Goal: Information Seeking & Learning: Learn about a topic

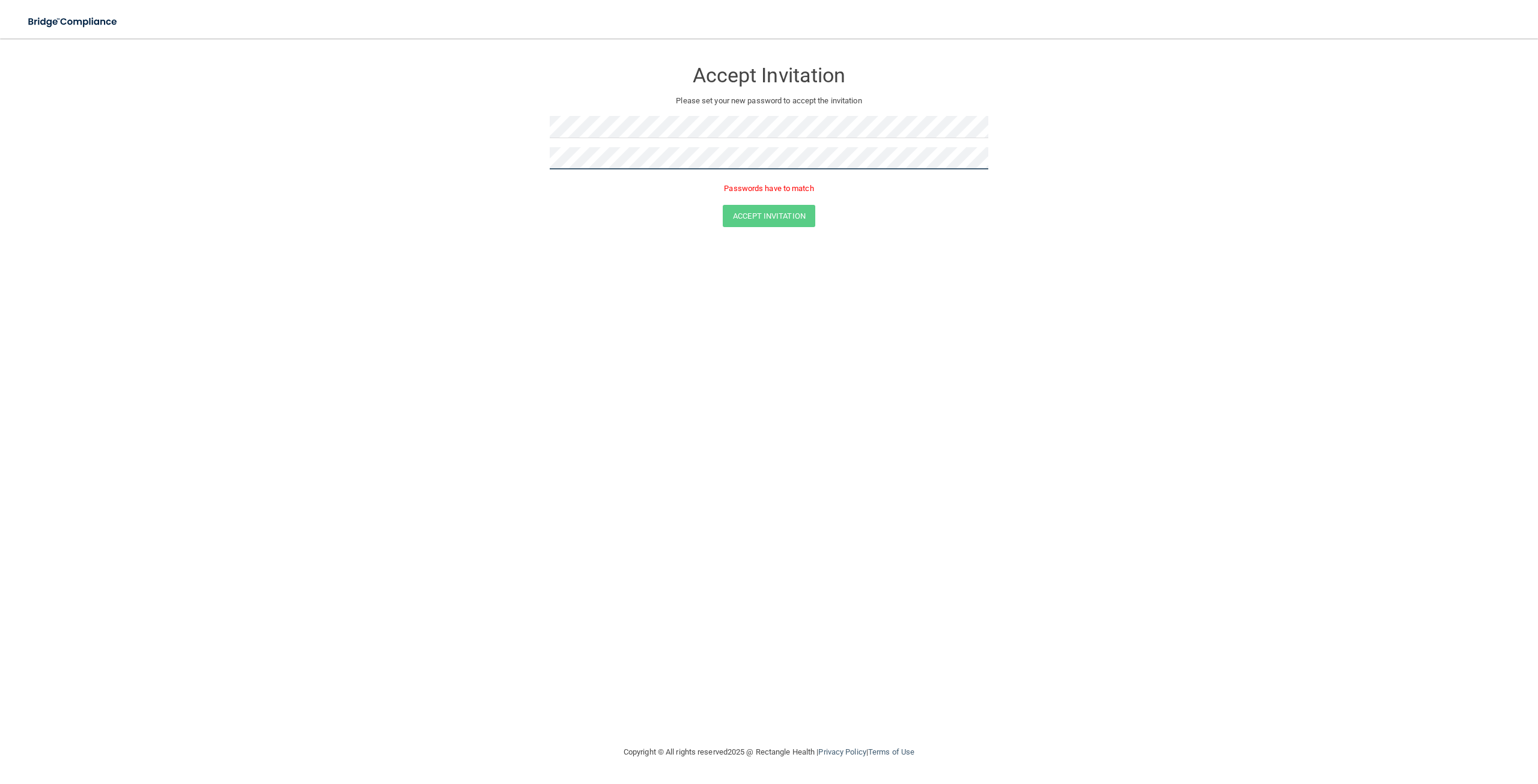
click at [424, 139] on form "Accept Invitation Please set your new password to accept the invitation Passwor…" at bounding box center [769, 146] width 1490 height 191
click at [791, 210] on form "Accept Invitation Please set your new password to accept the invitation Accept …" at bounding box center [769, 137] width 1490 height 173
click at [788, 197] on button "Accept Invitation" at bounding box center [769, 199] width 93 height 22
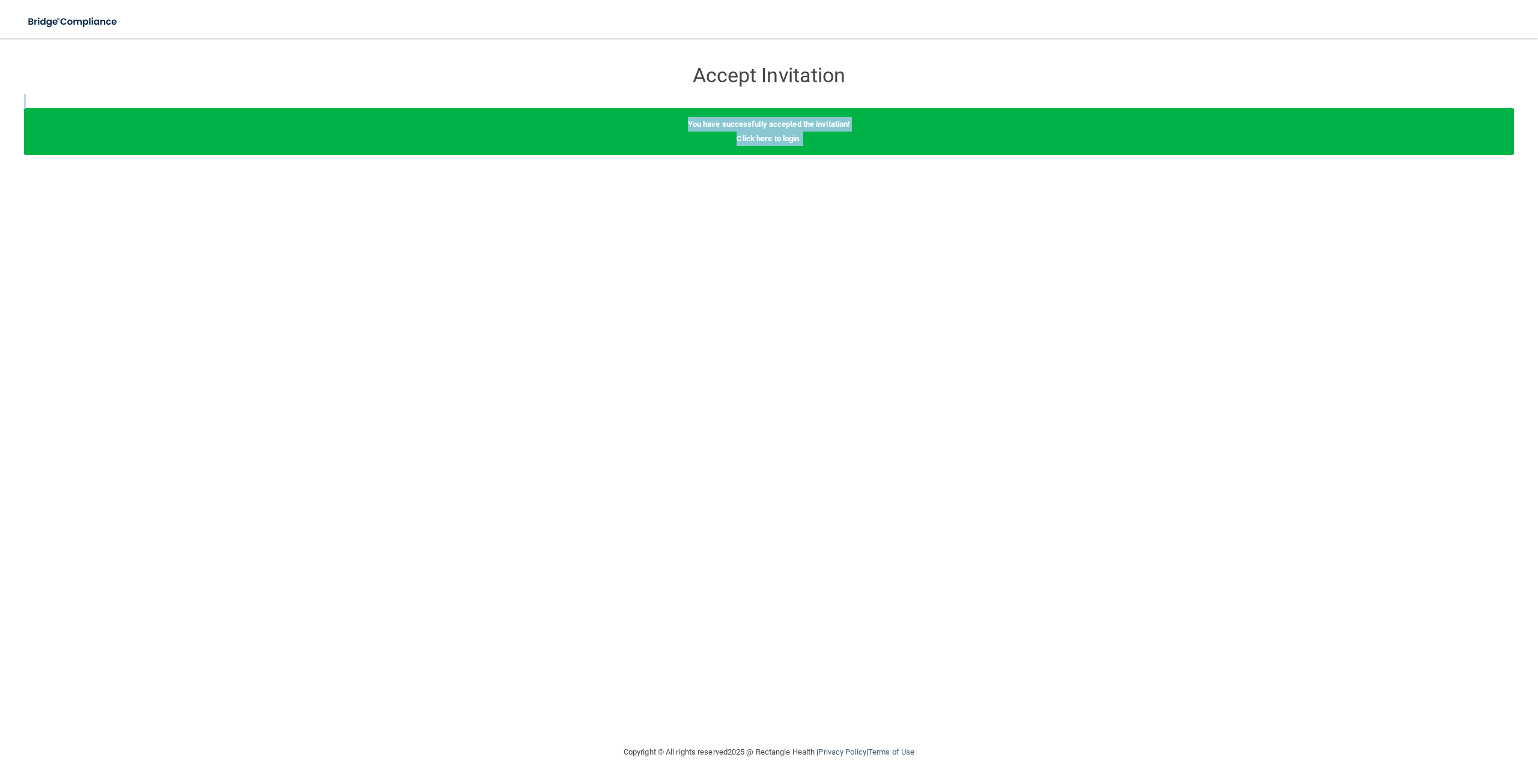
click at [761, 131] on div "You have successfully accepted the invitation! Click here to login ." at bounding box center [769, 131] width 1490 height 47
click at [755, 136] on link "Click here to login" at bounding box center [768, 138] width 63 height 9
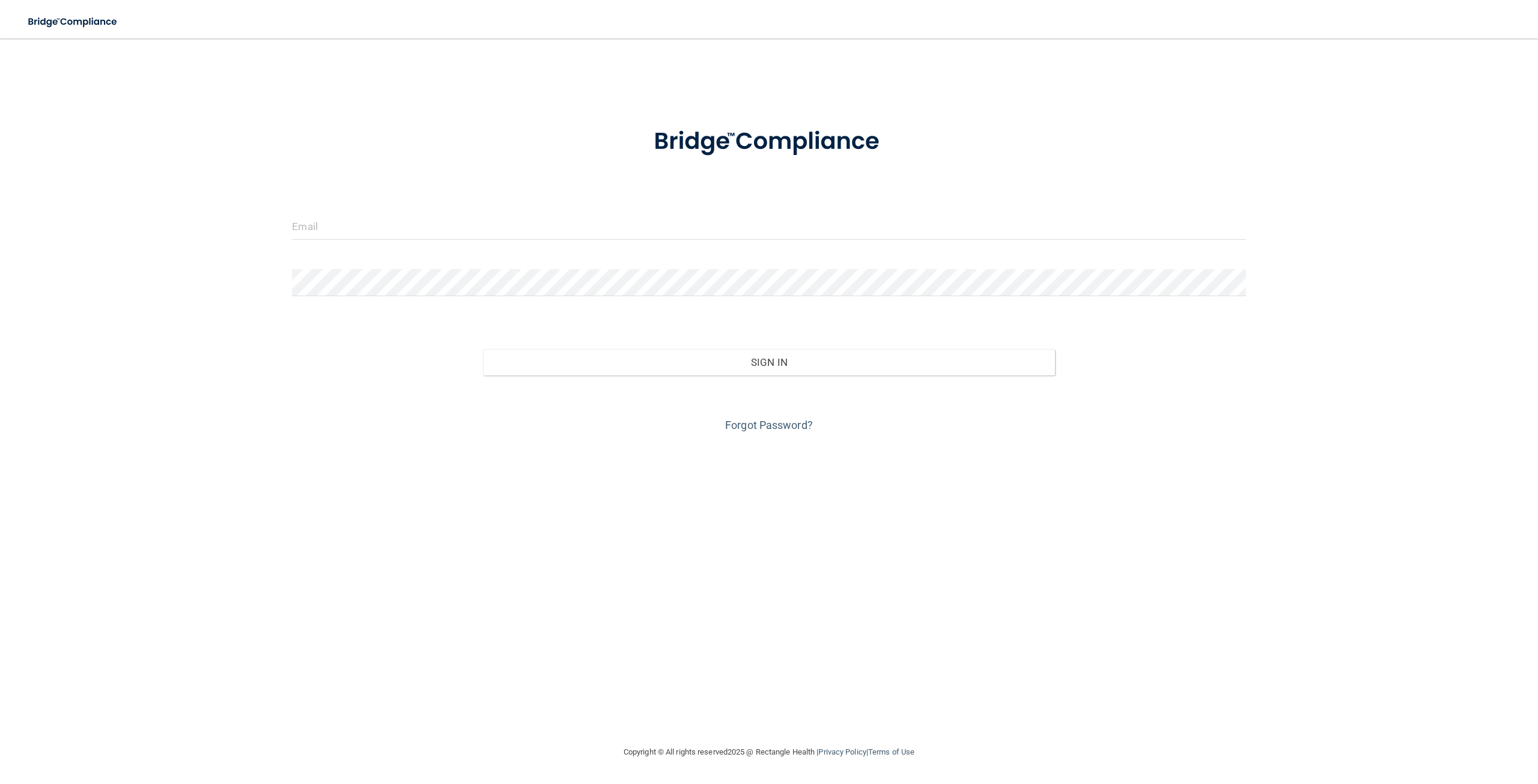
click at [571, 211] on form "Invalid email/password. You don't have permission to access that page. Sign In …" at bounding box center [769, 273] width 954 height 324
click at [562, 231] on input "email" at bounding box center [769, 226] width 954 height 27
type input "[PERSON_NAME][EMAIL_ADDRESS][DOMAIN_NAME]"
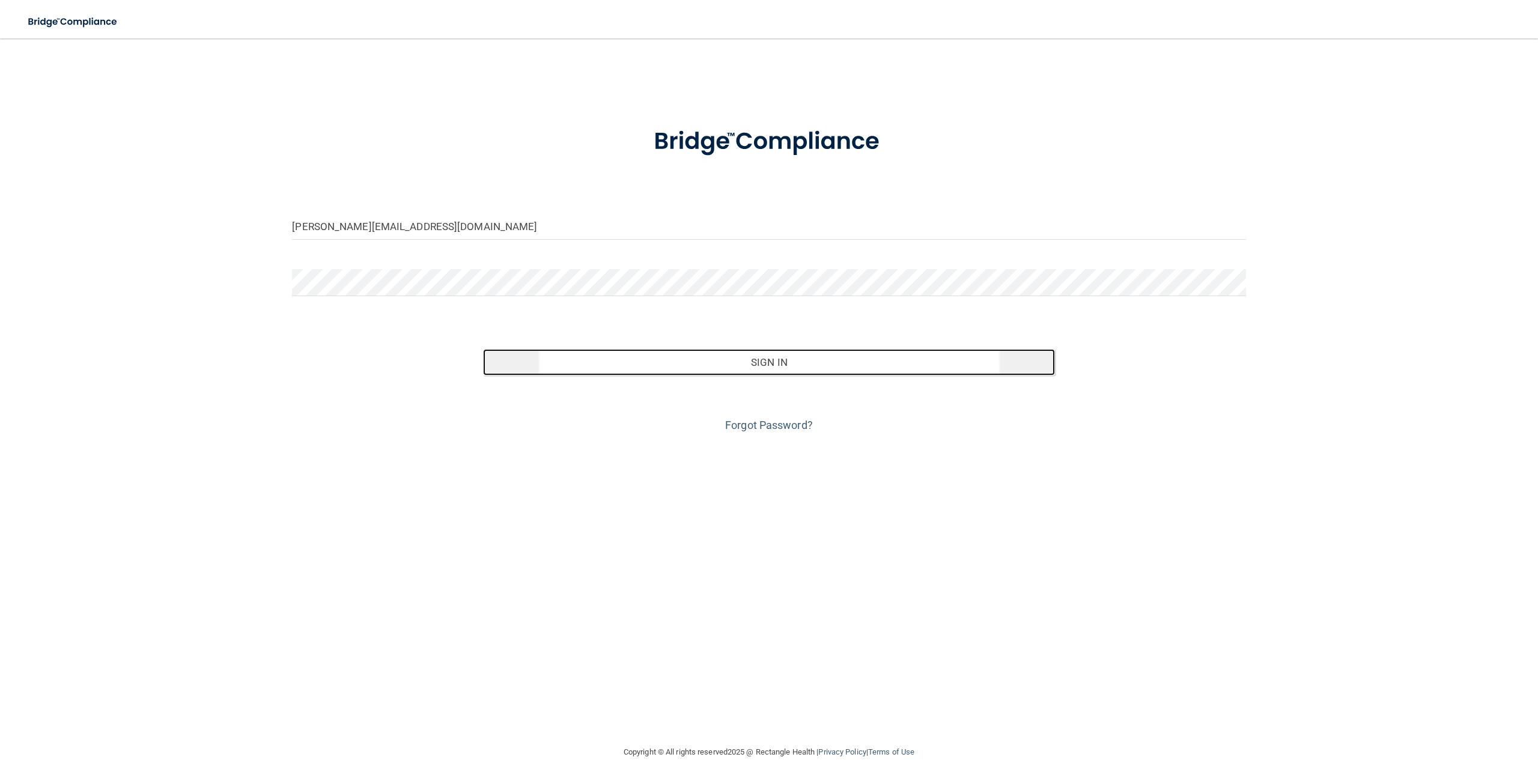
click at [670, 360] on button "Sign In" at bounding box center [769, 362] width 572 height 26
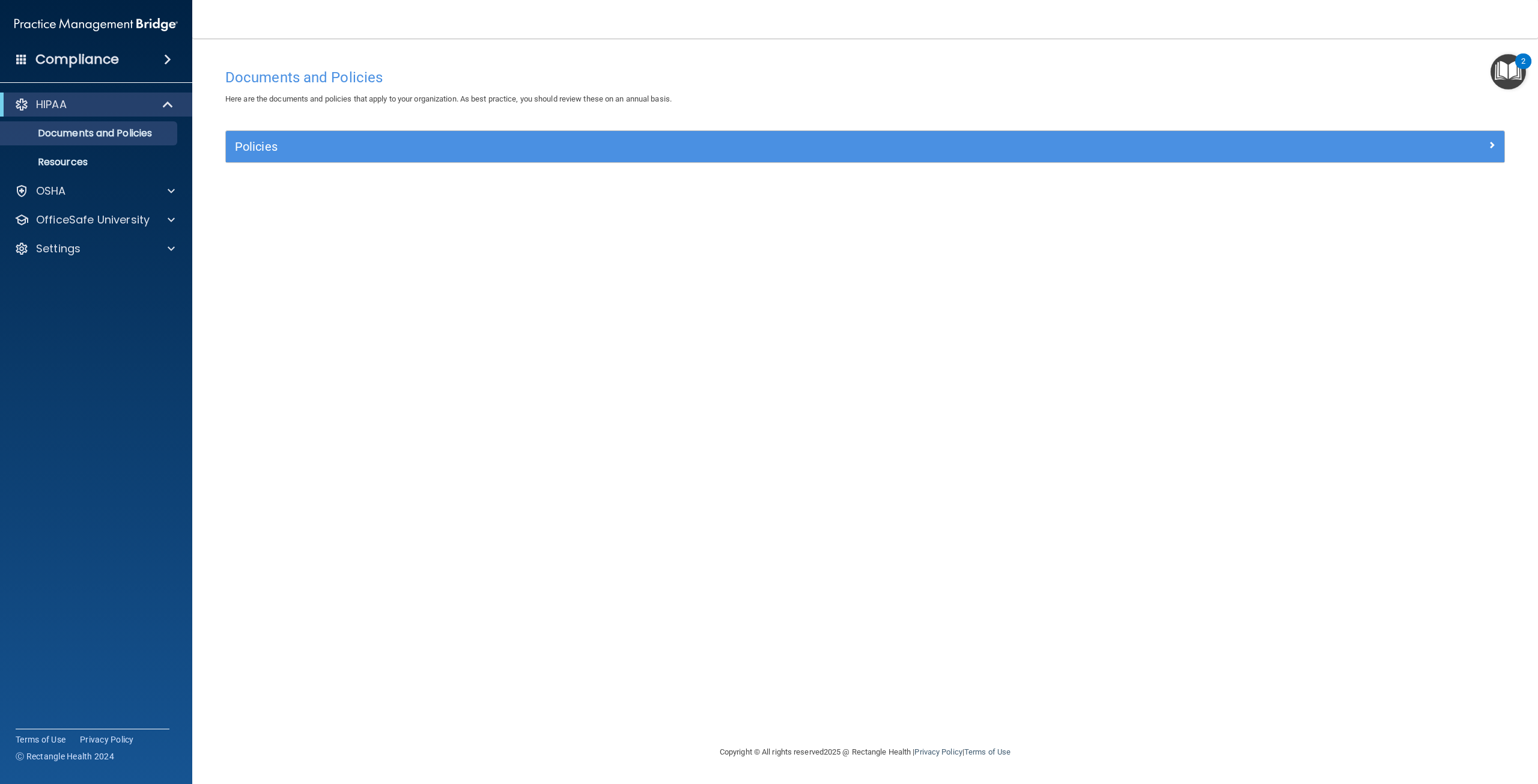
drag, startPoint x: 801, startPoint y: 169, endPoint x: 784, endPoint y: 142, distance: 31.9
click at [801, 169] on div "Policies Select All (Unselect 0) Unselect All Print Selected (0) Acceptable Use…" at bounding box center [864, 153] width 1297 height 46
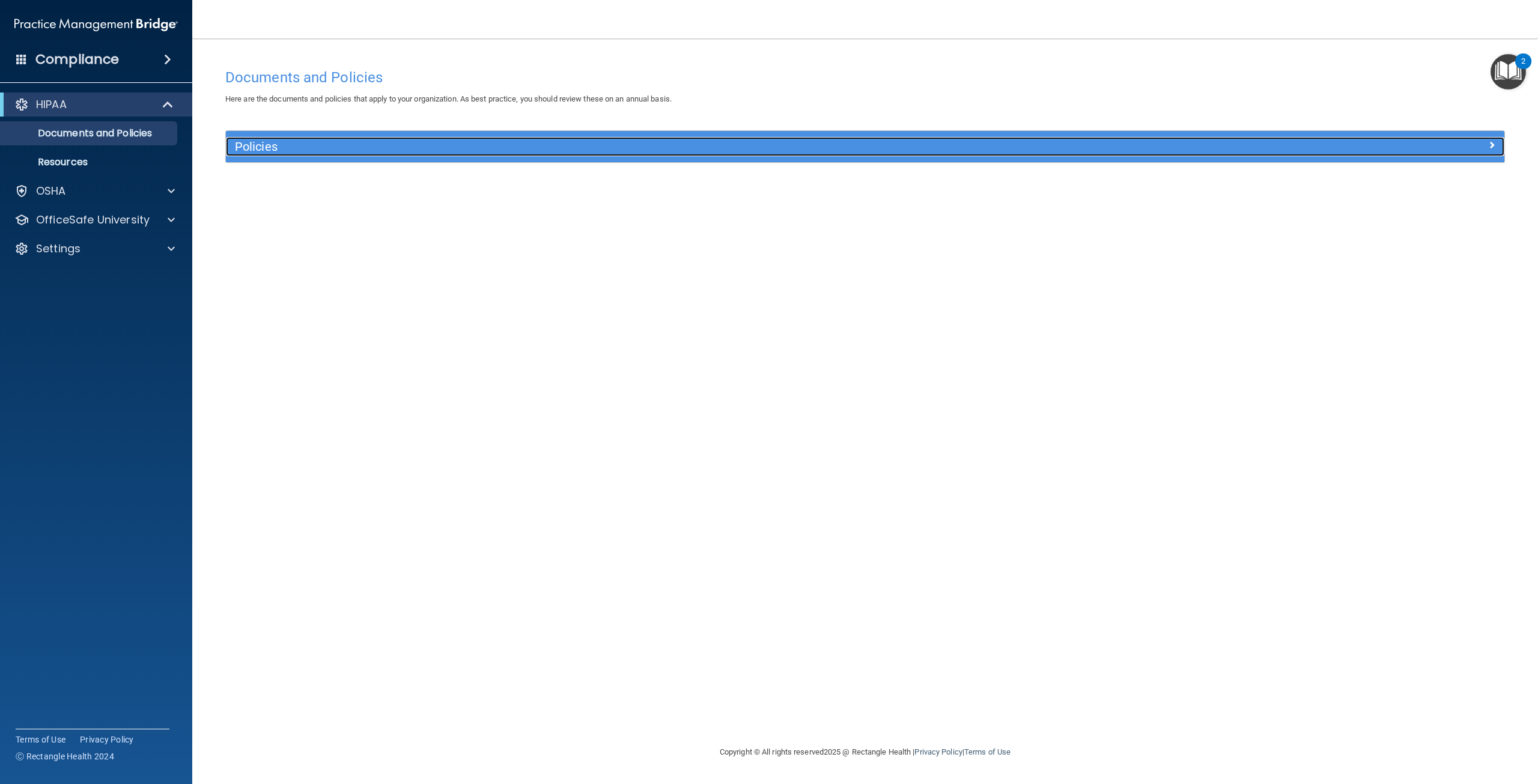
click at [784, 141] on h5 "Policies" at bounding box center [705, 146] width 941 height 13
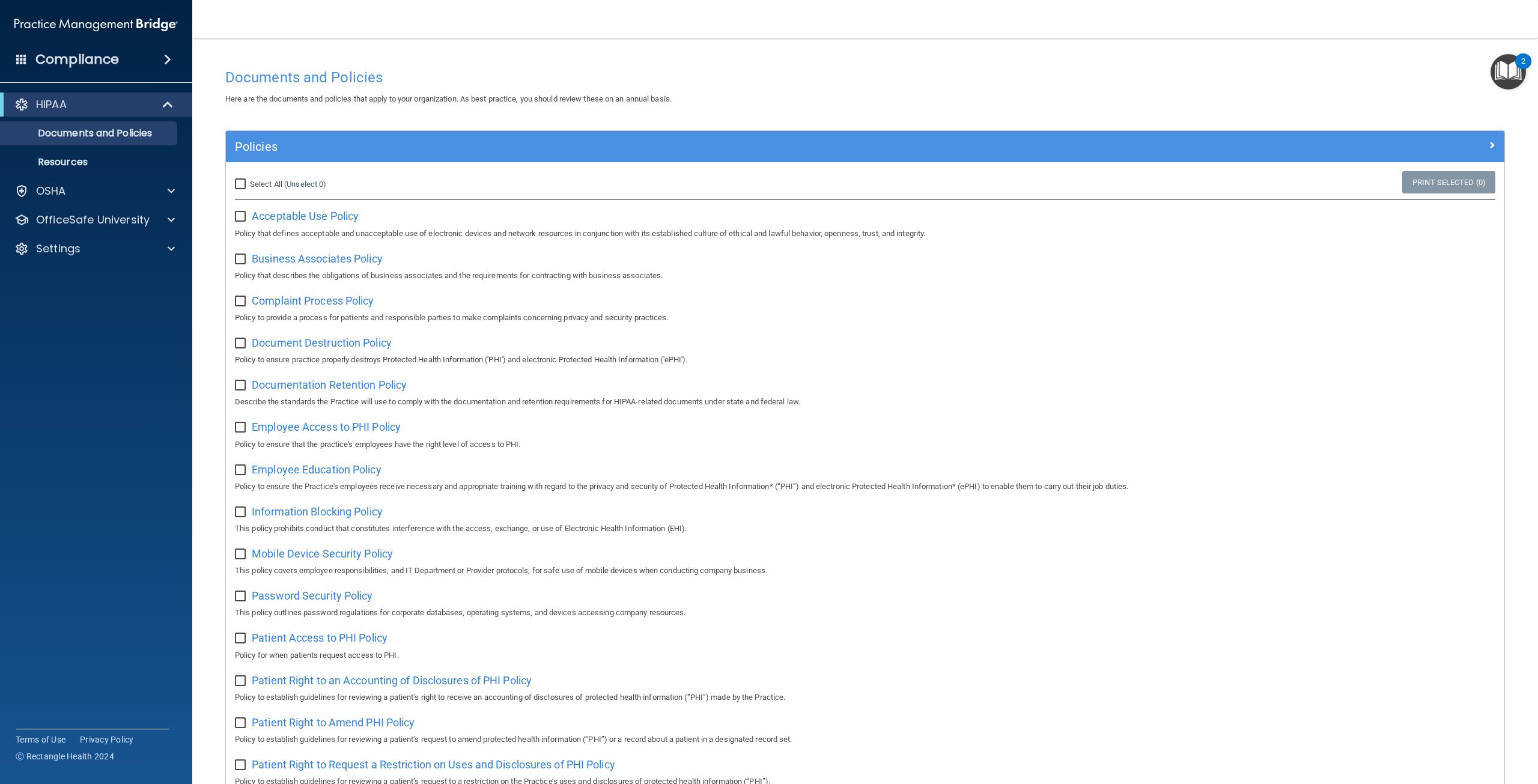
click at [241, 184] on input "Select All (Unselect 0) Unselect All" at bounding box center [241, 184] width 13 height 9
checkbox input "true"
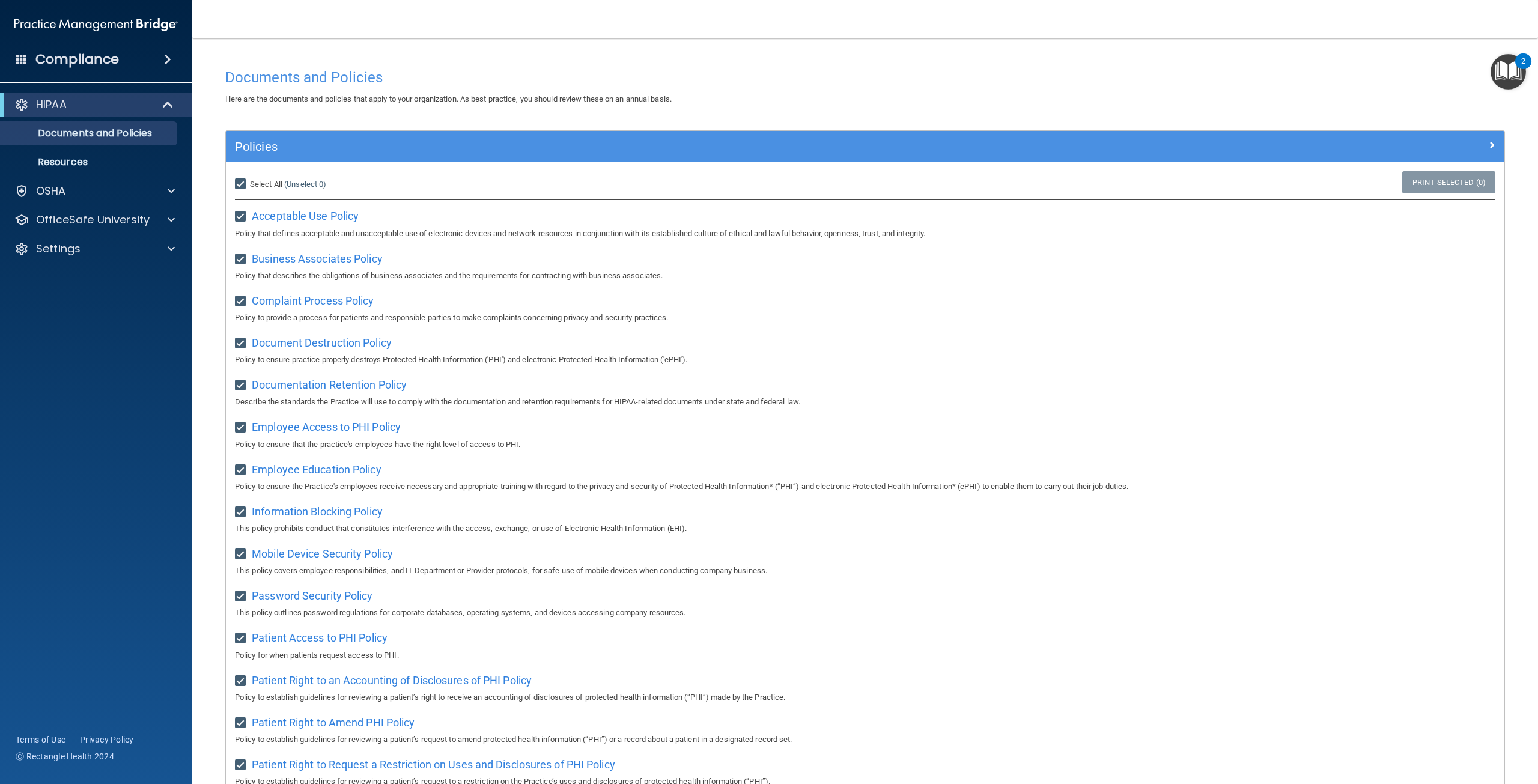
checkbox input "true"
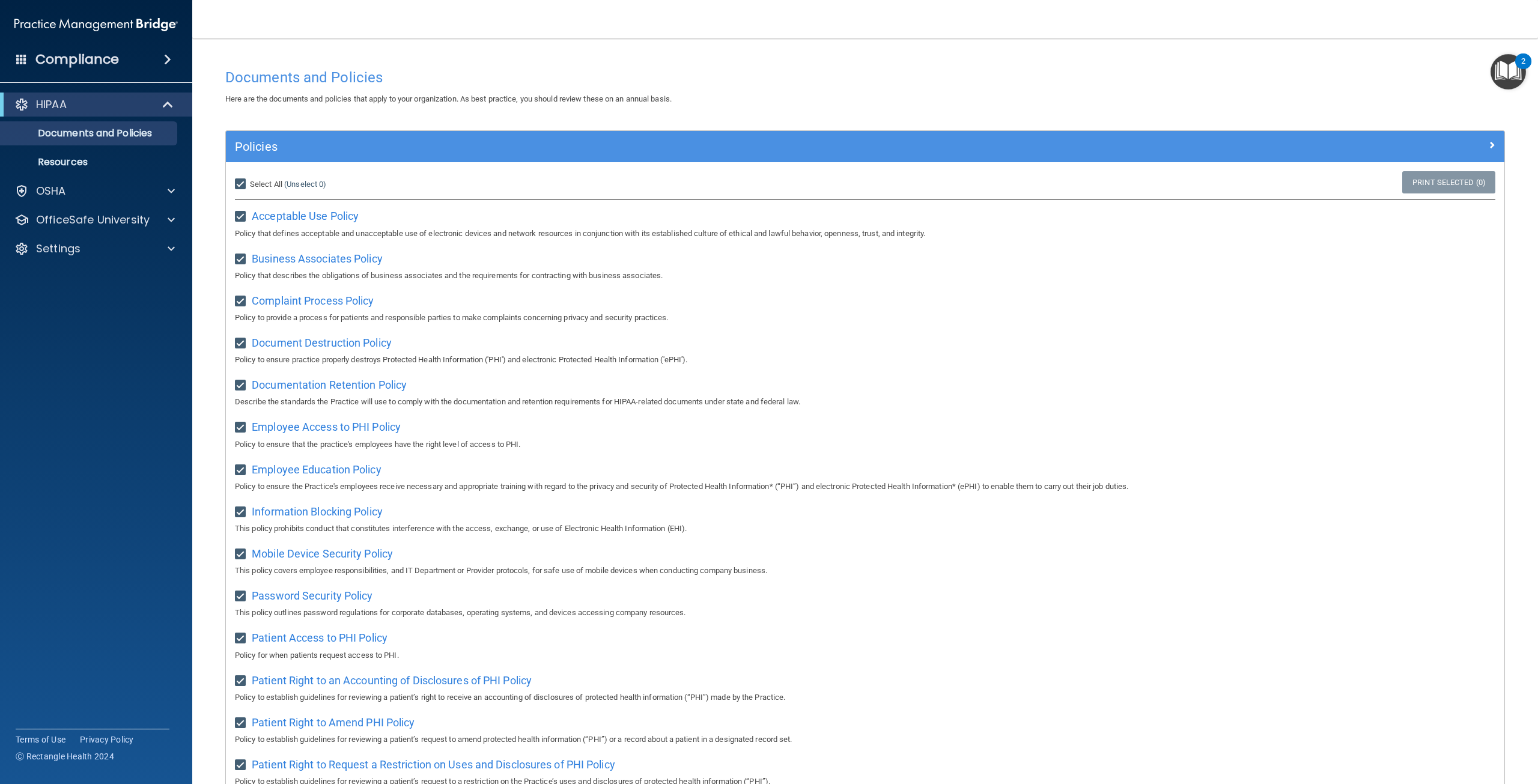
checkbox input "true"
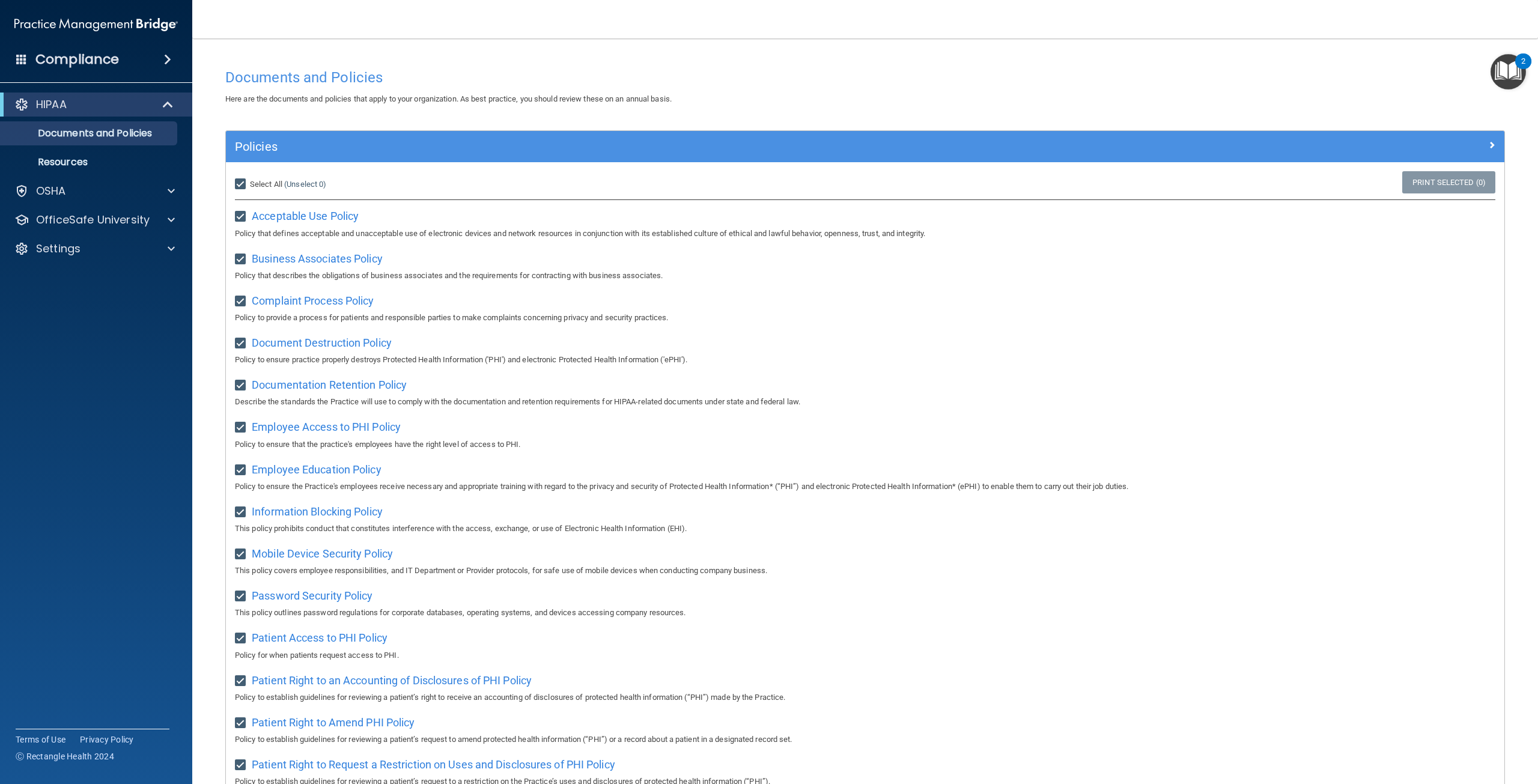
checkbox input "true"
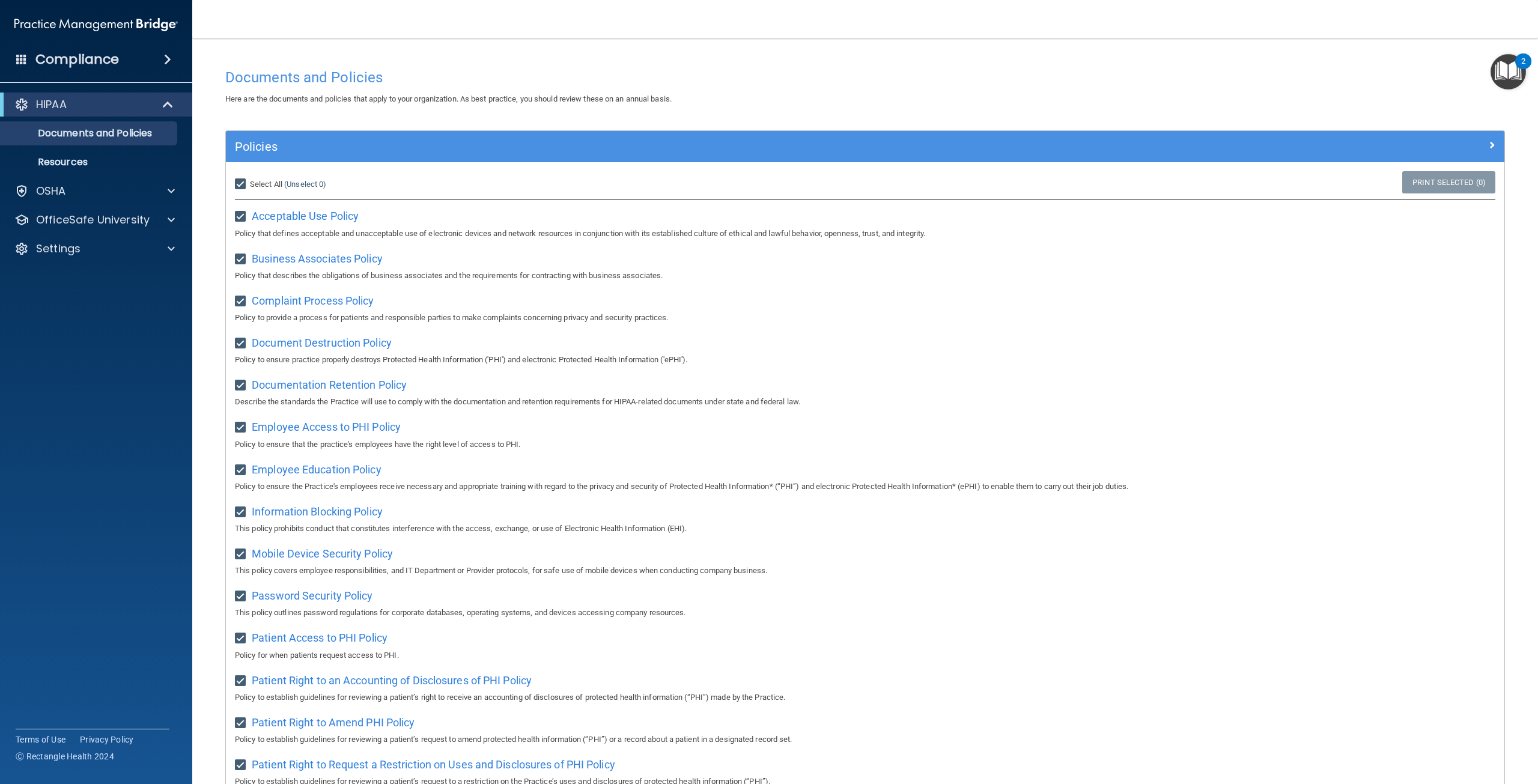
checkbox input "true"
click at [238, 181] on input "Select All (Unselect 21) Unselect All" at bounding box center [241, 184] width 13 height 9
checkbox input "false"
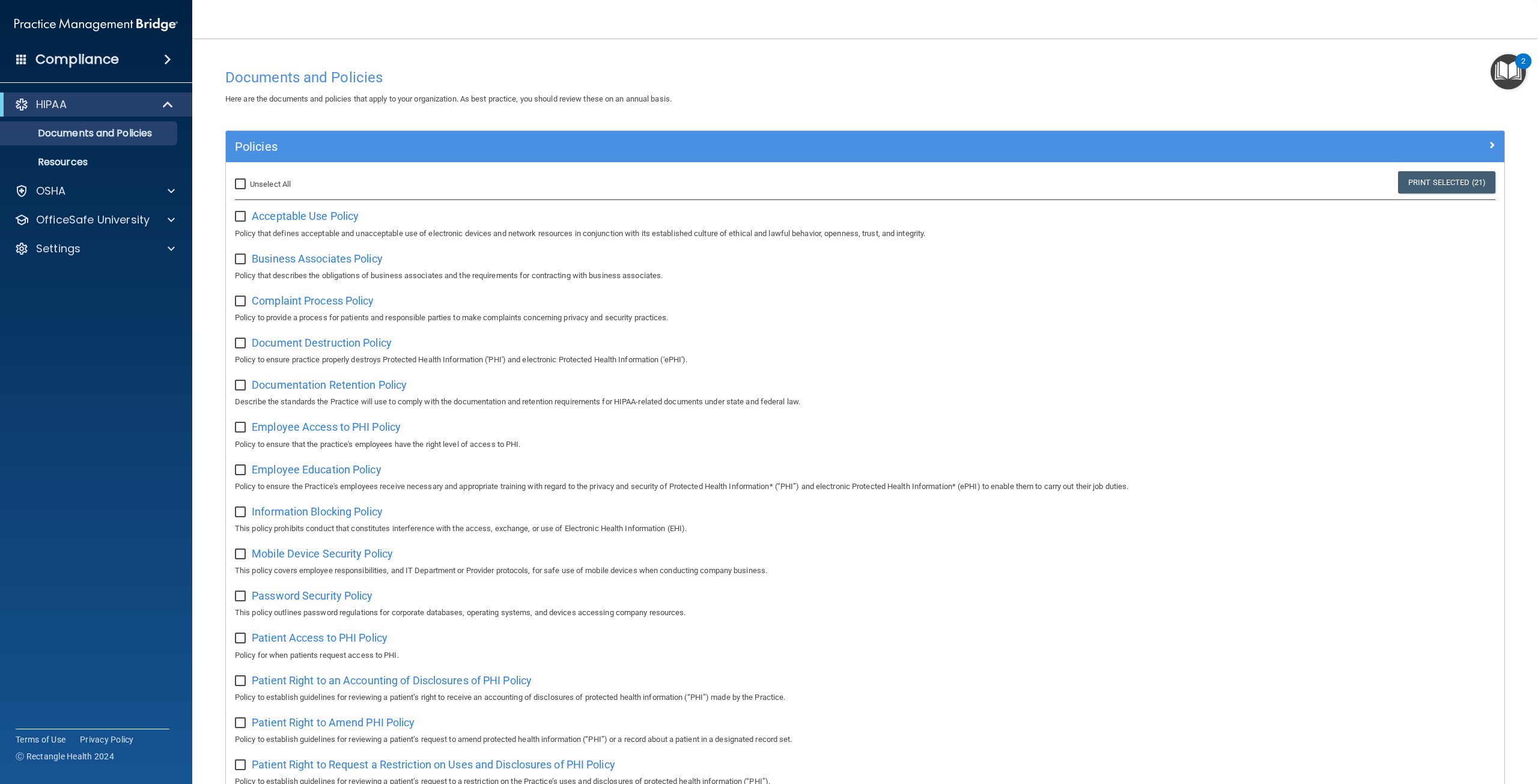
checkbox input "false"
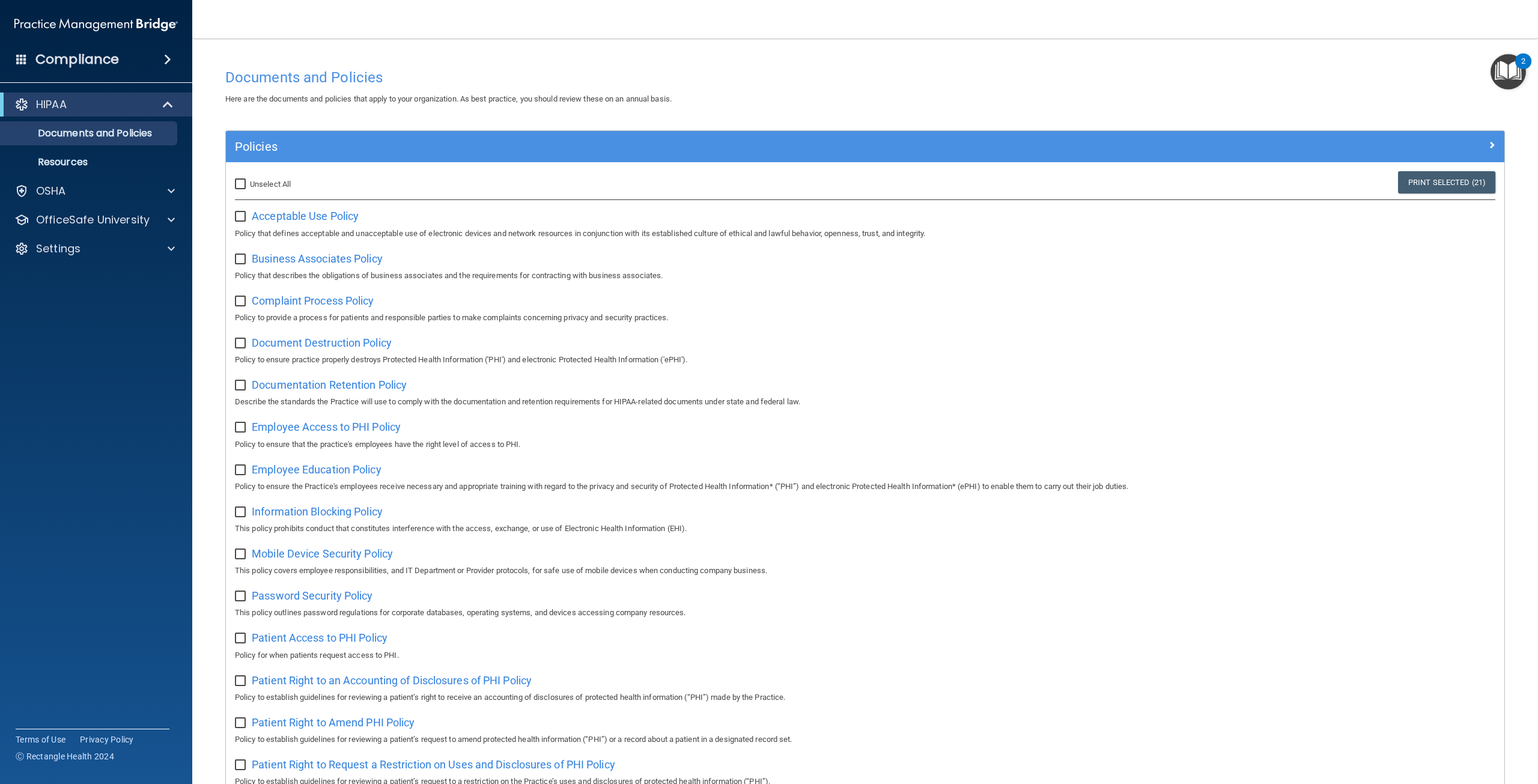
checkbox input "false"
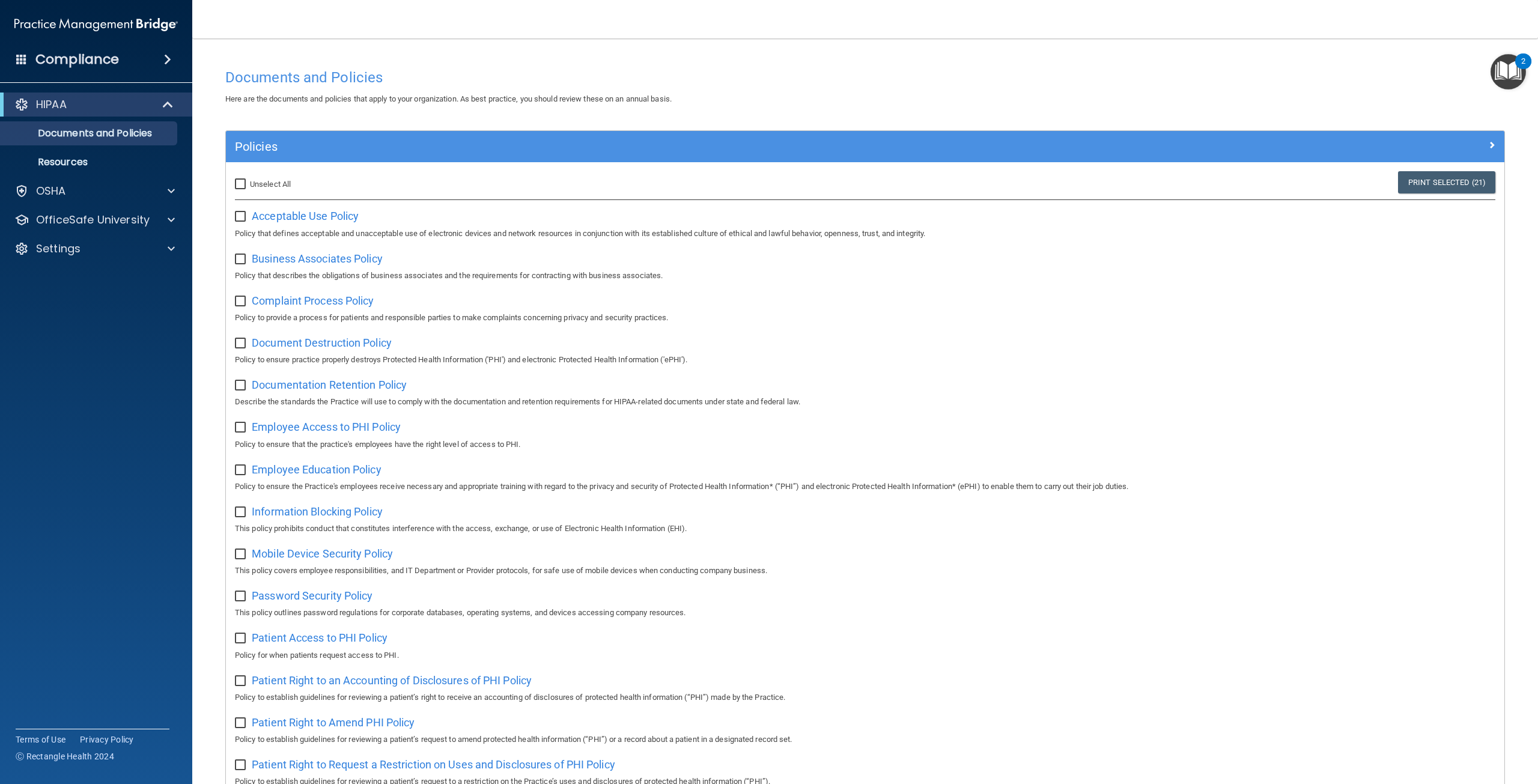
checkbox input "false"
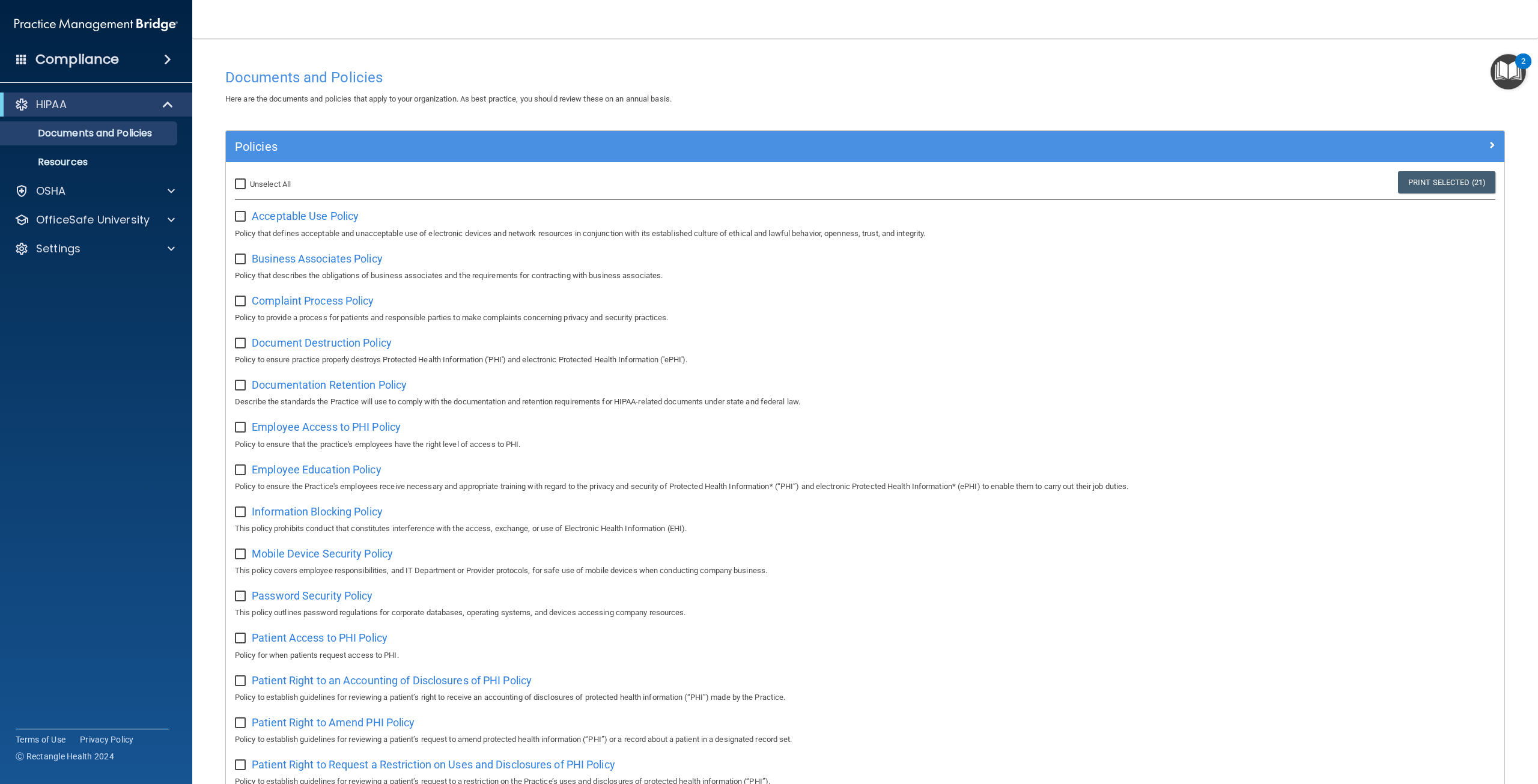
checkbox input "false"
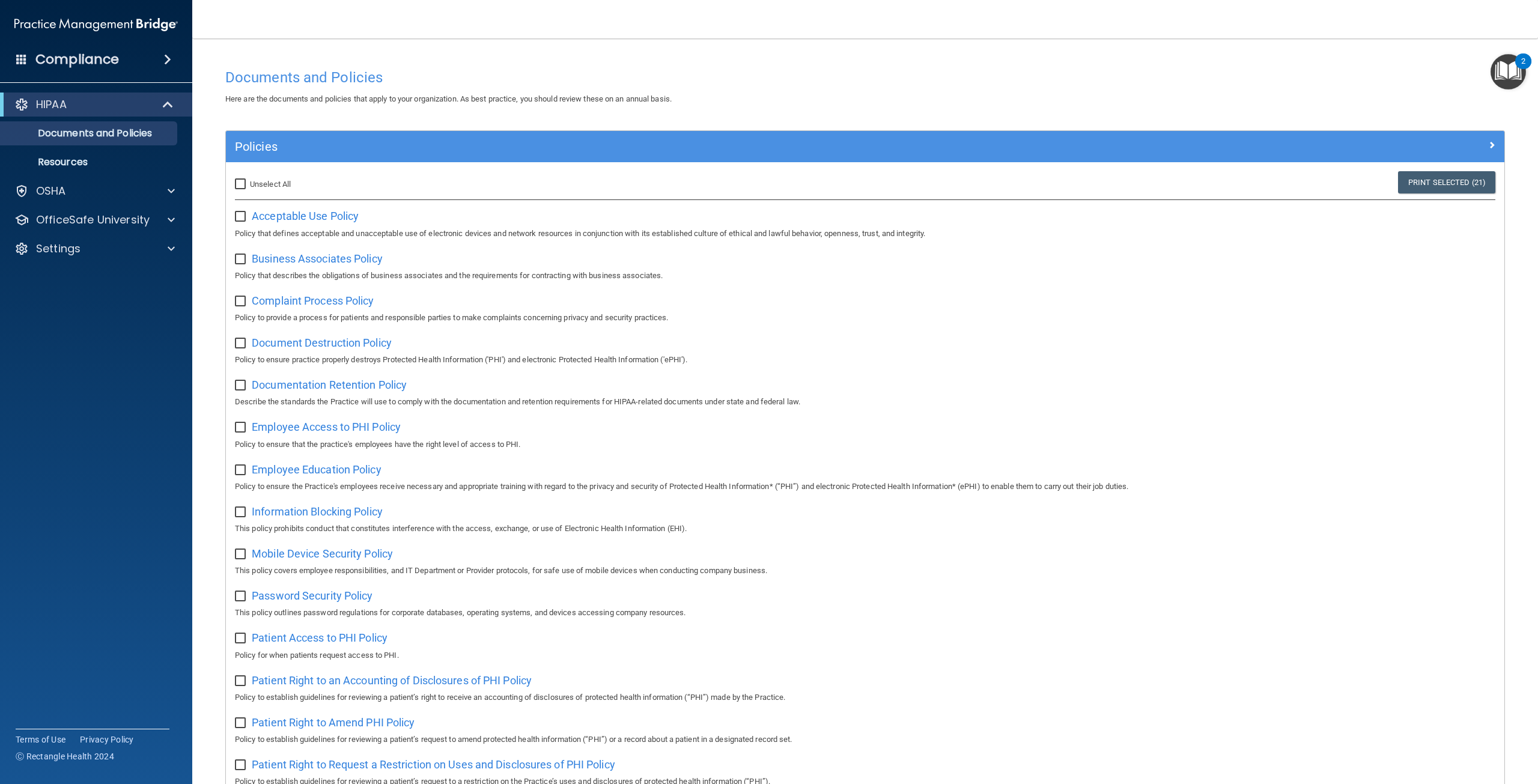
checkbox input "false"
click at [93, 169] on link "Resources" at bounding box center [82, 162] width 189 height 24
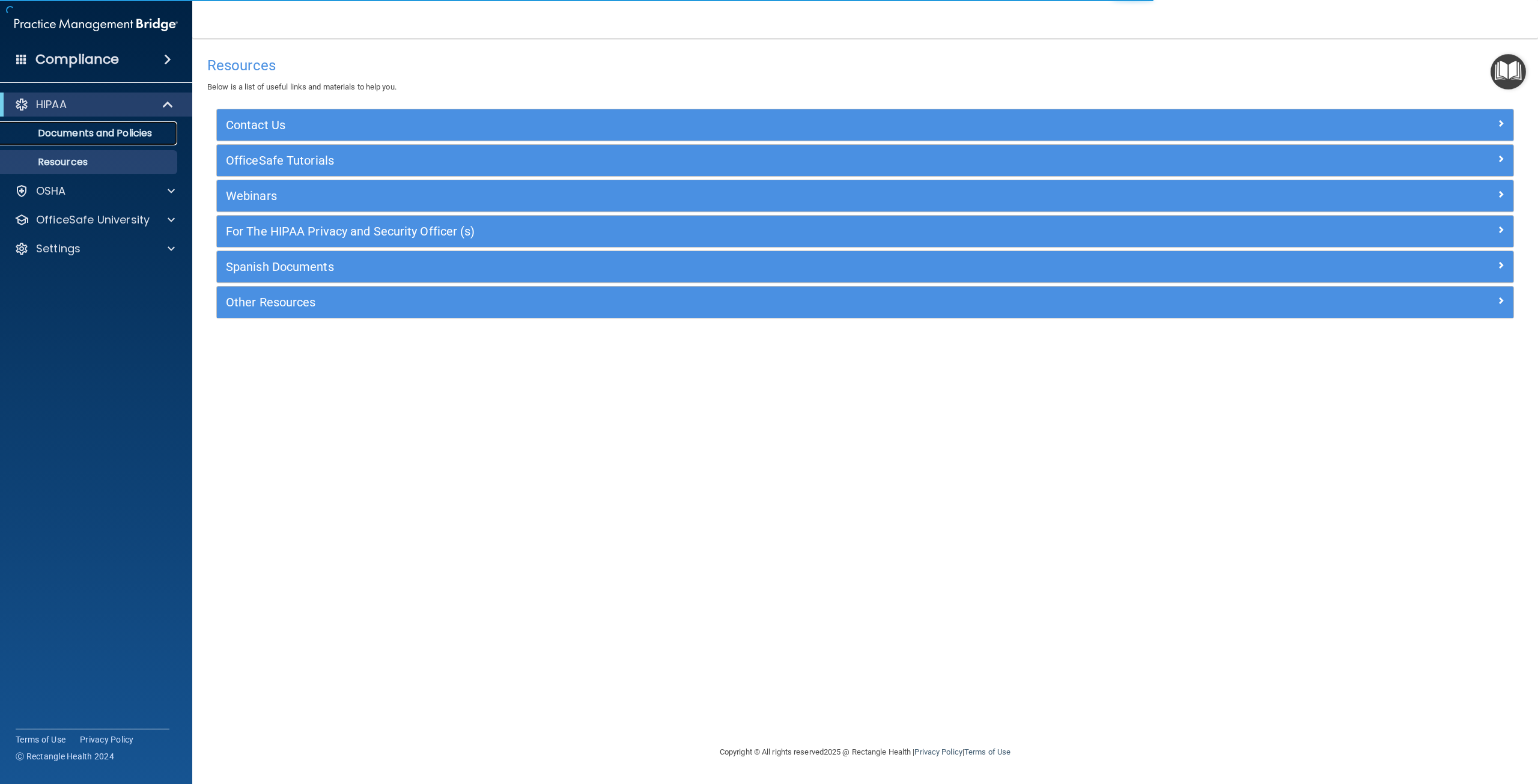
click at [112, 138] on p "Documents and Policies" at bounding box center [89, 133] width 164 height 12
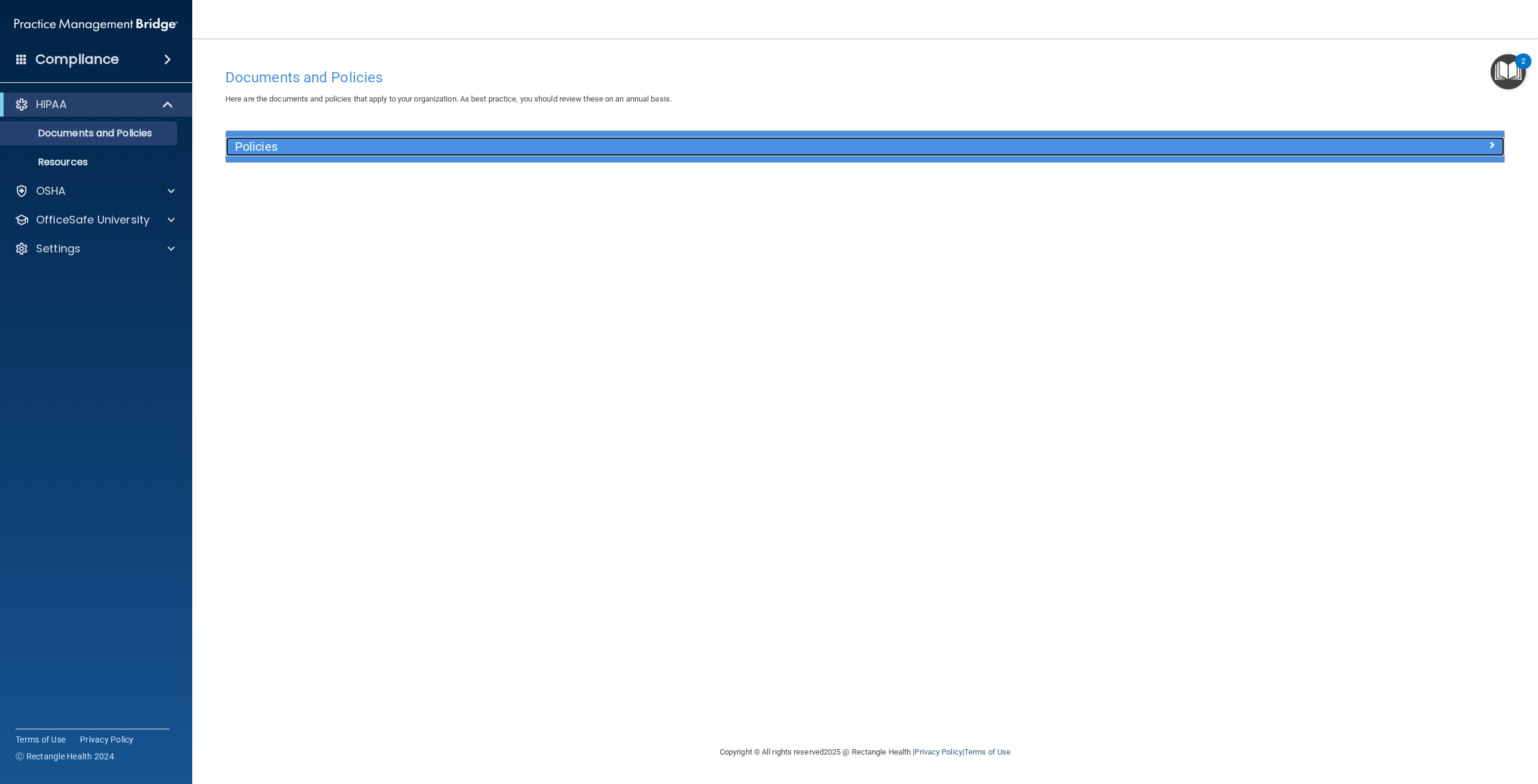
click at [446, 146] on h5 "Policies" at bounding box center [705, 146] width 941 height 13
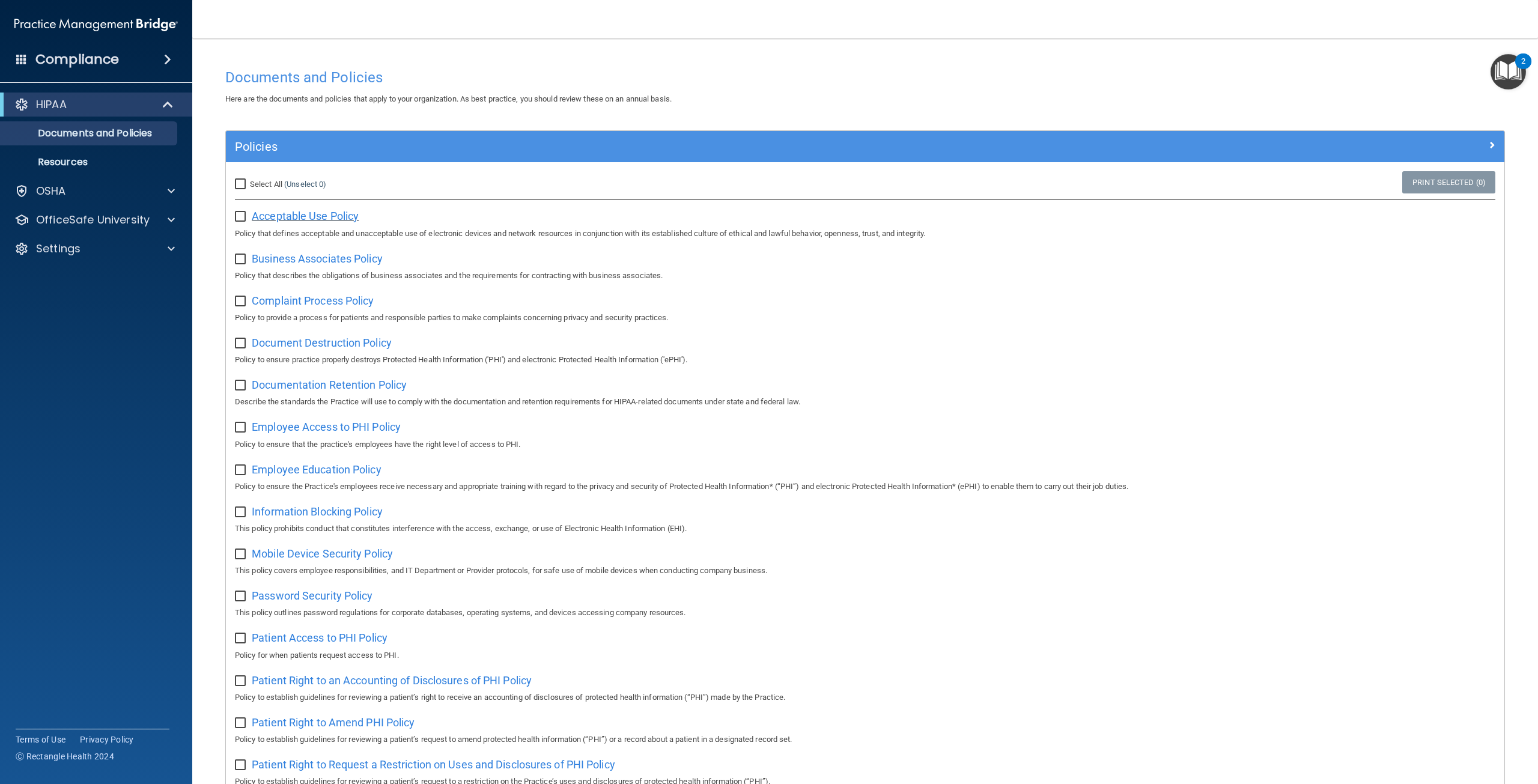
click at [332, 217] on span "Acceptable Use Policy" at bounding box center [305, 216] width 107 height 13
click at [241, 212] on input "checkbox" at bounding box center [241, 217] width 13 height 9
click at [243, 212] on input "checkbox" at bounding box center [241, 217] width 13 height 9
checkbox input "false"
click at [165, 218] on div at bounding box center [169, 220] width 30 height 14
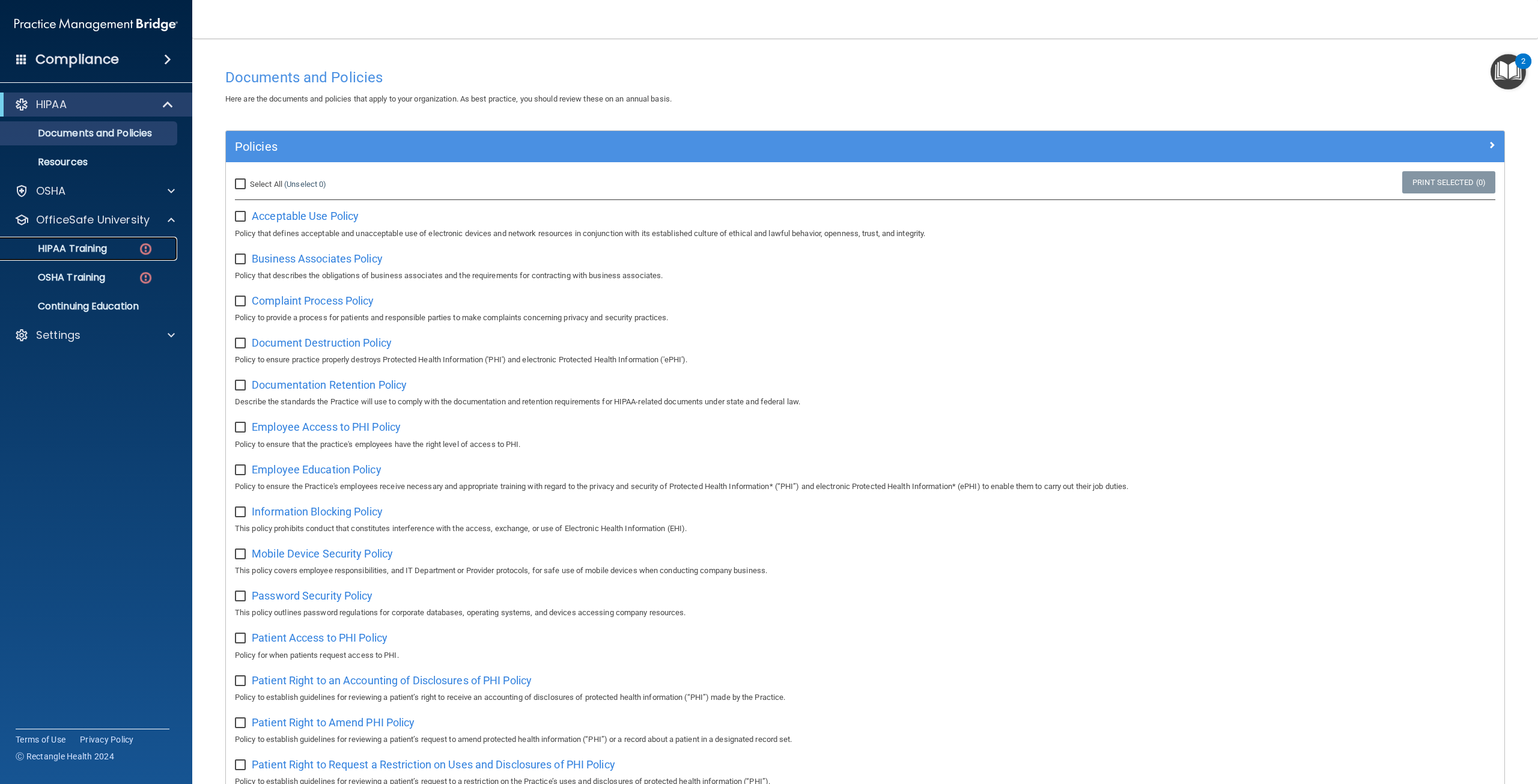
click at [90, 251] on p "HIPAA Training" at bounding box center [57, 248] width 99 height 12
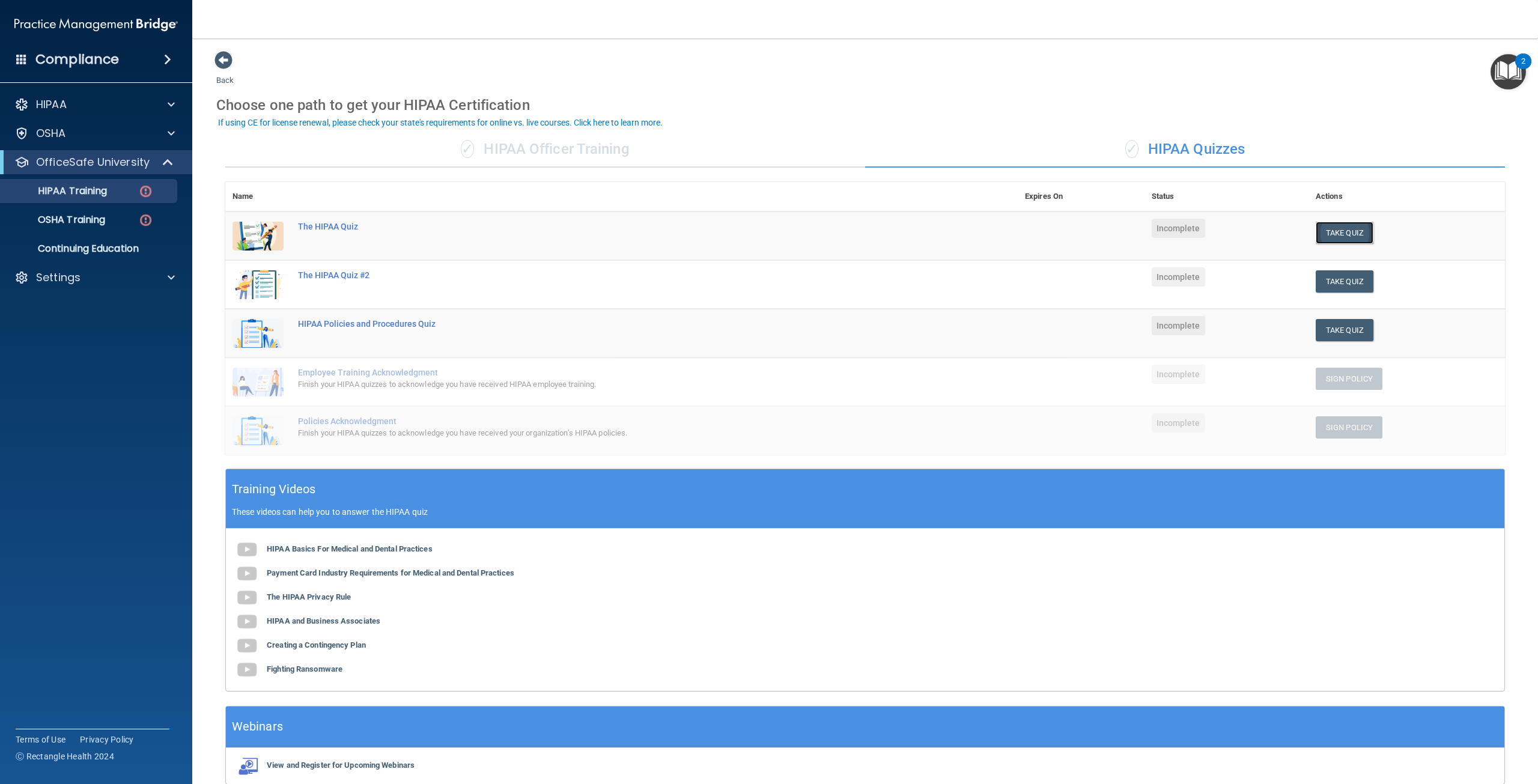
click at [1320, 230] on button "Take Quiz" at bounding box center [1344, 233] width 58 height 22
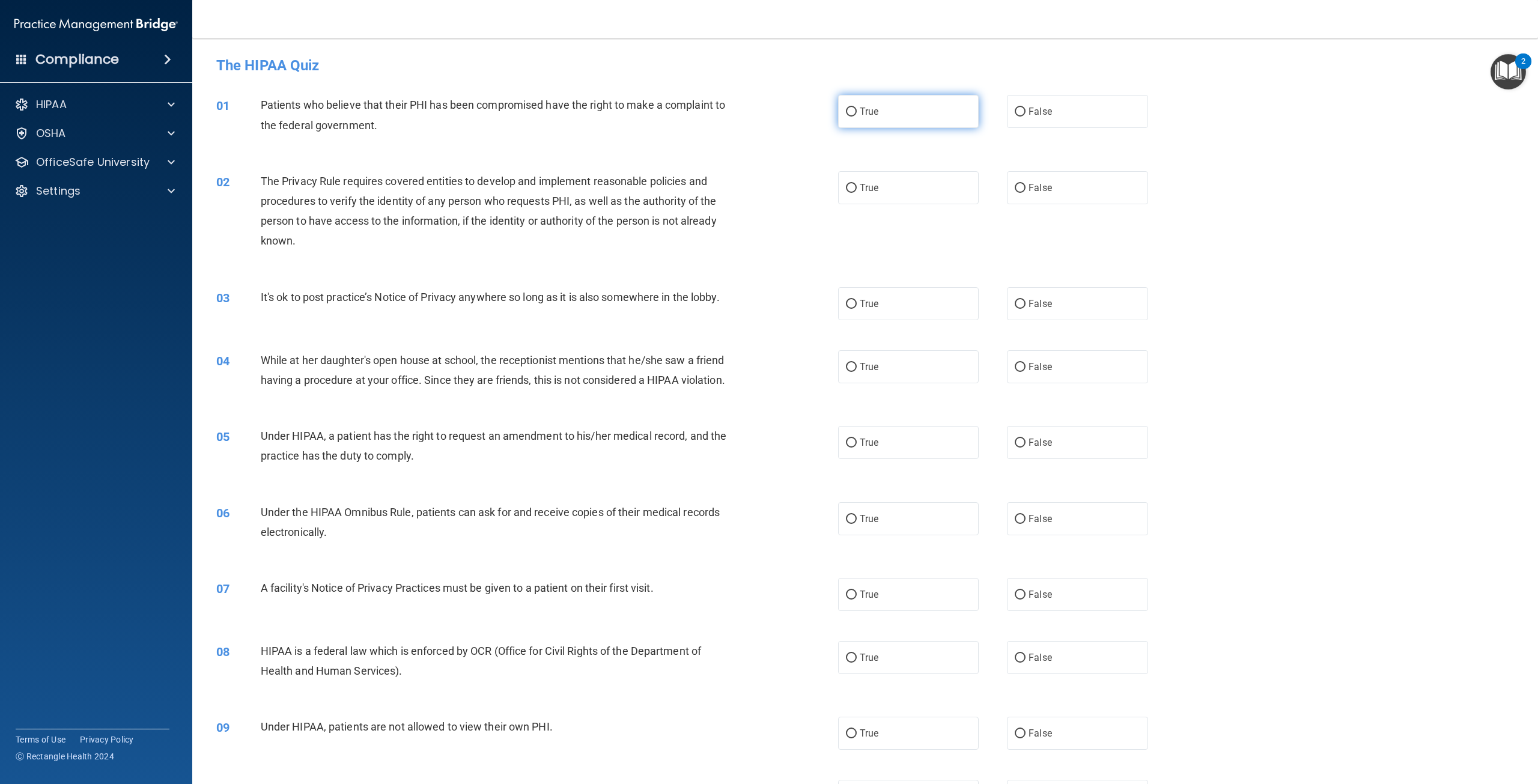
click at [882, 112] on label "True" at bounding box center [909, 112] width 141 height 33
click at [856, 112] on input "True" at bounding box center [852, 112] width 11 height 9
radio input "true"
click at [879, 191] on label "True" at bounding box center [909, 187] width 141 height 33
click at [856, 191] on input "True" at bounding box center [852, 187] width 11 height 9
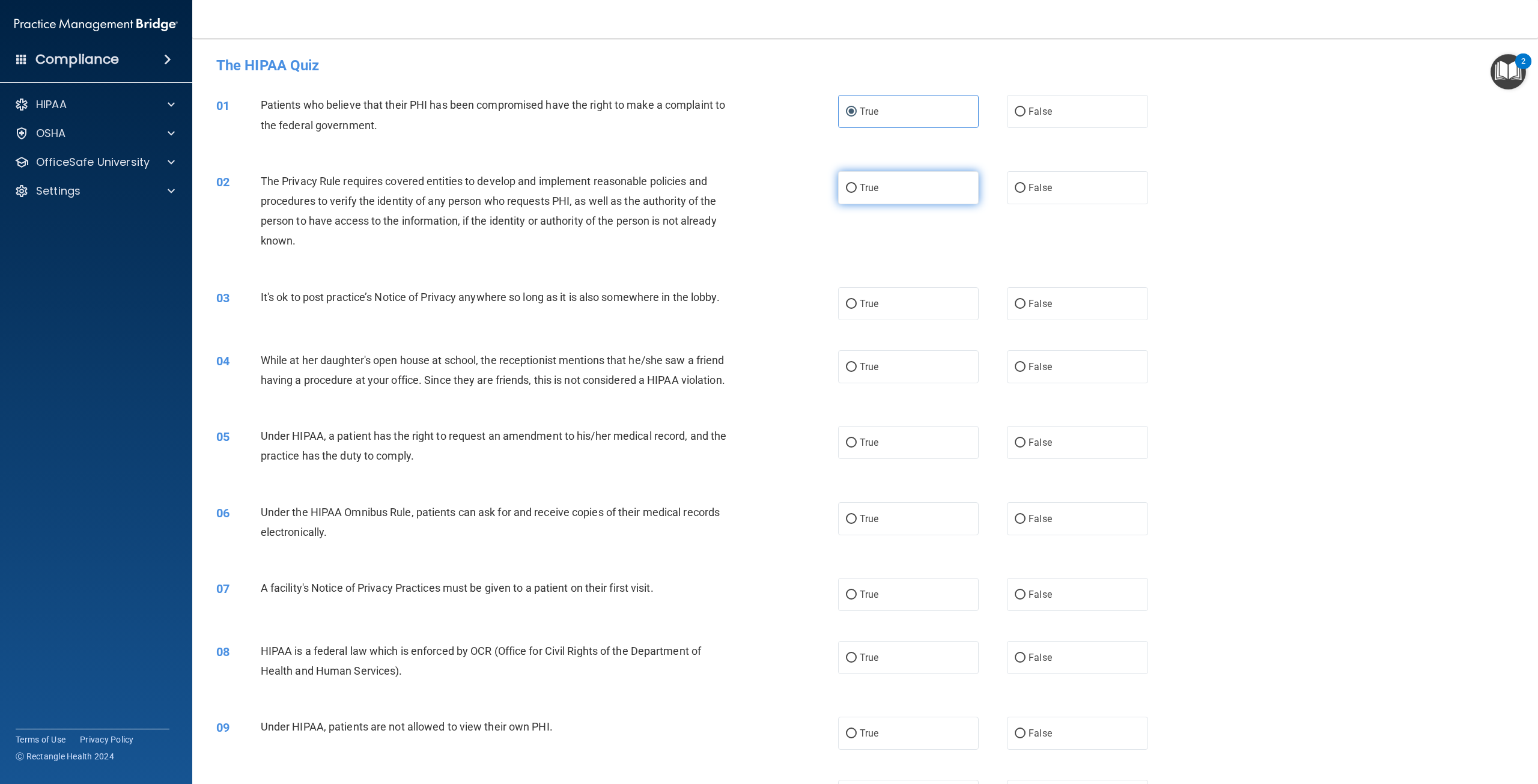
radio input "true"
click at [1053, 302] on label "False" at bounding box center [1077, 304] width 141 height 33
click at [1026, 302] on input "False" at bounding box center [1020, 304] width 11 height 9
radio input "true"
click at [171, 104] on span at bounding box center [171, 104] width 7 height 14
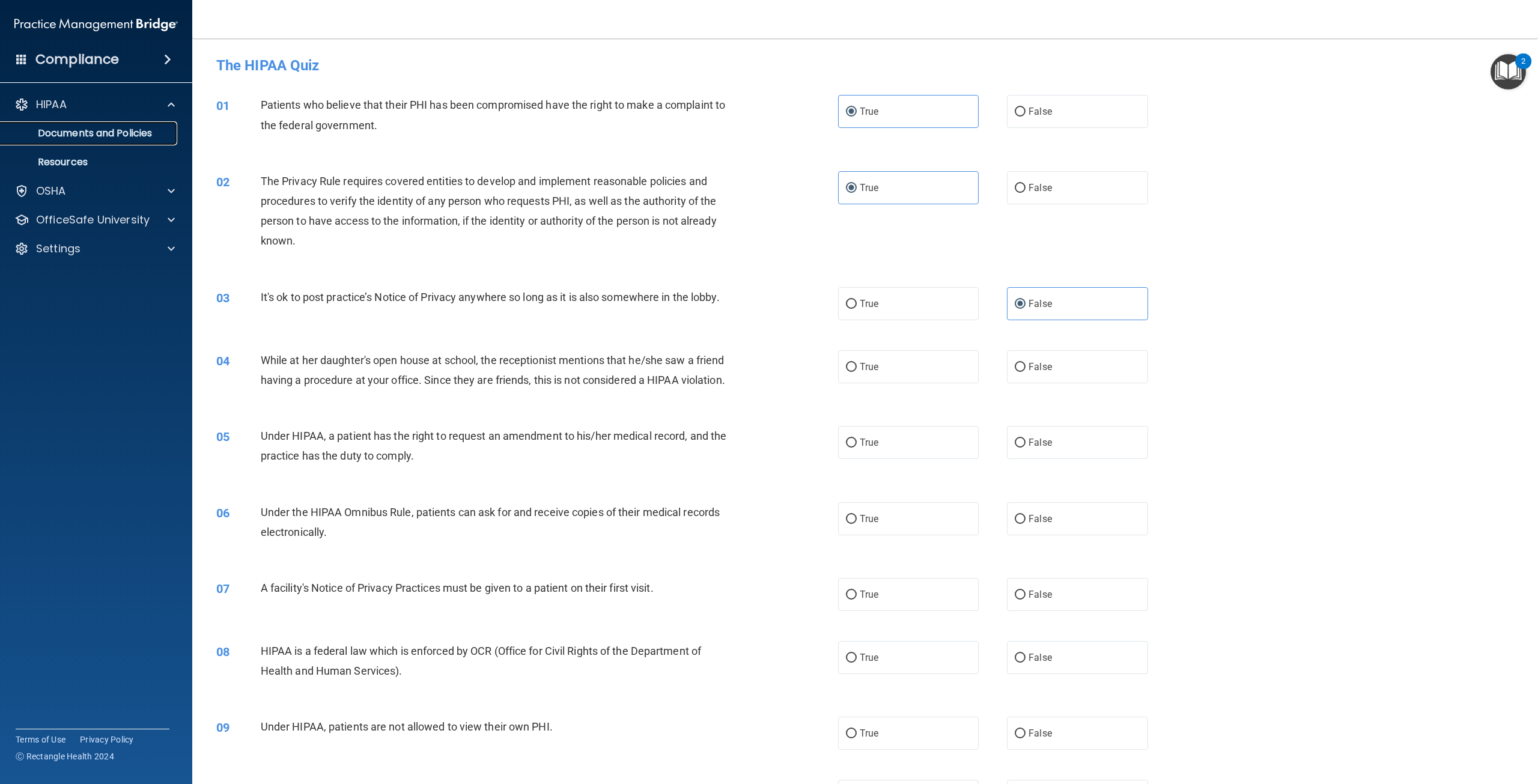
click at [98, 137] on p "Documents and Policies" at bounding box center [89, 133] width 164 height 12
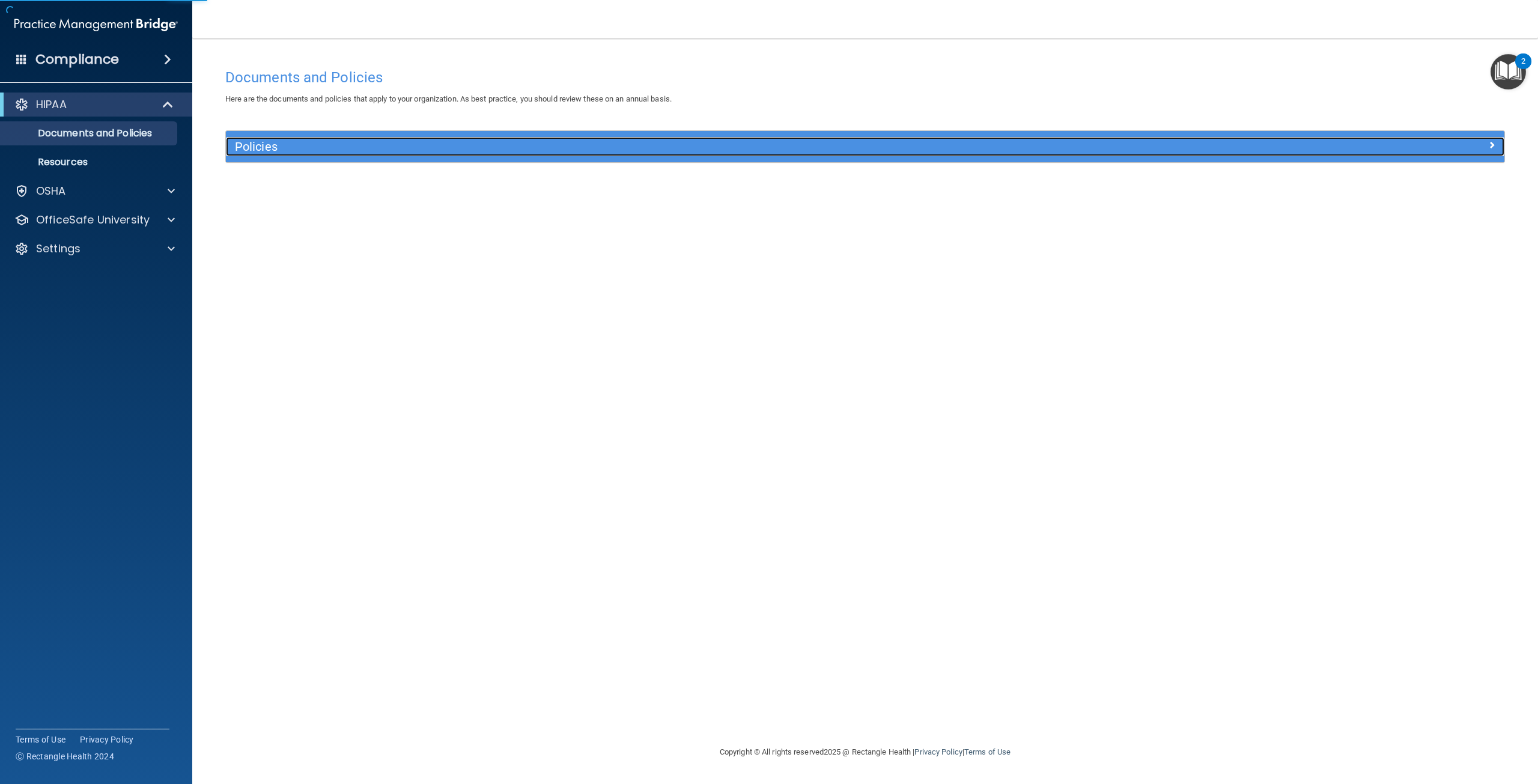
click at [287, 155] on div "Policies" at bounding box center [704, 146] width 959 height 19
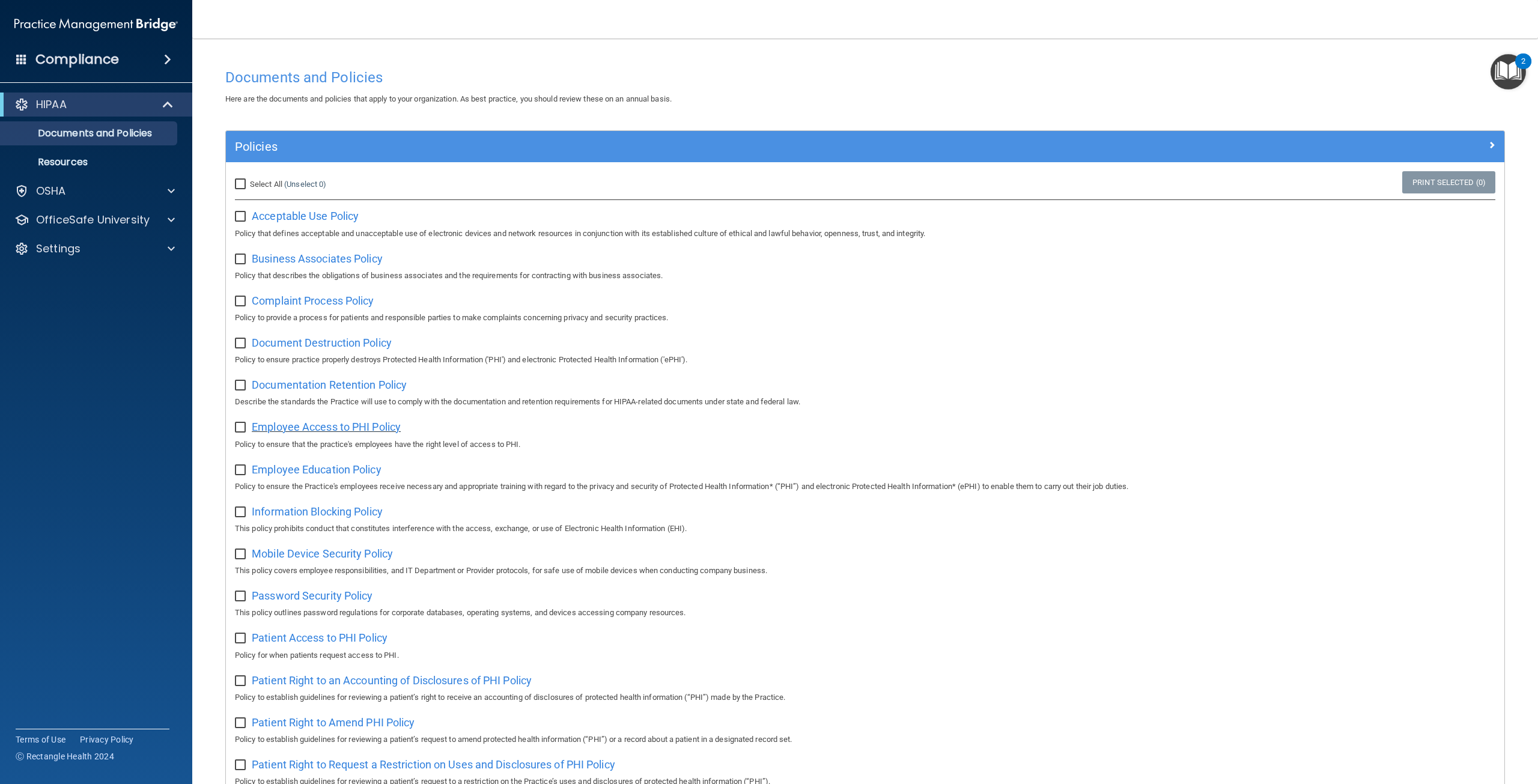
click at [347, 427] on span "Employee Access to PHI Policy" at bounding box center [326, 426] width 149 height 13
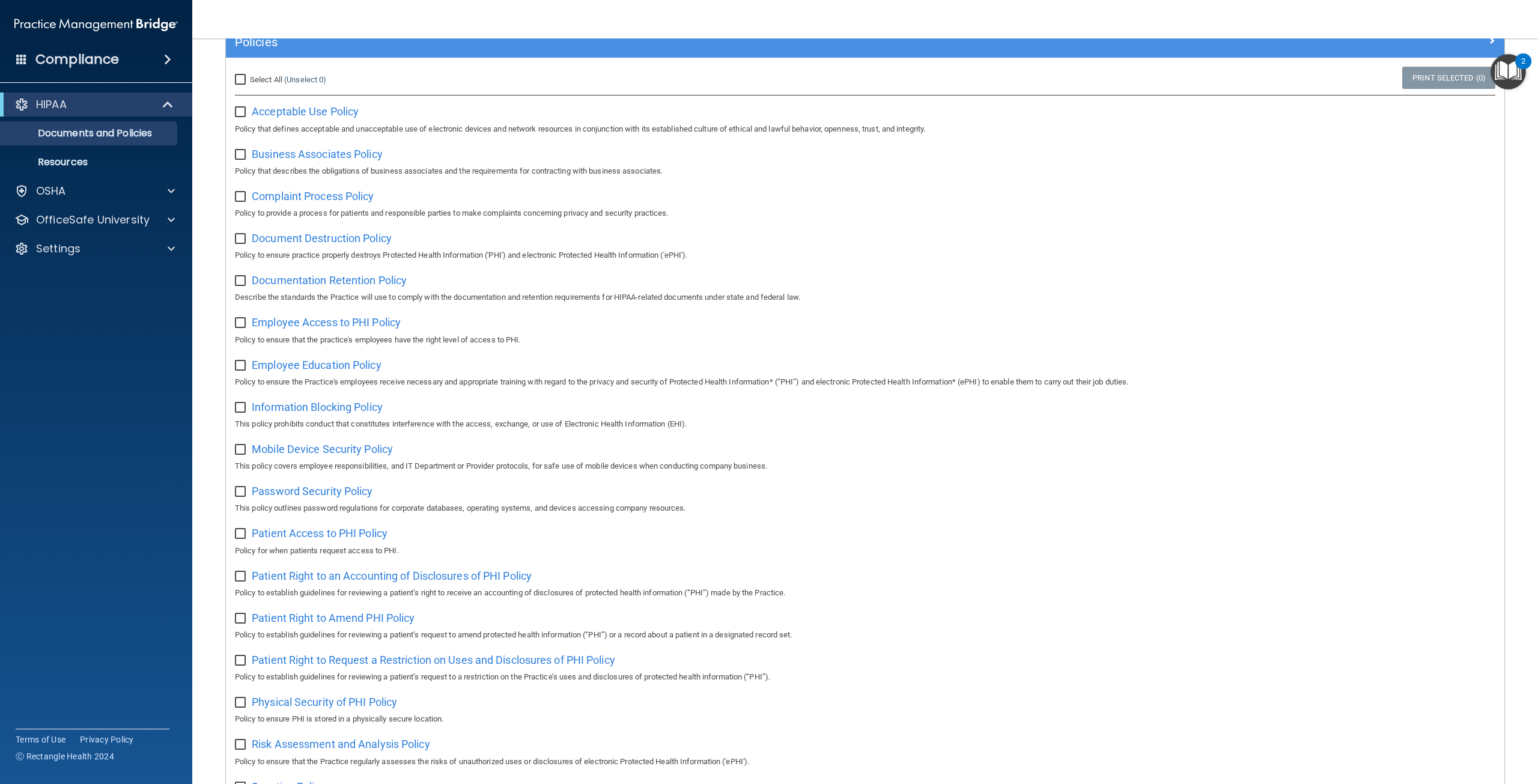
scroll to position [120, 0]
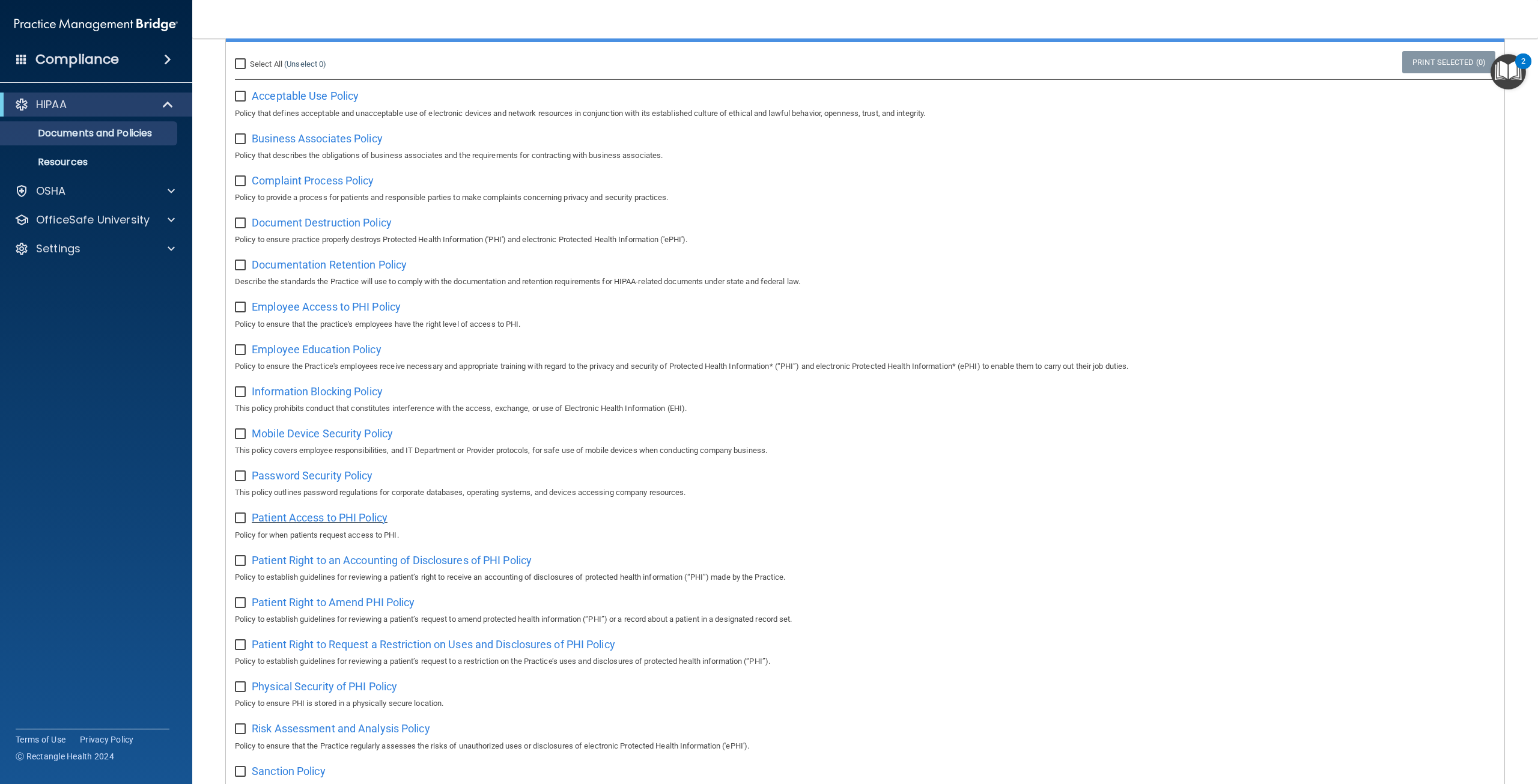
click at [345, 524] on span "Patient Access to PHI Policy" at bounding box center [320, 517] width 136 height 13
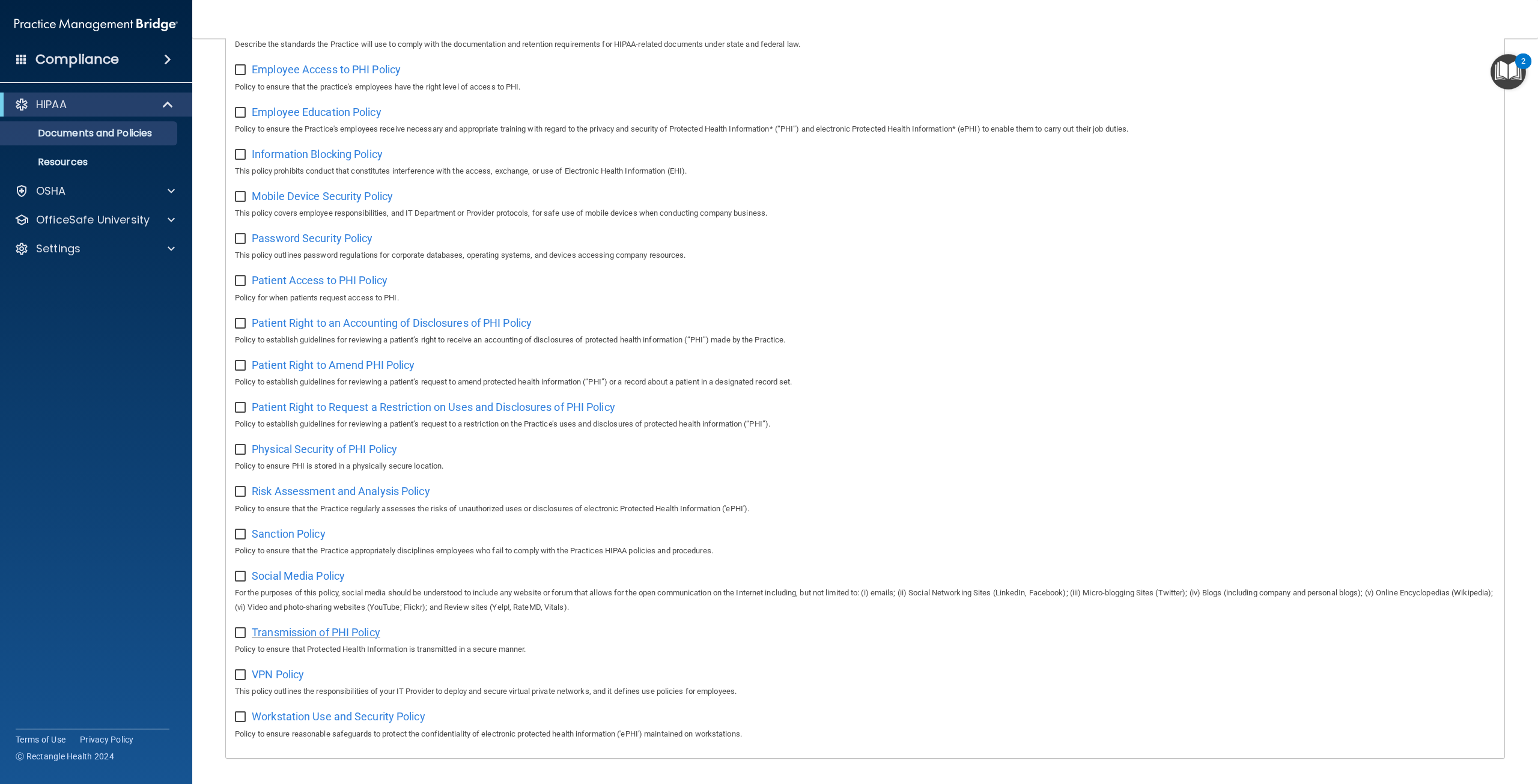
scroll to position [360, 0]
click at [323, 635] on span "Transmission of PHI Policy" at bounding box center [316, 629] width 128 height 13
click at [173, 218] on span at bounding box center [171, 220] width 7 height 14
click at [89, 252] on p "HIPAA Training" at bounding box center [57, 248] width 99 height 12
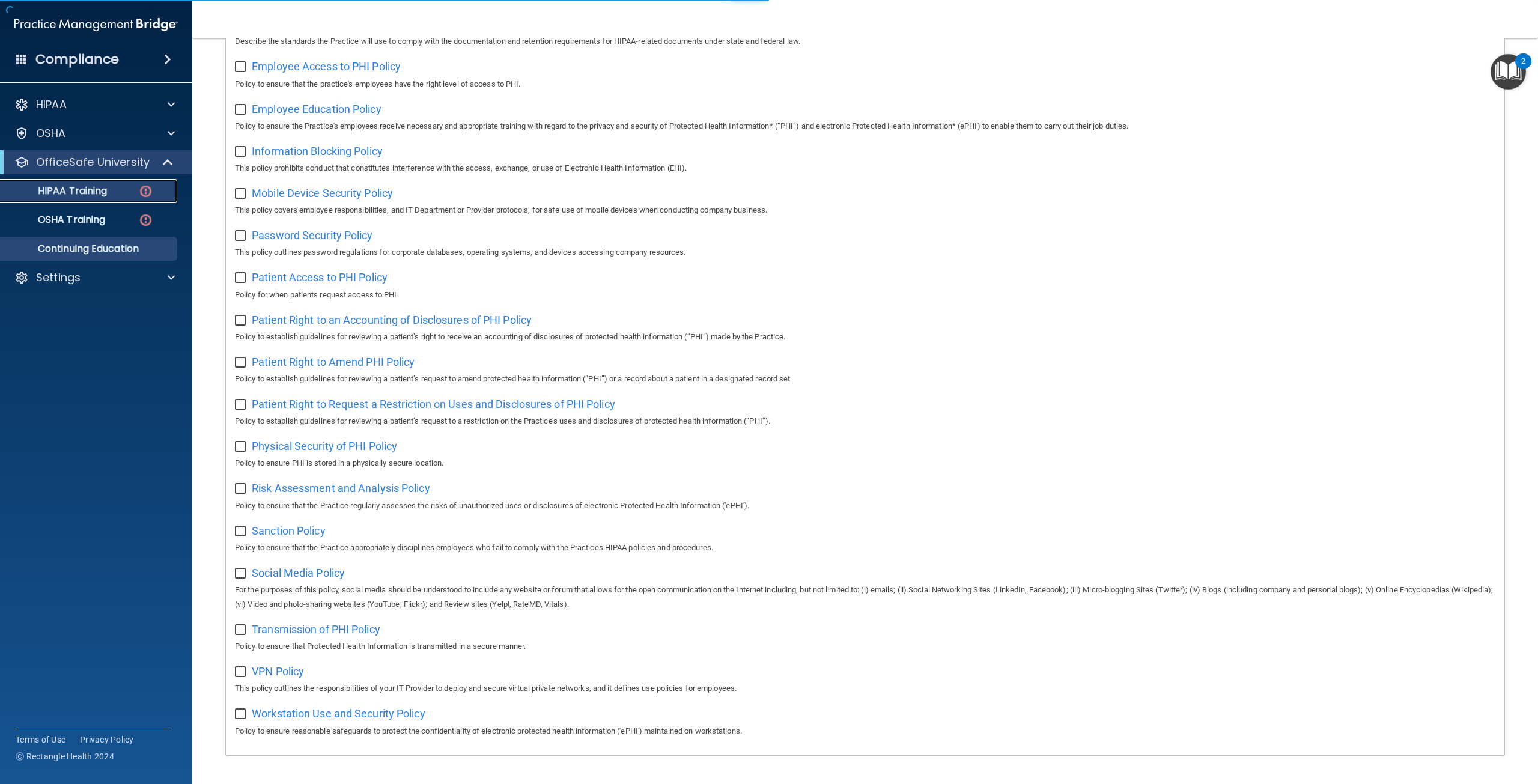
scroll to position [11, 0]
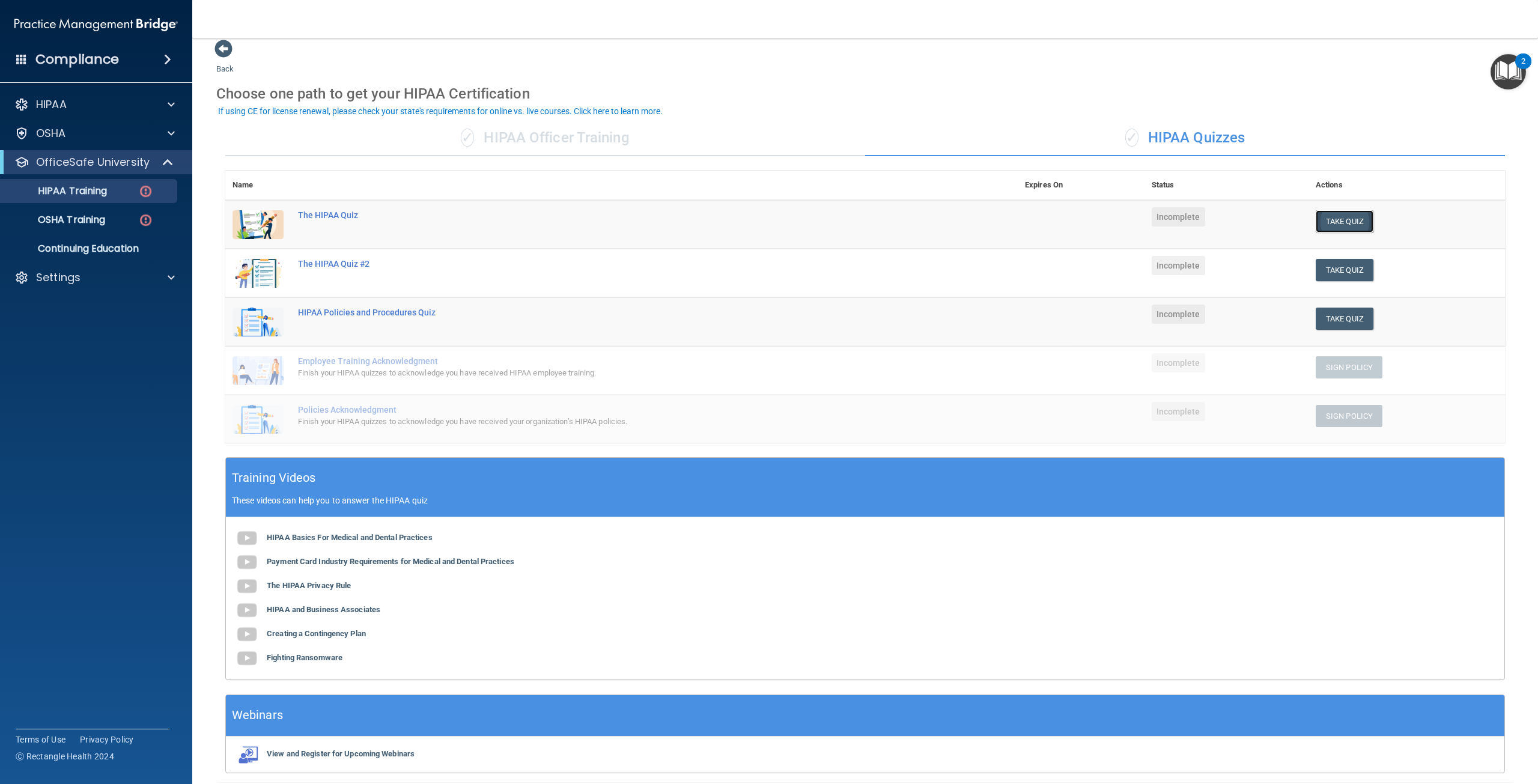
click at [1348, 221] on button "Take Quiz" at bounding box center [1344, 222] width 58 height 22
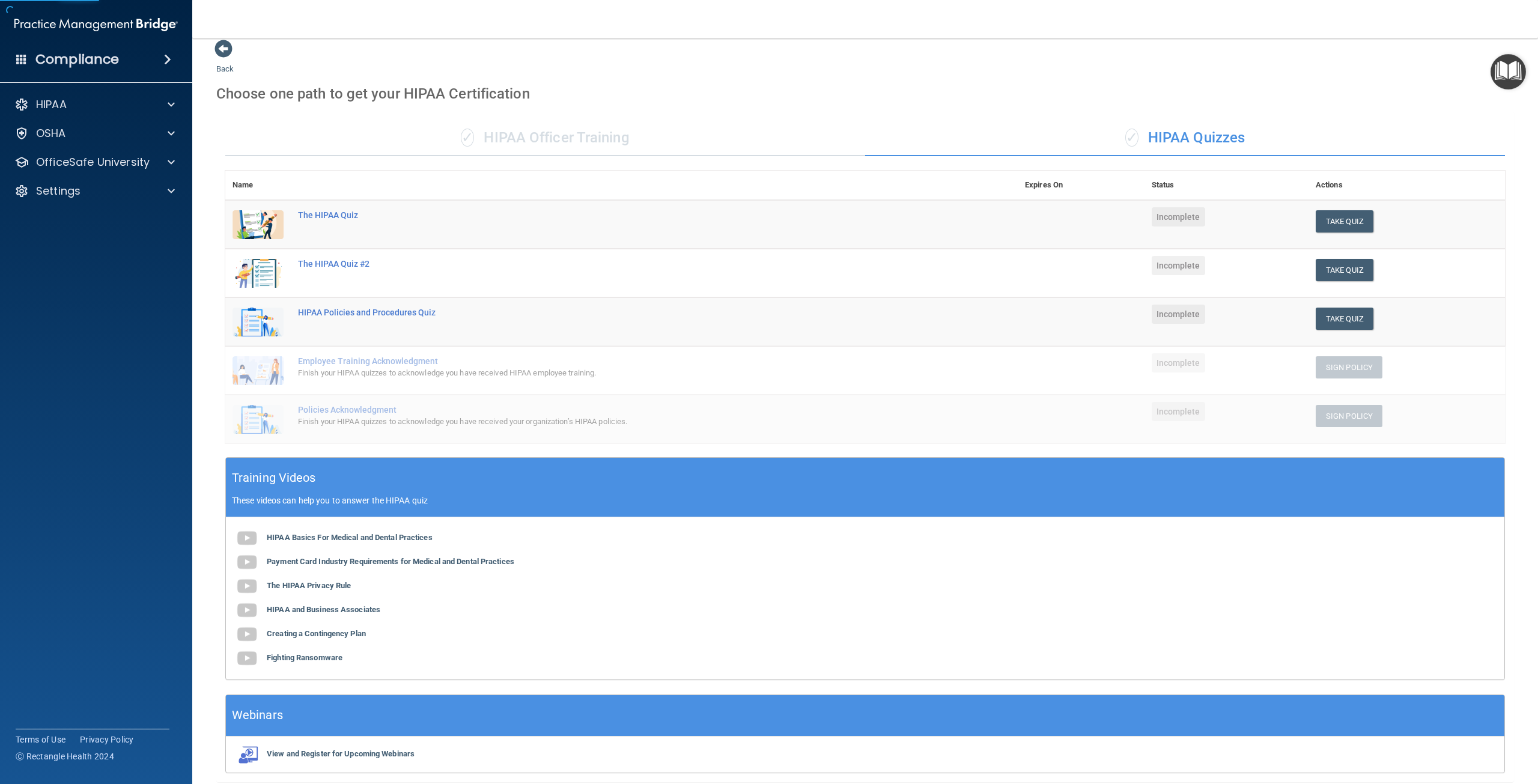
scroll to position [1654, 0]
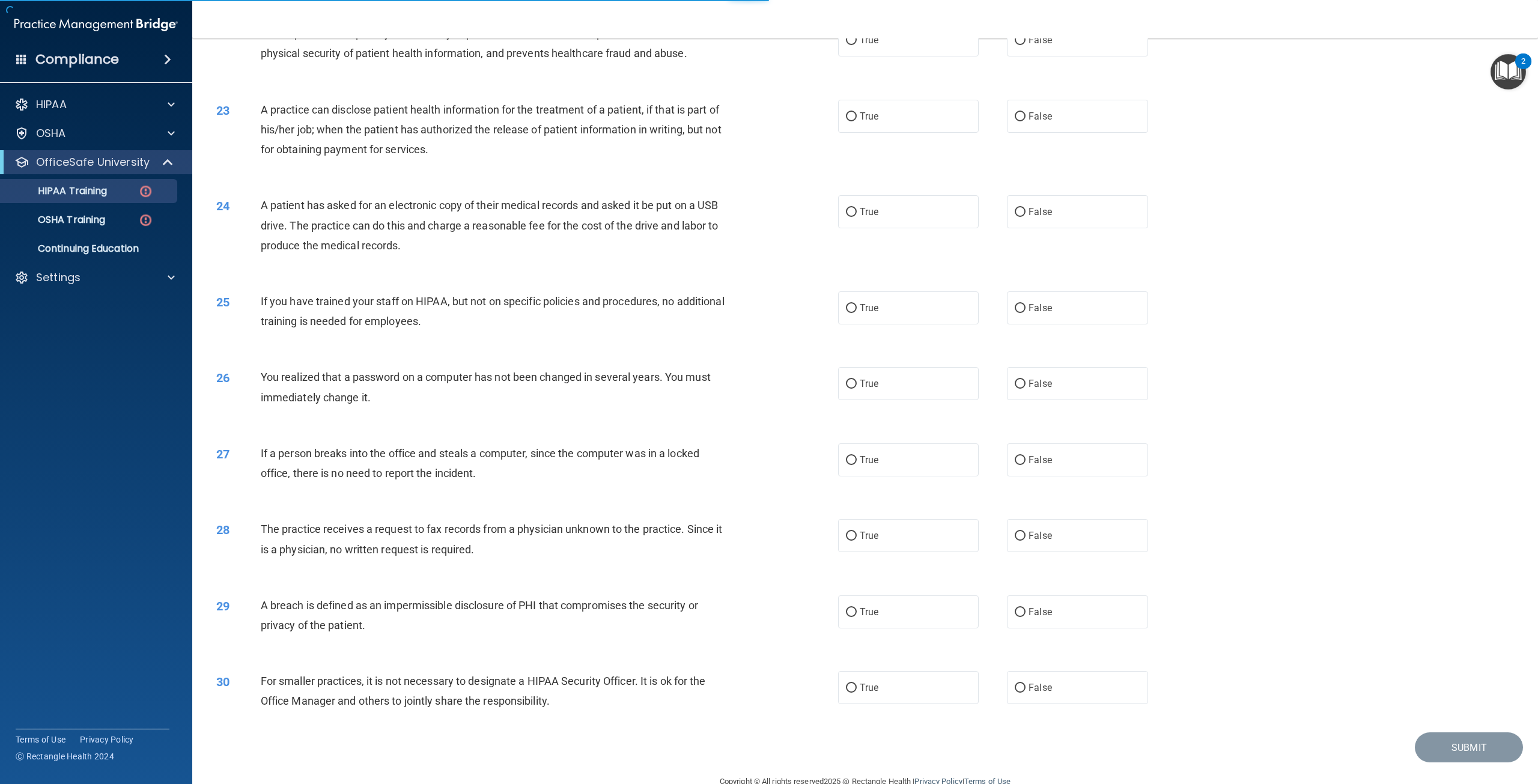
scroll to position [11, 0]
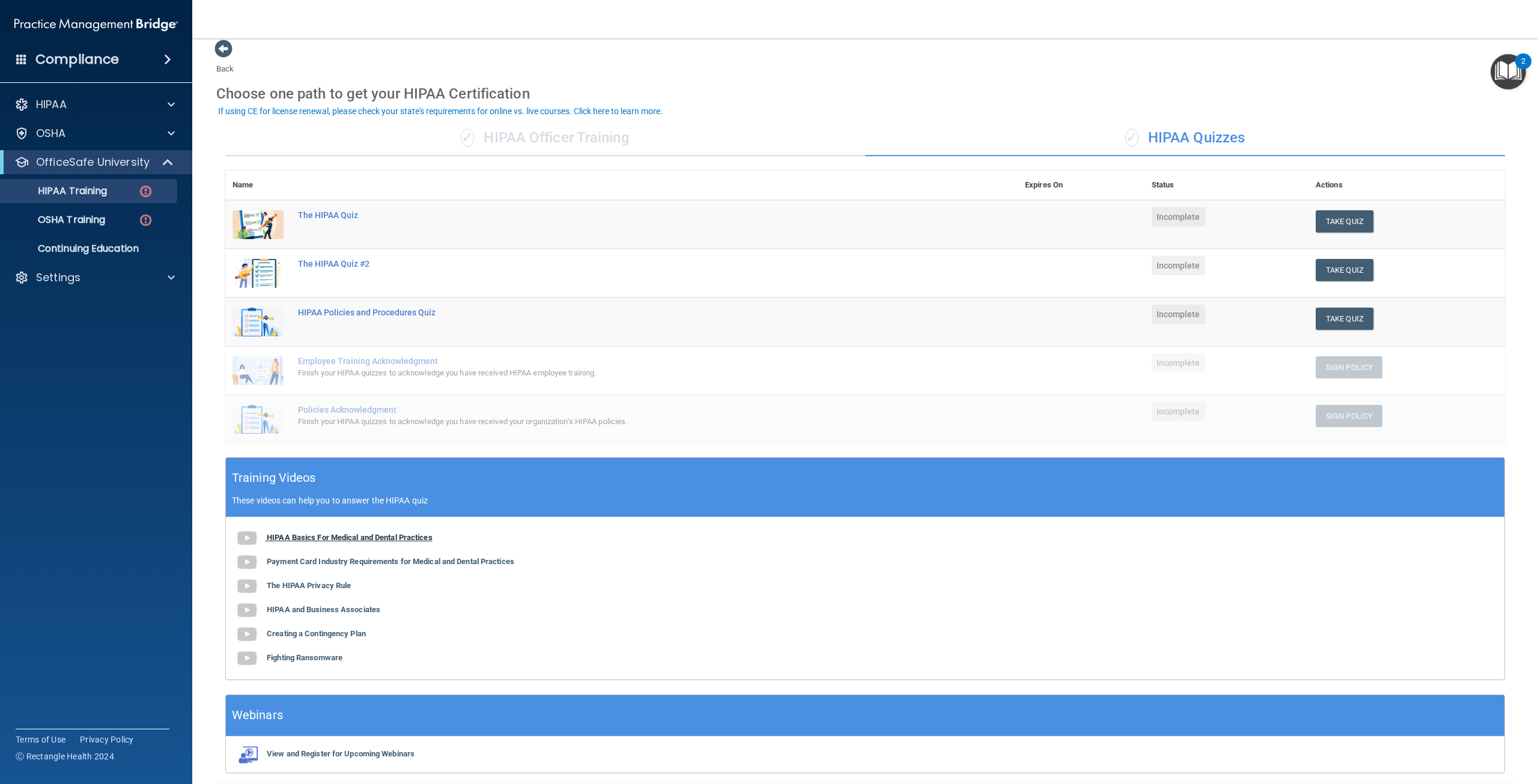
click at [408, 535] on b "HIPAA Basics For Medical and Dental Practices" at bounding box center [349, 536] width 165 height 9
click at [1342, 221] on button "Take Quiz" at bounding box center [1344, 222] width 58 height 22
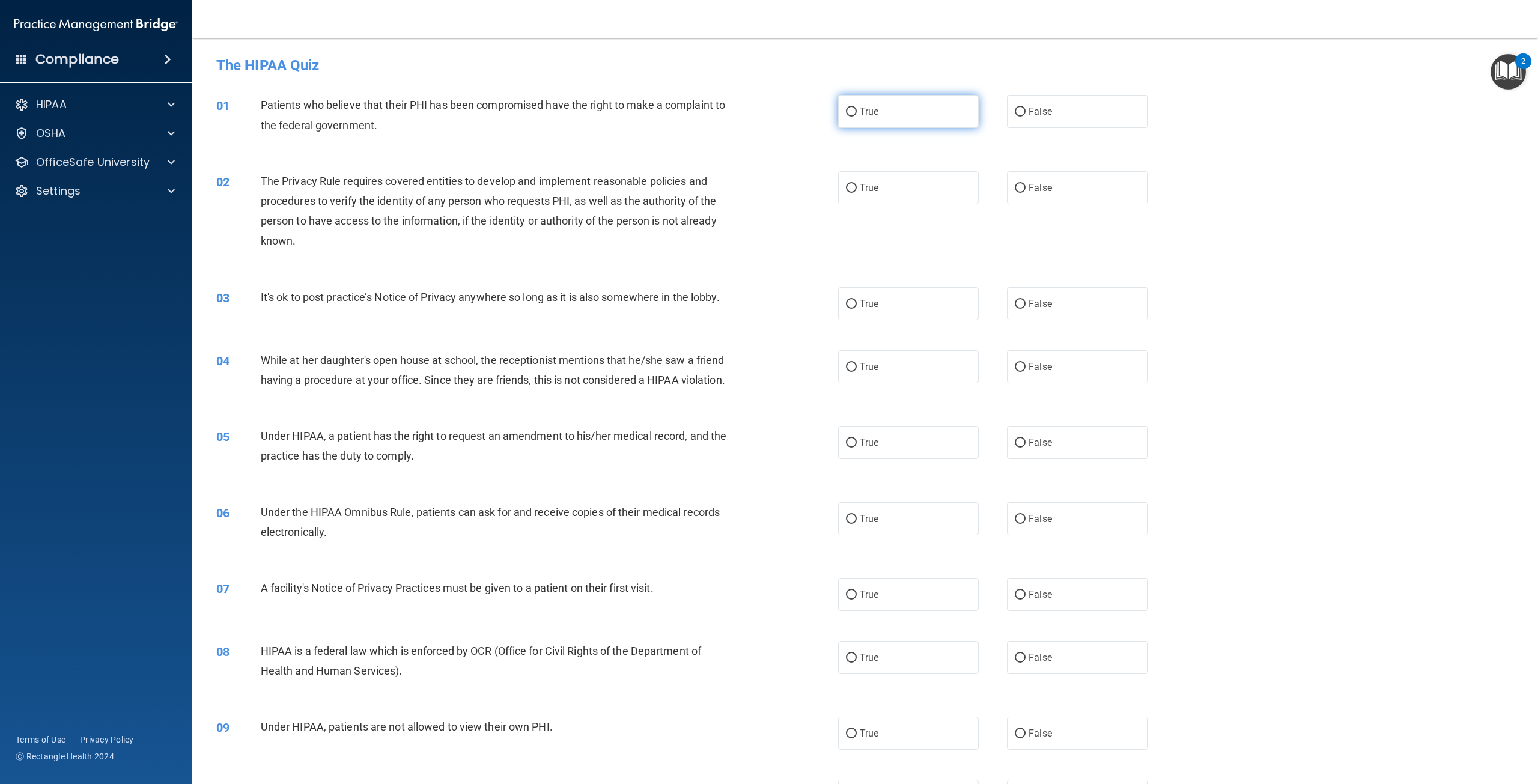
click at [888, 104] on label "True" at bounding box center [909, 112] width 141 height 33
click at [856, 108] on input "True" at bounding box center [852, 112] width 11 height 9
radio input "true"
click at [906, 188] on label "True" at bounding box center [909, 187] width 141 height 33
click at [856, 188] on input "True" at bounding box center [852, 187] width 11 height 9
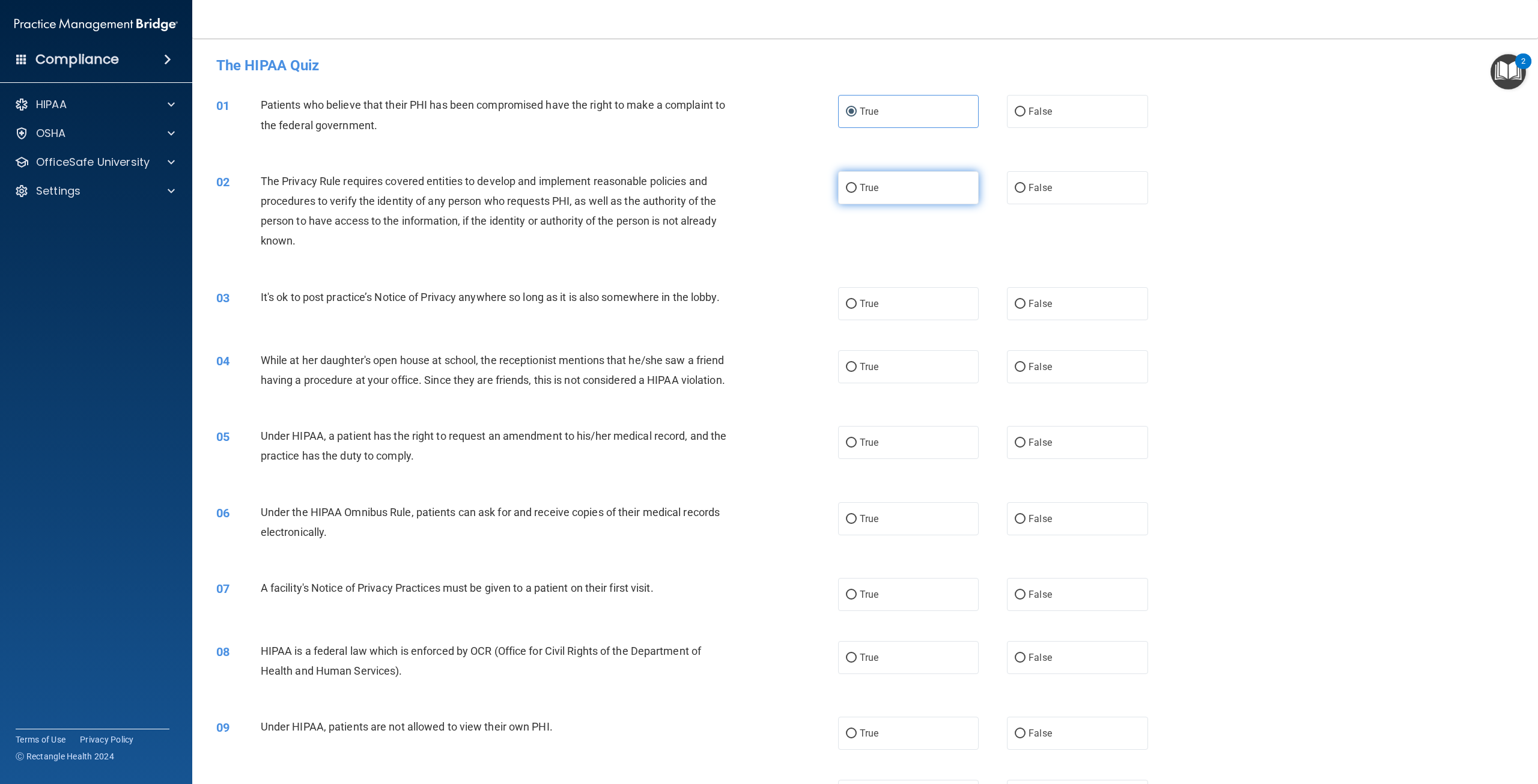
radio input "true"
click at [1012, 296] on label "False" at bounding box center [1077, 304] width 141 height 33
click at [1015, 300] on input "False" at bounding box center [1020, 304] width 11 height 9
radio input "true"
click at [1057, 369] on label "False" at bounding box center [1077, 367] width 141 height 33
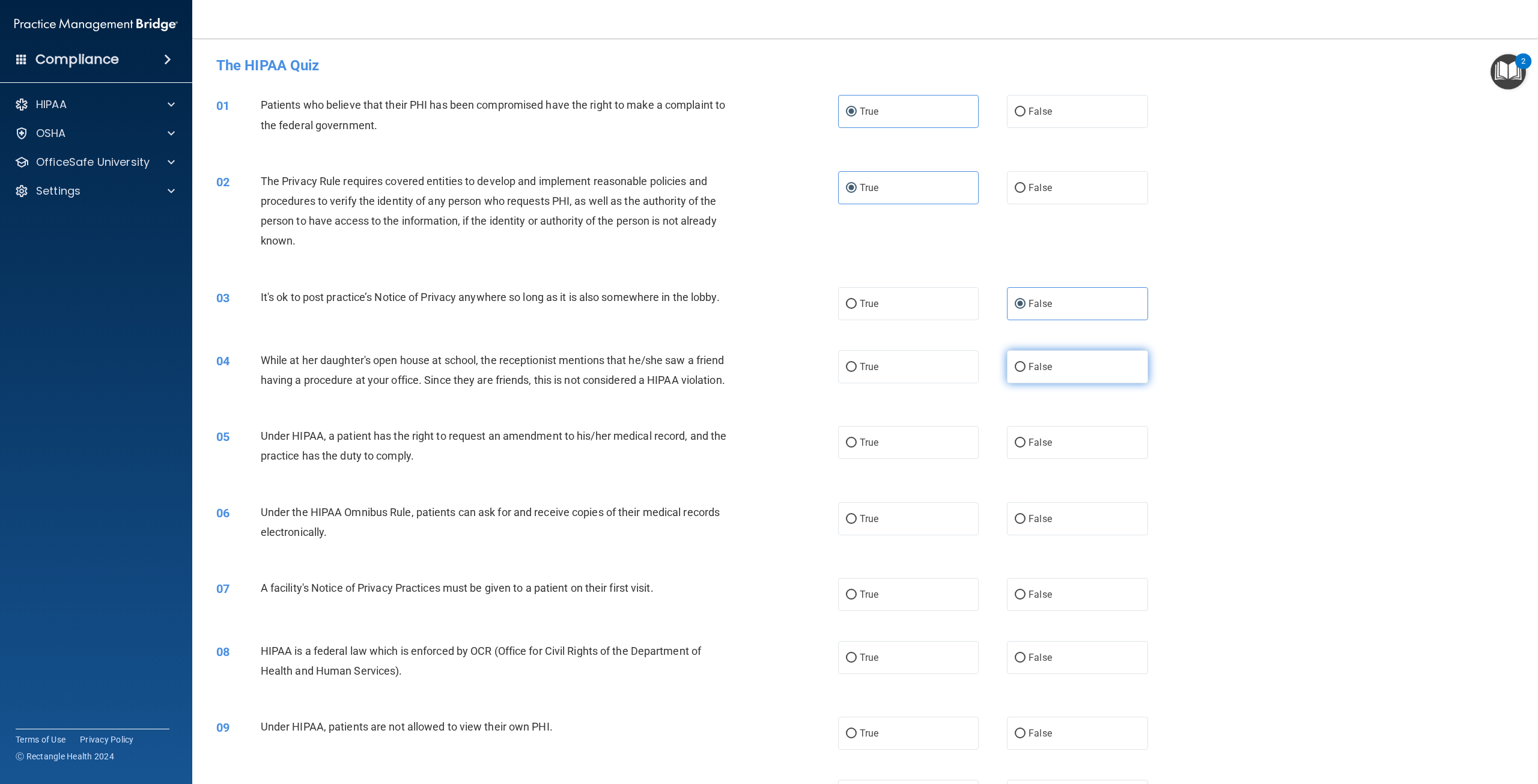
click at [1026, 369] on input "False" at bounding box center [1020, 366] width 11 height 9
radio input "true"
click at [1028, 448] on span "False" at bounding box center [1040, 442] width 24 height 11
click at [1023, 447] on input "False" at bounding box center [1020, 442] width 11 height 9
radio input "true"
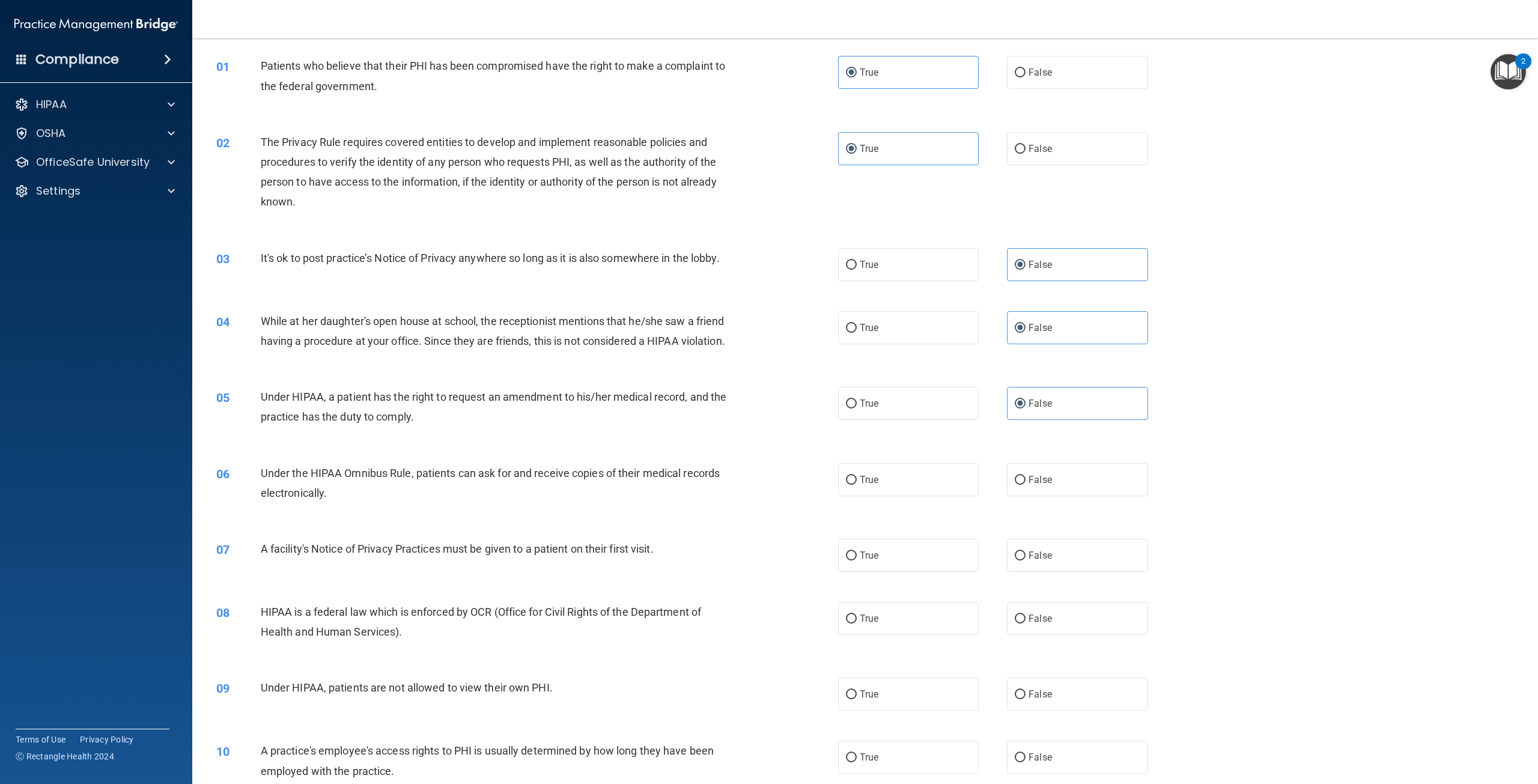
scroll to position [120, 0]
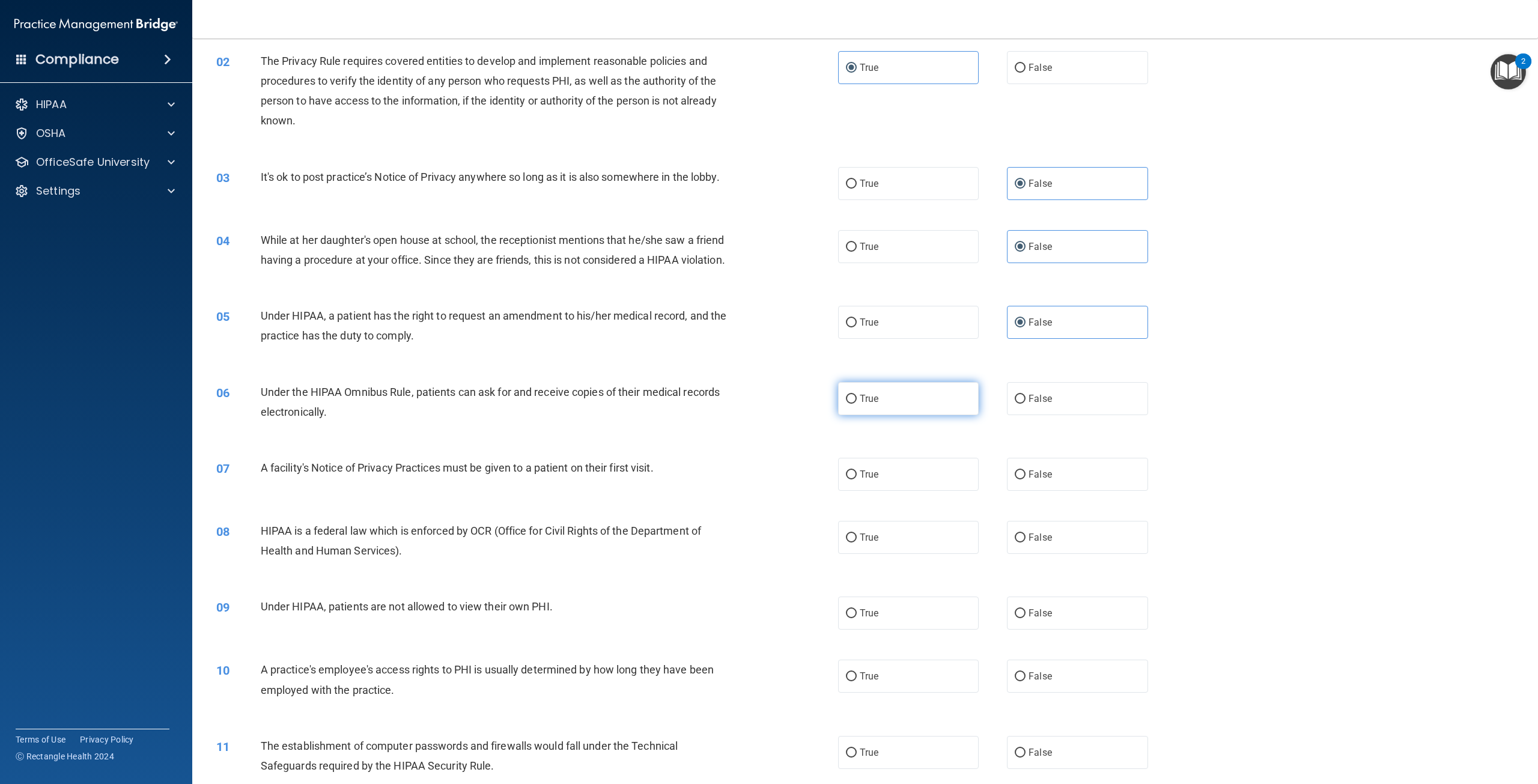
click at [896, 415] on label "True" at bounding box center [909, 399] width 141 height 33
click at [856, 403] on input "True" at bounding box center [852, 399] width 11 height 9
radio input "true"
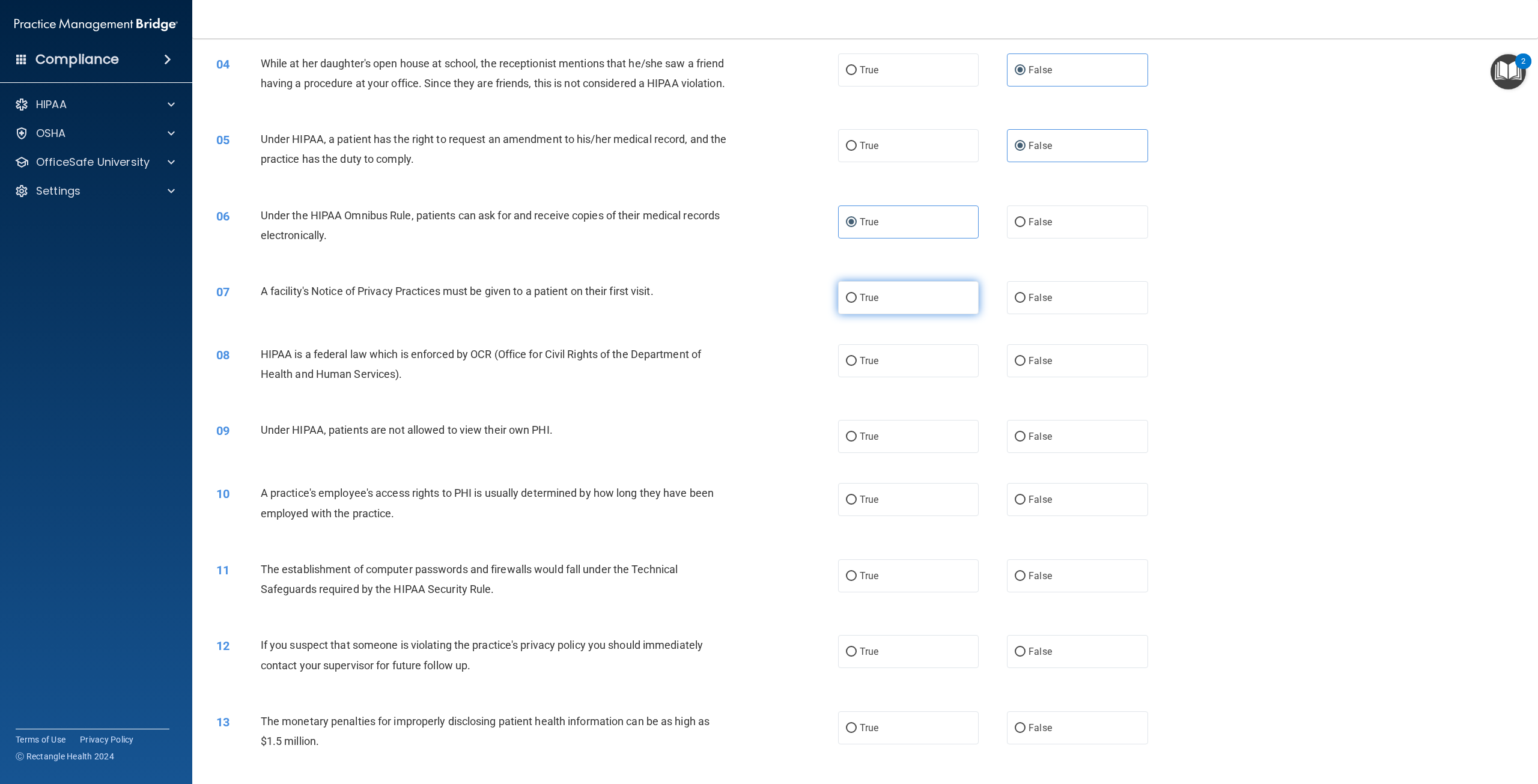
scroll to position [301, 0]
click at [1045, 438] on span "False" at bounding box center [1040, 433] width 24 height 11
click at [1026, 437] on input "False" at bounding box center [1020, 433] width 11 height 9
radio input "true"
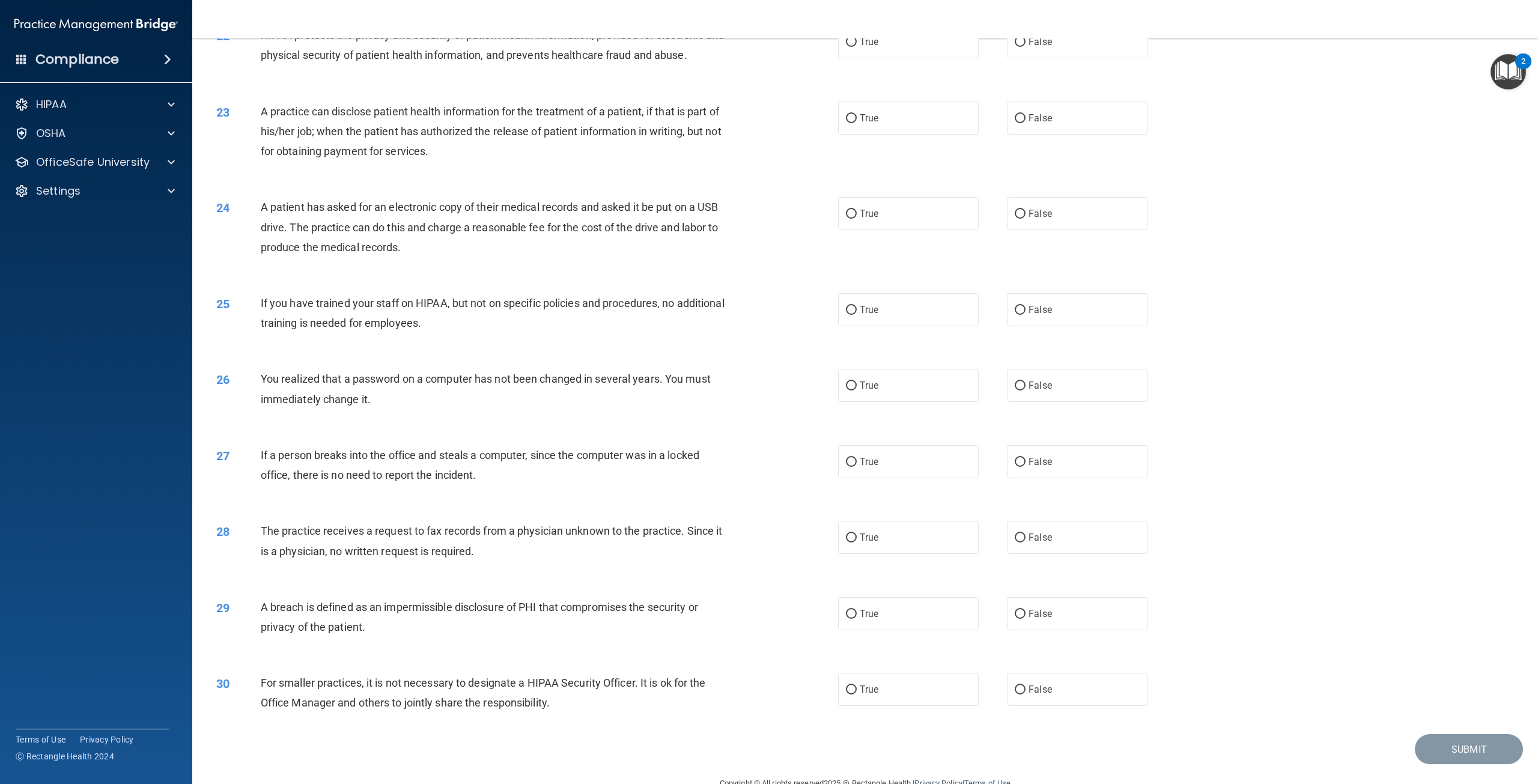
scroll to position [1581, 0]
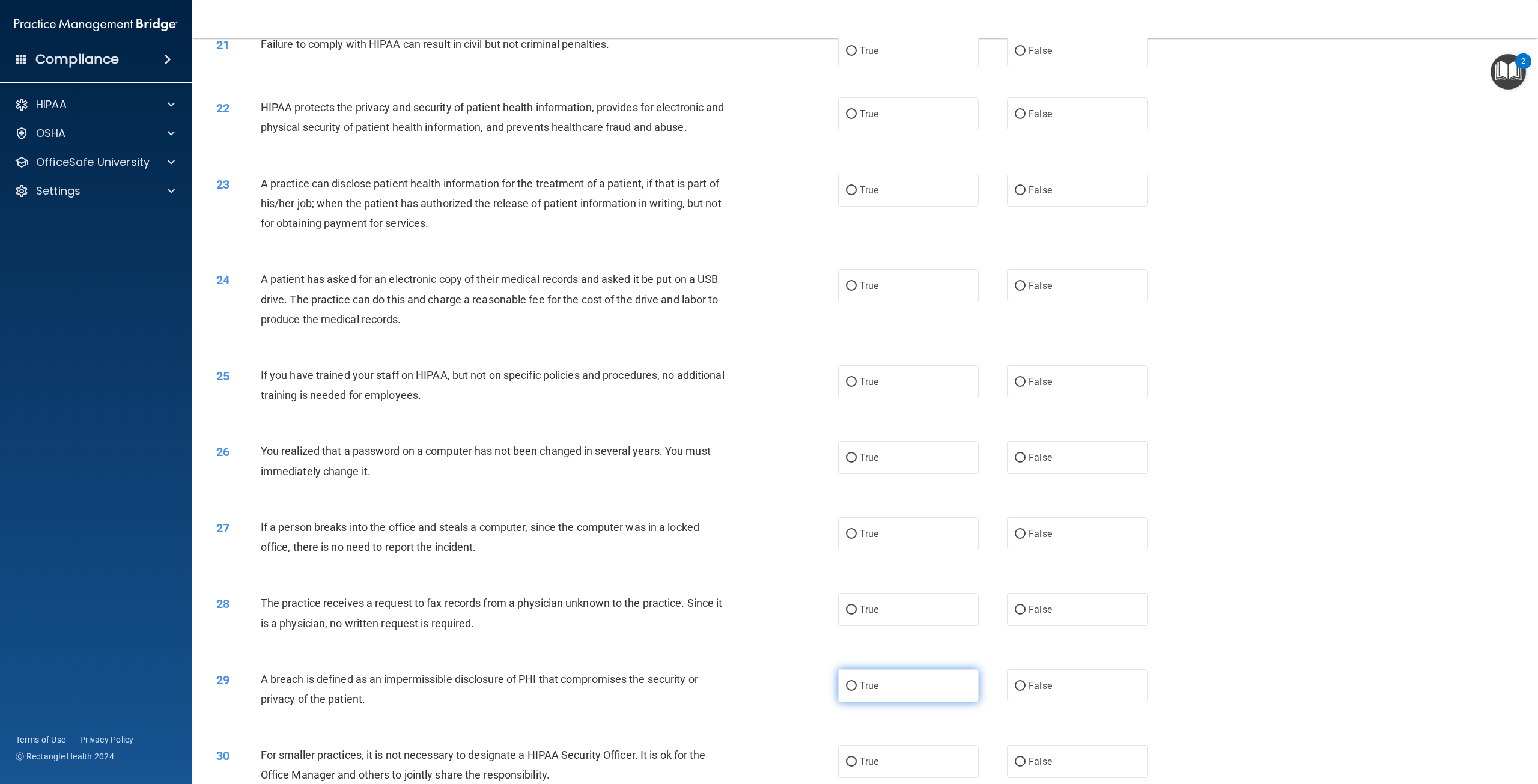
click at [846, 691] on input "True" at bounding box center [852, 685] width 11 height 9
radio input "true"
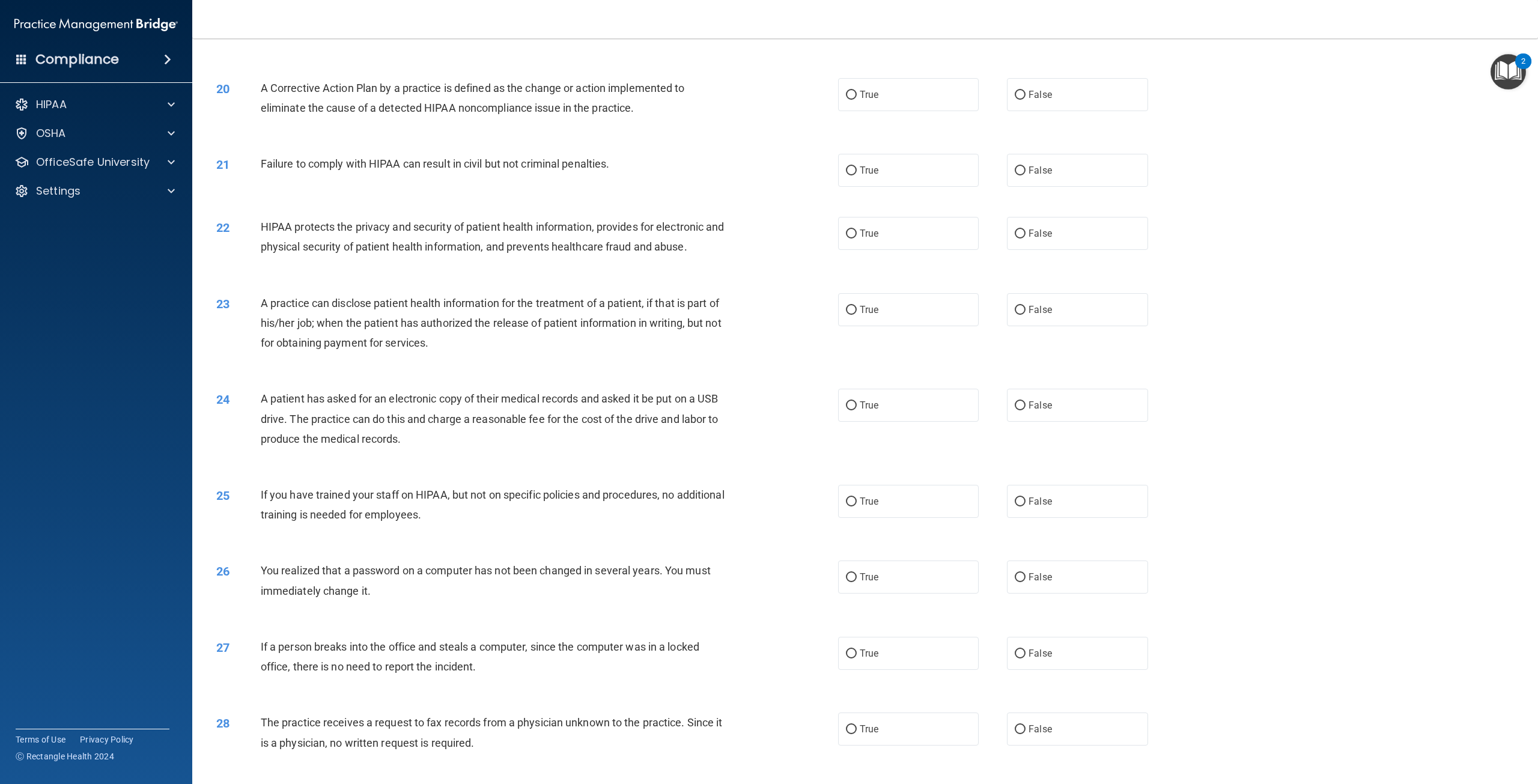
scroll to position [1460, 0]
click at [1007, 422] on label "False" at bounding box center [1077, 406] width 141 height 33
click at [1015, 411] on input "False" at bounding box center [1020, 406] width 11 height 9
radio input "true"
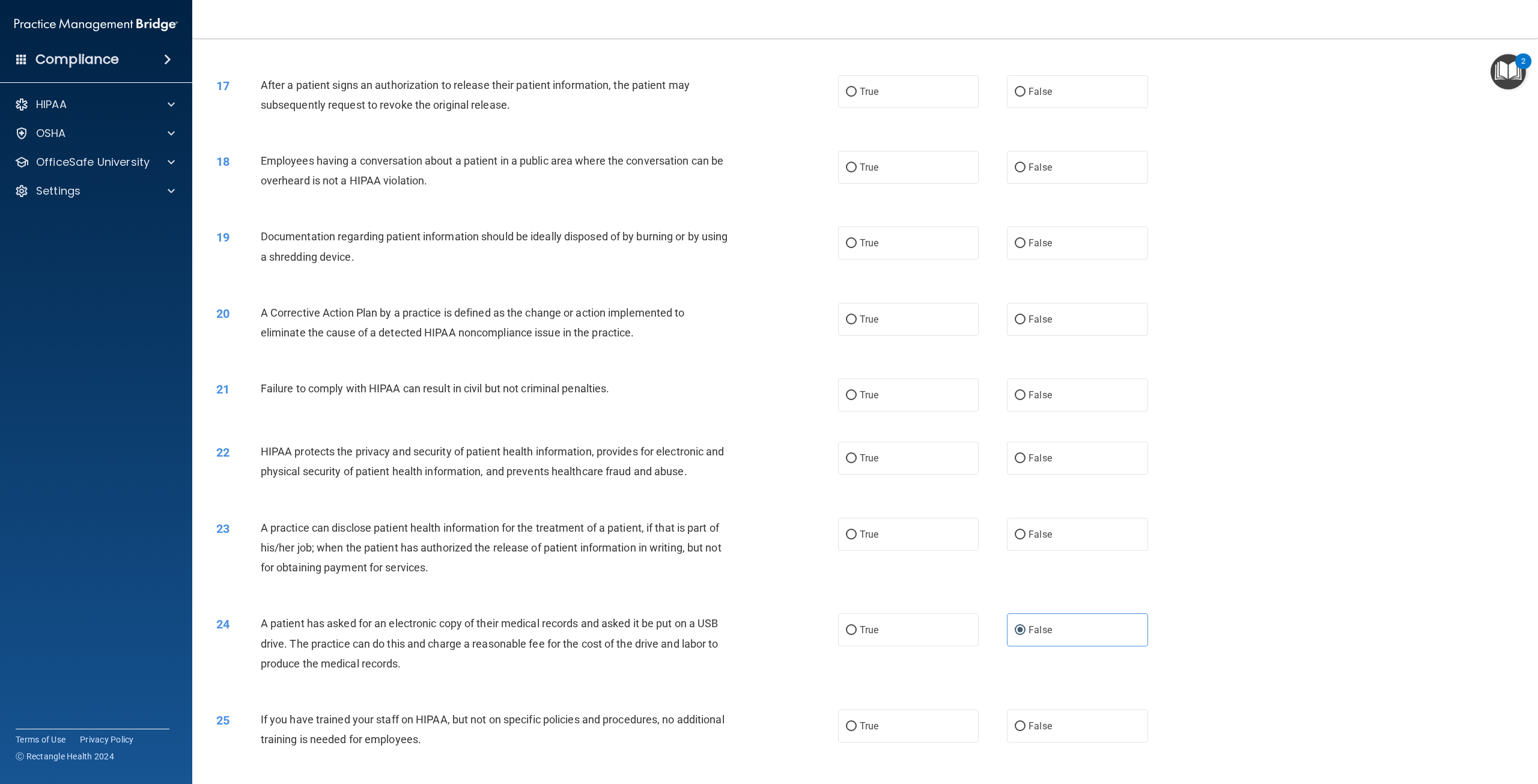
scroll to position [1220, 0]
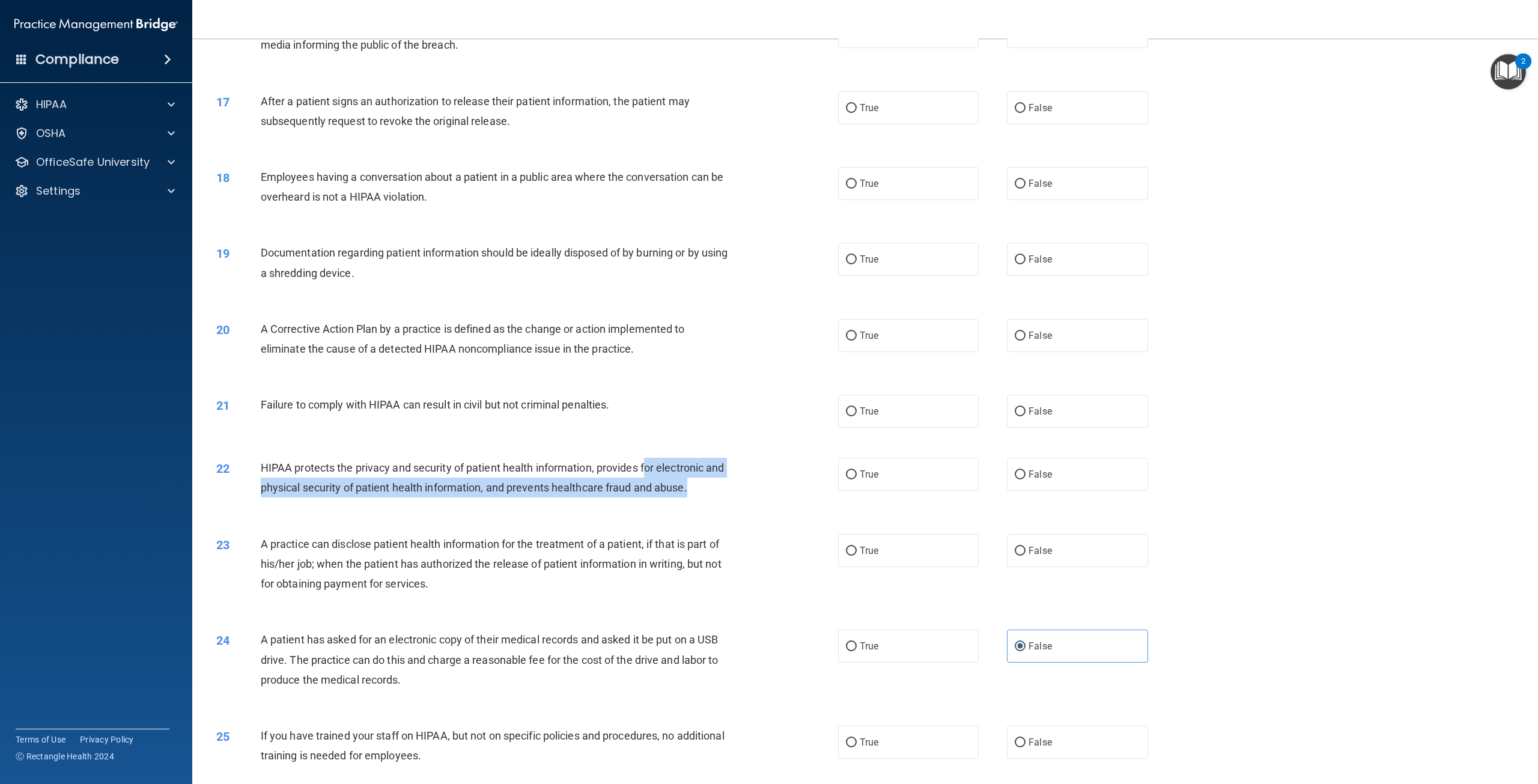
drag, startPoint x: 727, startPoint y: 509, endPoint x: 619, endPoint y: 485, distance: 110.6
click at [635, 485] on div "HIPAA protects the privacy and security of patient health information, provides…" at bounding box center [500, 477] width 480 height 40
click at [850, 340] on input "True" at bounding box center [852, 335] width 11 height 9
radio input "true"
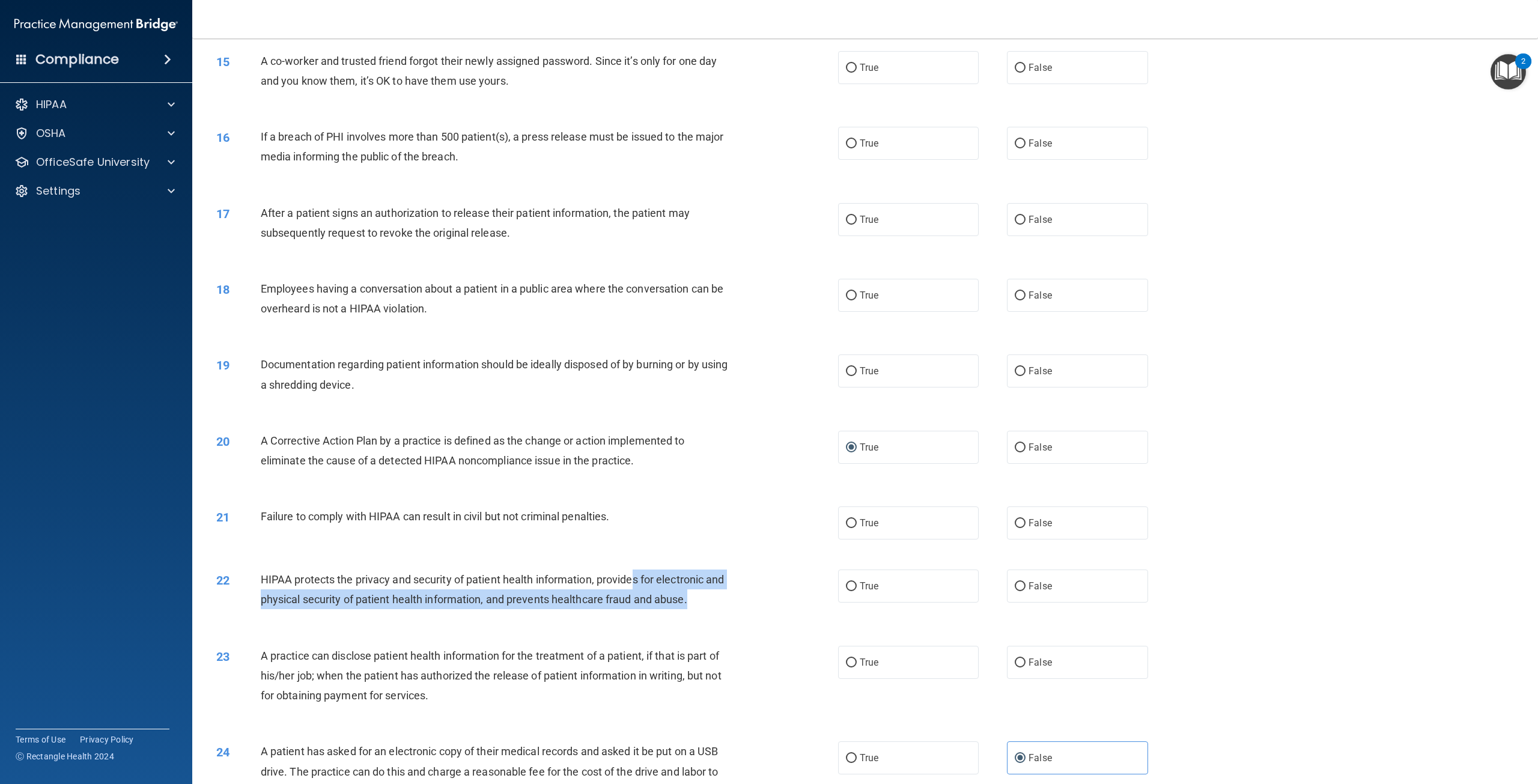
scroll to position [1100, 0]
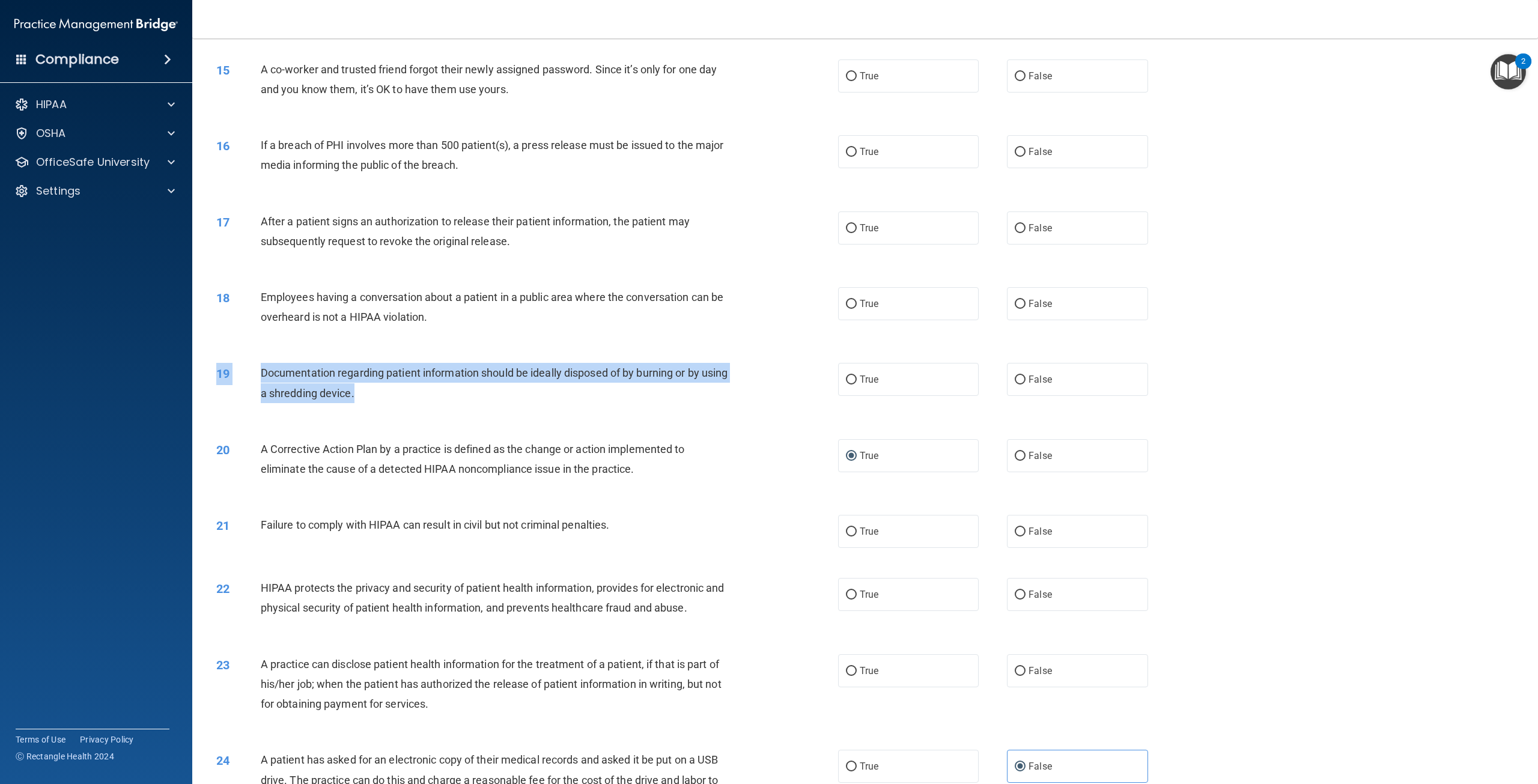
drag, startPoint x: 388, startPoint y: 411, endPoint x: 275, endPoint y: 375, distance: 118.6
click at [279, 373] on div "19 Documentation regarding patient information should be ideally disposed of by…" at bounding box center [865, 385] width 1316 height 76
click at [358, 400] on div "Documentation regarding patient information should be ideally disposed of by bu…" at bounding box center [500, 382] width 480 height 40
drag, startPoint x: 378, startPoint y: 415, endPoint x: 298, endPoint y: 397, distance: 82.0
click at [298, 397] on span "Documentation regarding patient information should be ideally disposed of by bu…" at bounding box center [494, 382] width 468 height 32
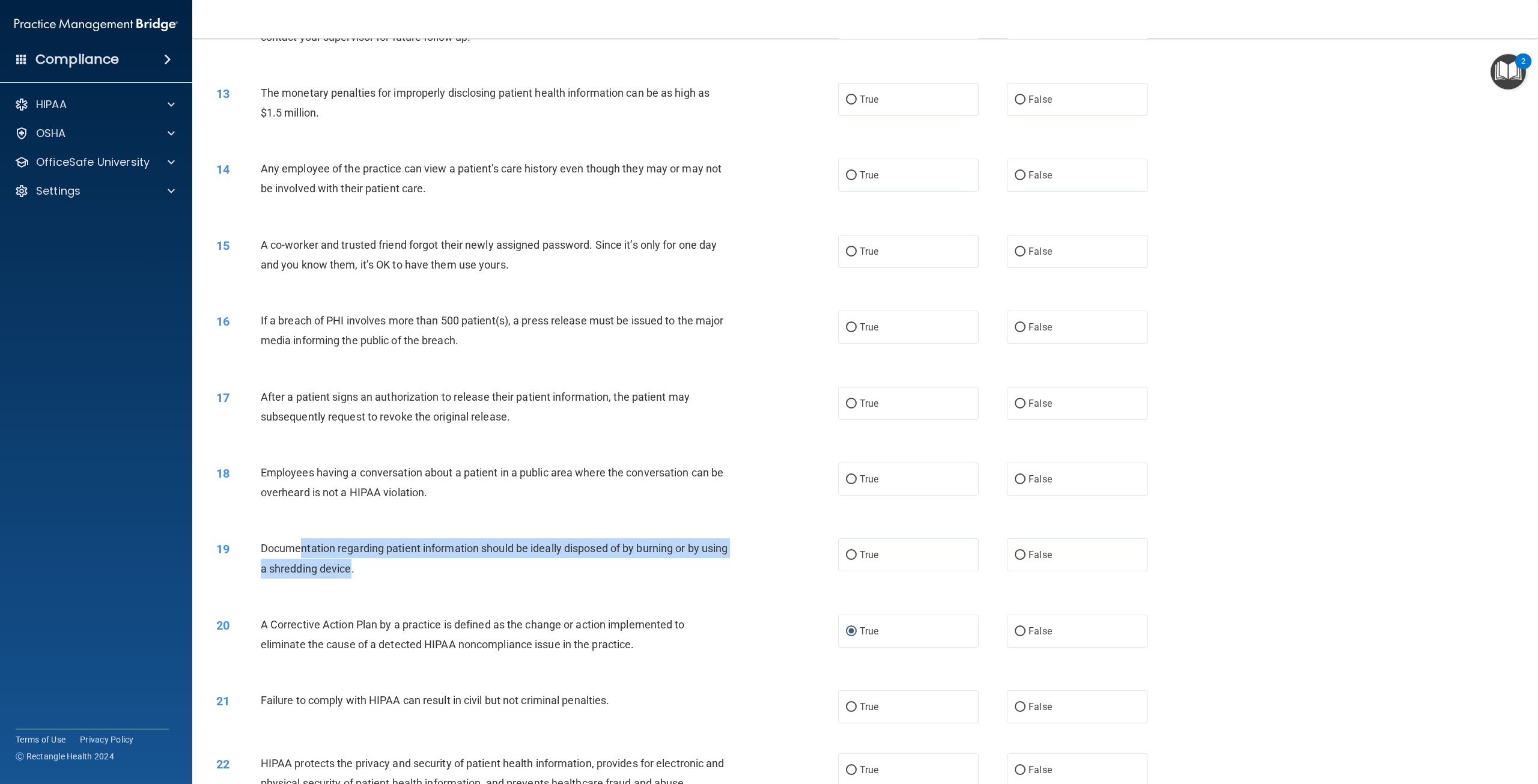
scroll to position [920, 0]
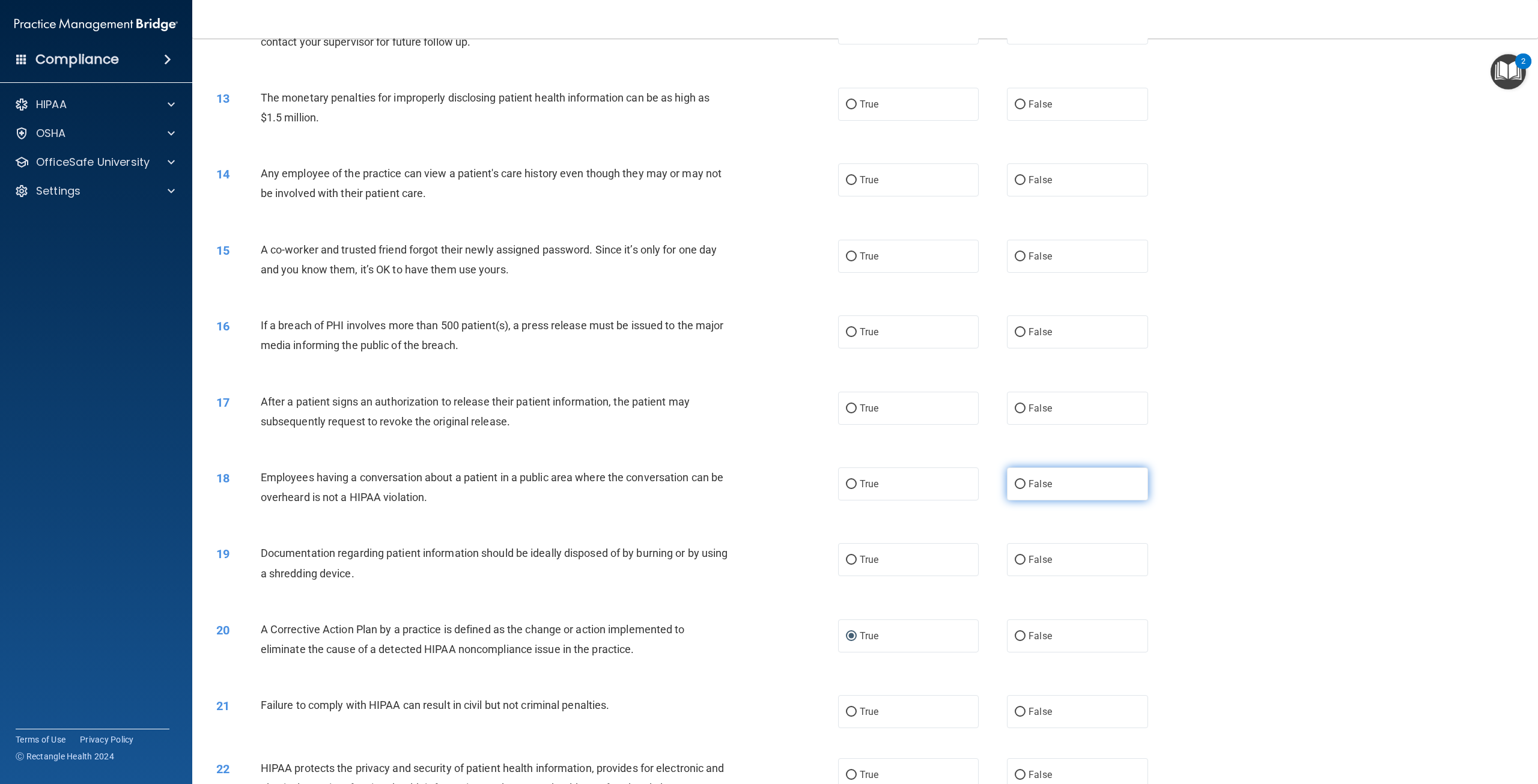
click at [1035, 490] on span "False" at bounding box center [1040, 483] width 24 height 11
click at [1026, 489] on input "False" at bounding box center [1020, 483] width 11 height 9
radio input "true"
drag, startPoint x: 507, startPoint y: 445, endPoint x: 403, endPoint y: 436, distance: 104.4
click at [450, 427] on span "After a patient signs an authorization to release their patient information, th…" at bounding box center [475, 411] width 429 height 32
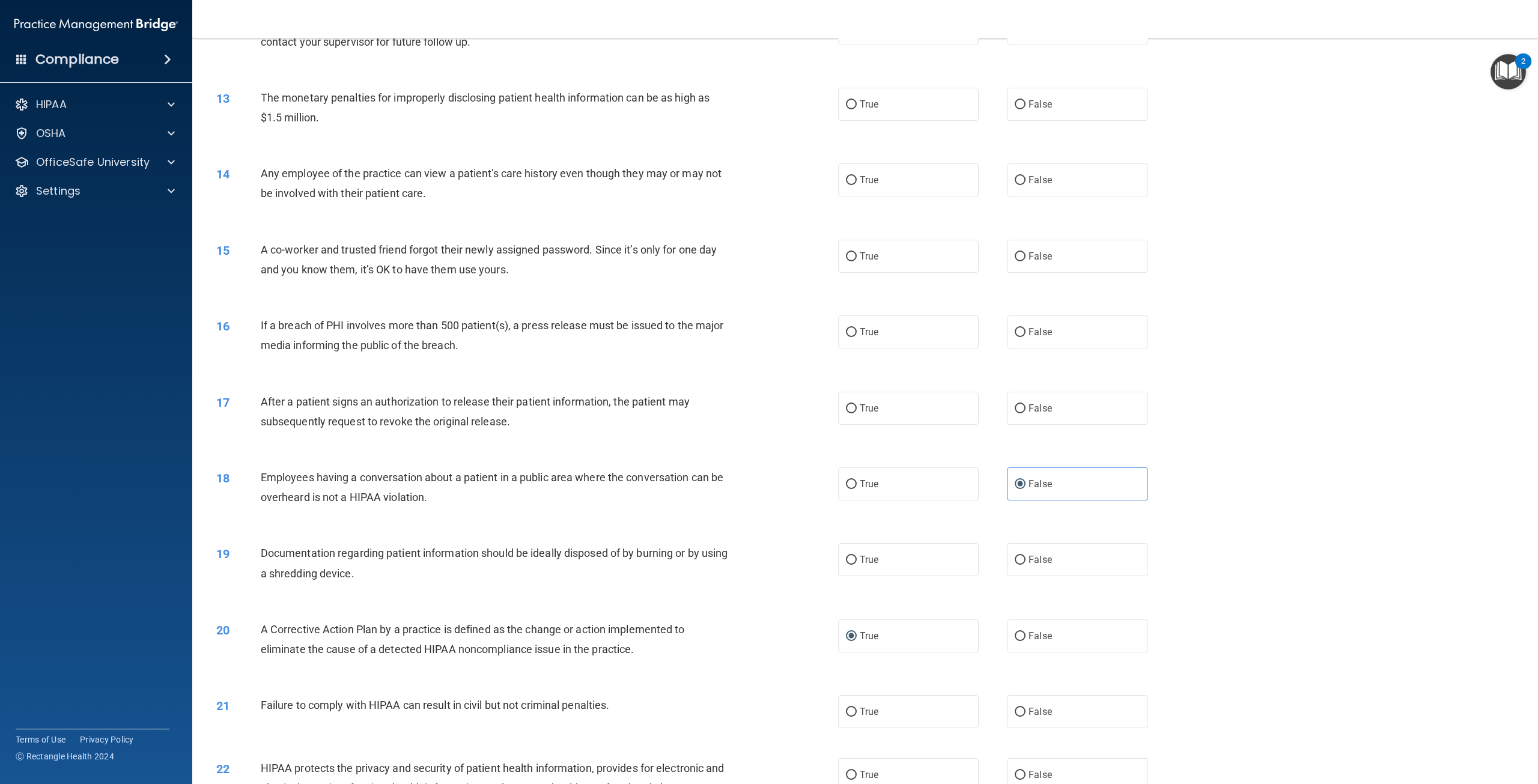
click at [331, 420] on span "After a patient signs an authorization to release their patient information, th…" at bounding box center [475, 411] width 429 height 32
click at [942, 425] on label "True" at bounding box center [909, 408] width 141 height 33
click at [856, 413] on input "True" at bounding box center [852, 408] width 11 height 9
radio input "true"
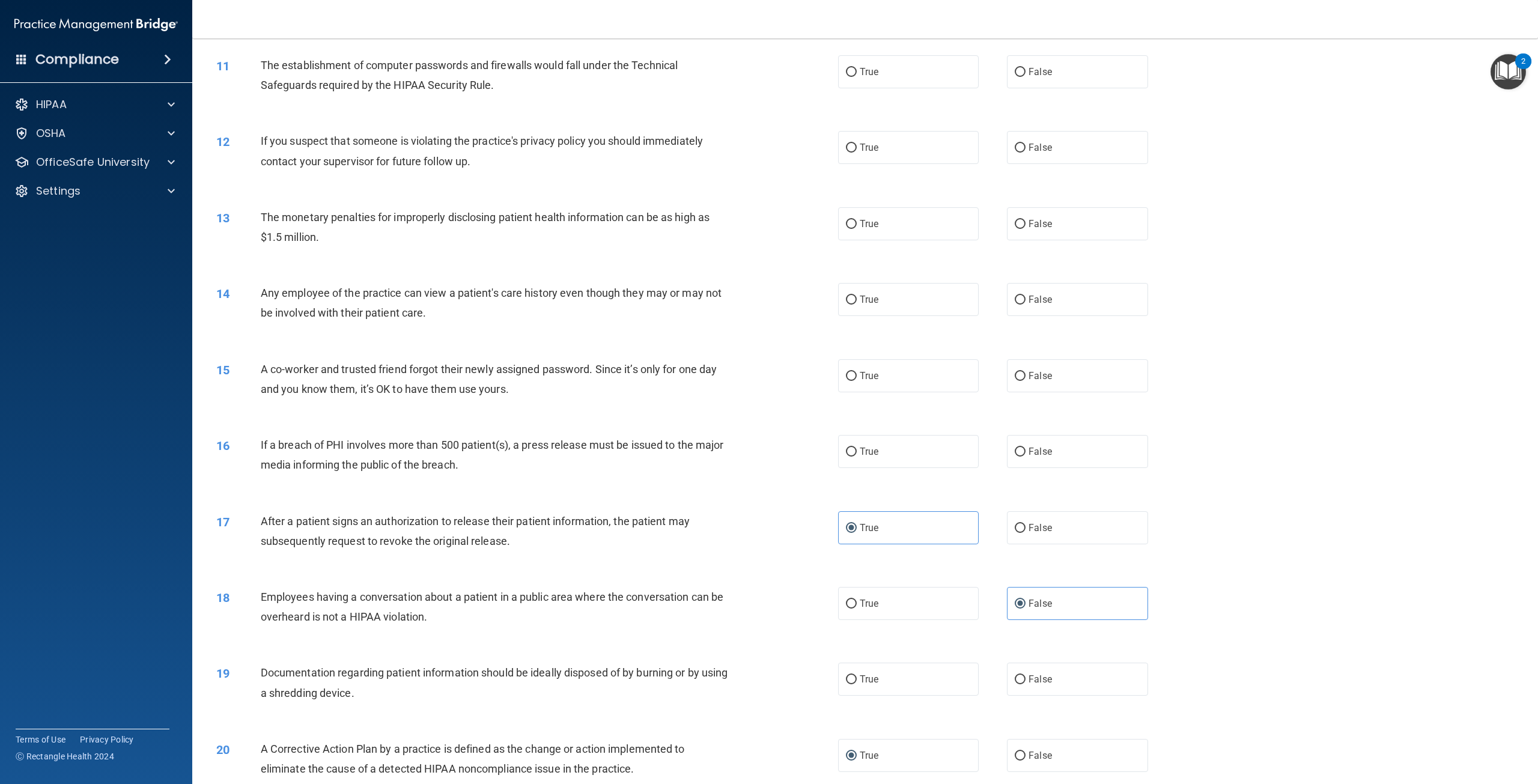
scroll to position [800, 0]
drag, startPoint x: 473, startPoint y: 492, endPoint x: 304, endPoint y: 465, distance: 171.1
click at [304, 465] on div "If a breach of PHI involves more than 500 patient(s), a press release must be i…" at bounding box center [500, 455] width 480 height 40
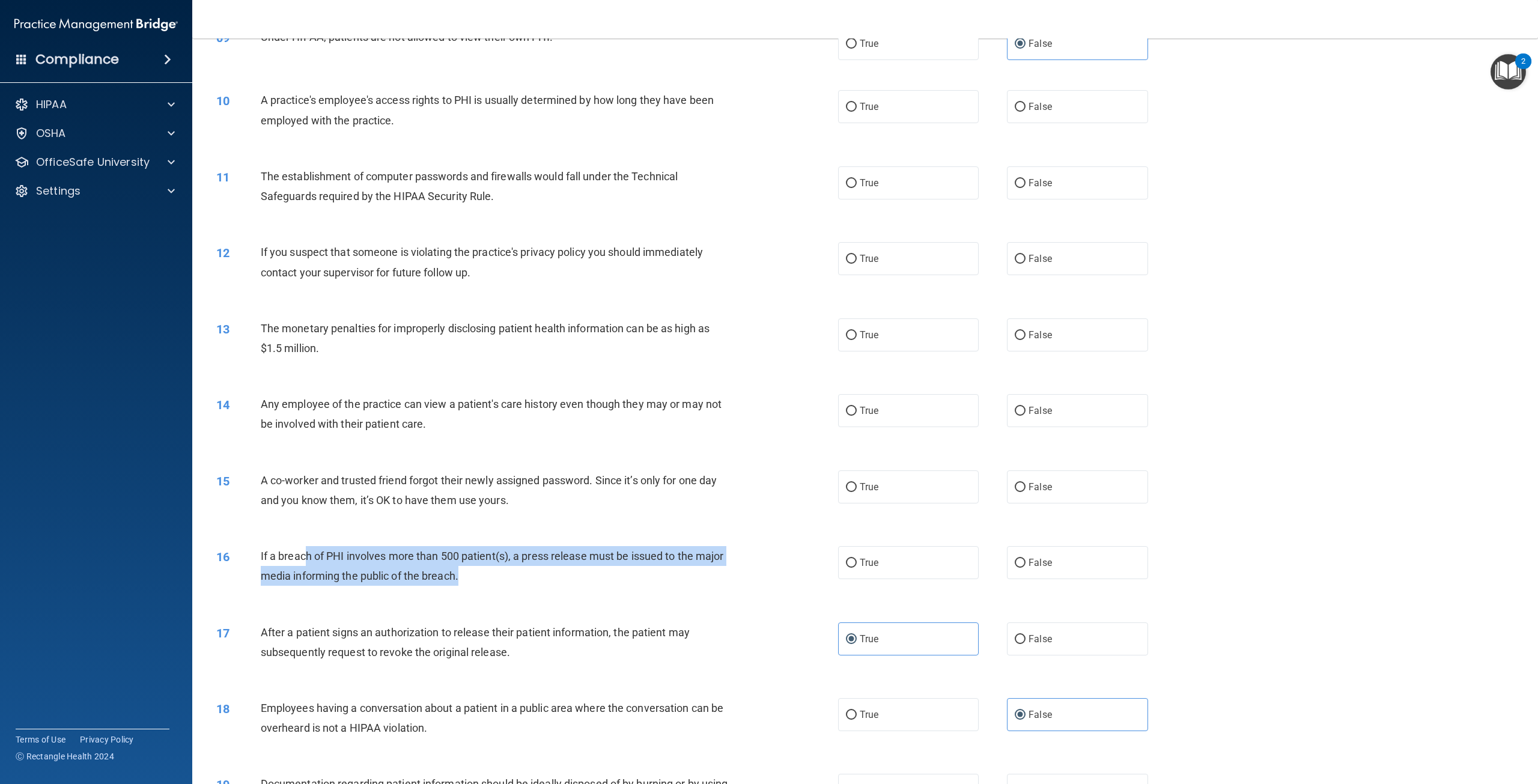
scroll to position [680, 0]
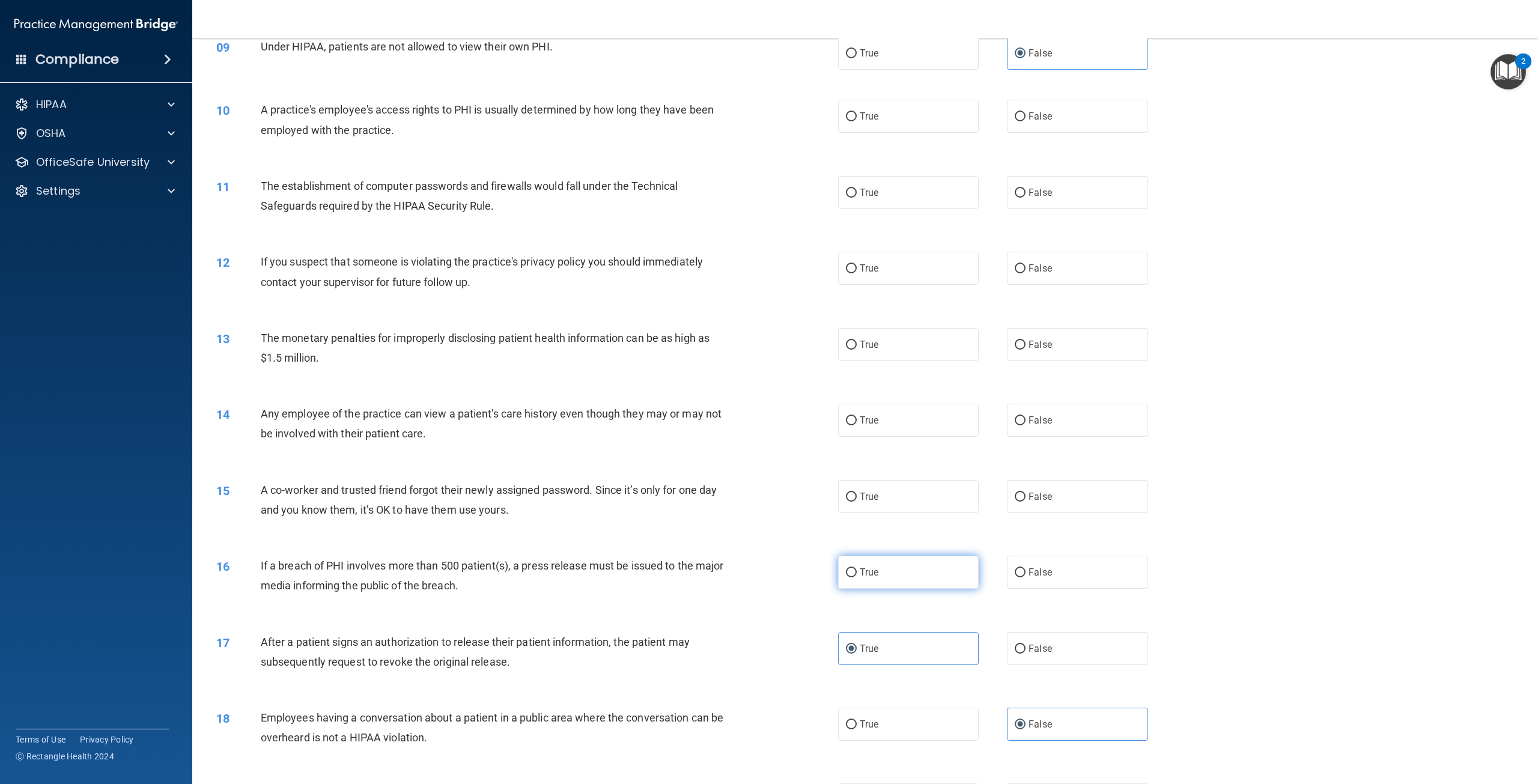
click at [893, 584] on label "True" at bounding box center [909, 572] width 141 height 33
click at [856, 577] on input "True" at bounding box center [852, 572] width 11 height 9
radio input "true"
click at [1041, 505] on label "False" at bounding box center [1077, 496] width 141 height 33
click at [1026, 502] on input "False" at bounding box center [1020, 496] width 11 height 9
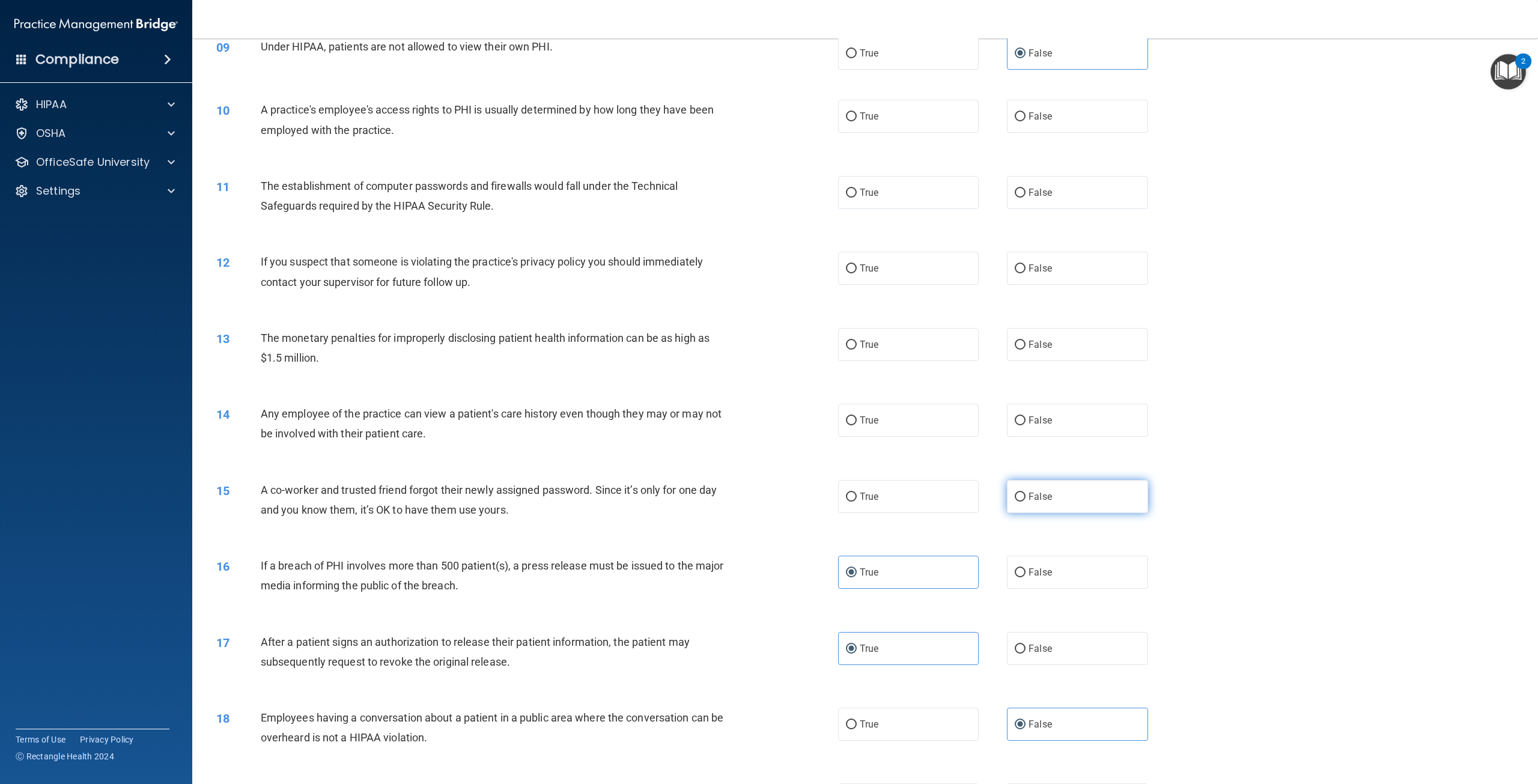
radio input "true"
click at [923, 437] on label "True" at bounding box center [909, 420] width 141 height 33
click at [856, 425] on input "True" at bounding box center [852, 420] width 11 height 9
radio input "true"
click at [865, 350] on span "True" at bounding box center [869, 344] width 19 height 11
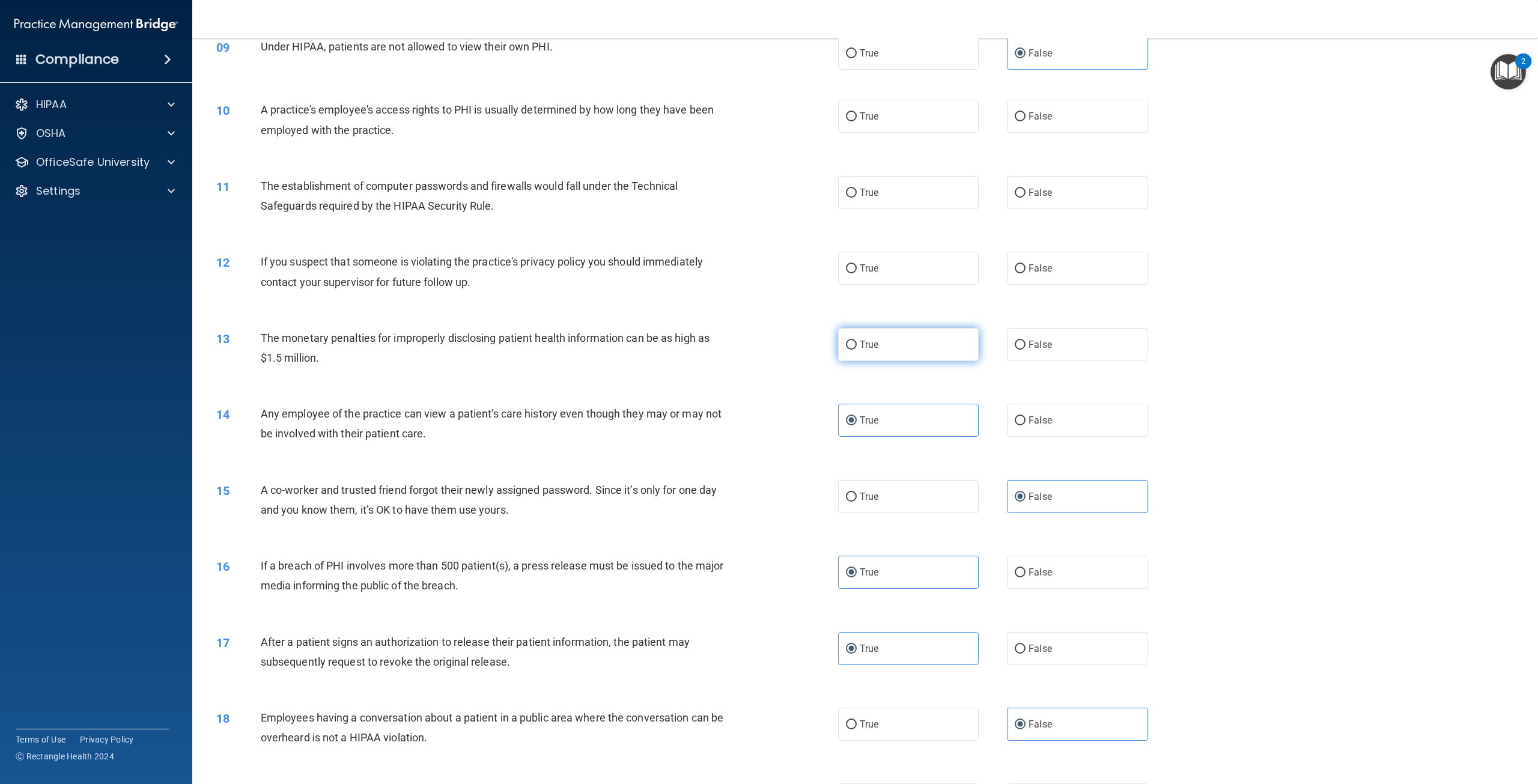
click at [856, 350] on input "True" at bounding box center [852, 344] width 11 height 9
radio input "true"
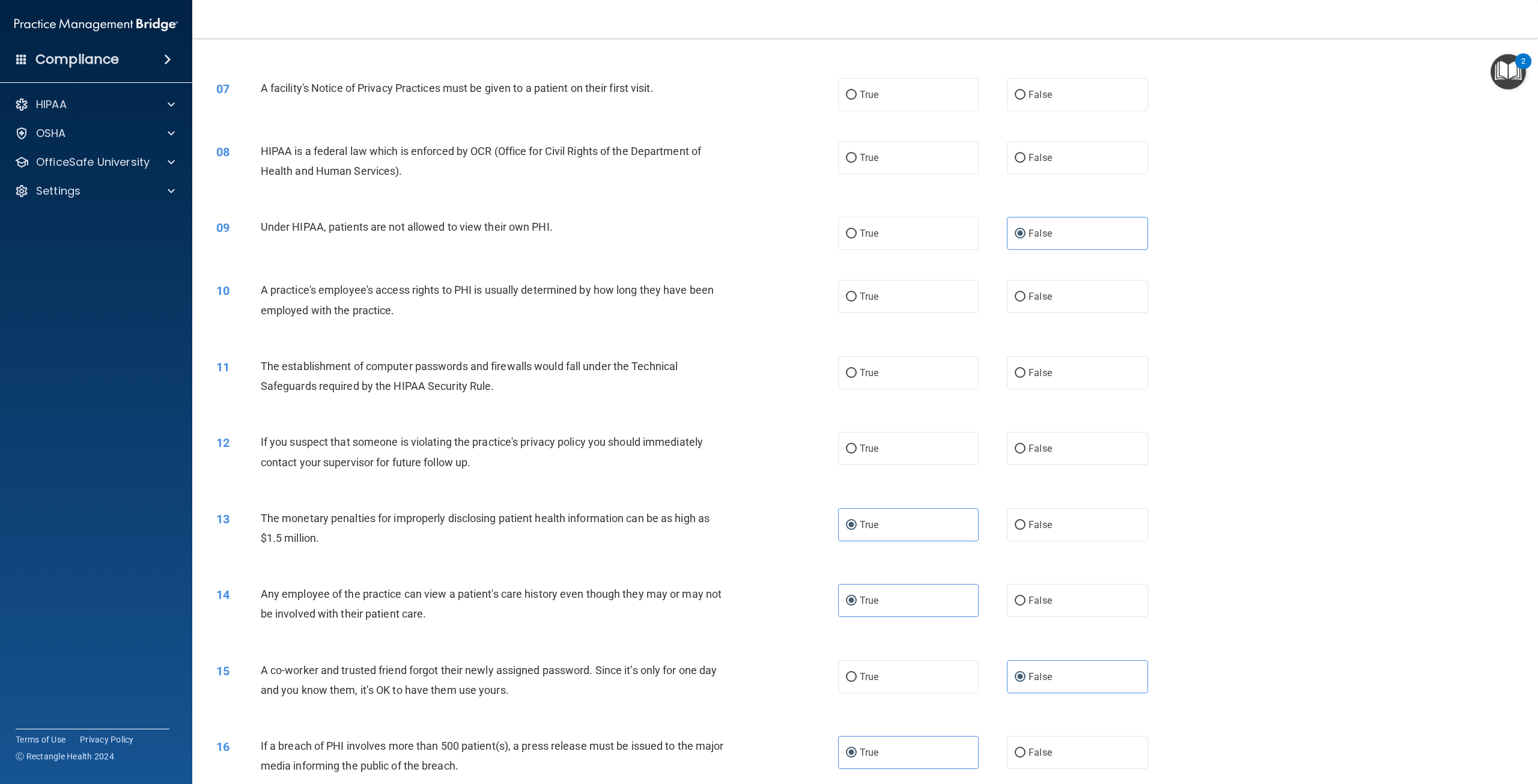
scroll to position [440, 0]
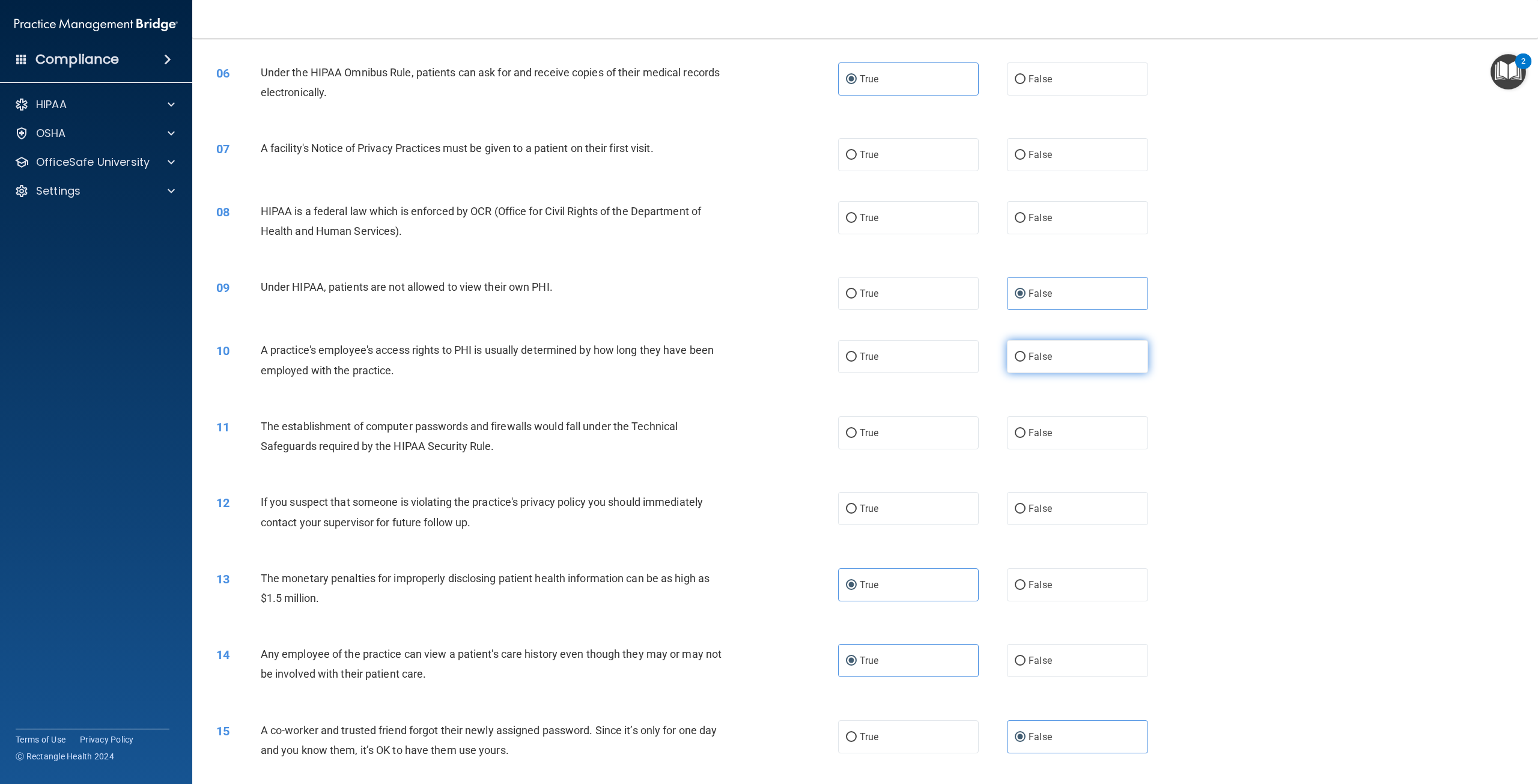
click at [1037, 373] on label "False" at bounding box center [1077, 357] width 141 height 33
click at [1026, 362] on input "False" at bounding box center [1020, 357] width 11 height 9
radio input "true"
click at [880, 448] on label "True" at bounding box center [909, 433] width 141 height 33
click at [856, 437] on input "True" at bounding box center [852, 433] width 11 height 9
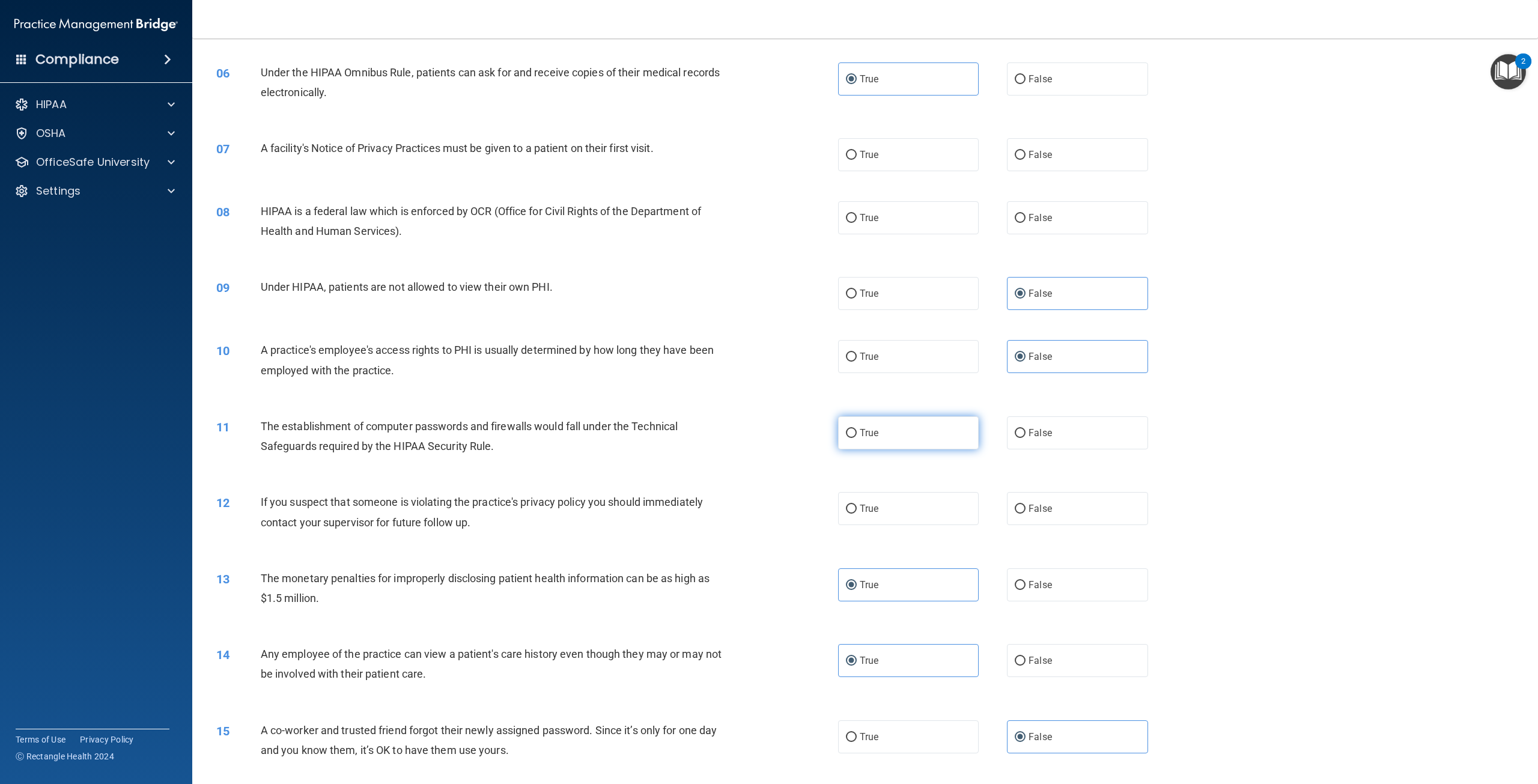
radio input "true"
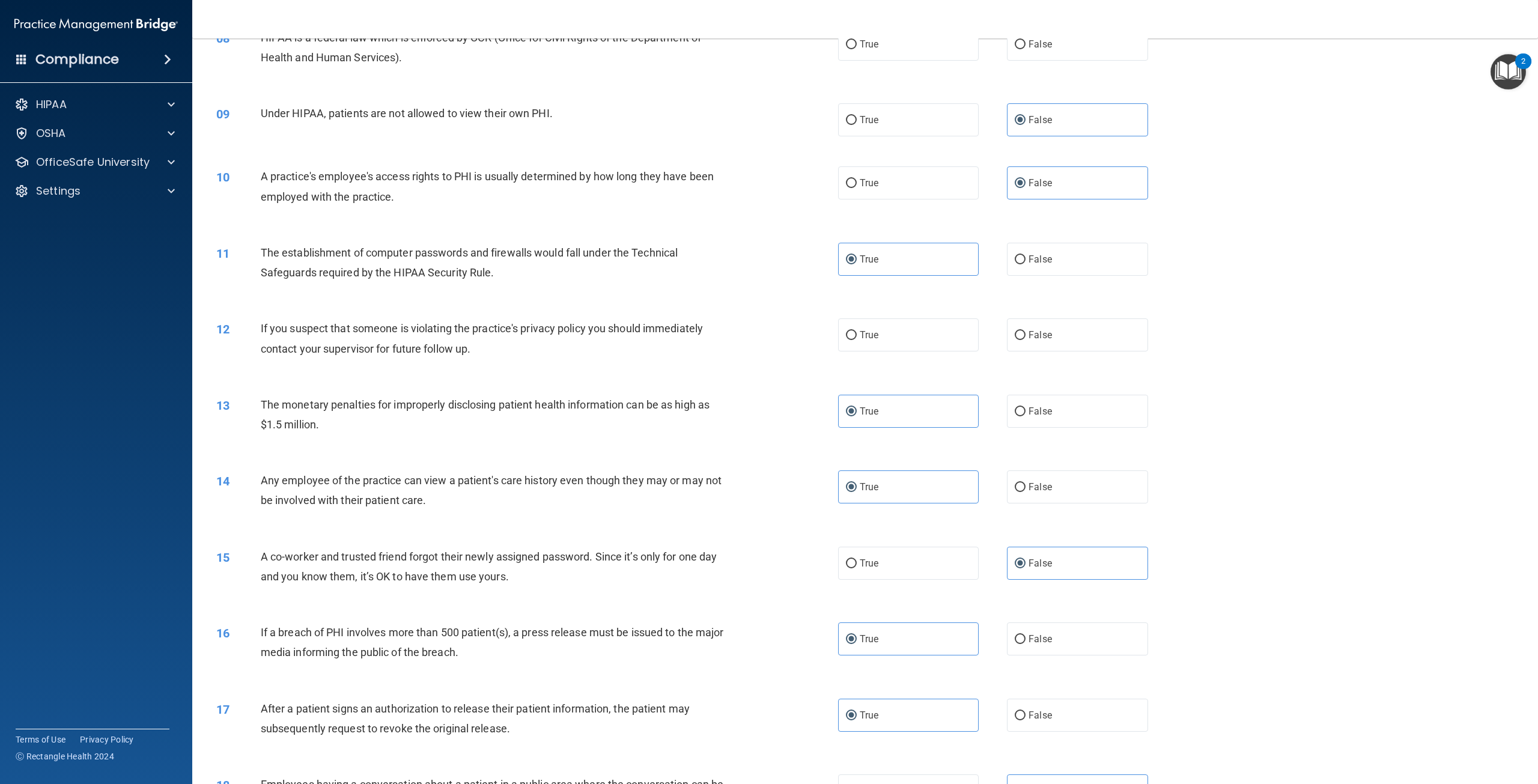
scroll to position [619, 0]
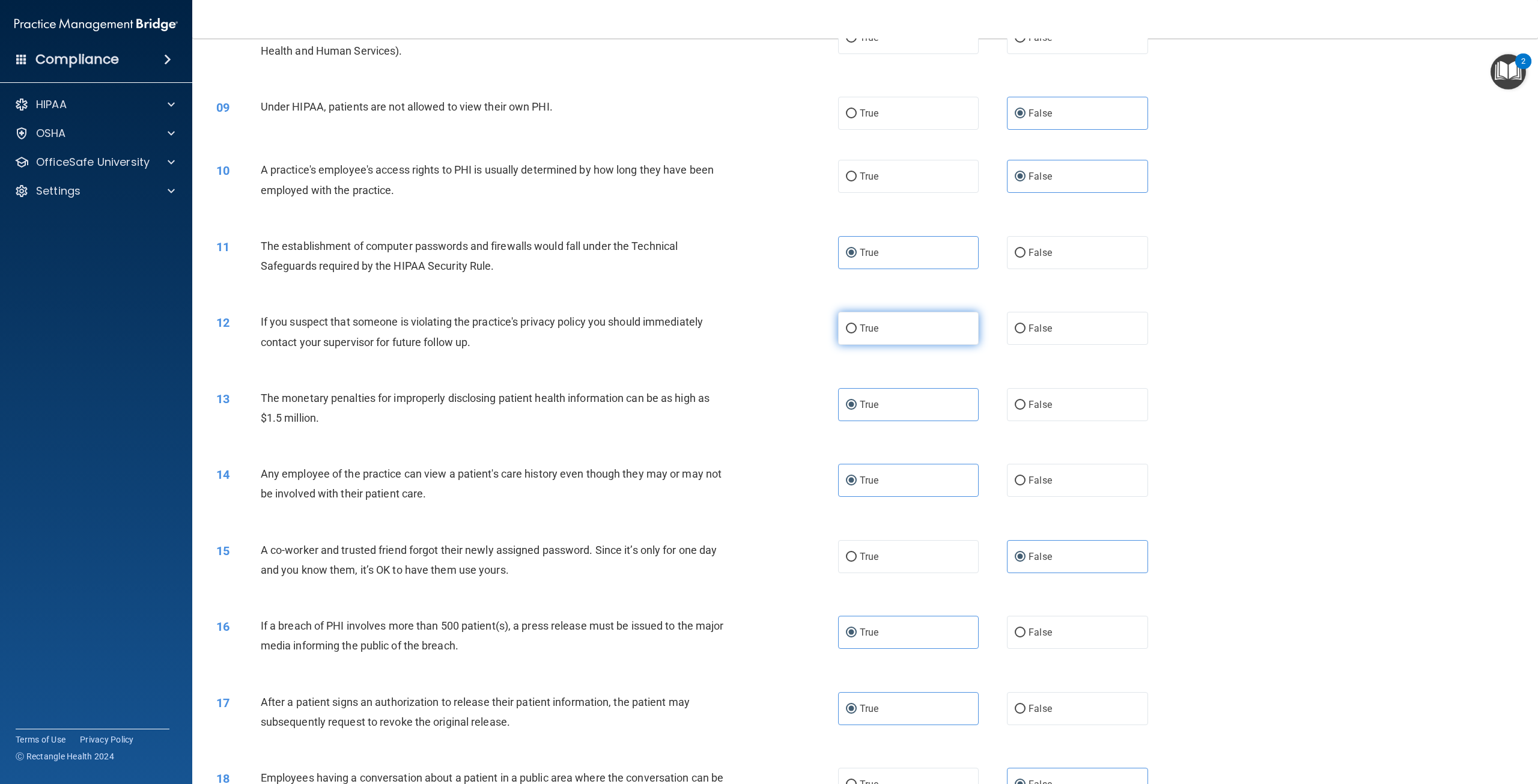
click at [890, 335] on label "True" at bounding box center [909, 328] width 141 height 33
click at [856, 333] on input "True" at bounding box center [852, 328] width 11 height 9
radio input "true"
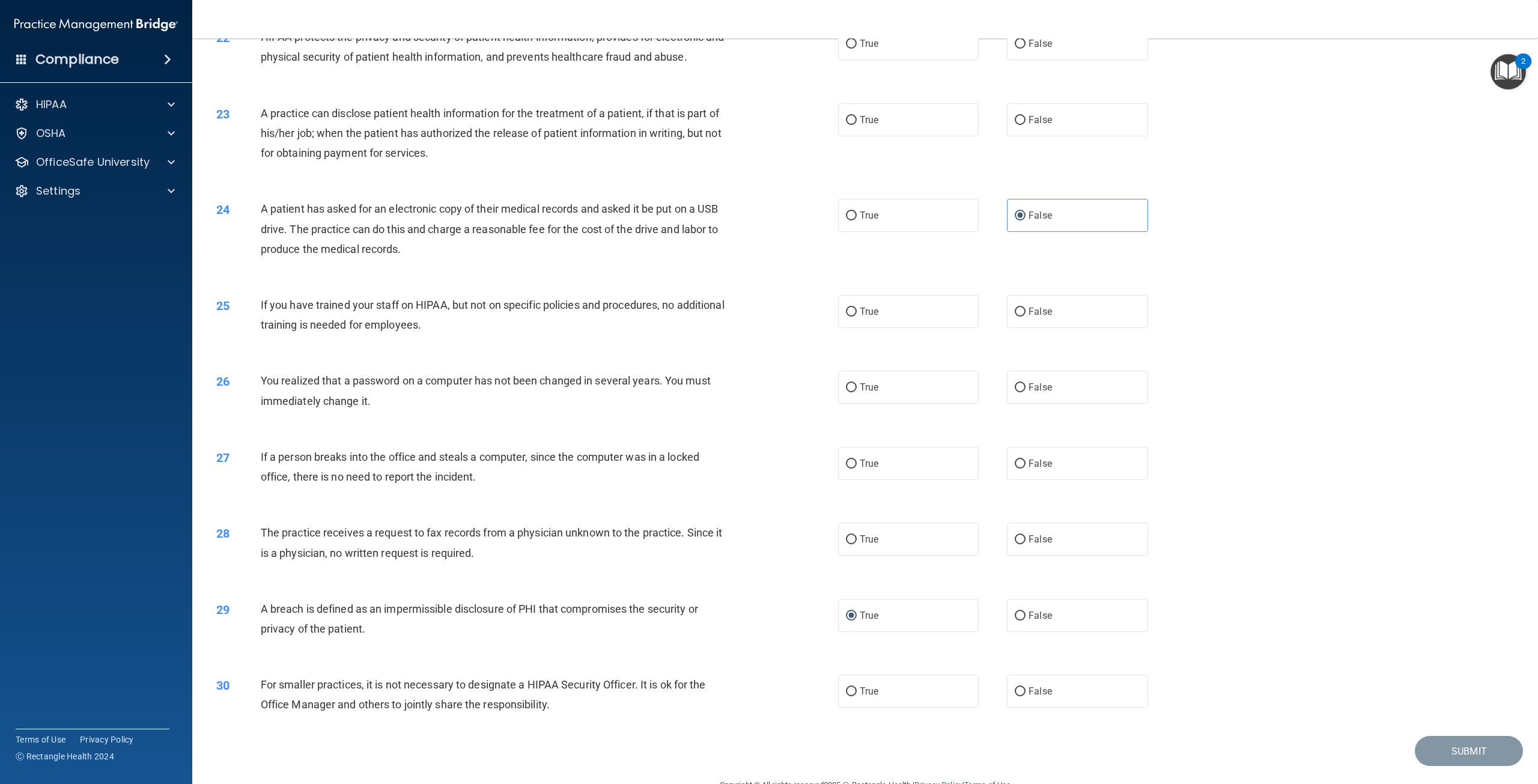
scroll to position [1701, 0]
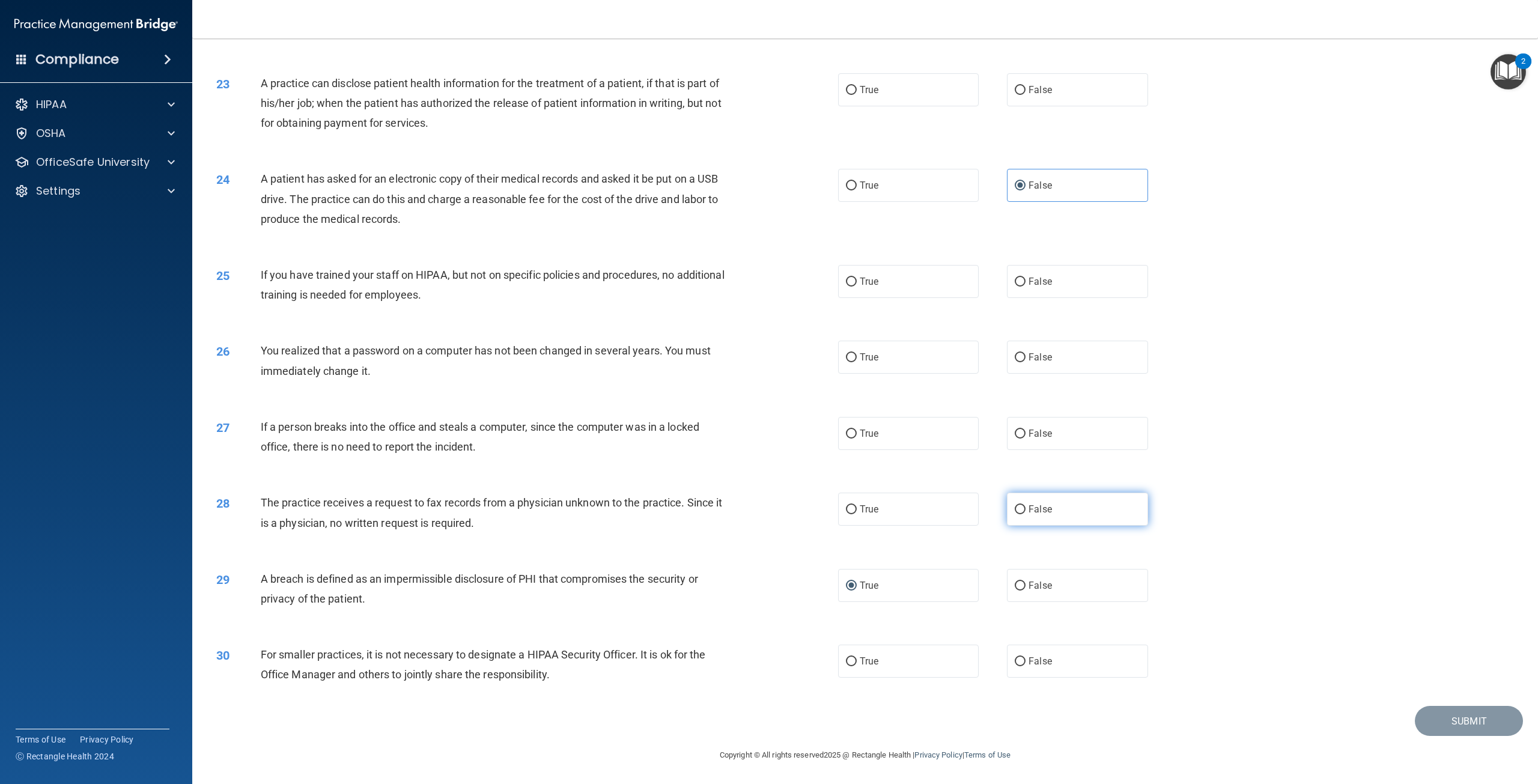
click at [1054, 509] on label "False" at bounding box center [1077, 509] width 141 height 33
click at [1026, 509] on input "False" at bounding box center [1020, 509] width 11 height 9
radio input "true"
click at [1039, 417] on label "False" at bounding box center [1077, 434] width 141 height 33
click at [1026, 430] on input "False" at bounding box center [1020, 434] width 11 height 9
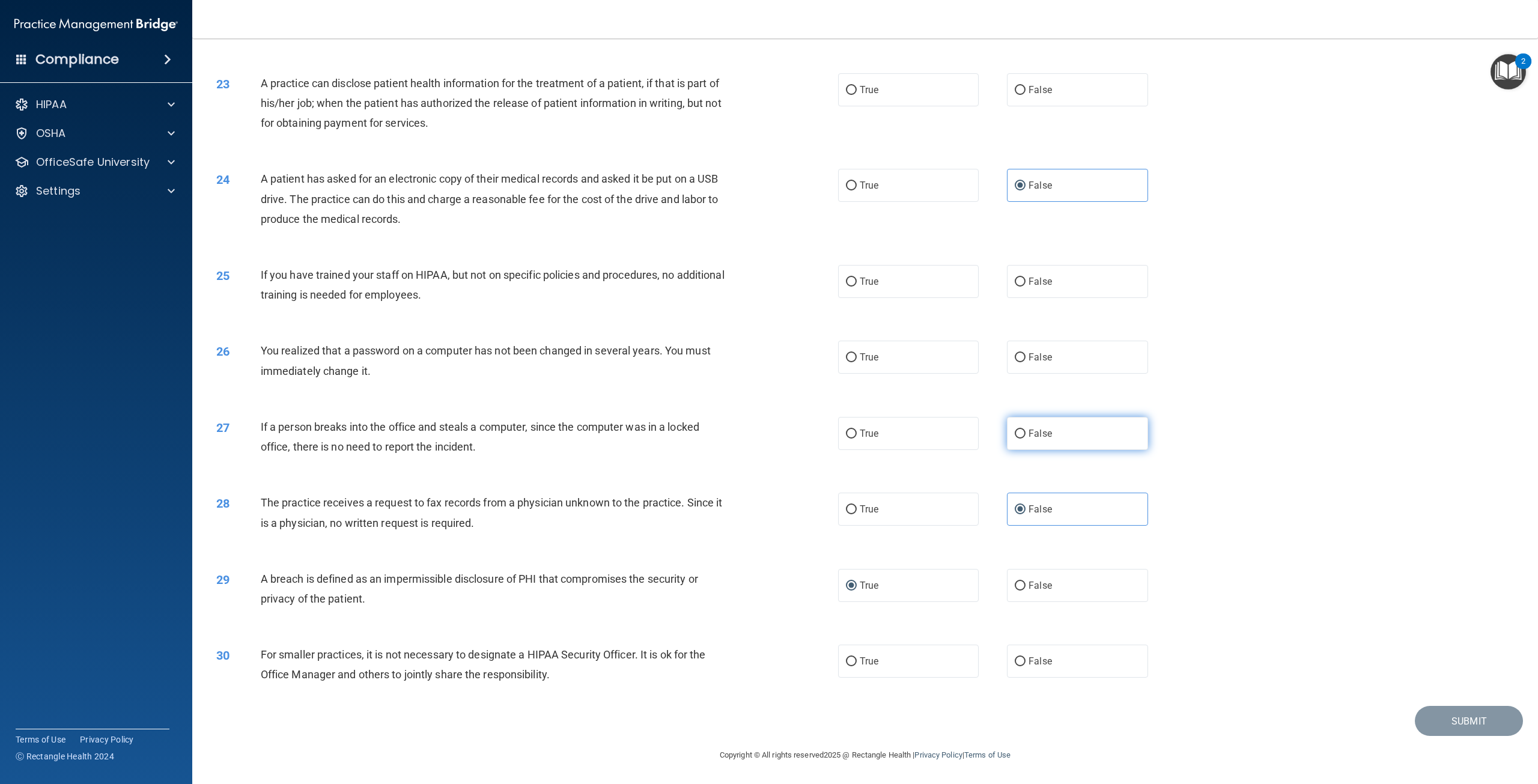
radio input "true"
click at [906, 362] on label "True" at bounding box center [909, 357] width 141 height 33
click at [856, 362] on input "True" at bounding box center [852, 357] width 11 height 9
radio input "true"
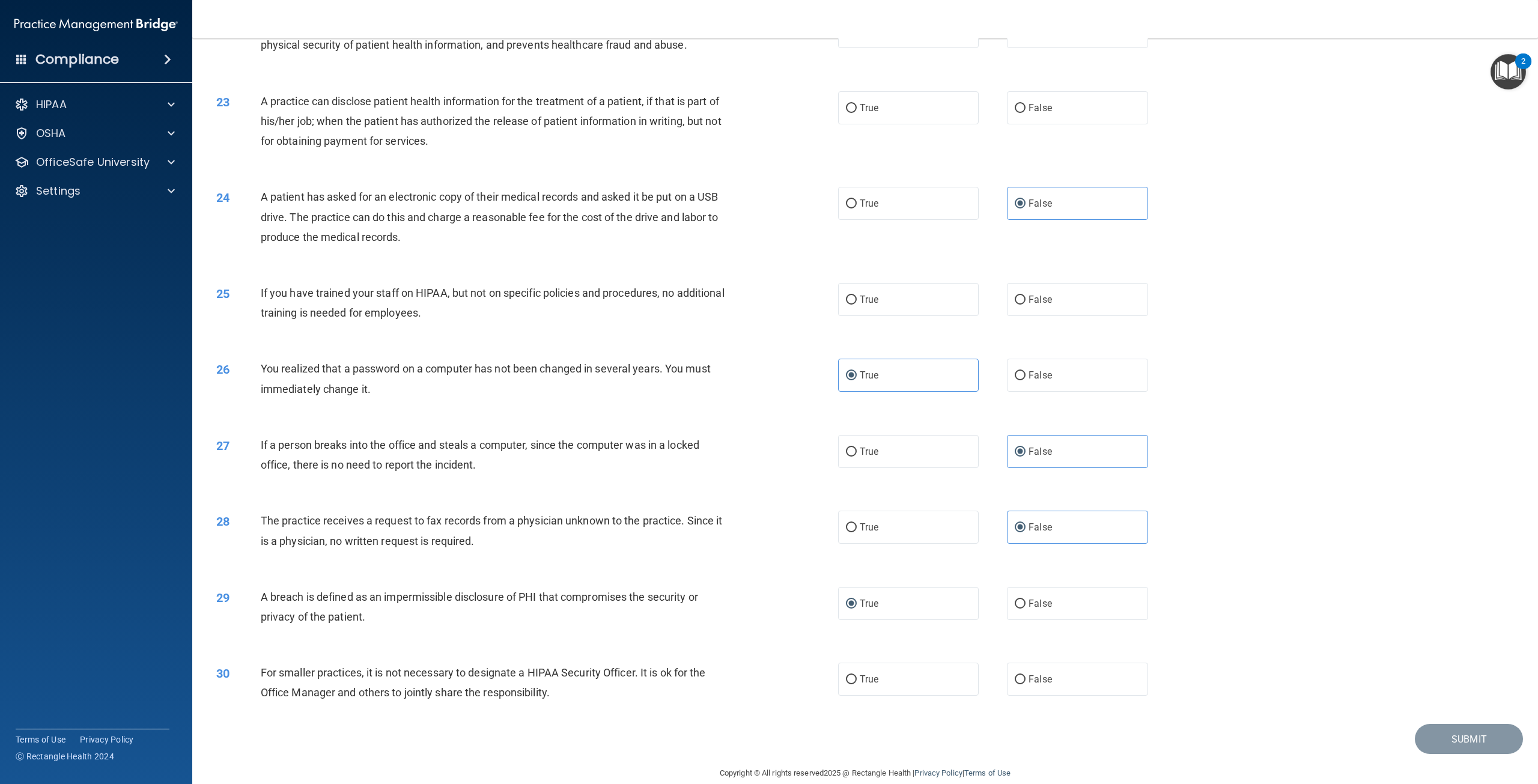
scroll to position [1521, 0]
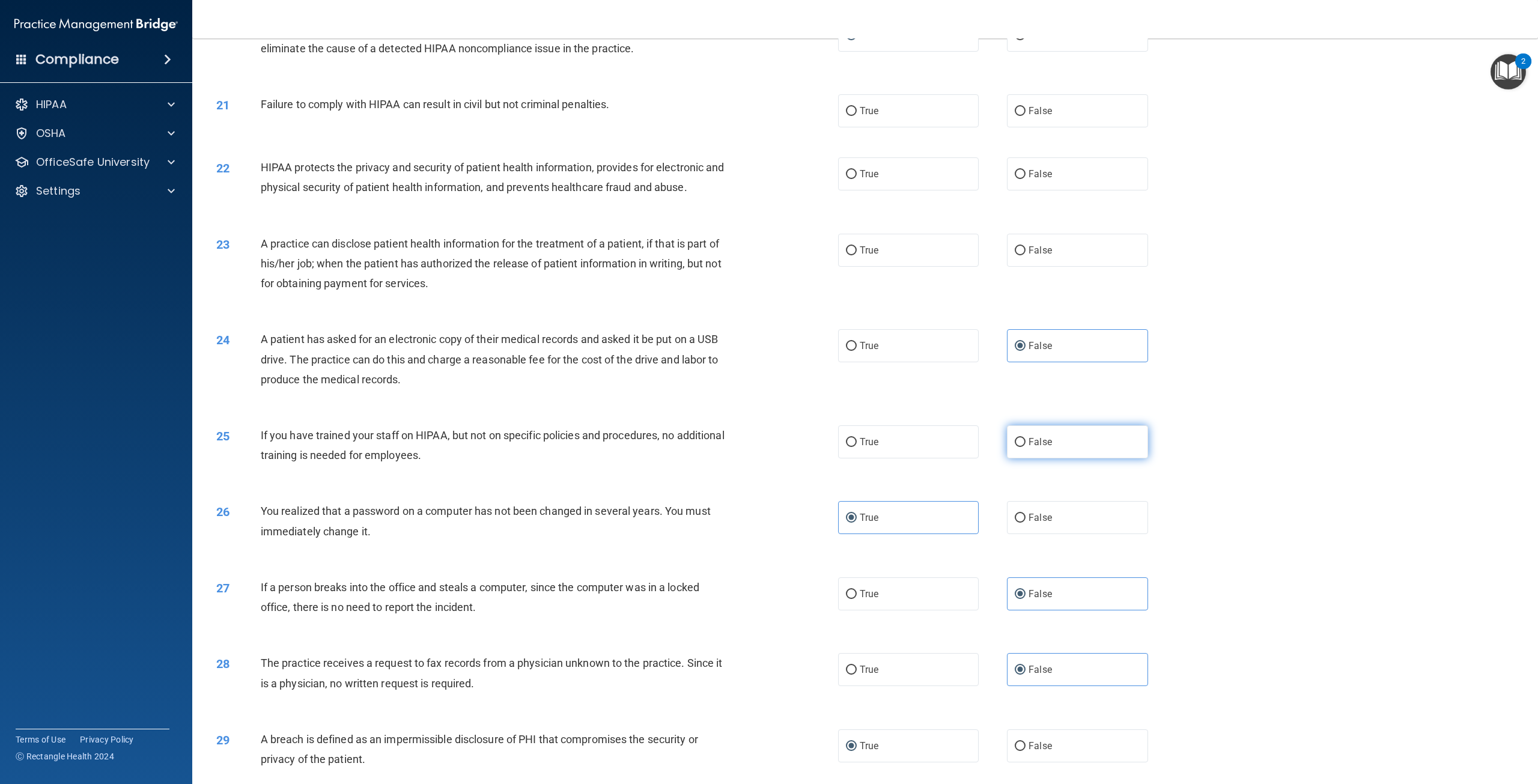
click at [1048, 456] on label "False" at bounding box center [1077, 441] width 141 height 33
click at [1026, 447] on input "False" at bounding box center [1020, 441] width 11 height 9
radio input "true"
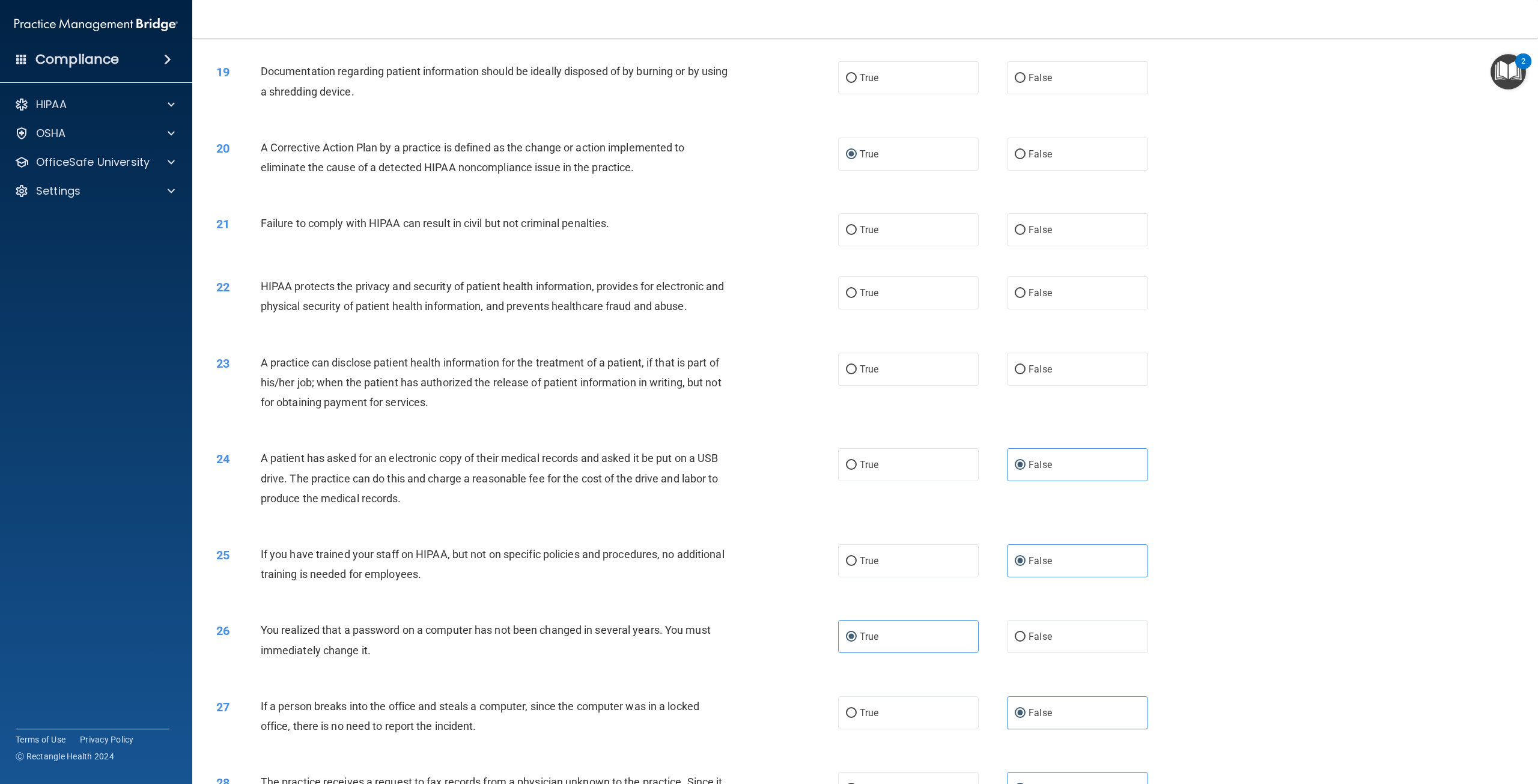
scroll to position [1400, 0]
drag, startPoint x: 183, startPoint y: 153, endPoint x: 177, endPoint y: 156, distance: 6.7
click at [177, 156] on div "OfficeSafe University" at bounding box center [97, 162] width 193 height 24
click at [165, 162] on div at bounding box center [169, 162] width 30 height 14
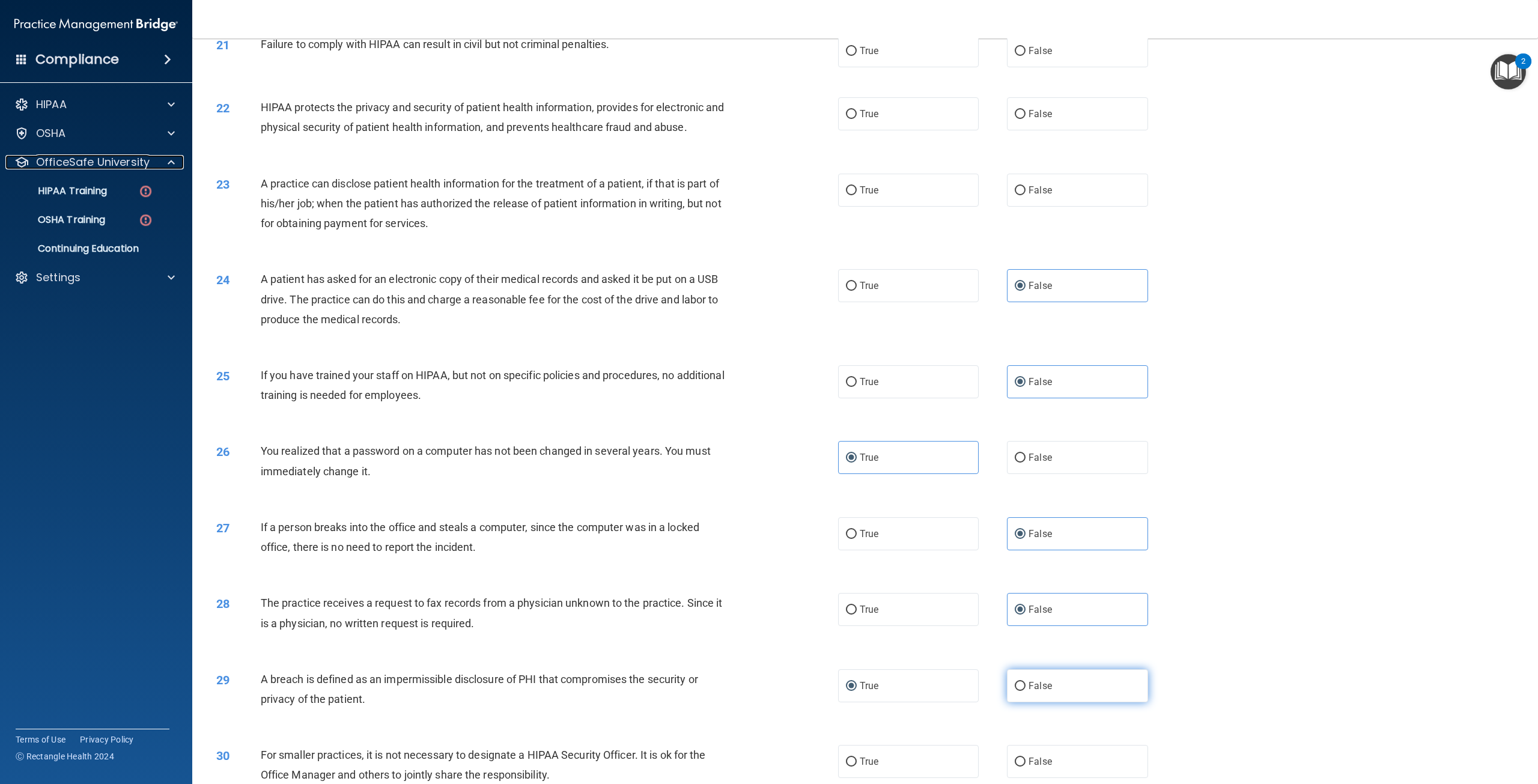
scroll to position [1701, 0]
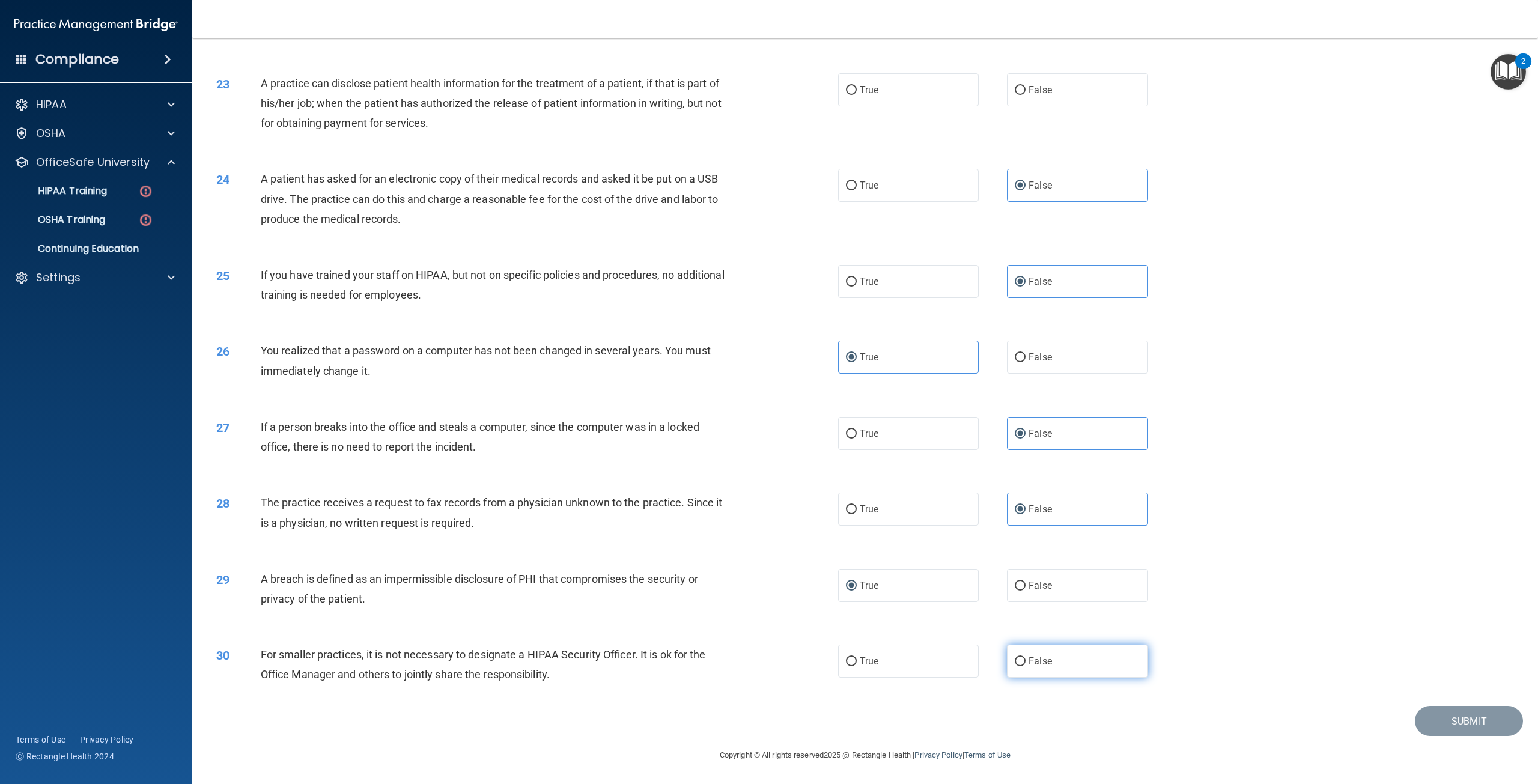
click at [1021, 665] on label "False" at bounding box center [1077, 661] width 141 height 33
click at [1021, 665] on input "False" at bounding box center [1020, 661] width 11 height 9
radio input "true"
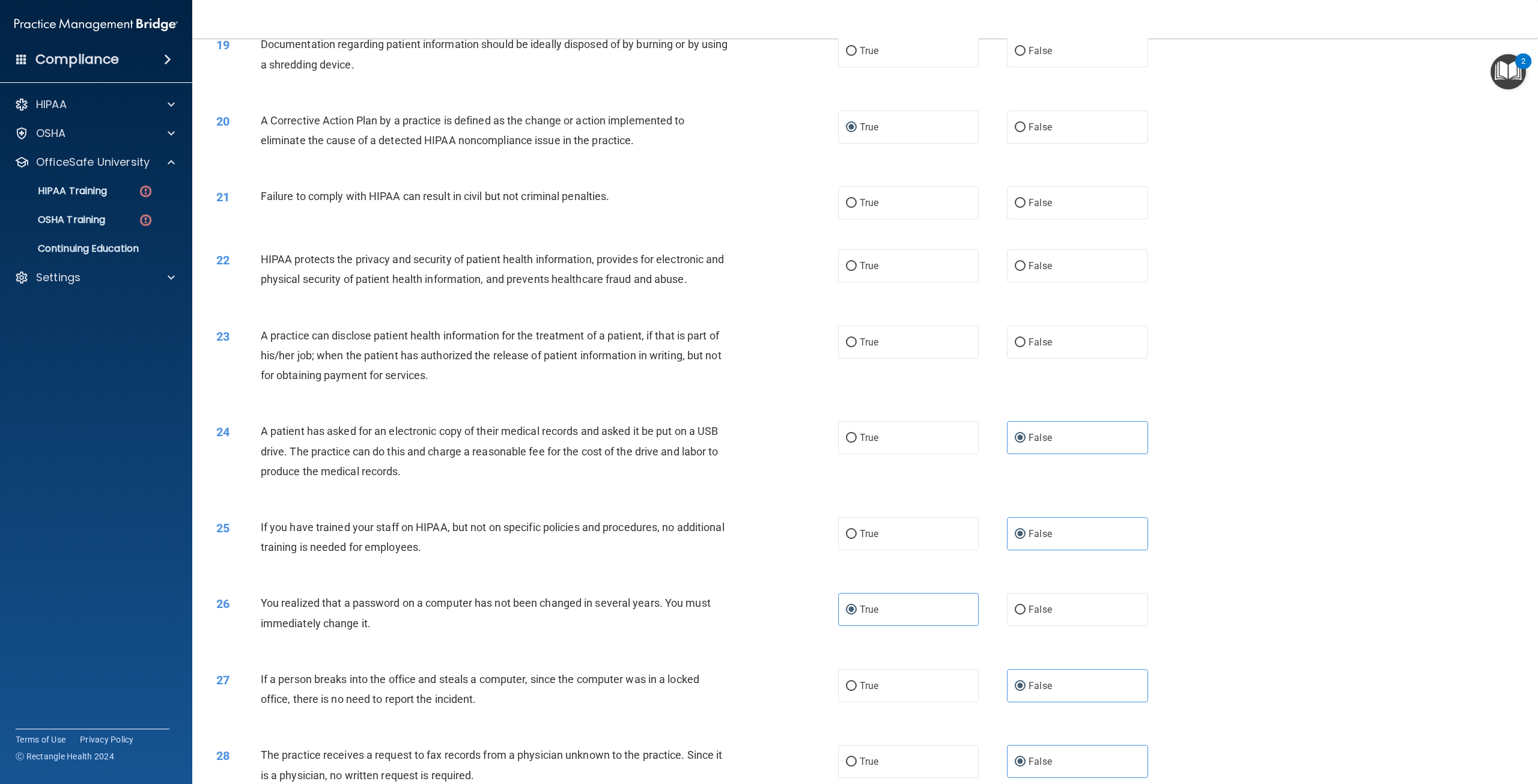
scroll to position [1340, 0]
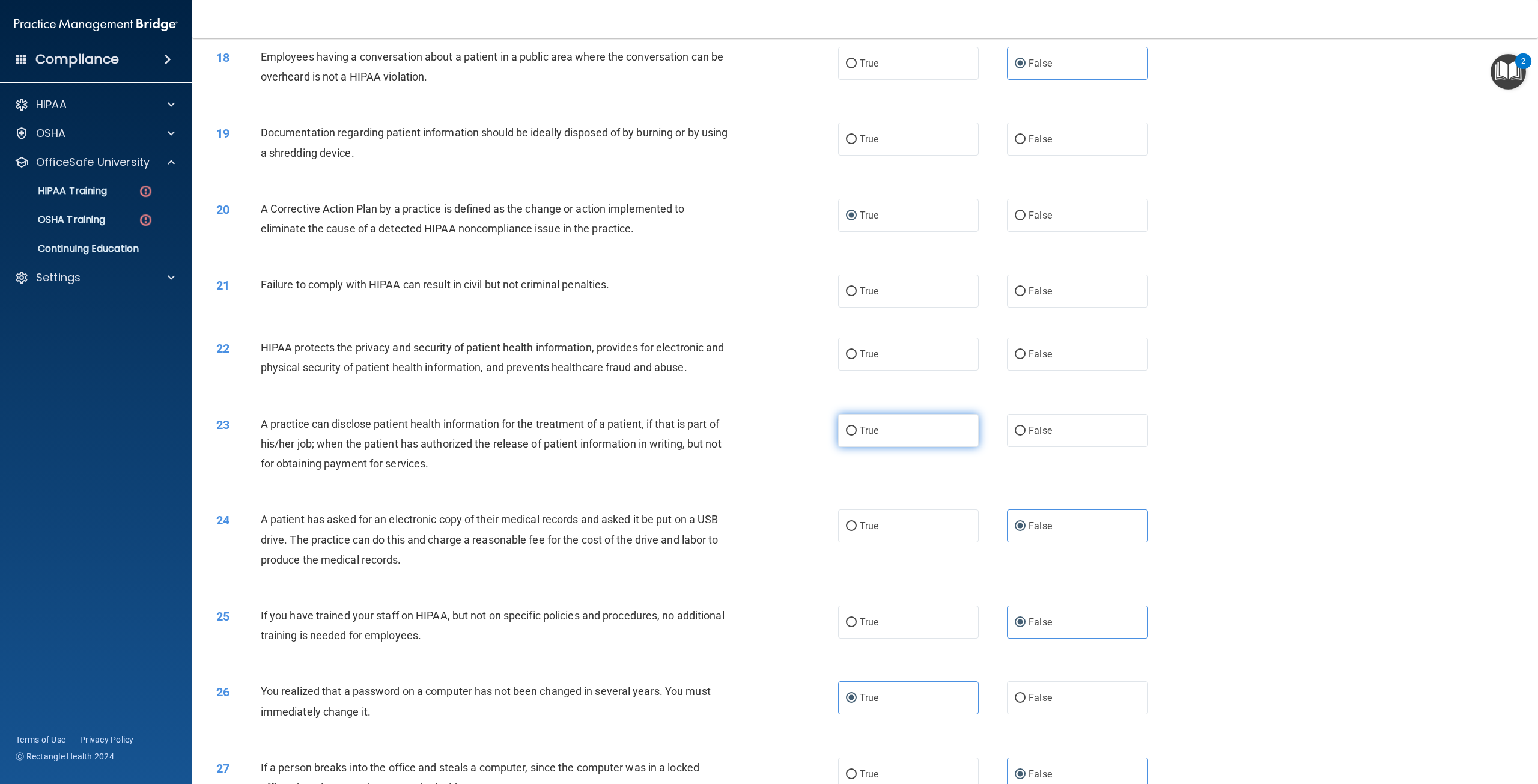
click at [884, 445] on label "True" at bounding box center [909, 430] width 141 height 33
click at [856, 435] on input "True" at bounding box center [852, 430] width 11 height 9
radio input "true"
click at [902, 370] on label "True" at bounding box center [909, 354] width 141 height 33
click at [856, 359] on input "True" at bounding box center [852, 354] width 11 height 9
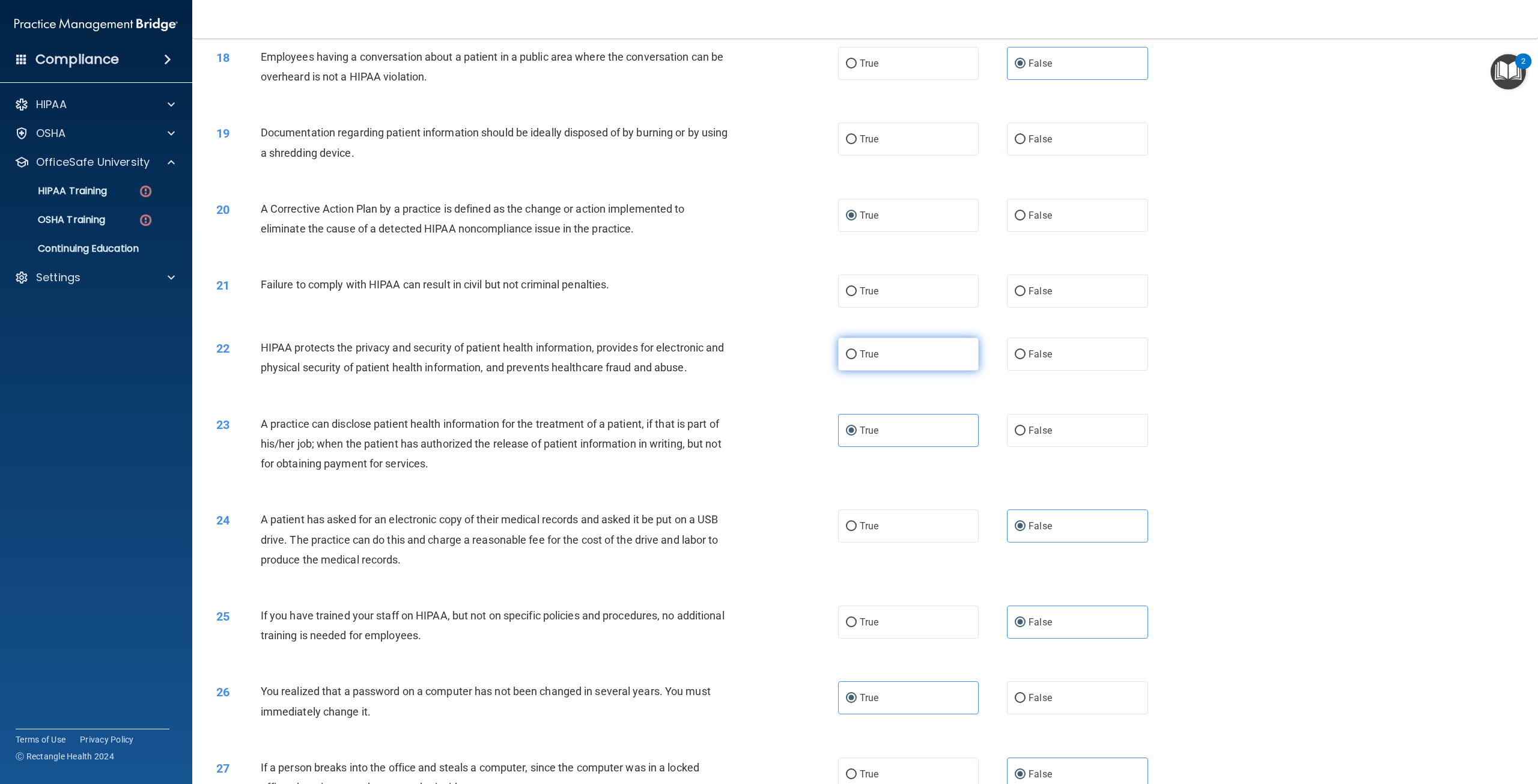
radio input "true"
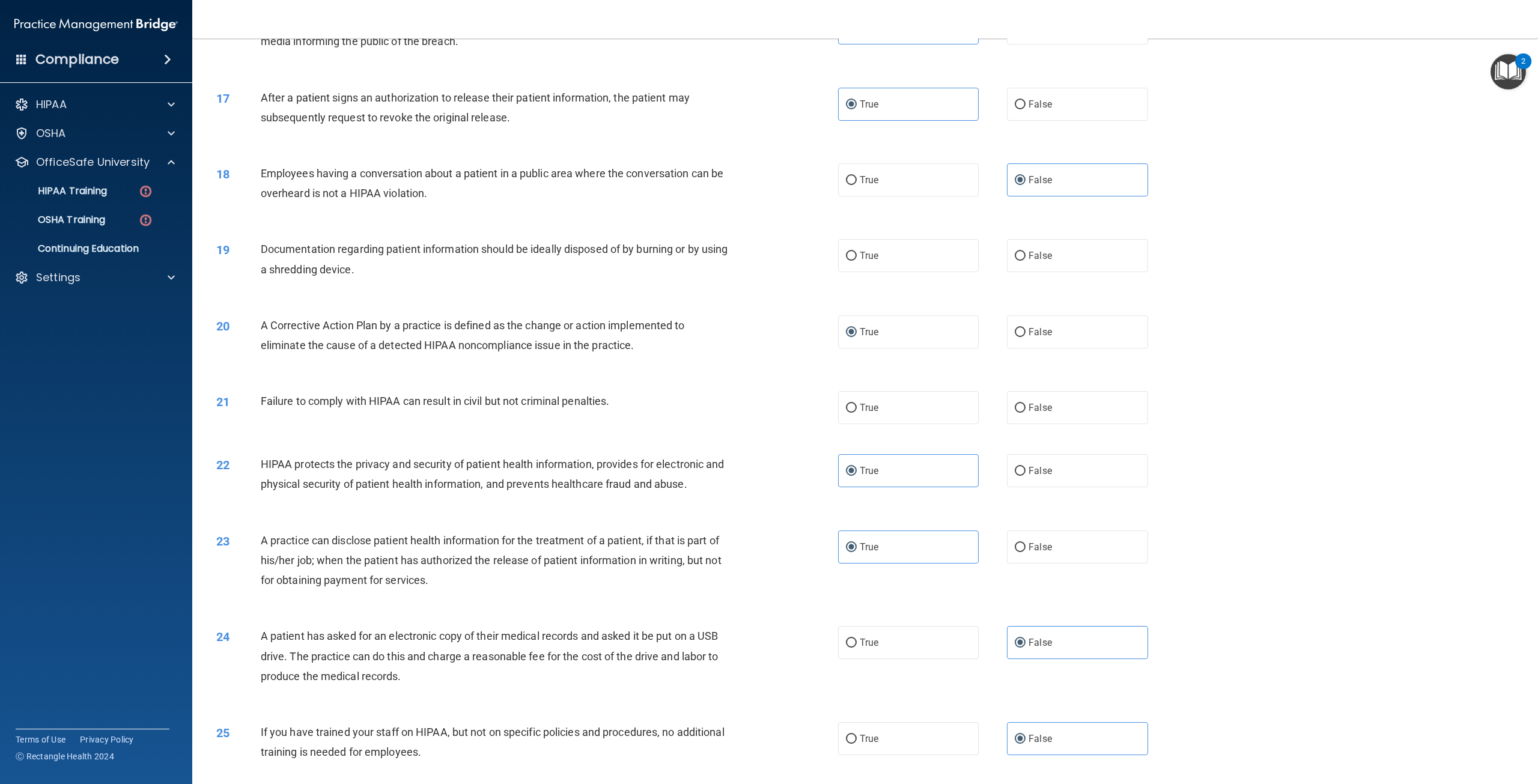
scroll to position [1220, 0]
drag, startPoint x: 1052, startPoint y: 429, endPoint x: 1039, endPoint y: 430, distance: 13.0
click at [1051, 427] on label "False" at bounding box center [1077, 411] width 141 height 33
click at [1026, 416] on input "False" at bounding box center [1020, 411] width 11 height 9
radio input "true"
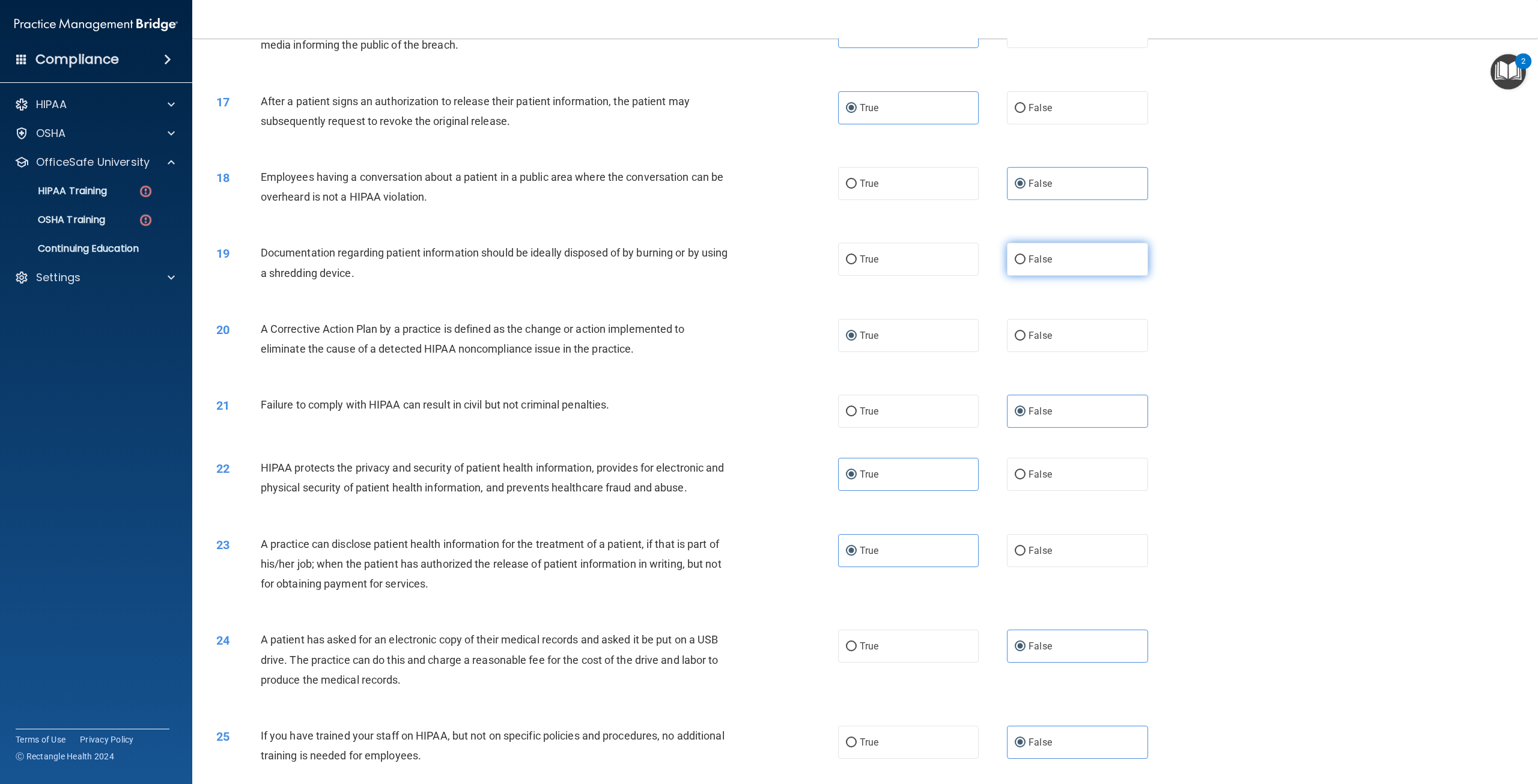
click at [1039, 275] on label "False" at bounding box center [1077, 259] width 141 height 33
click at [1026, 264] on input "False" at bounding box center [1020, 259] width 11 height 9
radio input "true"
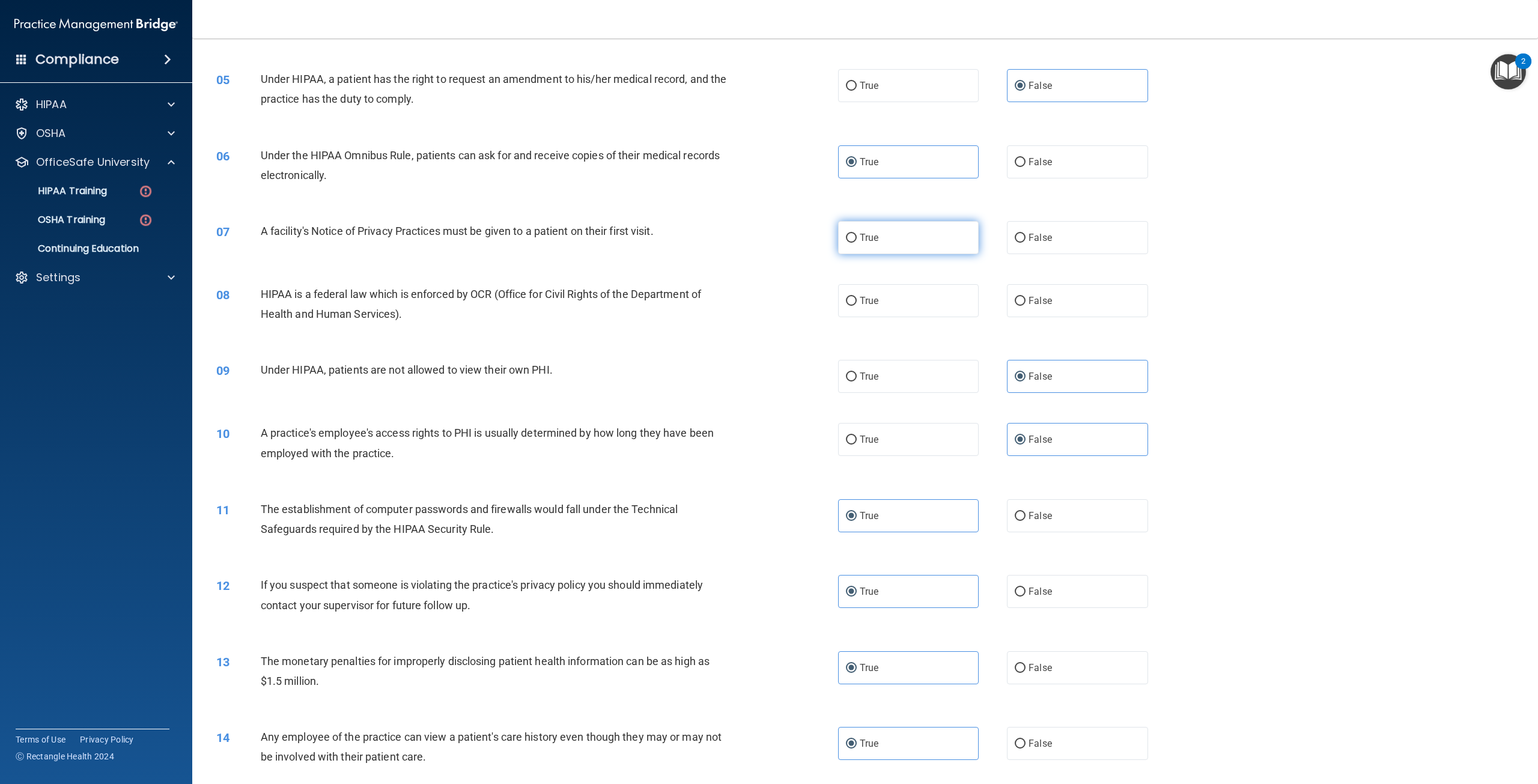
scroll to position [320, 0]
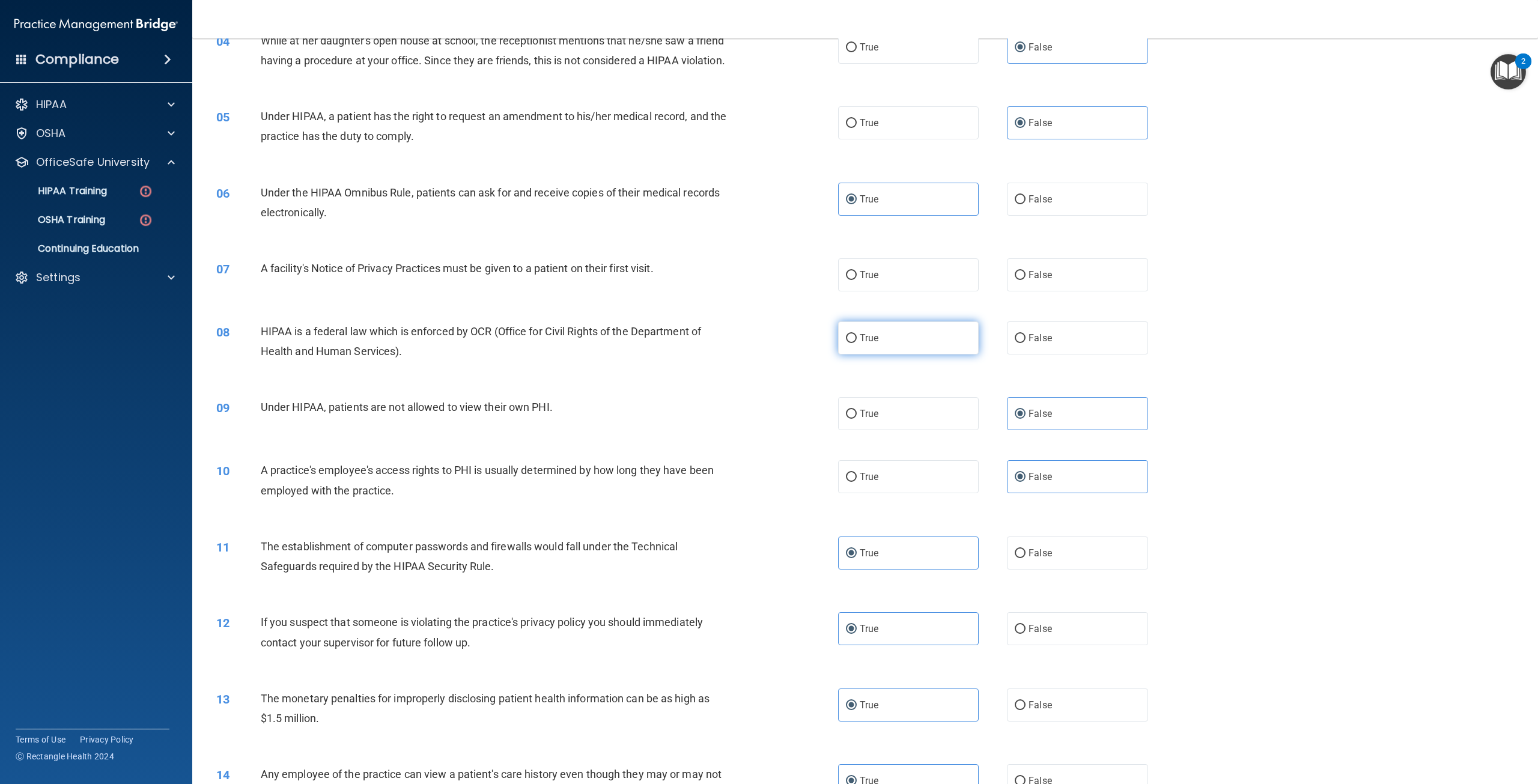
click at [931, 354] on label "True" at bounding box center [909, 338] width 141 height 33
click at [856, 343] on input "True" at bounding box center [852, 338] width 11 height 9
radio input "true"
click at [877, 287] on label "True" at bounding box center [909, 275] width 141 height 33
click at [856, 280] on input "True" at bounding box center [852, 275] width 11 height 9
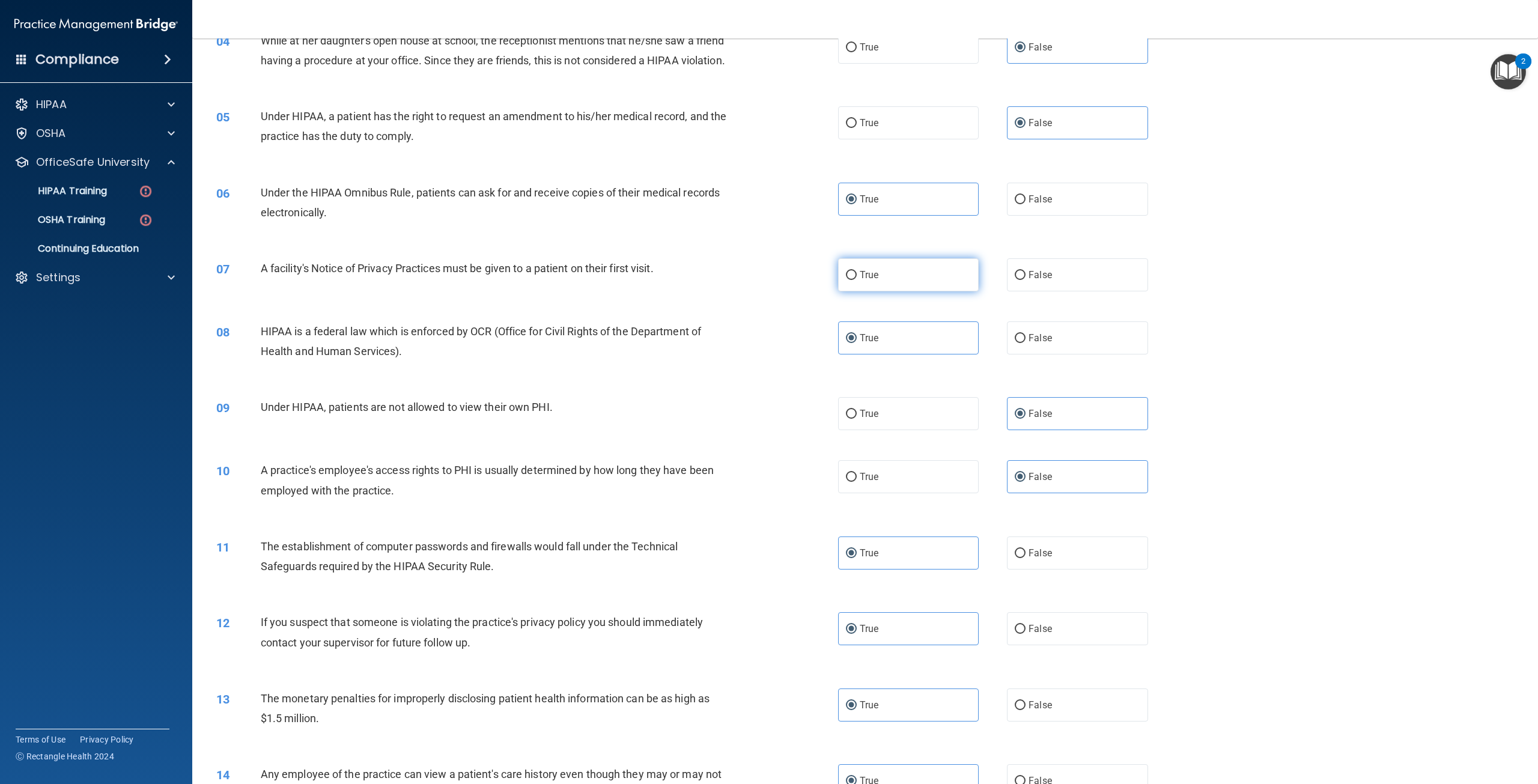
radio input "true"
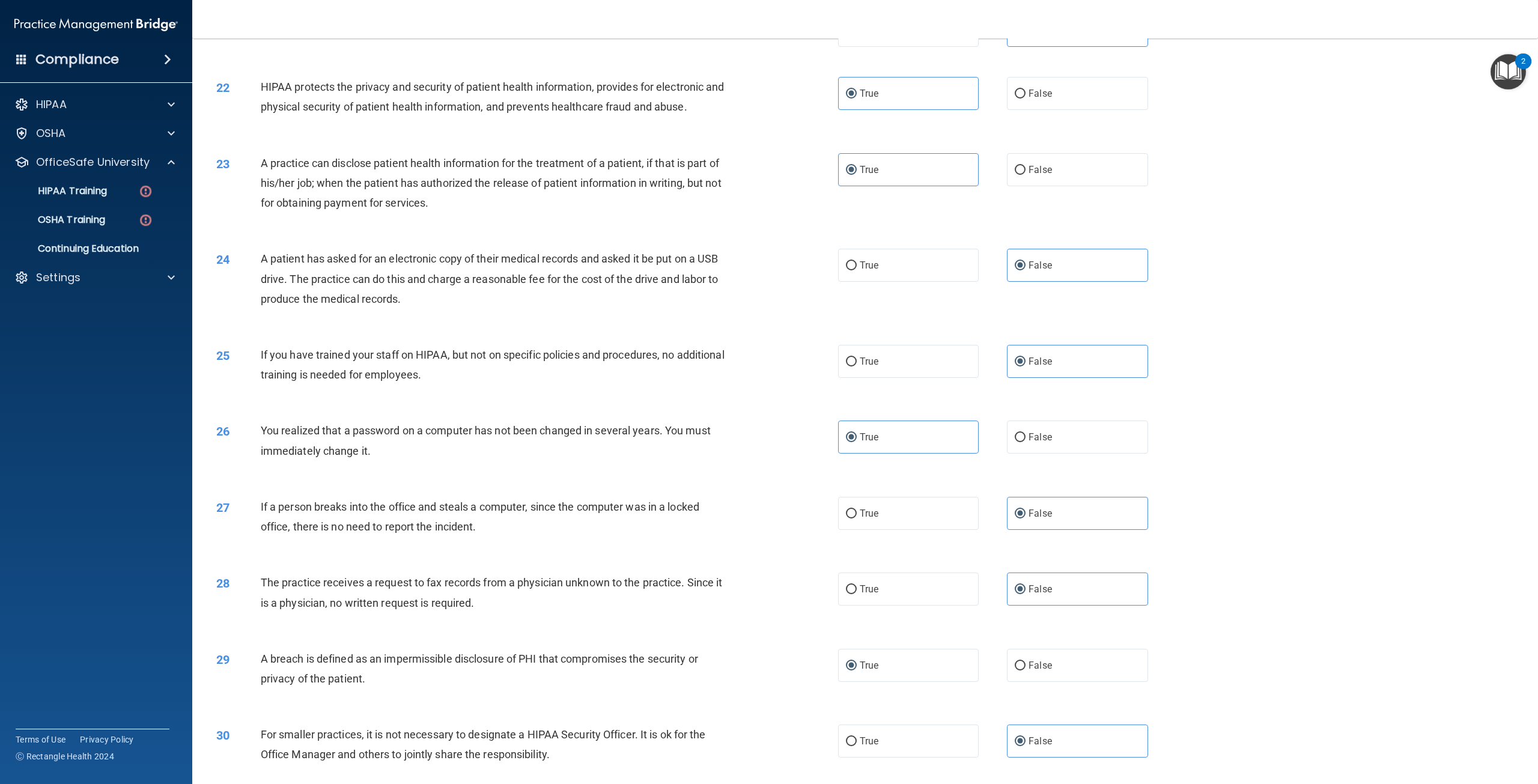
scroll to position [1701, 0]
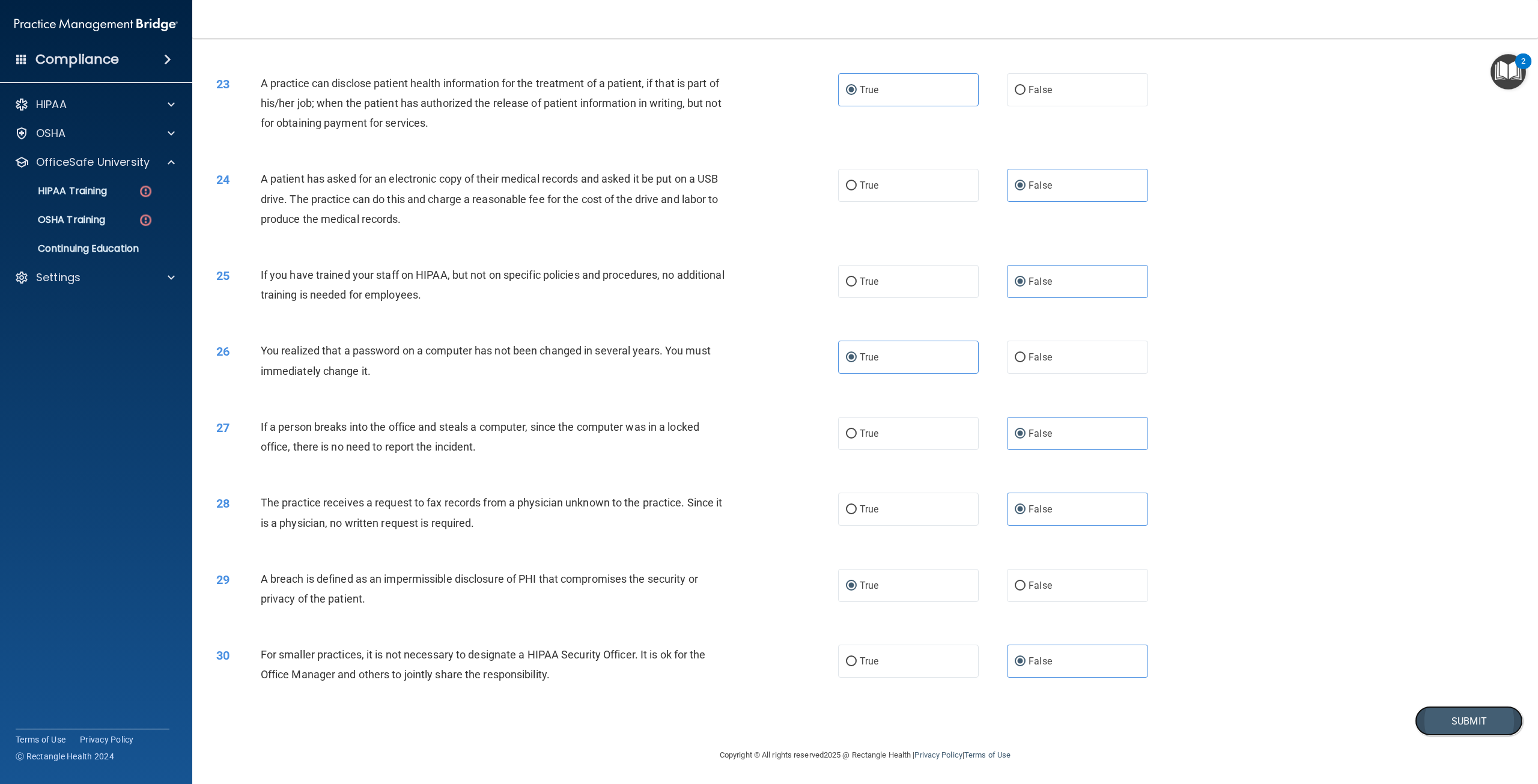
click at [1497, 725] on button "Submit" at bounding box center [1468, 721] width 108 height 31
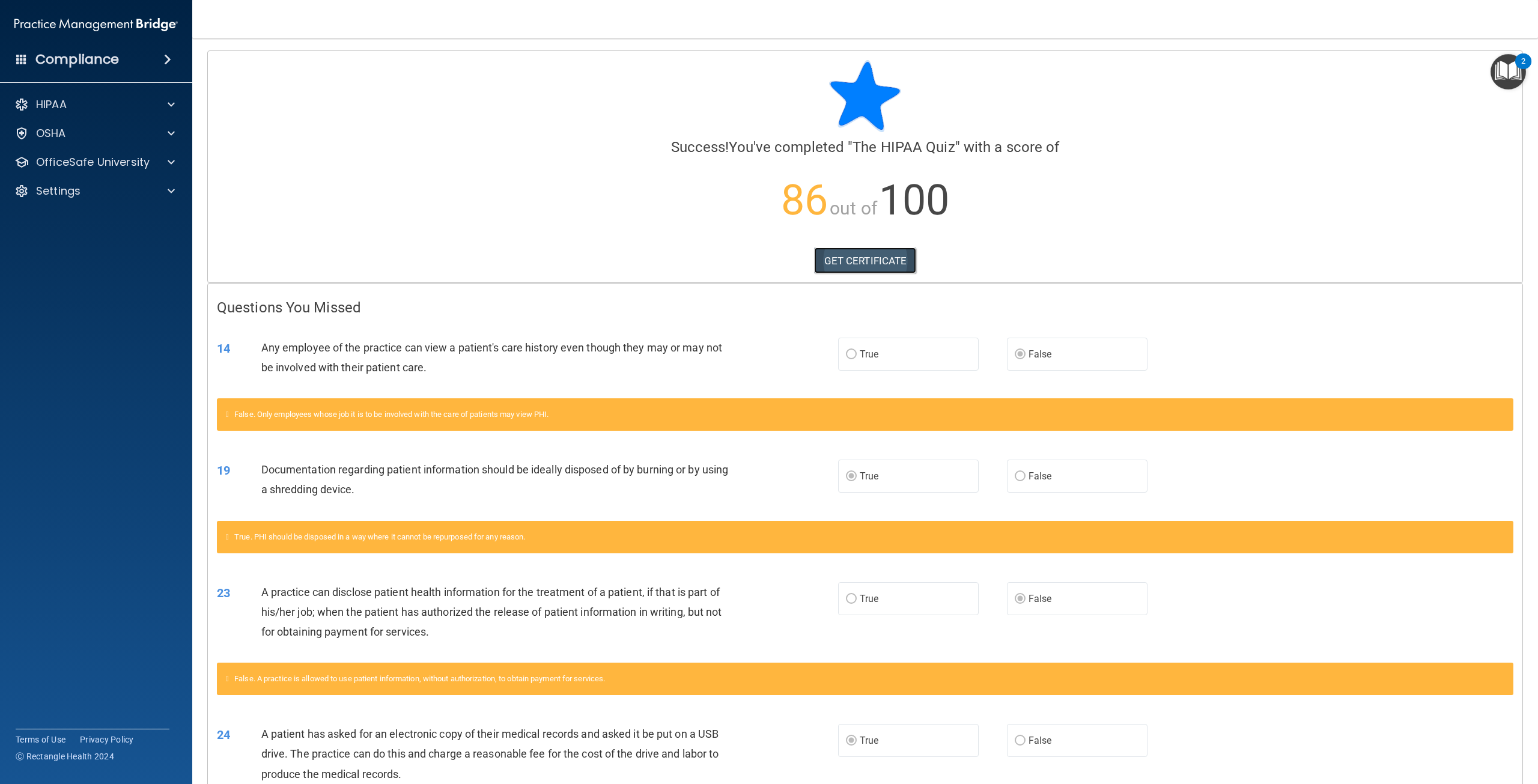
click at [860, 263] on link "GET CERTIFICATE" at bounding box center [865, 260] width 103 height 26
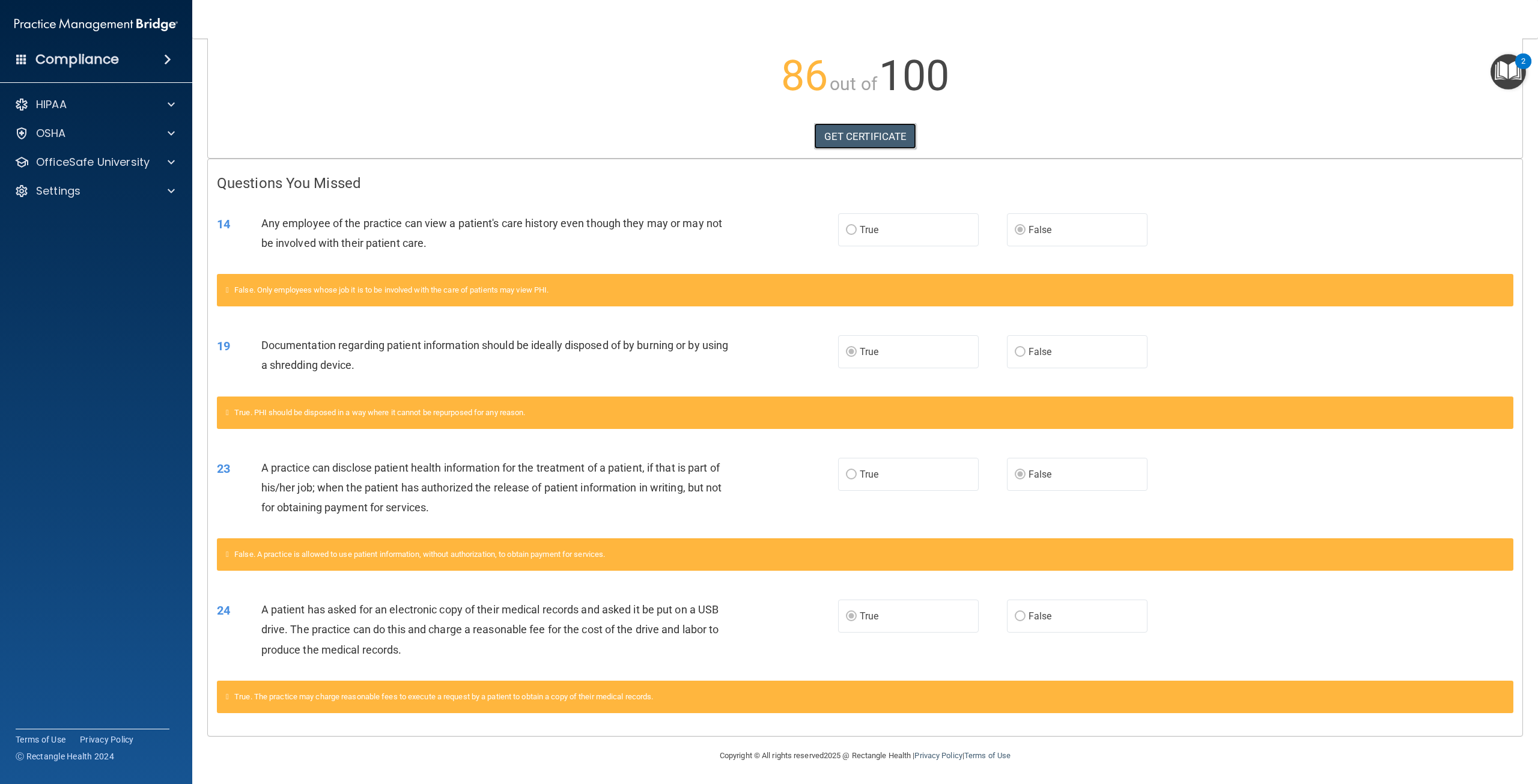
scroll to position [125, 0]
click at [176, 165] on div at bounding box center [169, 162] width 30 height 14
click at [105, 198] on link "HIPAA Training" at bounding box center [82, 191] width 189 height 24
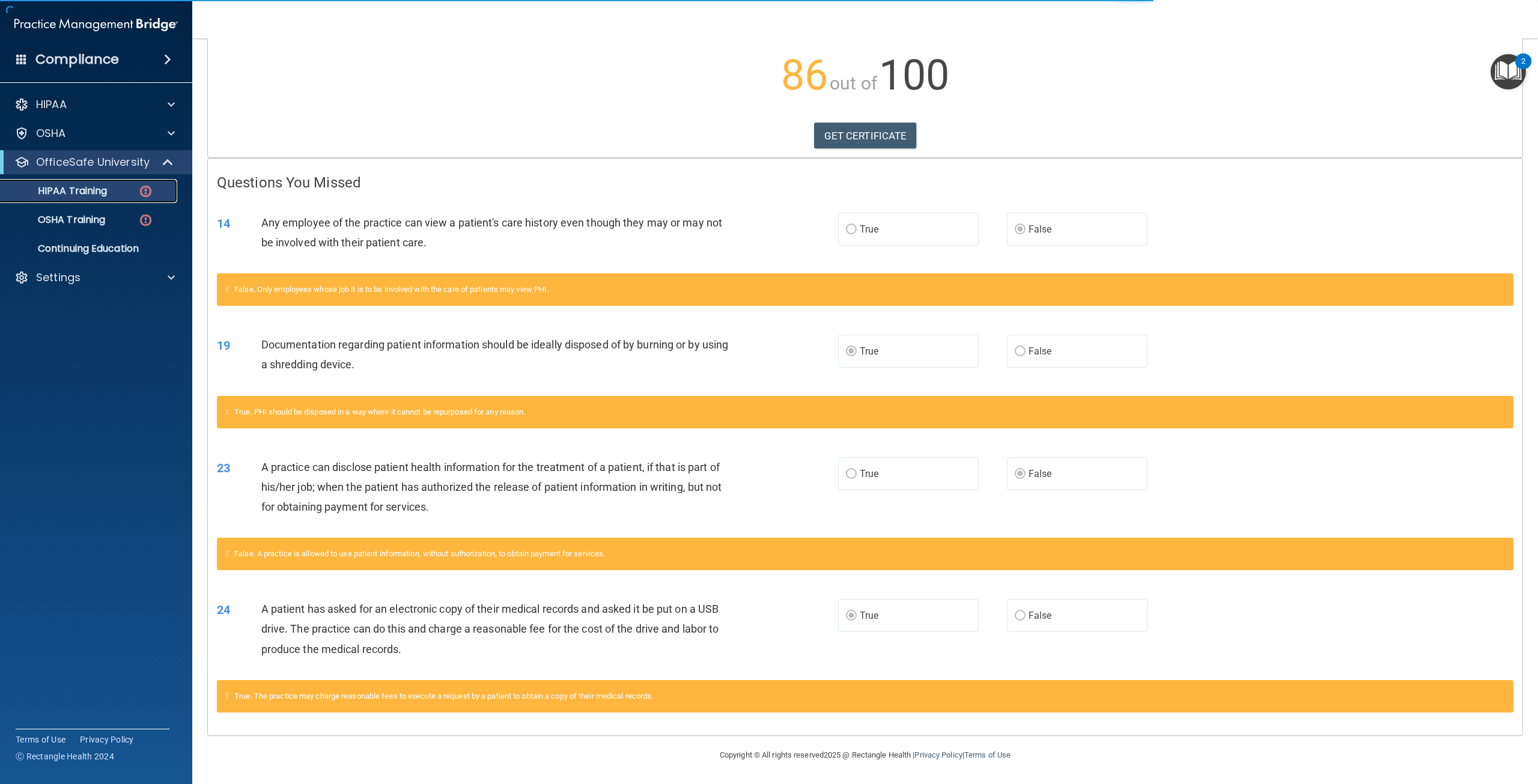
scroll to position [70, 0]
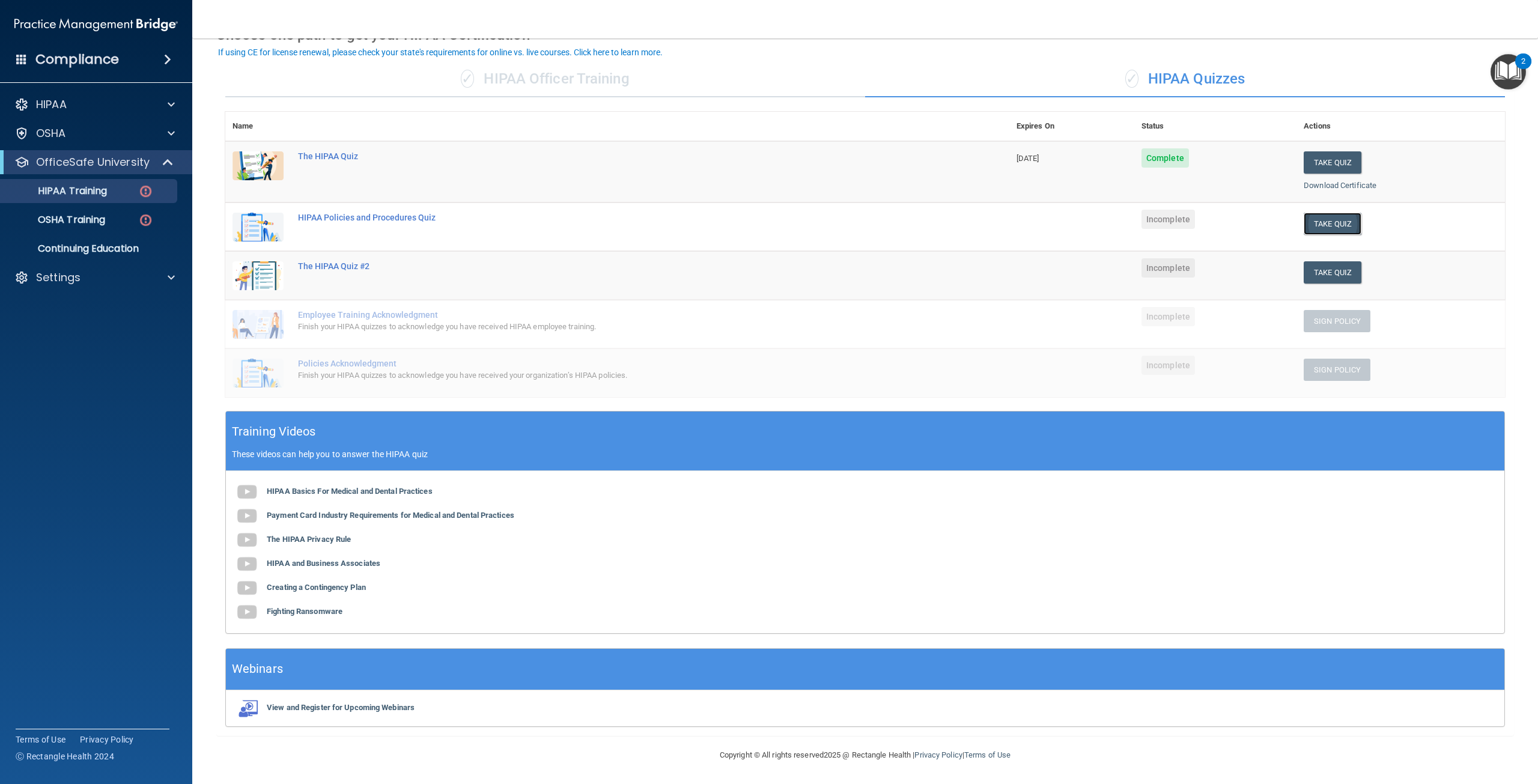
click at [1325, 223] on button "Take Quiz" at bounding box center [1332, 224] width 58 height 22
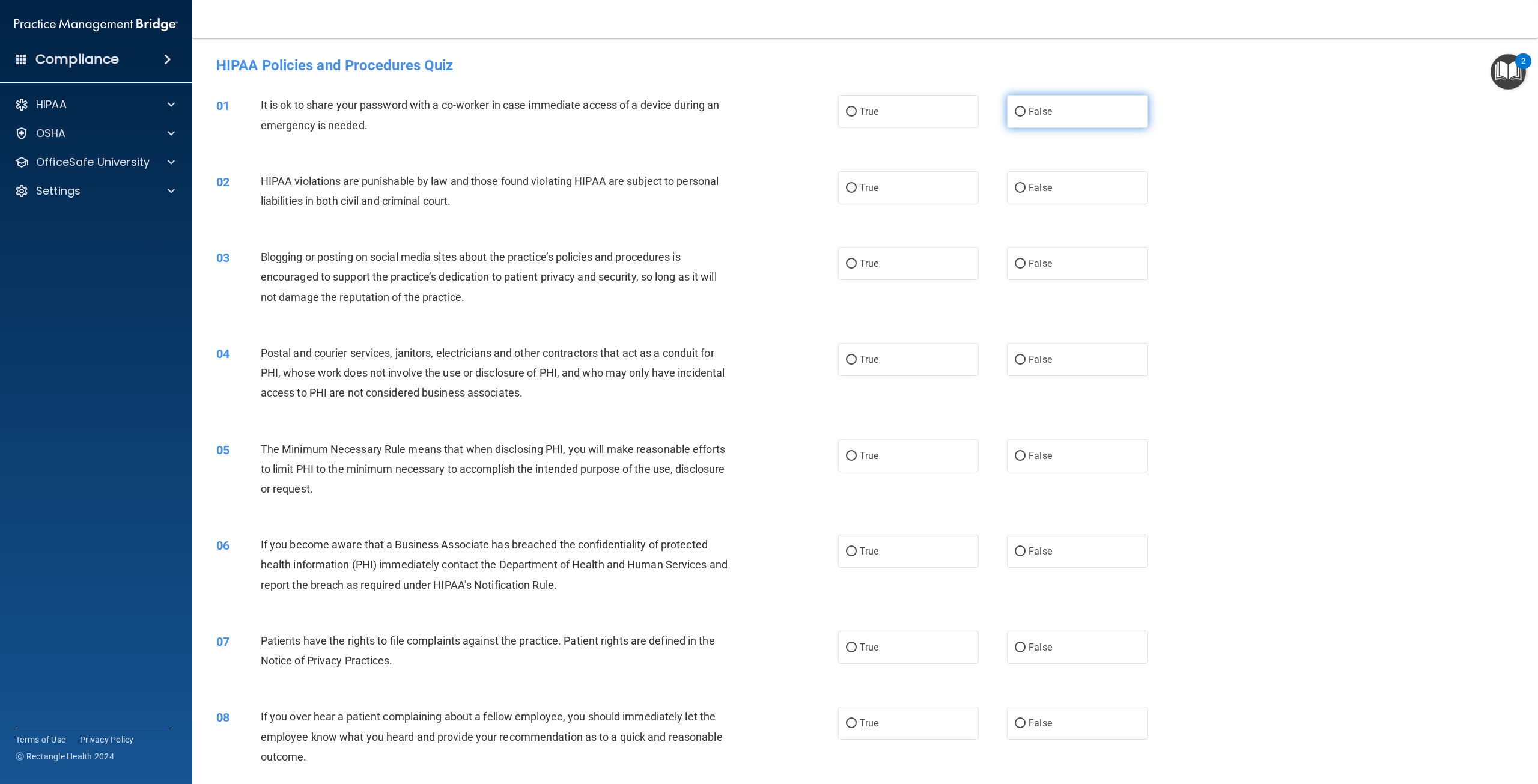
click at [1055, 108] on label "False" at bounding box center [1077, 112] width 141 height 33
click at [1026, 108] on input "False" at bounding box center [1020, 112] width 11 height 9
radio input "true"
click at [937, 191] on label "True" at bounding box center [909, 187] width 141 height 33
click at [856, 191] on input "True" at bounding box center [852, 187] width 11 height 9
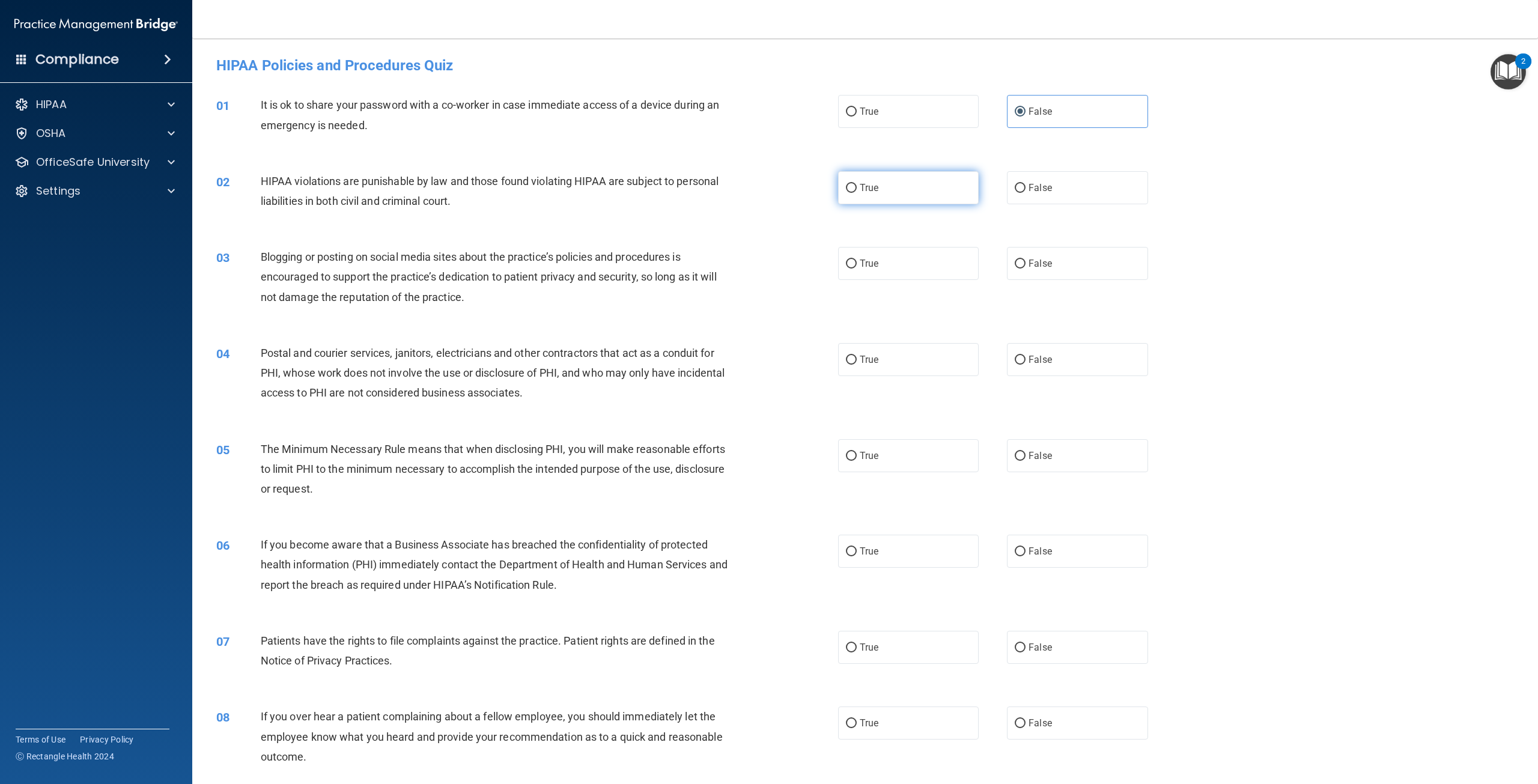
radio input "true"
click at [848, 268] on input "True" at bounding box center [852, 263] width 11 height 9
radio input "true"
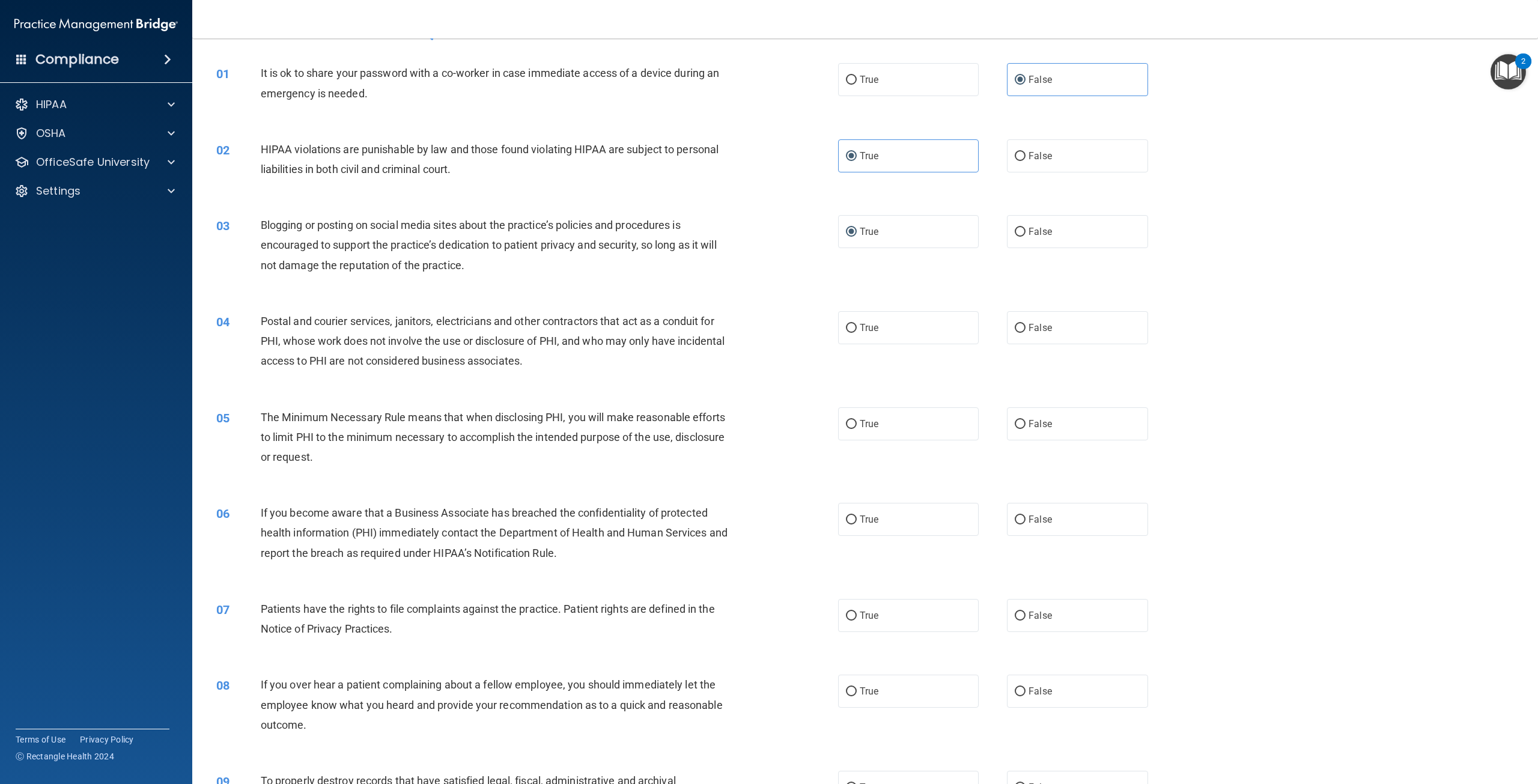
scroll to position [60, 0]
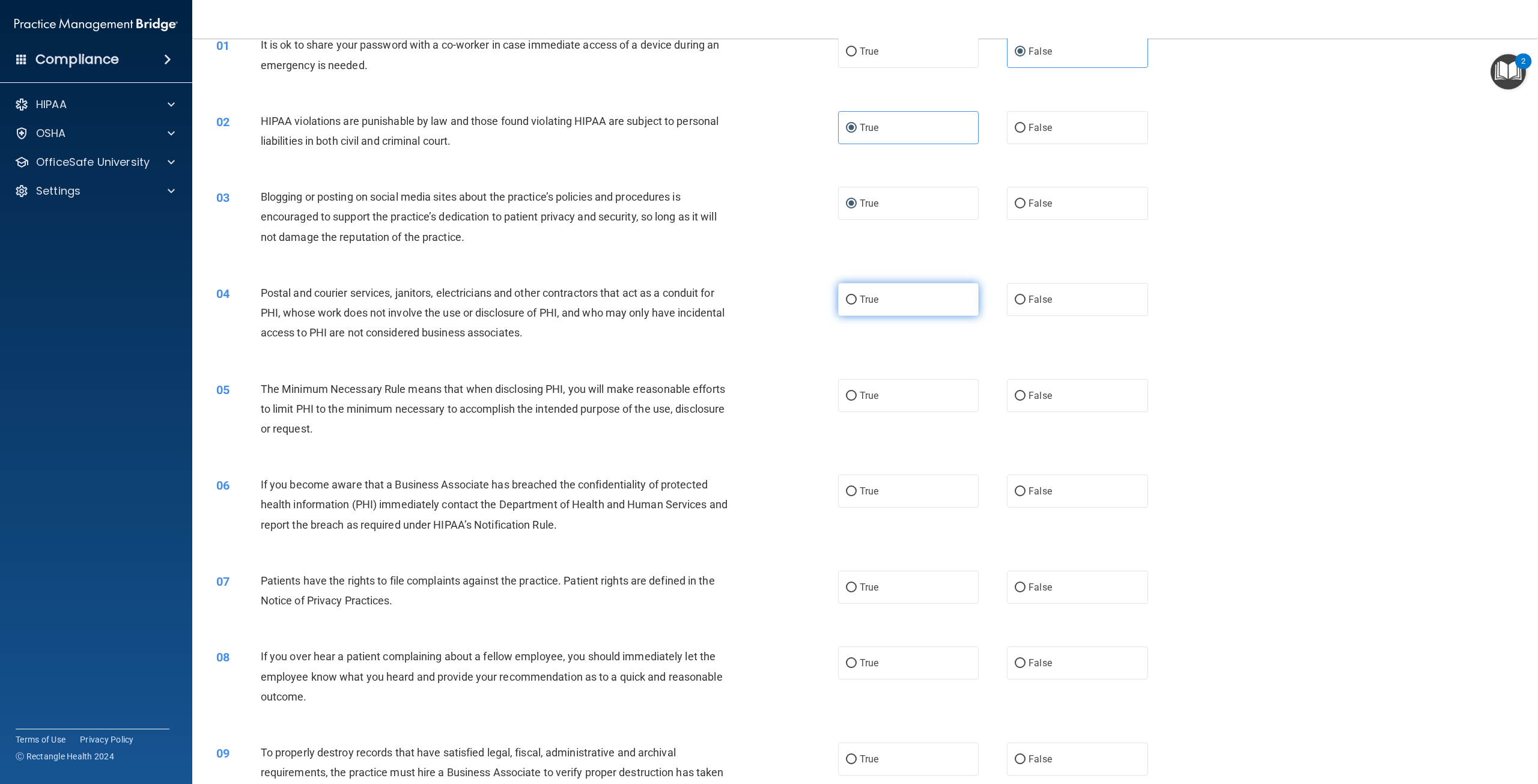
click at [920, 301] on label "True" at bounding box center [909, 299] width 141 height 33
click at [856, 301] on input "True" at bounding box center [852, 299] width 11 height 9
radio input "true"
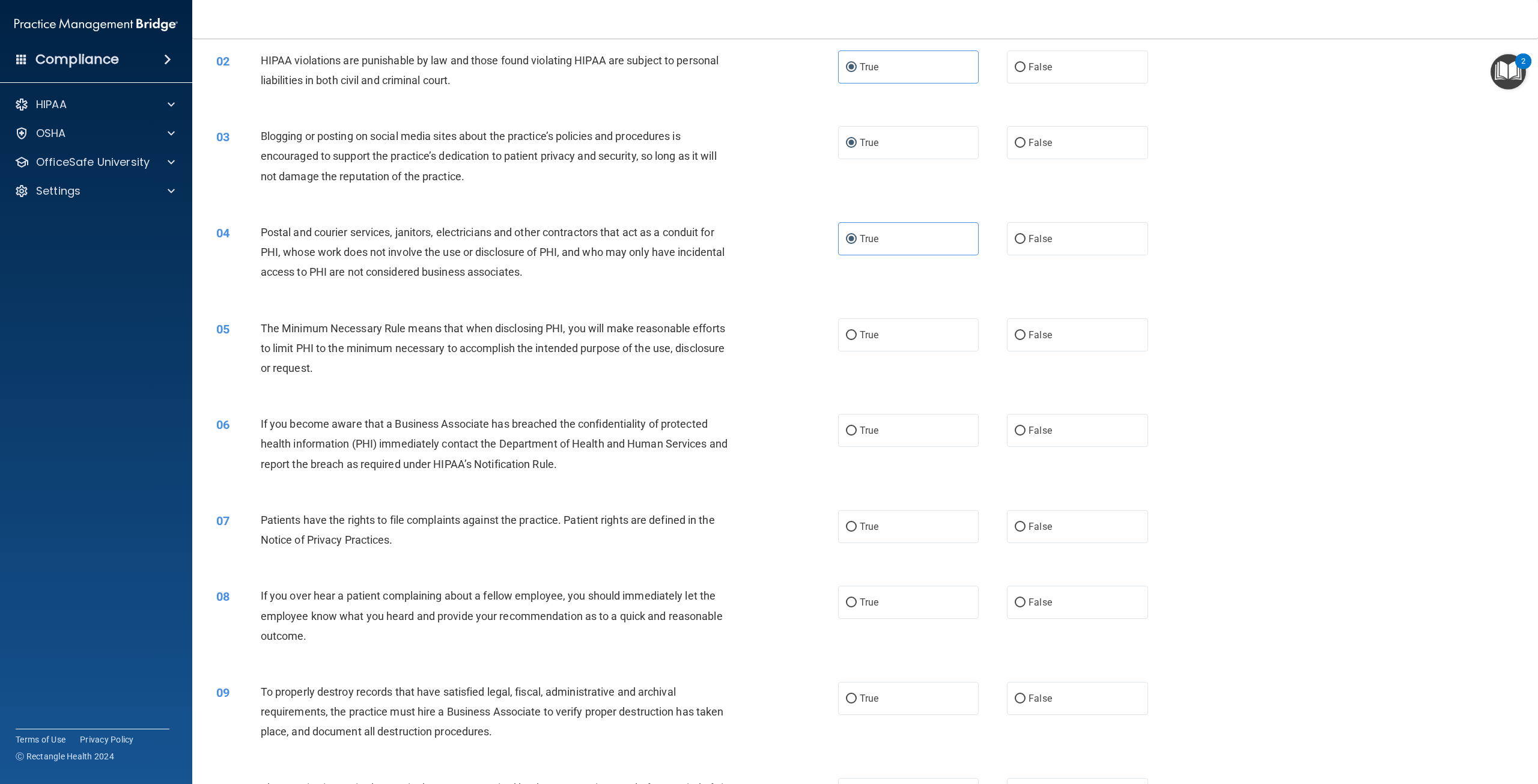
scroll to position [241, 0]
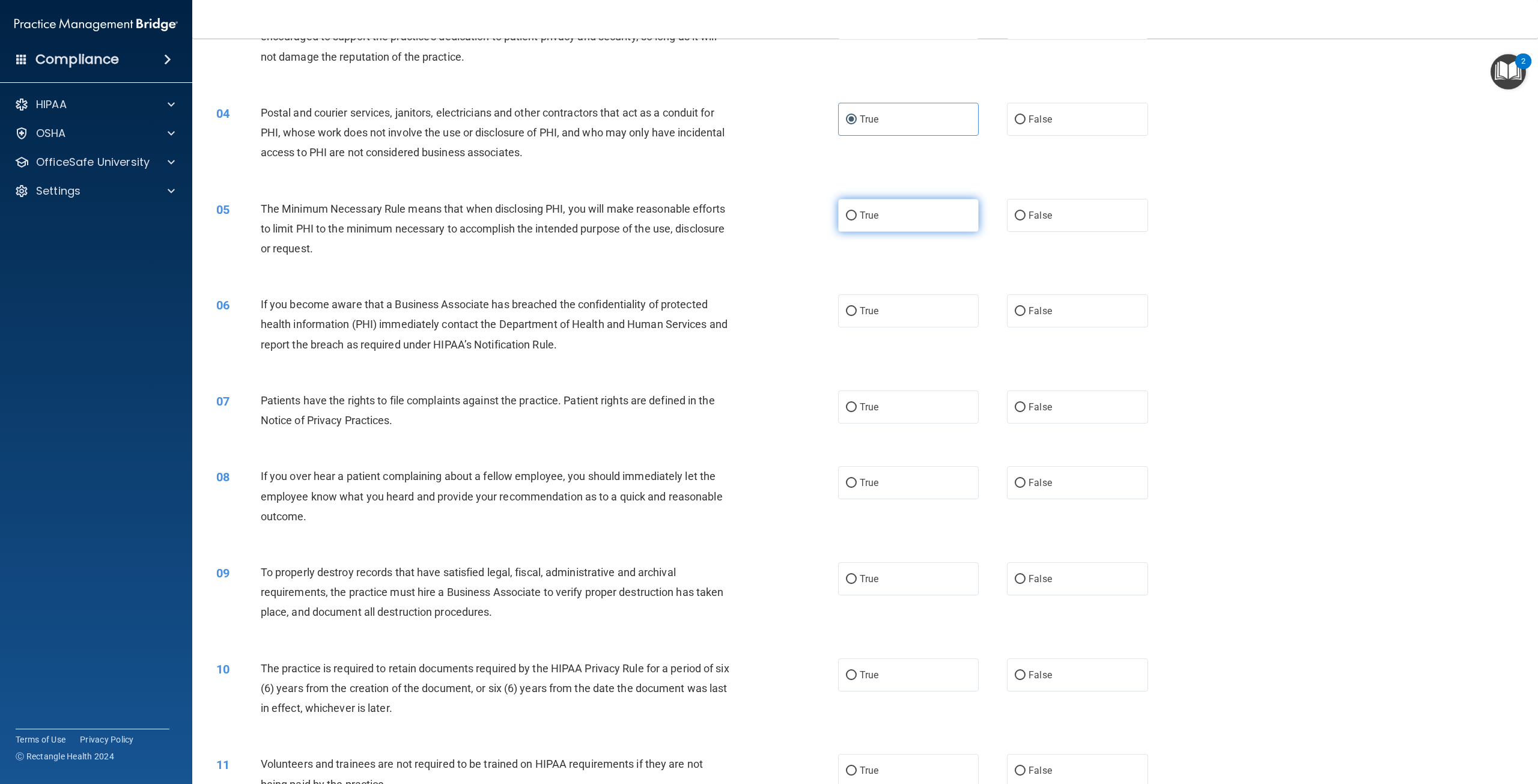
click at [872, 211] on span "True" at bounding box center [869, 215] width 19 height 11
click at [856, 211] on input "True" at bounding box center [852, 215] width 11 height 9
radio input "true"
click at [879, 312] on label "True" at bounding box center [909, 311] width 141 height 33
click at [856, 312] on input "True" at bounding box center [852, 311] width 11 height 9
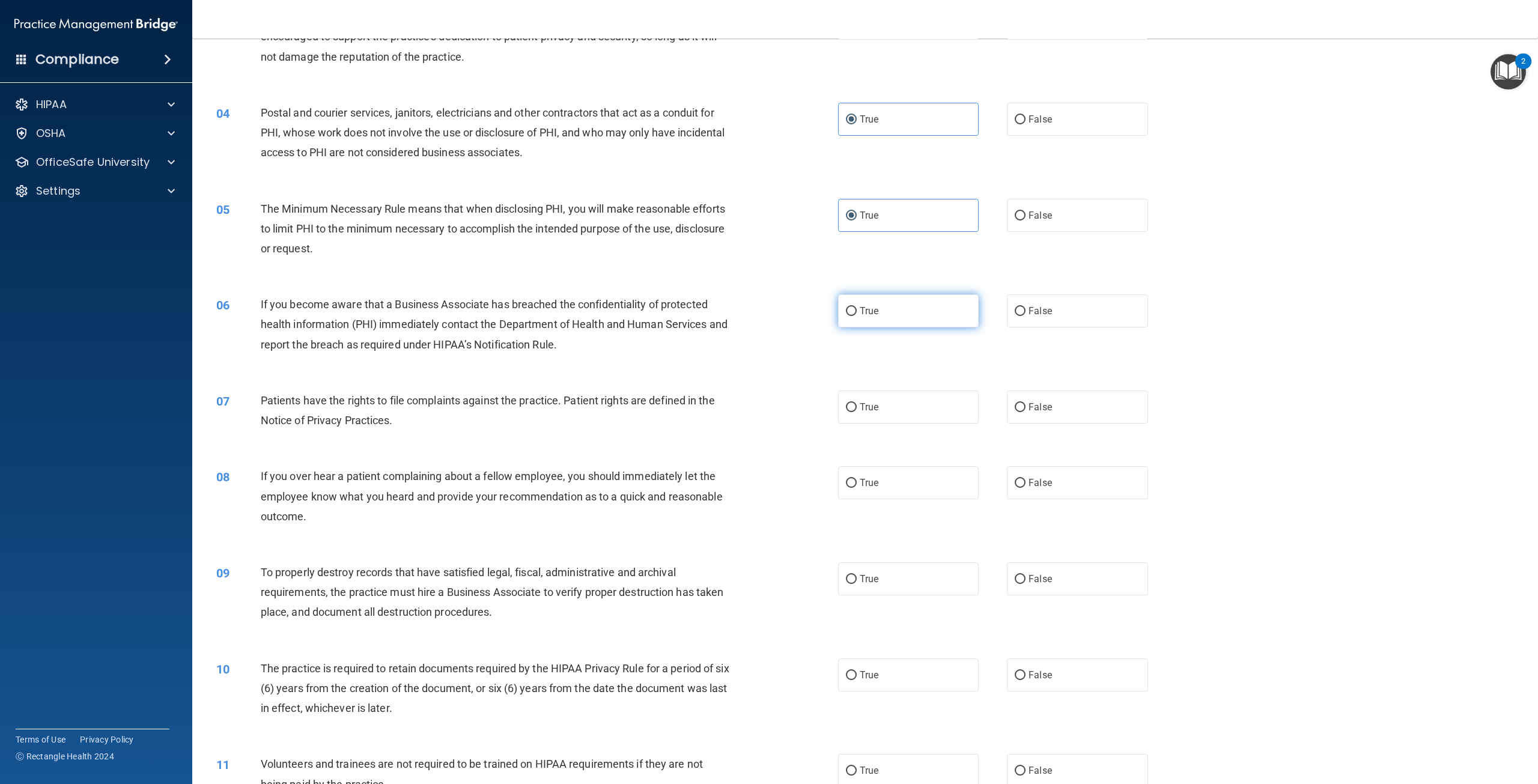
radio input "true"
click at [879, 408] on label "True" at bounding box center [909, 407] width 141 height 33
click at [856, 408] on input "True" at bounding box center [852, 407] width 11 height 9
radio input "true"
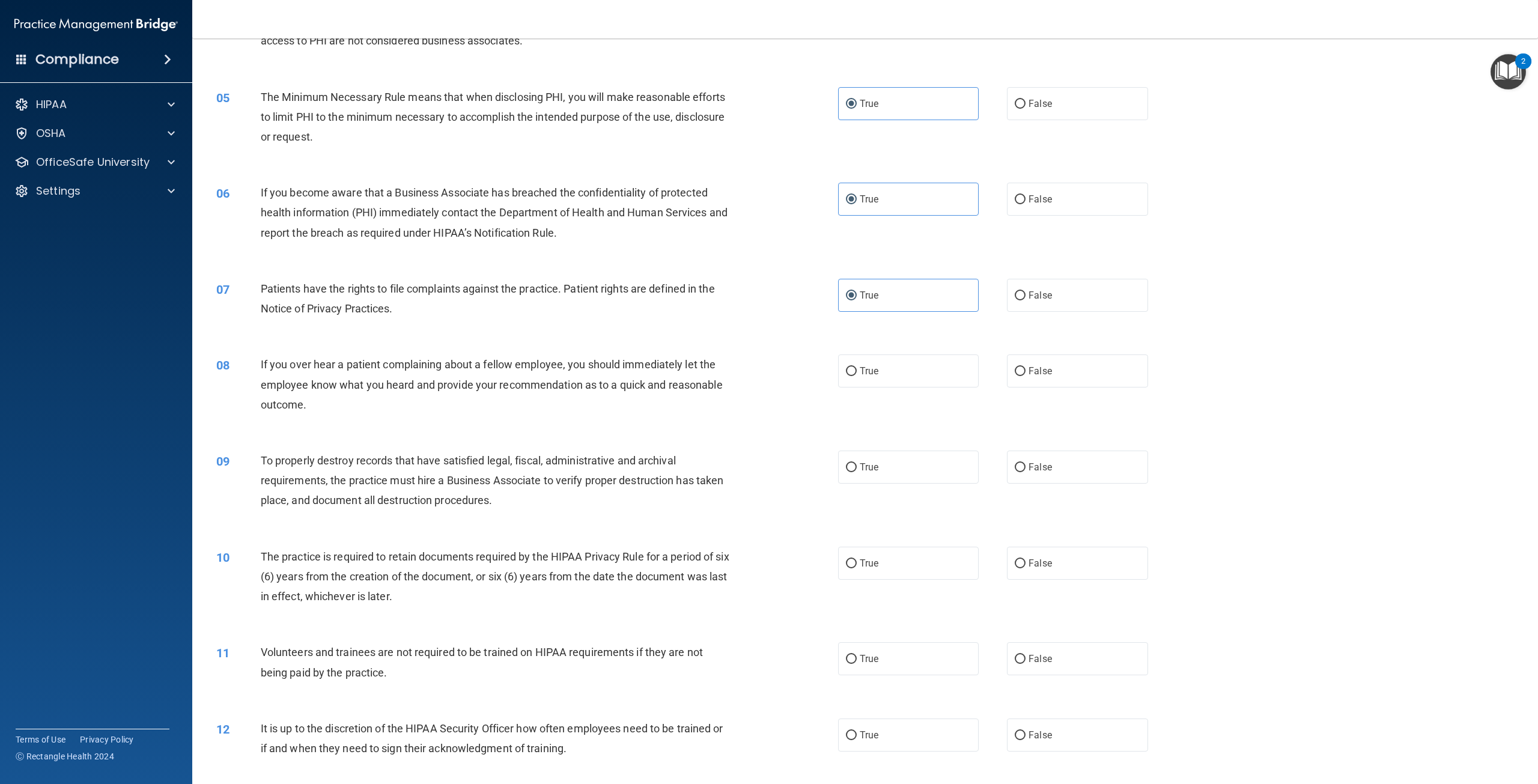
scroll to position [360, 0]
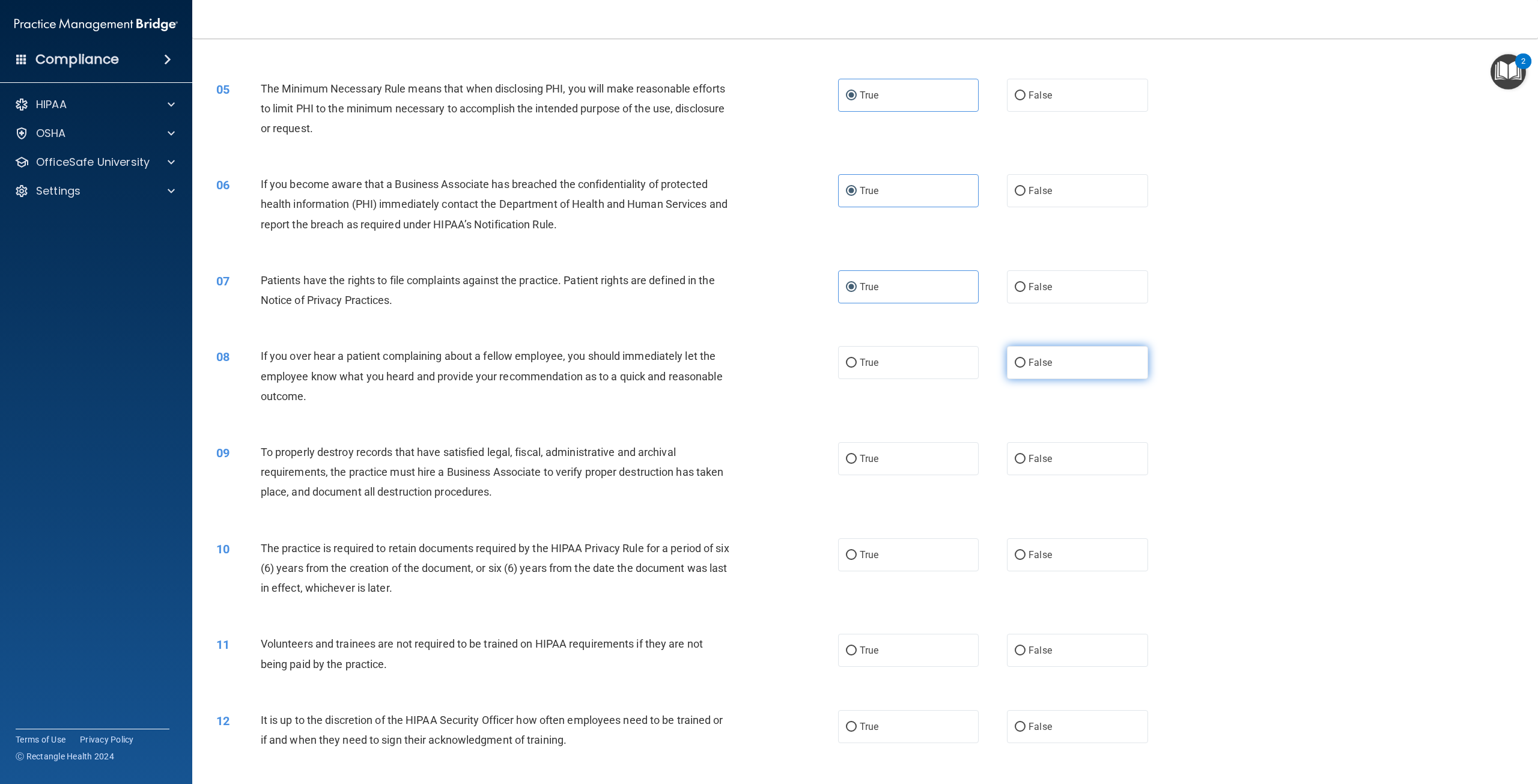
click at [1071, 366] on label "False" at bounding box center [1077, 362] width 141 height 33
click at [1026, 366] on input "False" at bounding box center [1020, 362] width 11 height 9
radio input "true"
click at [1046, 452] on label "False" at bounding box center [1077, 459] width 141 height 33
click at [1026, 455] on input "False" at bounding box center [1020, 459] width 11 height 9
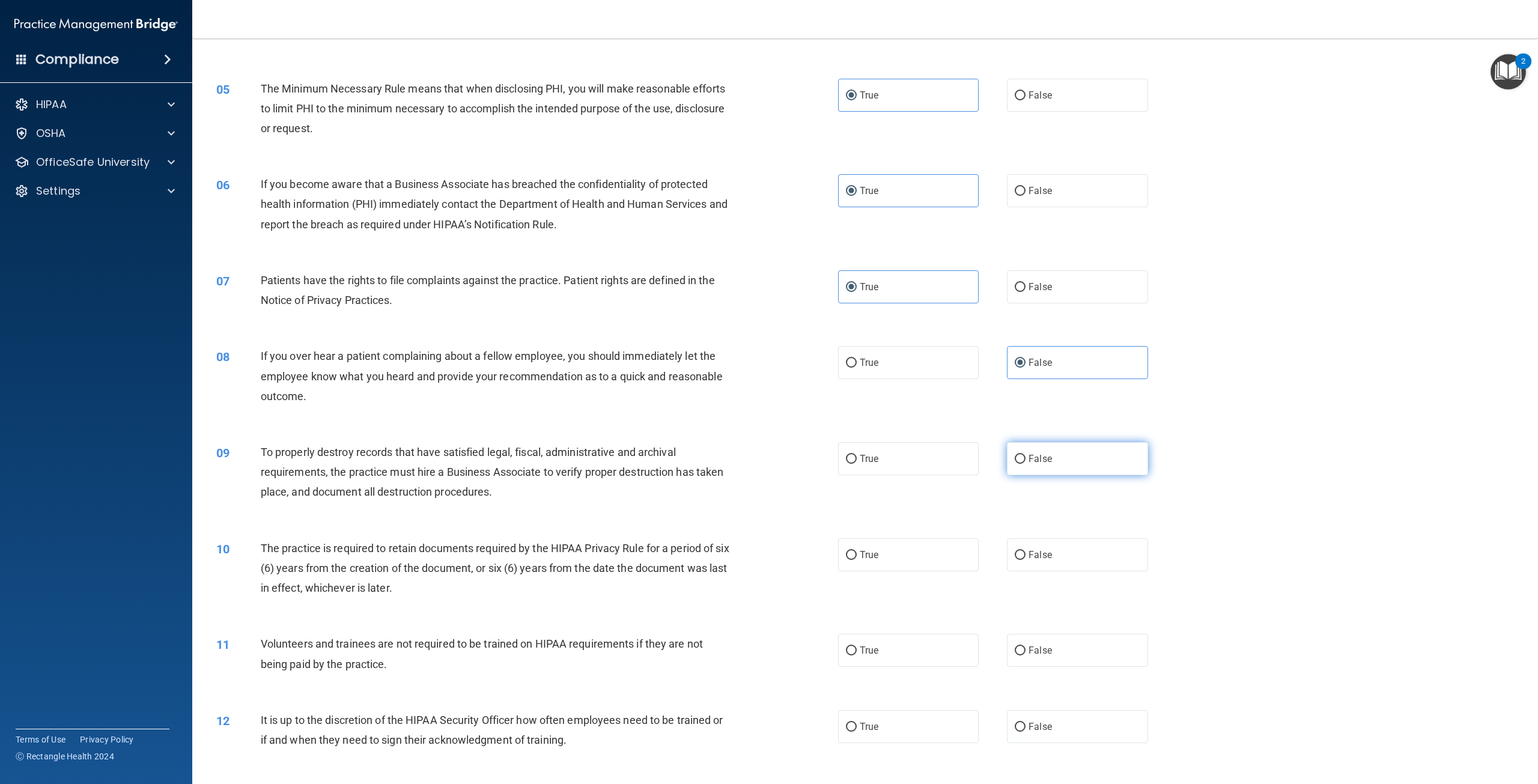
radio input "true"
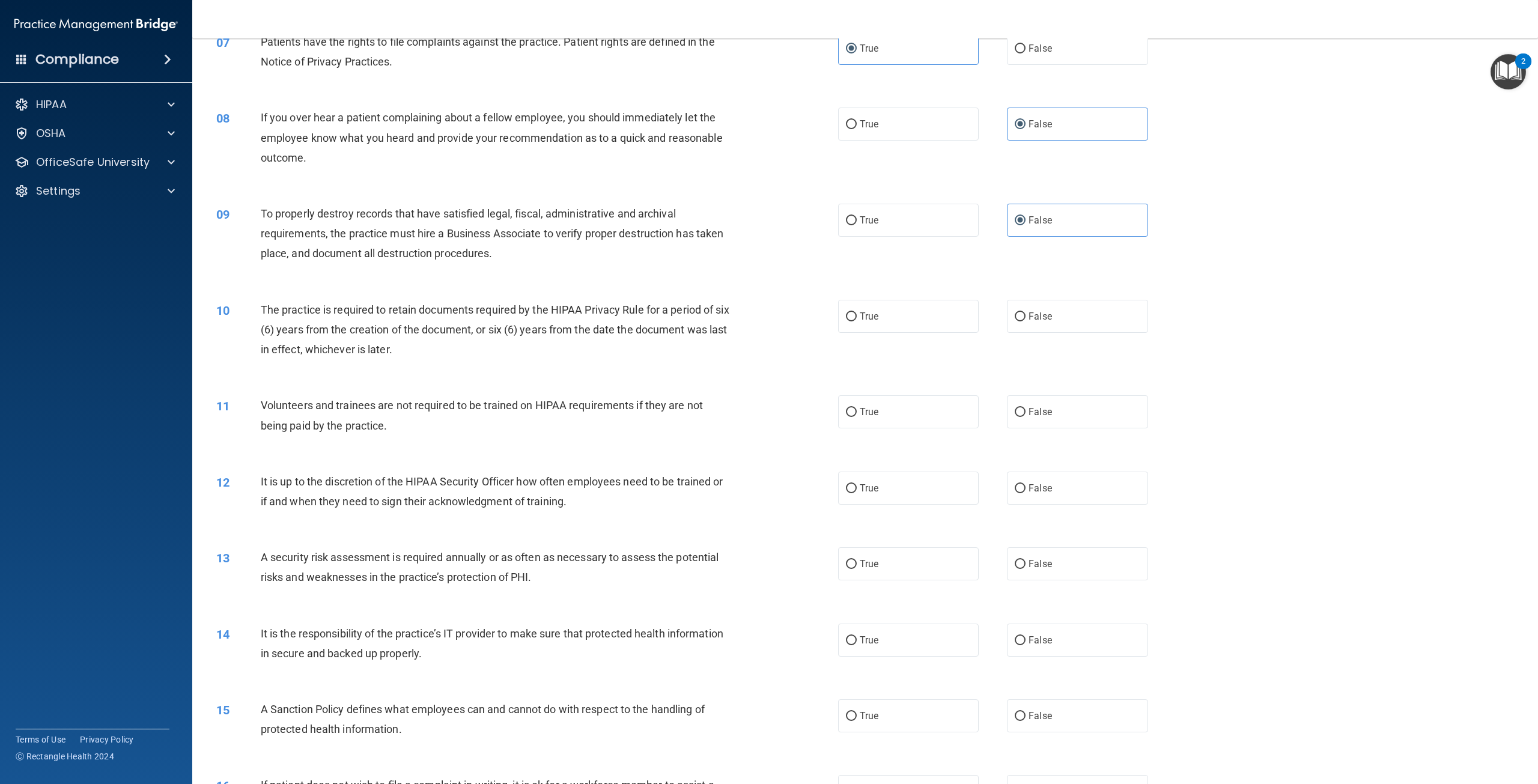
scroll to position [600, 0]
drag, startPoint x: 874, startPoint y: 314, endPoint x: 831, endPoint y: 313, distance: 43.0
click at [874, 313] on span "True" at bounding box center [869, 314] width 19 height 11
click at [856, 313] on input "True" at bounding box center [852, 314] width 11 height 9
radio input "true"
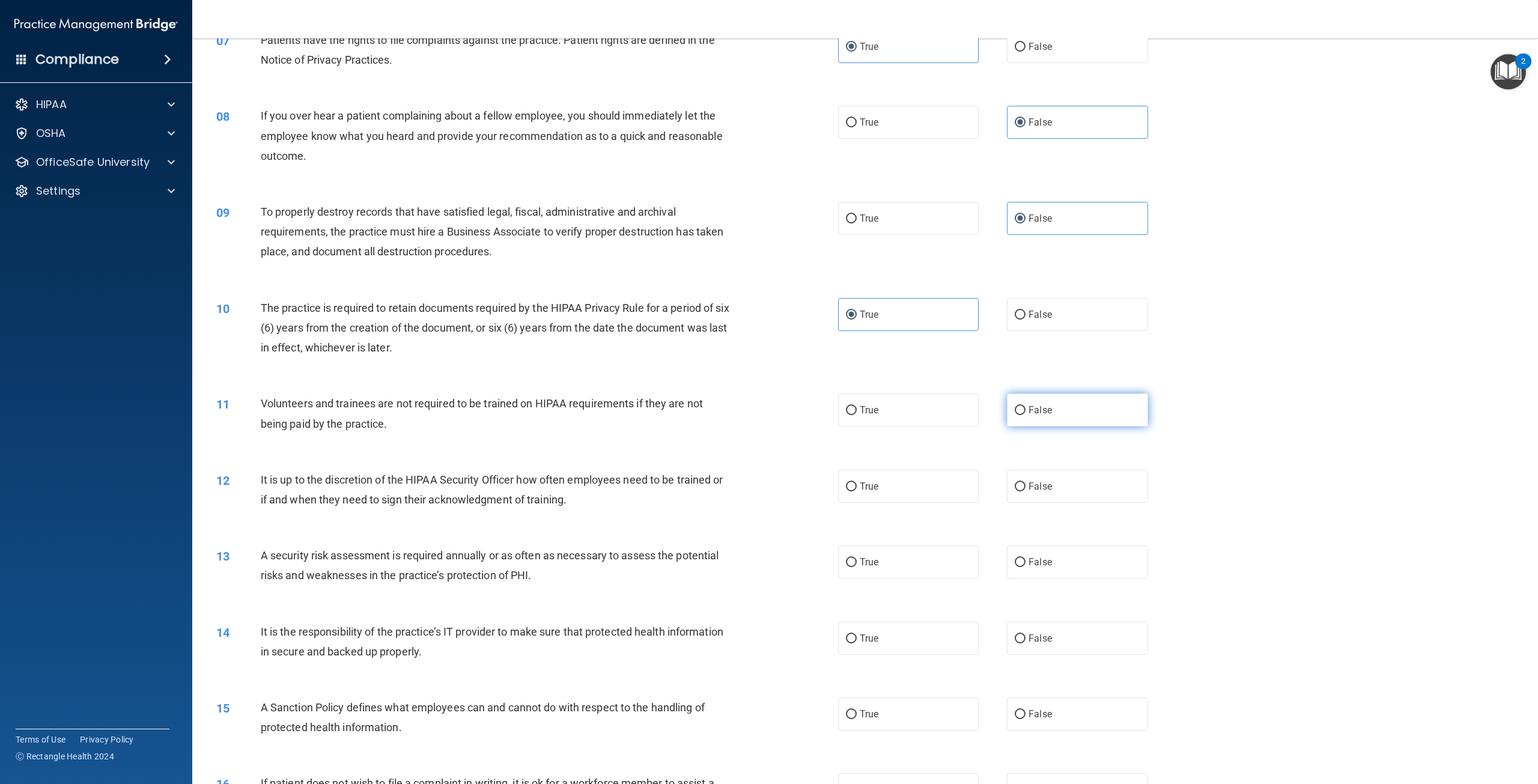
click at [1065, 418] on label "False" at bounding box center [1077, 410] width 141 height 33
click at [1026, 415] on input "False" at bounding box center [1020, 410] width 11 height 9
radio input "true"
drag, startPoint x: 572, startPoint y: 502, endPoint x: 412, endPoint y: 472, distance: 162.8
click at [469, 483] on div "It is up to the discretion of the HIPAA Security Officer how often employees ne…" at bounding box center [500, 490] width 480 height 40
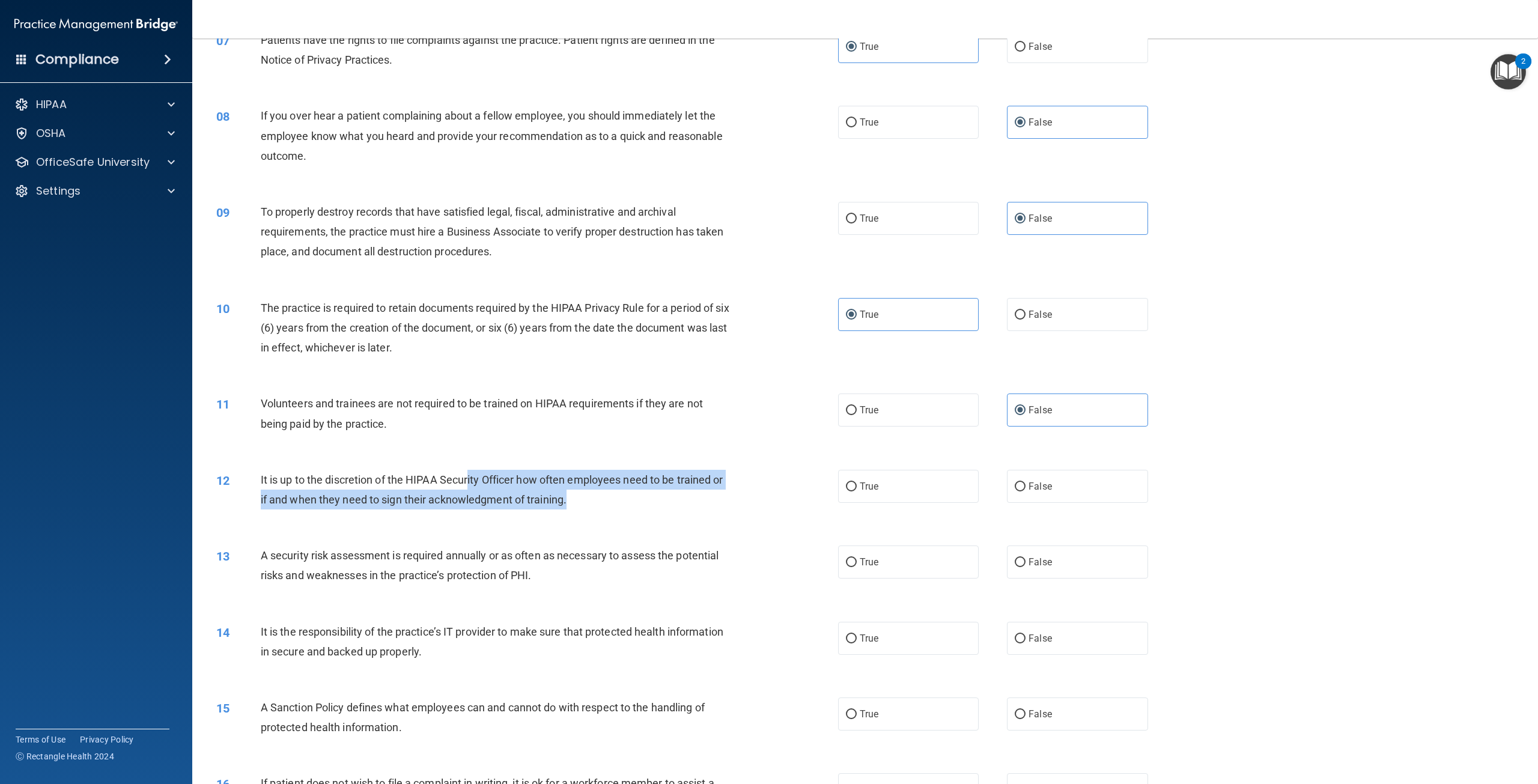
click at [559, 514] on div "12 It is up to the discretion of the HIPAA Security Officer how often employees…" at bounding box center [526, 493] width 658 height 46
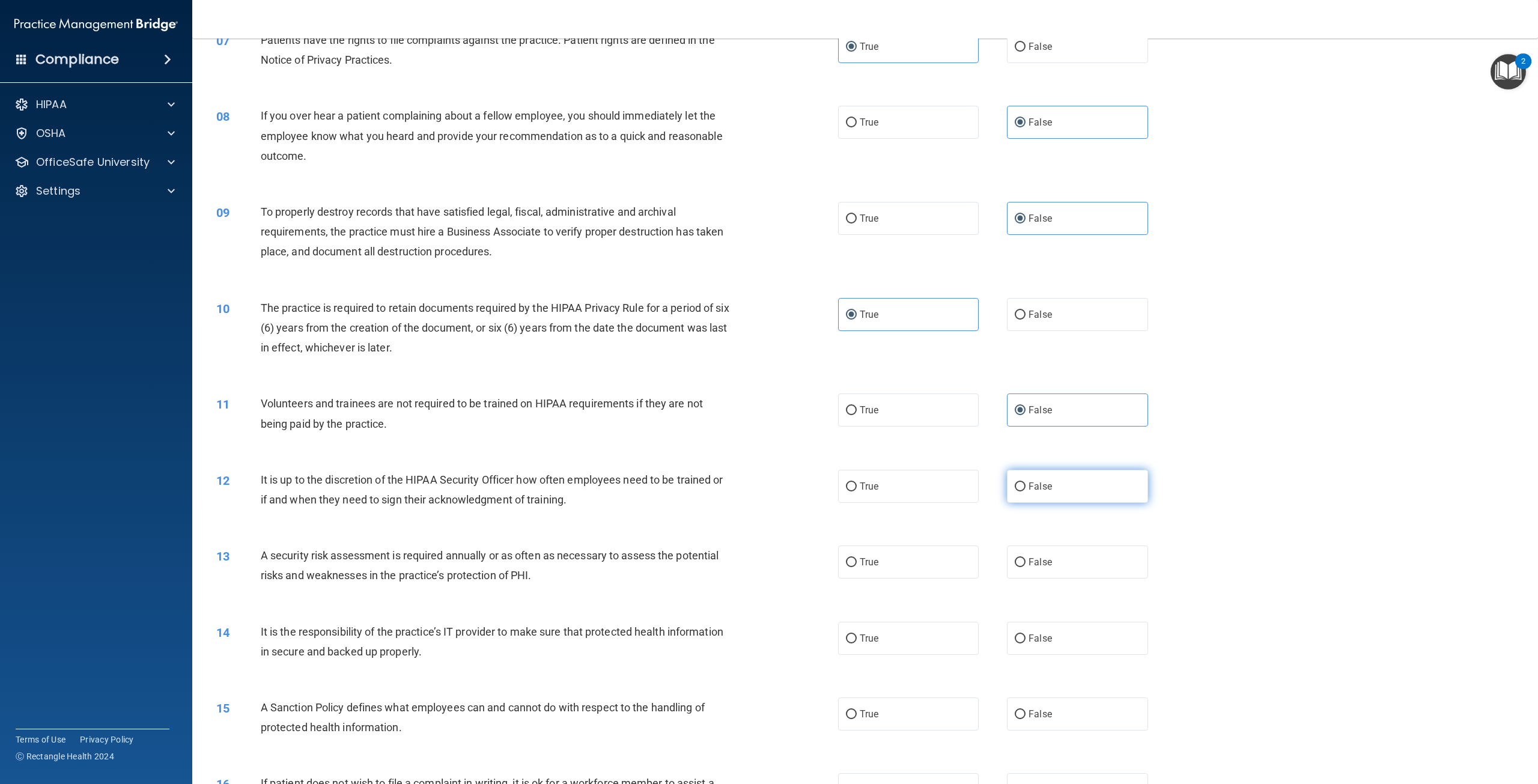
click at [1056, 490] on label "False" at bounding box center [1077, 487] width 141 height 33
click at [1026, 490] on input "False" at bounding box center [1020, 486] width 11 height 9
radio input "true"
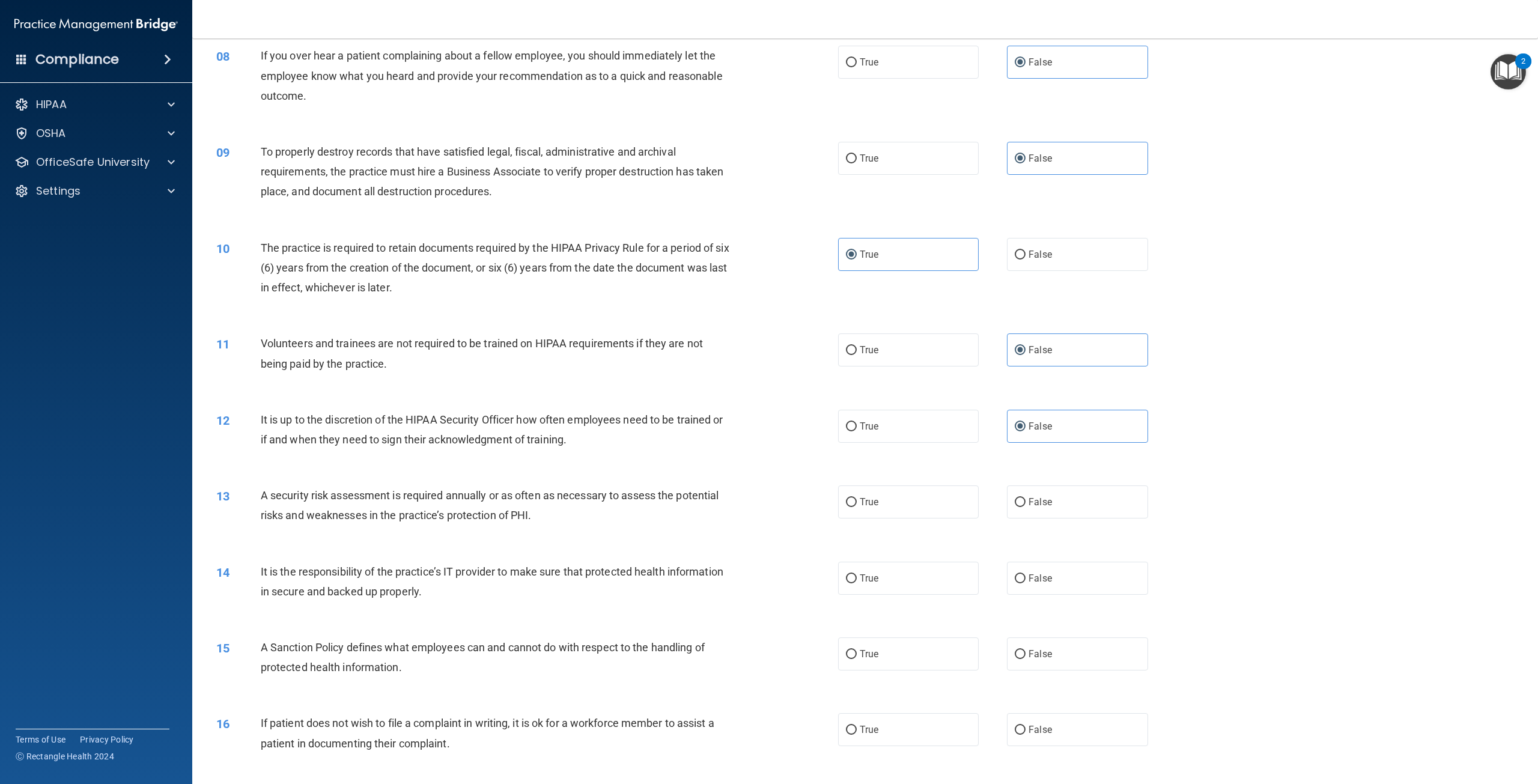
scroll to position [721, 0]
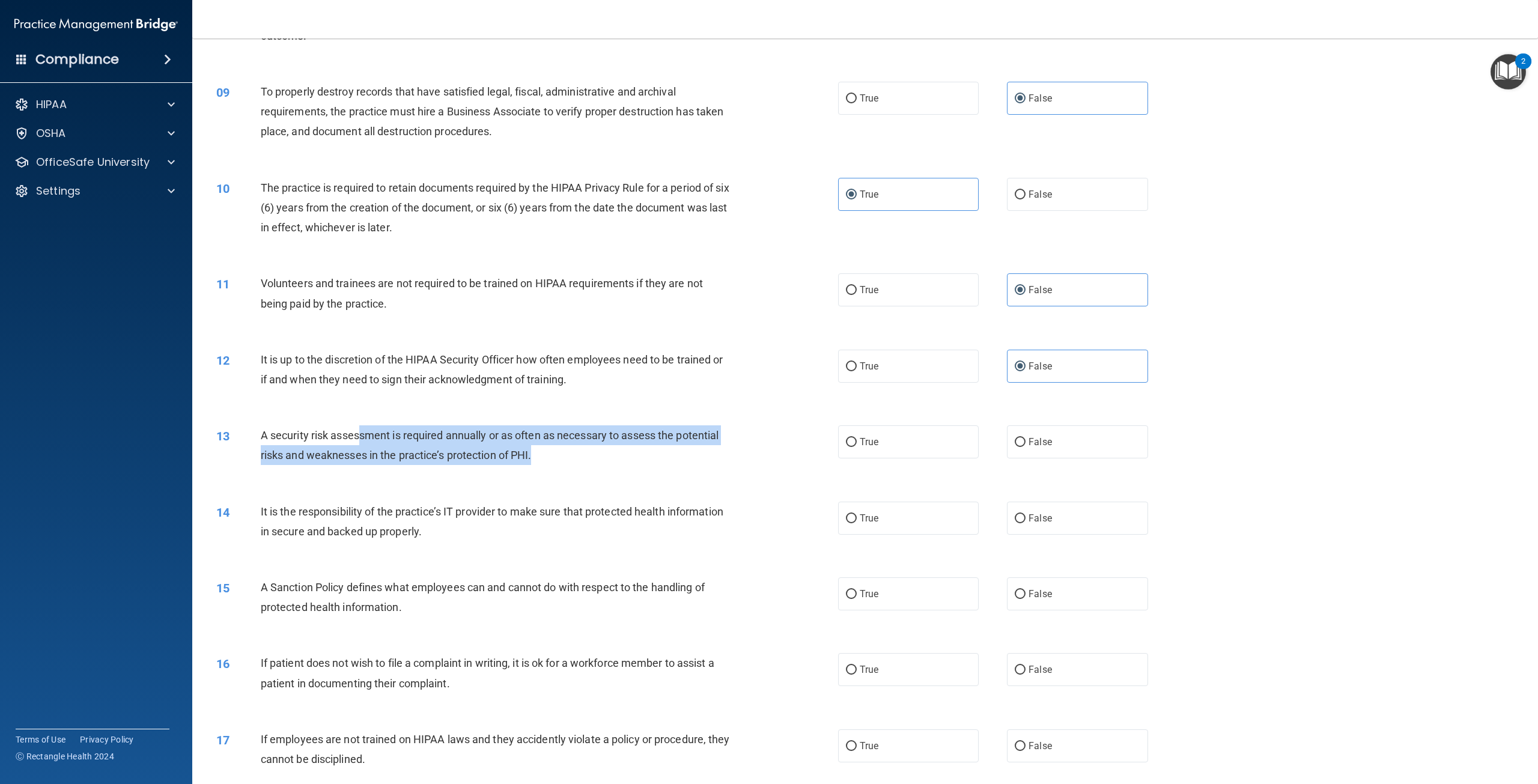
drag, startPoint x: 575, startPoint y: 454, endPoint x: 358, endPoint y: 432, distance: 218.1
click at [358, 432] on div "A security risk assessment is required annually or as often as necessary to ass…" at bounding box center [500, 445] width 480 height 40
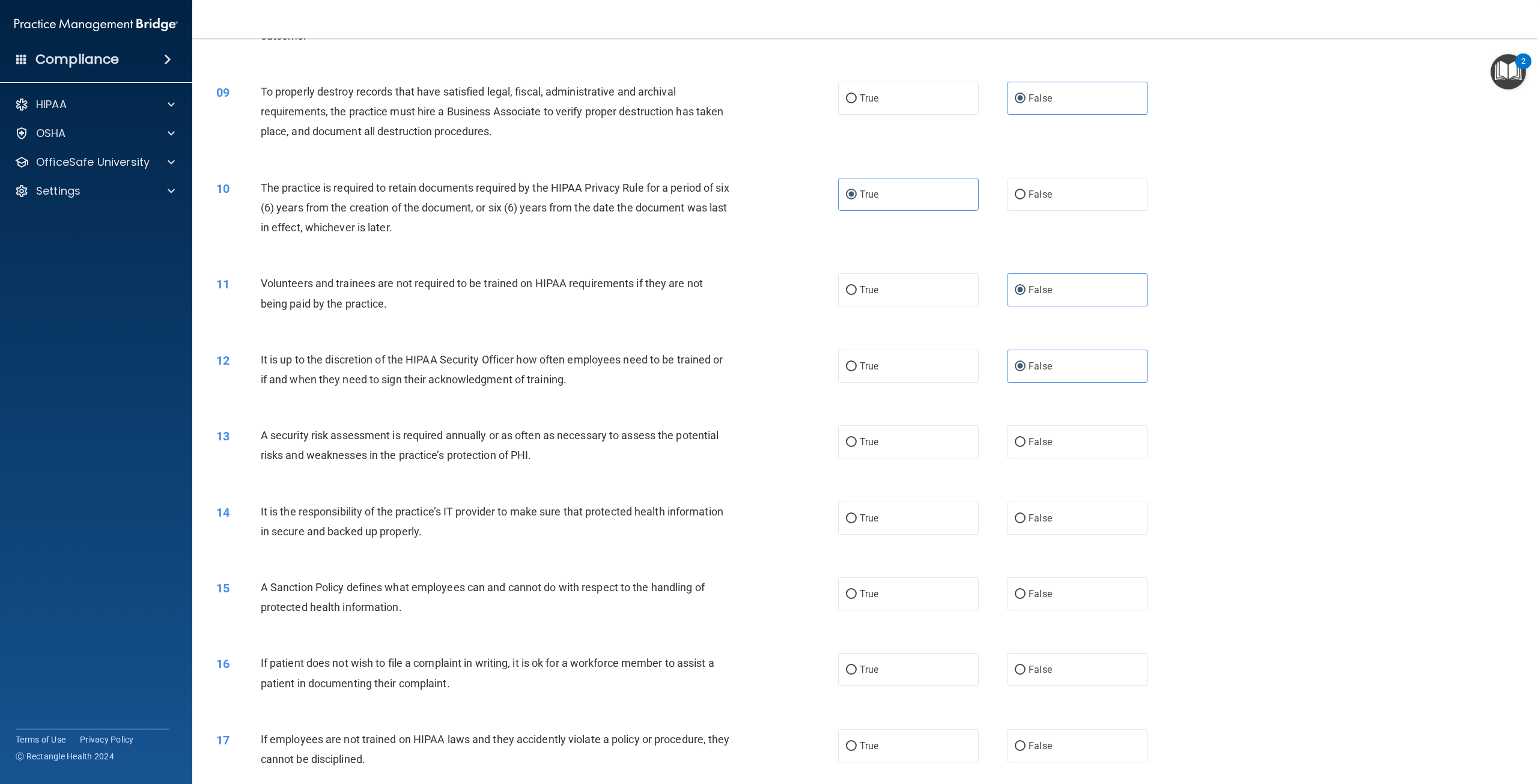
click at [579, 514] on span "It is the responsibility of the practice’s IT provider to make sure that protec…" at bounding box center [492, 521] width 462 height 32
click at [898, 440] on label "True" at bounding box center [909, 441] width 141 height 33
click at [856, 440] on input "True" at bounding box center [852, 441] width 11 height 9
radio input "true"
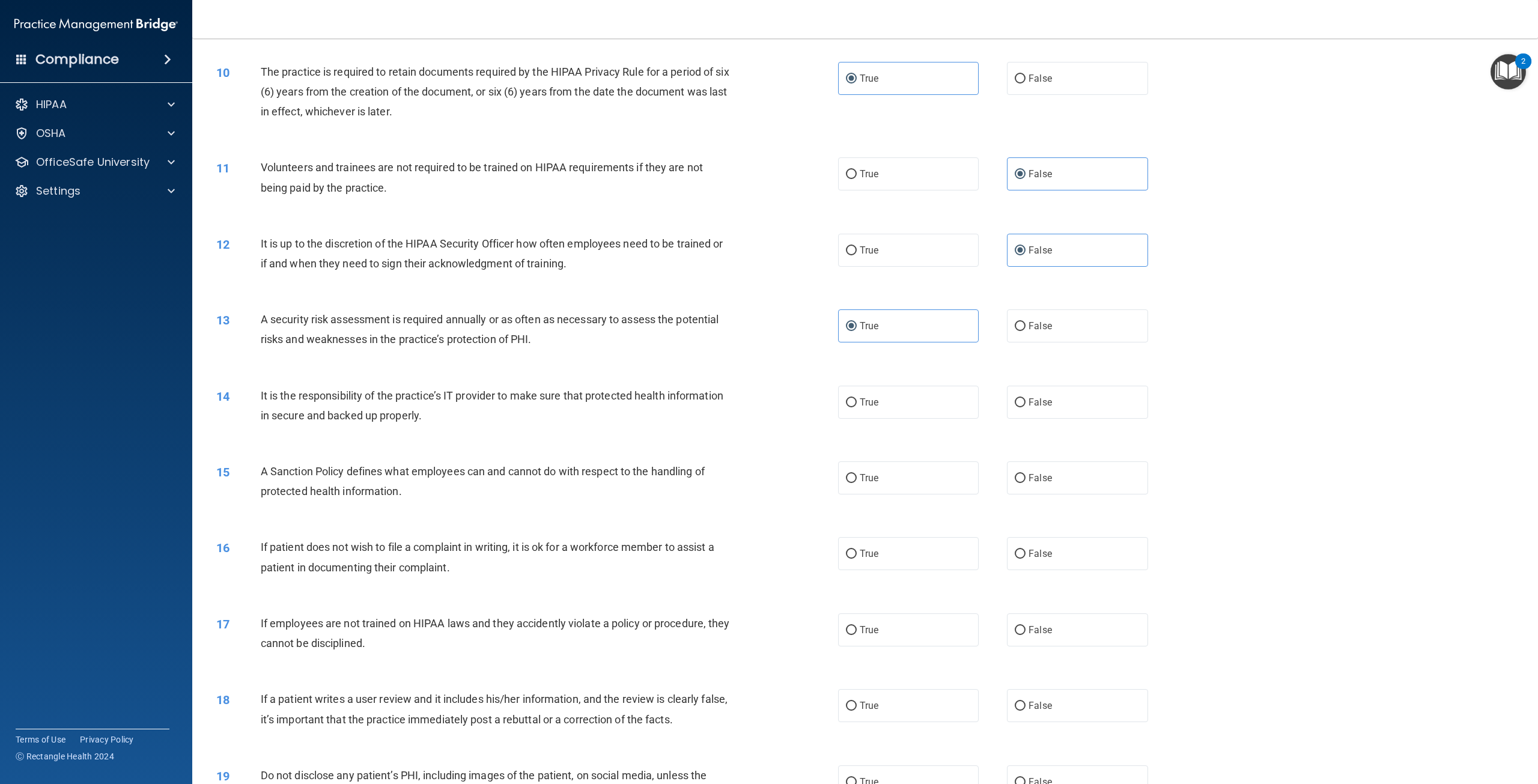
scroll to position [841, 0]
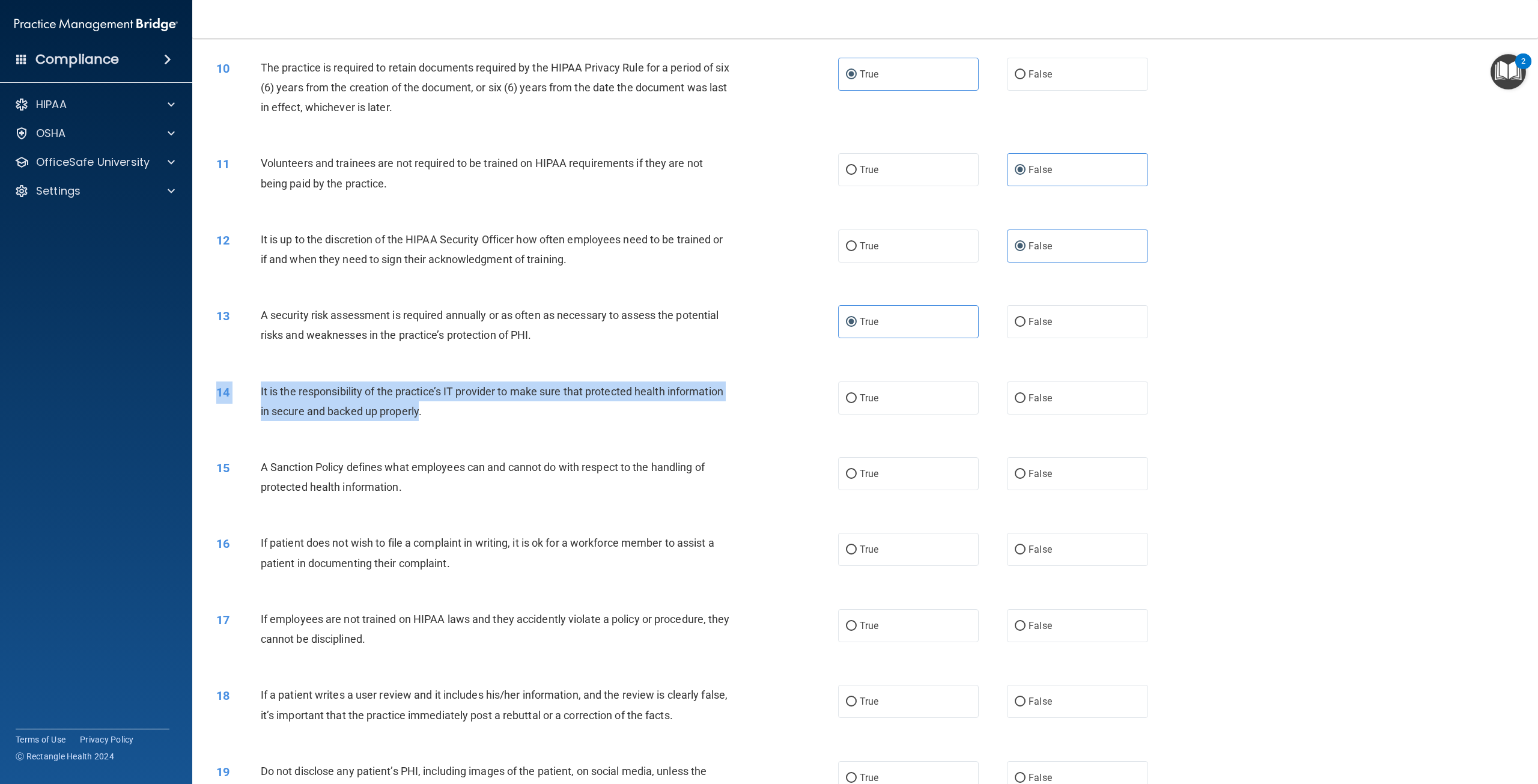
drag, startPoint x: 420, startPoint y: 414, endPoint x: 274, endPoint y: 370, distance: 152.5
click at [274, 370] on div "14 It is the responsibility of the practice’s IT provider to make sure that pro…" at bounding box center [865, 404] width 1316 height 76
click at [380, 414] on span "It is the responsibility of the practice’s IT provider to make sure that protec…" at bounding box center [492, 401] width 462 height 32
drag, startPoint x: 428, startPoint y: 419, endPoint x: 444, endPoint y: 395, distance: 28.8
click at [444, 395] on div "It is the responsibility of the practice’s IT provider to make sure that protec…" at bounding box center [500, 401] width 480 height 40
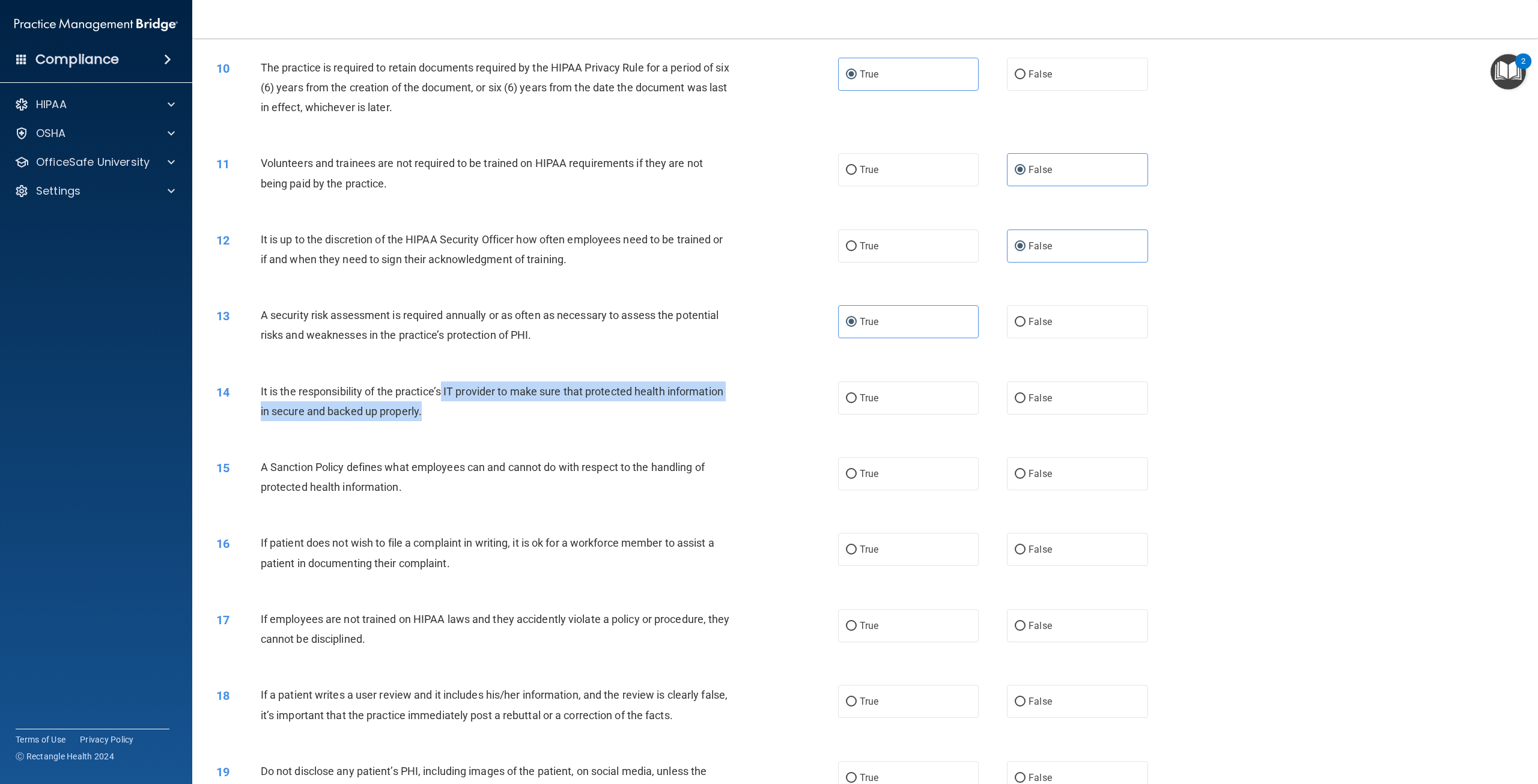
click at [420, 418] on div "It is the responsibility of the practice’s IT provider to make sure that protec…" at bounding box center [500, 401] width 480 height 40
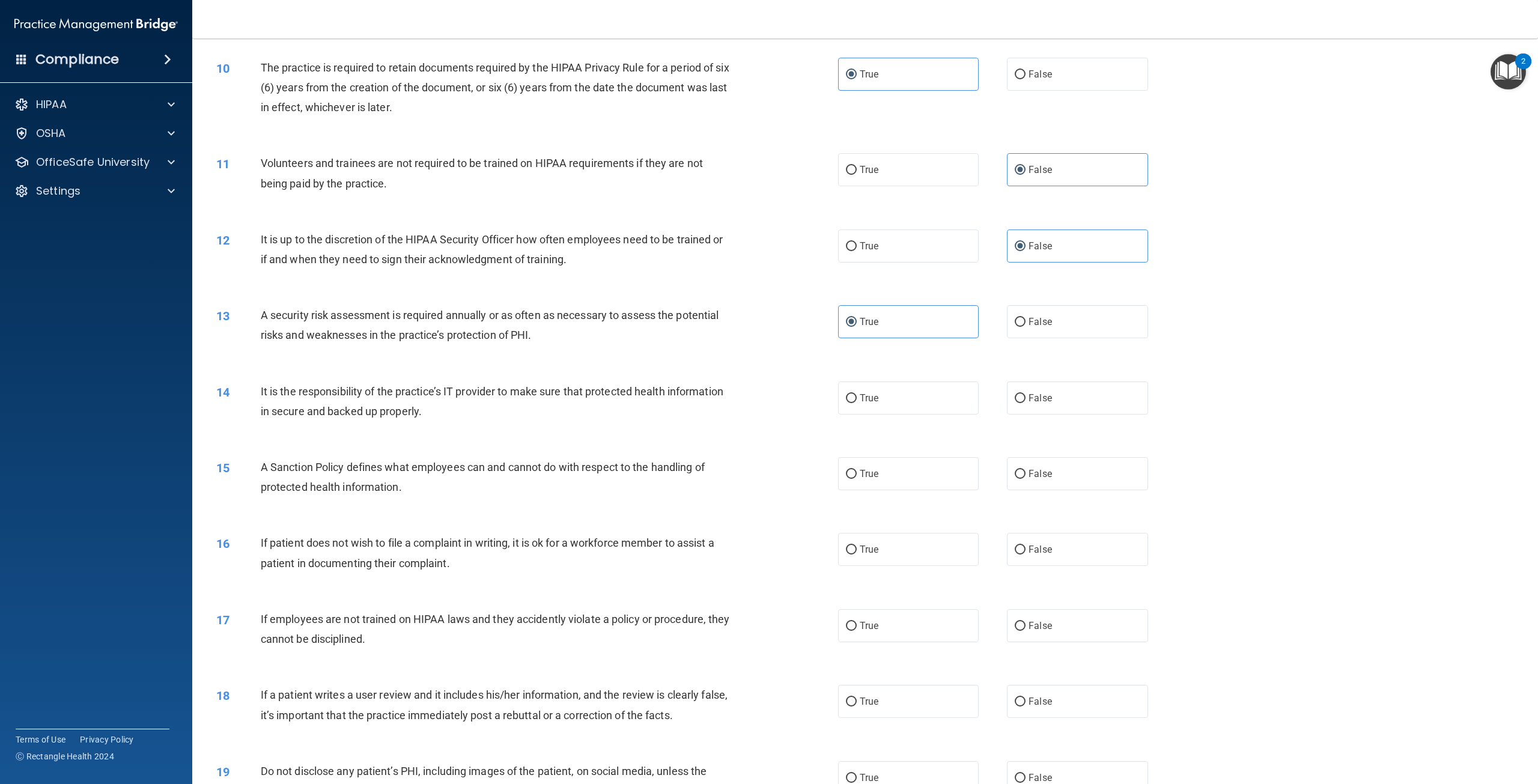
click at [401, 491] on span "A Sanction Policy defines what employees can and cannot do with respect to the …" at bounding box center [482, 476] width 444 height 32
click at [408, 489] on div "A Sanction Policy defines what employees can and cannot do with respect to the …" at bounding box center [500, 477] width 480 height 40
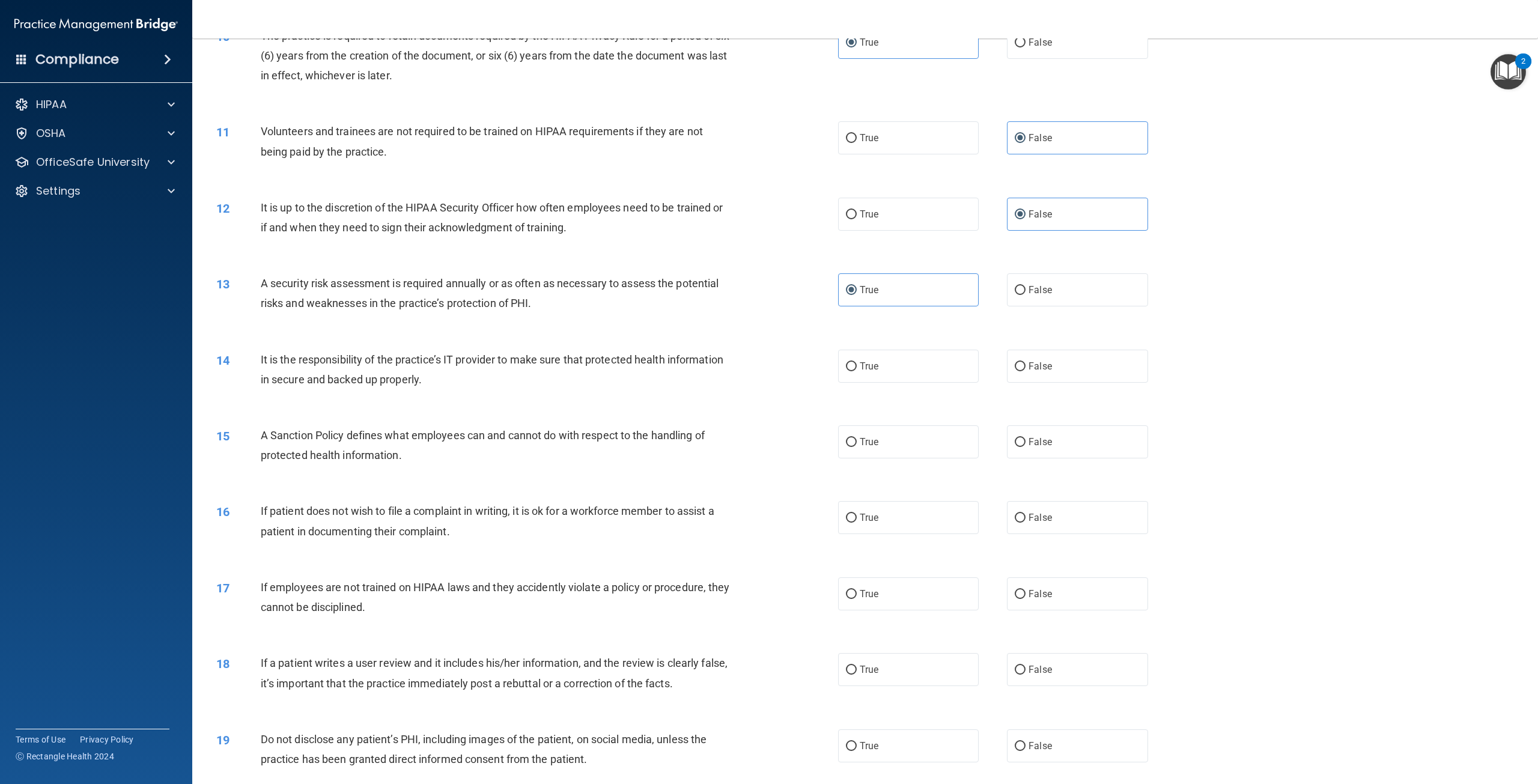
scroll to position [901, 0]
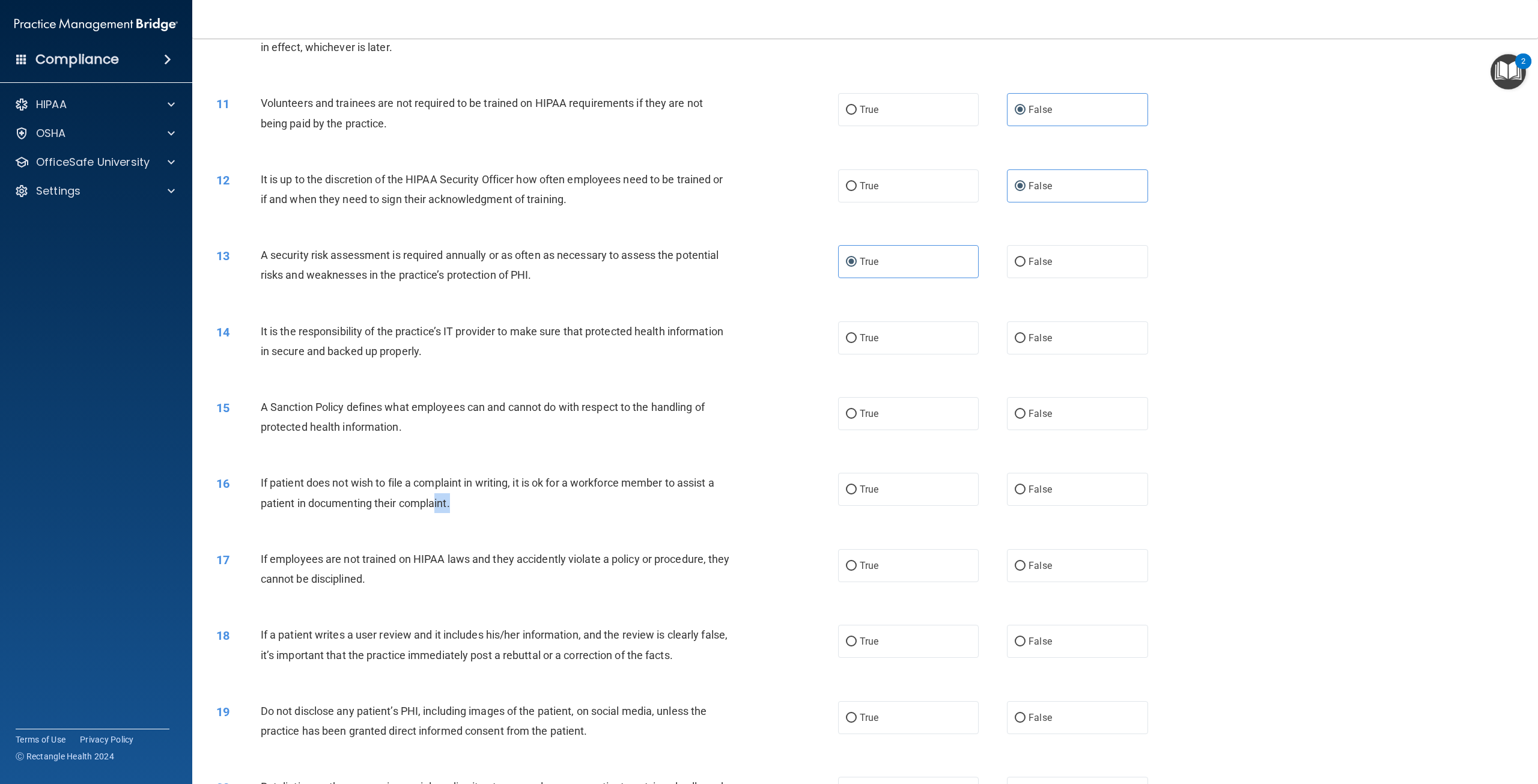
drag, startPoint x: 458, startPoint y: 510, endPoint x: 436, endPoint y: 494, distance: 27.2
click at [436, 494] on div "If patient does not wish to file a complaint in writing, it is ok for a workfor…" at bounding box center [500, 492] width 480 height 40
click at [1061, 494] on label "False" at bounding box center [1077, 489] width 141 height 33
click at [1026, 494] on input "False" at bounding box center [1020, 489] width 11 height 9
radio input "true"
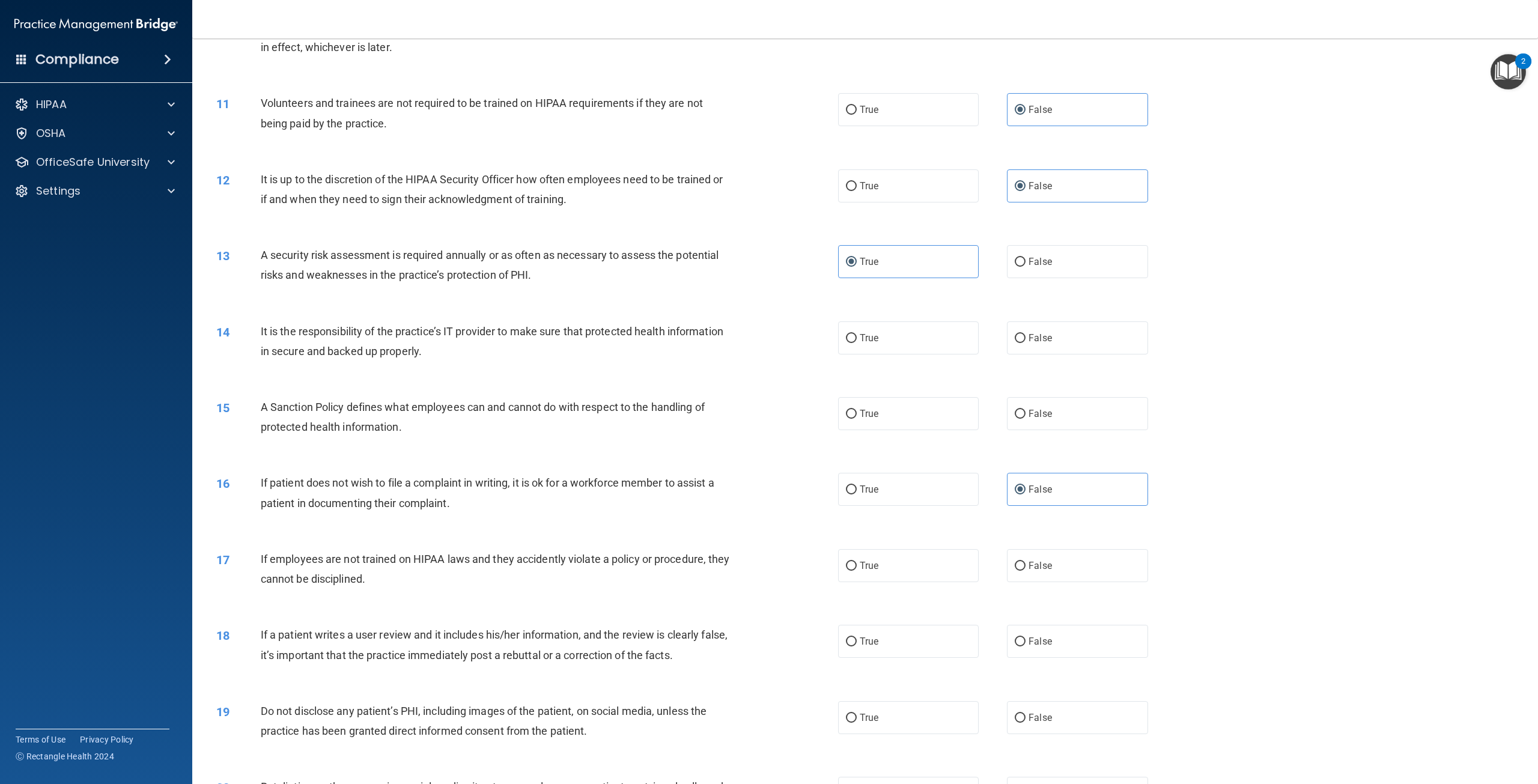
drag, startPoint x: 391, startPoint y: 581, endPoint x: 360, endPoint y: 572, distance: 32.3
click at [389, 581] on div "If employees are not trained on HIPAA laws and they accidently violate a policy…" at bounding box center [500, 569] width 480 height 40
click at [428, 587] on div "If employees are not trained on HIPAA laws and they accidently violate a policy…" at bounding box center [500, 569] width 480 height 40
click at [906, 567] on label "True" at bounding box center [909, 566] width 141 height 33
click at [856, 567] on input "True" at bounding box center [852, 566] width 11 height 9
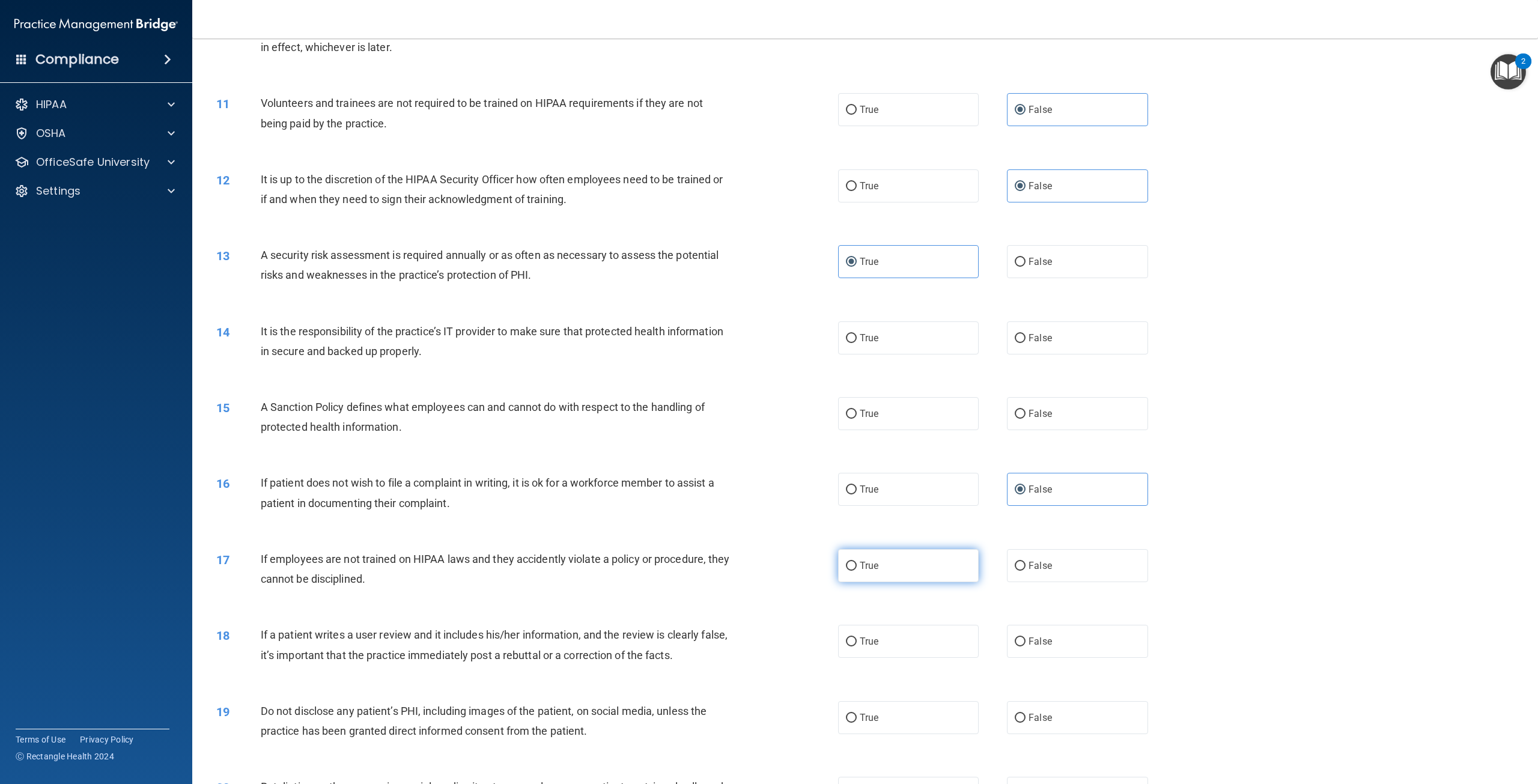
radio input "true"
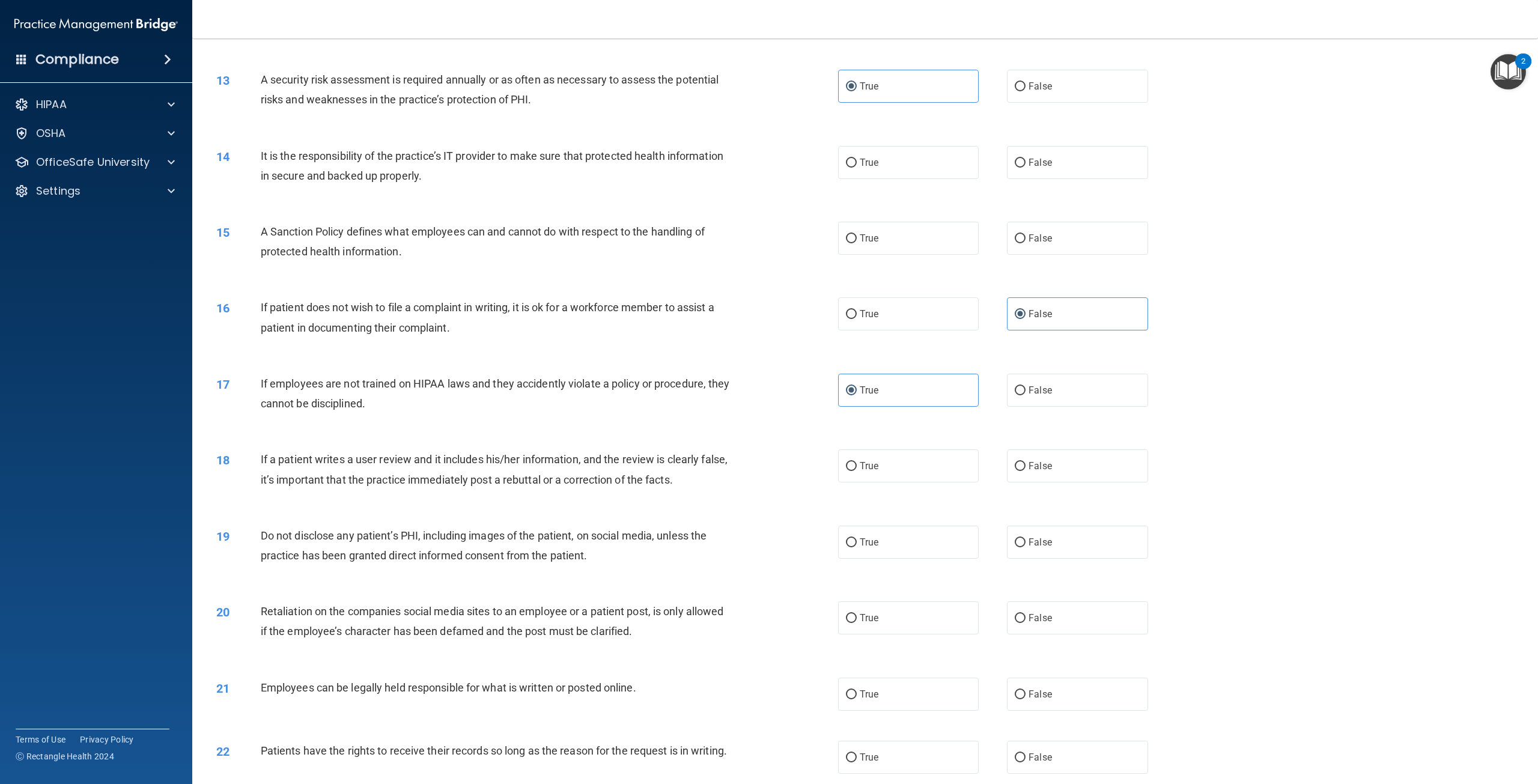
scroll to position [1081, 0]
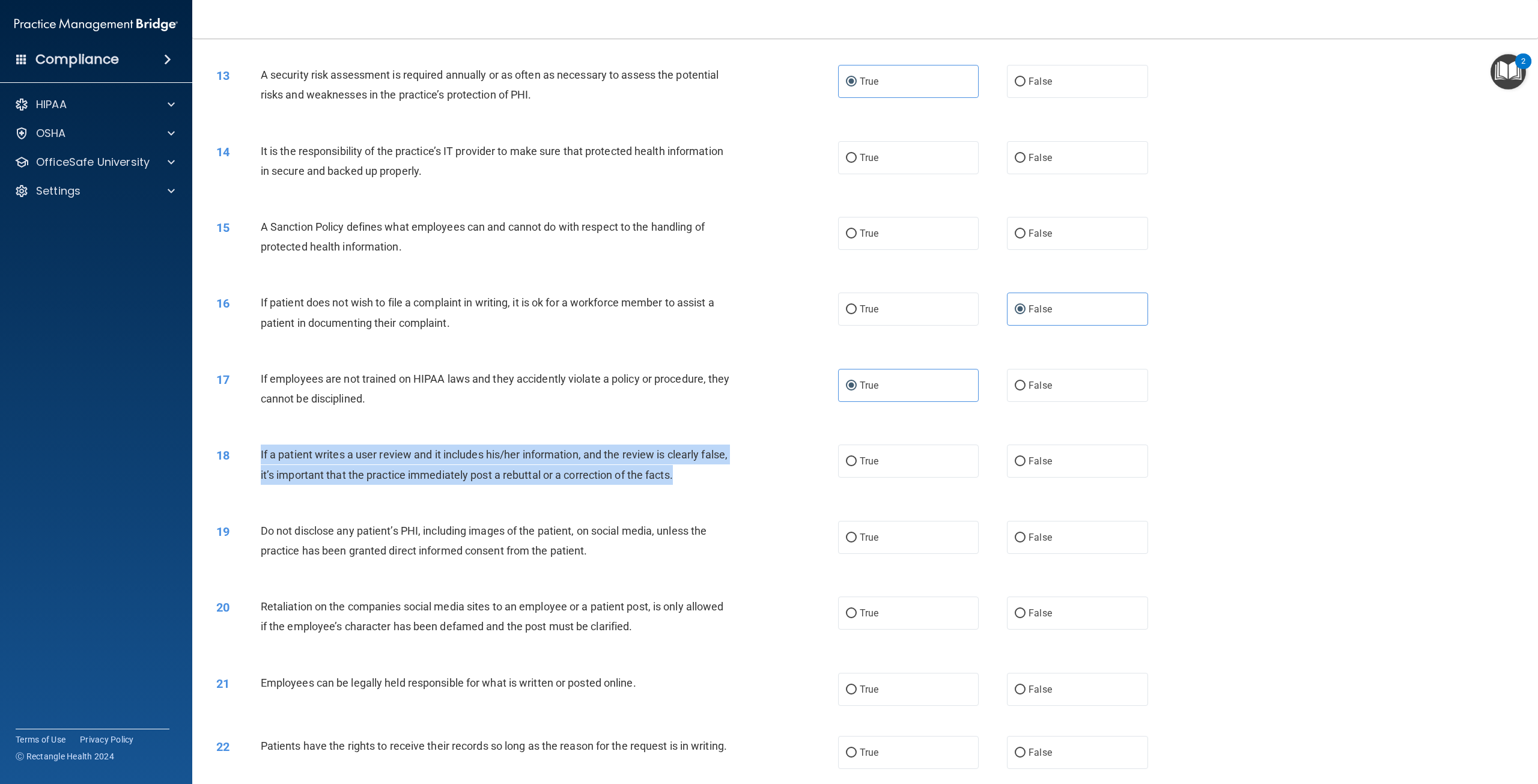
drag, startPoint x: 722, startPoint y: 479, endPoint x: 261, endPoint y: 456, distance: 461.6
click at [261, 456] on div "If a patient writes a user review and it includes his/her information, and the …" at bounding box center [500, 464] width 480 height 40
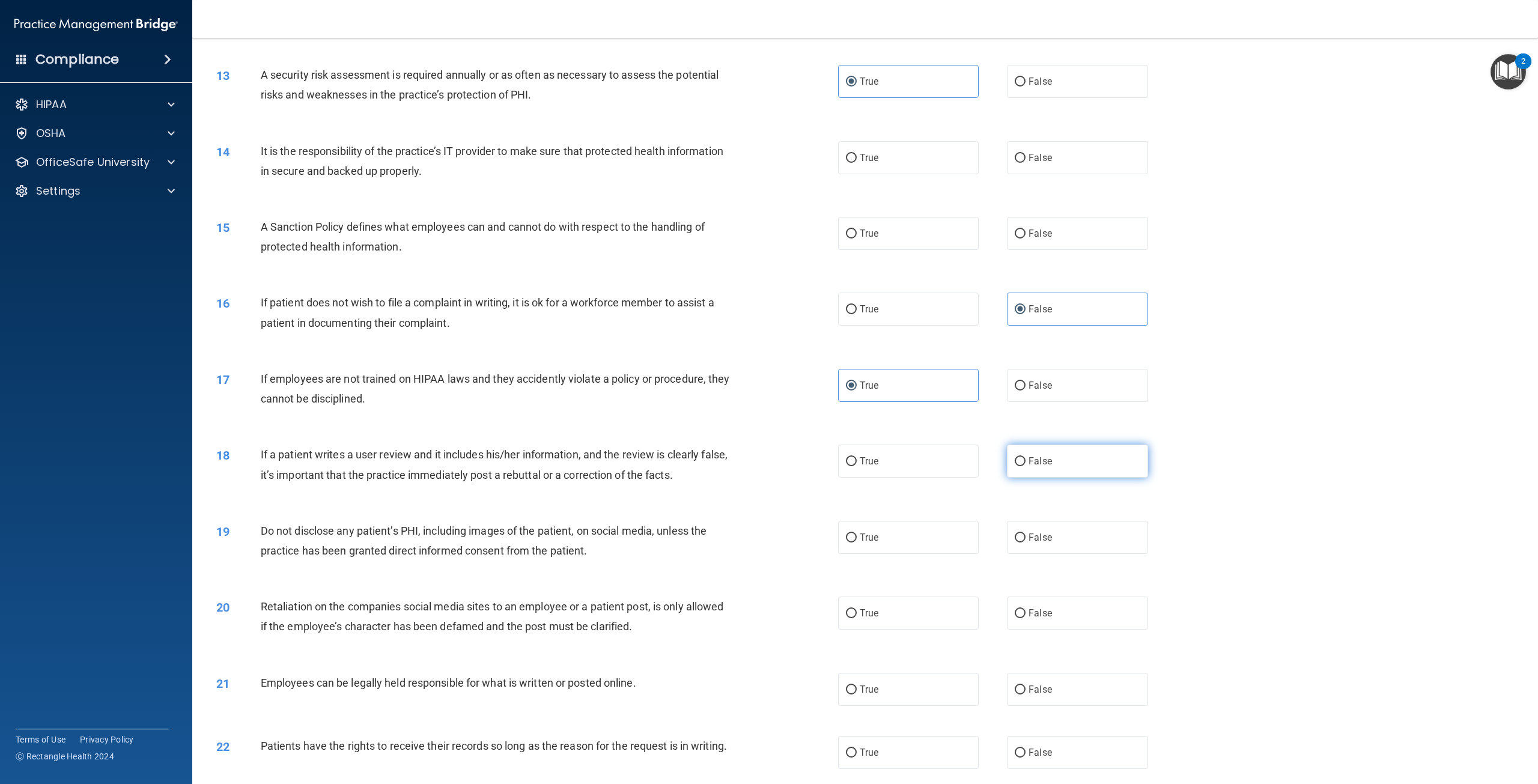
click at [1061, 471] on label "False" at bounding box center [1077, 461] width 141 height 33
click at [1026, 466] on input "False" at bounding box center [1020, 461] width 11 height 9
radio input "true"
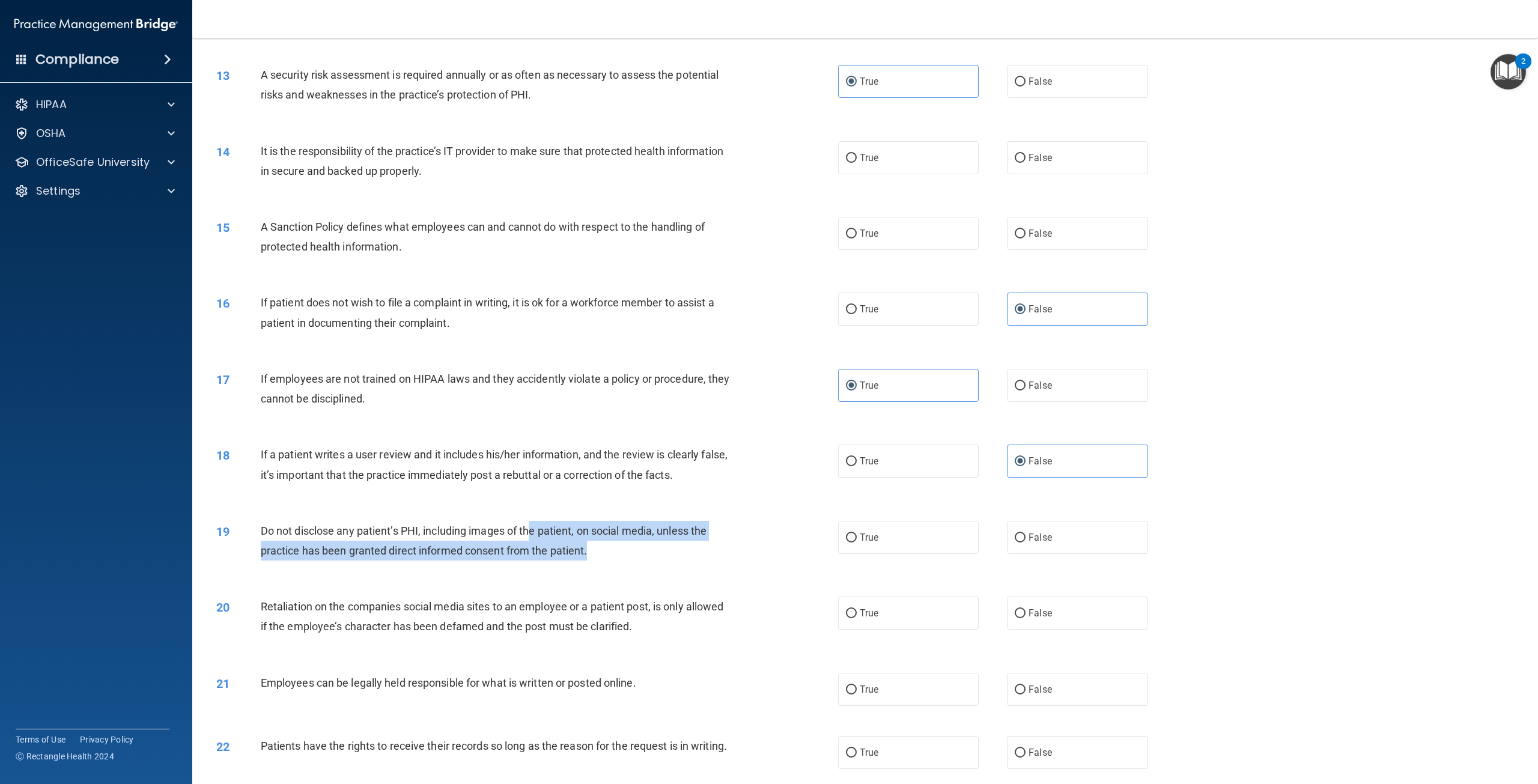
drag, startPoint x: 612, startPoint y: 551, endPoint x: 535, endPoint y: 536, distance: 78.4
click at [535, 536] on div "Do not disclose any patient’s PHI, including images of the patient, on social m…" at bounding box center [500, 540] width 480 height 40
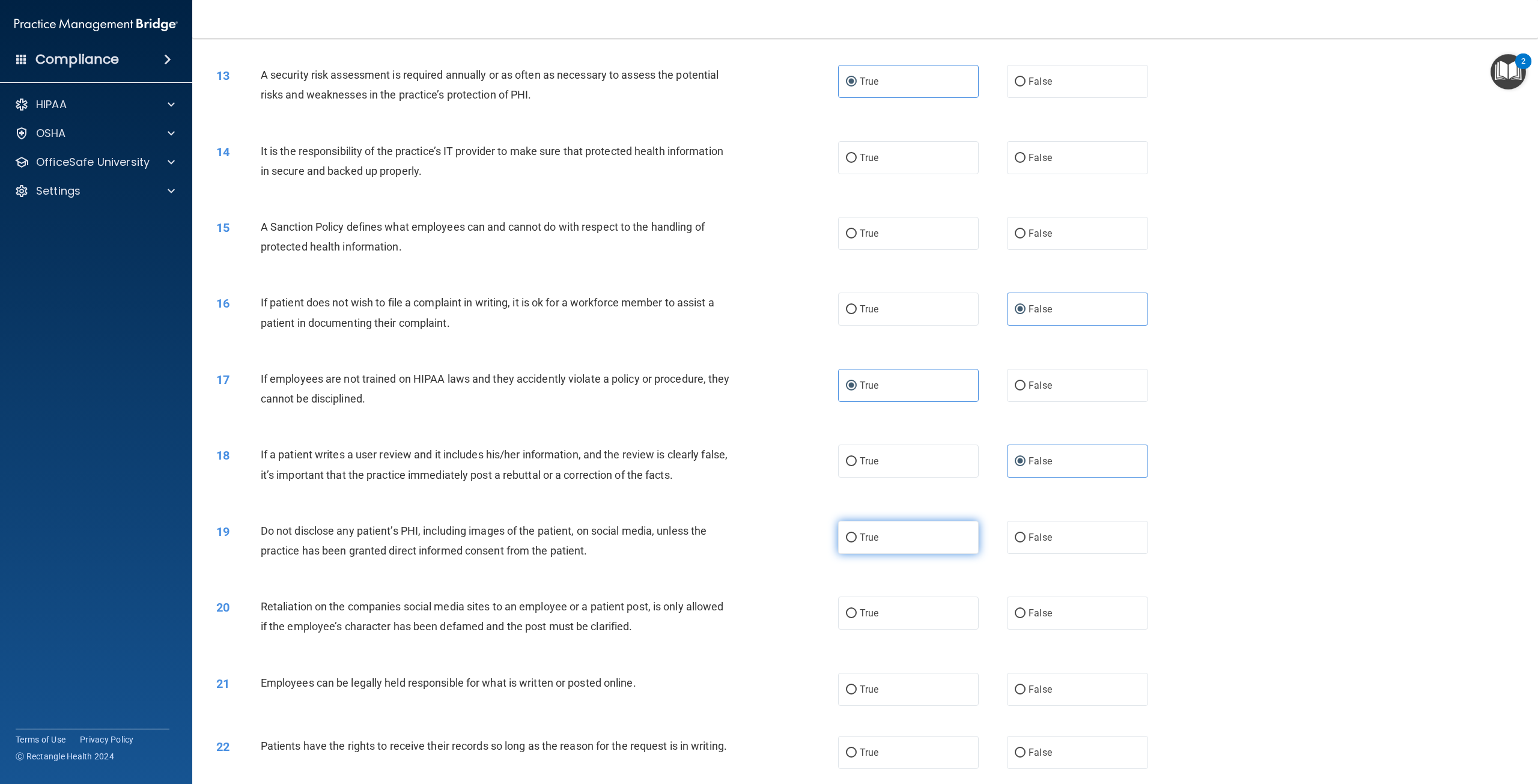
click at [901, 533] on label "True" at bounding box center [909, 537] width 141 height 33
click at [856, 533] on input "True" at bounding box center [852, 537] width 11 height 9
radio input "true"
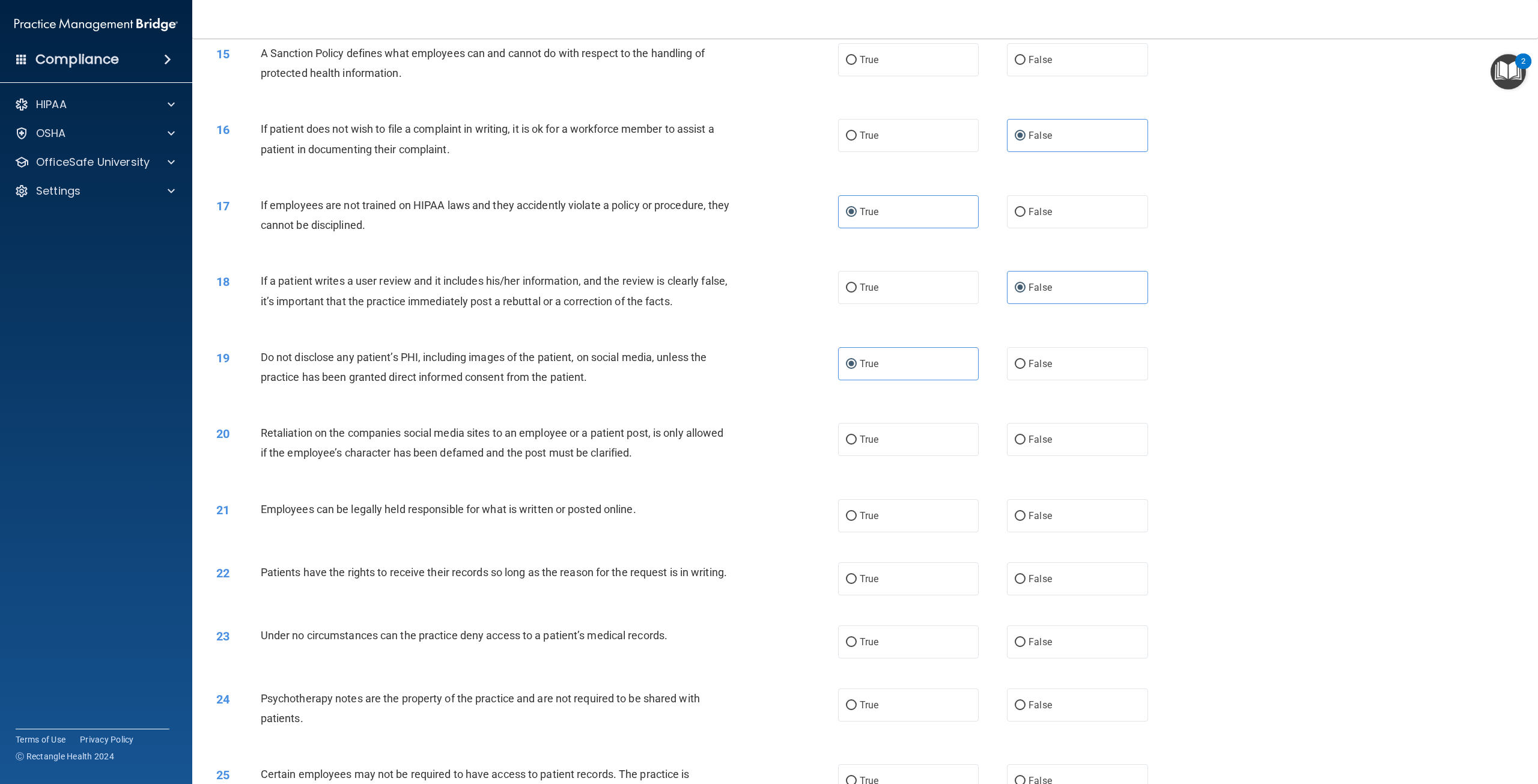
scroll to position [1261, 0]
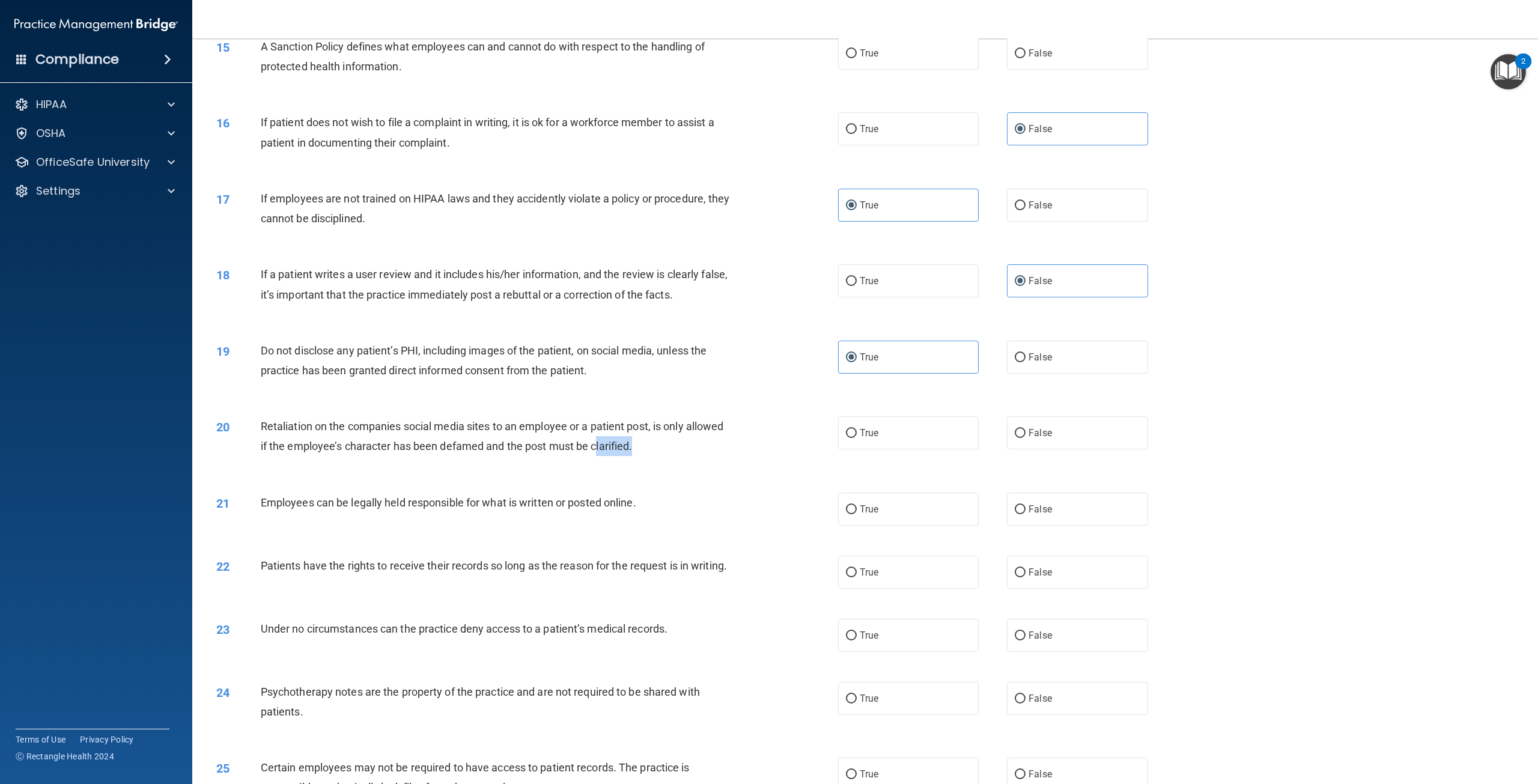
drag, startPoint x: 685, startPoint y: 456, endPoint x: 638, endPoint y: 437, distance: 50.7
click at [638, 437] on div "20 Retaliation on the companies social media sites to an employee or a patient …" at bounding box center [526, 439] width 658 height 46
click at [1050, 441] on label "False" at bounding box center [1077, 433] width 141 height 33
click at [1026, 437] on input "False" at bounding box center [1020, 433] width 11 height 9
radio input "true"
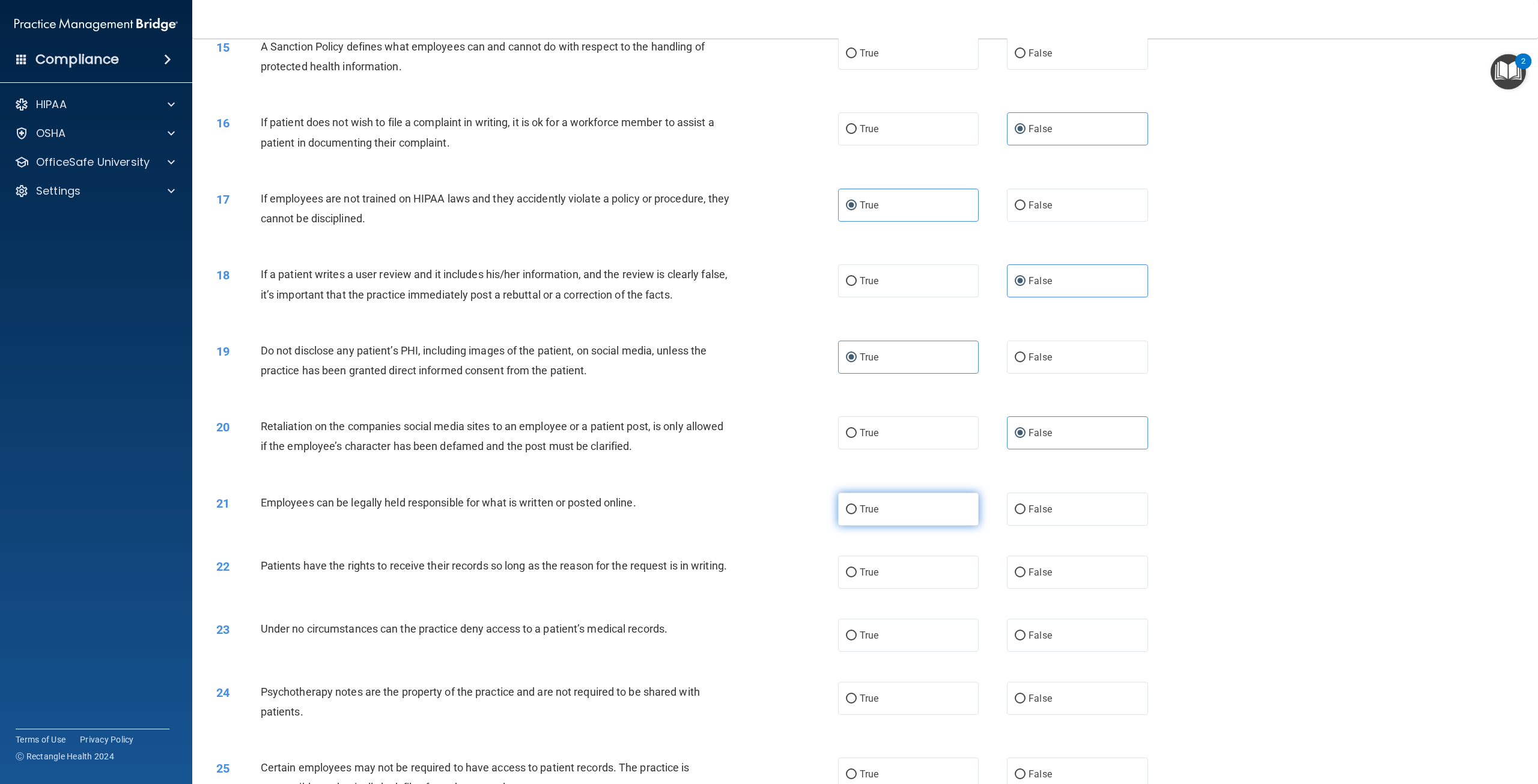
click at [921, 496] on label "True" at bounding box center [909, 509] width 141 height 33
click at [856, 505] on input "True" at bounding box center [852, 509] width 11 height 9
radio input "true"
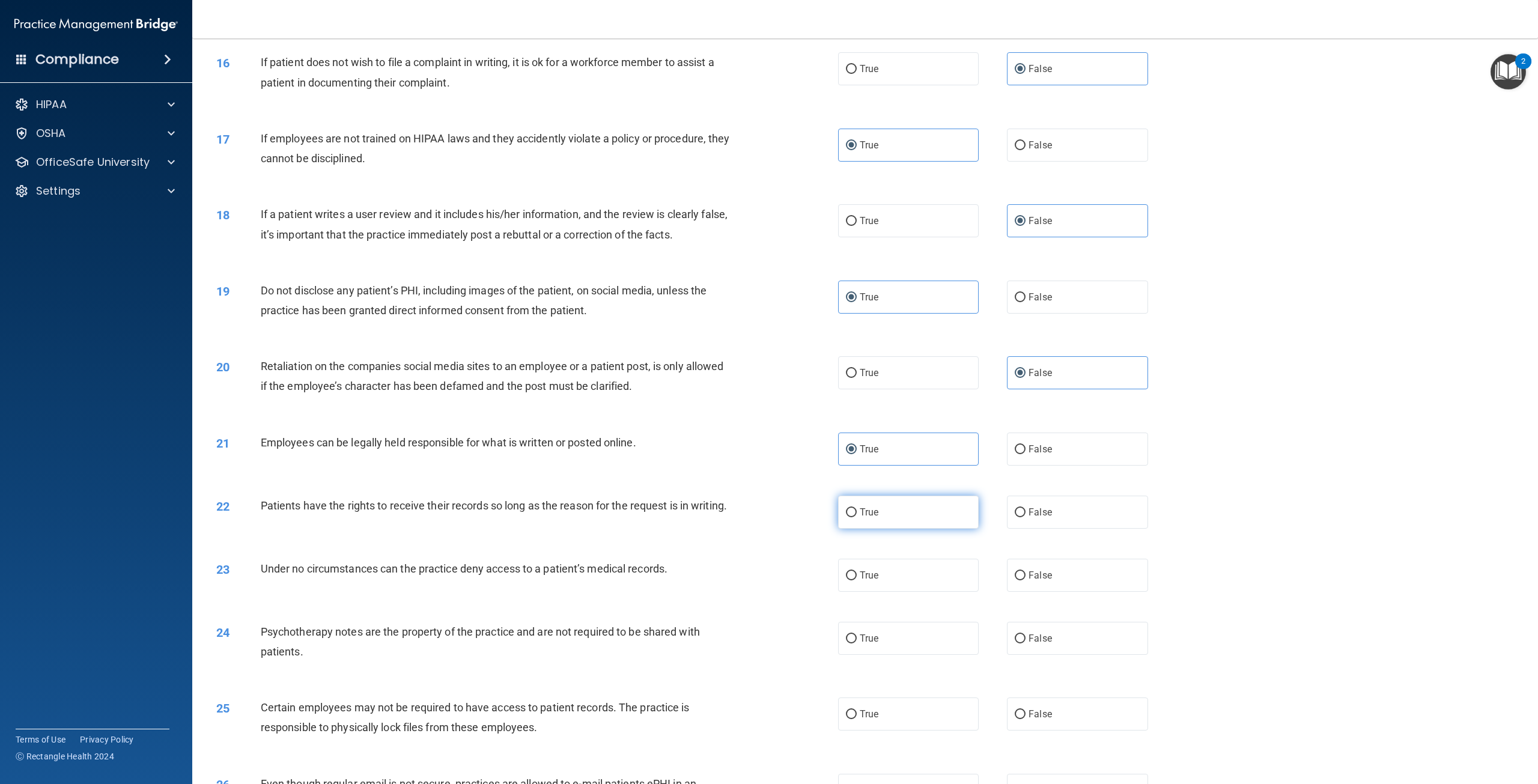
click at [934, 518] on label "True" at bounding box center [909, 512] width 141 height 33
click at [856, 517] on input "True" at bounding box center [852, 512] width 11 height 9
radio input "true"
click at [1035, 592] on label "False" at bounding box center [1077, 575] width 141 height 33
click at [1026, 580] on input "False" at bounding box center [1020, 575] width 11 height 9
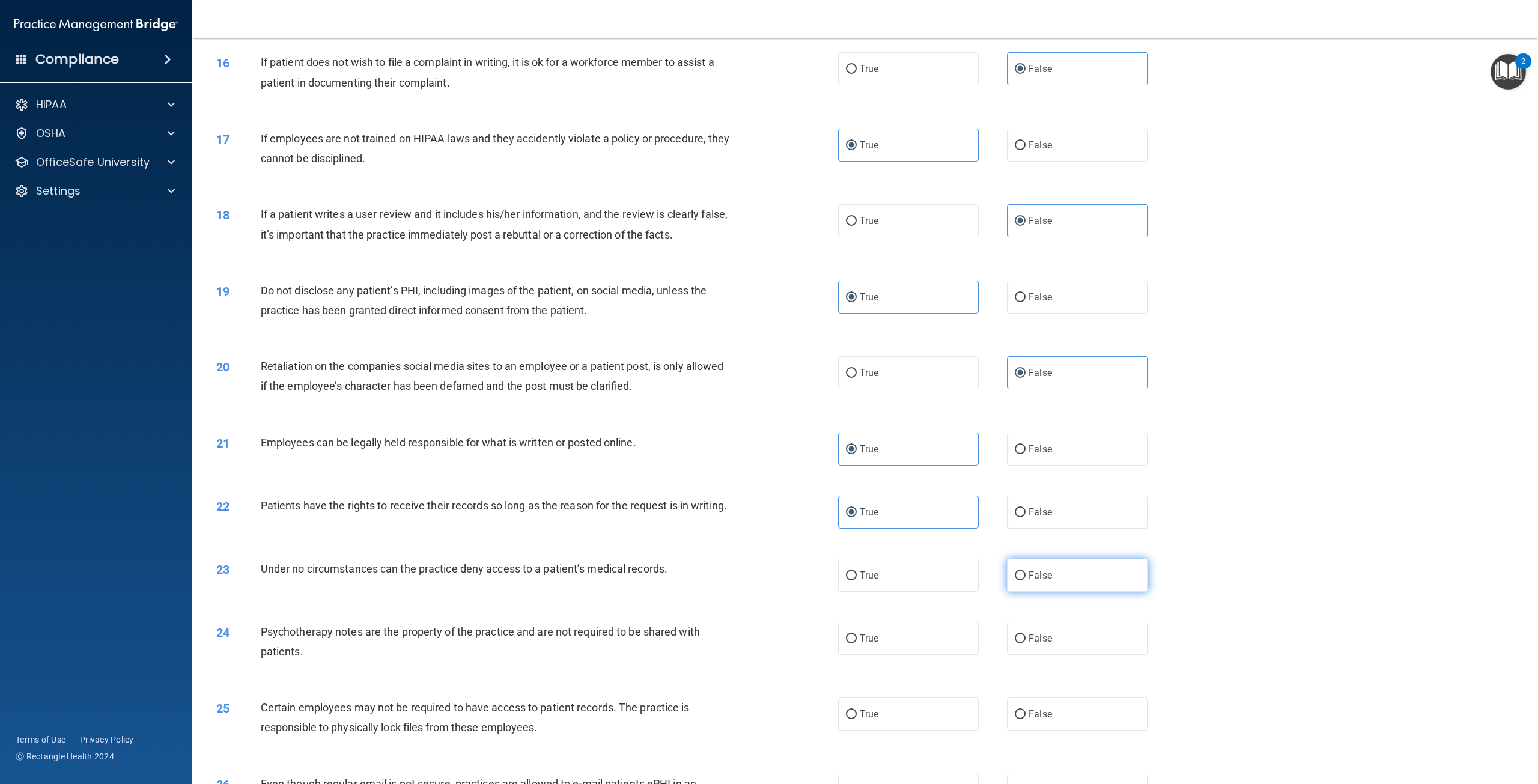
radio input "true"
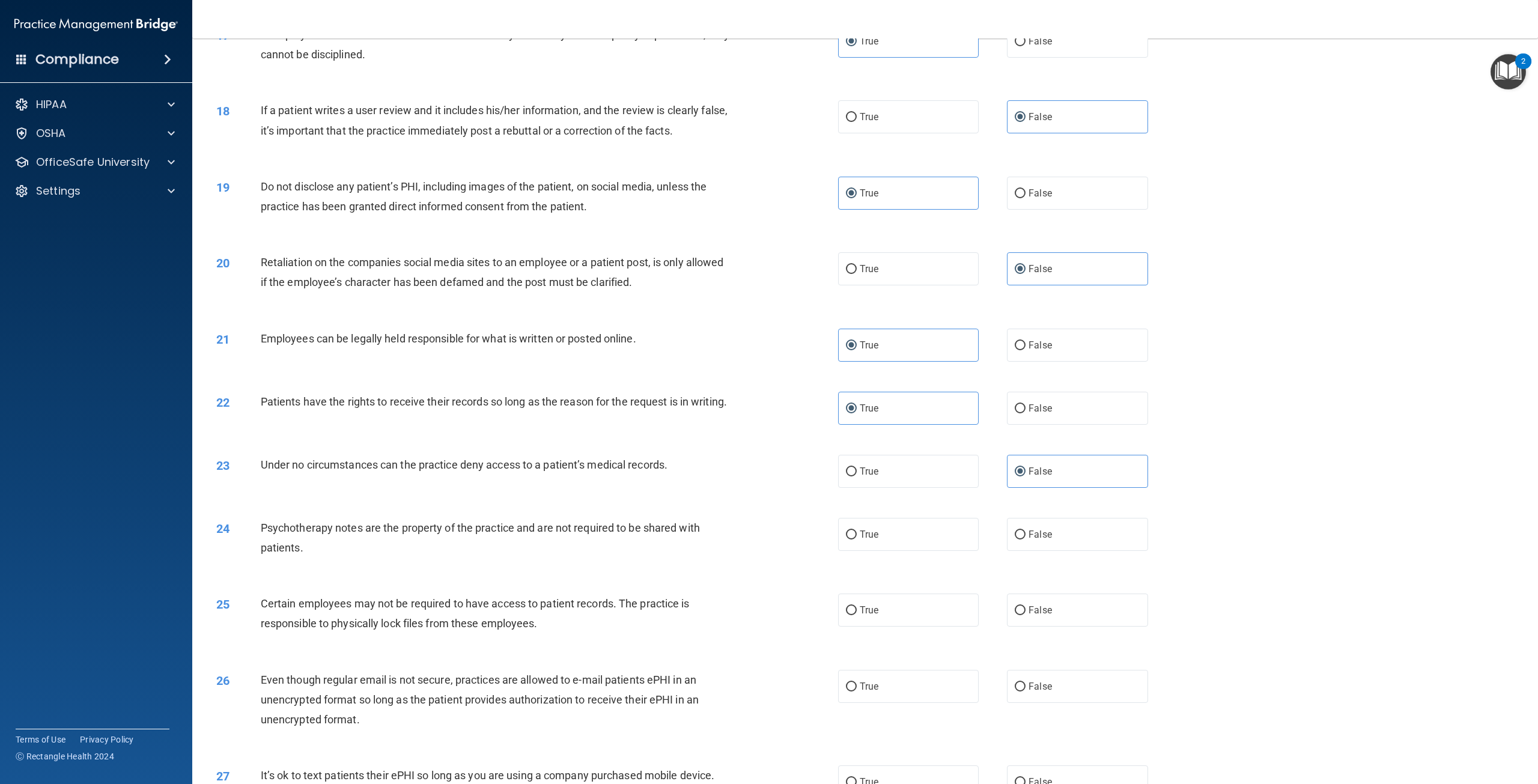
scroll to position [1441, 0]
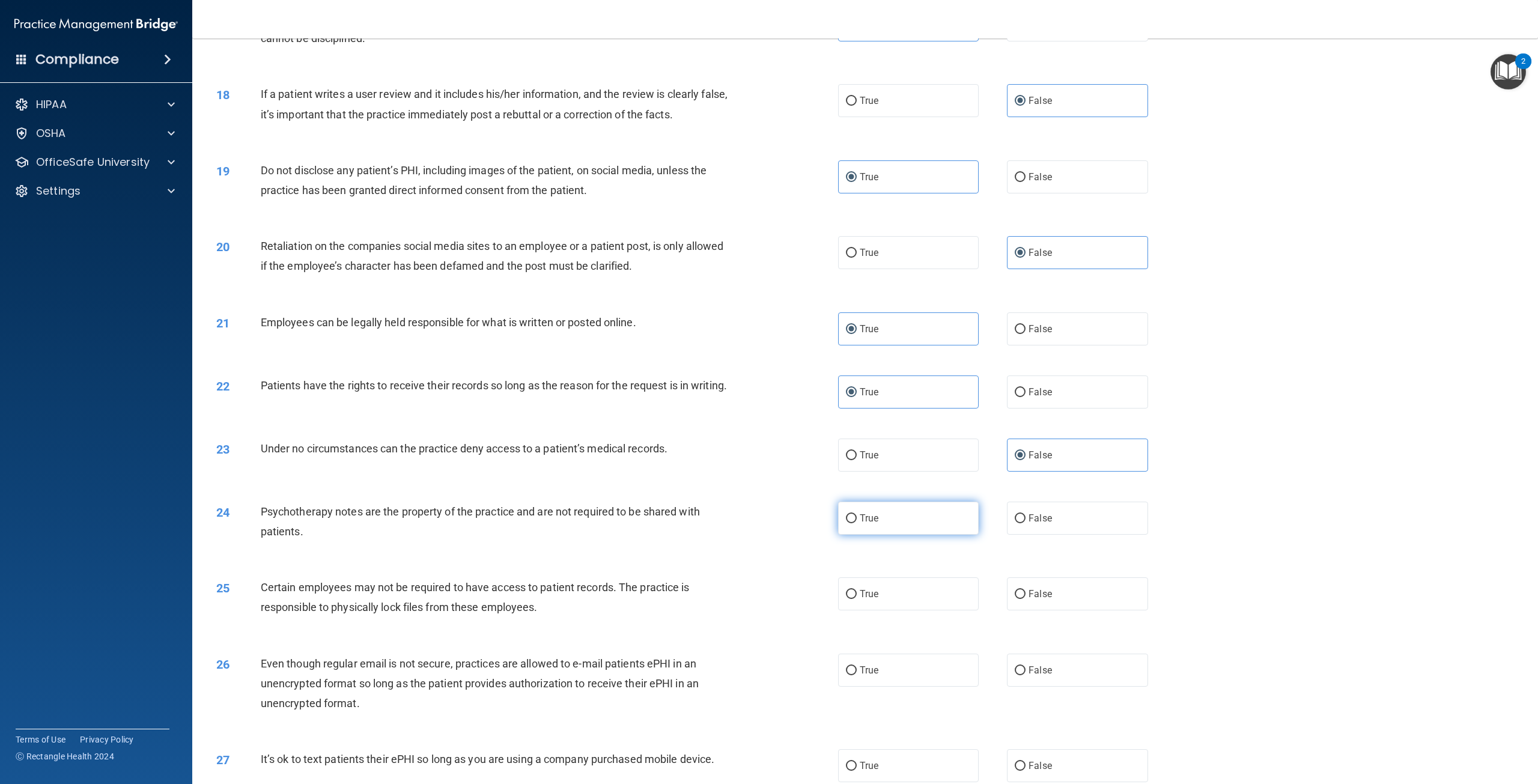
click at [890, 535] on label "True" at bounding box center [909, 518] width 141 height 33
click at [856, 523] on input "True" at bounding box center [852, 518] width 11 height 9
radio input "true"
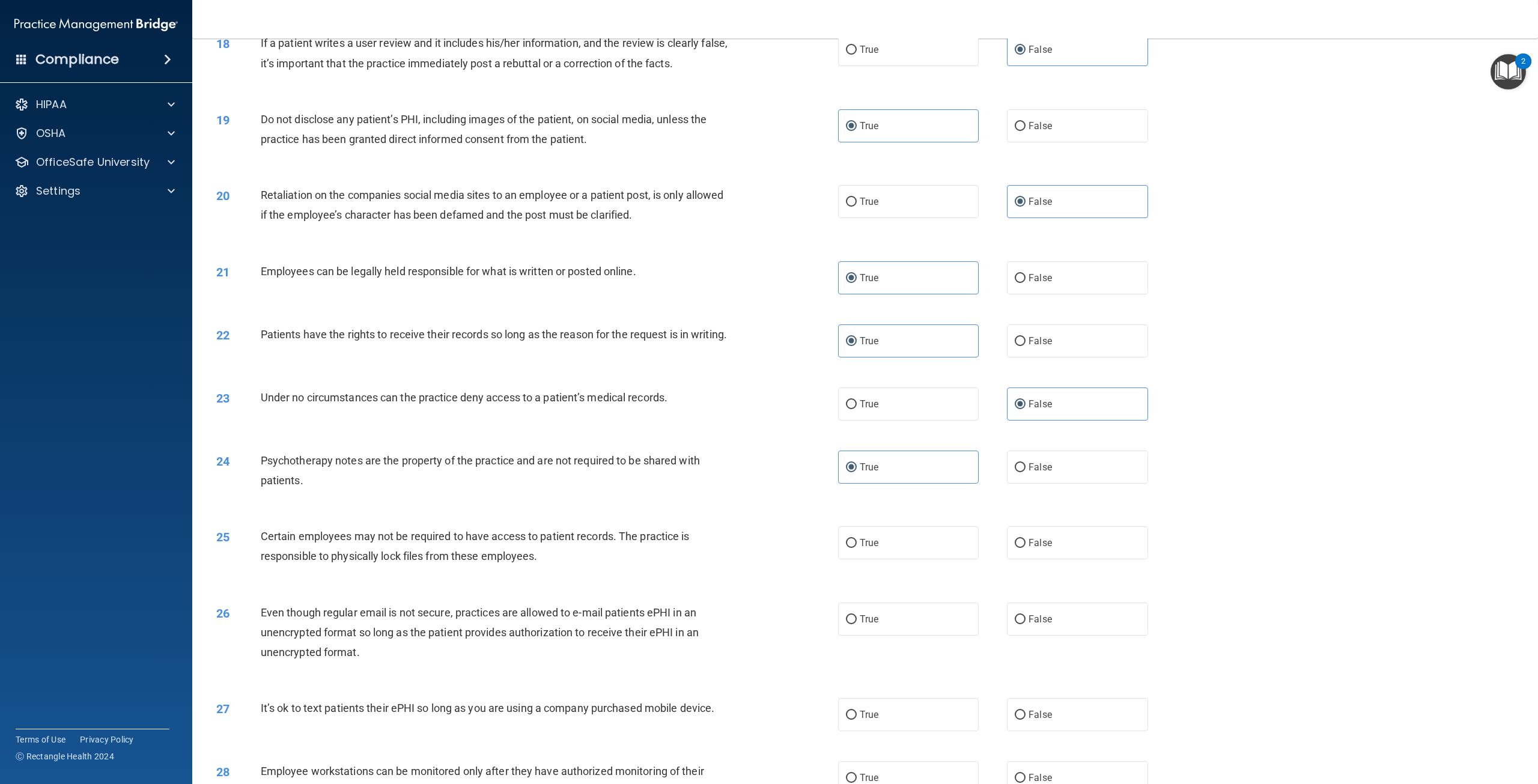
scroll to position [1561, 0]
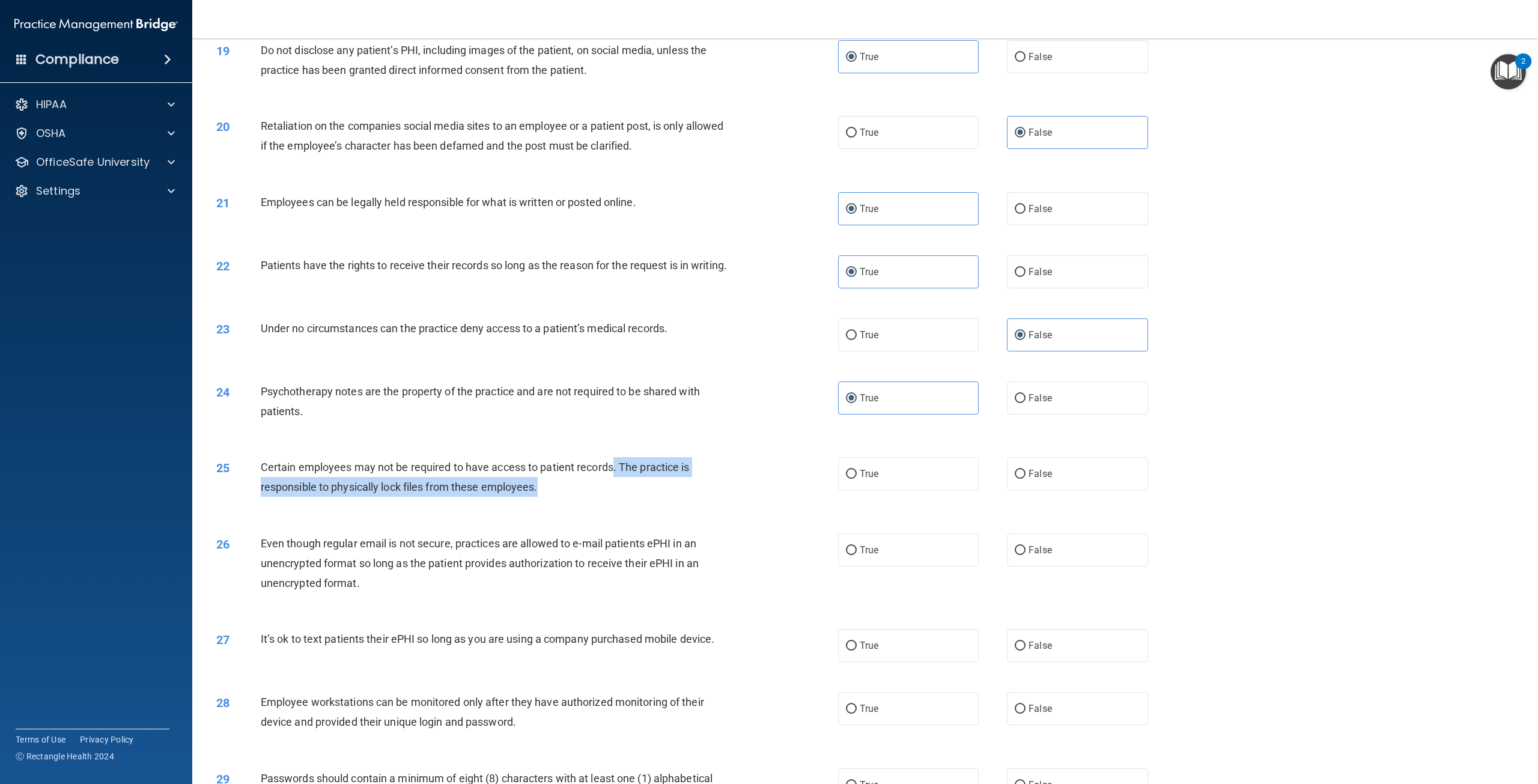
drag, startPoint x: 546, startPoint y: 506, endPoint x: 612, endPoint y: 485, distance: 69.3
click at [612, 485] on div "Certain employees may not be required to have access to patient records. The pr…" at bounding box center [500, 477] width 480 height 40
click at [548, 517] on div "25 Certain employees may not be required to have access to patient records. The…" at bounding box center [865, 480] width 1316 height 76
click at [549, 497] on div "Certain employees may not be required to have access to patient records. The pr…" at bounding box center [500, 477] width 480 height 40
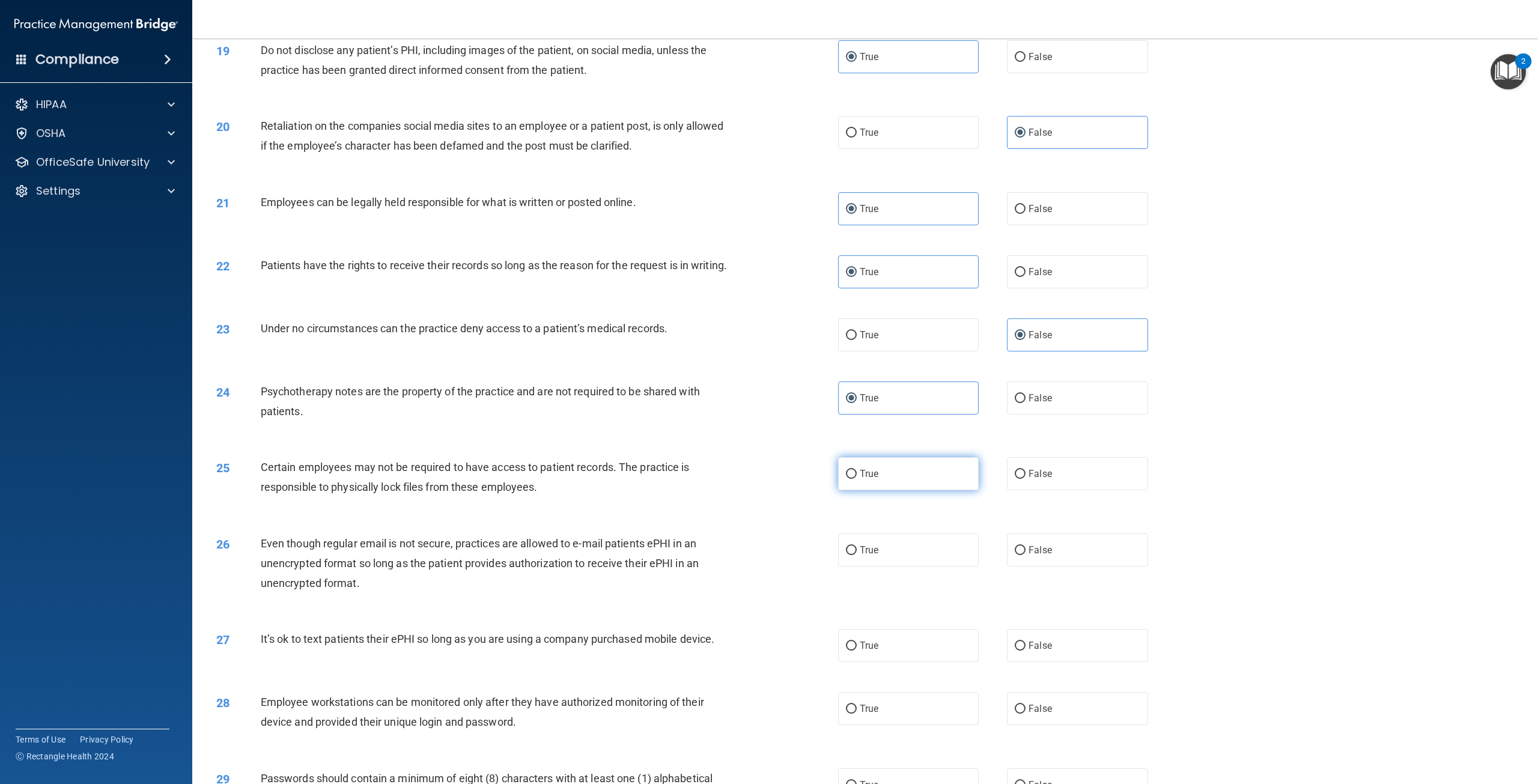
drag, startPoint x: 883, startPoint y: 477, endPoint x: 878, endPoint y: 480, distance: 5.8
click at [879, 479] on label "True" at bounding box center [909, 474] width 141 height 33
click at [856, 479] on input "True" at bounding box center [852, 474] width 11 height 9
radio input "true"
click at [1028, 555] on span "False" at bounding box center [1040, 550] width 24 height 11
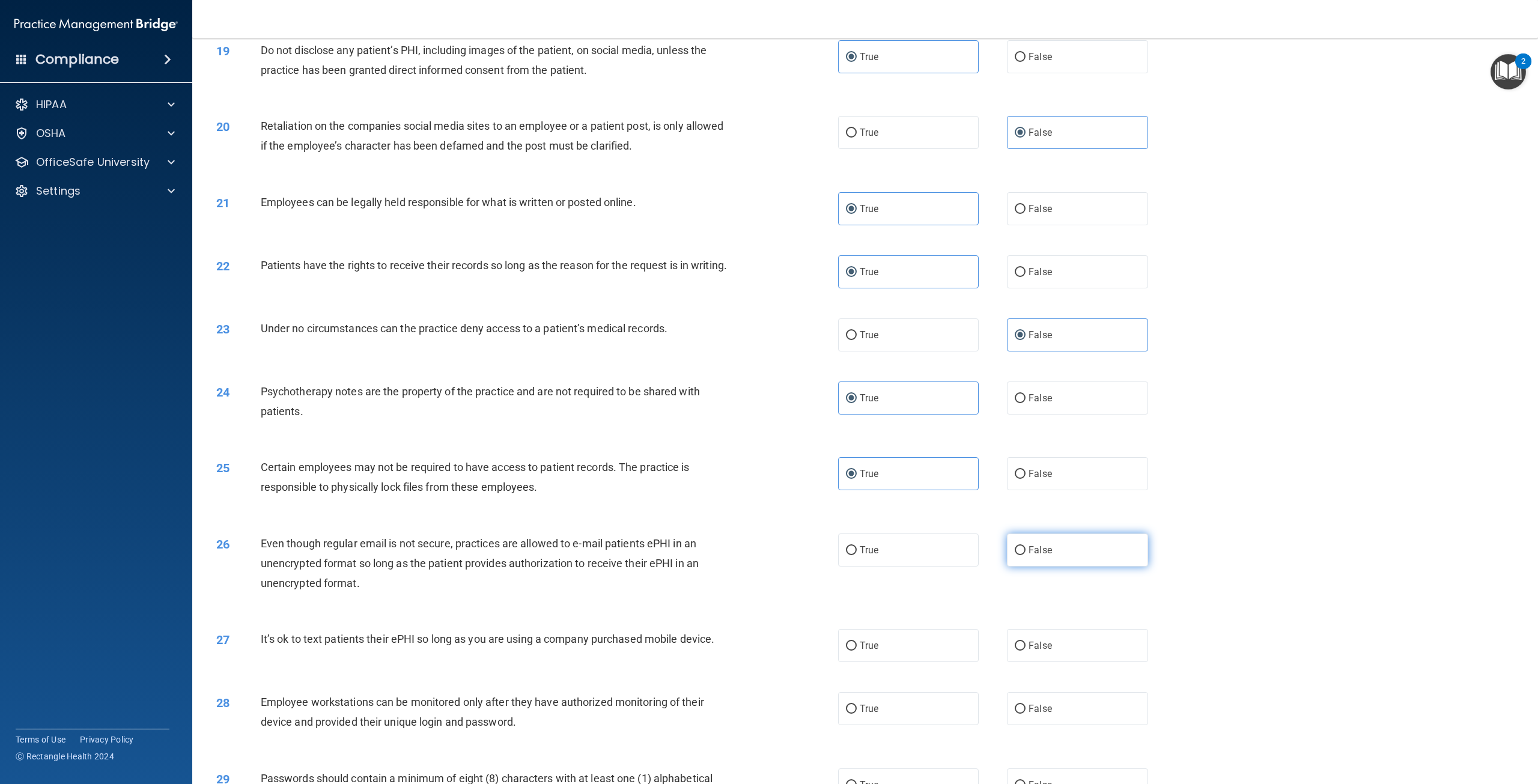
click at [1026, 555] on input "False" at bounding box center [1020, 550] width 11 height 9
radio input "true"
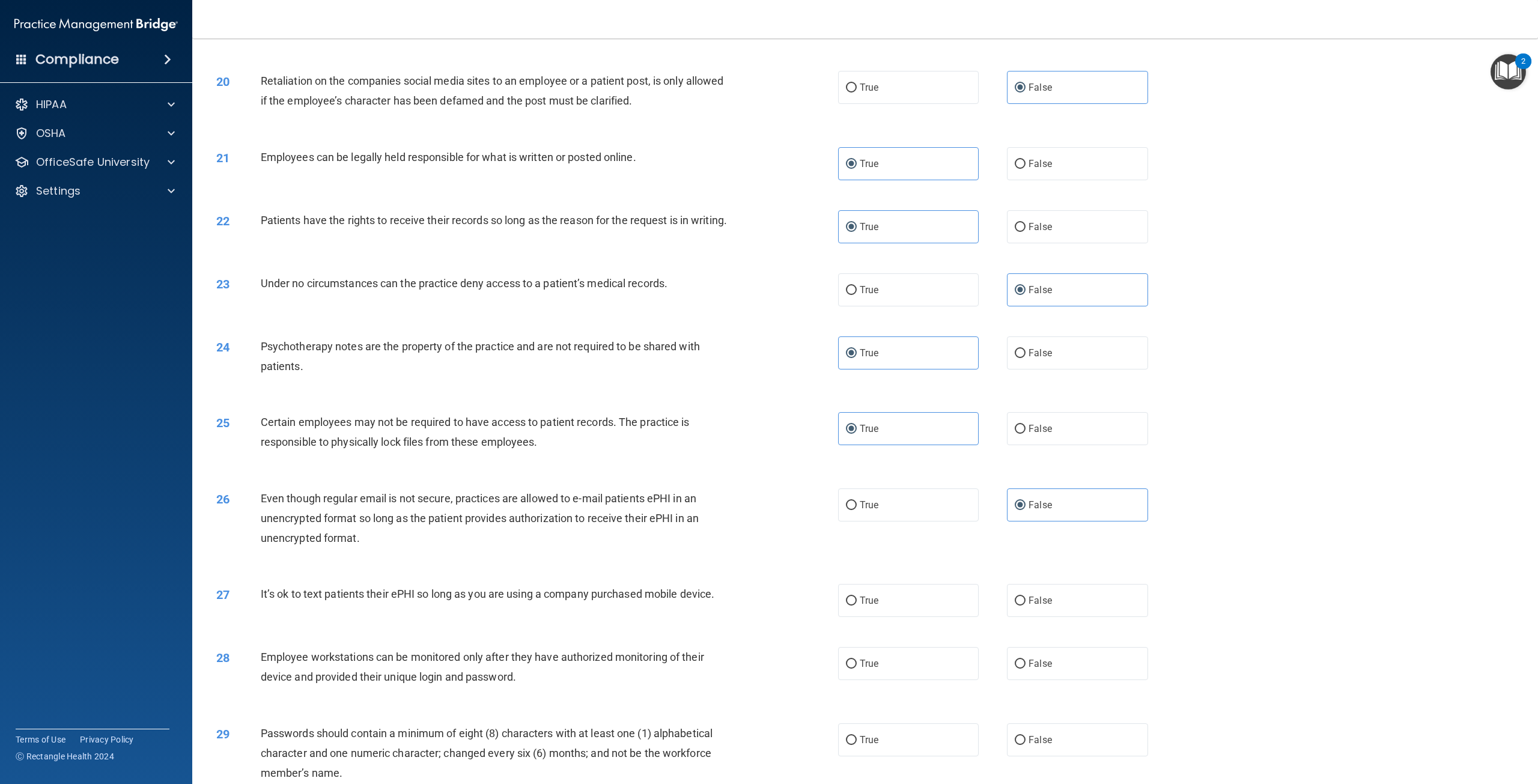
scroll to position [1681, 0]
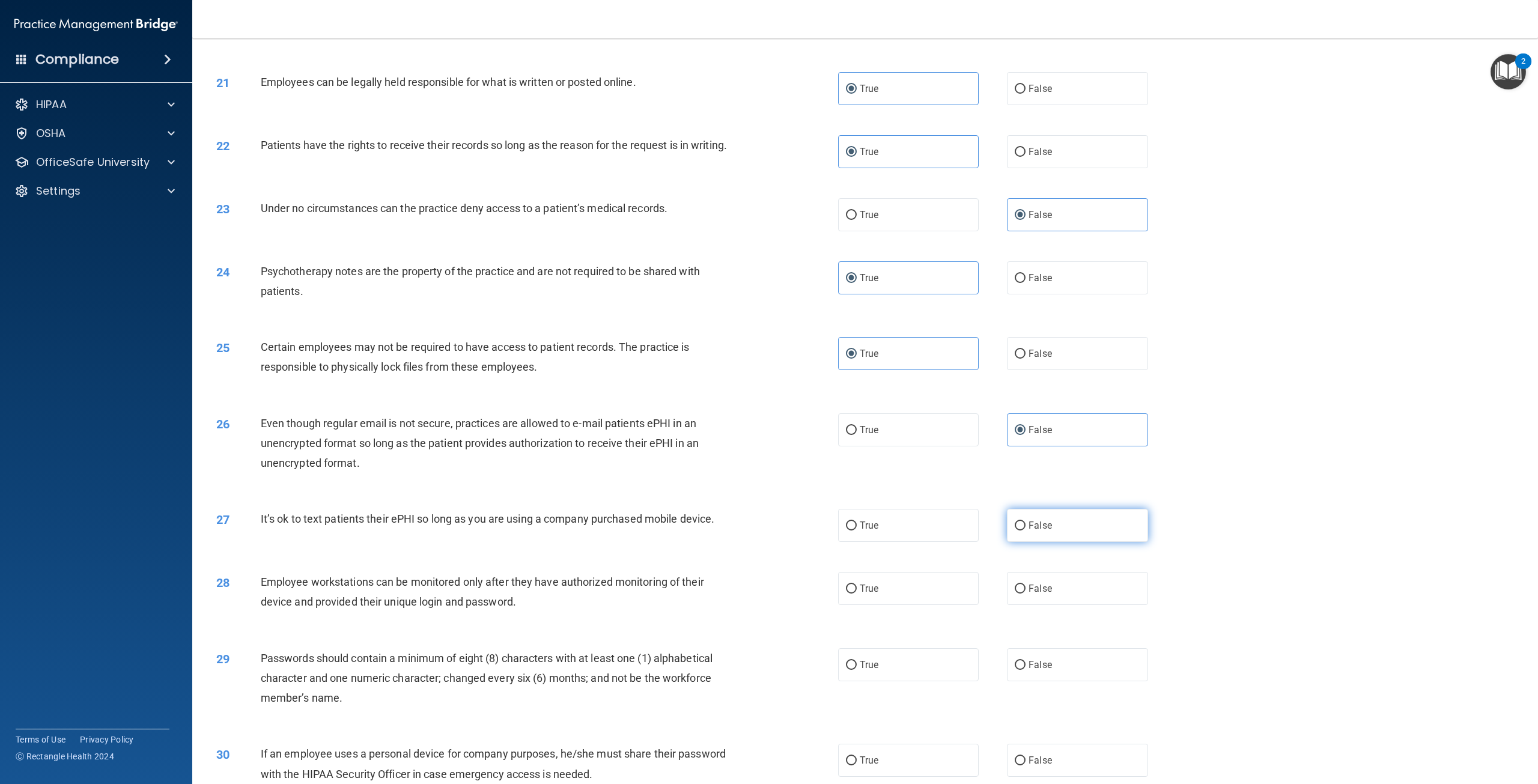
click at [1053, 539] on label "False" at bounding box center [1077, 525] width 141 height 33
click at [1026, 530] on input "False" at bounding box center [1020, 525] width 11 height 9
radio input "true"
click at [1031, 594] on label "False" at bounding box center [1077, 589] width 141 height 33
click at [1026, 593] on input "False" at bounding box center [1020, 589] width 11 height 9
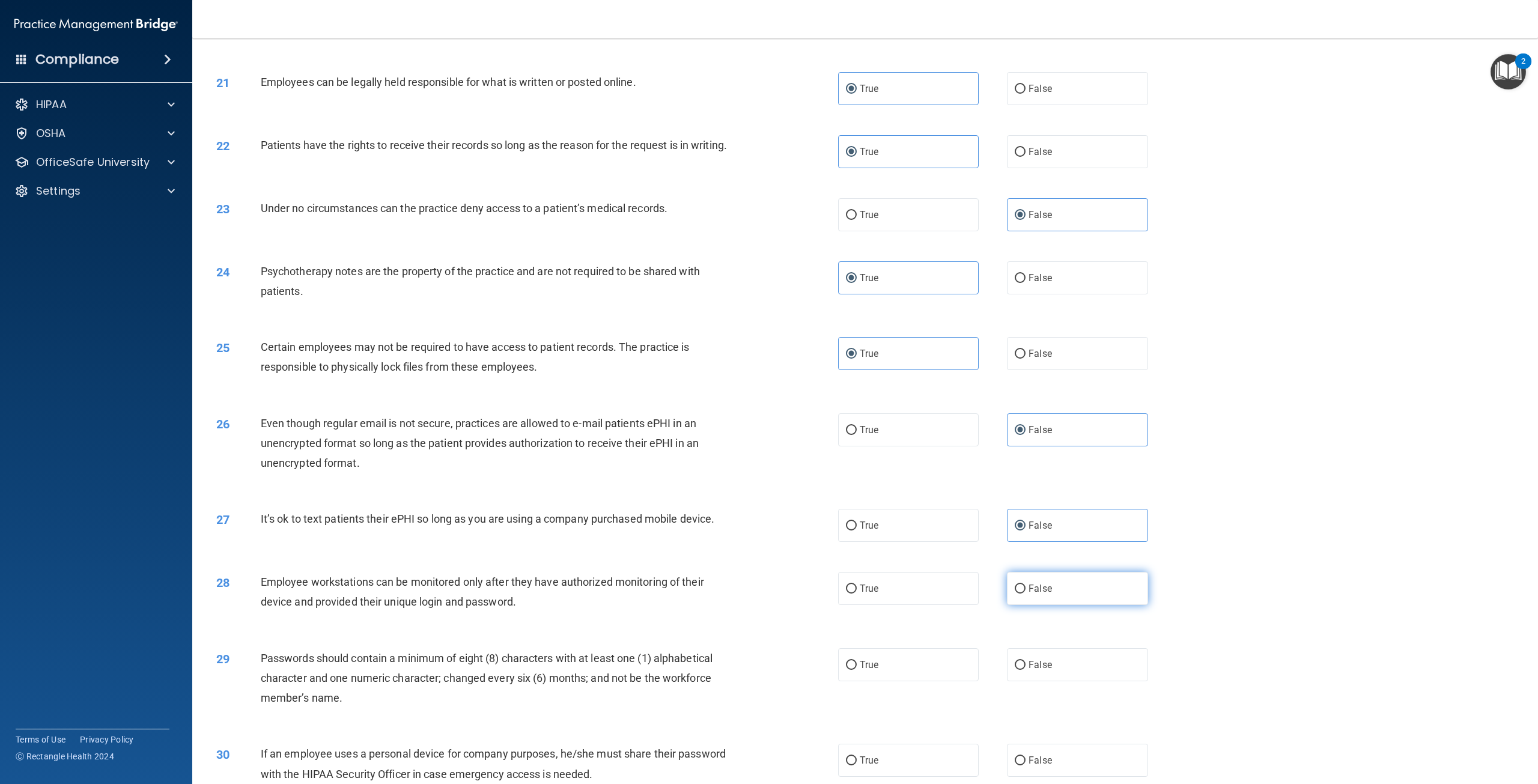
radio input "true"
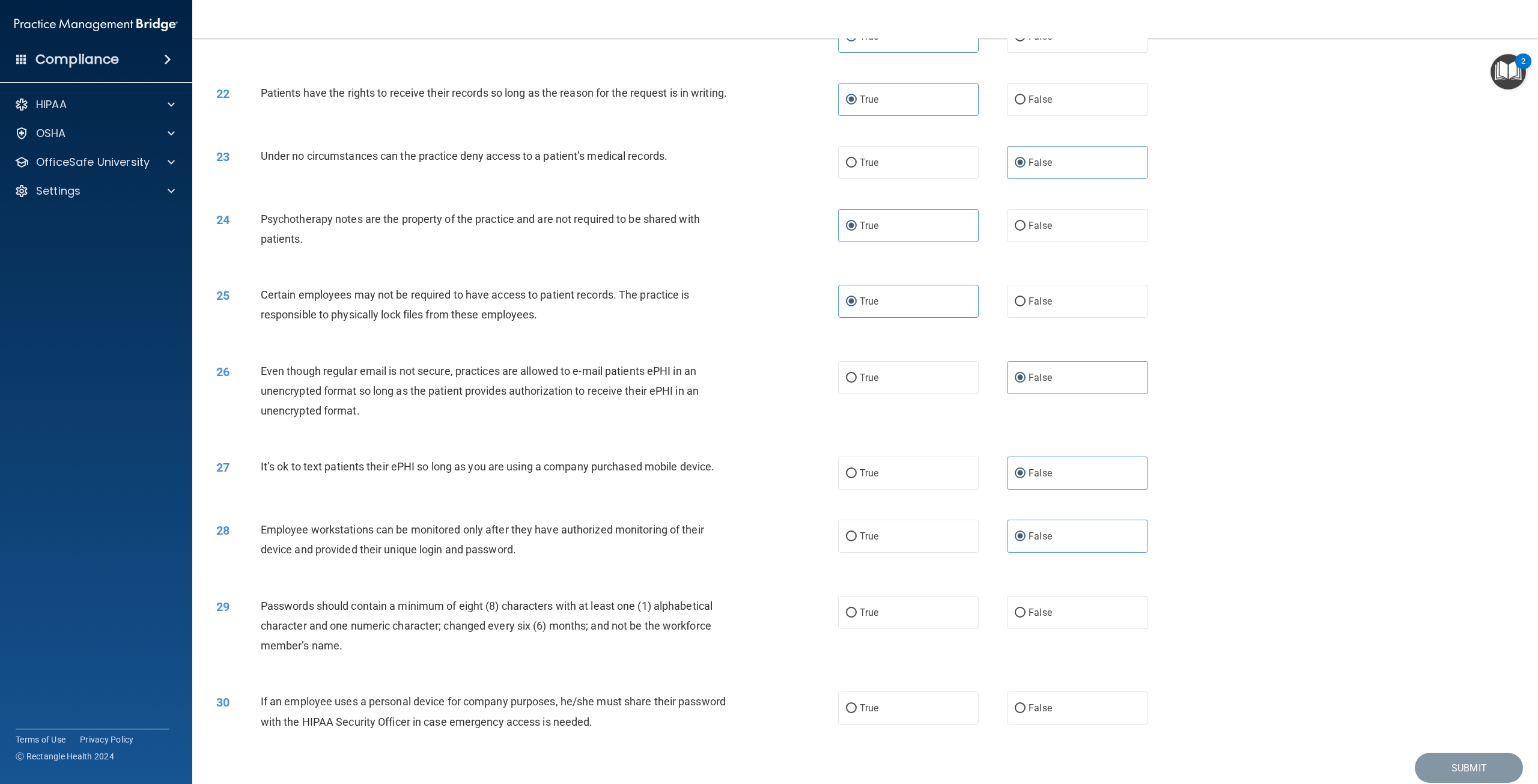
scroll to position [1793, 0]
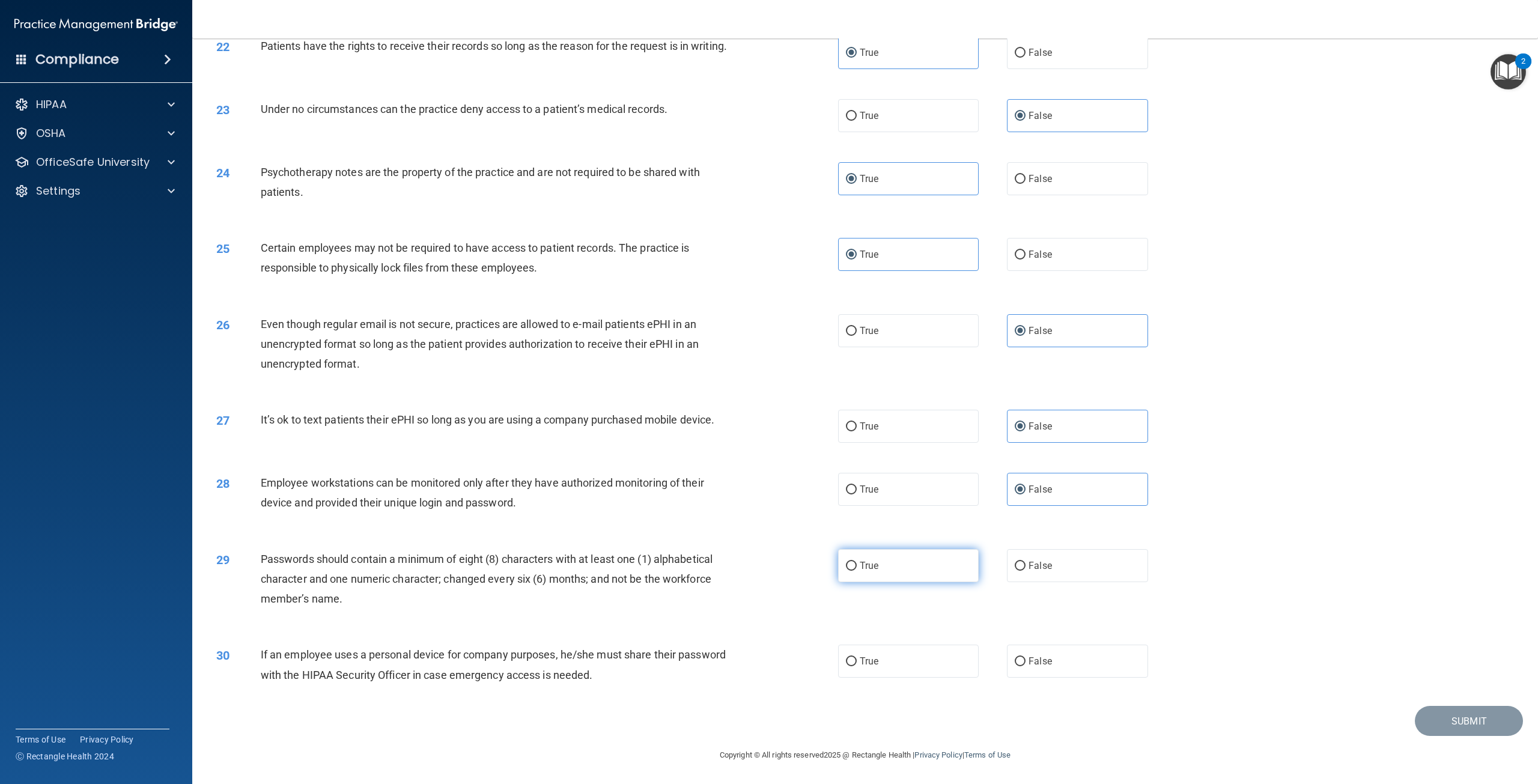
click at [899, 567] on label "True" at bounding box center [909, 566] width 141 height 33
click at [856, 567] on input "True" at bounding box center [852, 566] width 11 height 9
radio input "true"
click at [903, 672] on label "True" at bounding box center [909, 661] width 141 height 33
click at [856, 666] on input "True" at bounding box center [852, 661] width 11 height 9
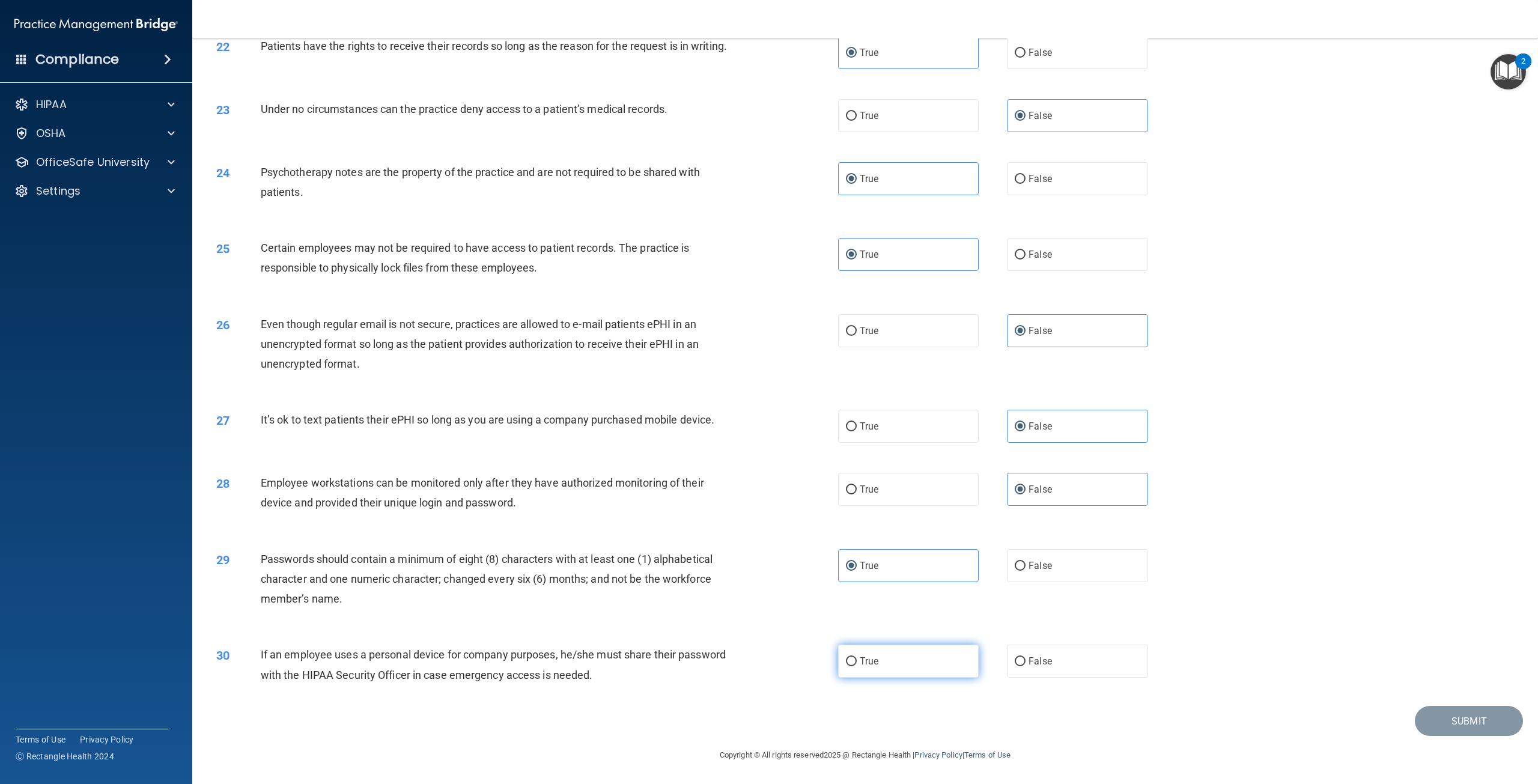
radio input "true"
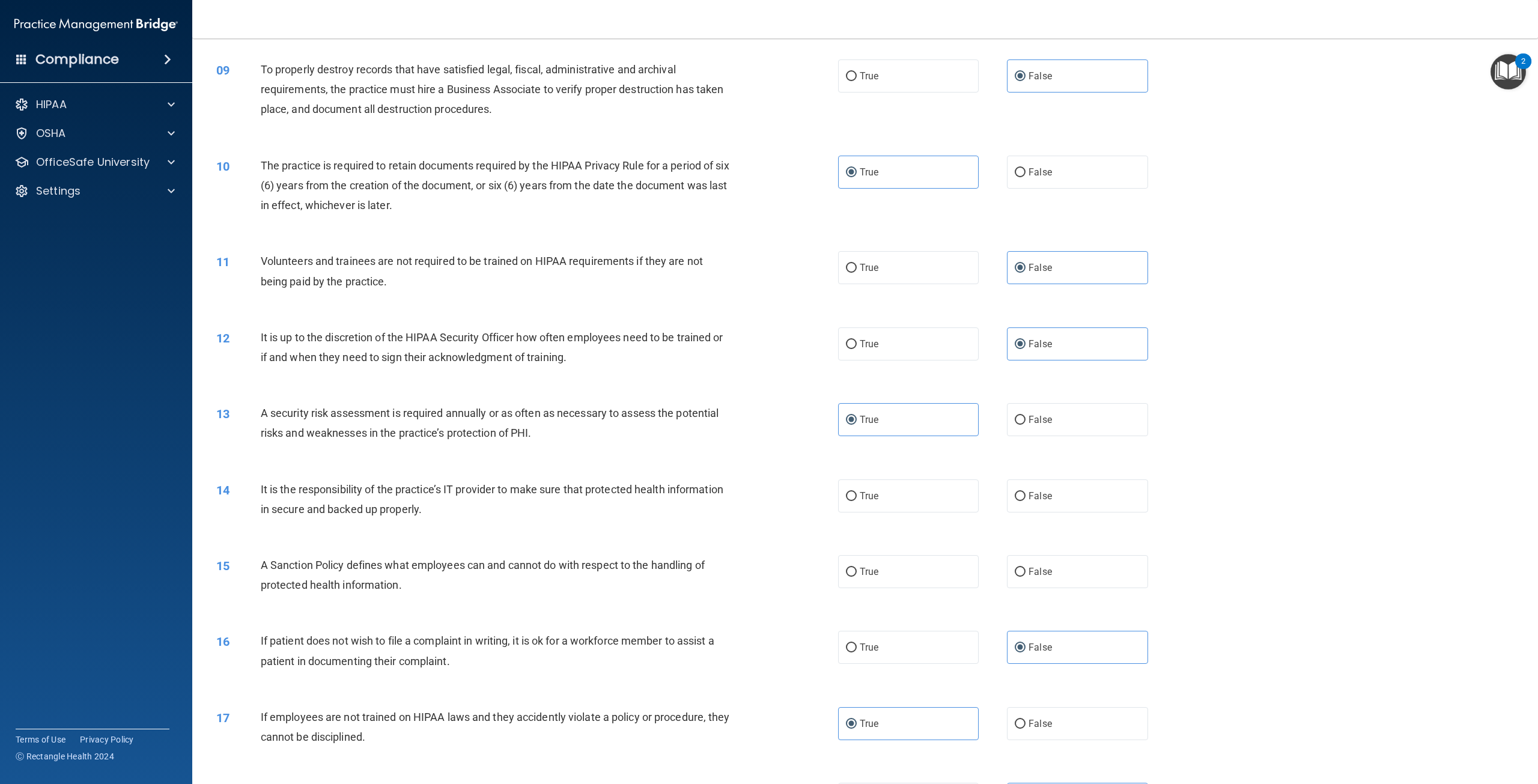
scroll to position [713, 0]
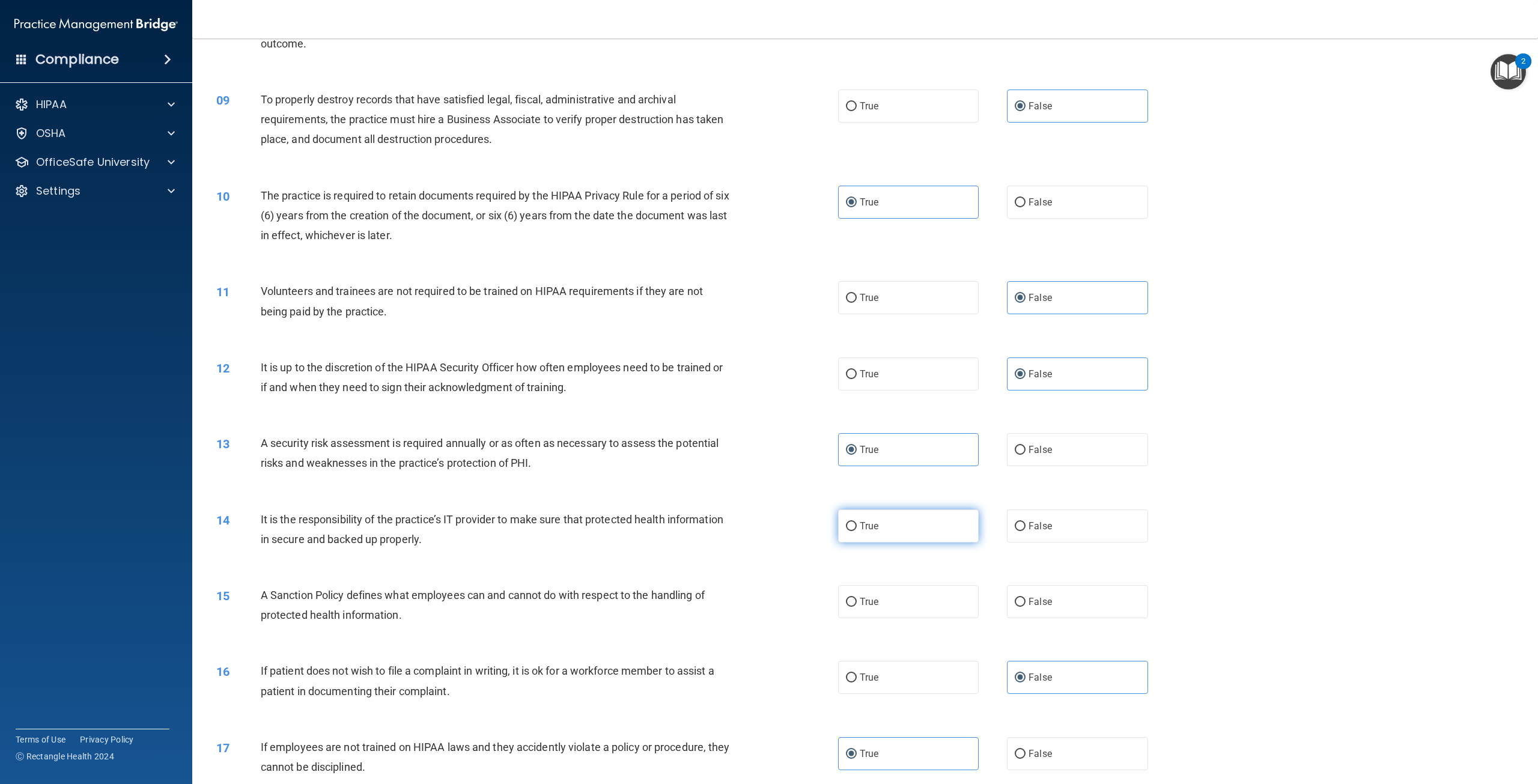
click at [925, 526] on label "True" at bounding box center [909, 526] width 141 height 33
click at [856, 526] on input "True" at bounding box center [852, 526] width 11 height 9
radio input "true"
click at [932, 600] on label "True" at bounding box center [909, 601] width 141 height 33
click at [856, 600] on input "True" at bounding box center [852, 601] width 11 height 9
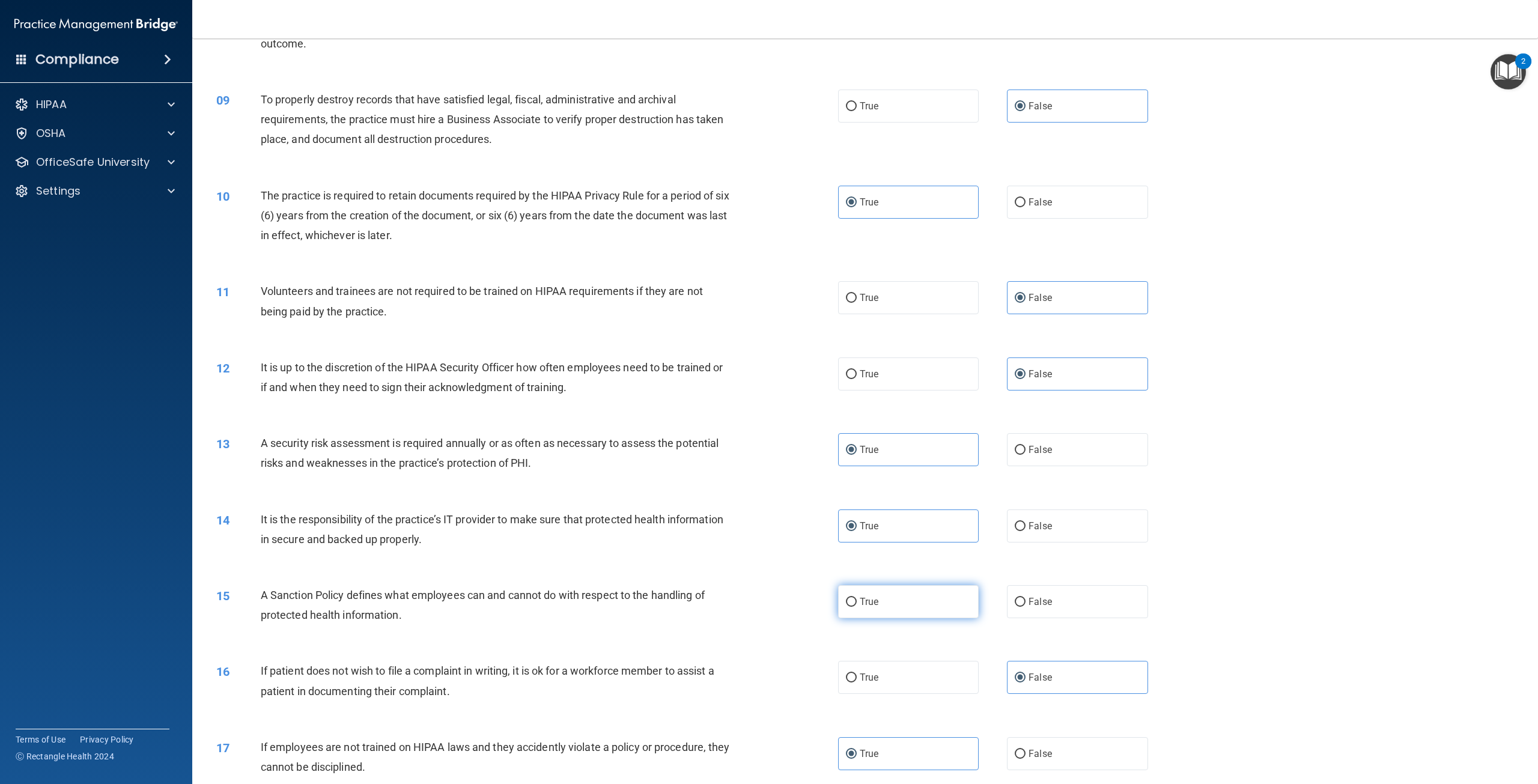
radio input "true"
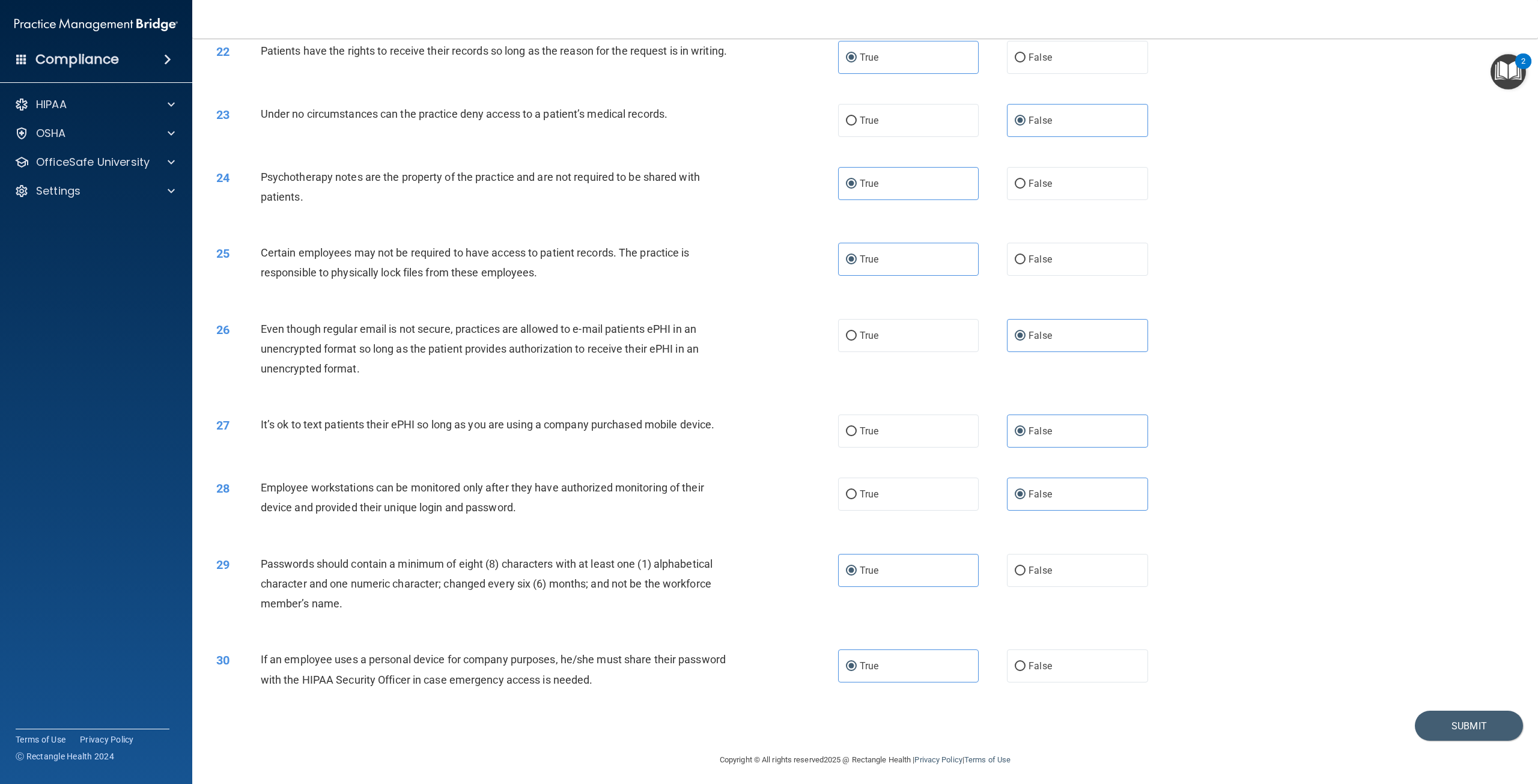
scroll to position [1793, 0]
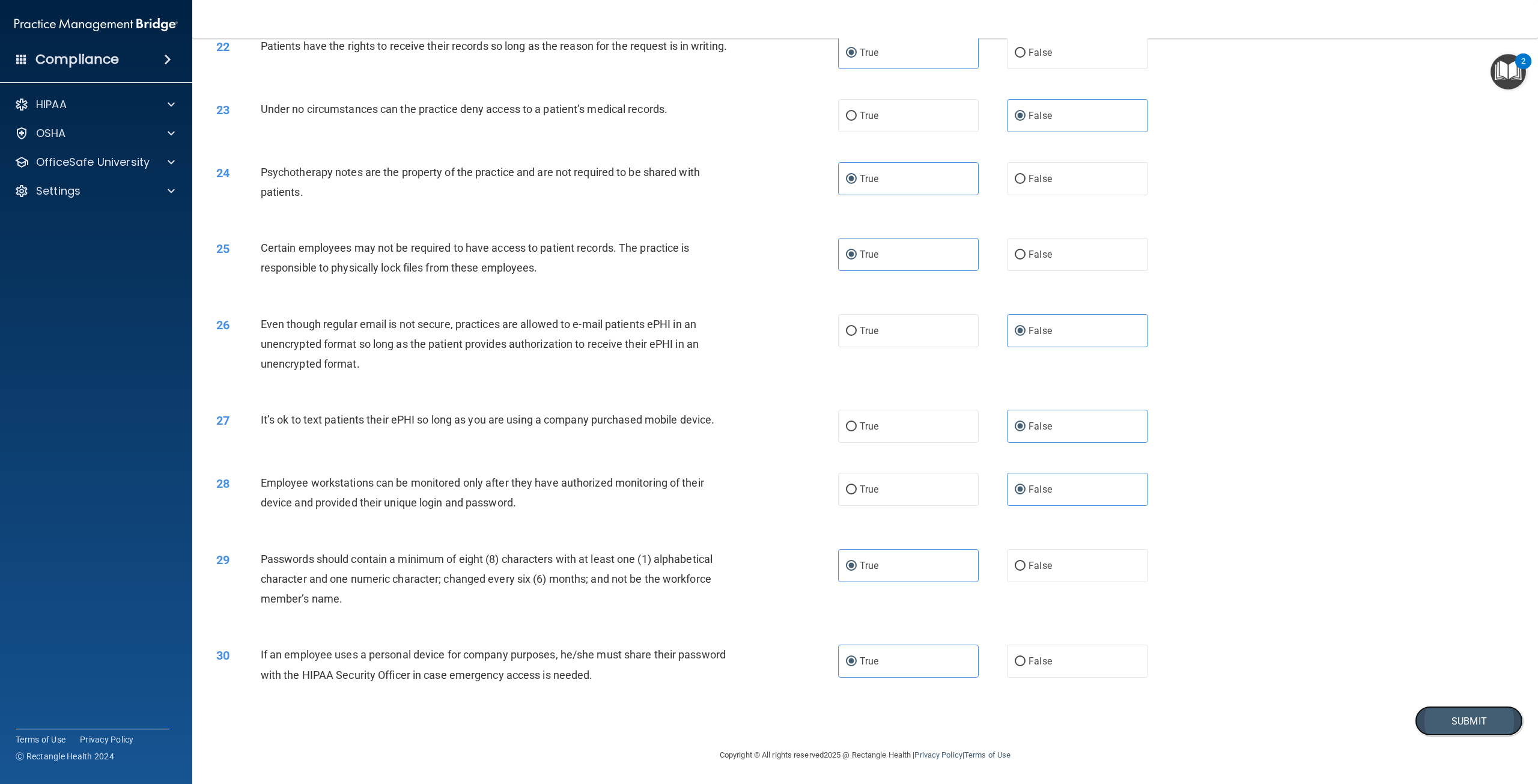
click at [1478, 718] on button "Submit" at bounding box center [1468, 721] width 108 height 31
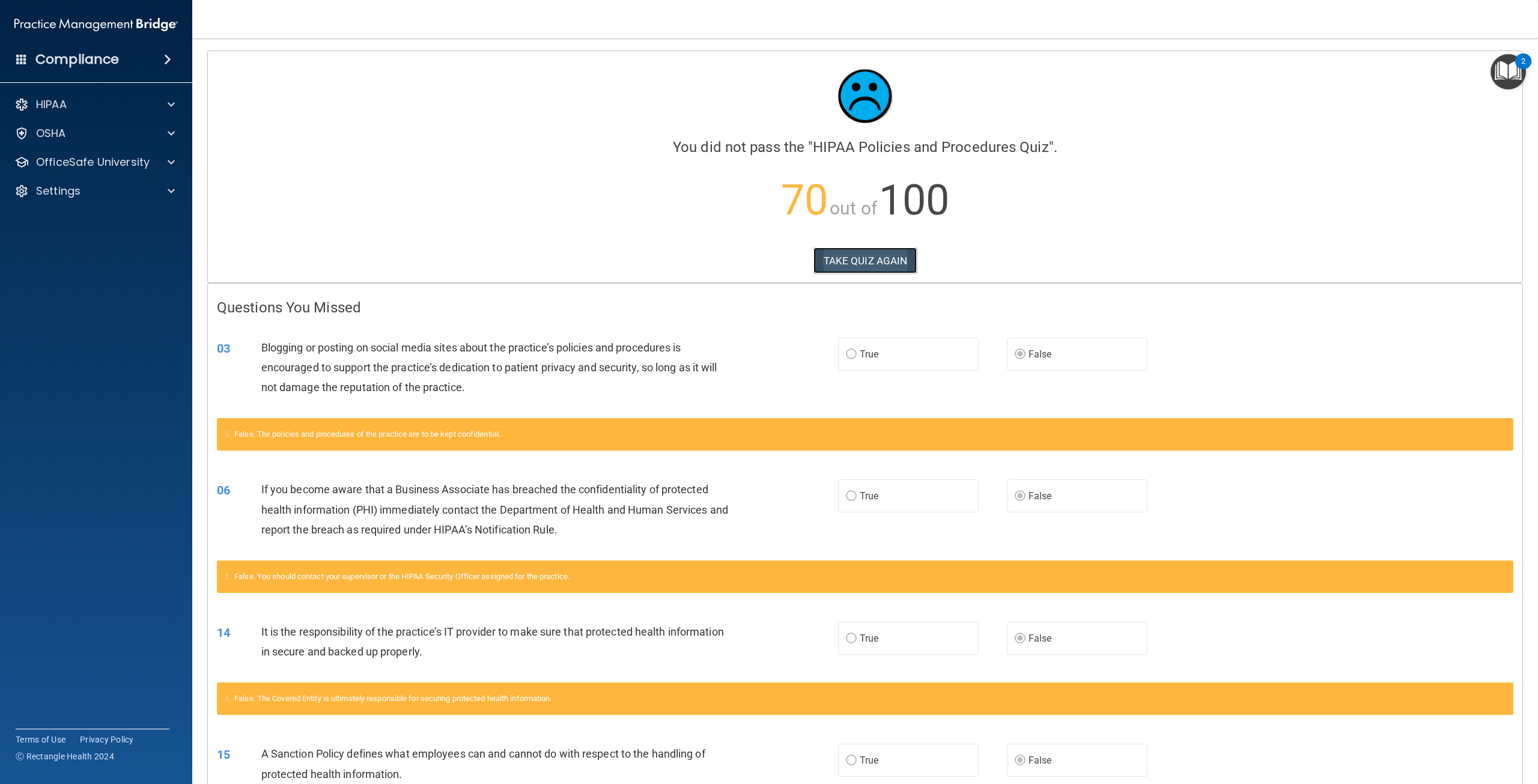
click at [883, 248] on button "TAKE QUIZ AGAIN" at bounding box center [865, 260] width 104 height 26
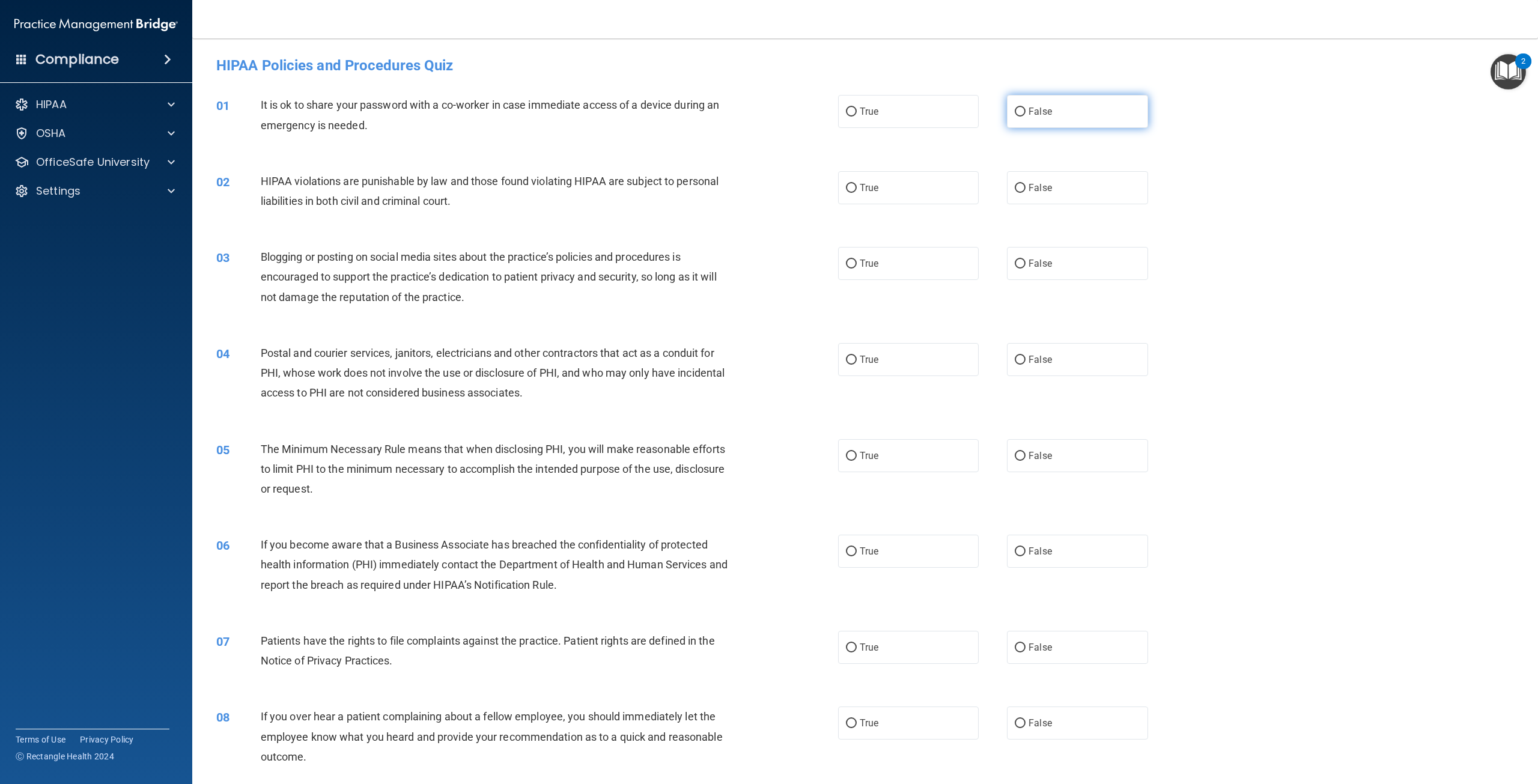
click at [1084, 119] on label "False" at bounding box center [1077, 112] width 141 height 33
click at [1026, 116] on input "False" at bounding box center [1020, 112] width 11 height 9
radio input "true"
click at [897, 190] on label "True" at bounding box center [909, 187] width 141 height 33
click at [856, 190] on input "True" at bounding box center [852, 187] width 11 height 9
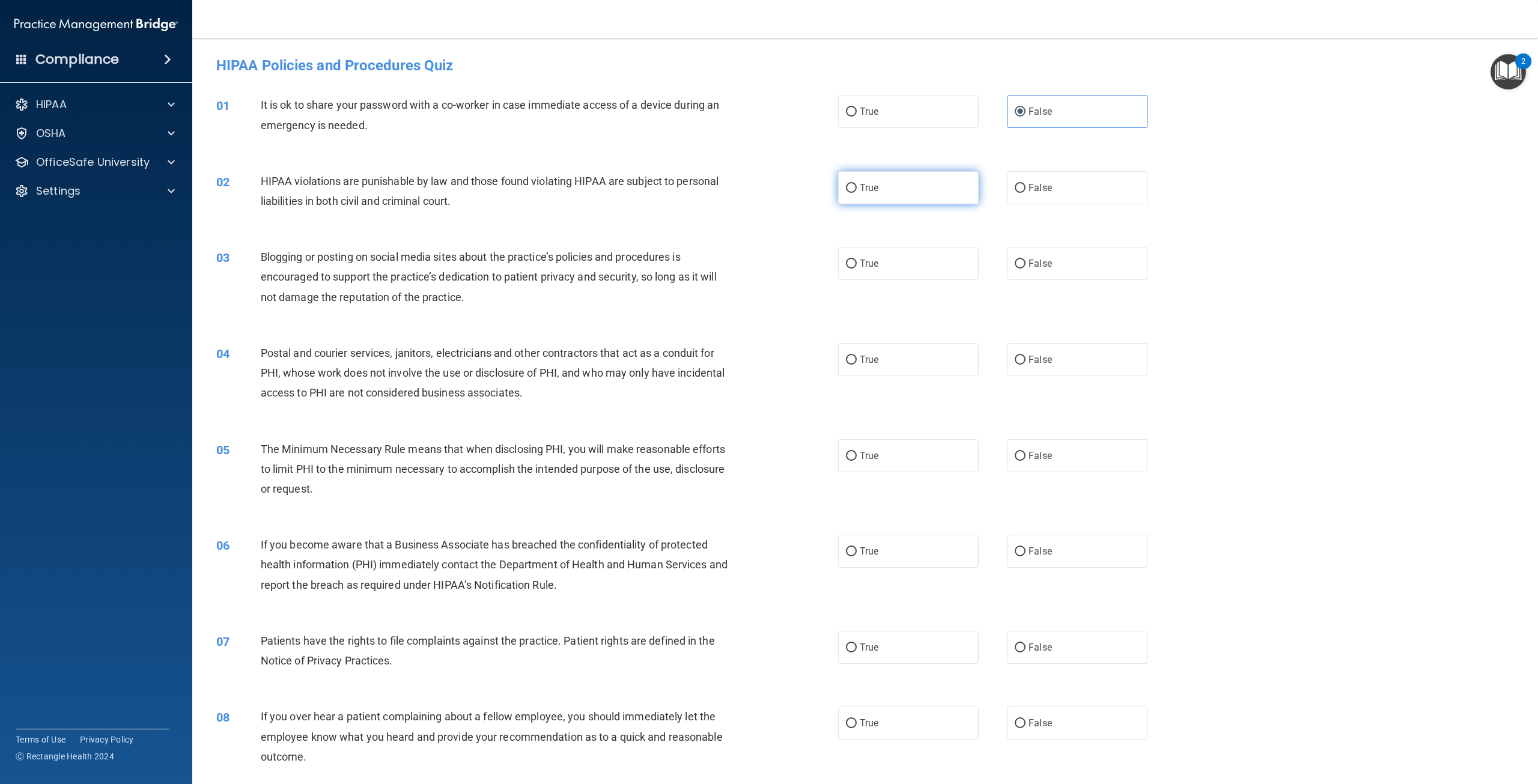
radio input "true"
click at [1067, 267] on label "False" at bounding box center [1077, 263] width 141 height 33
click at [1026, 267] on input "False" at bounding box center [1020, 263] width 11 height 9
radio input "true"
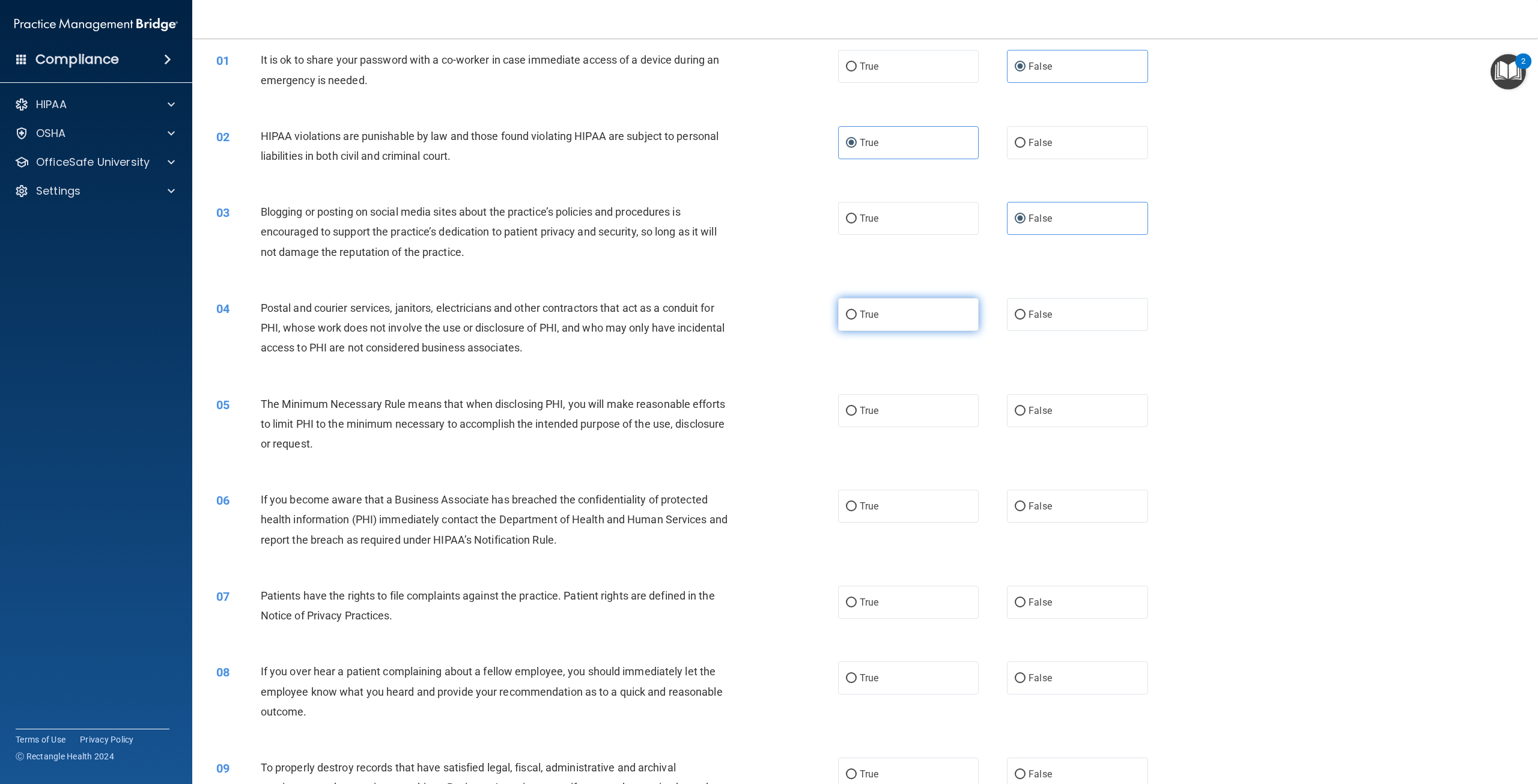
scroll to position [120, 0]
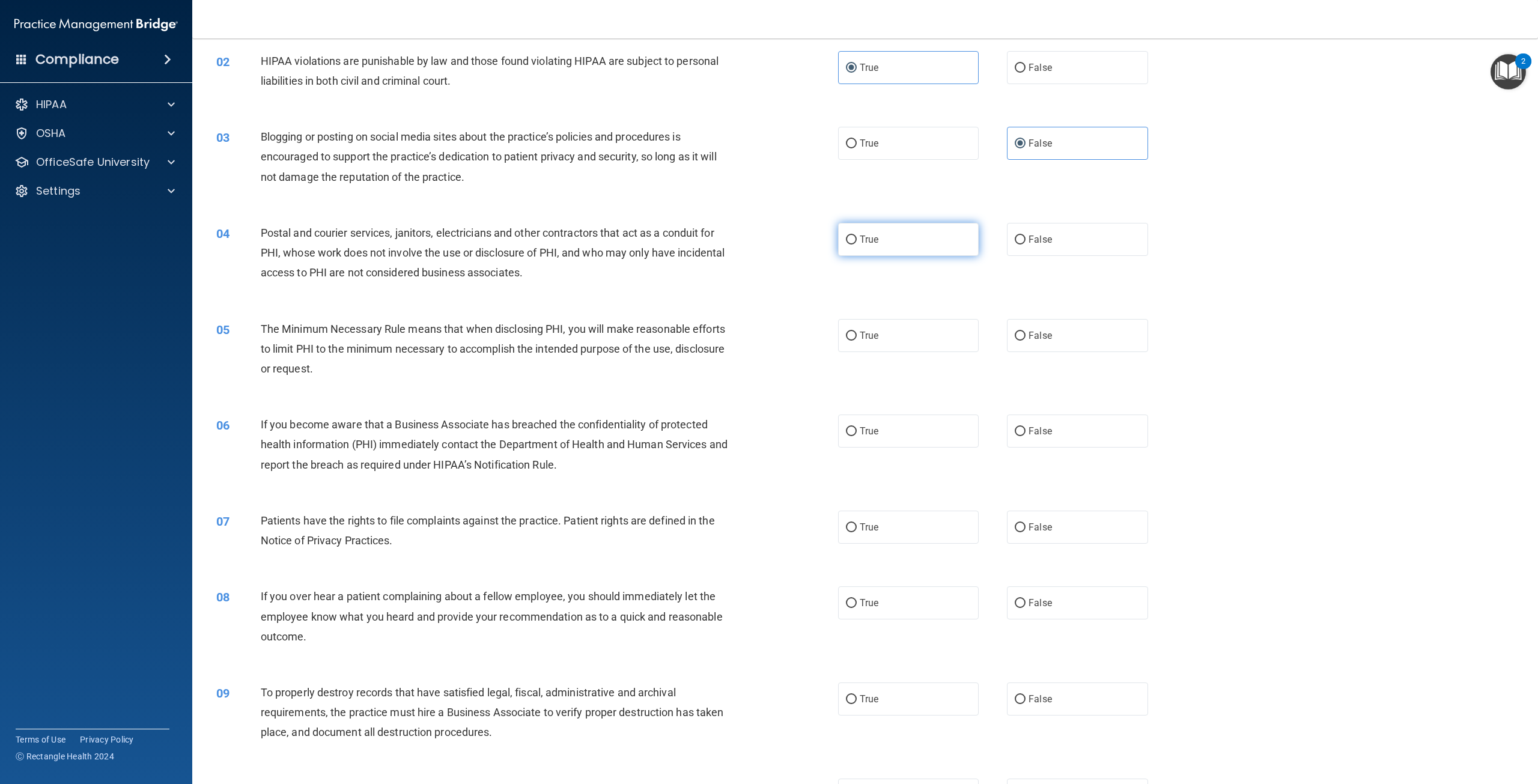
click at [891, 241] on label "True" at bounding box center [909, 240] width 141 height 33
click at [856, 241] on input "True" at bounding box center [852, 240] width 11 height 9
radio input "true"
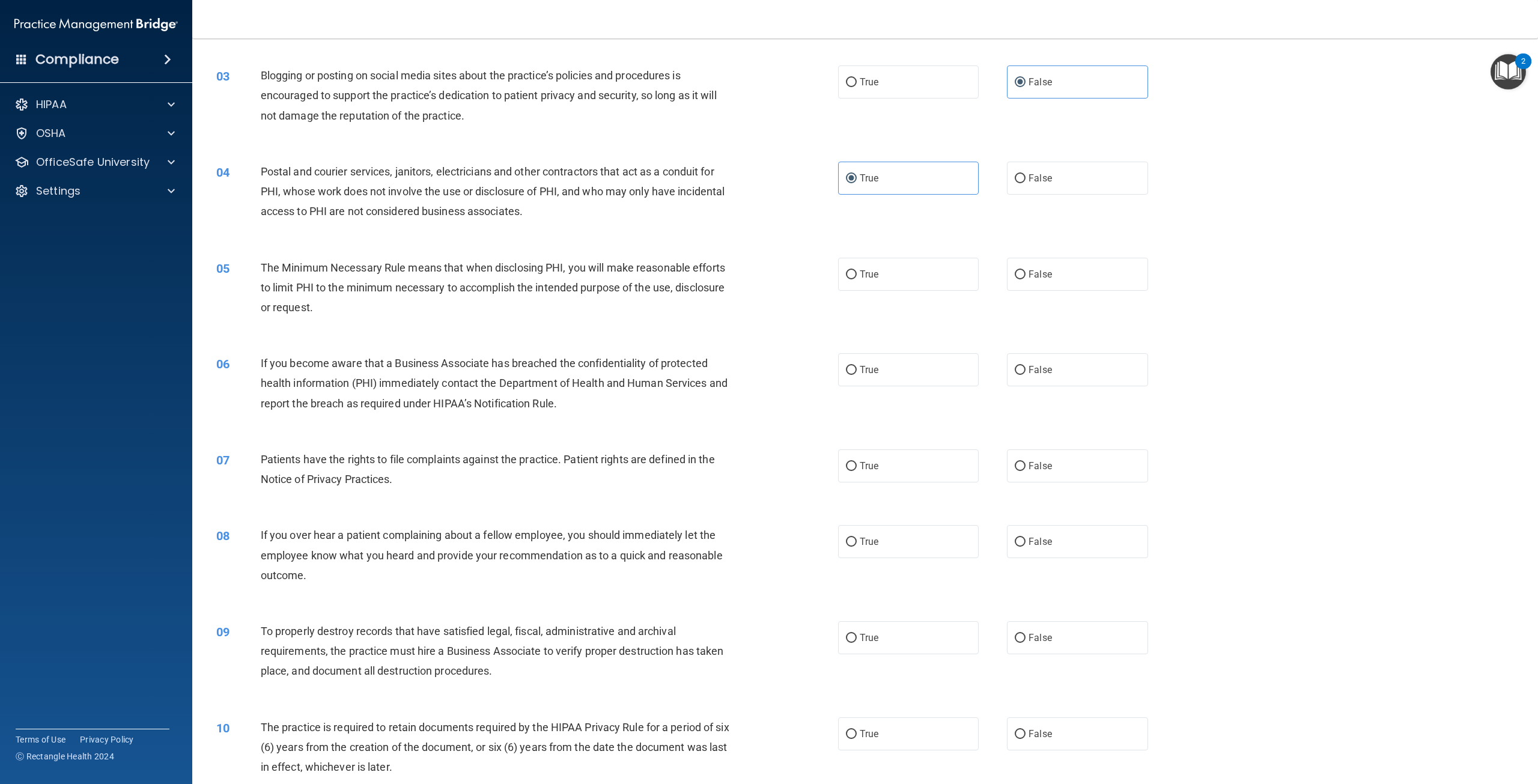
scroll to position [241, 0]
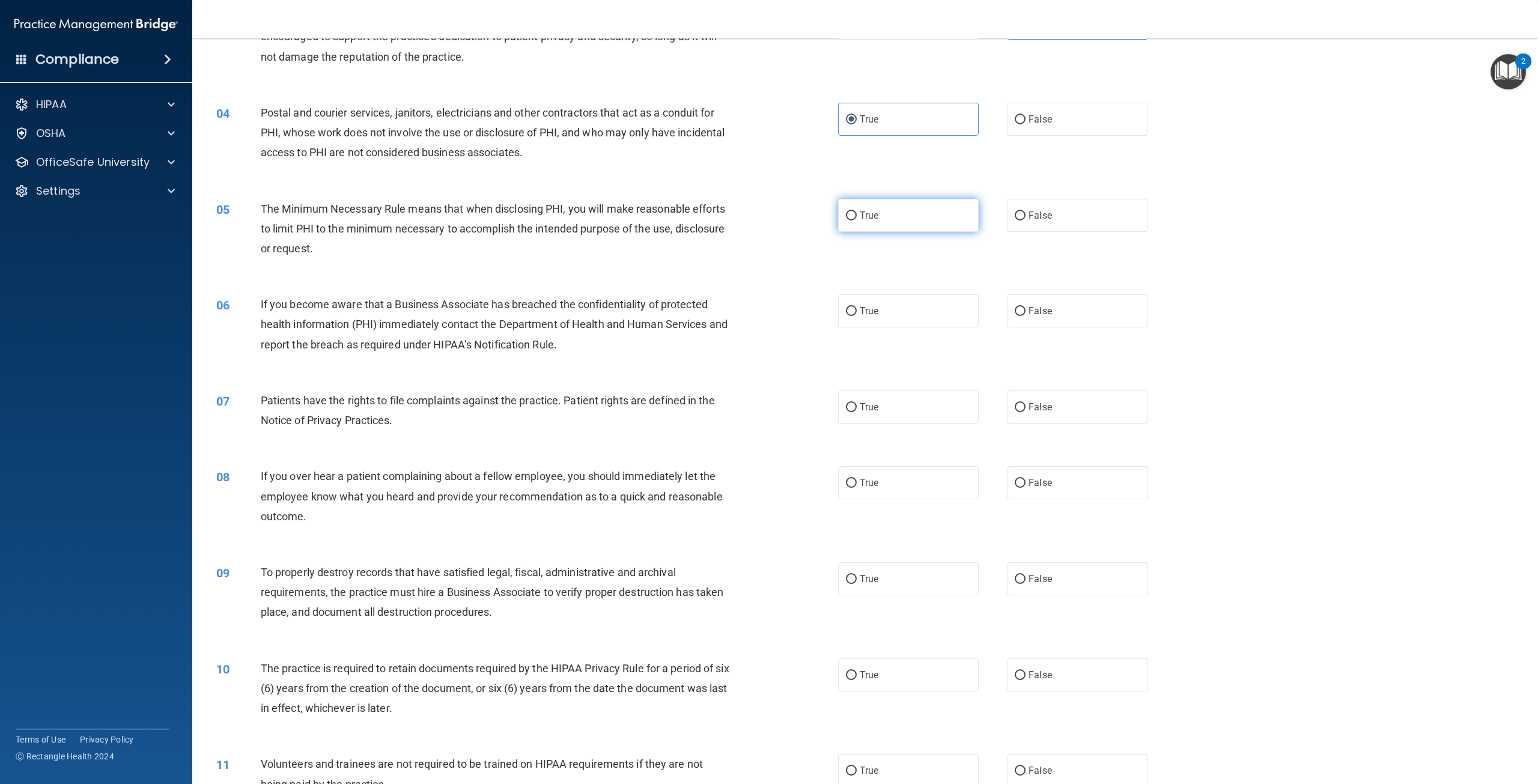
click at [906, 215] on label "True" at bounding box center [909, 215] width 141 height 33
click at [856, 215] on input "True" at bounding box center [852, 215] width 11 height 9
radio input "true"
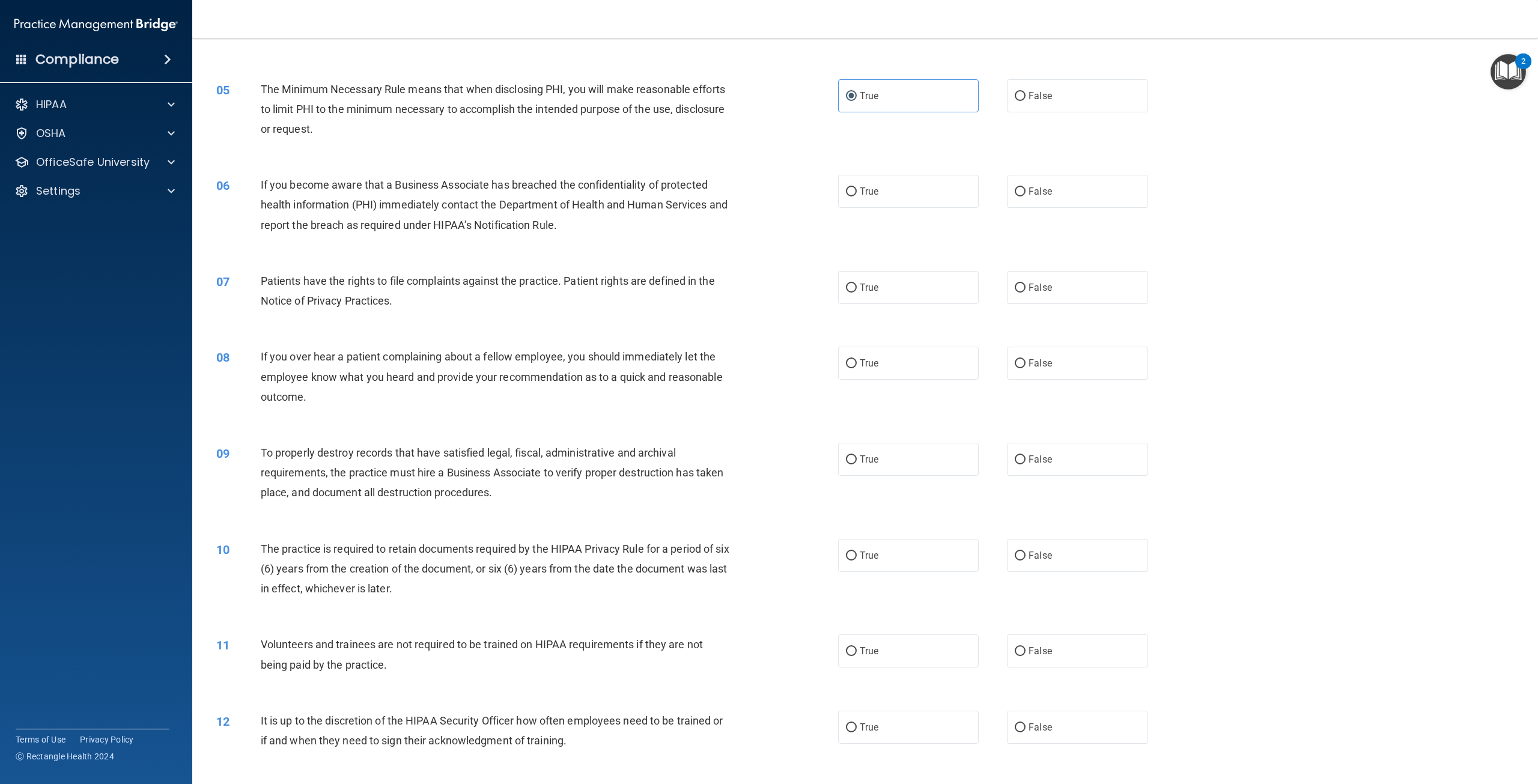
scroll to position [360, 0]
click at [1047, 194] on label "False" at bounding box center [1077, 191] width 141 height 33
click at [1026, 194] on input "False" at bounding box center [1020, 191] width 11 height 9
radio input "true"
click at [879, 290] on label "True" at bounding box center [909, 287] width 141 height 33
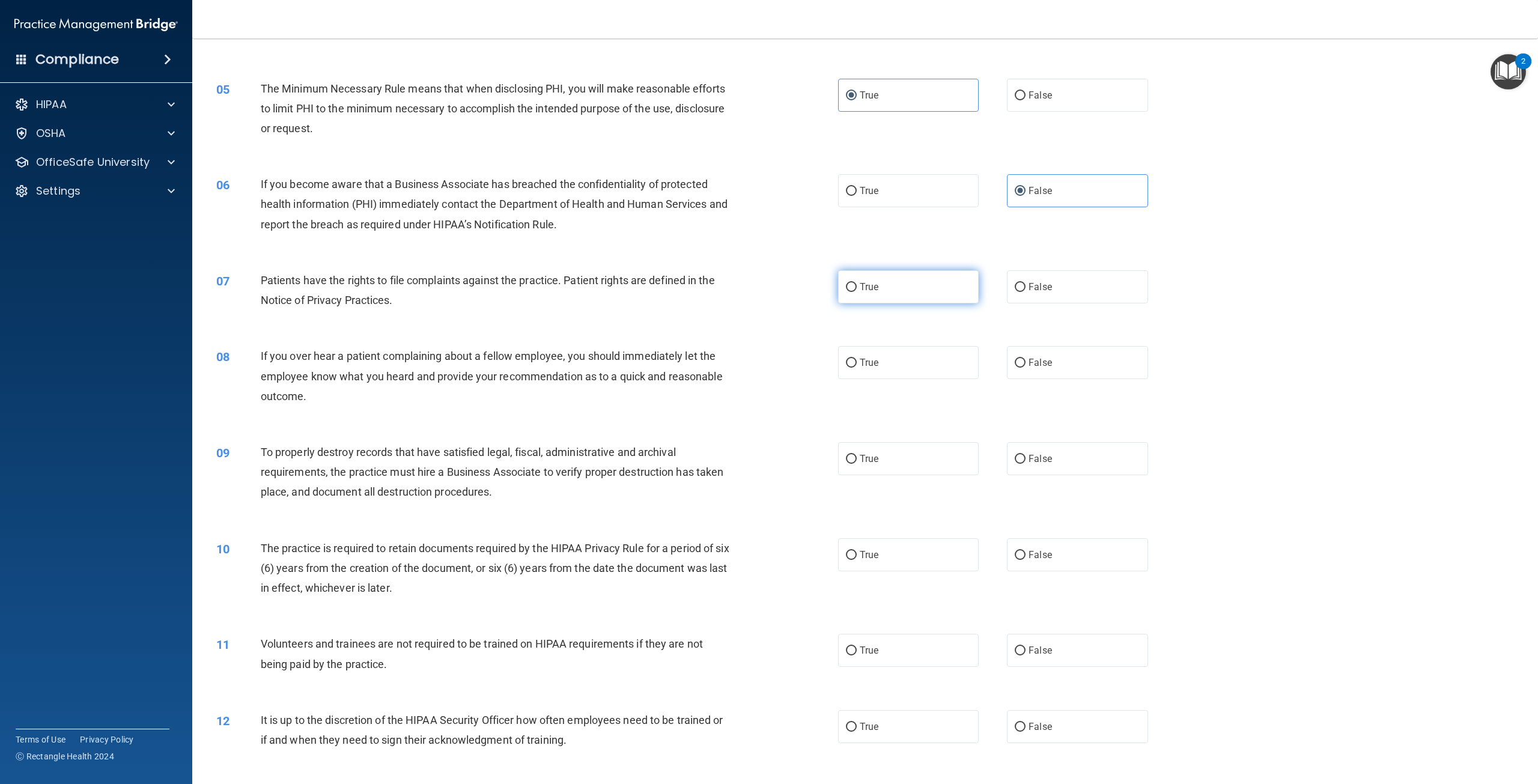
click at [856, 290] on input "True" at bounding box center [852, 286] width 11 height 9
radio input "true"
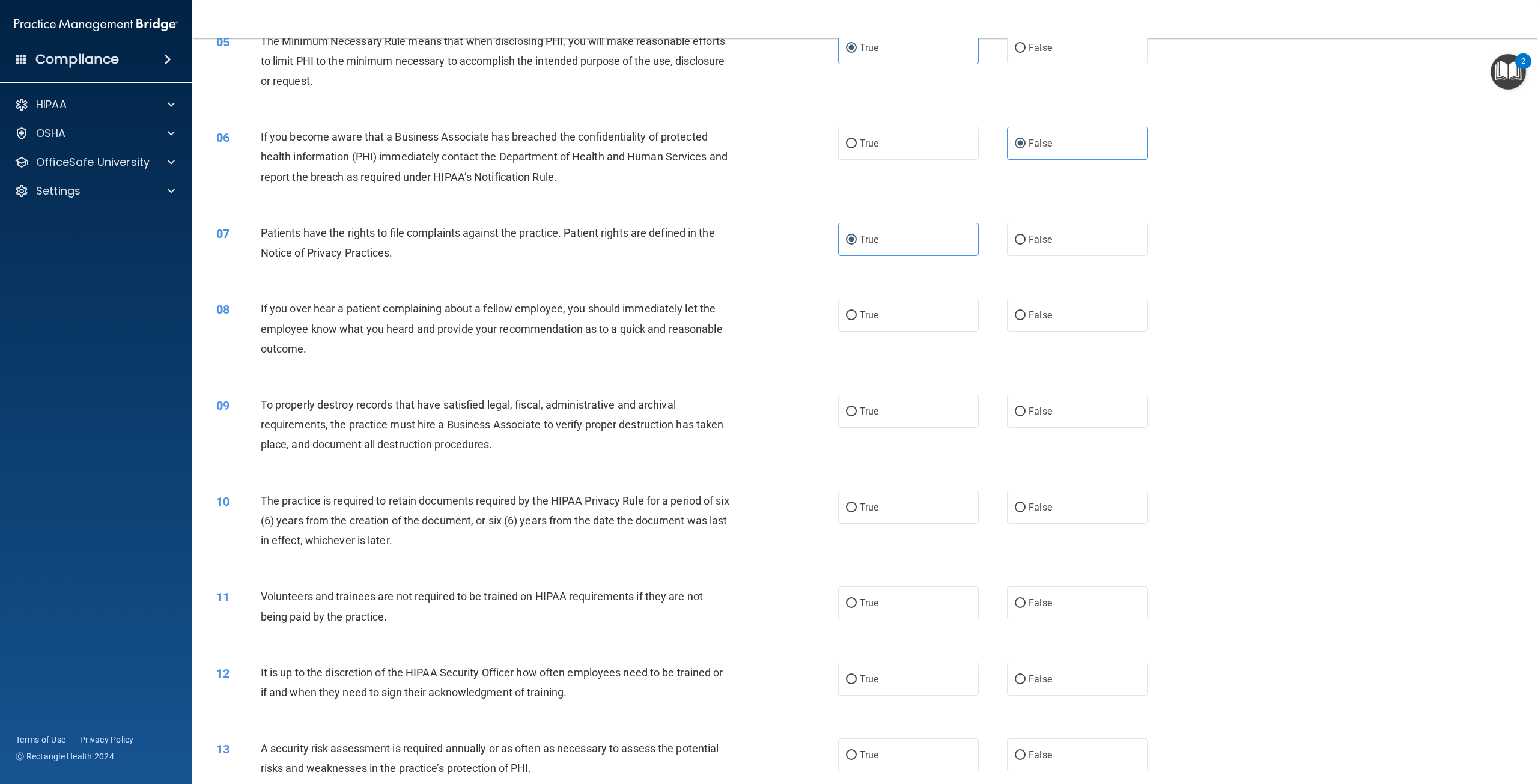
scroll to position [480, 0]
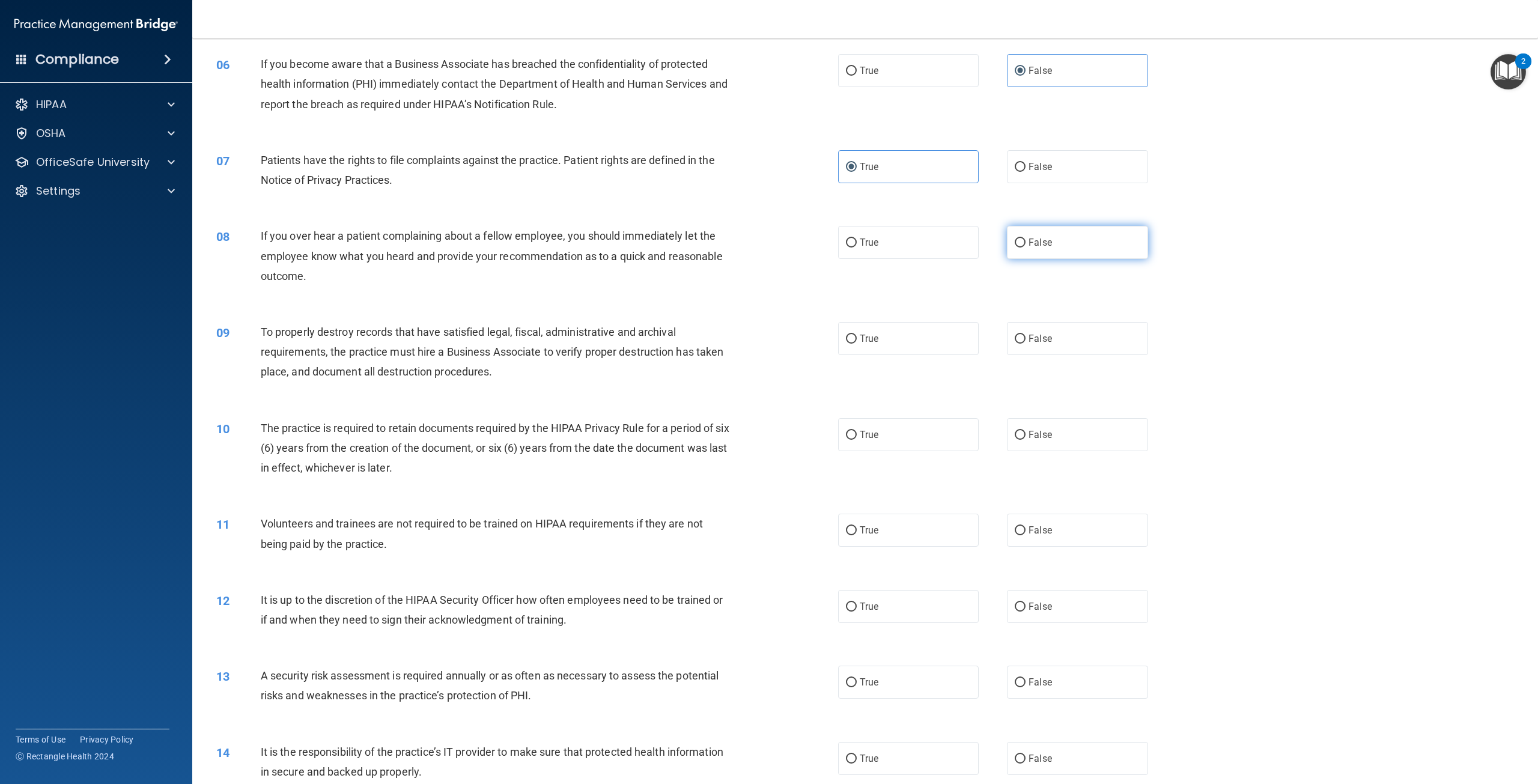
click at [1032, 248] on label "False" at bounding box center [1077, 242] width 141 height 33
click at [1026, 248] on input "False" at bounding box center [1020, 242] width 11 height 9
radio input "true"
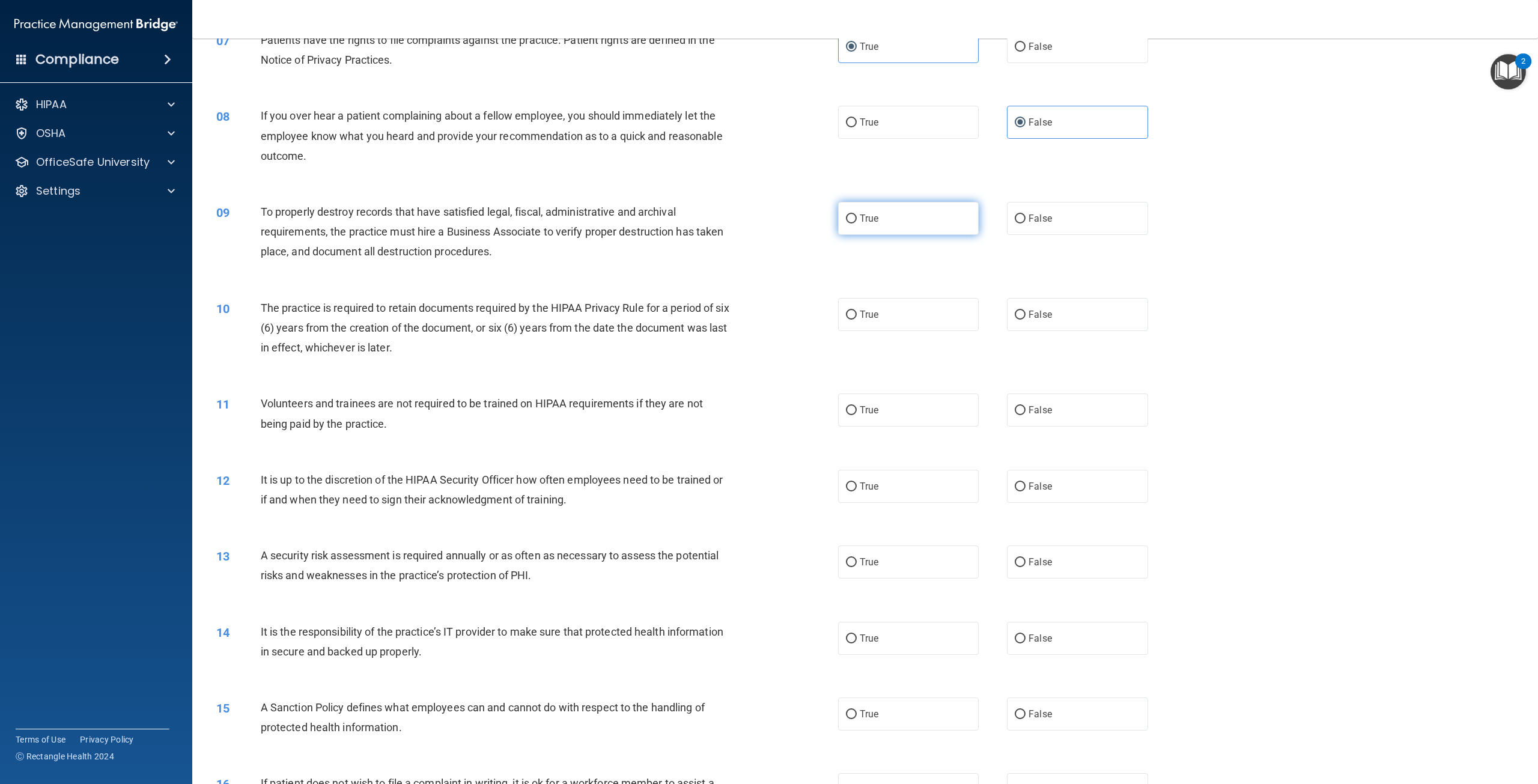
click at [861, 215] on span "True" at bounding box center [869, 218] width 19 height 11
click at [856, 215] on input "True" at bounding box center [852, 218] width 11 height 9
radio input "true"
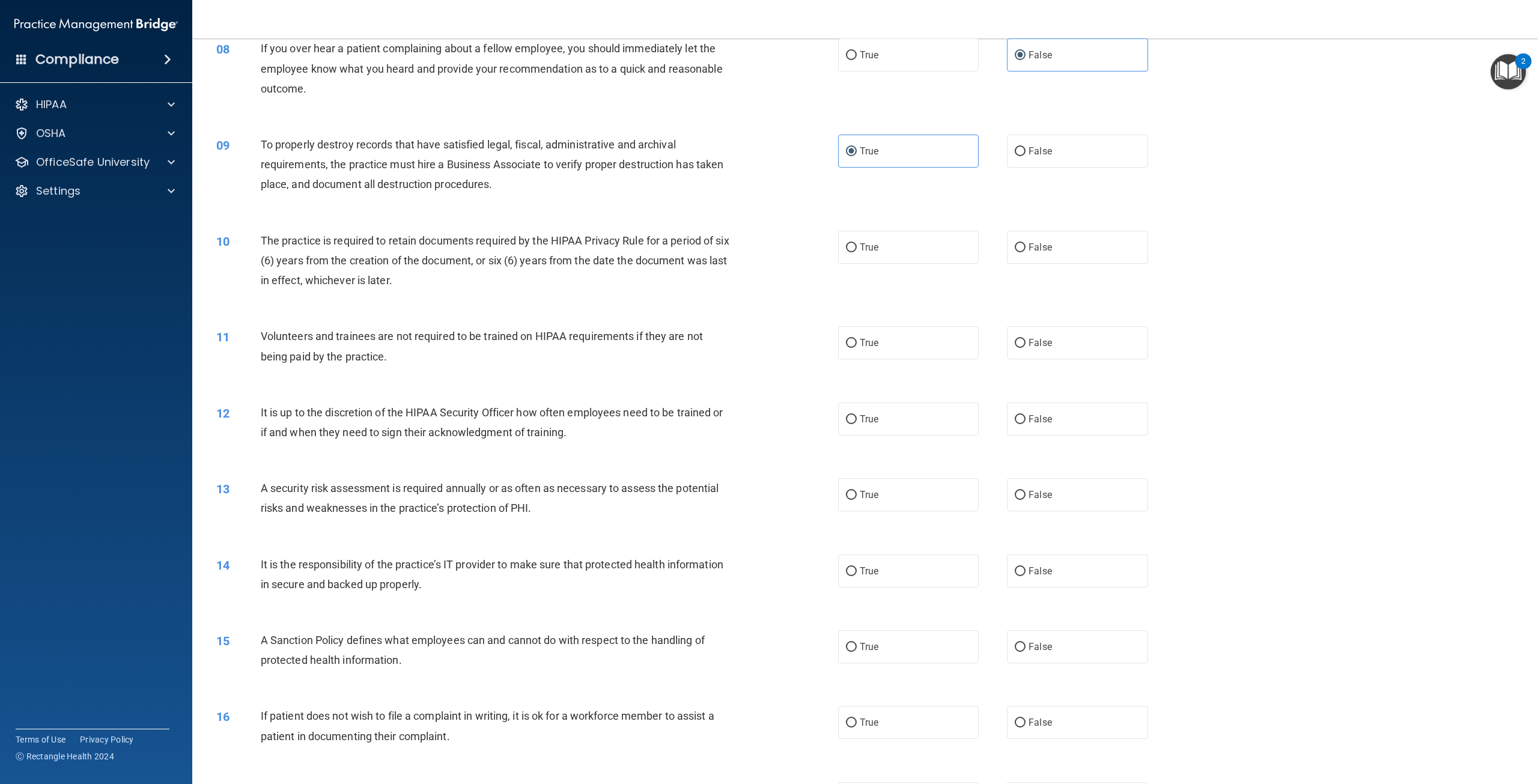
scroll to position [721, 0]
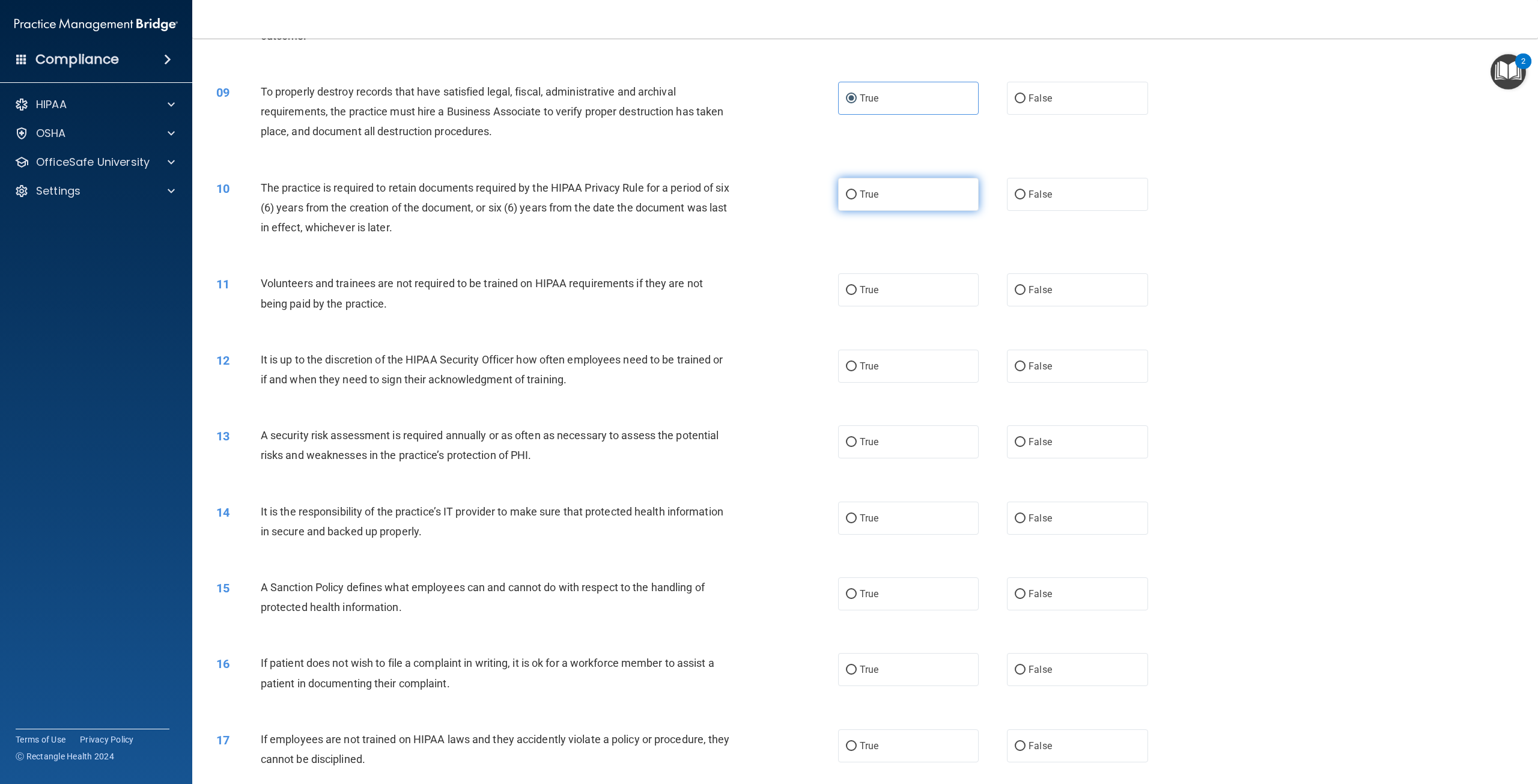
click at [894, 197] on label "True" at bounding box center [909, 195] width 141 height 33
click at [856, 197] on input "True" at bounding box center [852, 195] width 11 height 9
radio input "true"
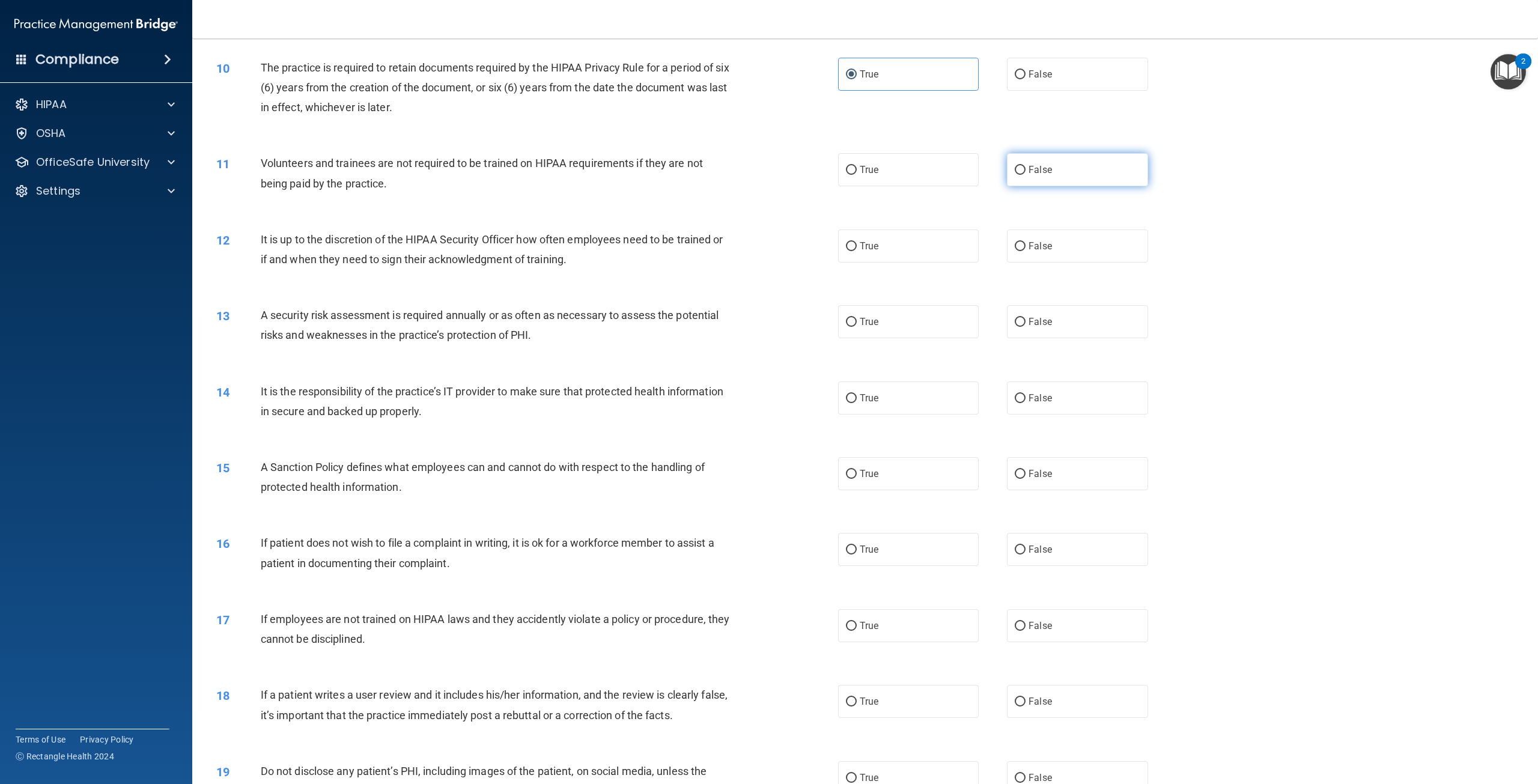
click at [1047, 165] on label "False" at bounding box center [1077, 170] width 141 height 33
click at [1026, 165] on input "False" at bounding box center [1020, 169] width 11 height 9
radio input "true"
click at [1028, 244] on span "False" at bounding box center [1040, 246] width 24 height 11
click at [1026, 244] on input "False" at bounding box center [1020, 246] width 11 height 9
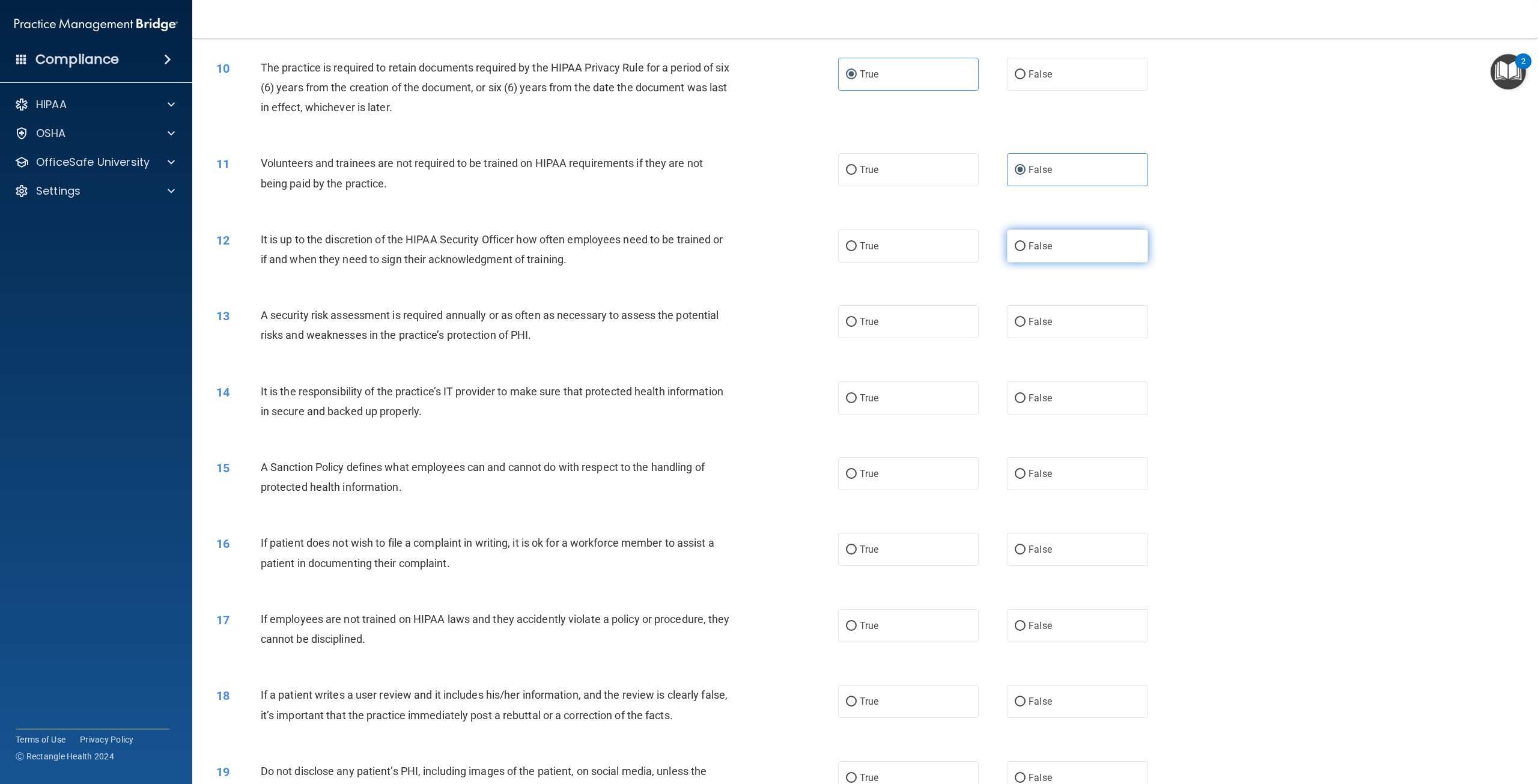
radio input "true"
click at [882, 321] on label "True" at bounding box center [909, 322] width 141 height 33
click at [856, 321] on input "True" at bounding box center [852, 322] width 11 height 9
radio input "true"
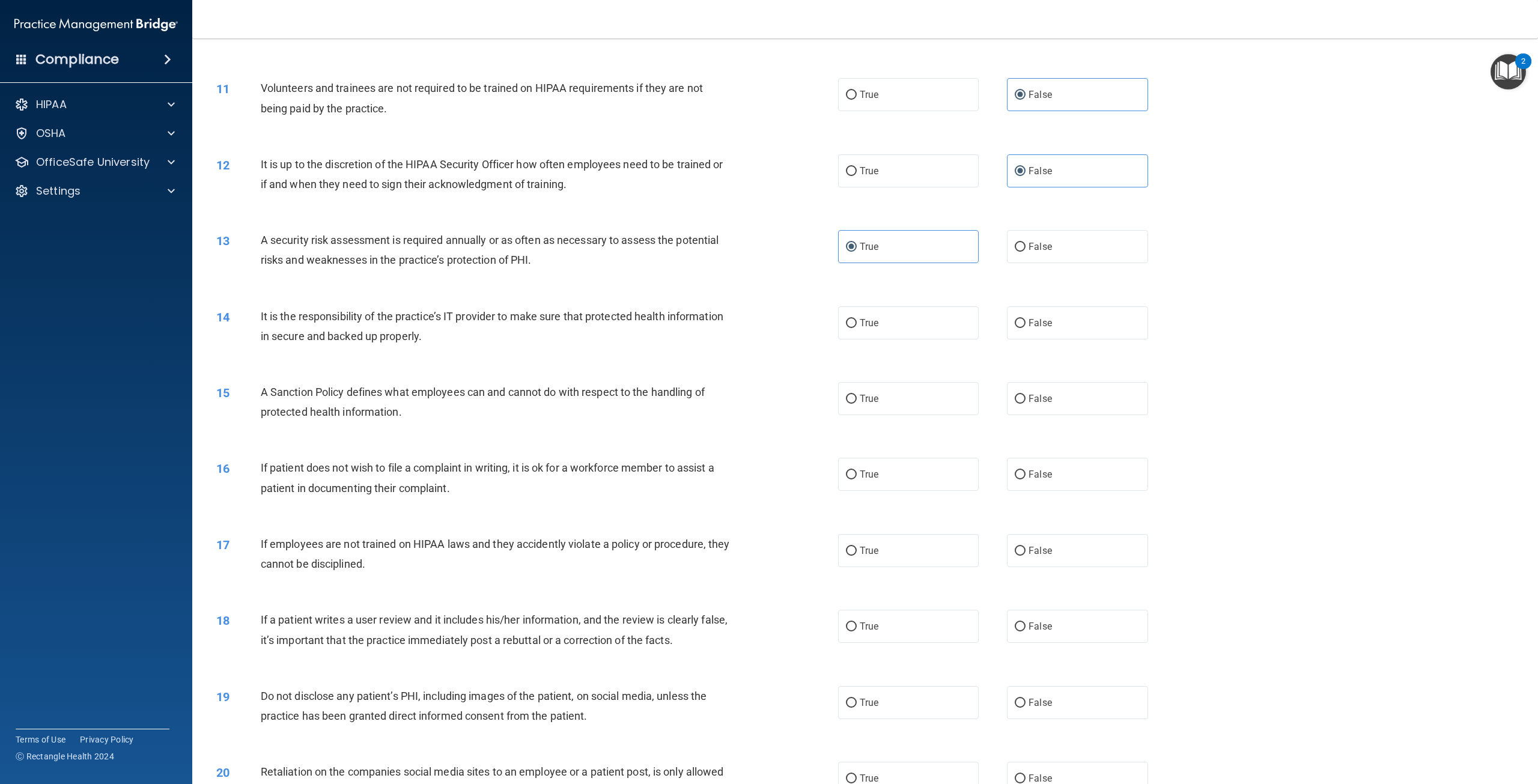
scroll to position [1021, 0]
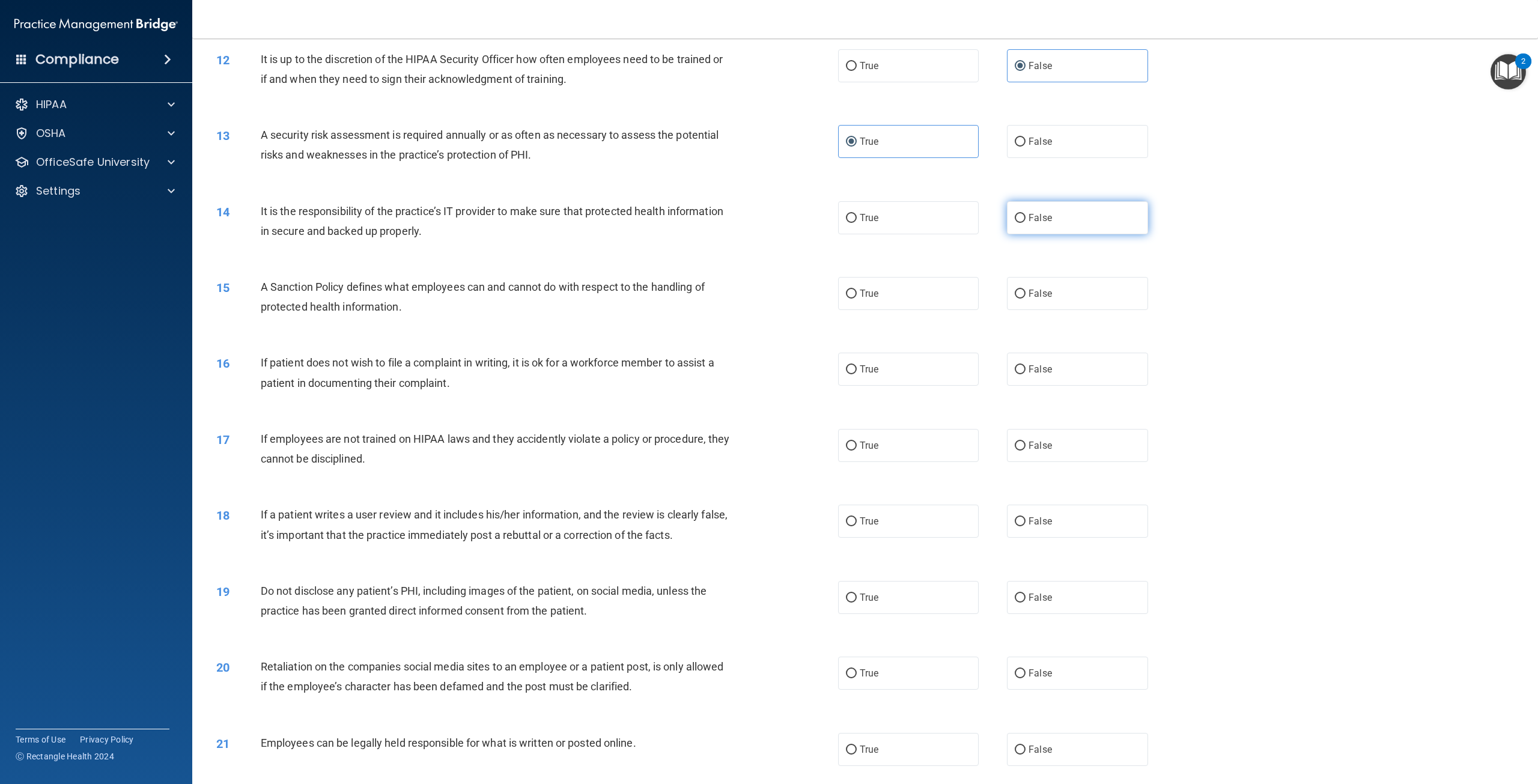
click at [1080, 227] on label "False" at bounding box center [1077, 218] width 141 height 33
click at [1026, 223] on input "False" at bounding box center [1020, 218] width 11 height 9
radio input "true"
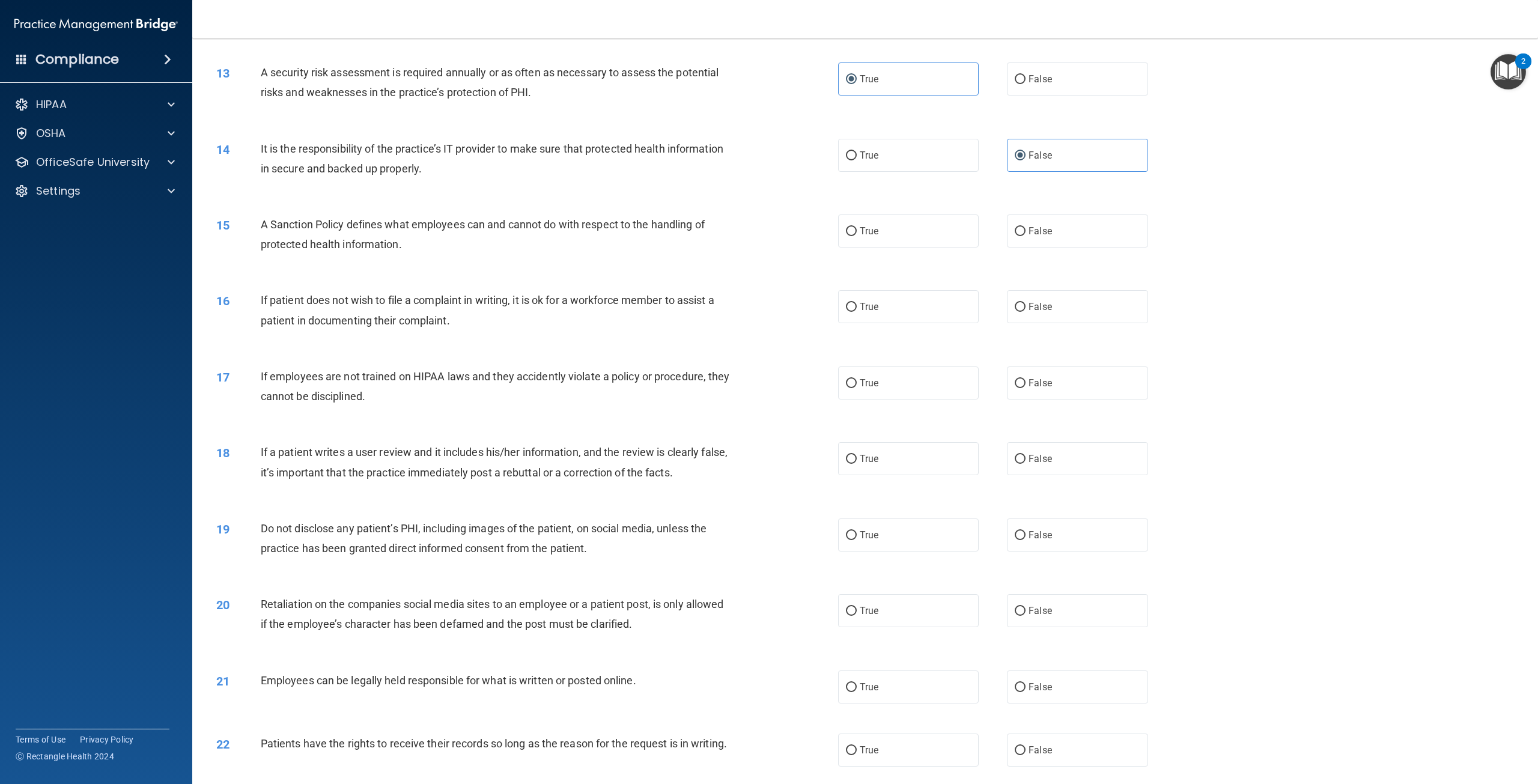
scroll to position [1141, 0]
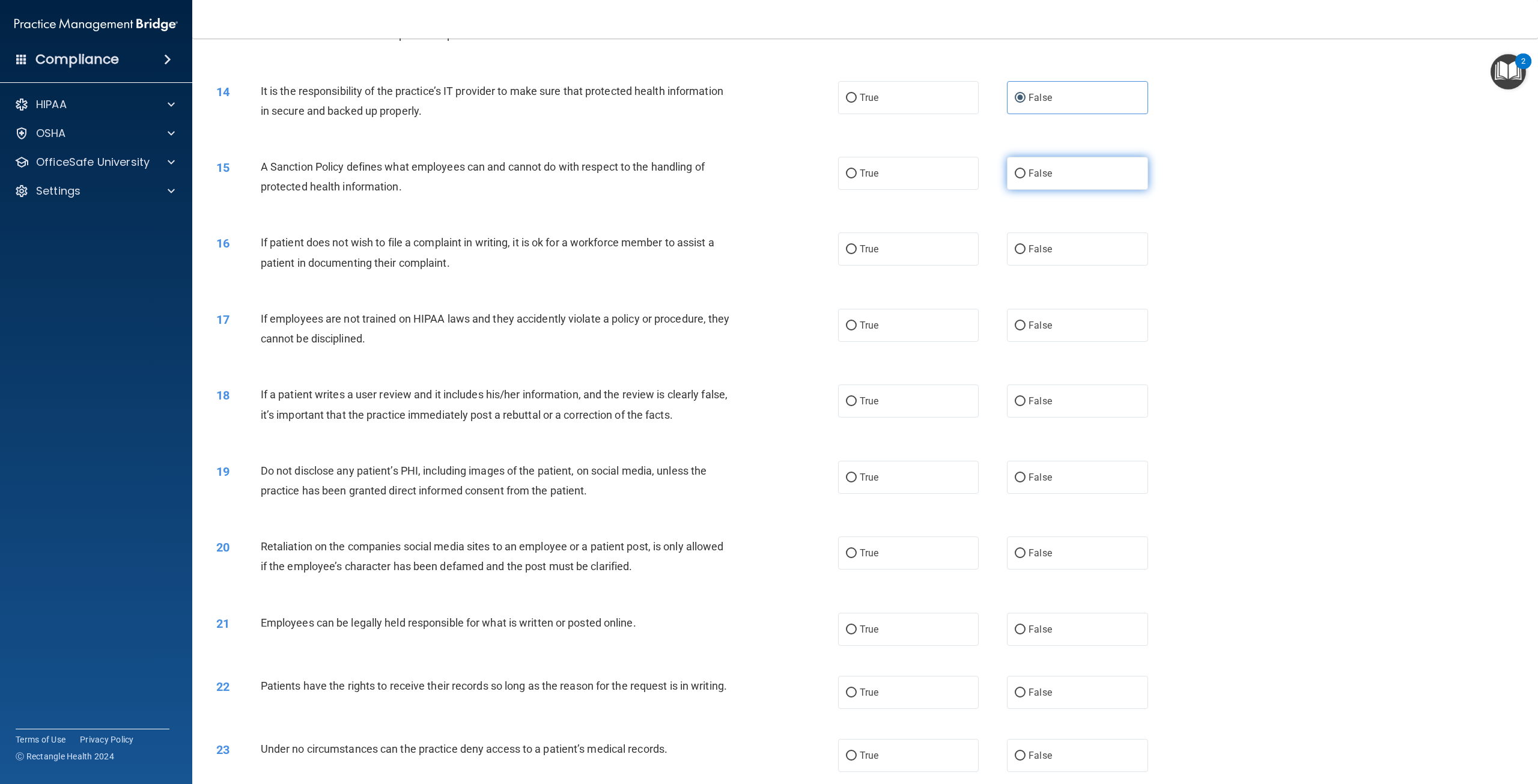
click at [1050, 173] on label "False" at bounding box center [1077, 173] width 141 height 33
click at [1026, 173] on input "False" at bounding box center [1020, 173] width 11 height 9
radio input "true"
click at [928, 262] on label "True" at bounding box center [909, 249] width 141 height 33
click at [856, 254] on input "True" at bounding box center [852, 249] width 11 height 9
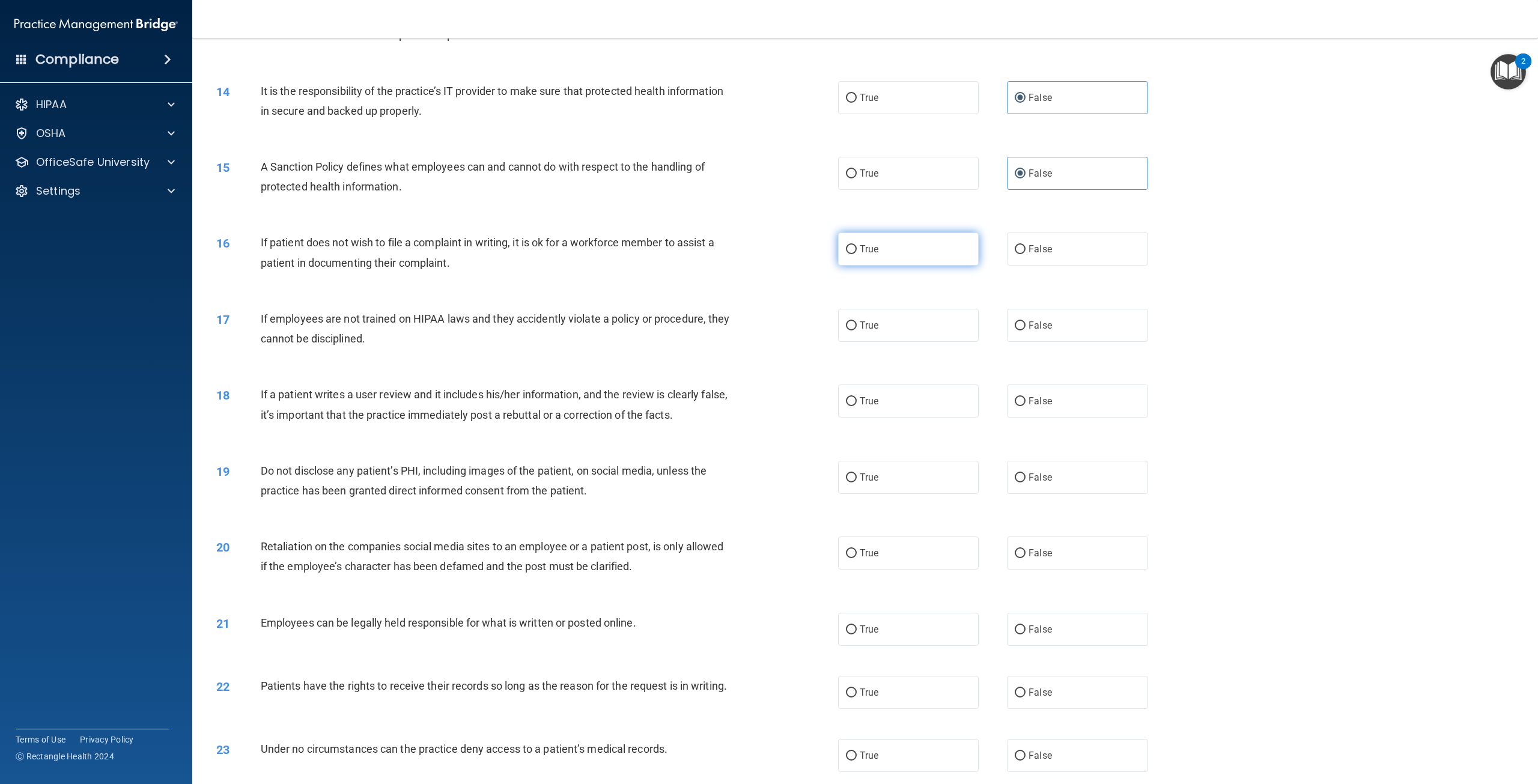
radio input "true"
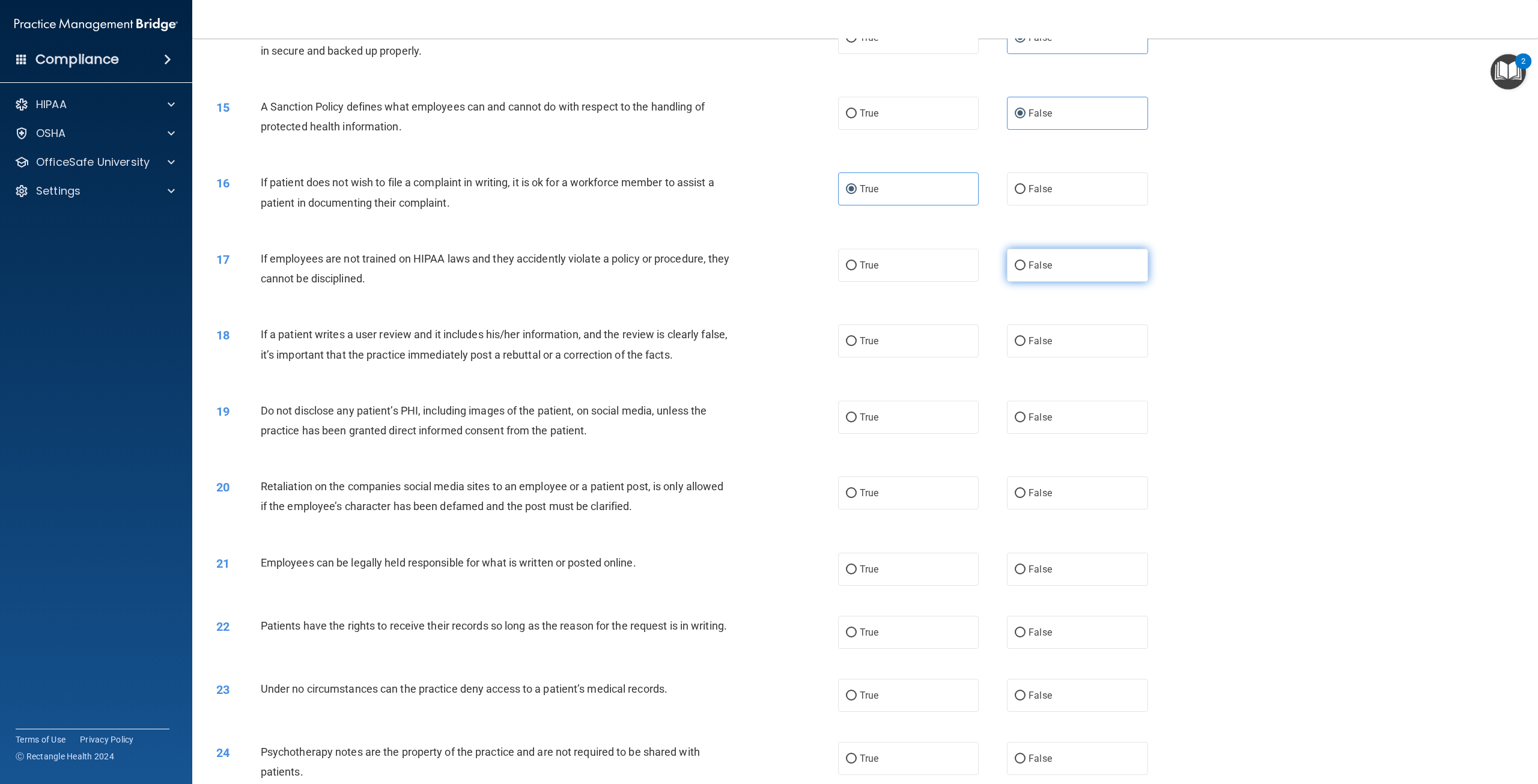
click at [1019, 258] on label "False" at bounding box center [1077, 265] width 141 height 33
click at [1019, 261] on input "False" at bounding box center [1020, 265] width 11 height 9
radio input "true"
click at [874, 276] on label "True" at bounding box center [909, 265] width 141 height 33
click at [856, 271] on input "True" at bounding box center [852, 265] width 11 height 9
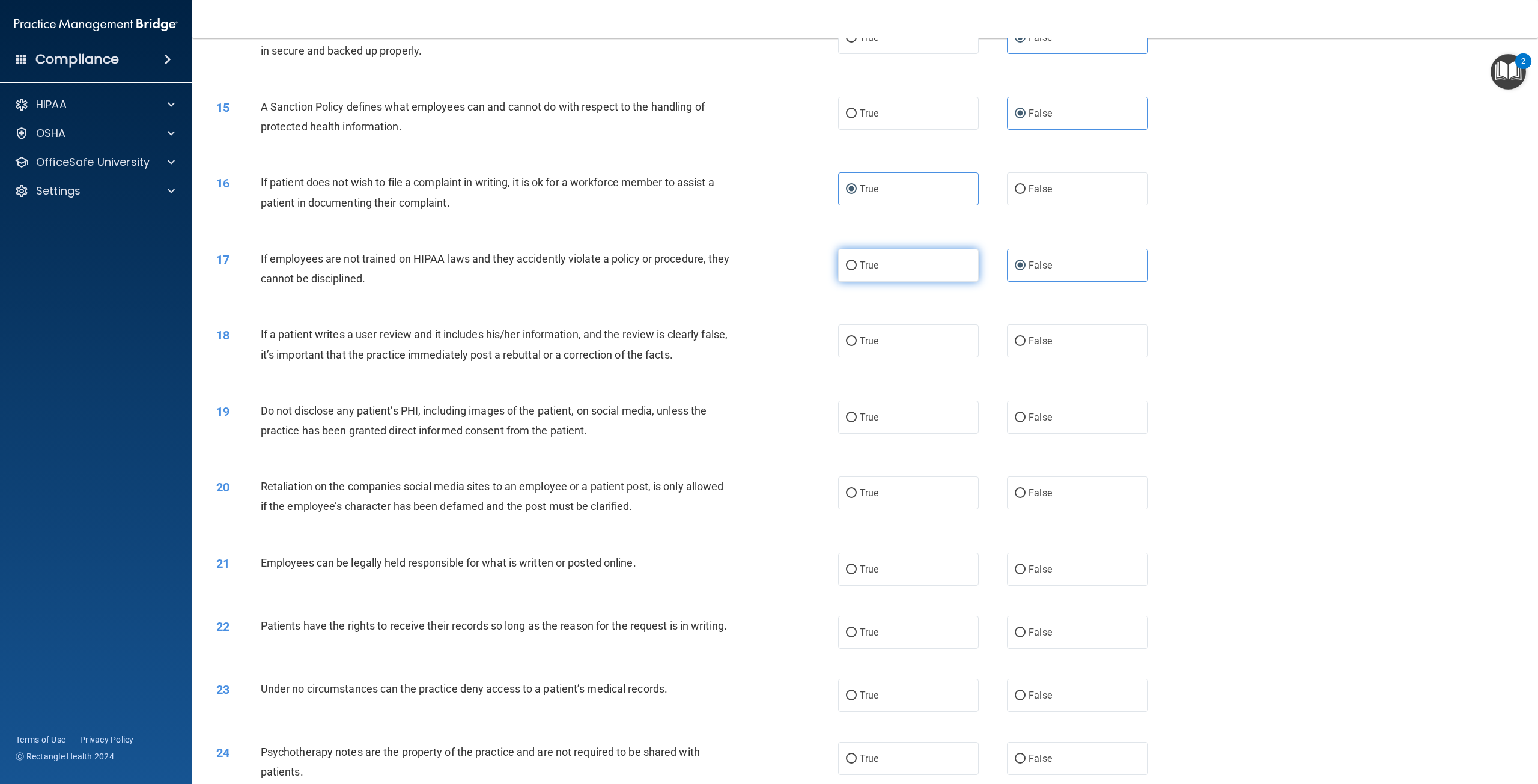
radio input "true"
radio input "false"
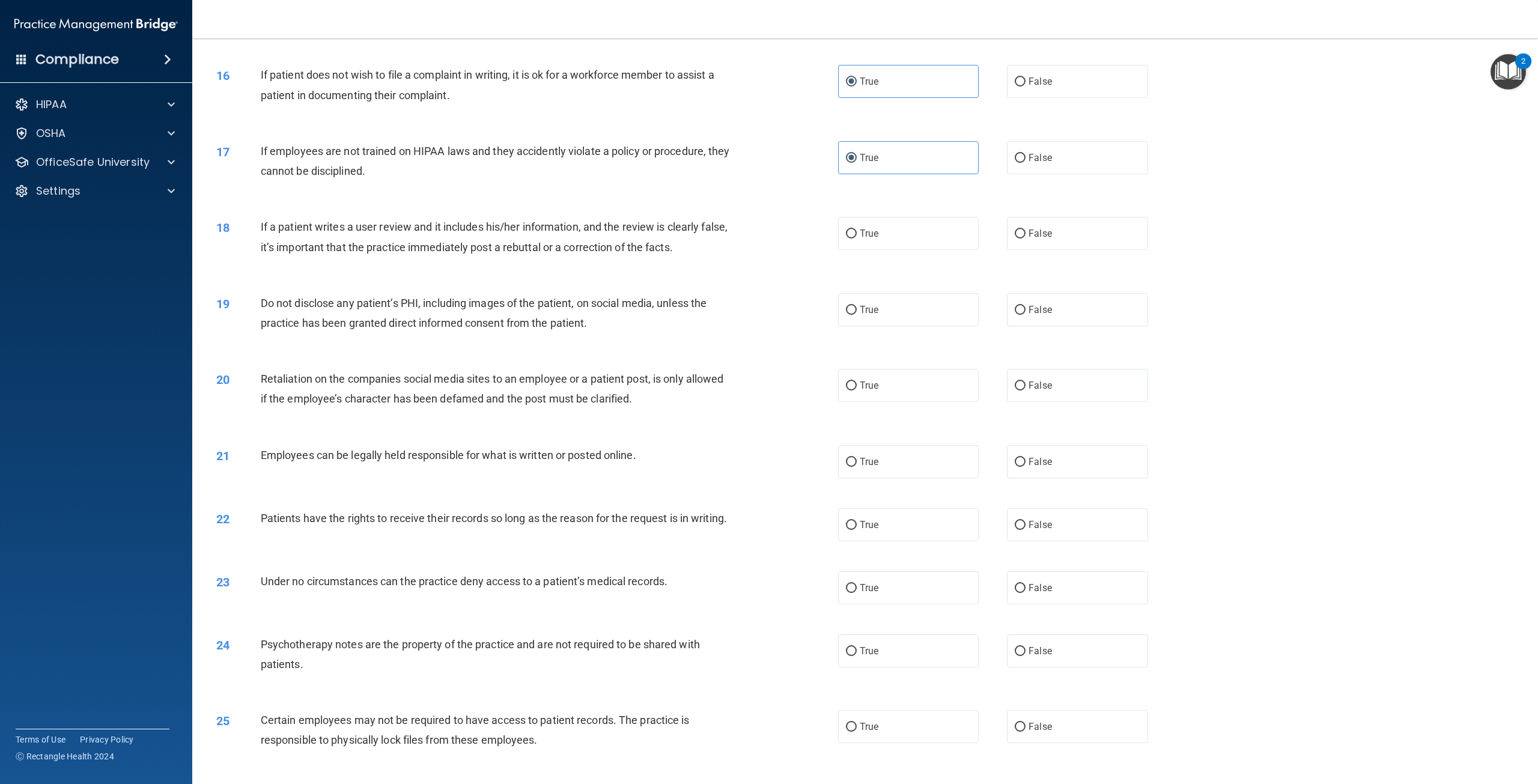
scroll to position [1321, 0]
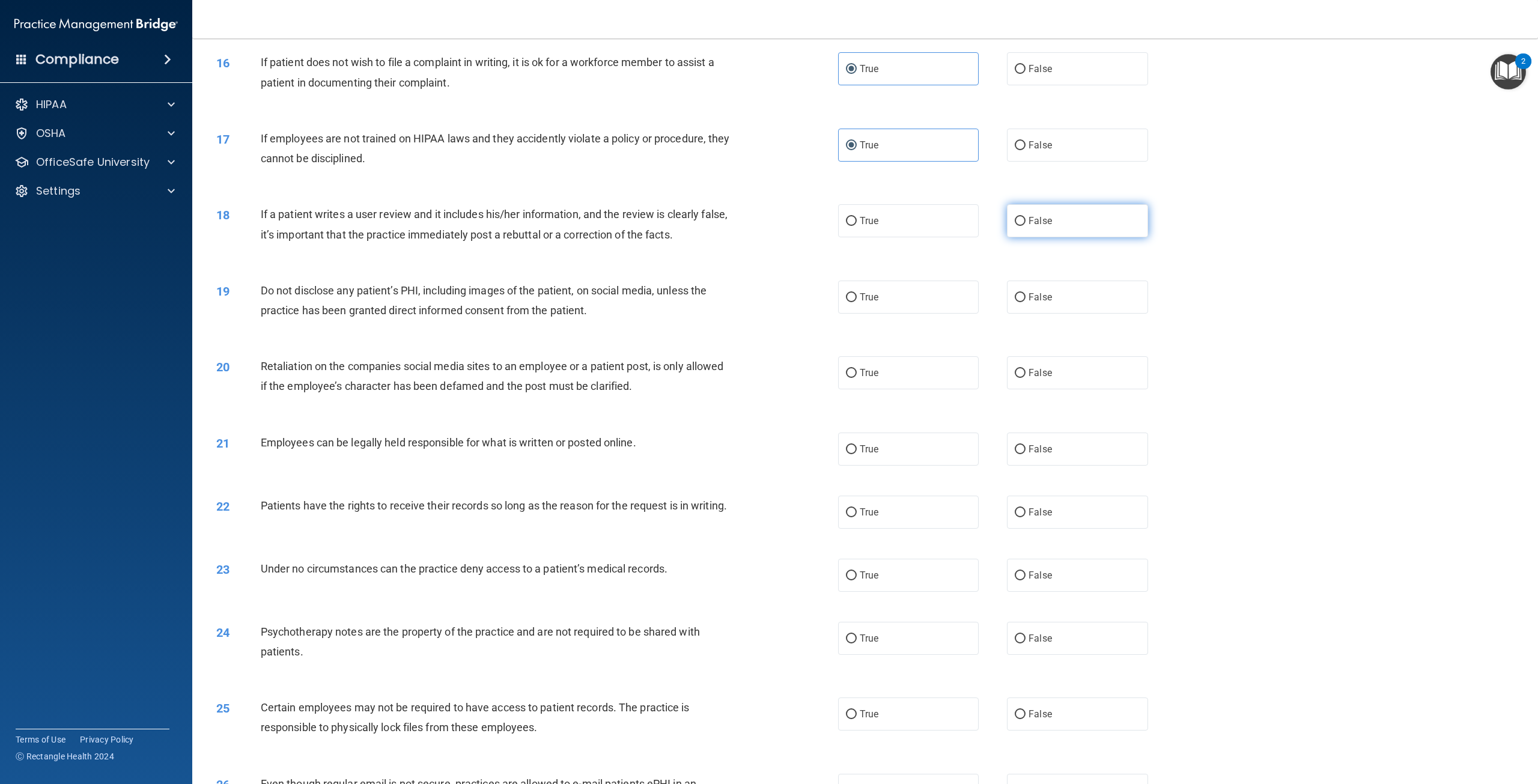
click at [1036, 223] on span "False" at bounding box center [1040, 221] width 24 height 11
click at [1026, 223] on input "False" at bounding box center [1020, 221] width 11 height 9
radio input "true"
click at [913, 303] on label "True" at bounding box center [909, 297] width 141 height 33
click at [856, 302] on input "True" at bounding box center [852, 297] width 11 height 9
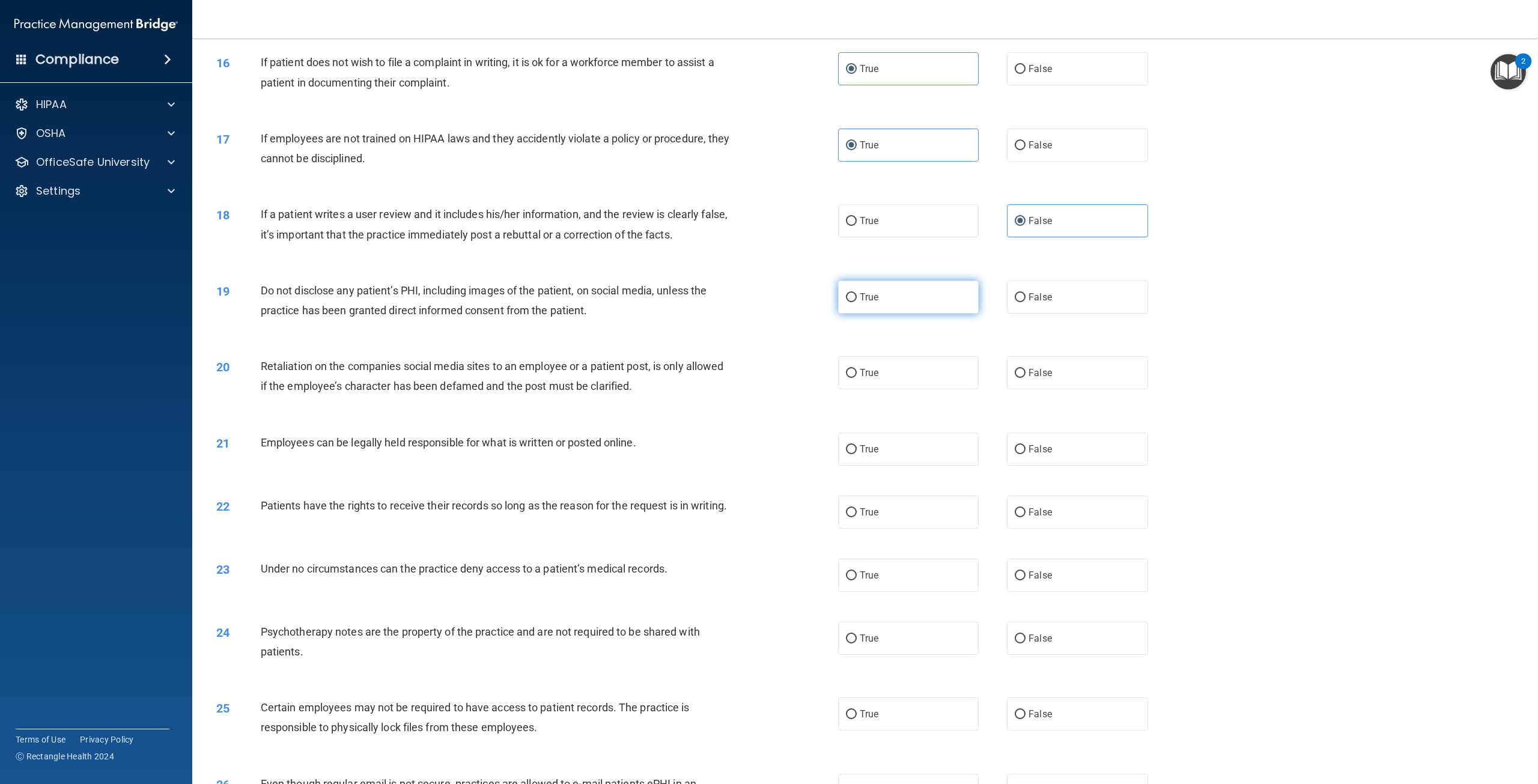
radio input "true"
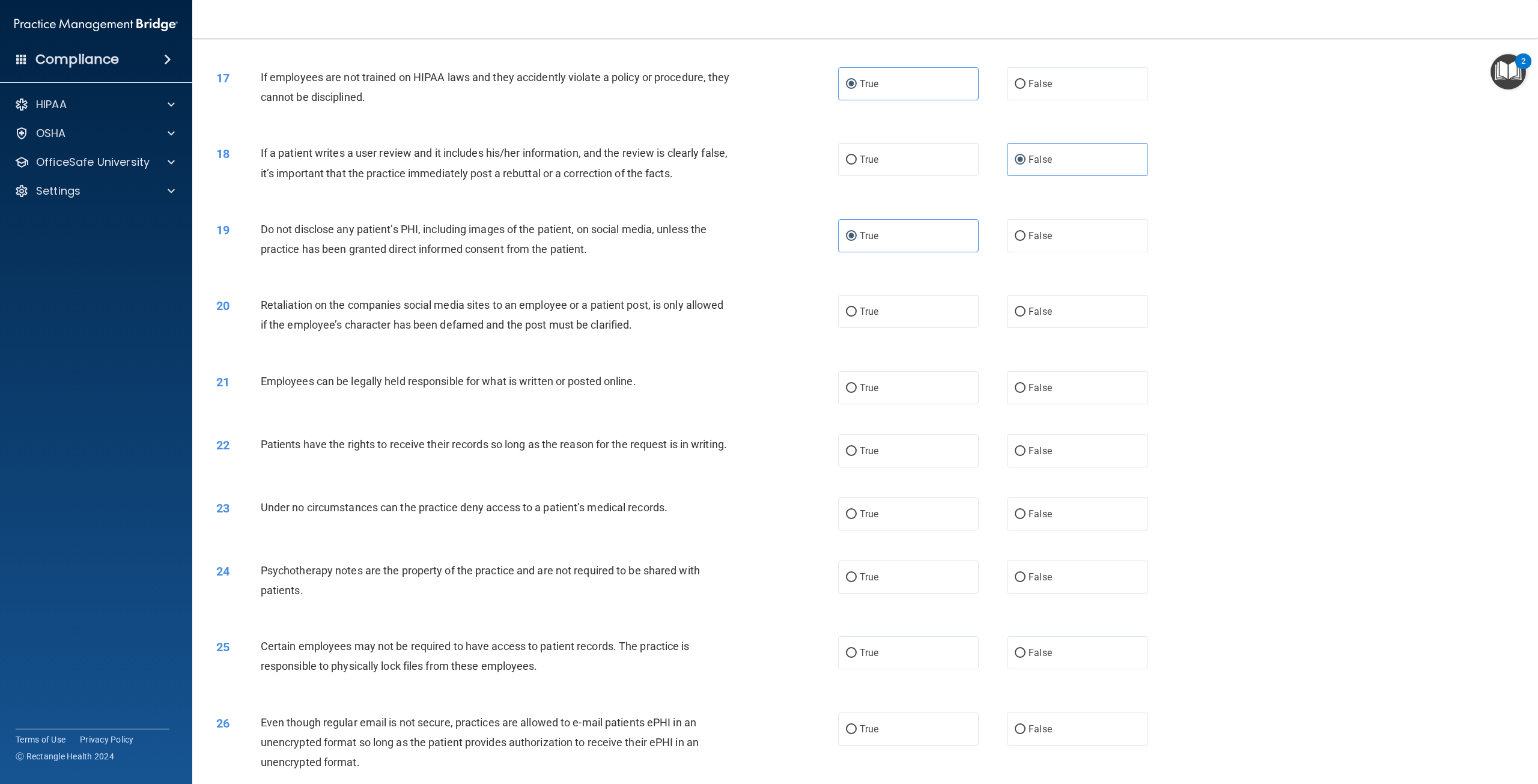
scroll to position [1441, 0]
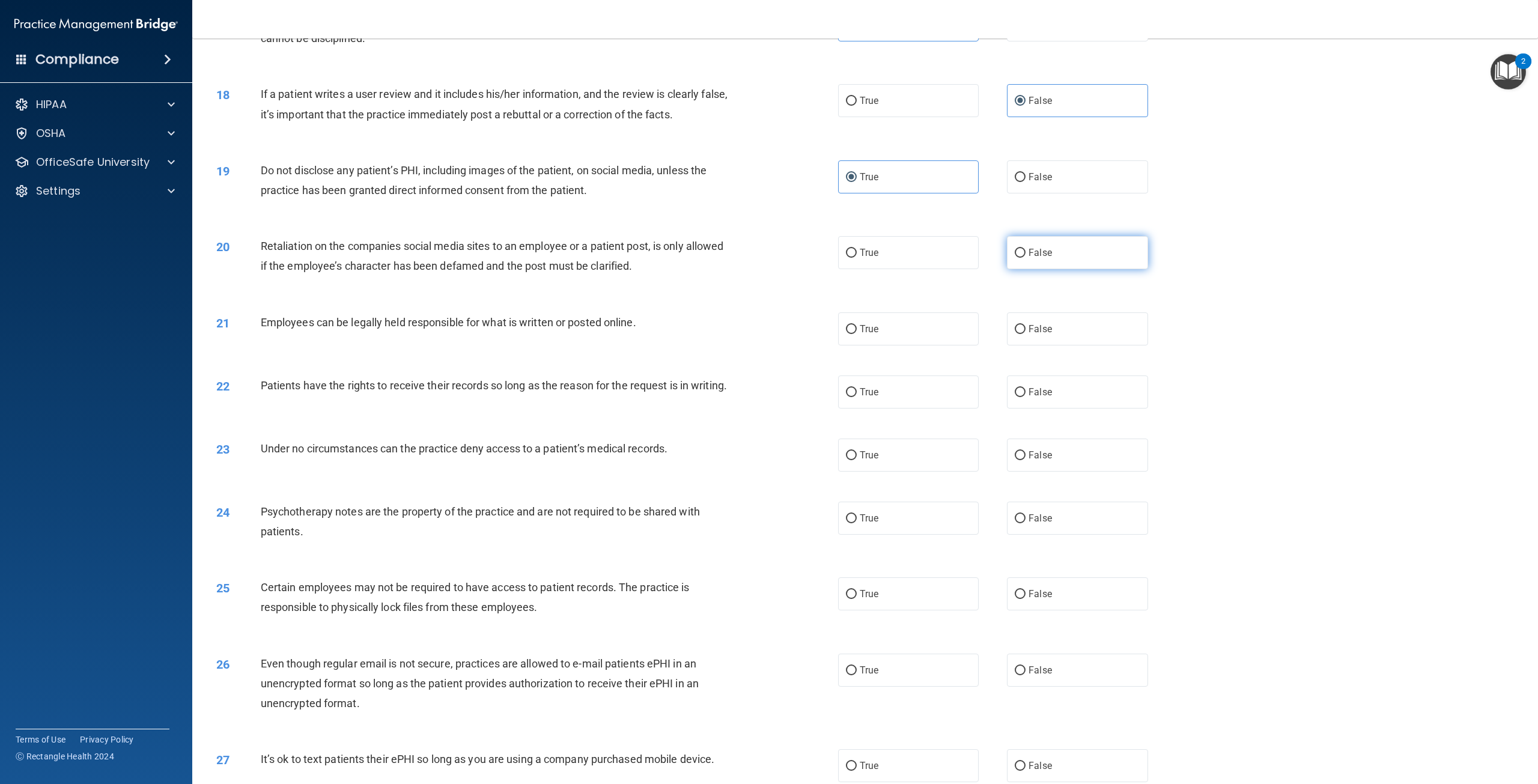
click at [1031, 257] on label "False" at bounding box center [1077, 252] width 141 height 33
click at [1026, 257] on input "False" at bounding box center [1020, 252] width 11 height 9
radio input "true"
click at [896, 332] on label "True" at bounding box center [909, 329] width 141 height 33
click at [856, 332] on input "True" at bounding box center [852, 329] width 11 height 9
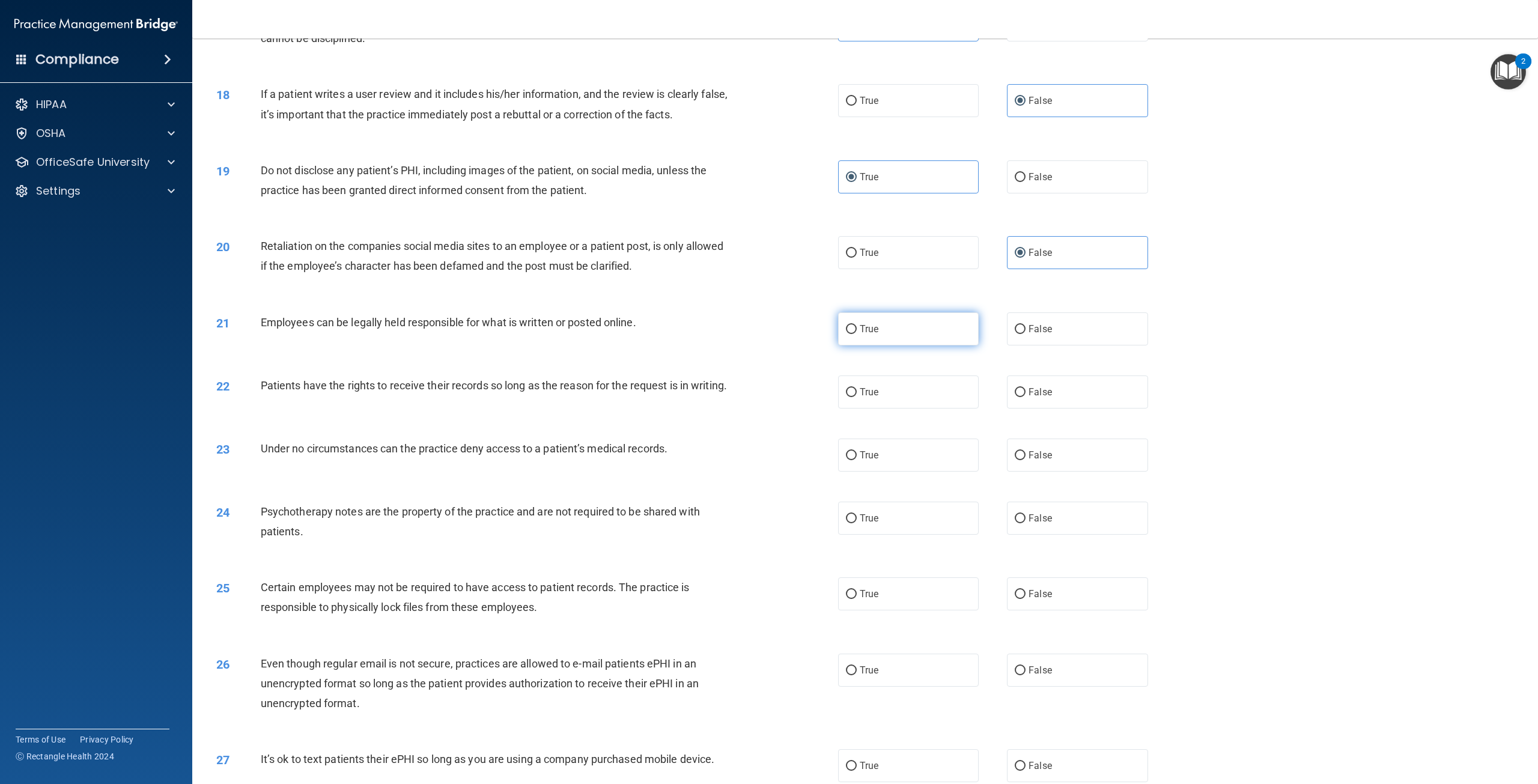
radio input "true"
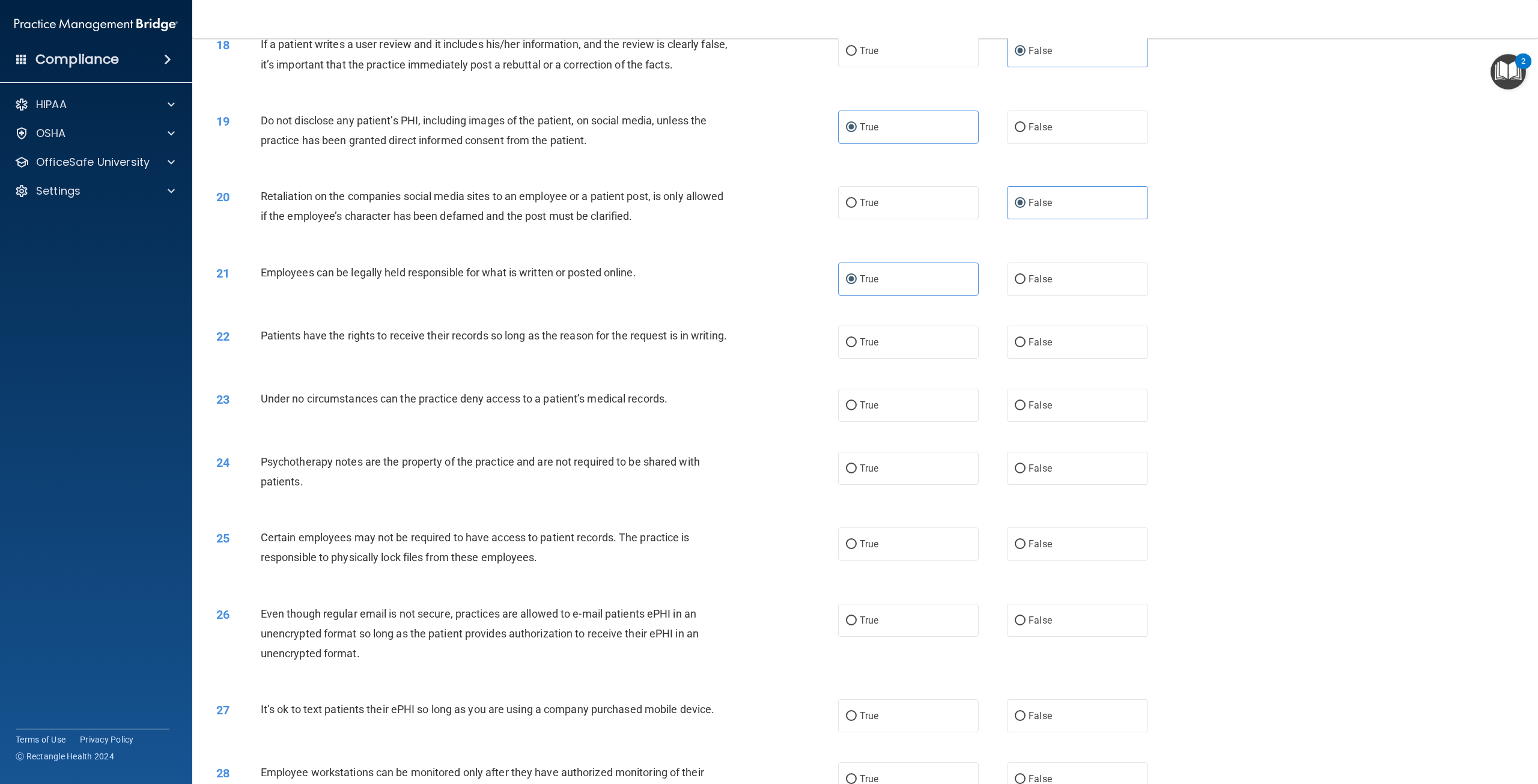
scroll to position [1561, 0]
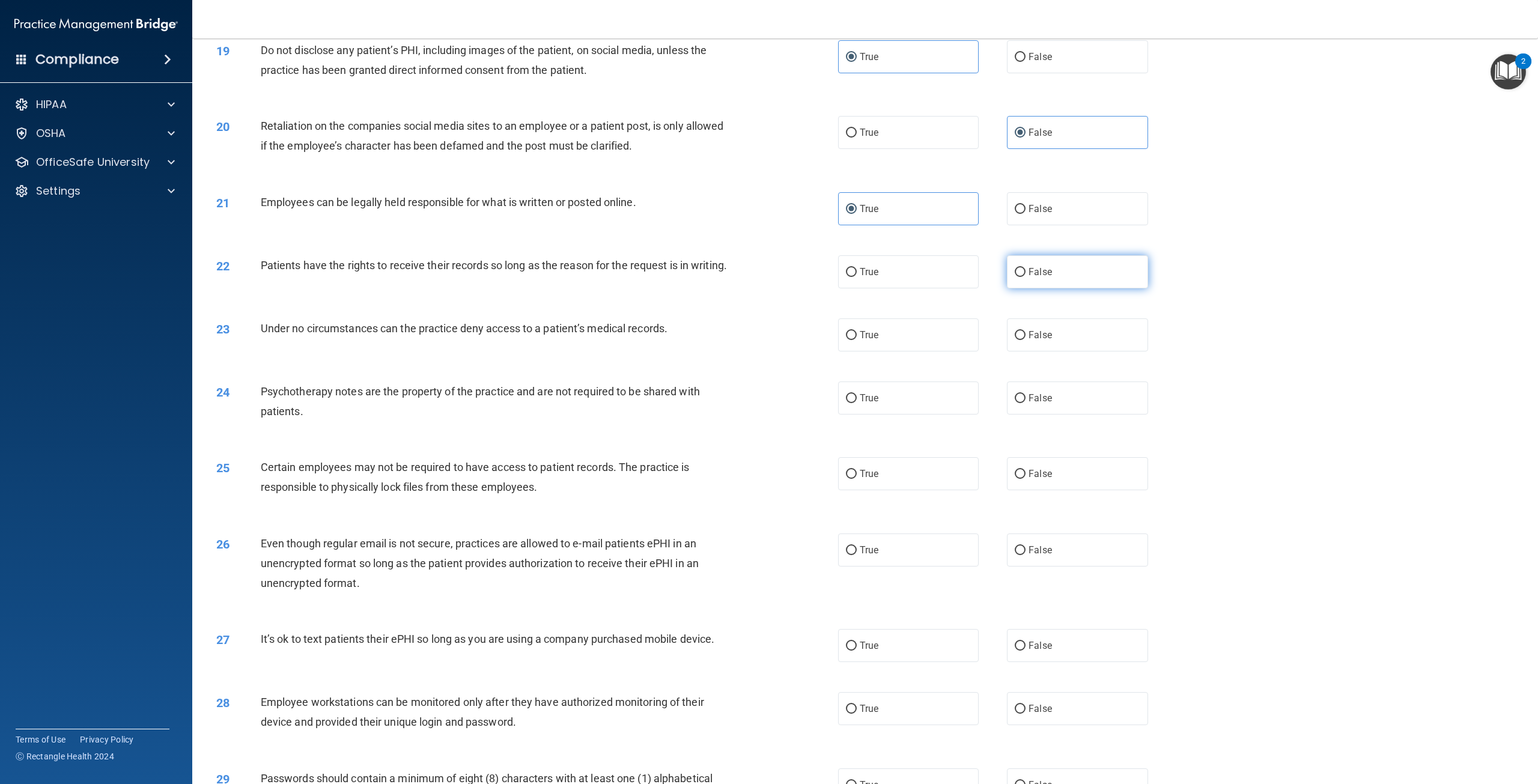
click at [1102, 271] on label "False" at bounding box center [1077, 272] width 141 height 33
click at [1026, 271] on input "False" at bounding box center [1020, 272] width 11 height 9
radio input "true"
click at [1039, 340] on span "False" at bounding box center [1040, 335] width 24 height 11
click at [1026, 340] on input "False" at bounding box center [1020, 335] width 11 height 9
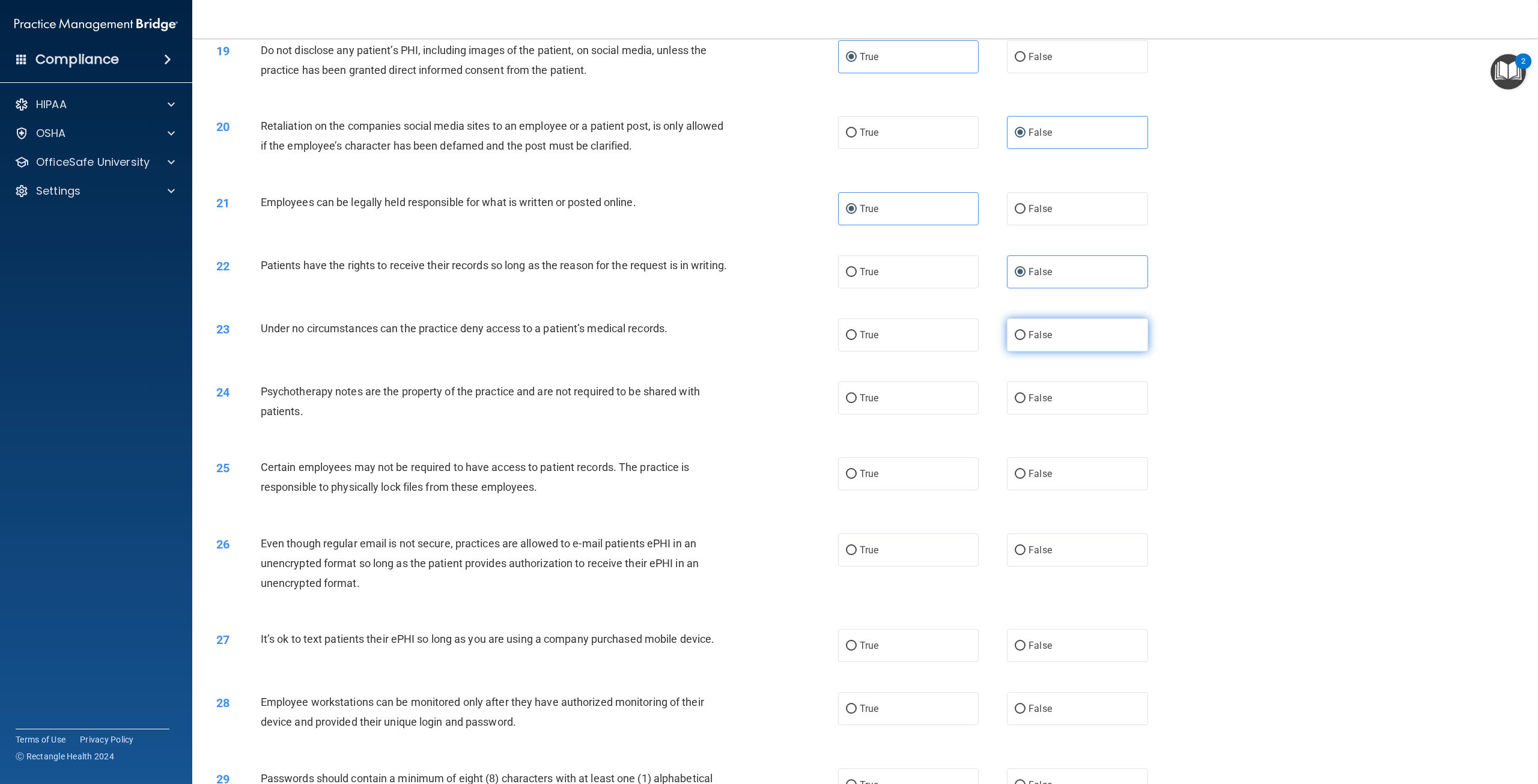
radio input "true"
click at [933, 411] on label "True" at bounding box center [909, 398] width 141 height 33
click at [856, 403] on input "True" at bounding box center [852, 398] width 11 height 9
radio input "true"
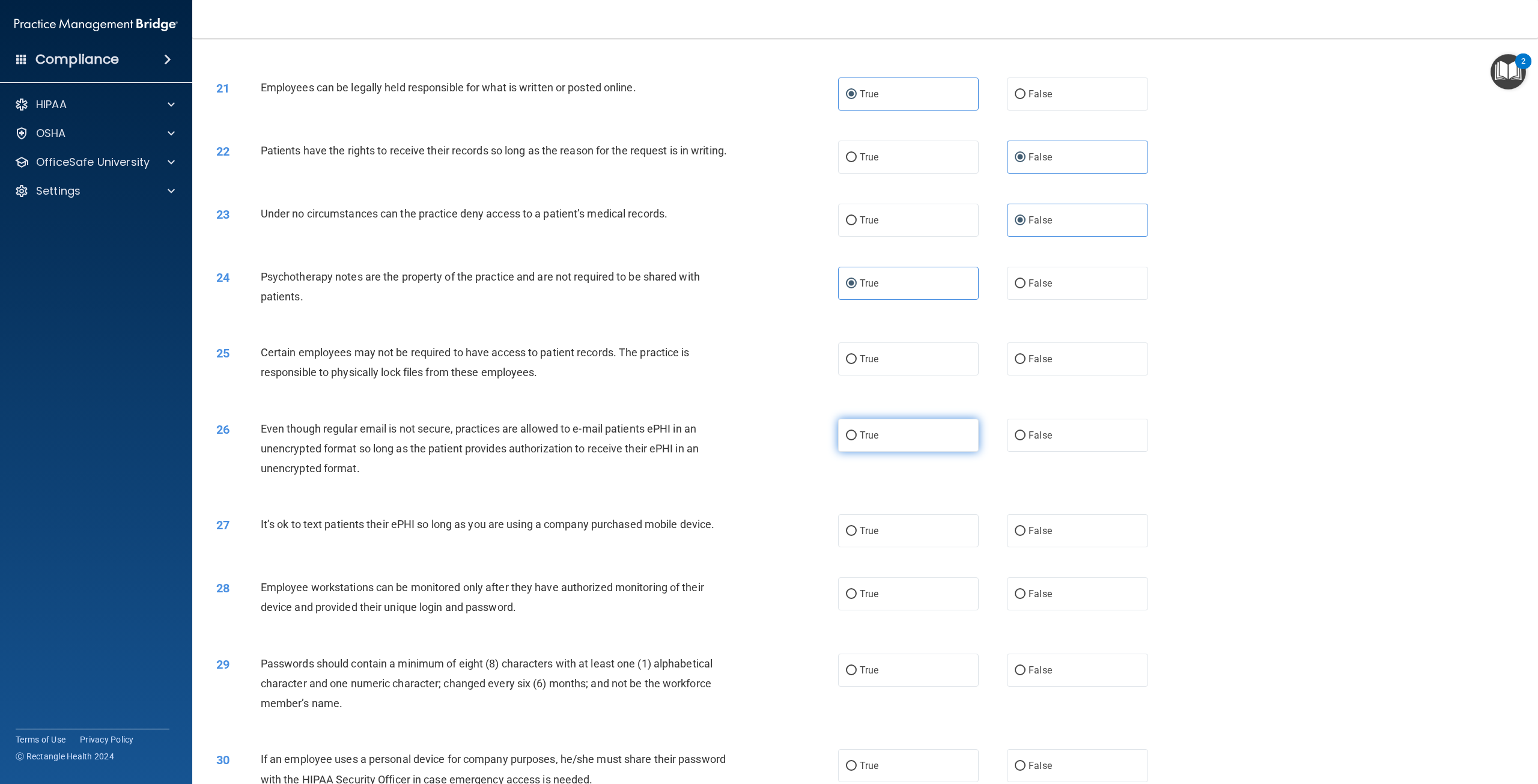
scroll to position [1681, 0]
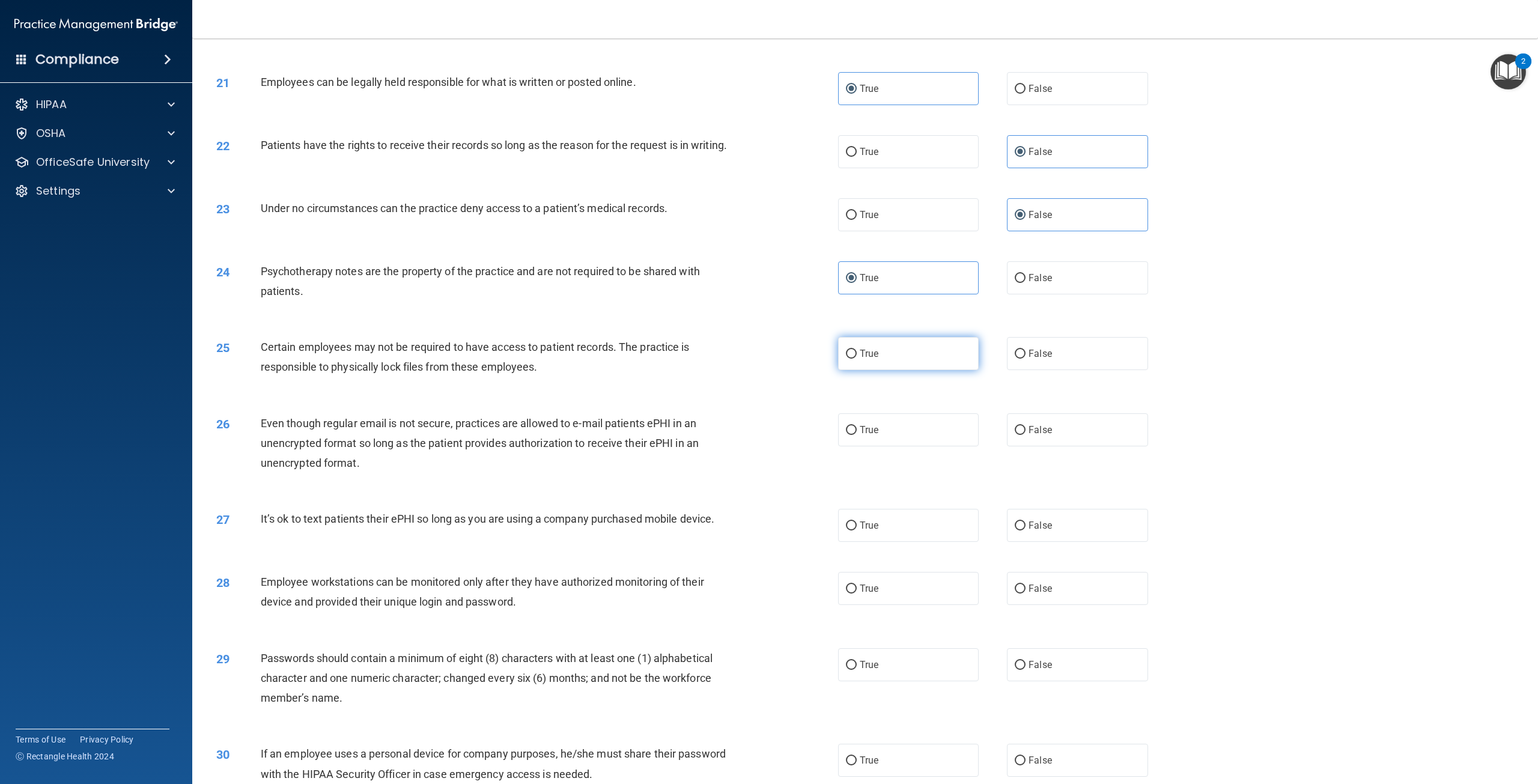
click at [913, 369] on label "True" at bounding box center [909, 354] width 141 height 33
click at [856, 358] on input "True" at bounding box center [852, 354] width 11 height 9
radio input "true"
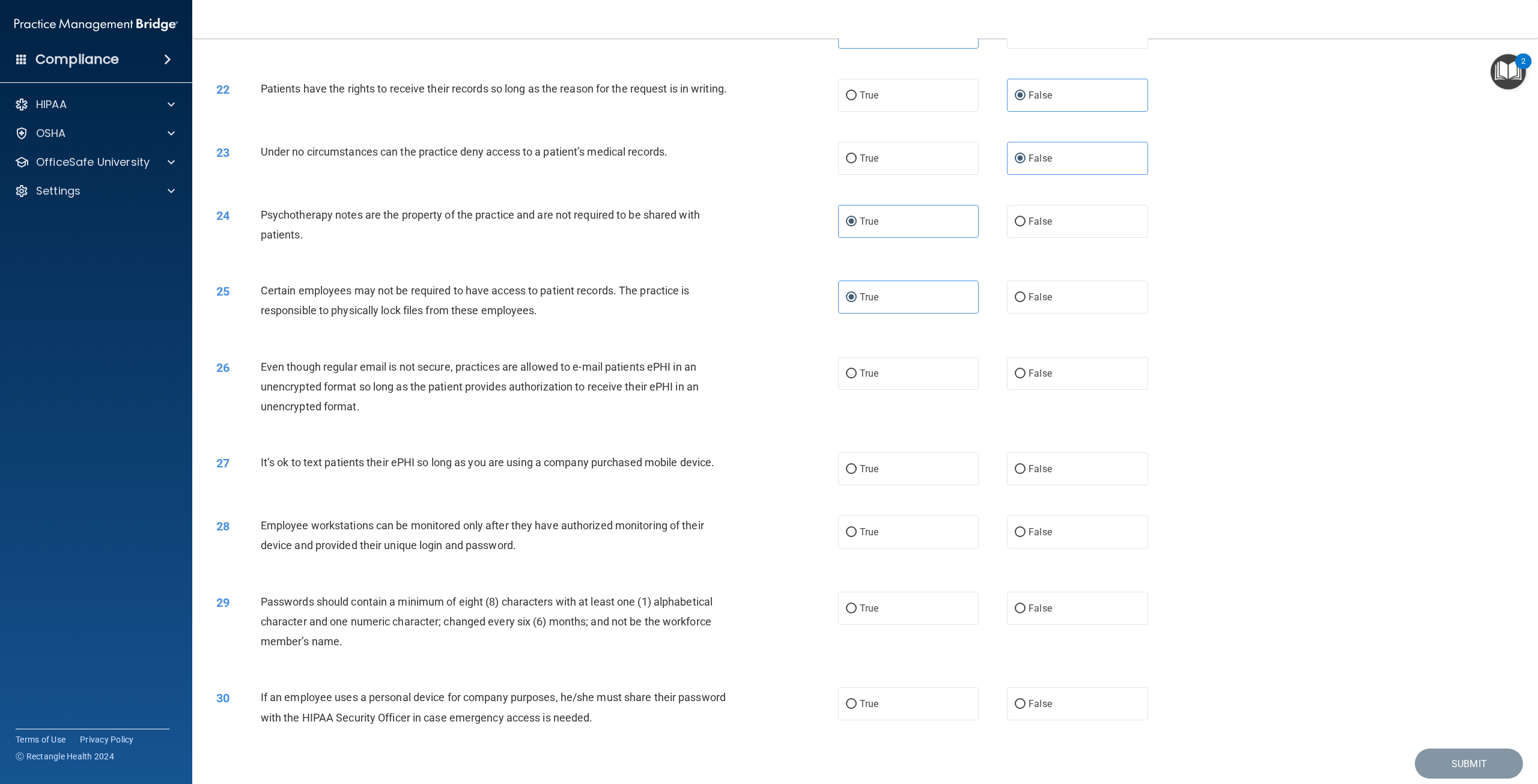
scroll to position [1793, 0]
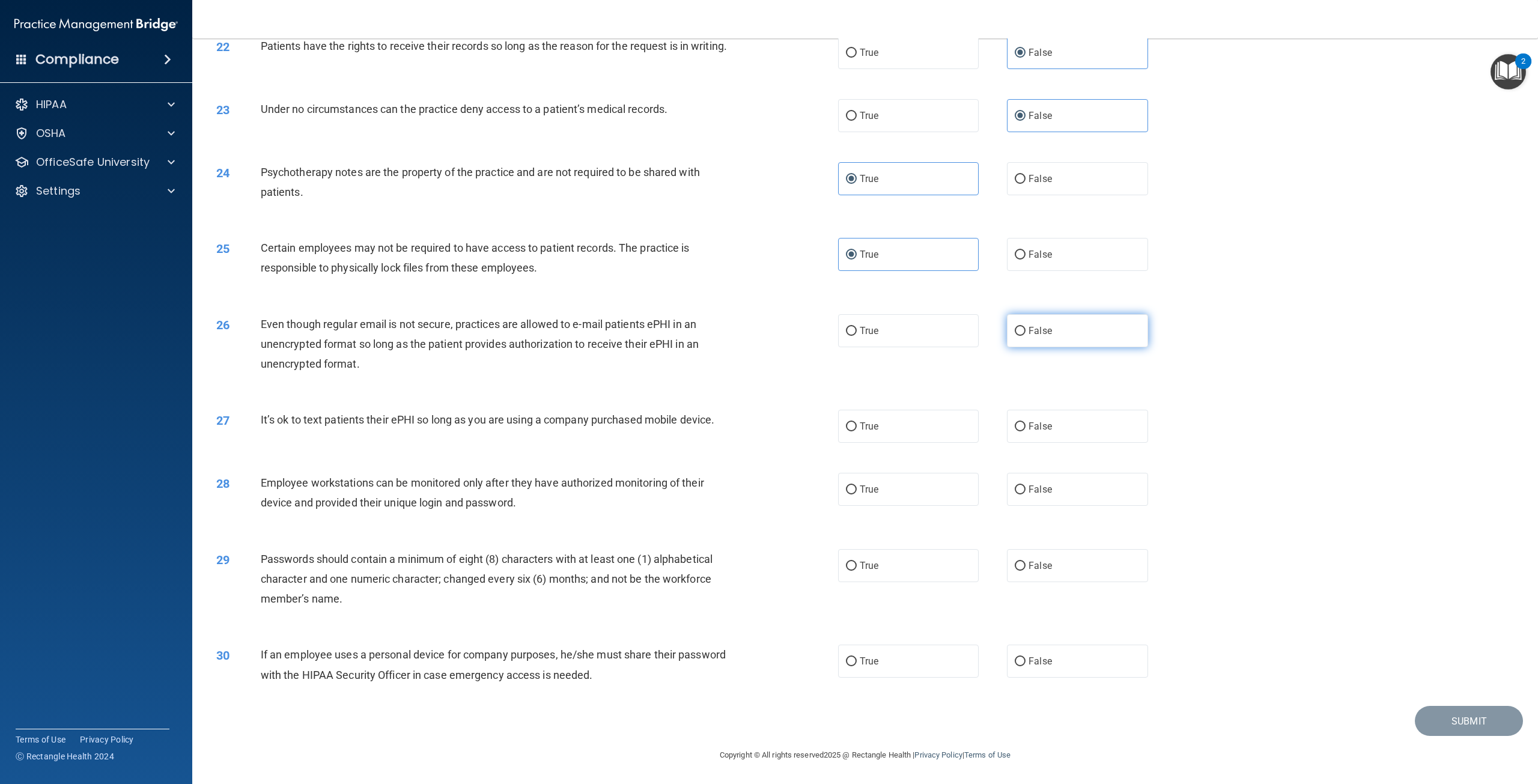
click at [1031, 336] on label "False" at bounding box center [1077, 331] width 141 height 33
click at [1026, 335] on input "False" at bounding box center [1020, 331] width 11 height 9
radio input "true"
click at [906, 418] on label "True" at bounding box center [909, 426] width 141 height 33
click at [856, 422] on input "True" at bounding box center [852, 426] width 11 height 9
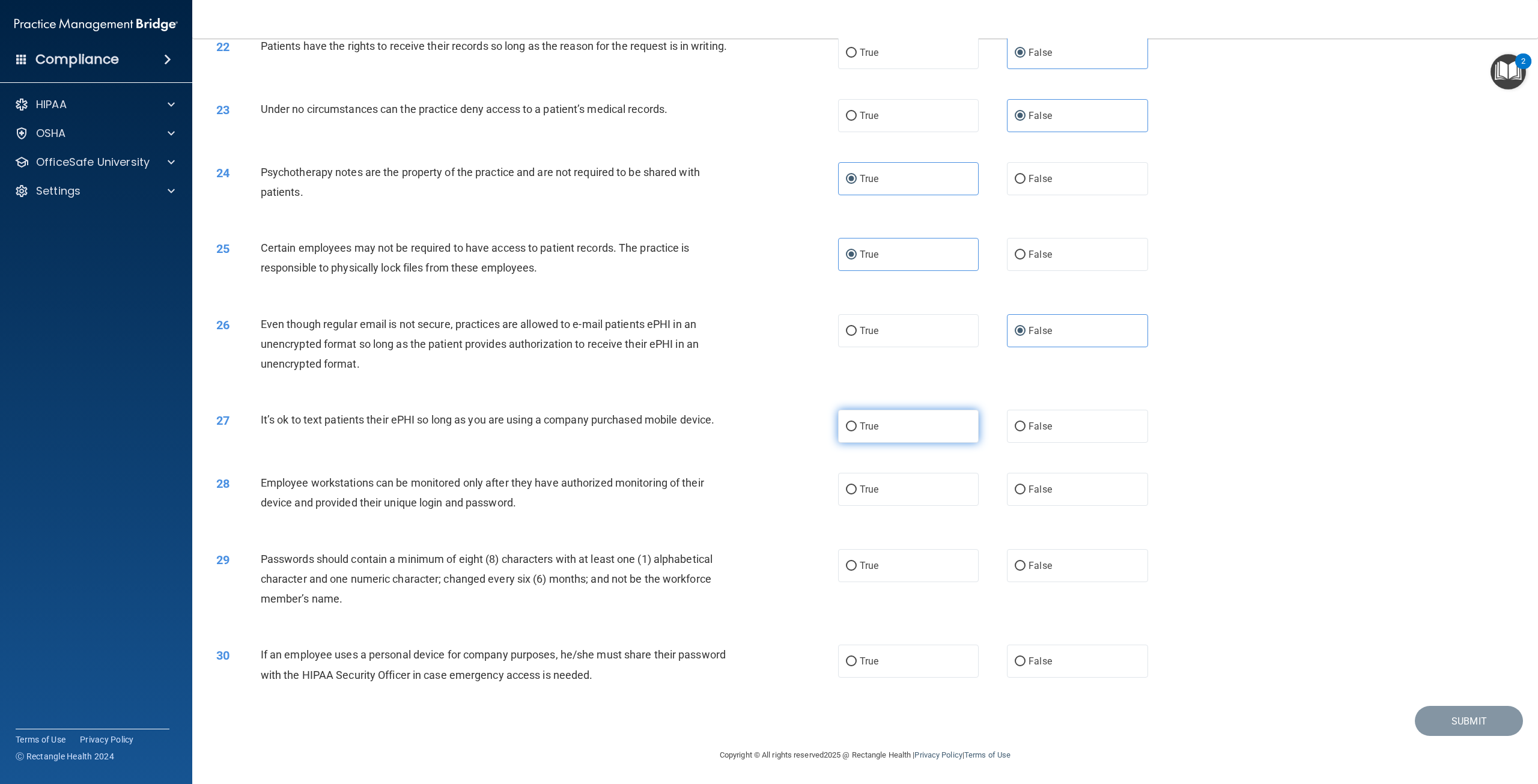
radio input "true"
click at [1021, 490] on label "False" at bounding box center [1077, 489] width 141 height 33
click at [1021, 490] on input "False" at bounding box center [1020, 489] width 11 height 9
radio input "true"
click at [868, 567] on span "True" at bounding box center [869, 565] width 19 height 11
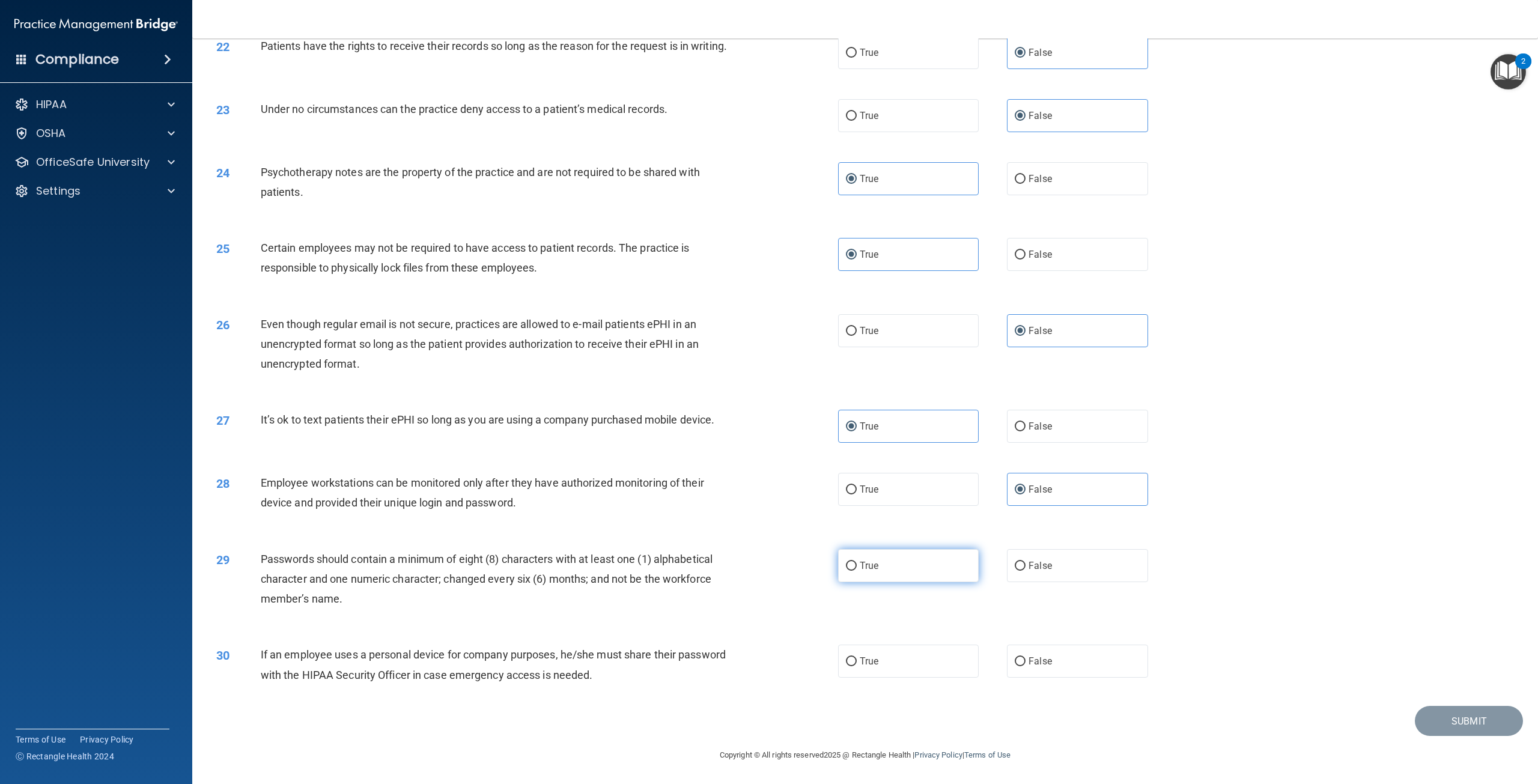
click at [856, 567] on input "True" at bounding box center [852, 566] width 11 height 9
radio input "true"
click at [1037, 654] on label "False" at bounding box center [1077, 661] width 141 height 33
click at [1026, 657] on input "False" at bounding box center [1020, 661] width 11 height 9
radio input "true"
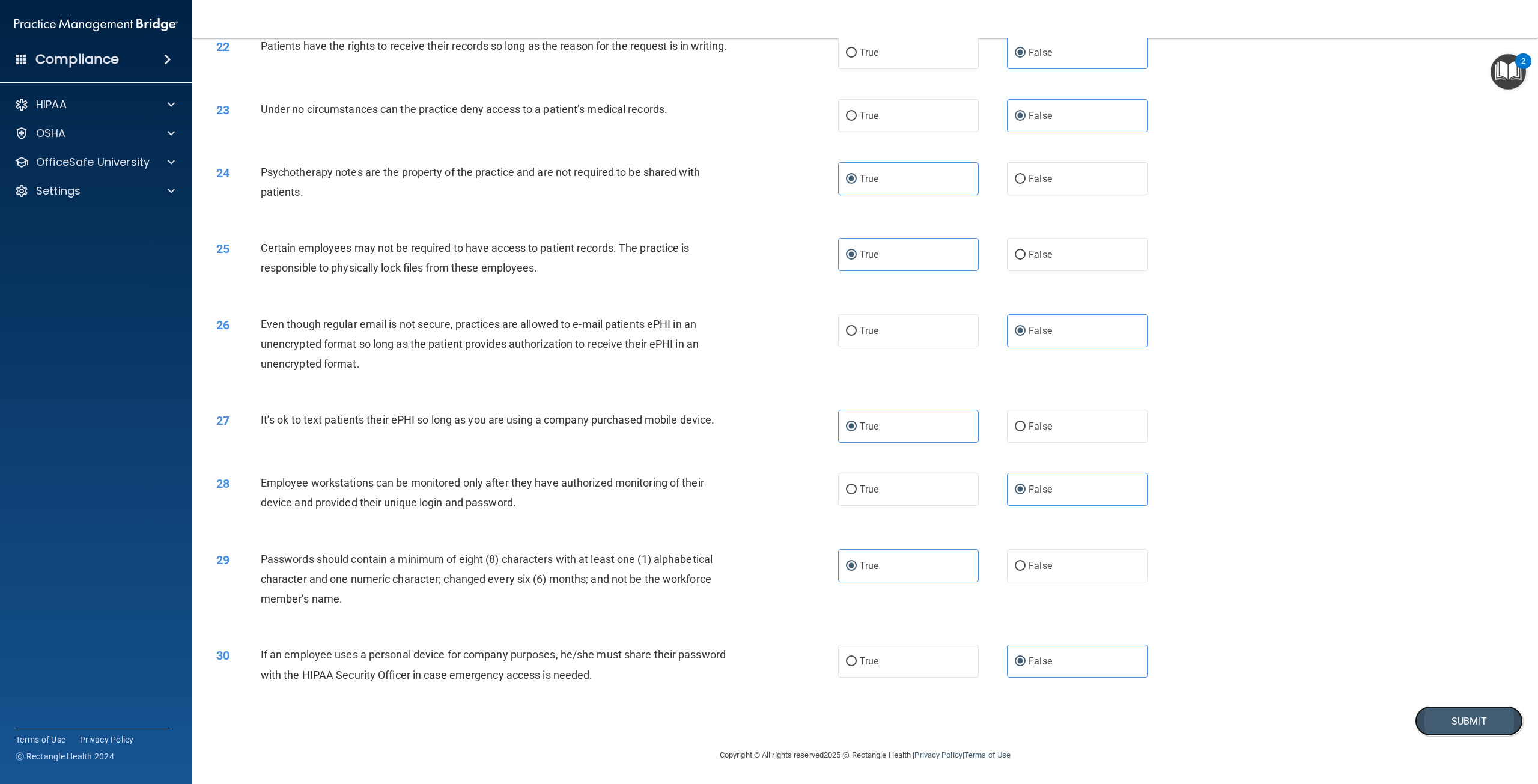
click at [1464, 725] on button "Submit" at bounding box center [1468, 721] width 108 height 31
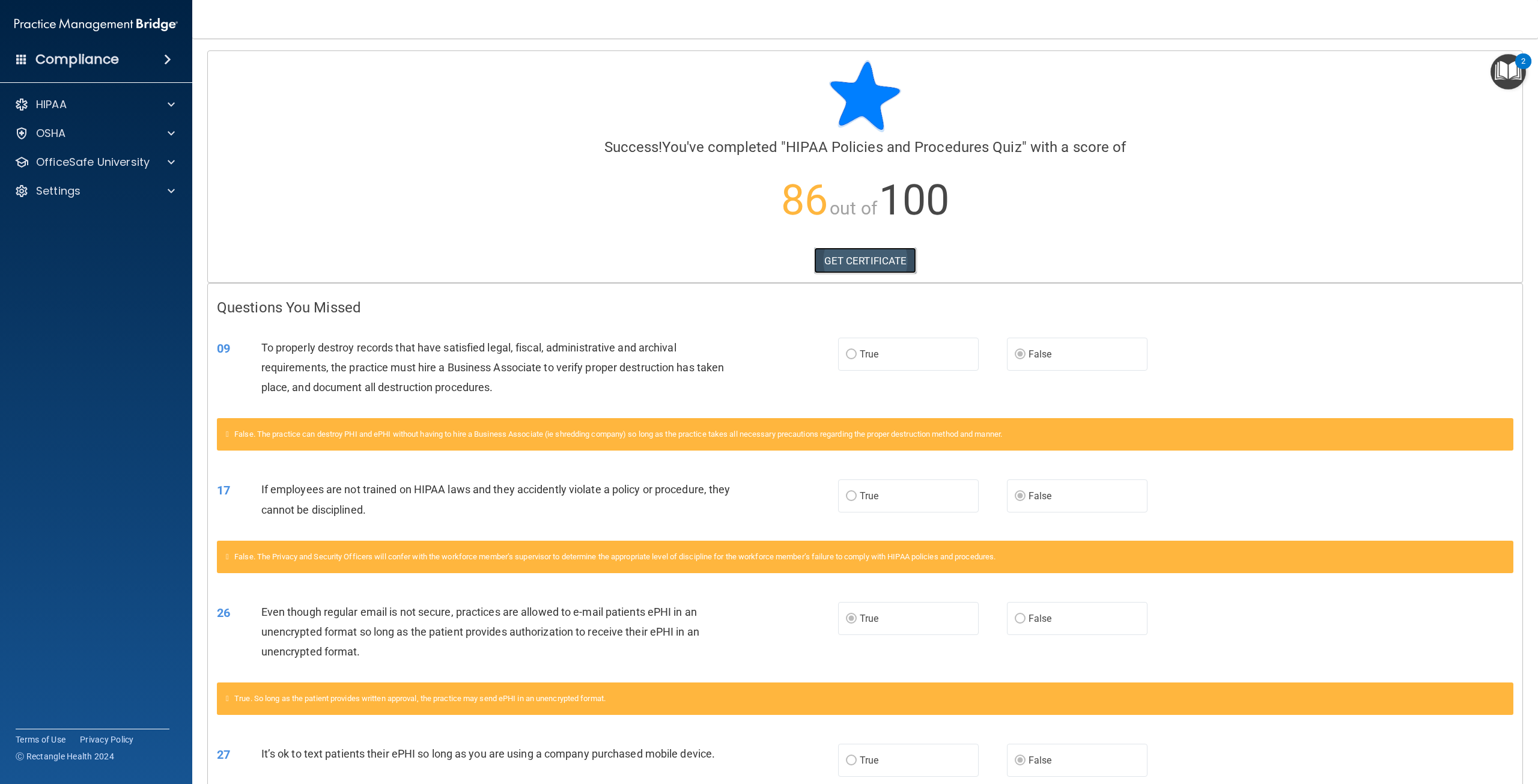
click at [832, 252] on link "GET CERTIFICATE" at bounding box center [865, 260] width 103 height 26
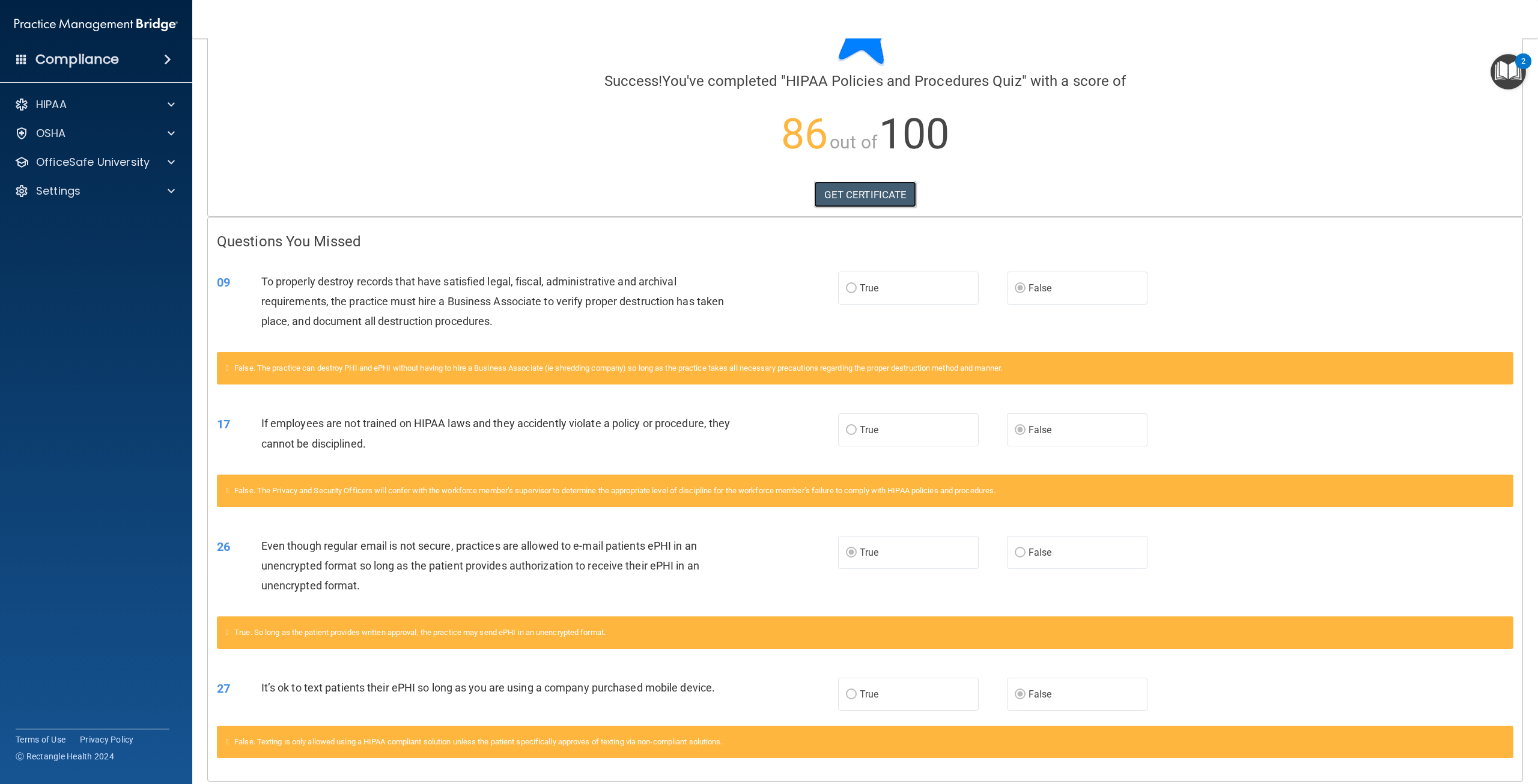
scroll to position [112, 0]
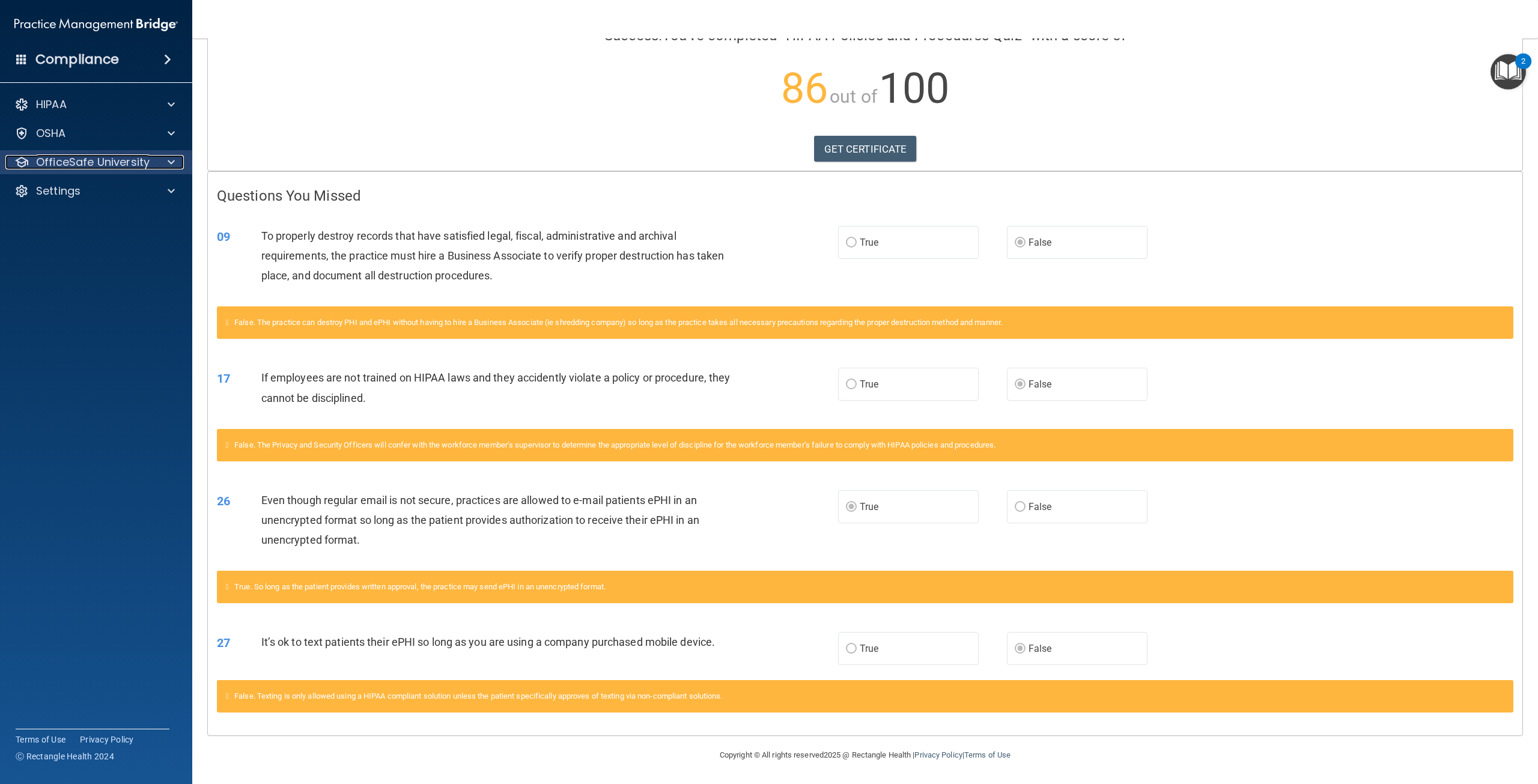
click at [172, 163] on span at bounding box center [171, 162] width 7 height 14
click at [99, 186] on p "HIPAA Training" at bounding box center [57, 191] width 99 height 12
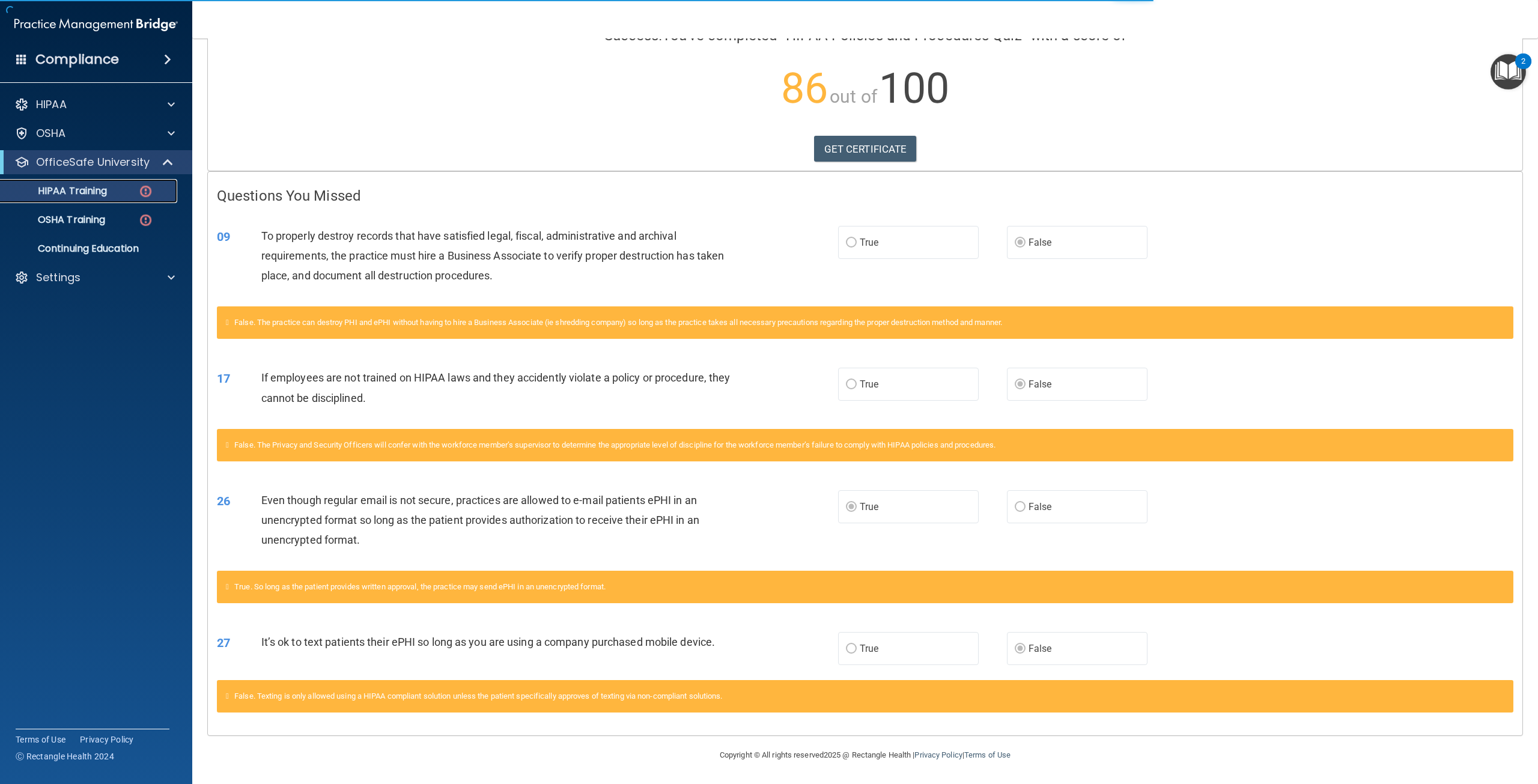
scroll to position [83, 0]
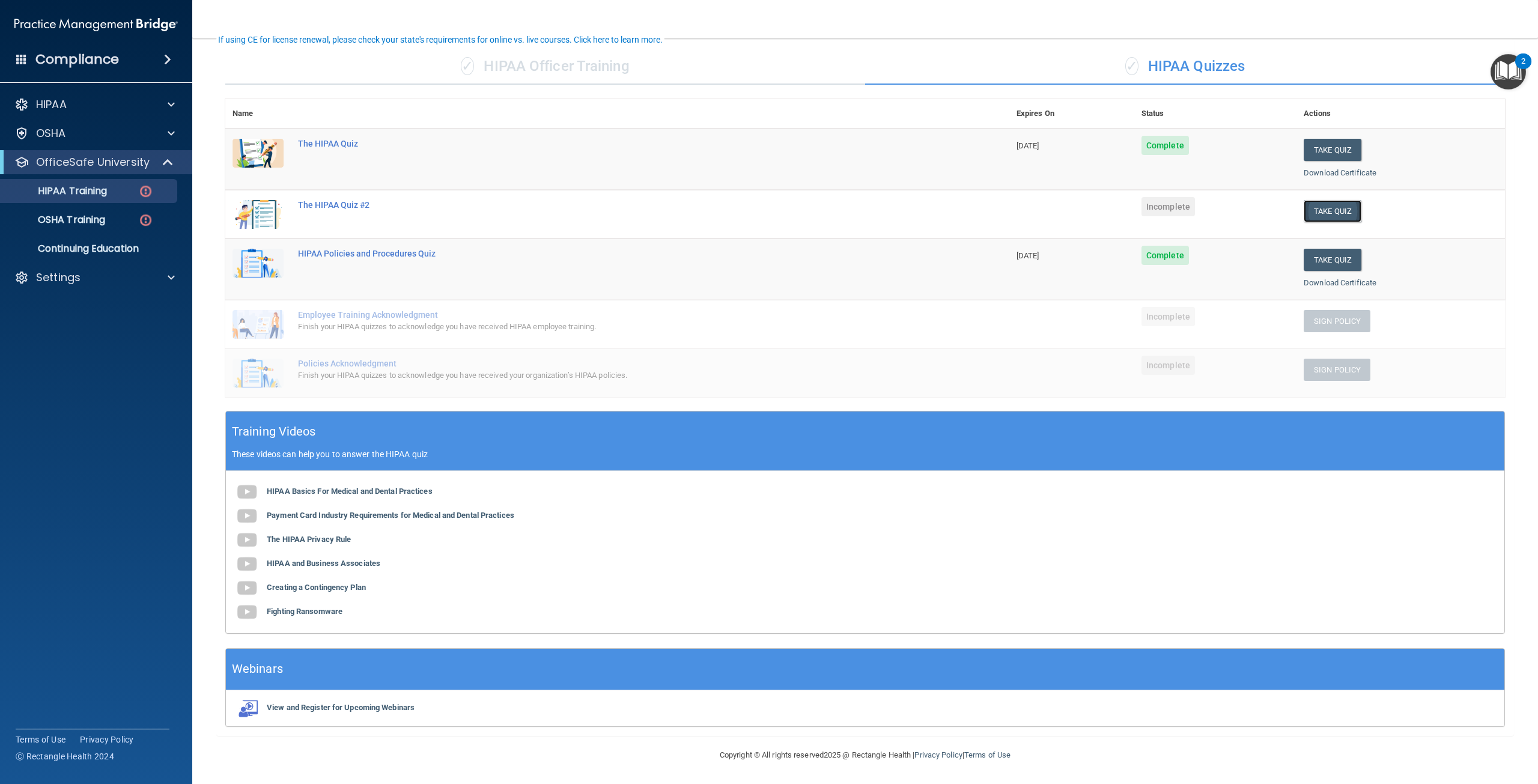
click at [1323, 209] on button "Take Quiz" at bounding box center [1332, 211] width 58 height 22
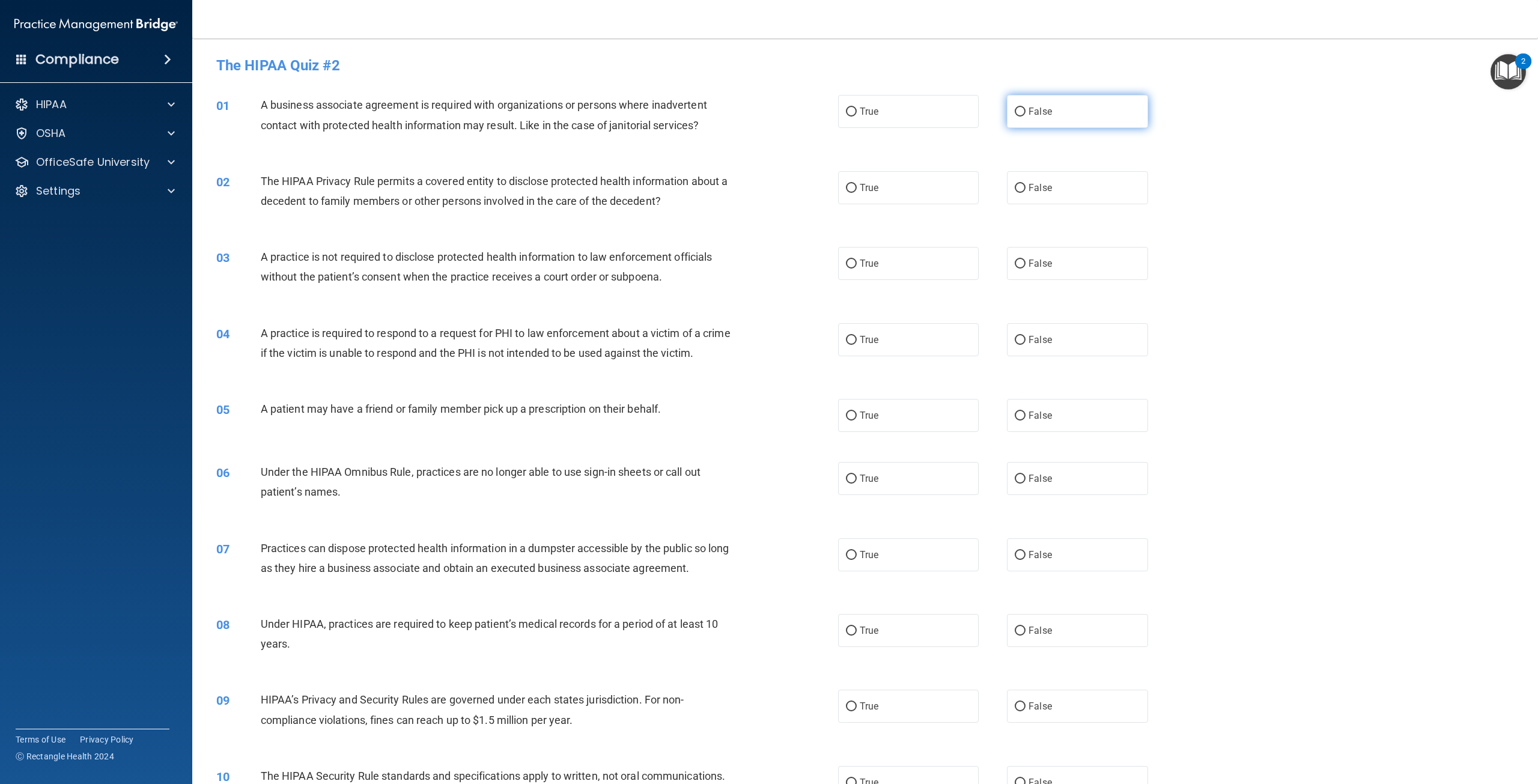
click at [1031, 108] on span "False" at bounding box center [1040, 112] width 24 height 11
click at [1026, 108] on input "False" at bounding box center [1020, 112] width 11 height 9
radio input "true"
click at [882, 188] on label "True" at bounding box center [909, 187] width 141 height 33
click at [856, 188] on input "True" at bounding box center [852, 187] width 11 height 9
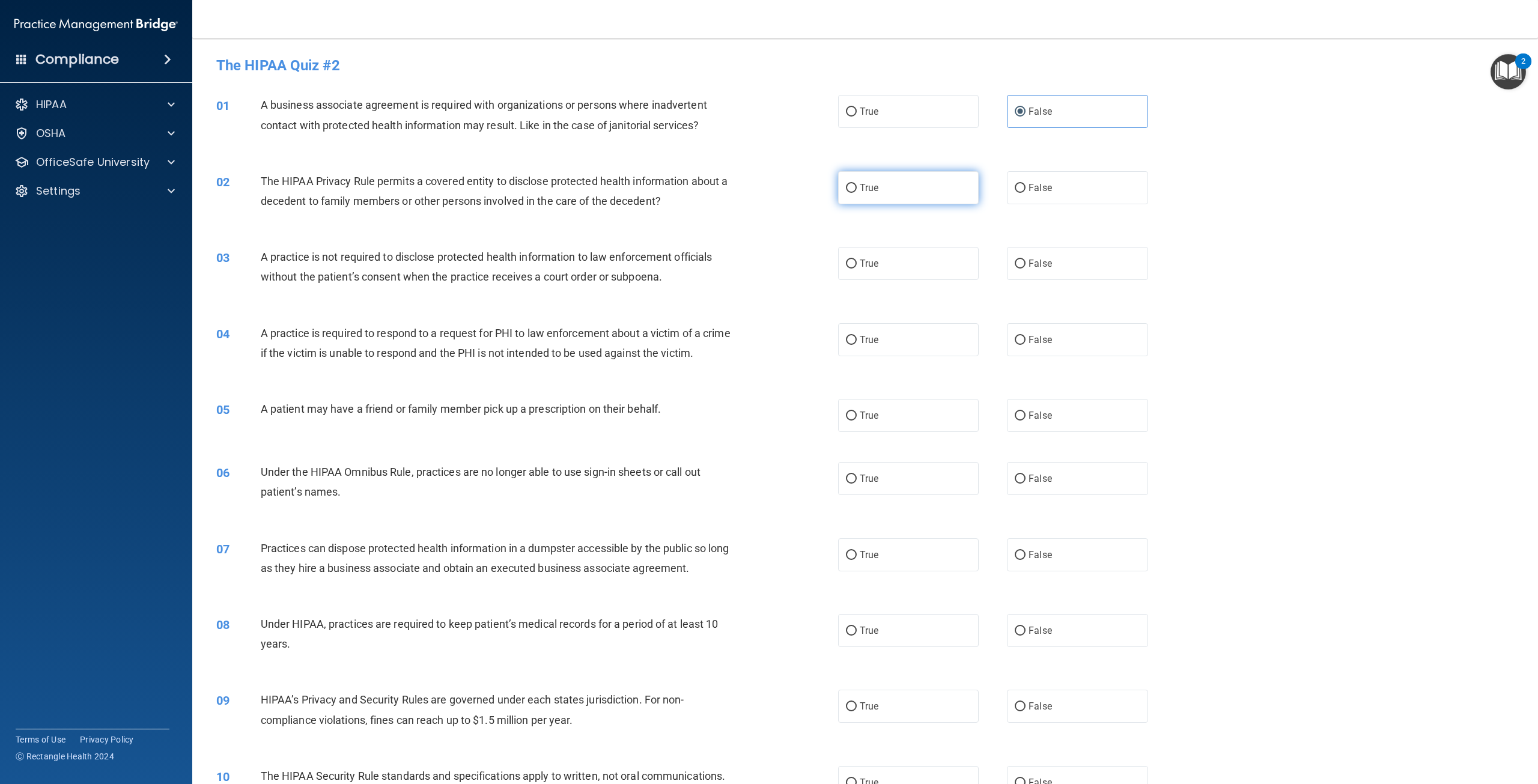
radio input "true"
click at [869, 264] on span "True" at bounding box center [869, 263] width 19 height 11
click at [856, 264] on input "True" at bounding box center [852, 263] width 11 height 9
radio input "true"
click at [1042, 273] on label "False" at bounding box center [1077, 263] width 141 height 33
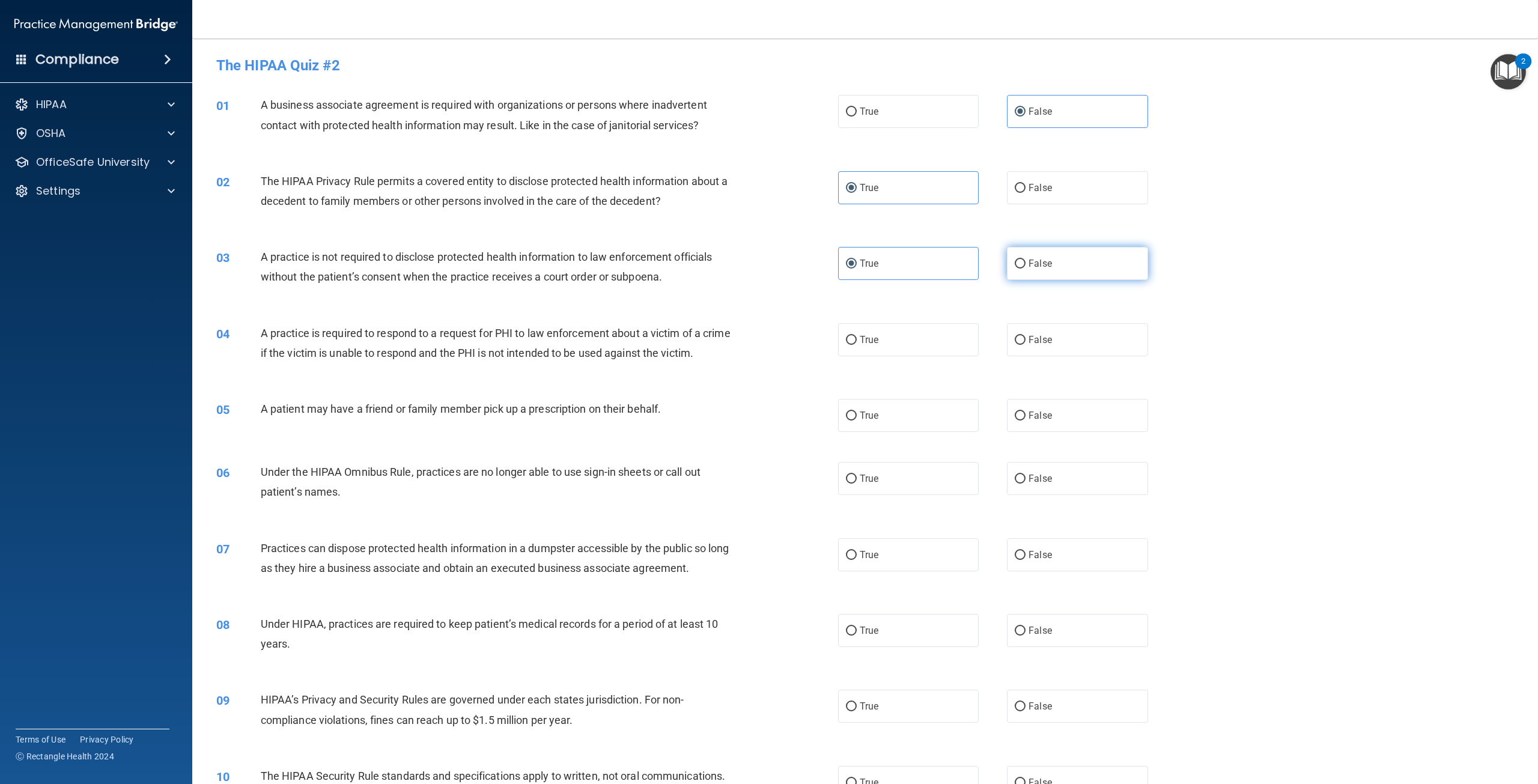
click at [1026, 268] on input "False" at bounding box center [1020, 263] width 11 height 9
radio input "true"
radio input "false"
click at [859, 347] on label "True" at bounding box center [909, 339] width 141 height 33
click at [856, 345] on input "True" at bounding box center [852, 339] width 11 height 9
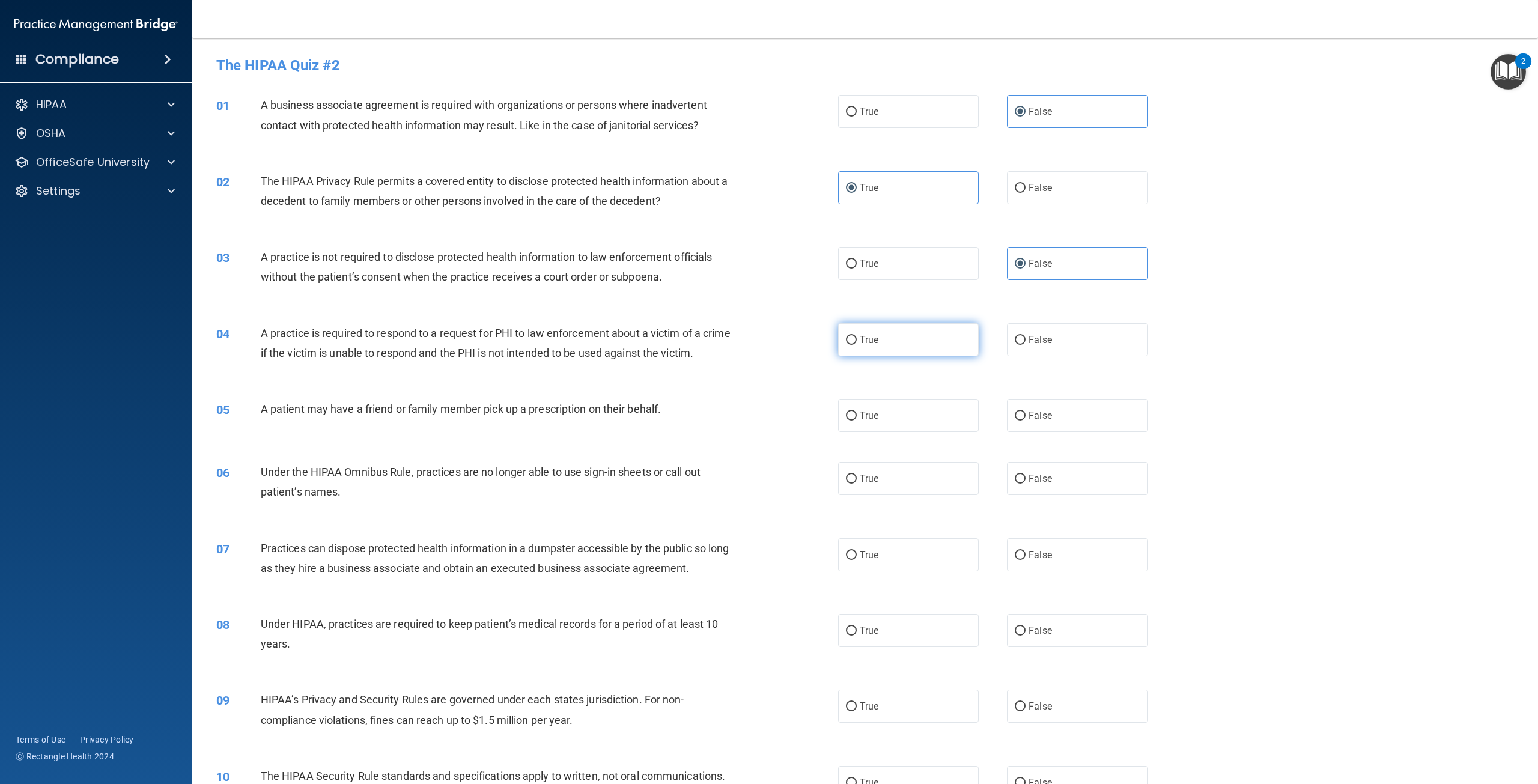
radio input "true"
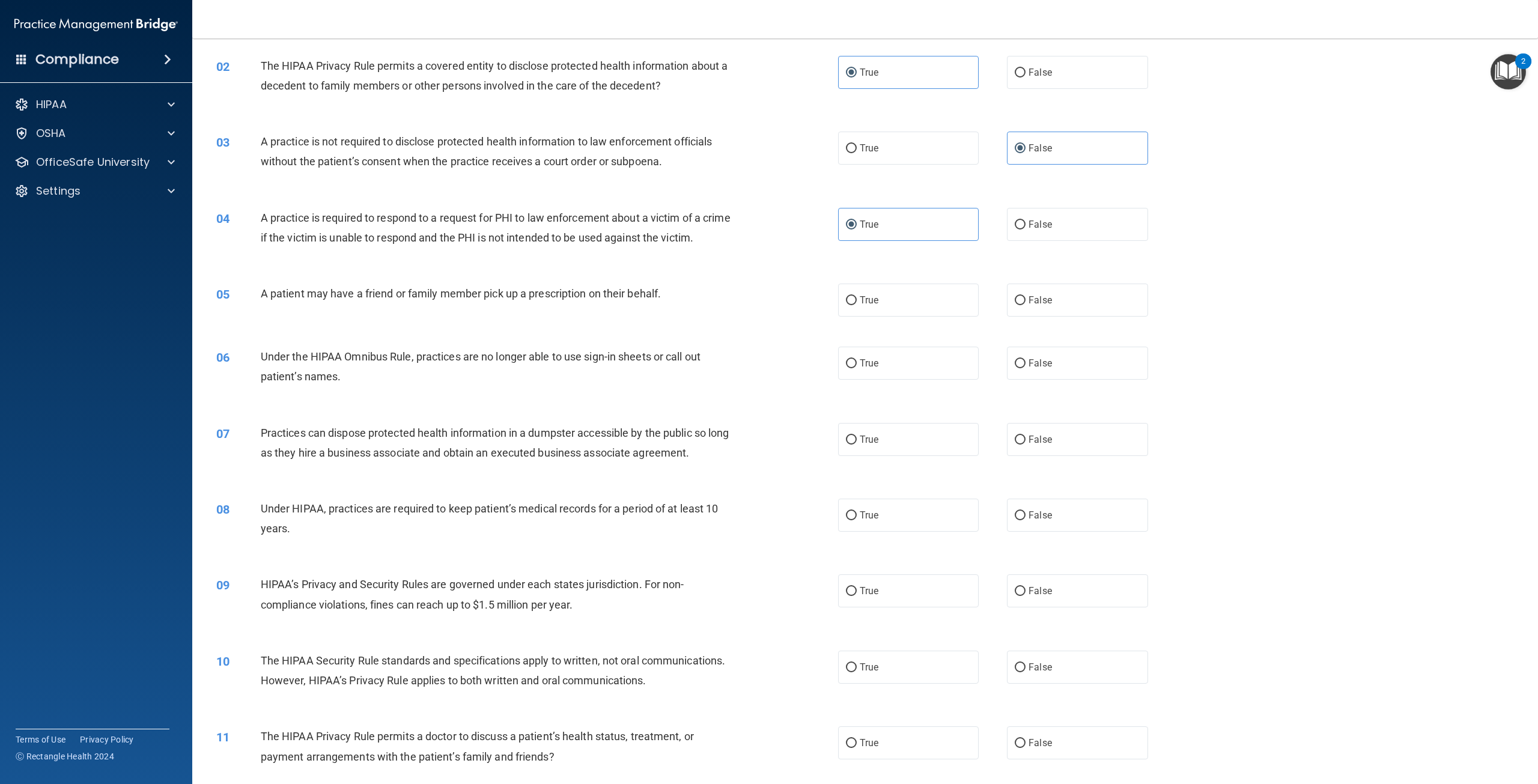
scroll to position [120, 0]
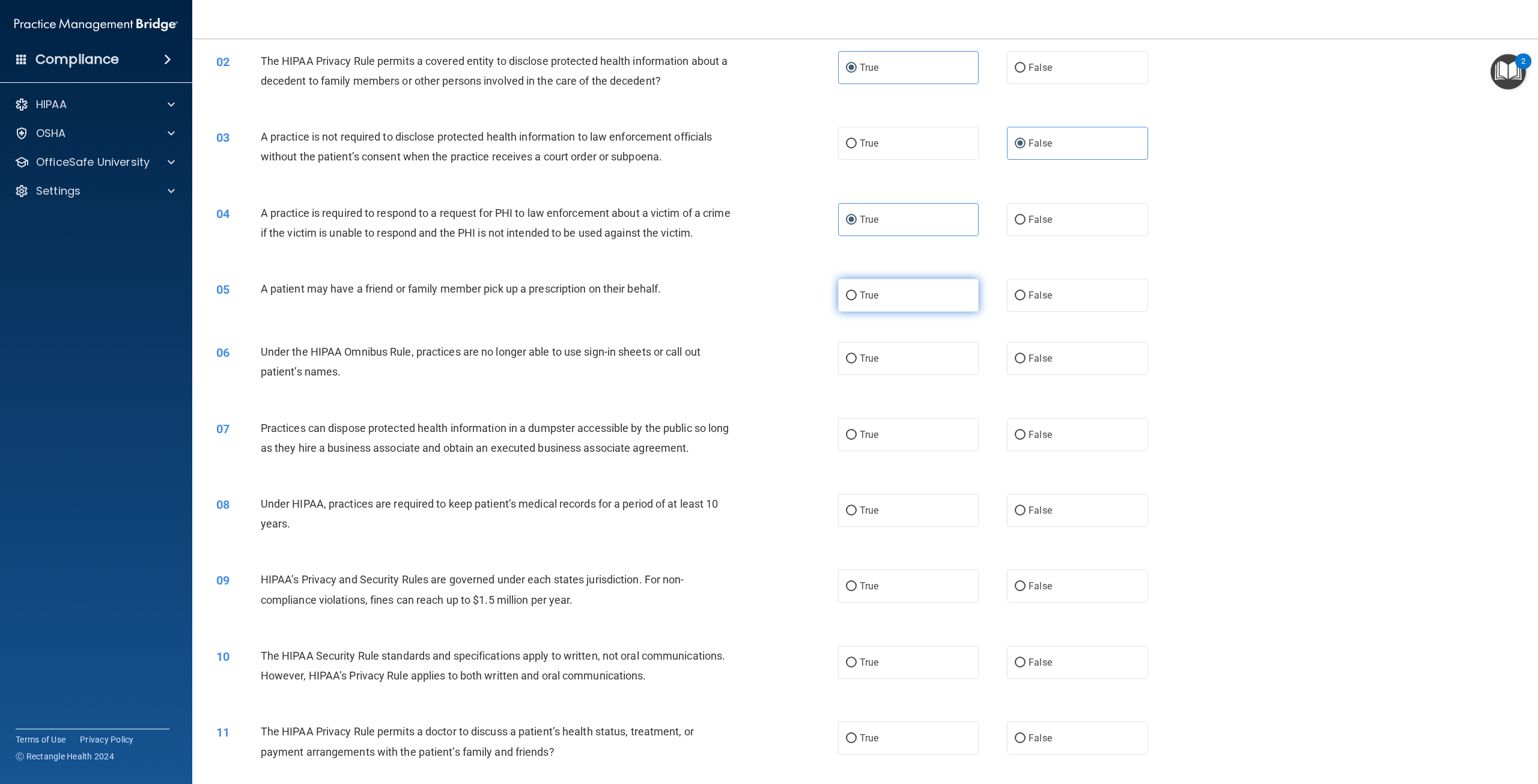
click at [883, 312] on label "True" at bounding box center [909, 295] width 141 height 33
click at [856, 301] on input "True" at bounding box center [852, 295] width 11 height 9
radio input "true"
click at [918, 375] on label "True" at bounding box center [909, 358] width 141 height 33
click at [856, 363] on input "True" at bounding box center [852, 358] width 11 height 9
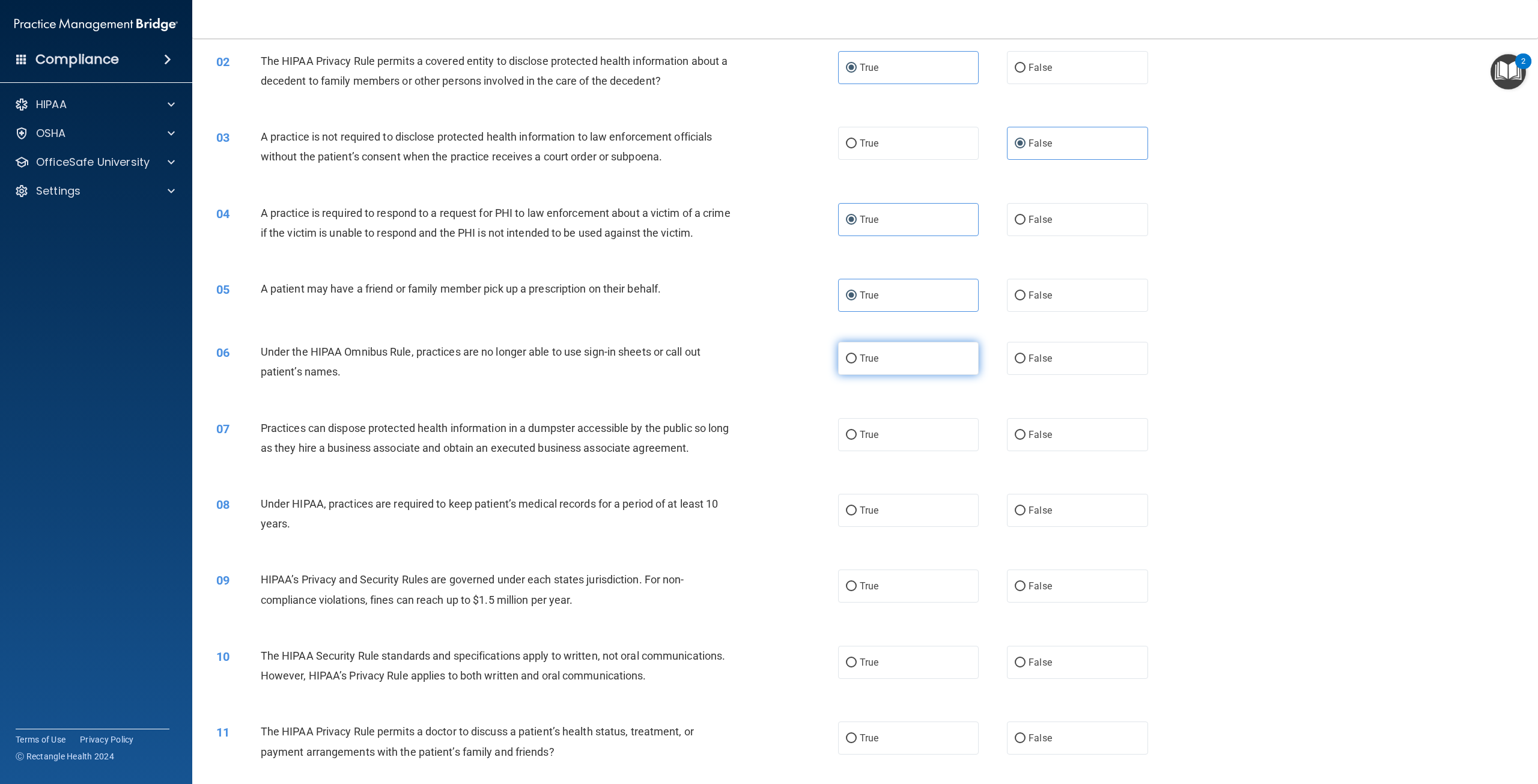
radio input "true"
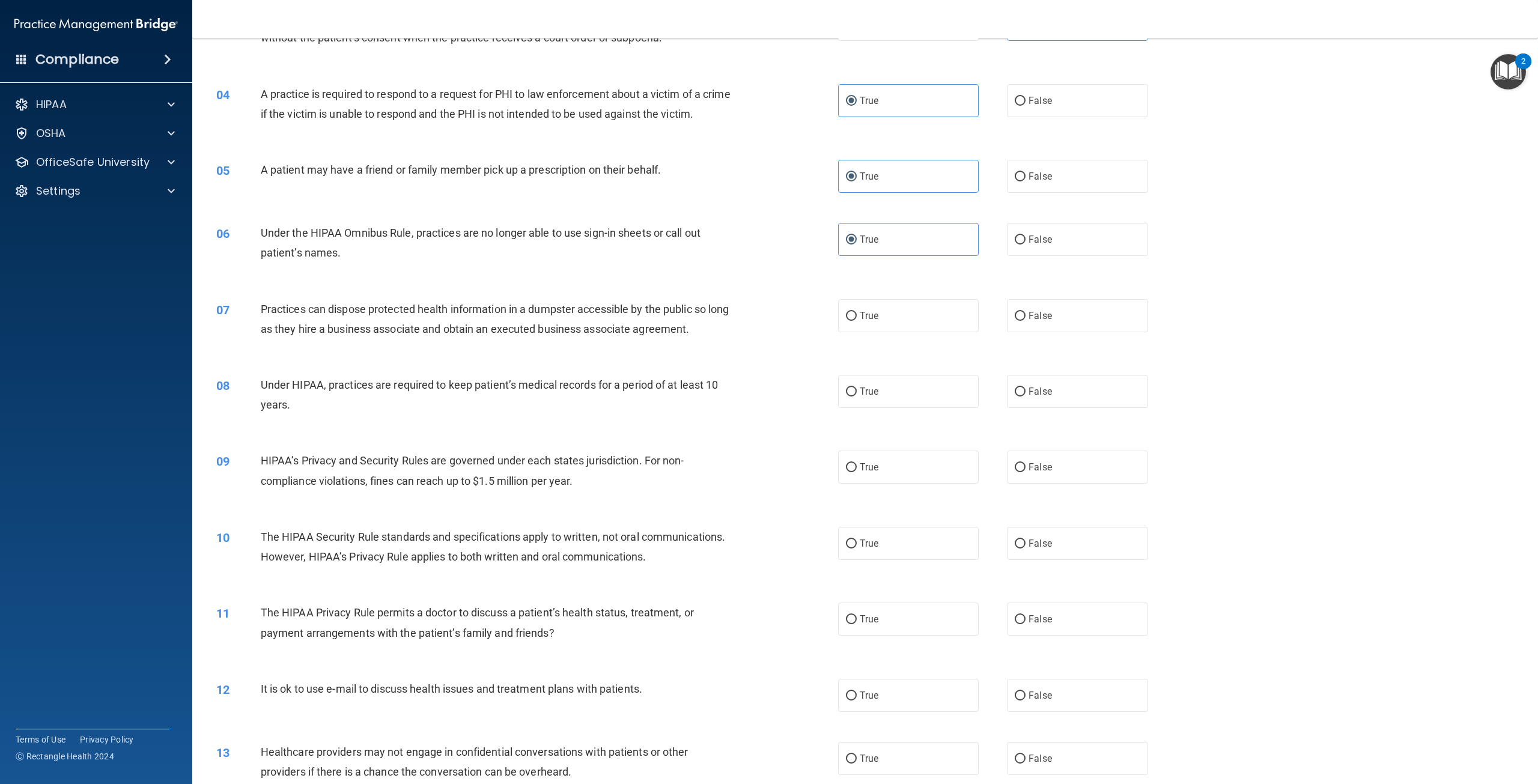
scroll to position [241, 0]
click at [1012, 331] on label "False" at bounding box center [1077, 314] width 141 height 33
click at [1015, 320] on input "False" at bounding box center [1020, 314] width 11 height 9
radio input "true"
click at [1060, 407] on label "False" at bounding box center [1077, 390] width 141 height 33
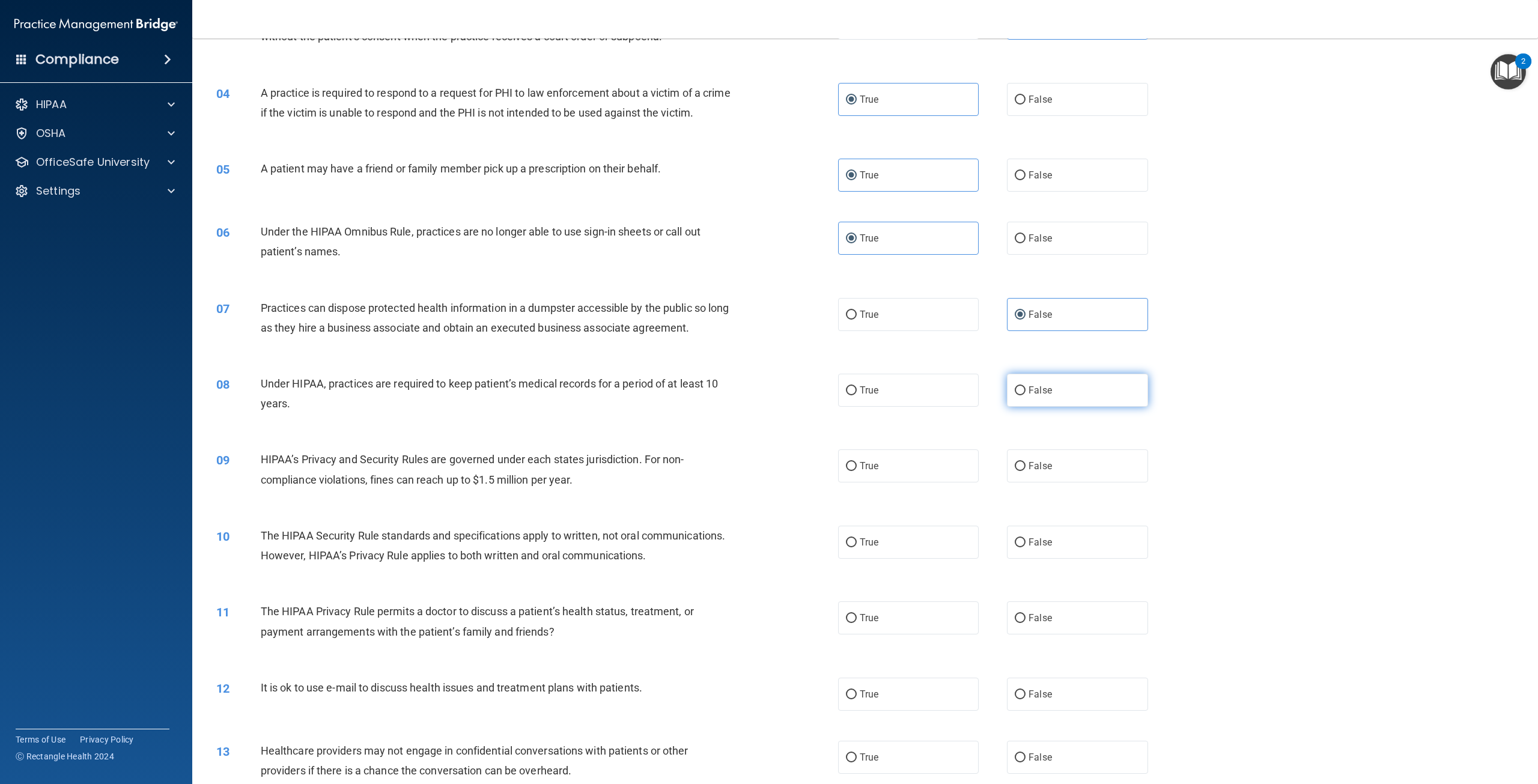
click at [1026, 395] on input "False" at bounding box center [1020, 390] width 11 height 9
radio input "true"
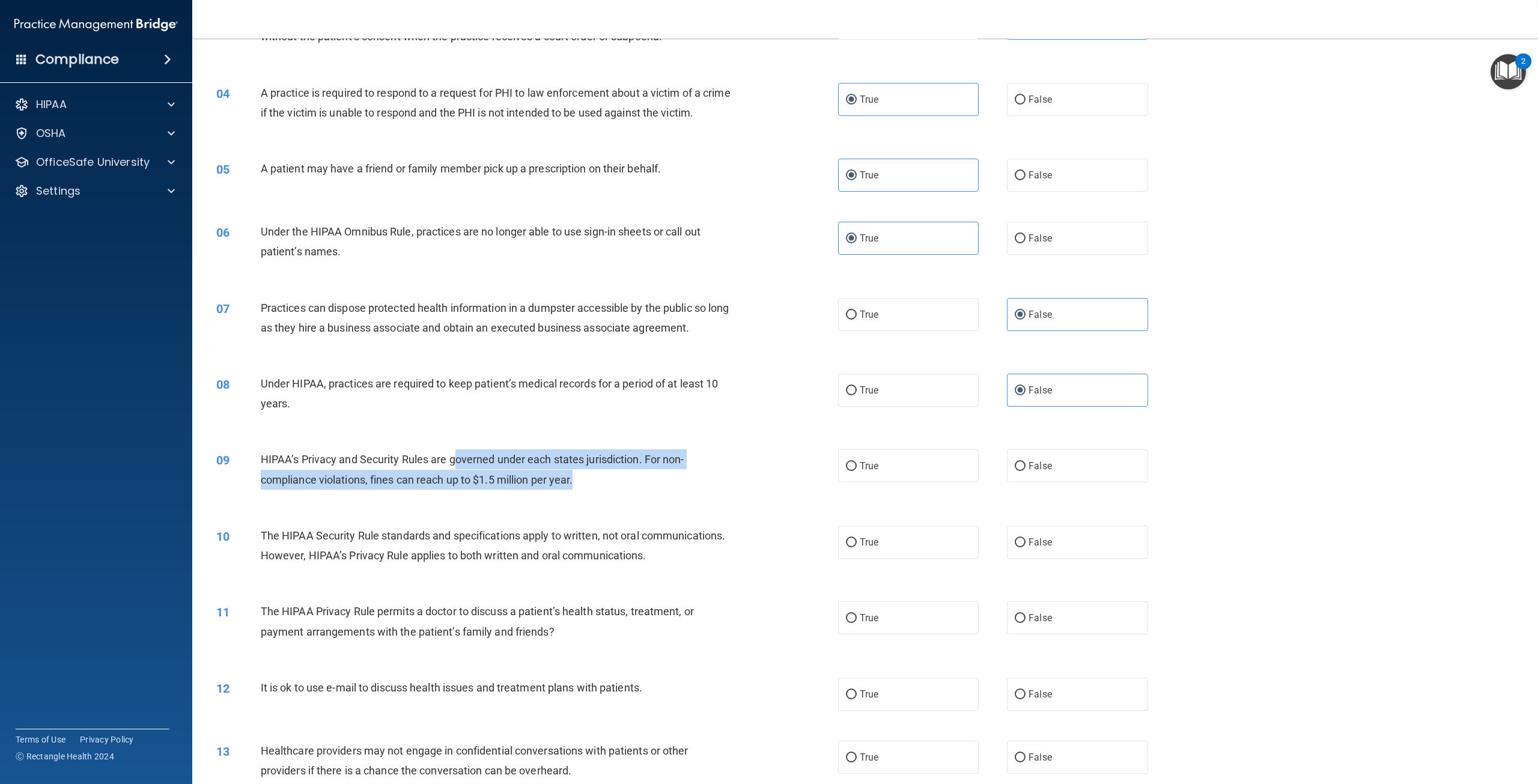
drag, startPoint x: 590, startPoint y: 498, endPoint x: 454, endPoint y: 473, distance: 138.3
click at [455, 473] on div "HIPAA’s Privacy and Security Rules are governed under each states jurisdiction.…" at bounding box center [500, 469] width 480 height 40
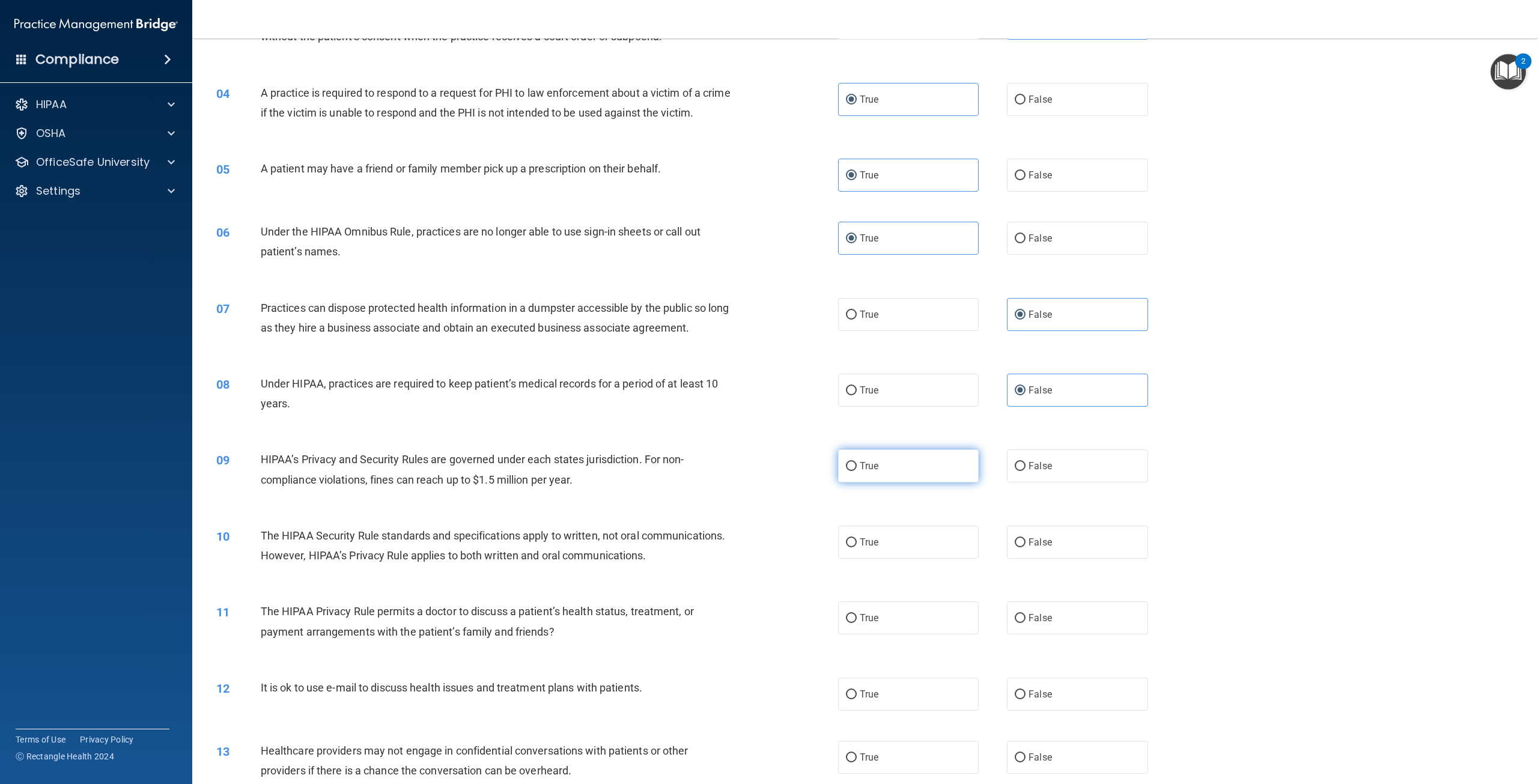
click at [879, 476] on label "True" at bounding box center [909, 466] width 141 height 33
click at [856, 471] on input "True" at bounding box center [852, 466] width 11 height 9
radio input "true"
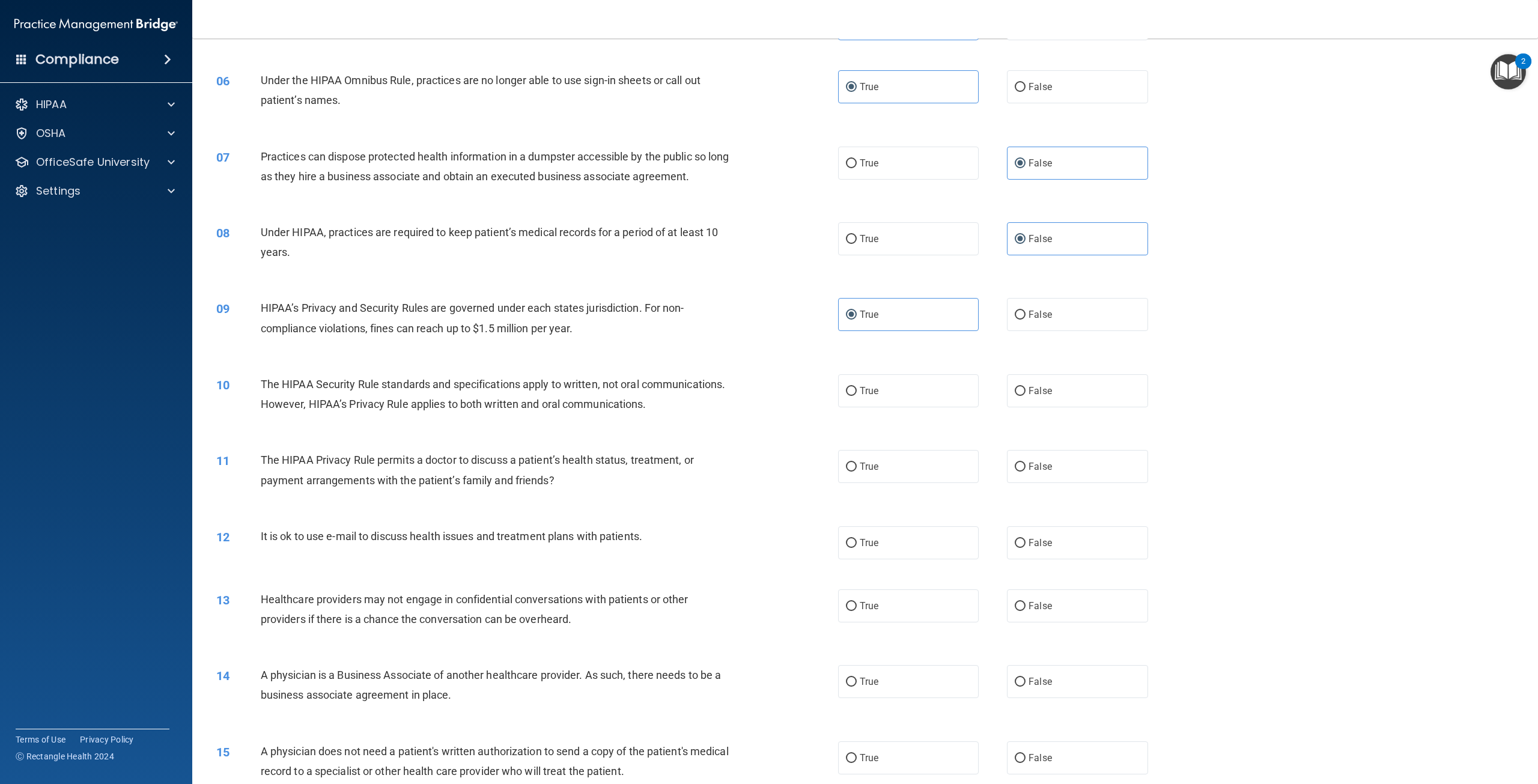
scroll to position [420, 0]
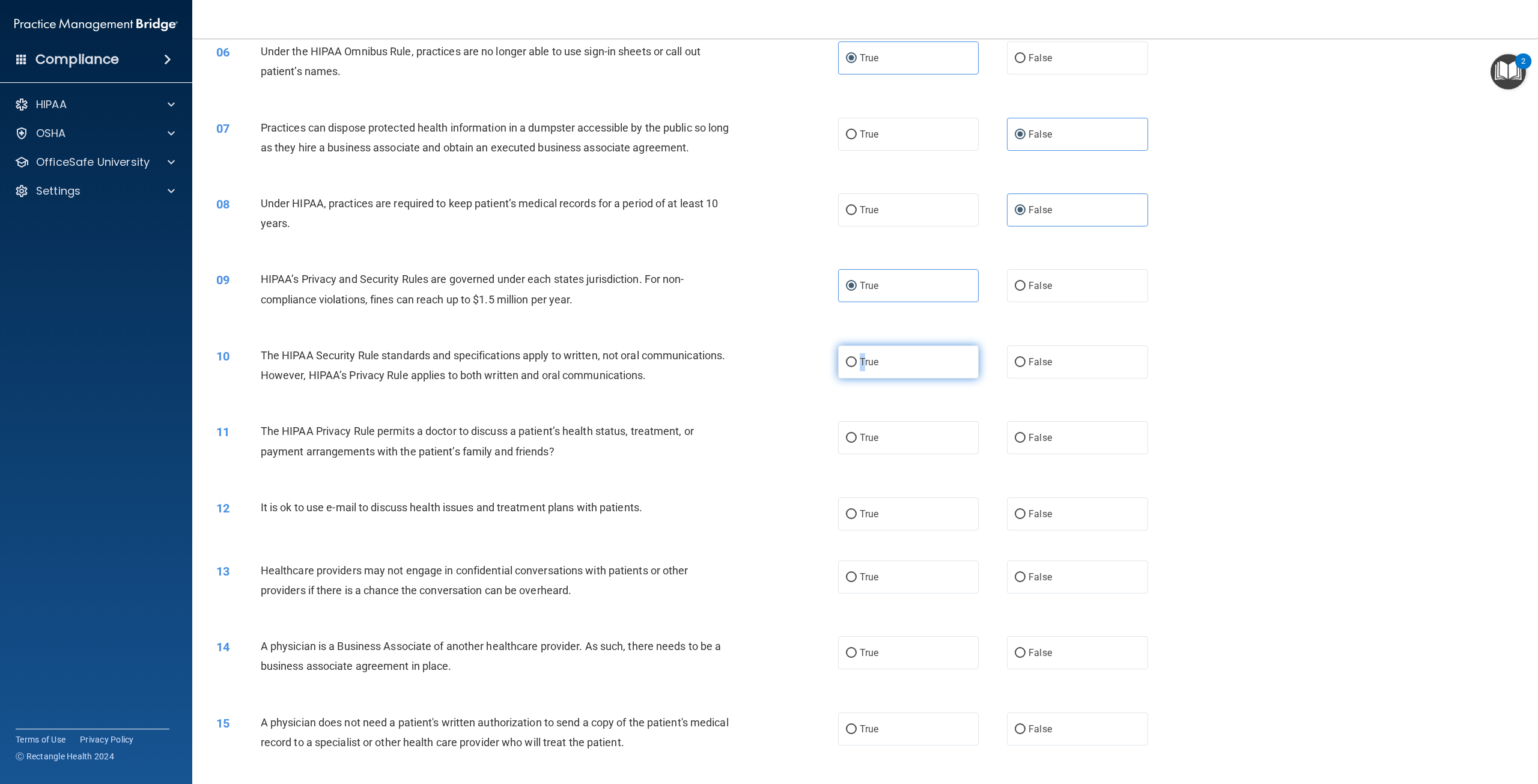
click at [862, 368] on span "True" at bounding box center [869, 362] width 19 height 11
click at [906, 377] on label "True" at bounding box center [909, 362] width 141 height 33
click at [856, 367] on input "True" at bounding box center [852, 362] width 11 height 9
radio input "true"
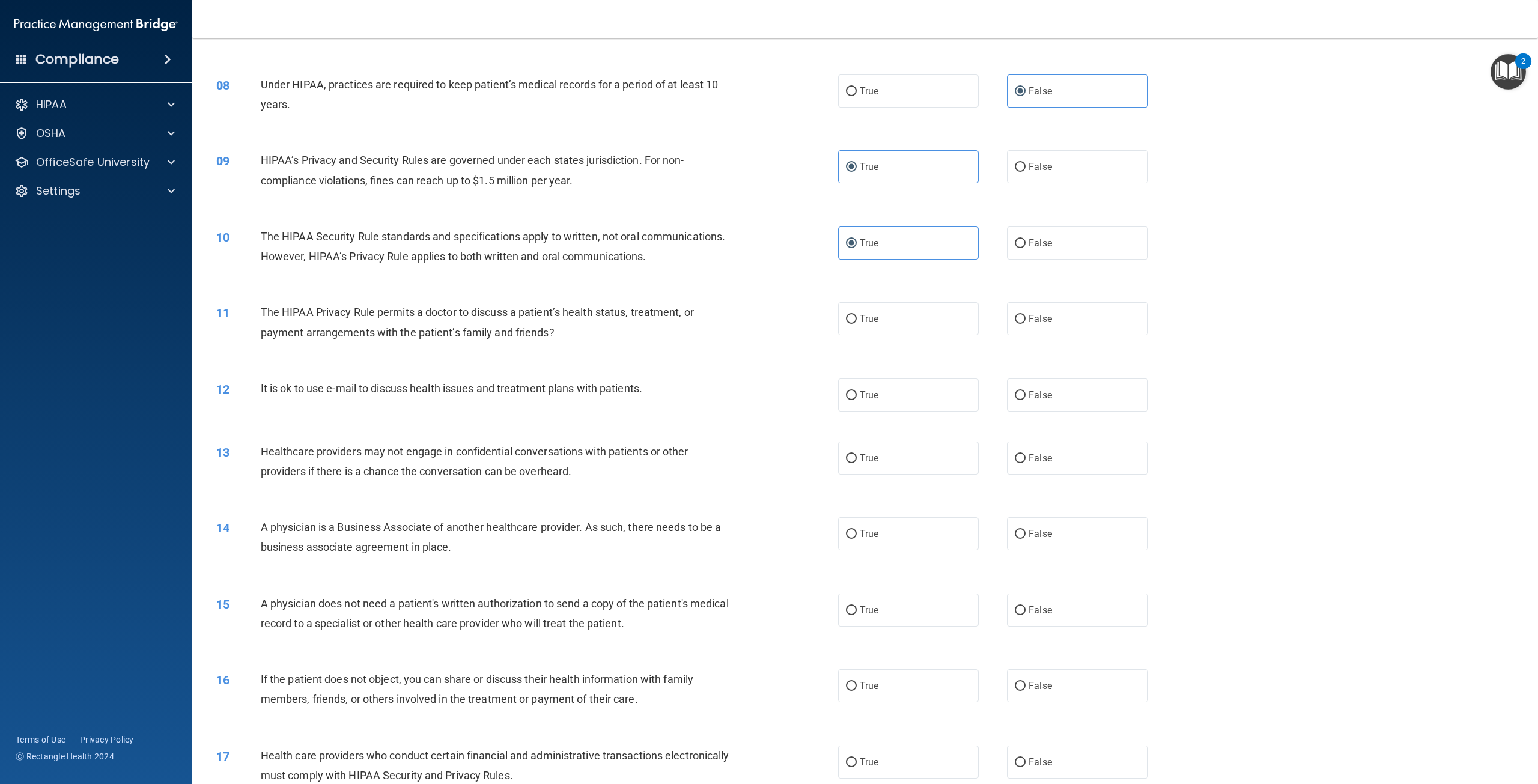
scroll to position [540, 0]
click at [1051, 334] on label "False" at bounding box center [1077, 317] width 141 height 33
click at [1026, 323] on input "False" at bounding box center [1020, 317] width 11 height 9
radio input "true"
click at [852, 410] on label "True" at bounding box center [909, 394] width 141 height 33
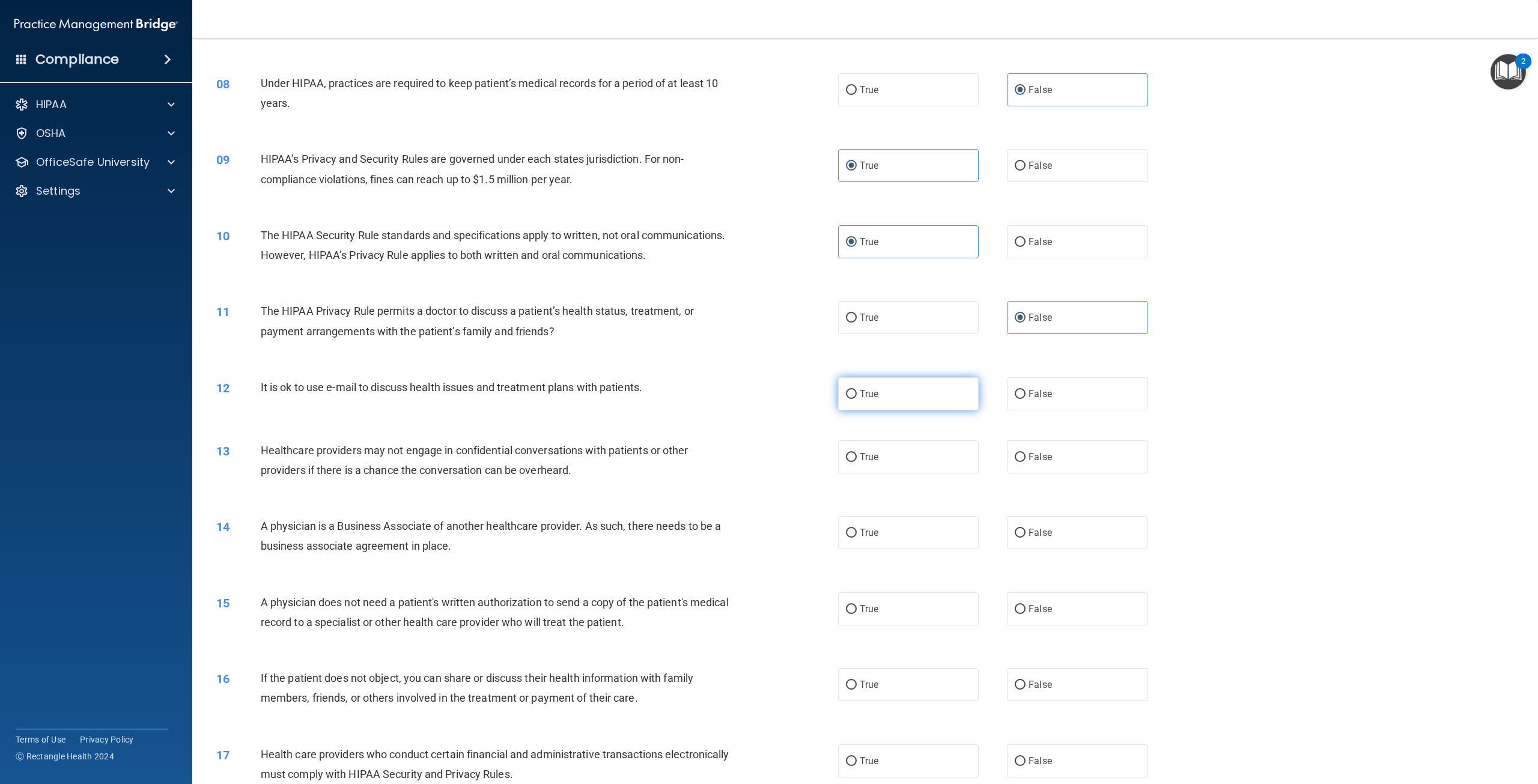
click at [852, 399] on input "True" at bounding box center [852, 394] width 11 height 9
radio input "true"
click at [879, 473] on label "True" at bounding box center [909, 456] width 141 height 33
click at [856, 462] on input "True" at bounding box center [852, 456] width 11 height 9
radio input "true"
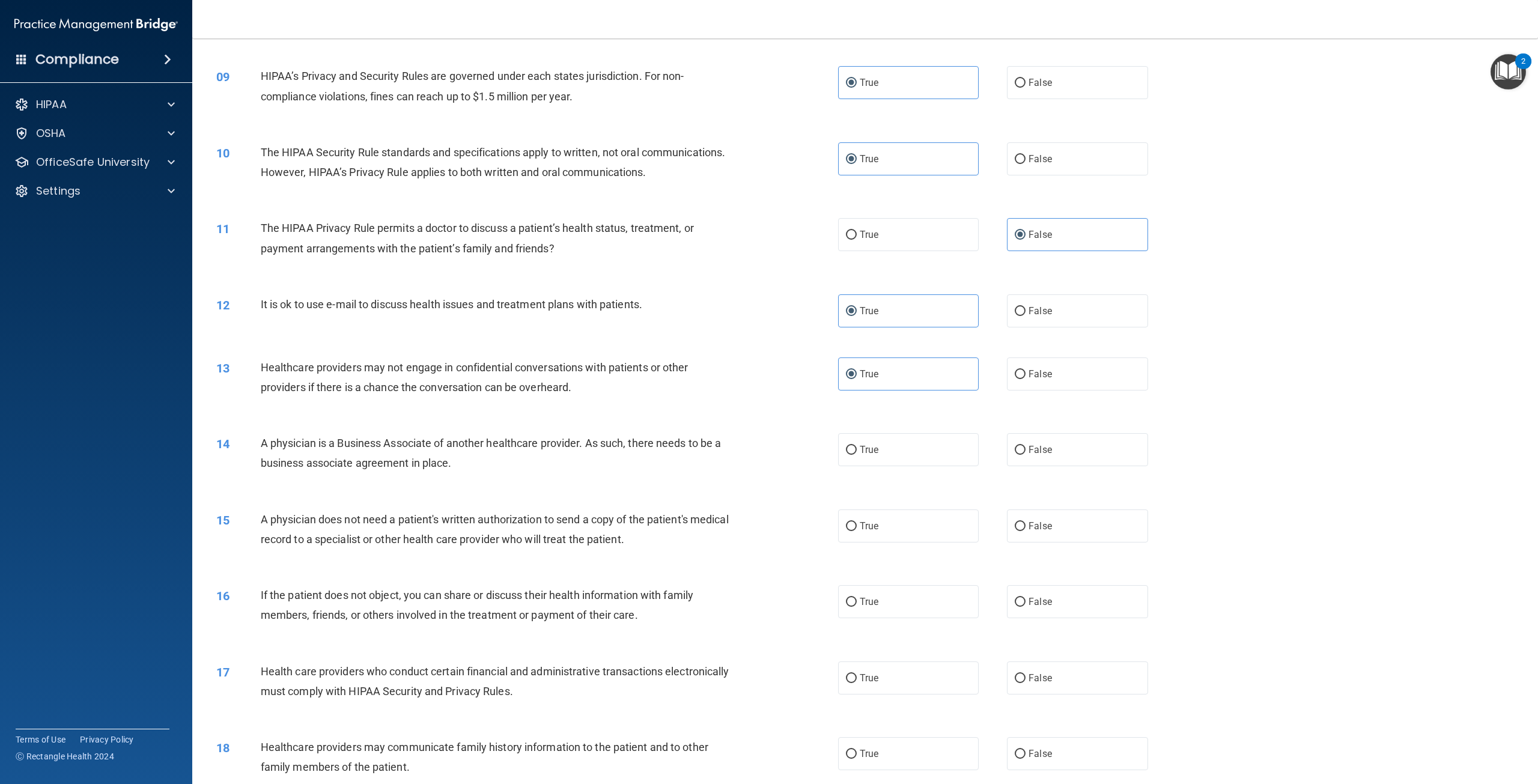
scroll to position [661, 0]
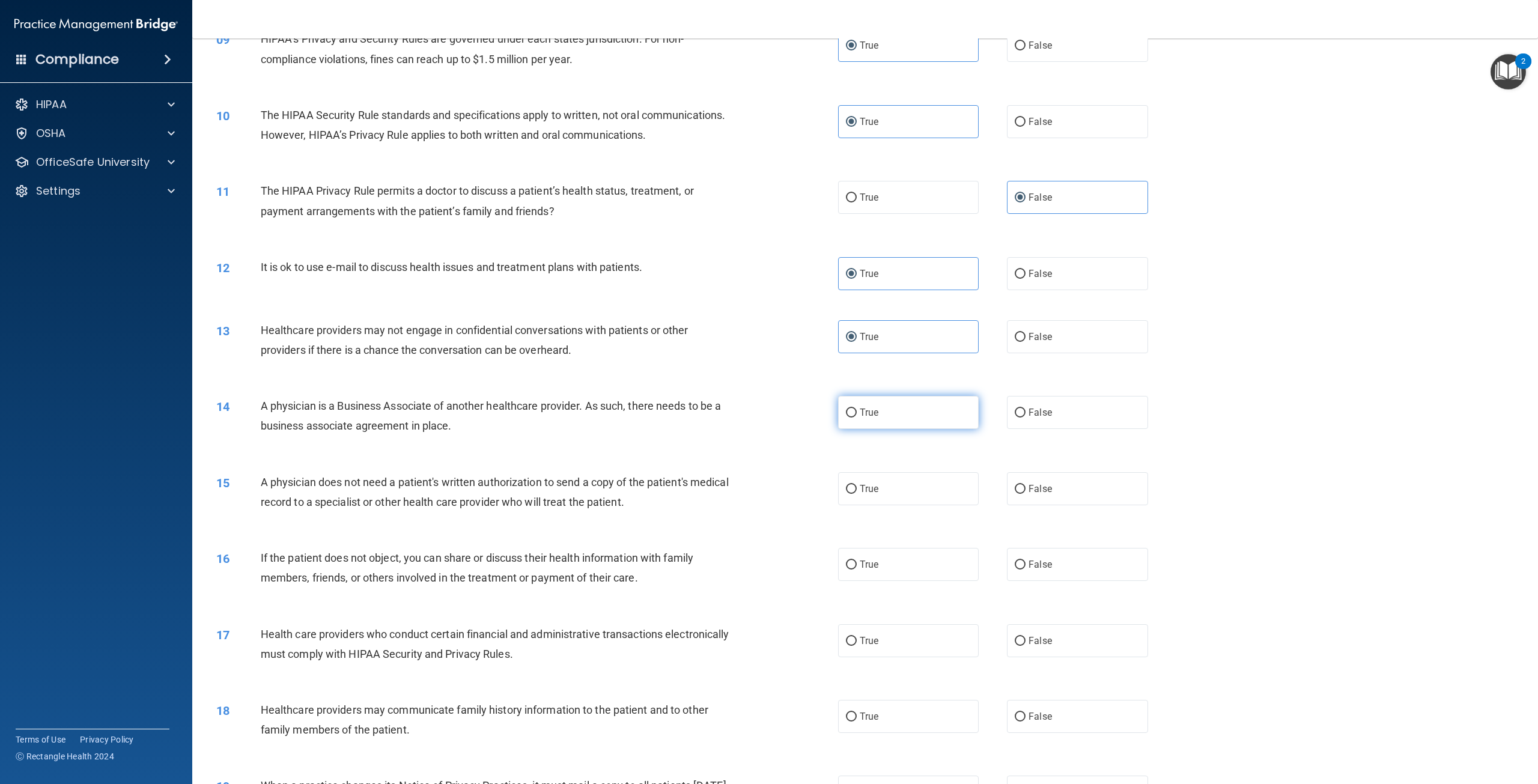
drag, startPoint x: 889, startPoint y: 462, endPoint x: 871, endPoint y: 468, distance: 19.0
click at [889, 429] on label "True" at bounding box center [909, 412] width 141 height 33
click at [856, 418] on input "True" at bounding box center [852, 412] width 11 height 9
radio input "true"
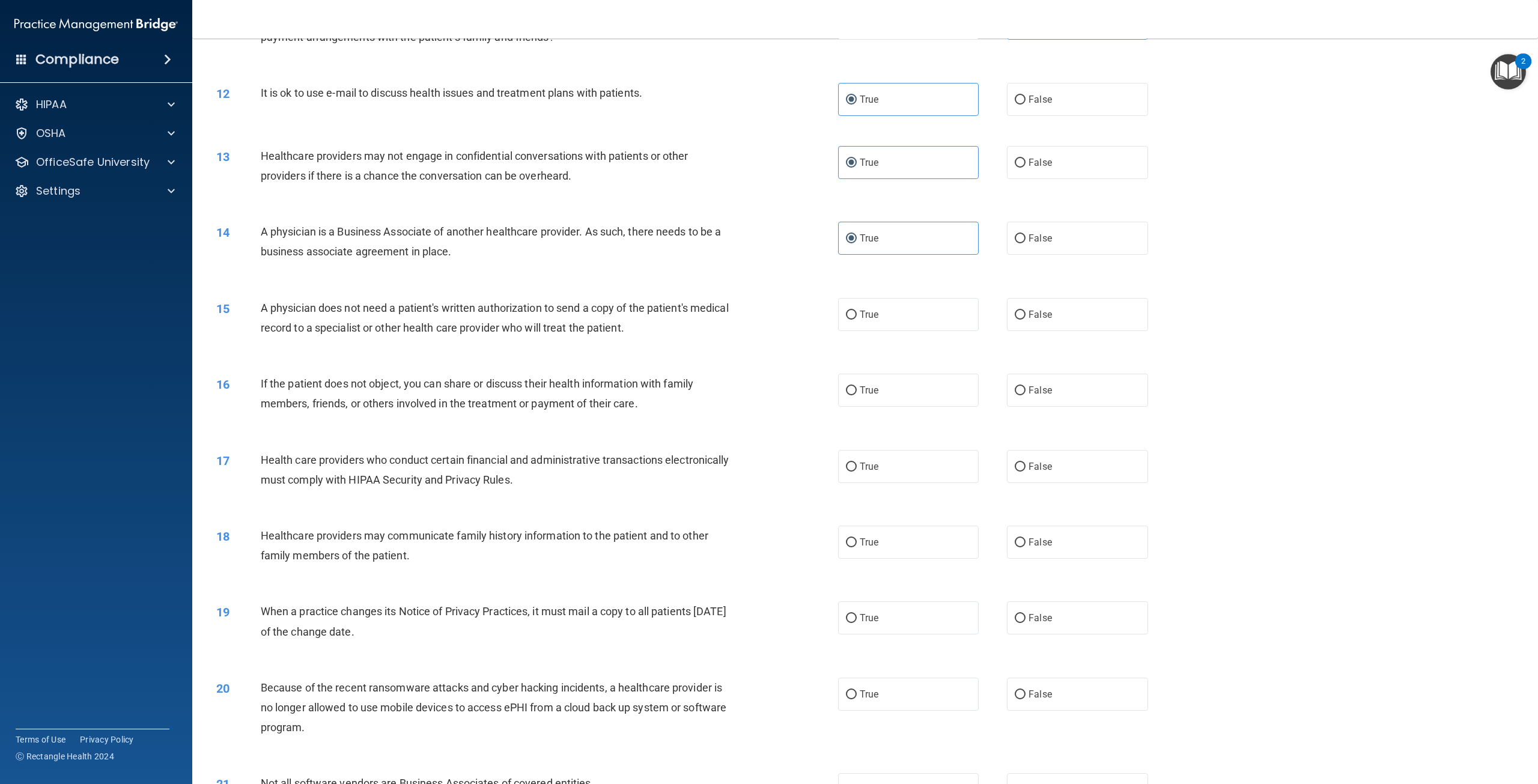
scroll to position [841, 0]
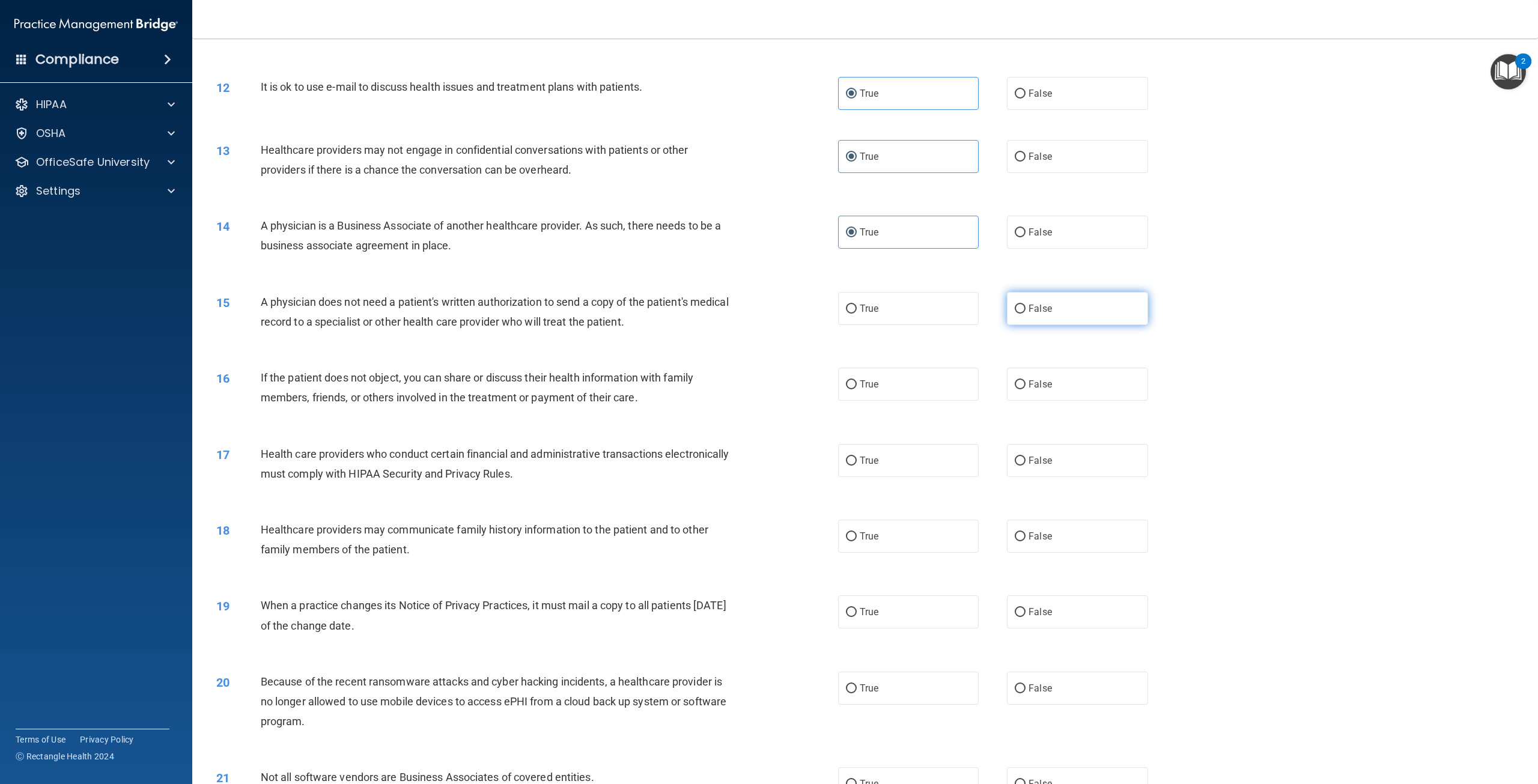
click at [1065, 325] on label "False" at bounding box center [1077, 309] width 141 height 33
click at [1026, 313] on input "False" at bounding box center [1020, 309] width 11 height 9
radio input "true"
click at [892, 400] on label "True" at bounding box center [909, 384] width 141 height 33
click at [856, 389] on input "True" at bounding box center [852, 384] width 11 height 9
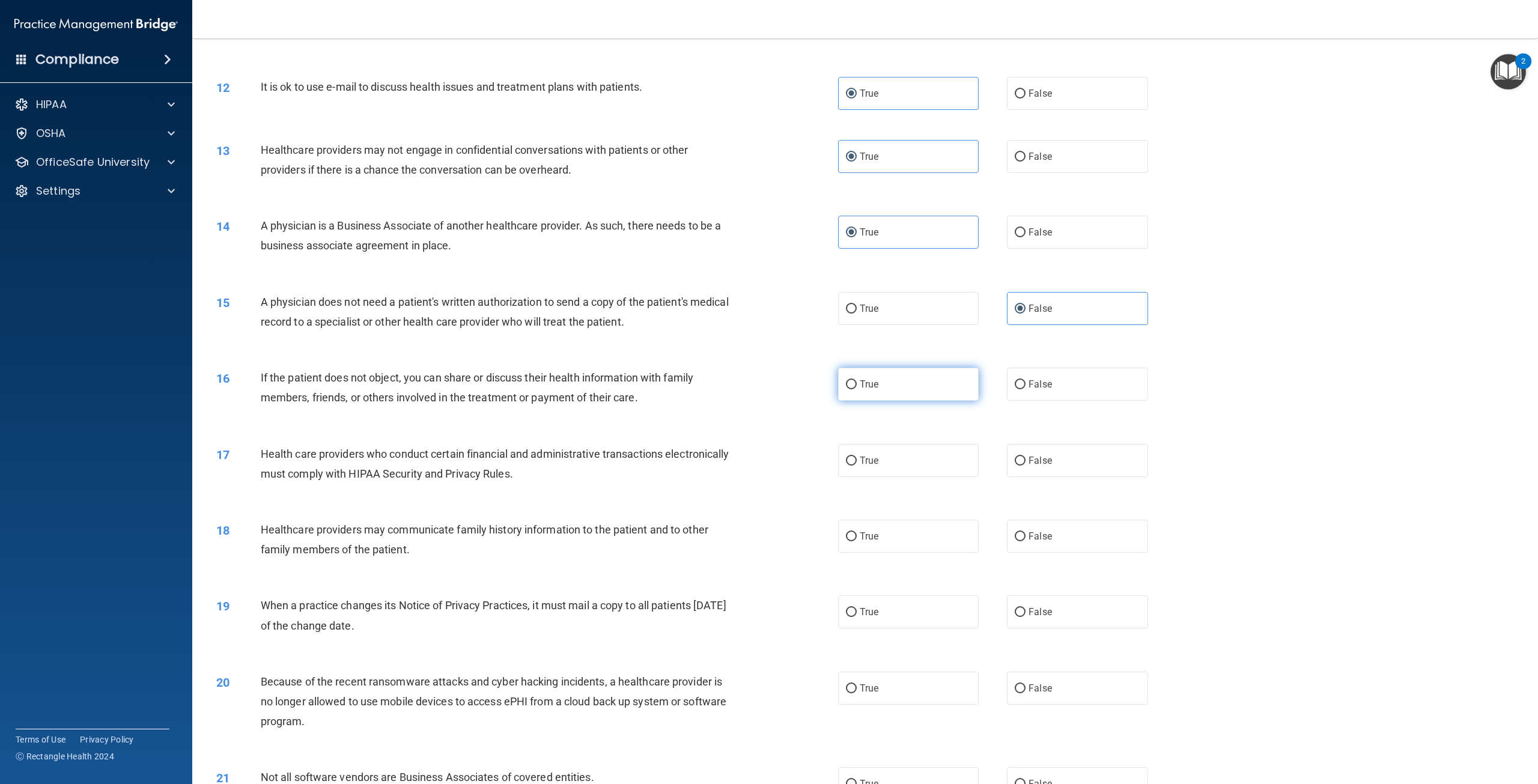
radio input "true"
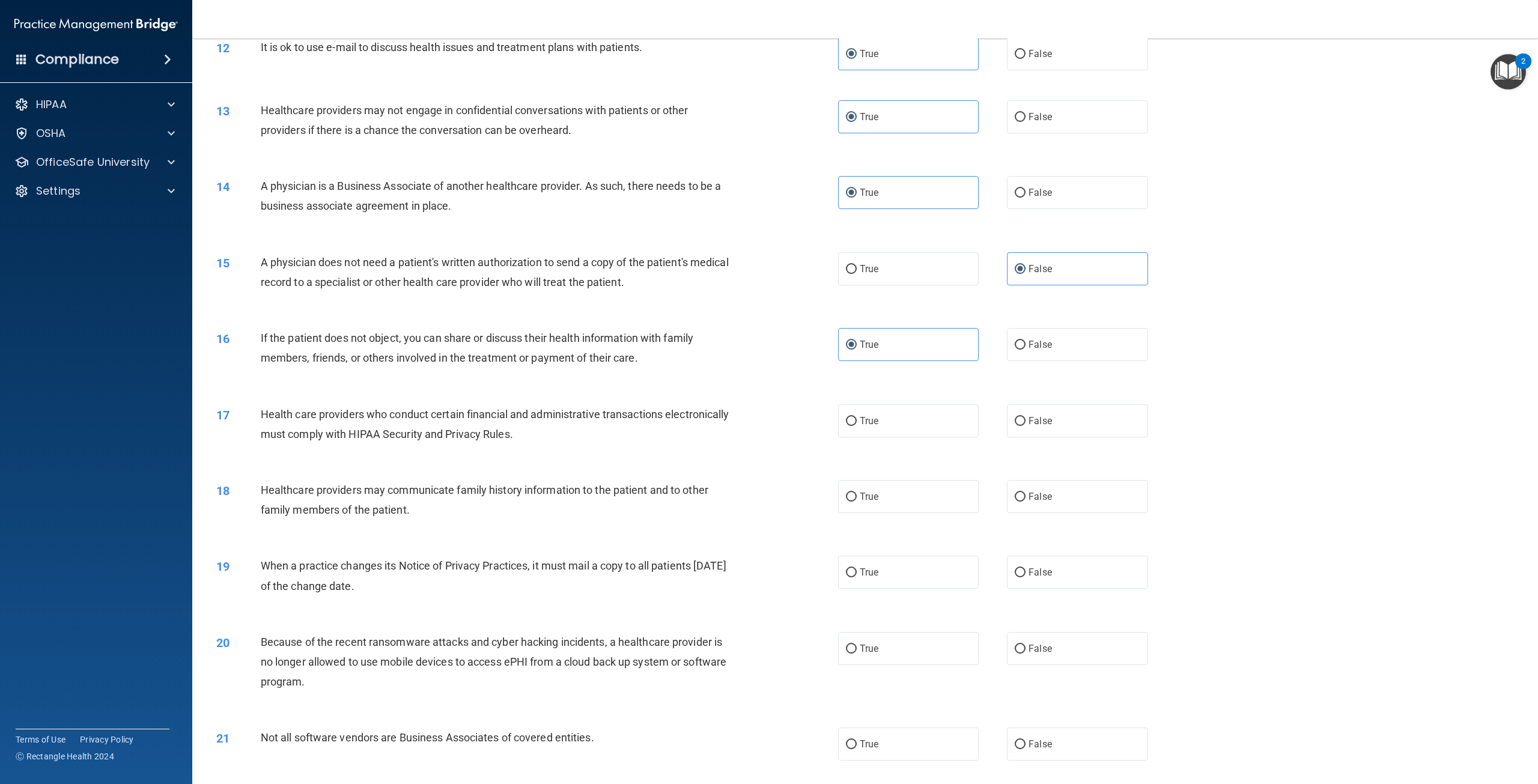
scroll to position [960, 0]
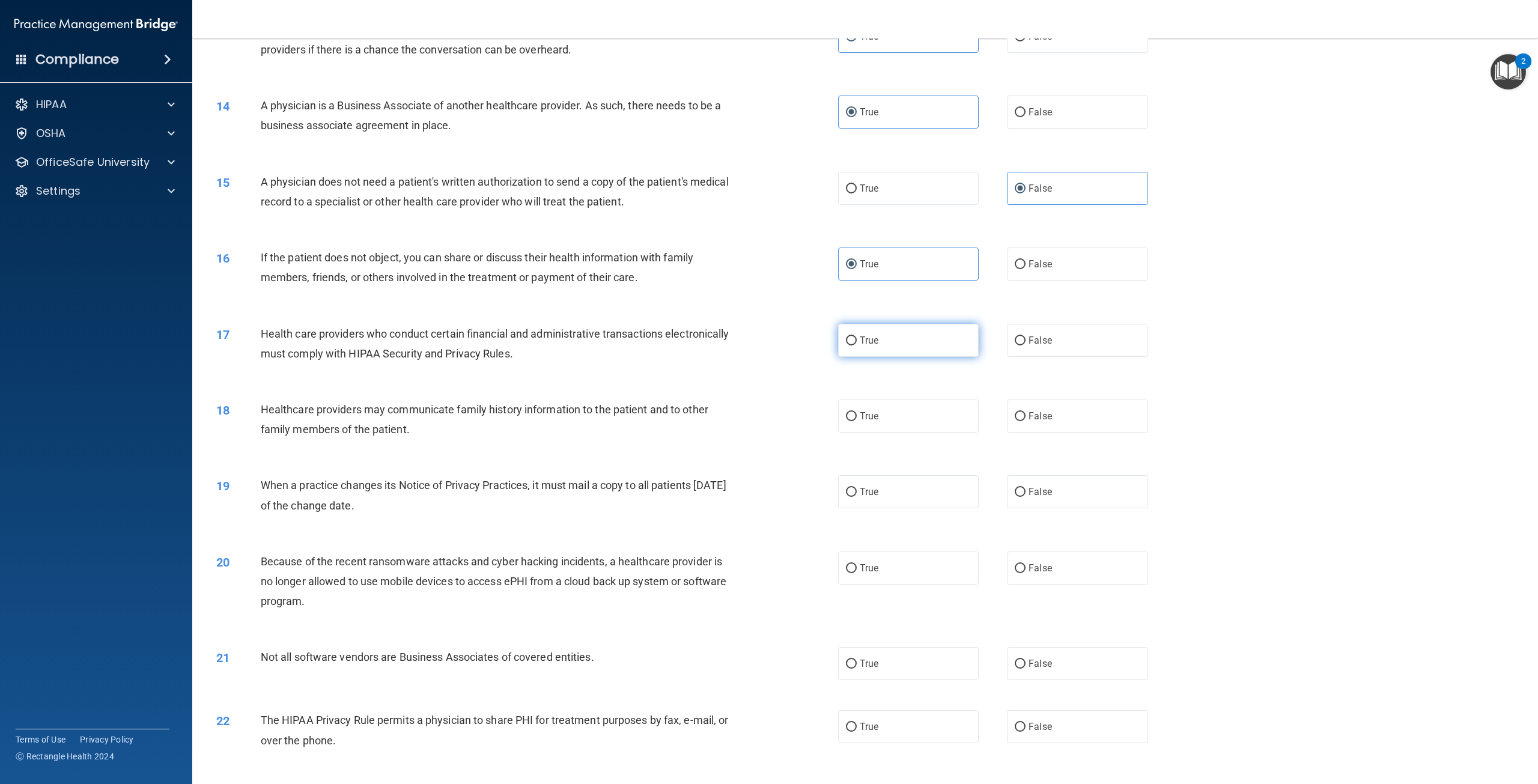
click at [910, 357] on label "True" at bounding box center [909, 340] width 141 height 33
click at [856, 345] on input "True" at bounding box center [852, 340] width 11 height 9
radio input "true"
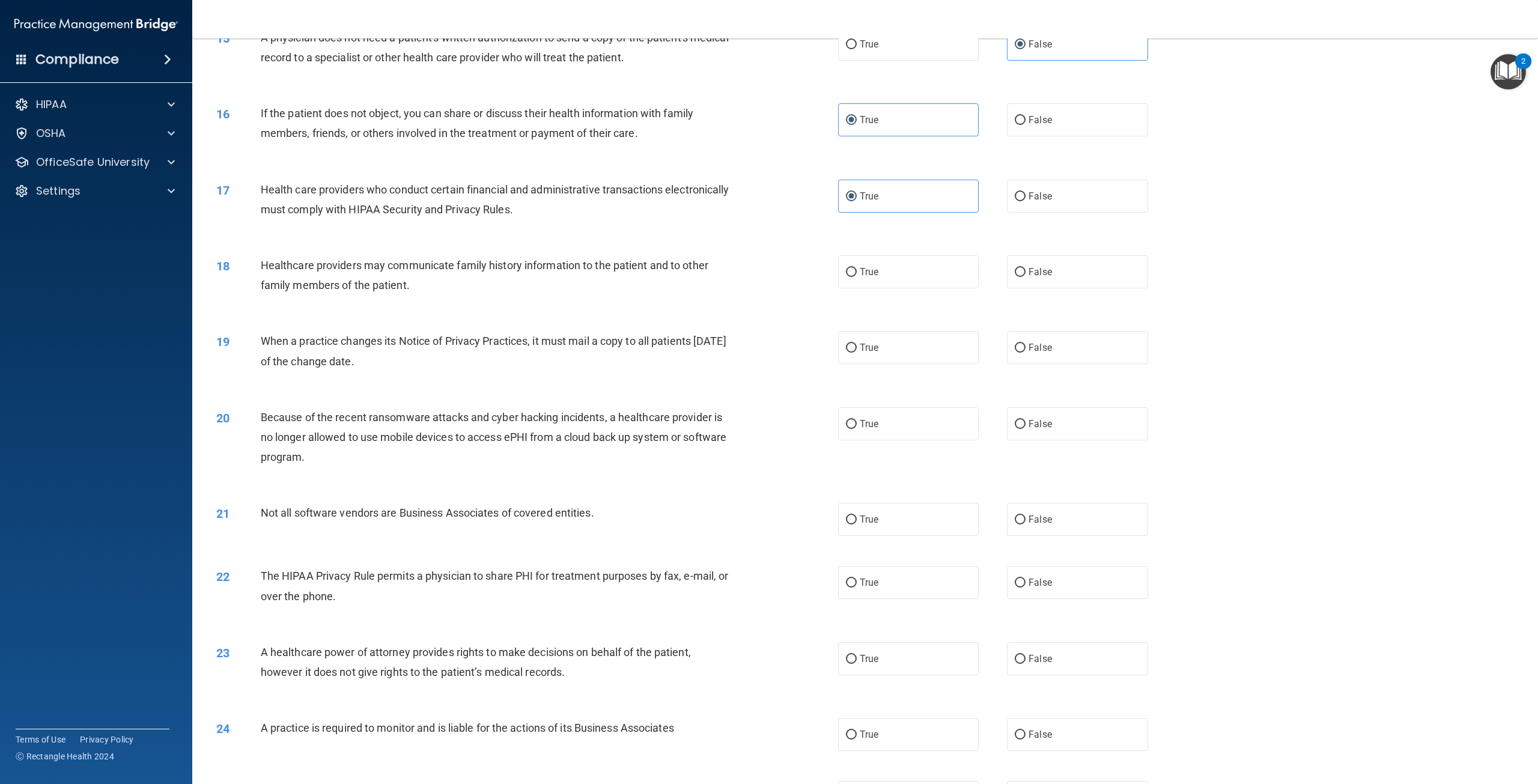
scroll to position [1141, 0]
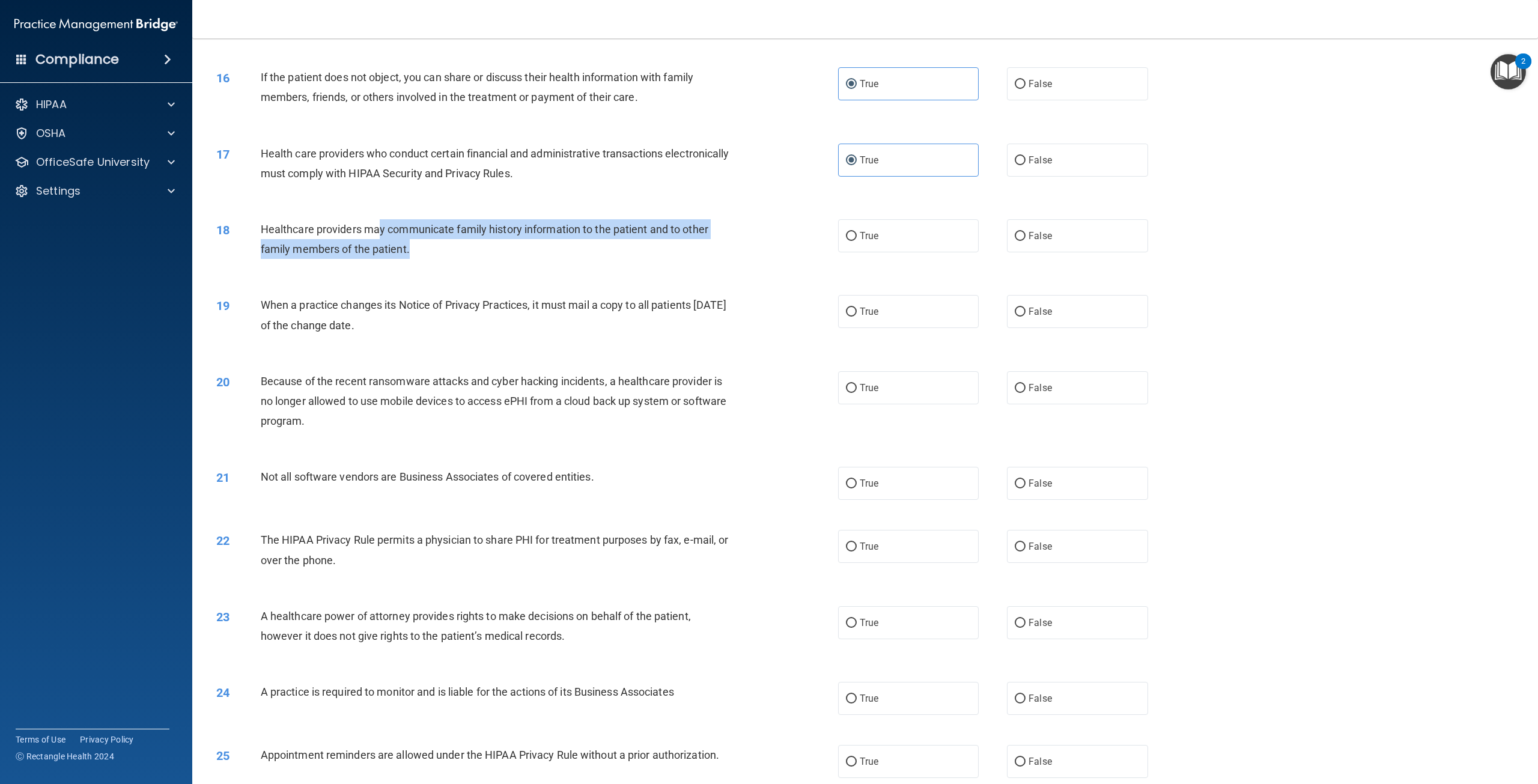
drag, startPoint x: 446, startPoint y: 295, endPoint x: 375, endPoint y: 263, distance: 77.9
click at [376, 259] on div "Healthcare providers may communicate family history information to the patient …" at bounding box center [500, 239] width 480 height 40
click at [480, 259] on div "Healthcare providers may communicate family history information to the patient …" at bounding box center [500, 239] width 480 height 40
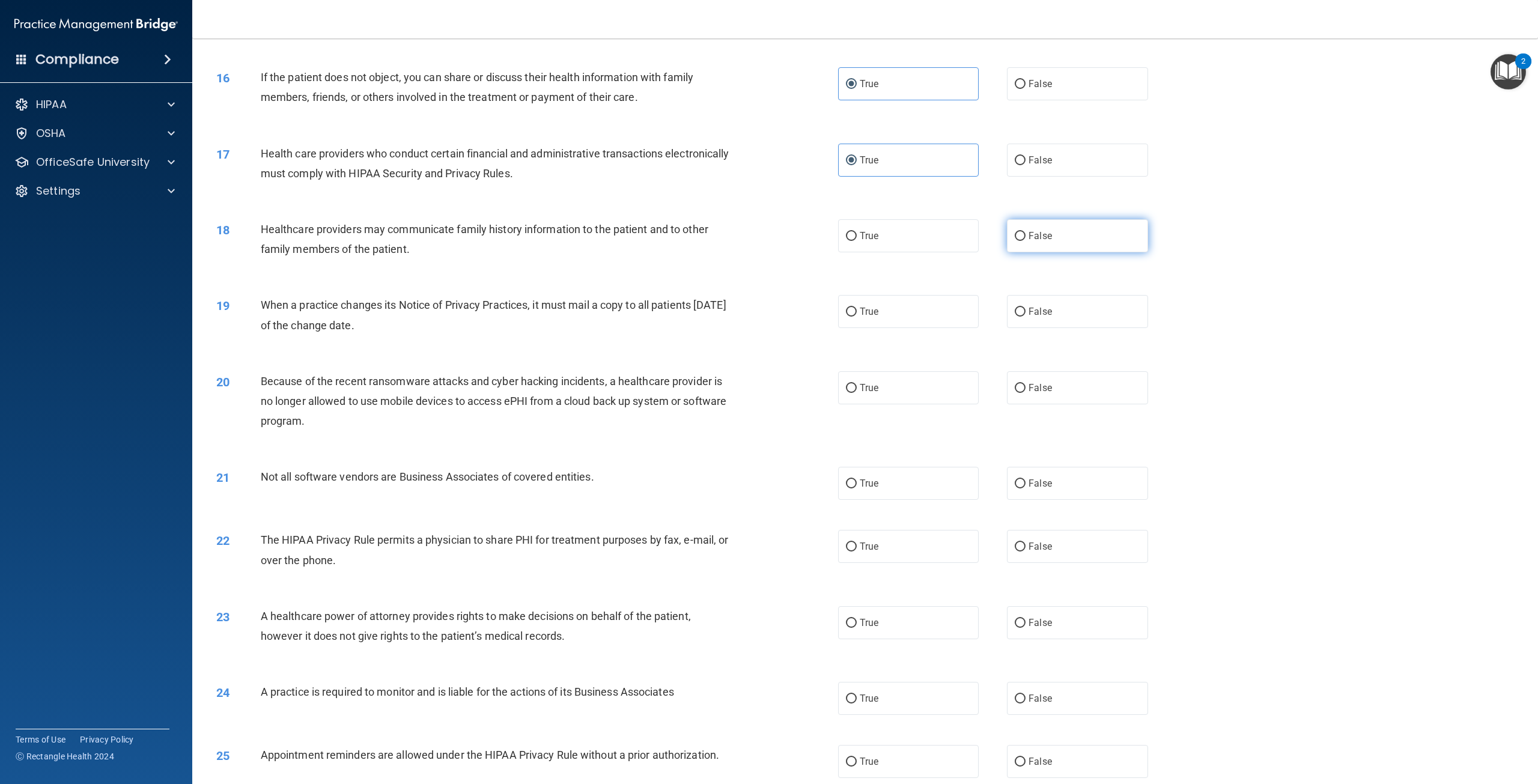
click at [1031, 241] on span "False" at bounding box center [1040, 236] width 24 height 11
click at [1026, 241] on input "False" at bounding box center [1020, 236] width 11 height 9
radio input "true"
click at [882, 328] on label "True" at bounding box center [909, 312] width 141 height 33
click at [856, 316] on input "True" at bounding box center [852, 312] width 11 height 9
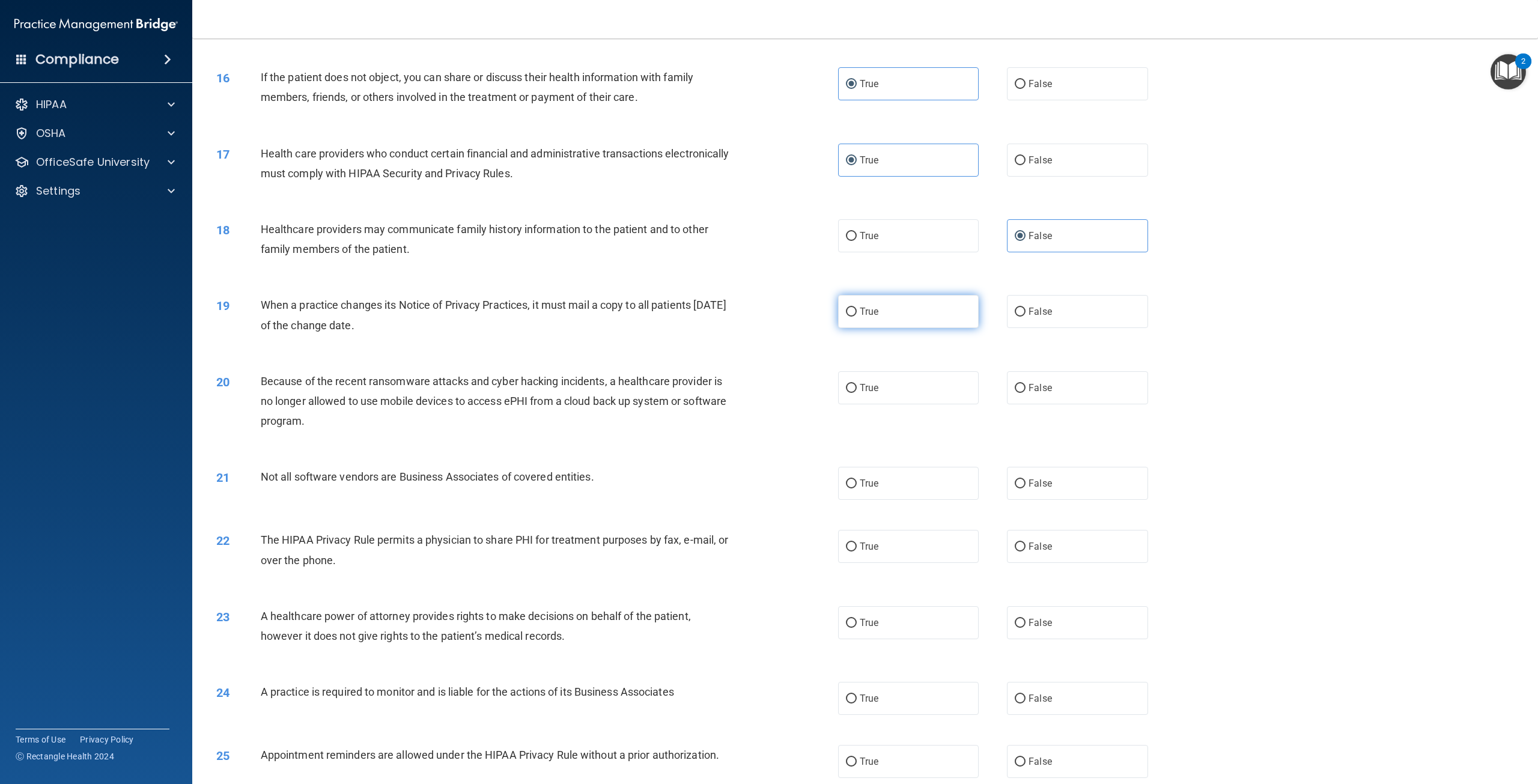
radio input "true"
click at [1029, 393] on span "False" at bounding box center [1040, 388] width 24 height 11
click at [1026, 392] on input "False" at bounding box center [1020, 388] width 11 height 9
radio input "true"
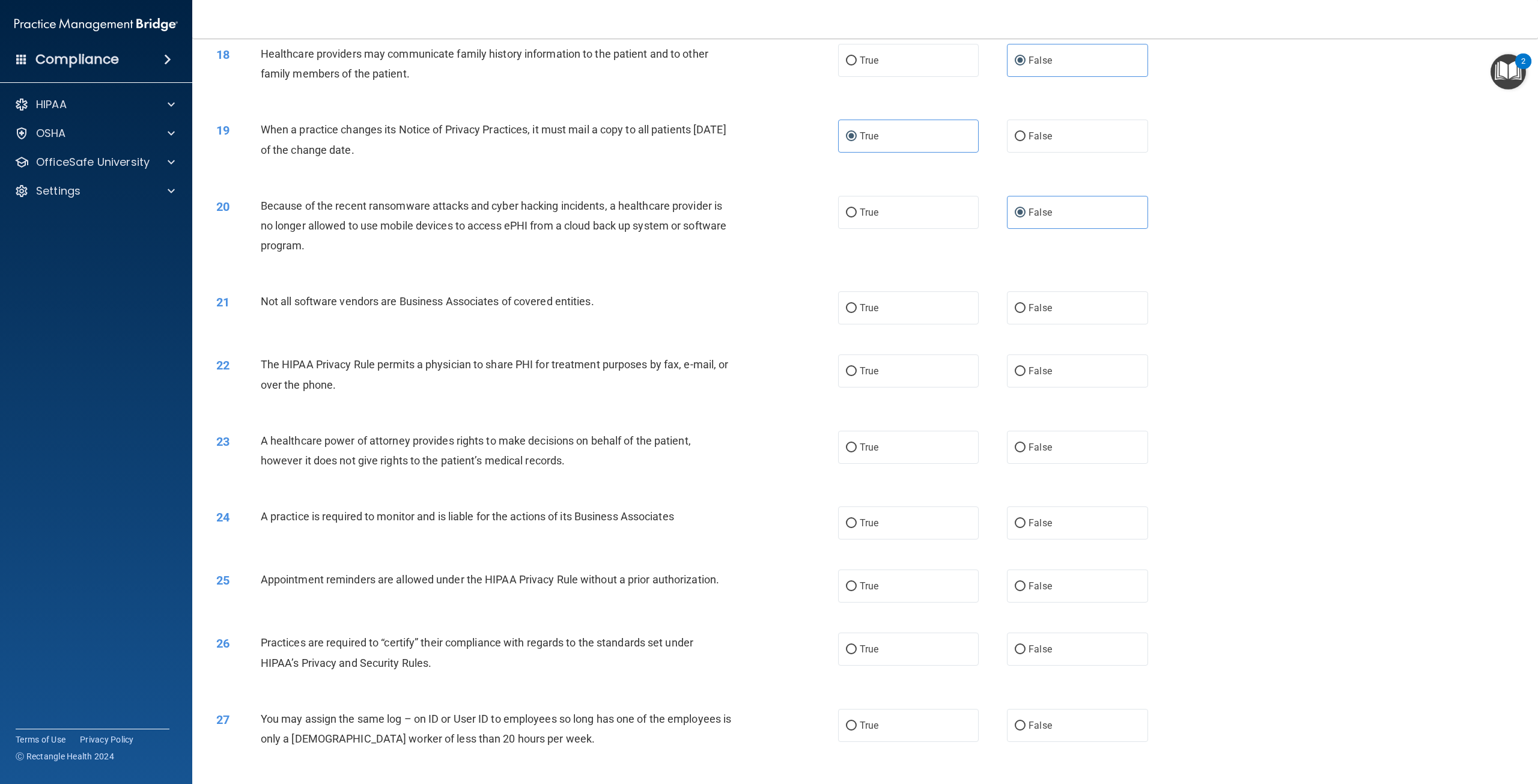
scroll to position [1321, 0]
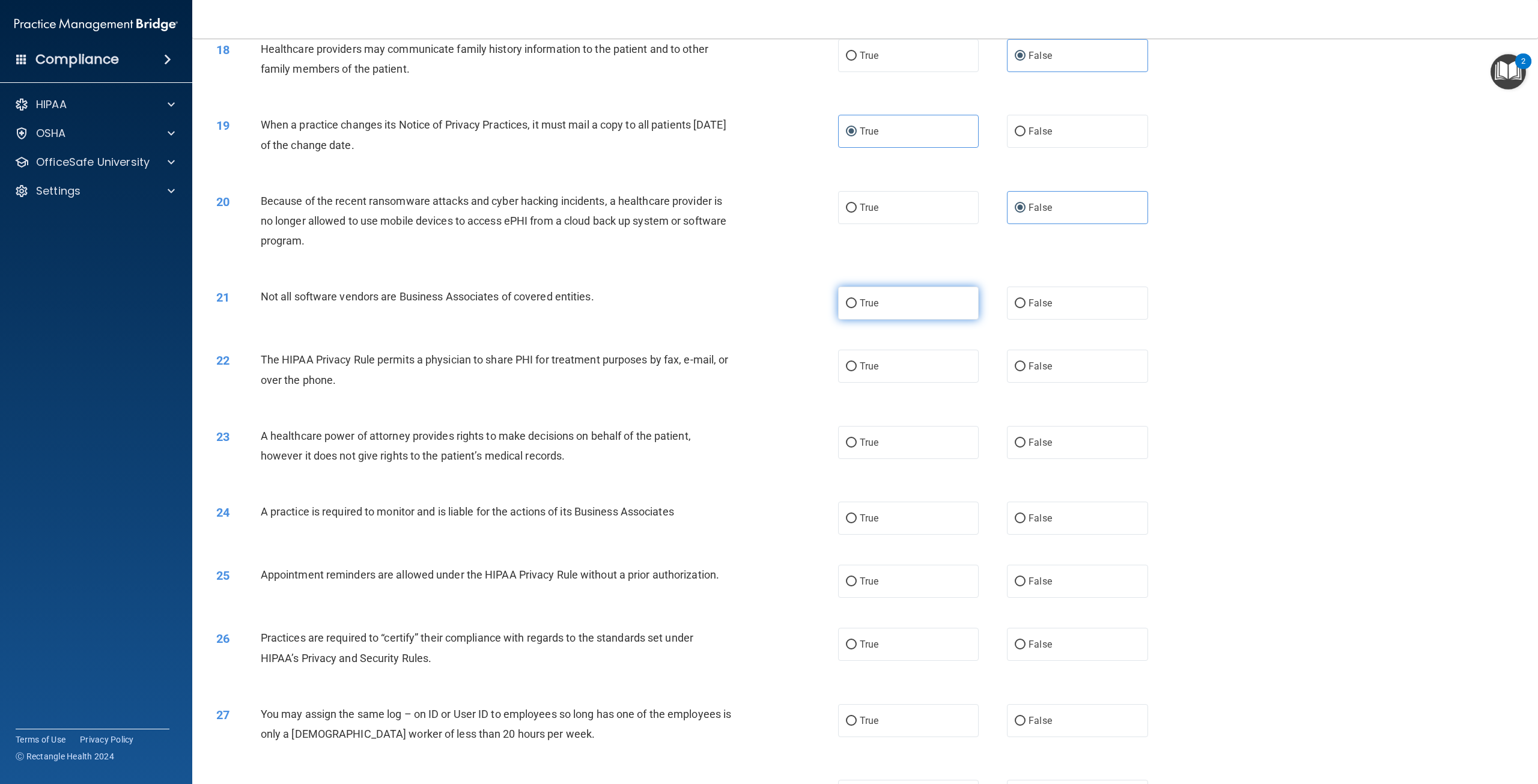
click at [919, 320] on label "True" at bounding box center [909, 303] width 141 height 33
click at [856, 308] on input "True" at bounding box center [852, 303] width 11 height 9
radio input "true"
click at [889, 382] on label "True" at bounding box center [909, 366] width 141 height 33
click at [856, 371] on input "True" at bounding box center [852, 366] width 11 height 9
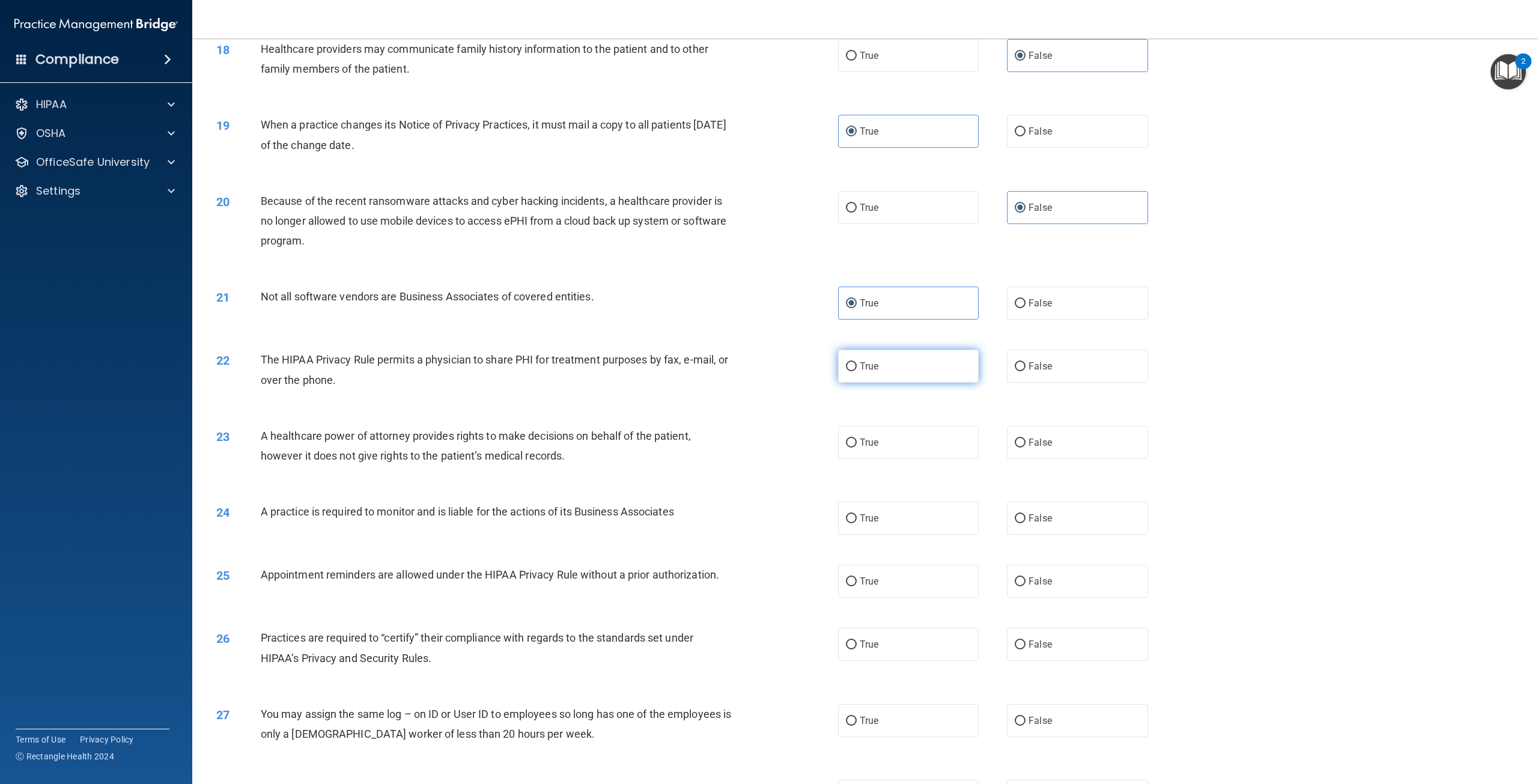
radio input "true"
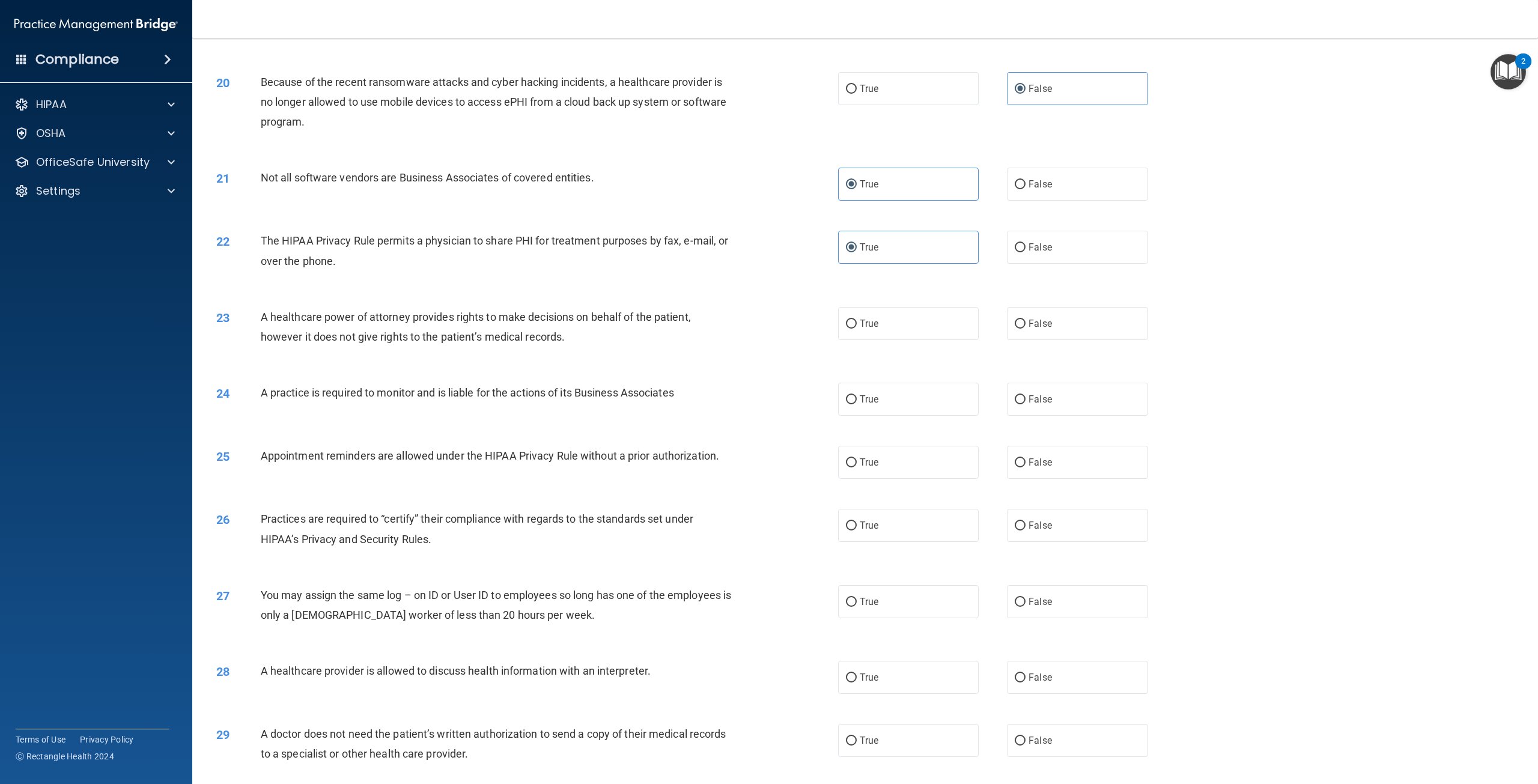
scroll to position [1441, 0]
click at [1020, 339] on label "False" at bounding box center [1077, 322] width 141 height 33
click at [1020, 328] on input "False" at bounding box center [1020, 322] width 11 height 9
radio input "true"
click at [886, 415] on label "True" at bounding box center [909, 398] width 141 height 33
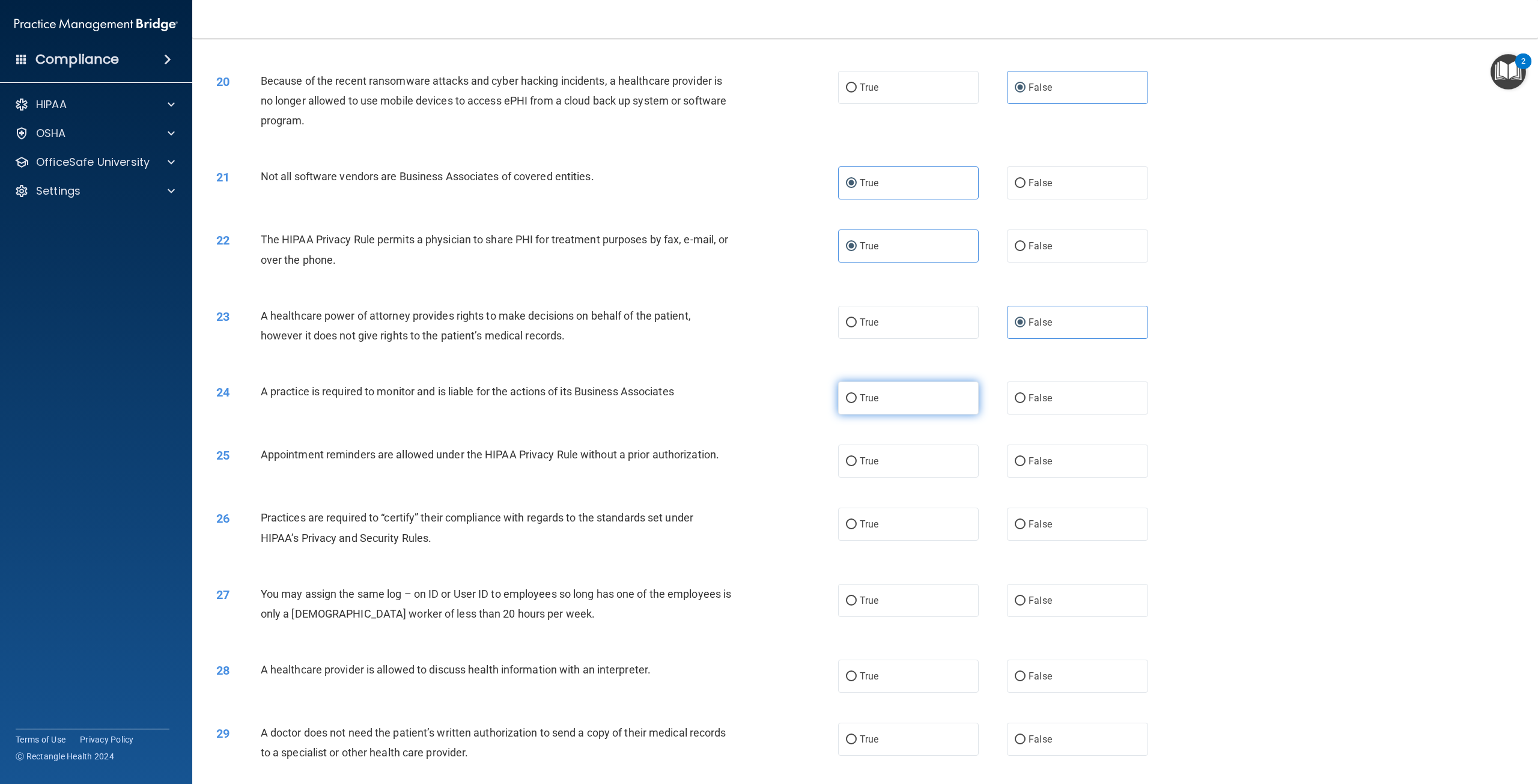
click at [856, 403] on input "True" at bounding box center [852, 398] width 11 height 9
radio input "true"
click at [867, 467] on span "True" at bounding box center [869, 460] width 19 height 11
click at [856, 466] on input "True" at bounding box center [852, 461] width 11 height 9
radio input "true"
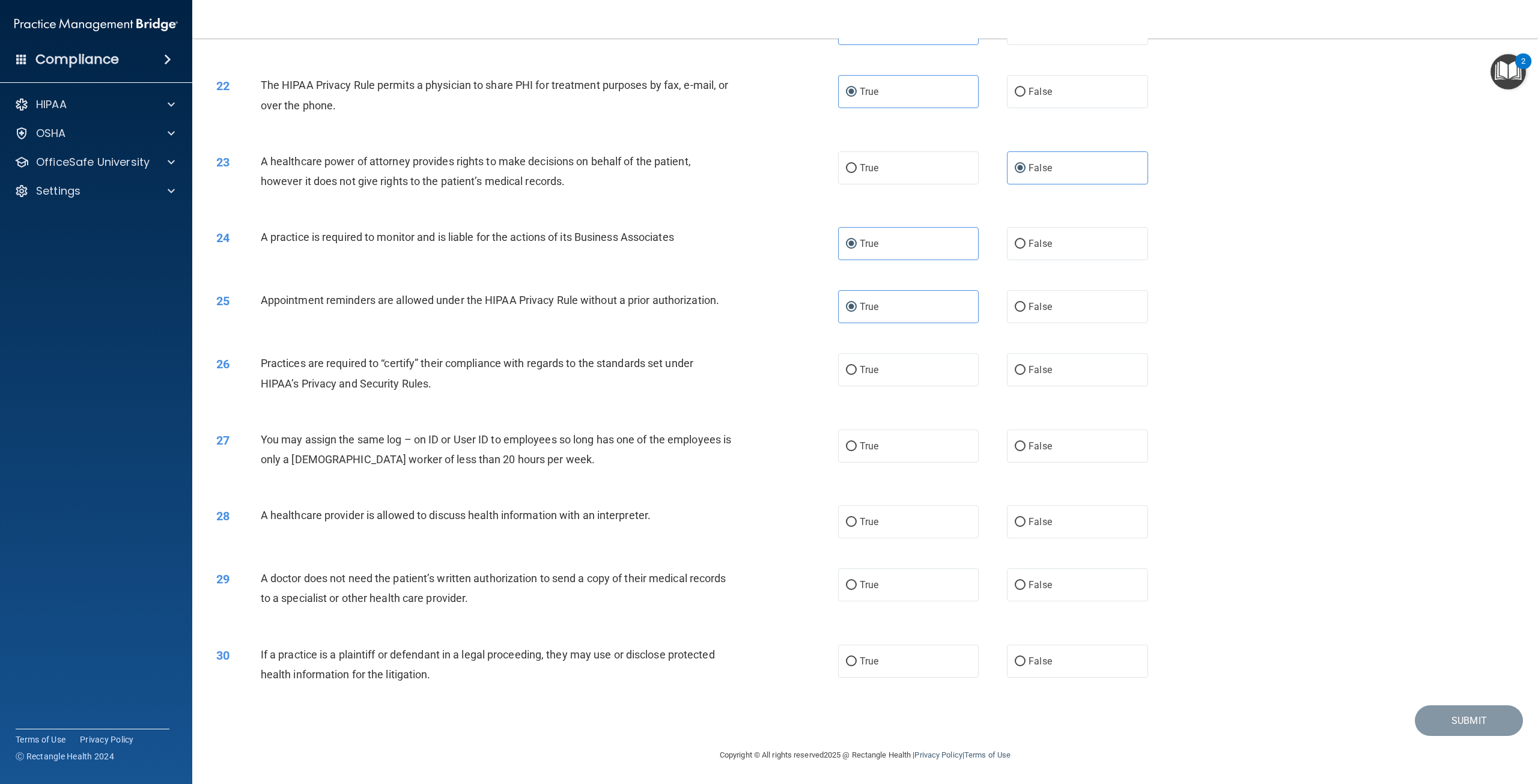
scroll to position [1621, 0]
click at [874, 375] on span "True" at bounding box center [869, 369] width 19 height 11
click at [856, 375] on input "True" at bounding box center [852, 369] width 11 height 9
radio input "true"
click at [1046, 462] on label "False" at bounding box center [1077, 446] width 141 height 33
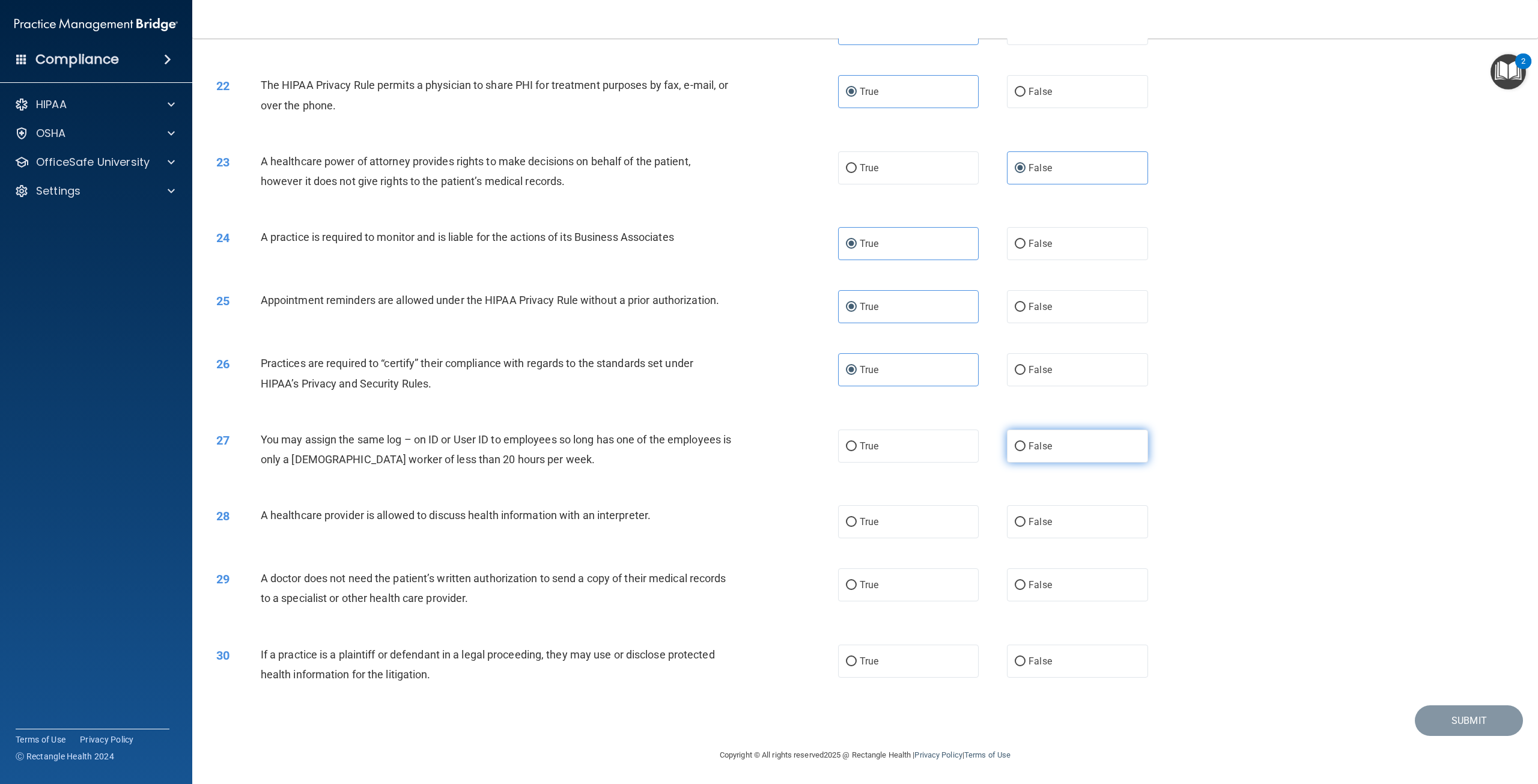
click at [1026, 451] on input "False" at bounding box center [1020, 446] width 11 height 9
radio input "true"
click at [1031, 527] on span "False" at bounding box center [1040, 521] width 24 height 11
click at [1026, 527] on input "False" at bounding box center [1020, 521] width 11 height 9
radio input "true"
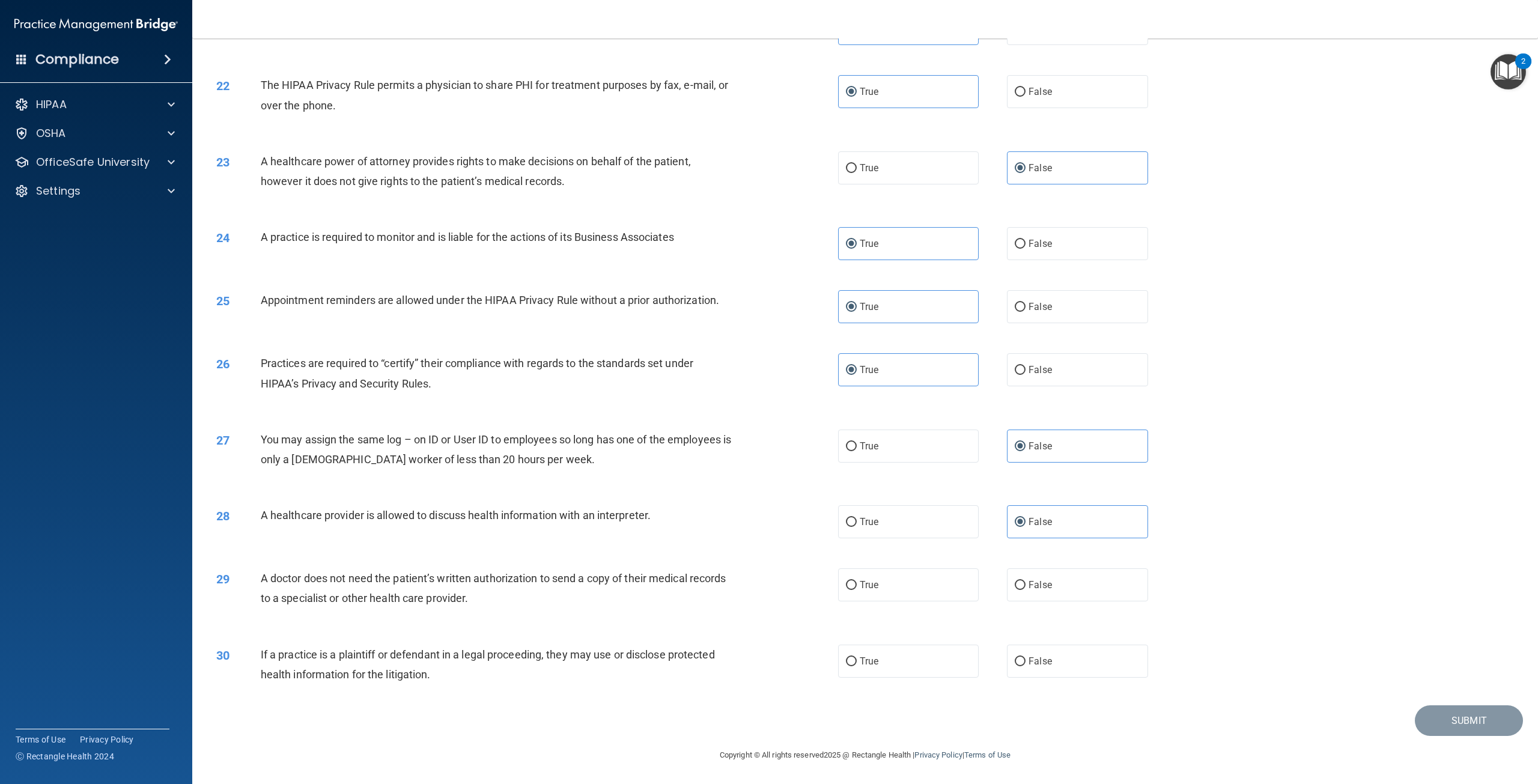
scroll to position [1635, 0]
click at [1008, 578] on label "False" at bounding box center [1077, 585] width 141 height 33
click at [1015, 581] on input "False" at bounding box center [1020, 585] width 11 height 9
radio input "true"
click at [847, 657] on input "True" at bounding box center [852, 661] width 11 height 9
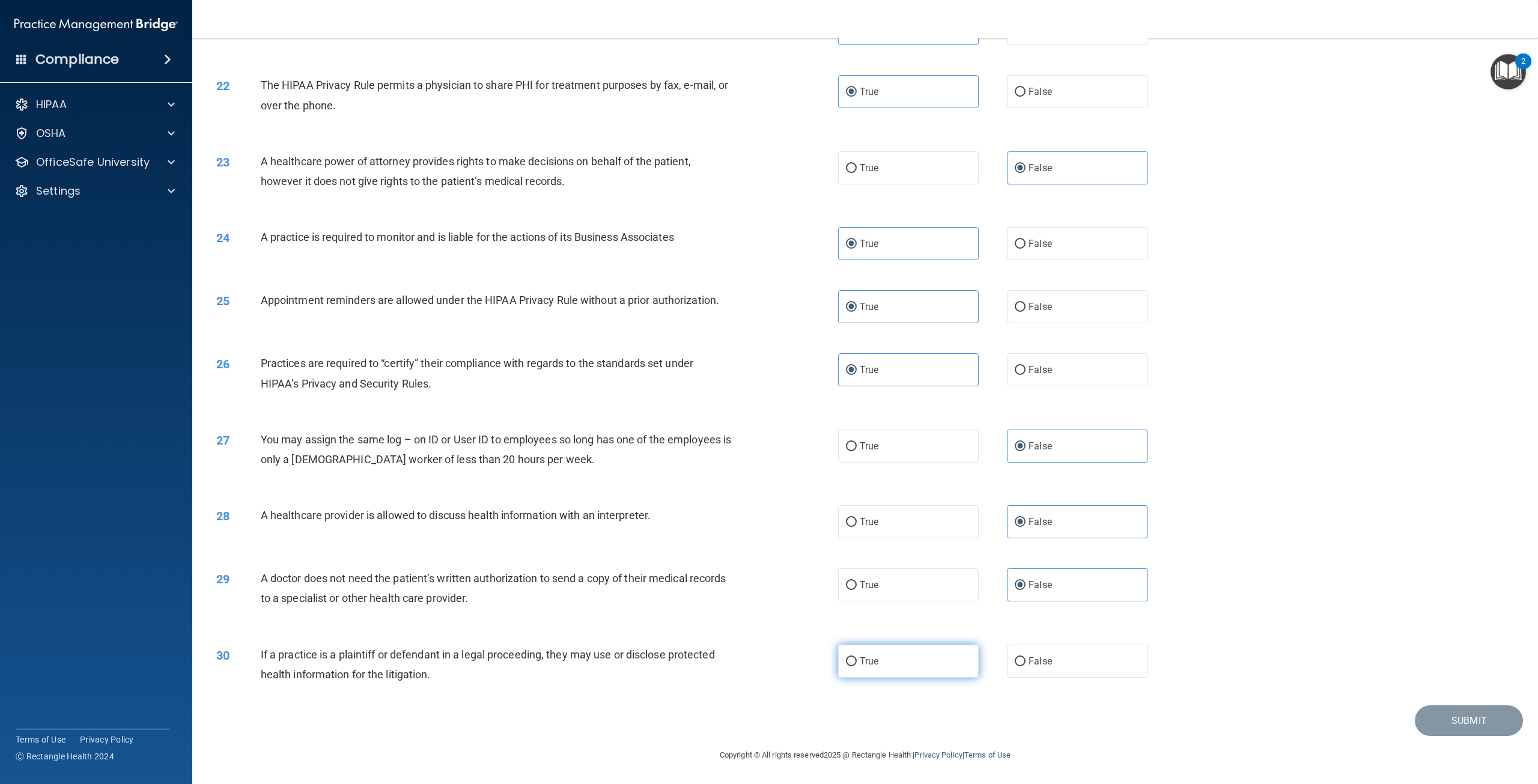
radio input "true"
click at [1431, 710] on button "Submit" at bounding box center [1468, 720] width 108 height 31
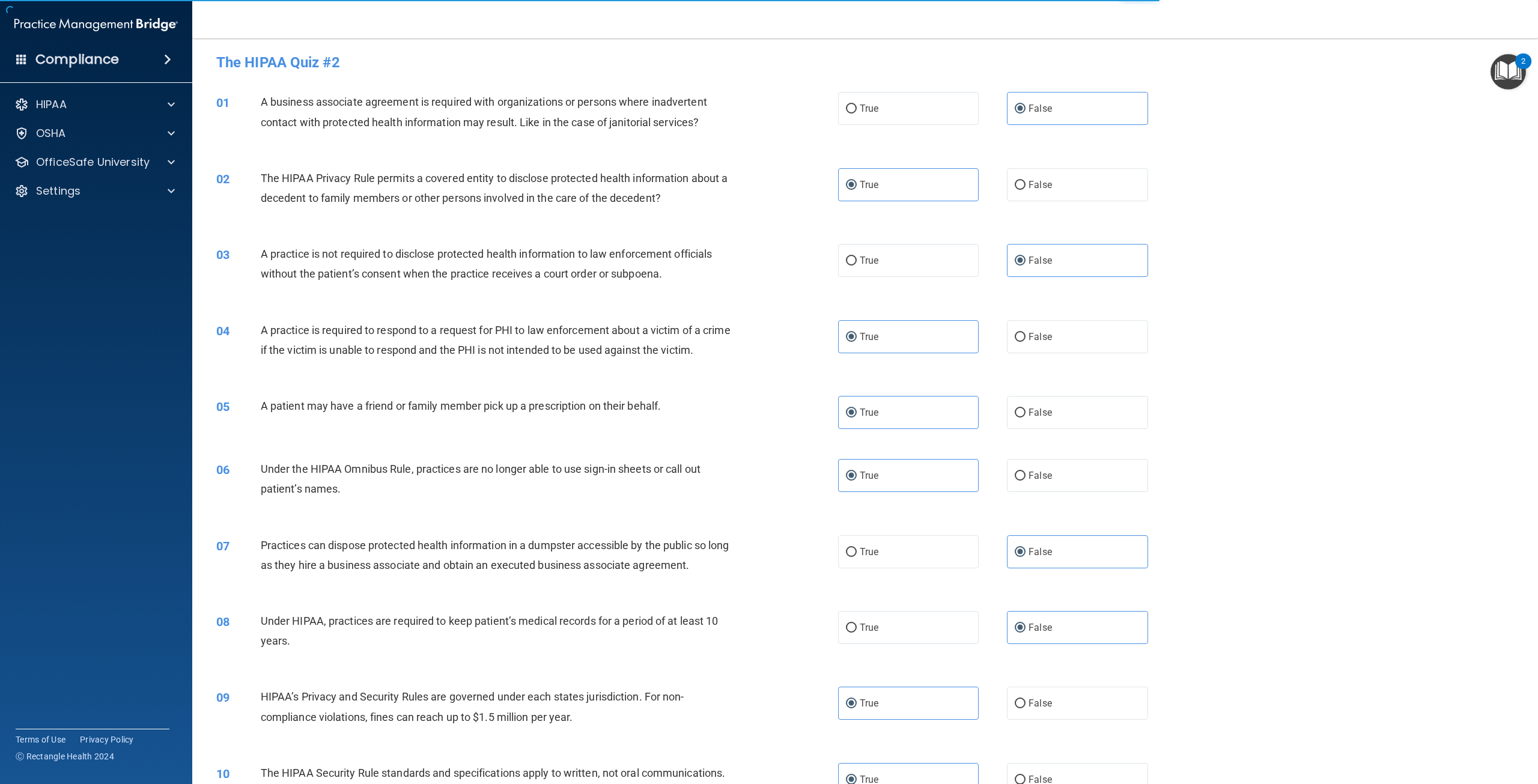
scroll to position [0, 0]
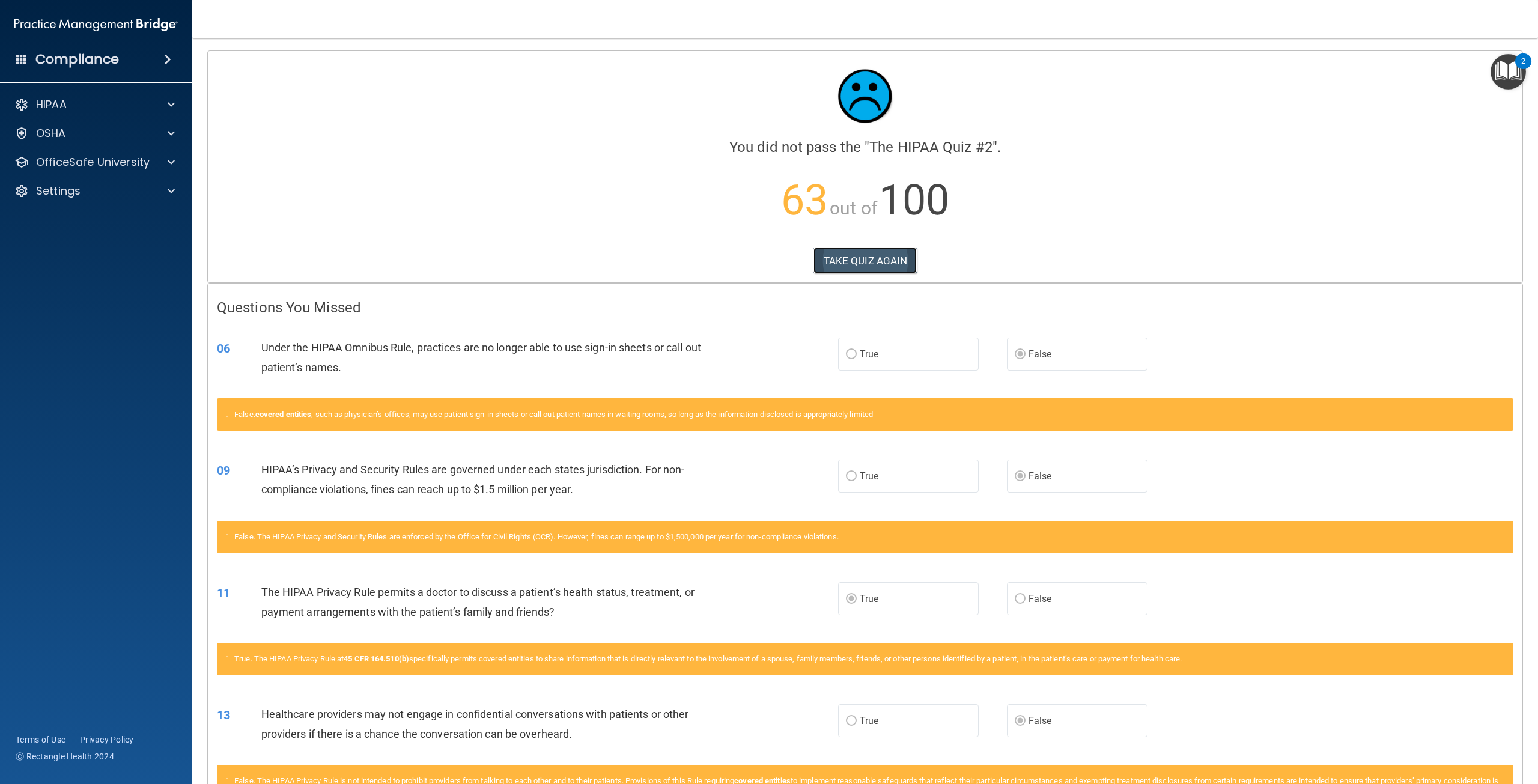
click at [853, 264] on button "TAKE QUIZ AGAIN" at bounding box center [865, 260] width 104 height 26
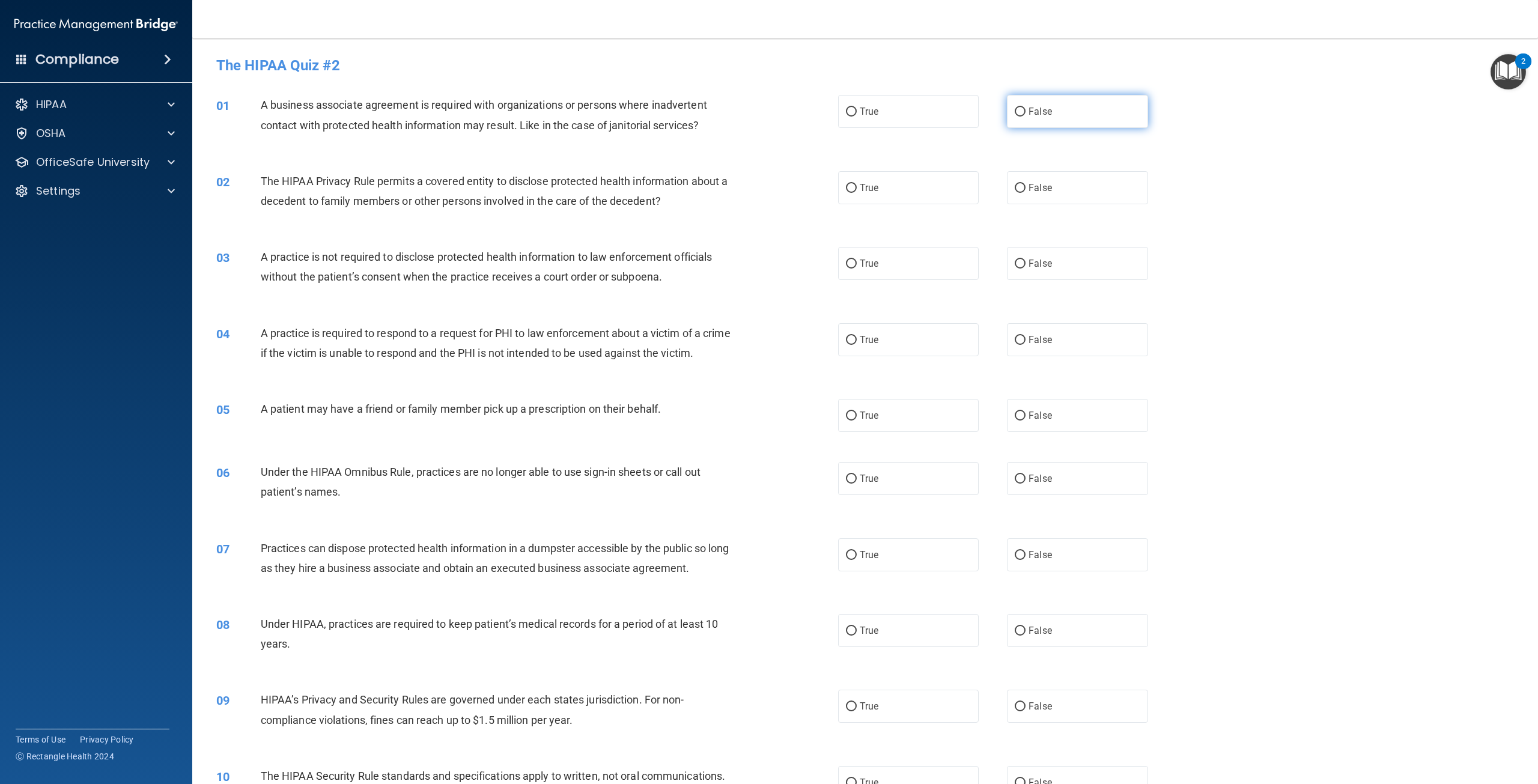
click at [1048, 113] on label "False" at bounding box center [1077, 112] width 141 height 33
click at [1026, 113] on input "False" at bounding box center [1020, 112] width 11 height 9
radio input "true"
click at [911, 194] on label "True" at bounding box center [909, 187] width 141 height 33
click at [856, 193] on input "True" at bounding box center [852, 187] width 11 height 9
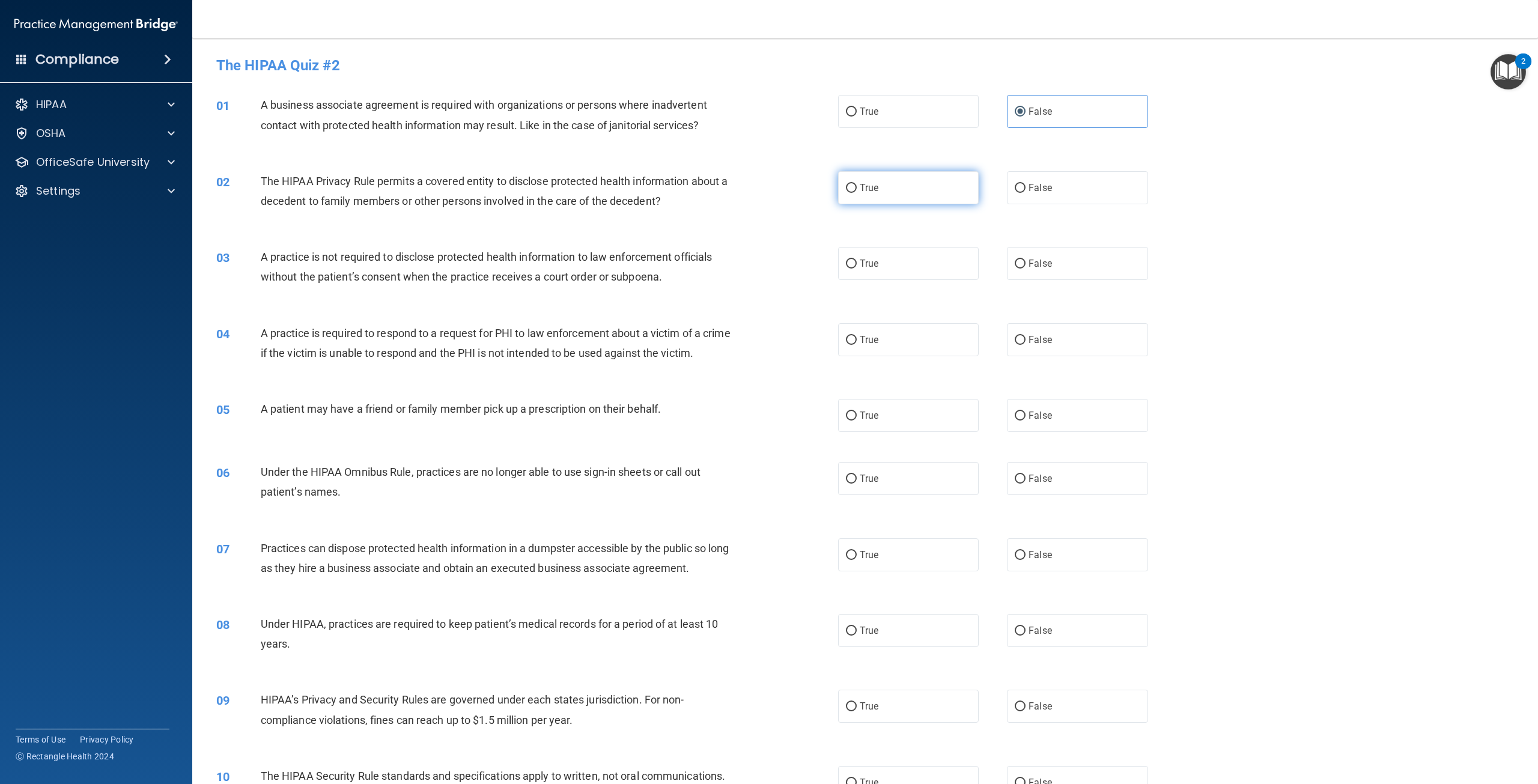
radio input "true"
click at [1039, 256] on label "False" at bounding box center [1077, 263] width 141 height 33
click at [1026, 259] on input "False" at bounding box center [1020, 263] width 11 height 9
radio input "true"
click at [880, 345] on label "True" at bounding box center [909, 339] width 141 height 33
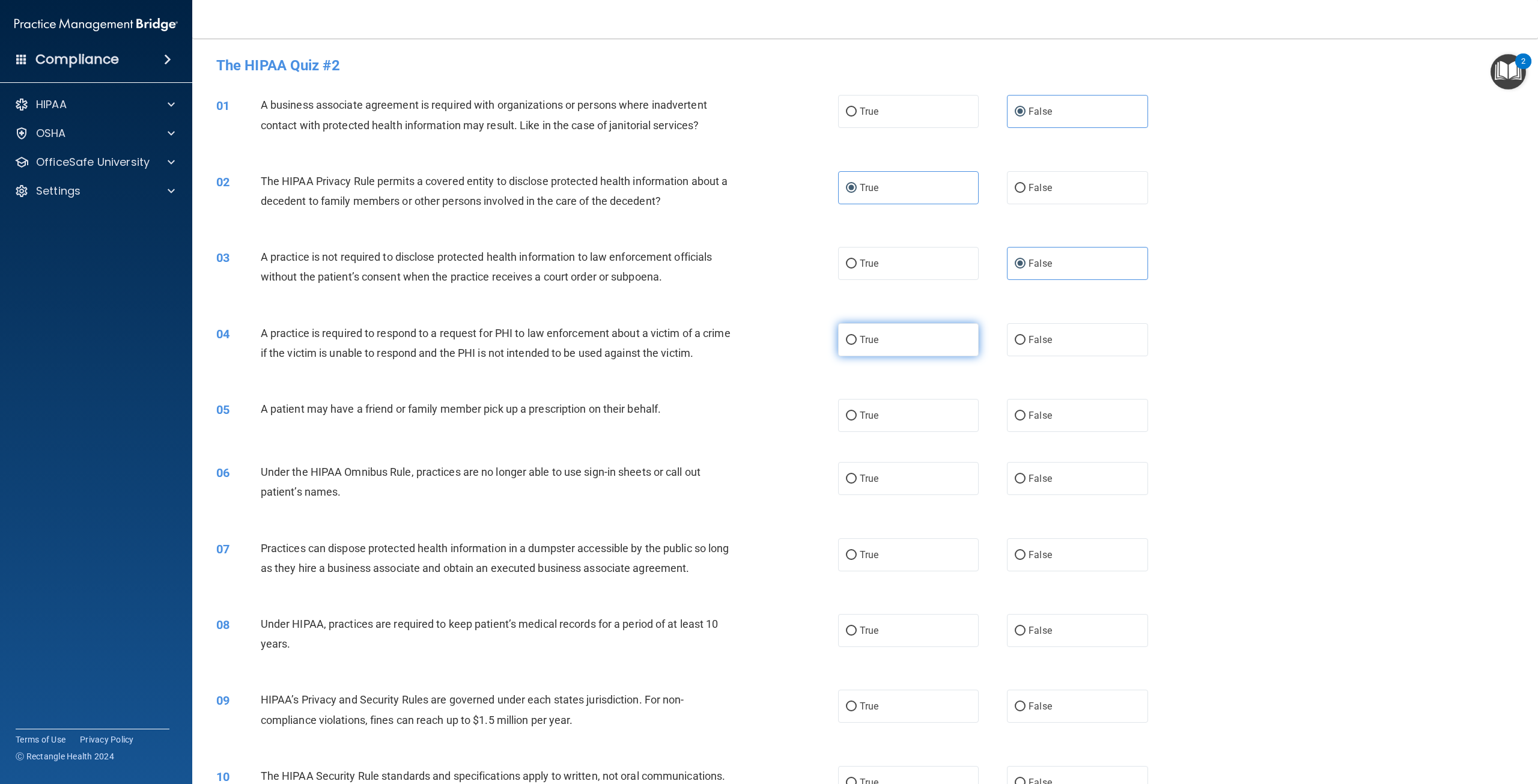
click at [856, 345] on input "True" at bounding box center [852, 339] width 11 height 9
radio input "true"
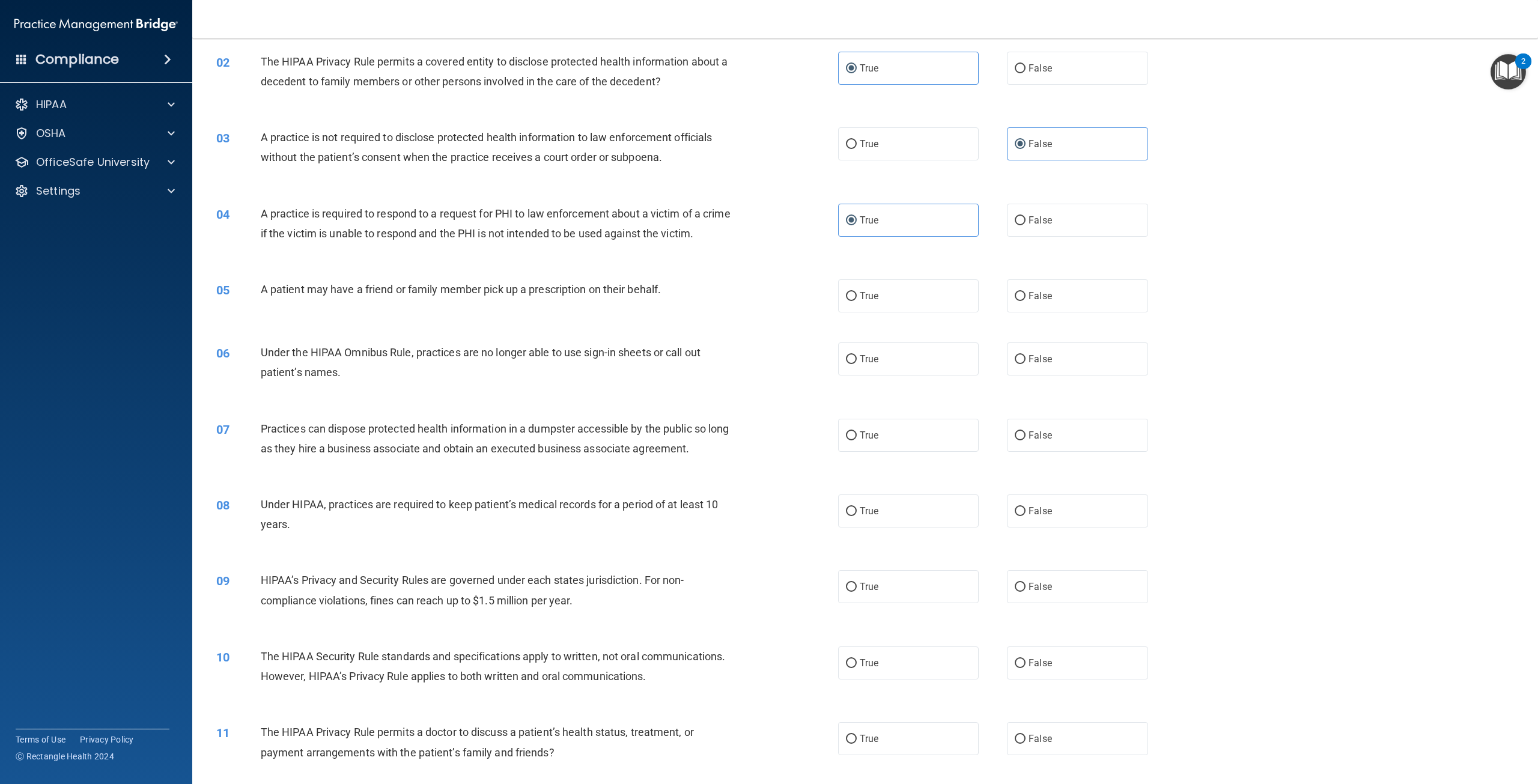
scroll to position [120, 0]
click at [889, 312] on label "True" at bounding box center [909, 295] width 141 height 33
click at [856, 301] on input "True" at bounding box center [852, 295] width 11 height 9
radio input "true"
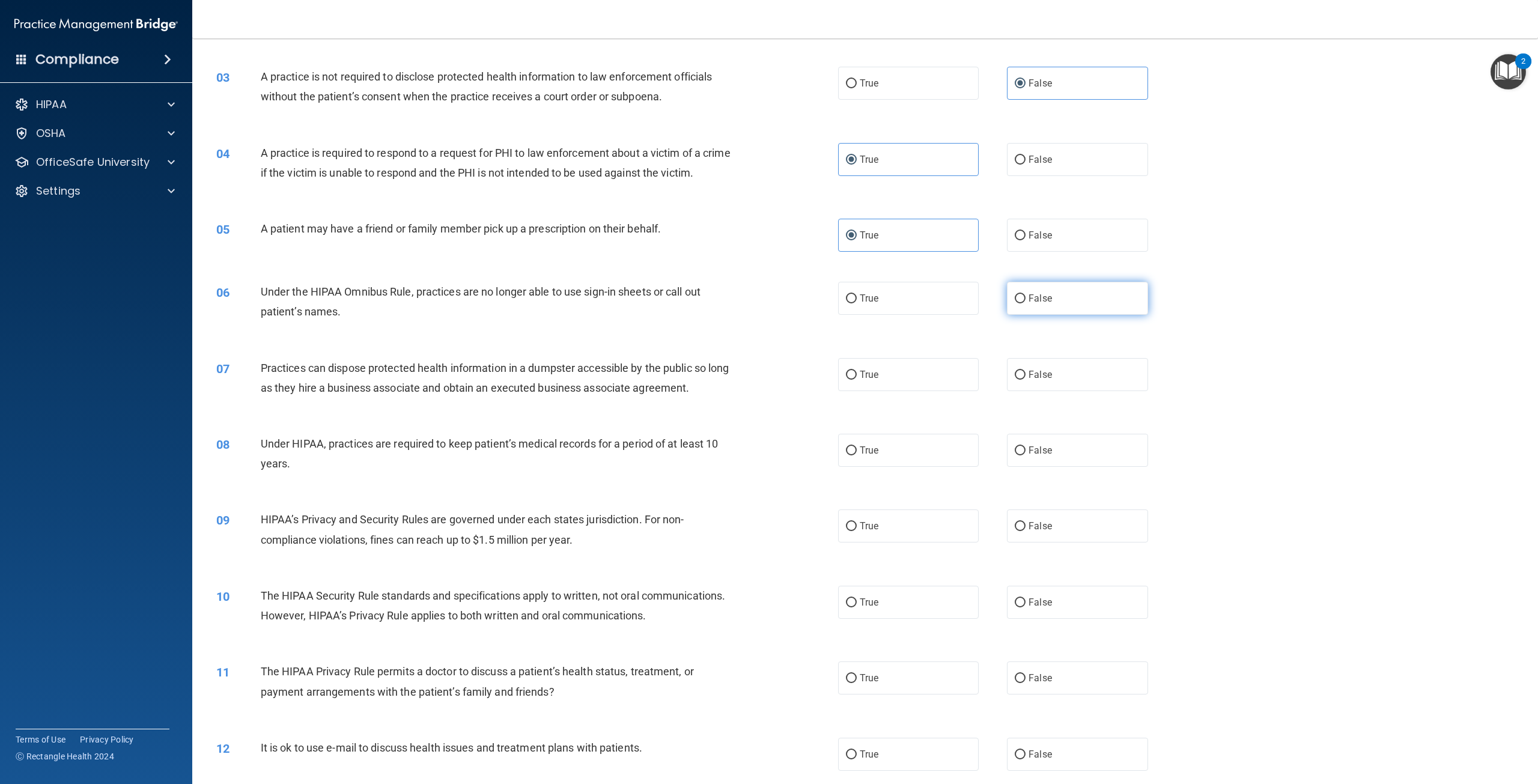
click at [1076, 309] on label "False" at bounding box center [1077, 298] width 141 height 33
click at [1026, 303] on input "False" at bounding box center [1020, 298] width 11 height 9
radio input "true"
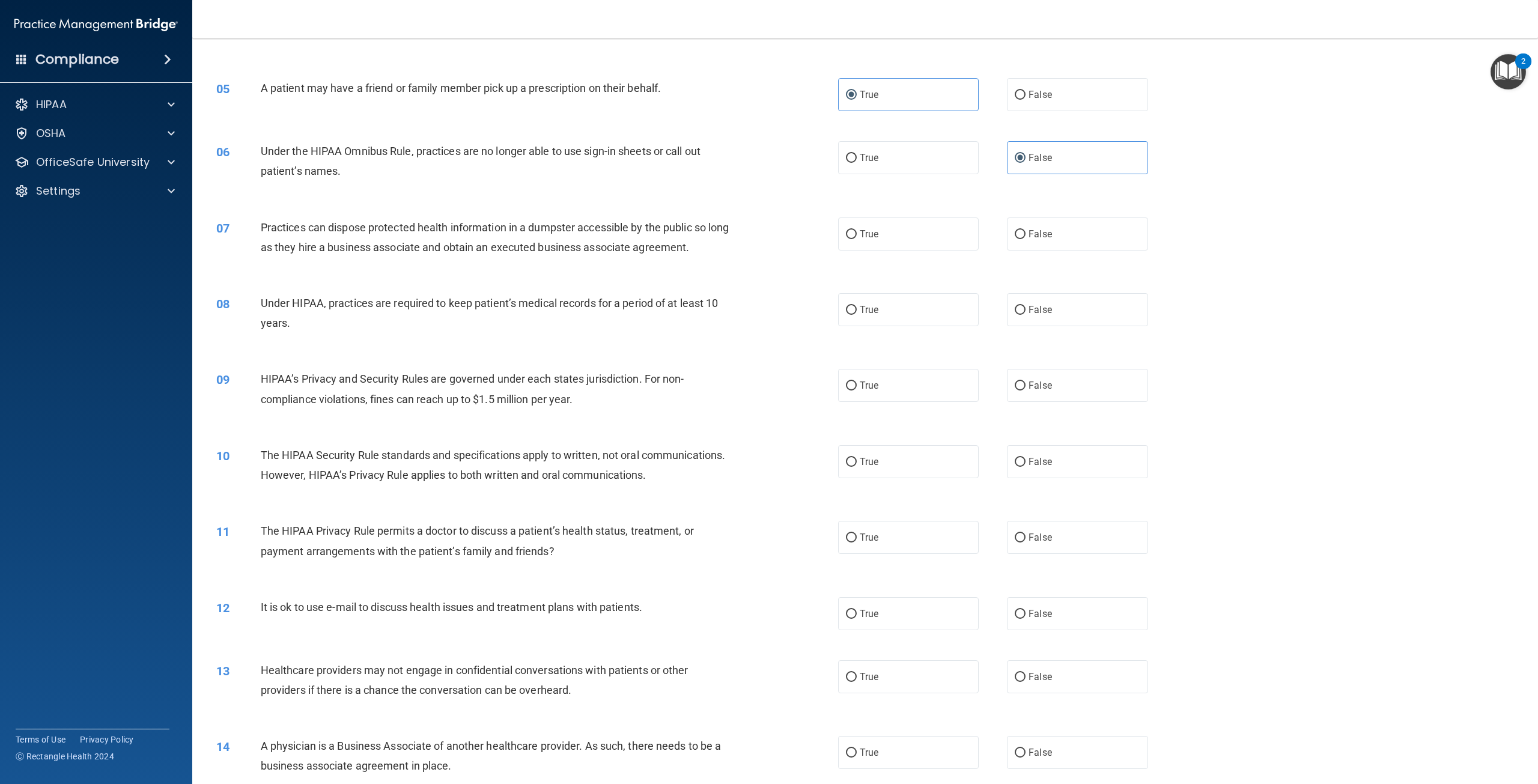
scroll to position [360, 0]
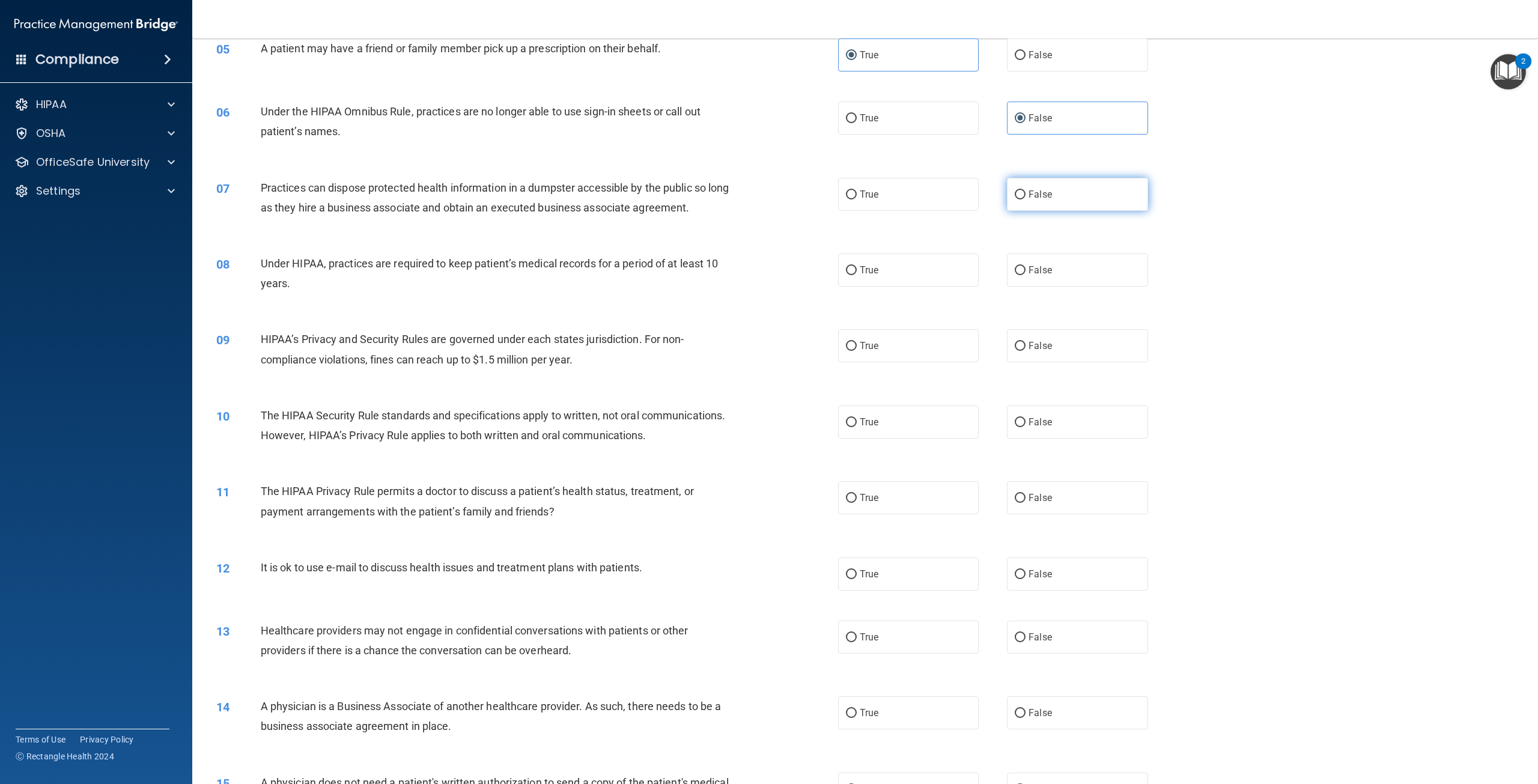
click at [1077, 210] on label "False" at bounding box center [1077, 195] width 141 height 33
click at [1026, 199] on input "False" at bounding box center [1020, 195] width 11 height 9
radio input "true"
click at [1101, 286] on label "False" at bounding box center [1077, 270] width 141 height 33
click at [1026, 275] on input "False" at bounding box center [1020, 270] width 11 height 9
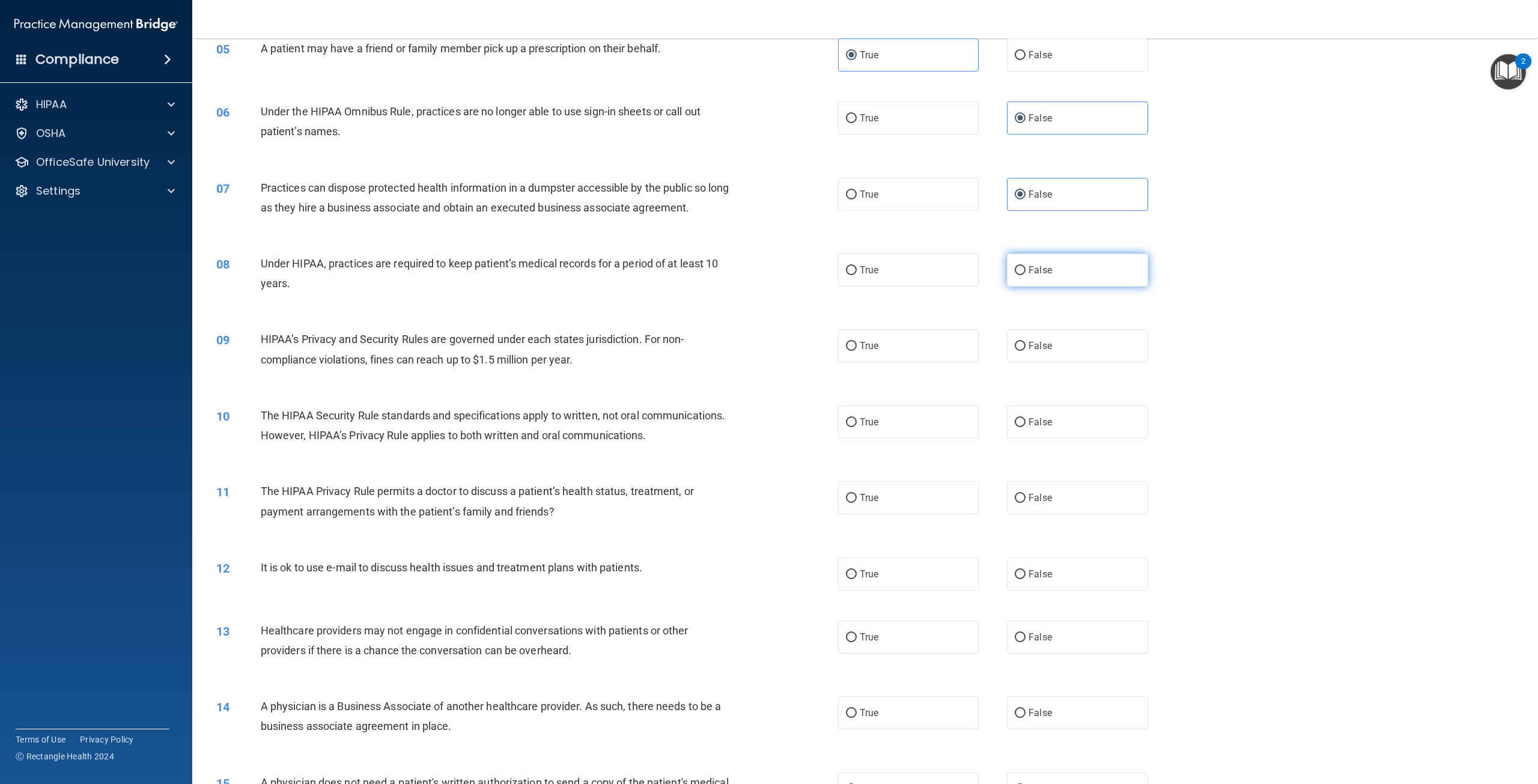
radio input "true"
click at [1069, 362] on label "False" at bounding box center [1077, 346] width 141 height 33
click at [1026, 350] on input "False" at bounding box center [1020, 346] width 11 height 9
radio input "true"
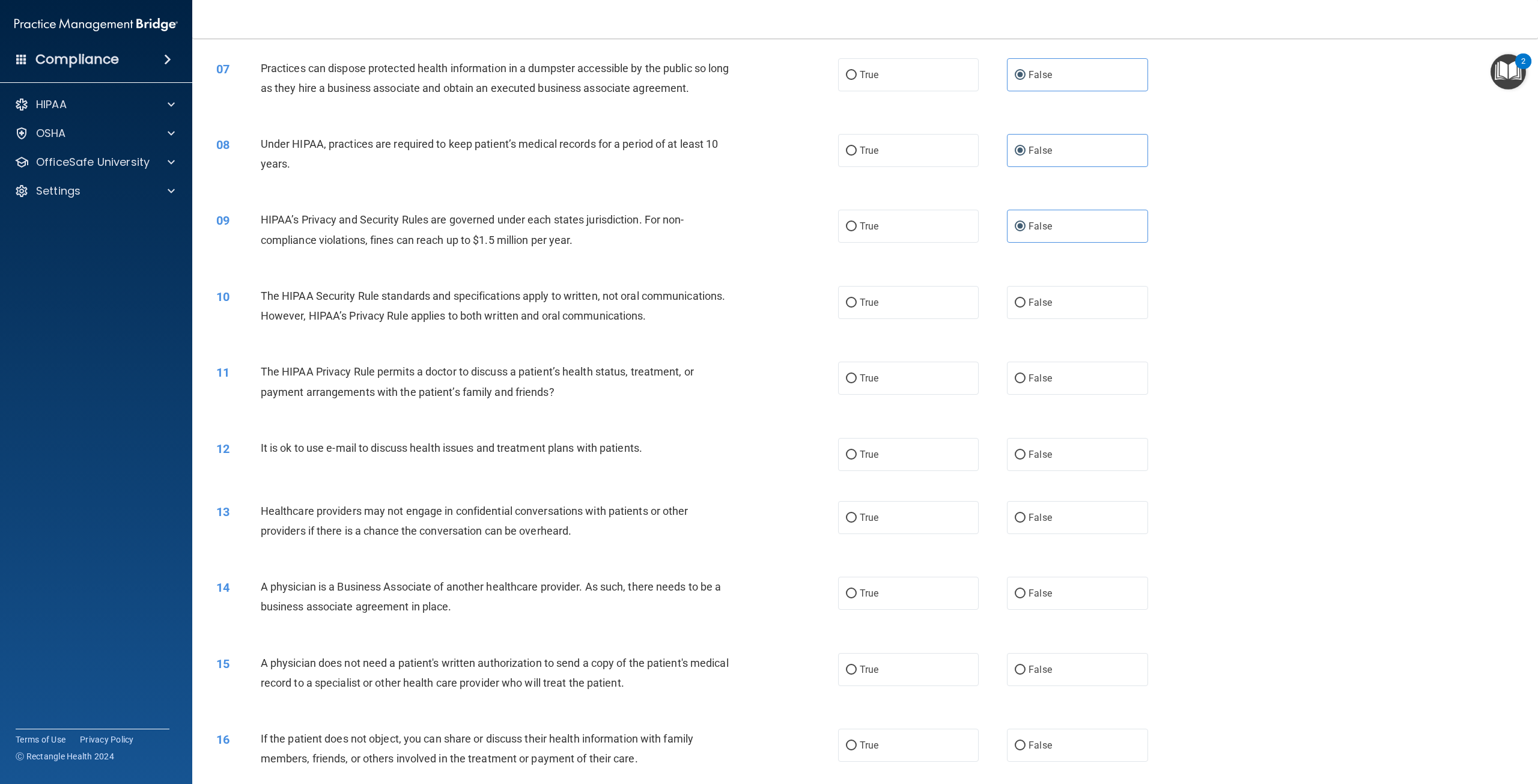
scroll to position [480, 0]
click at [927, 318] on label "True" at bounding box center [909, 302] width 141 height 33
click at [856, 307] on input "True" at bounding box center [852, 301] width 11 height 9
radio input "true"
click at [1093, 317] on label "False" at bounding box center [1077, 302] width 141 height 33
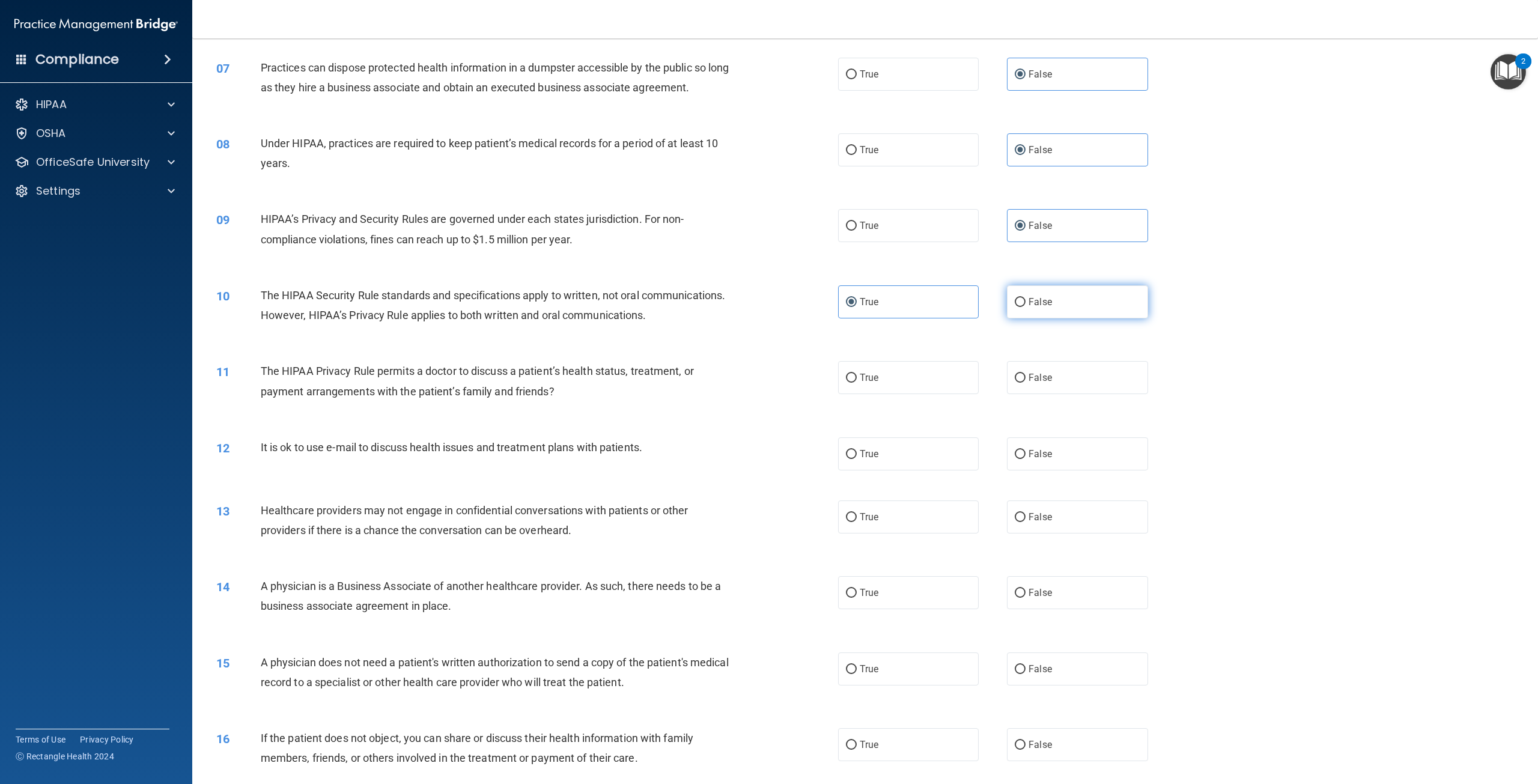
click at [1026, 307] on input "False" at bounding box center [1020, 301] width 11 height 9
radio input "true"
radio input "false"
click at [892, 394] on label "True" at bounding box center [909, 377] width 141 height 33
click at [856, 382] on input "True" at bounding box center [852, 377] width 11 height 9
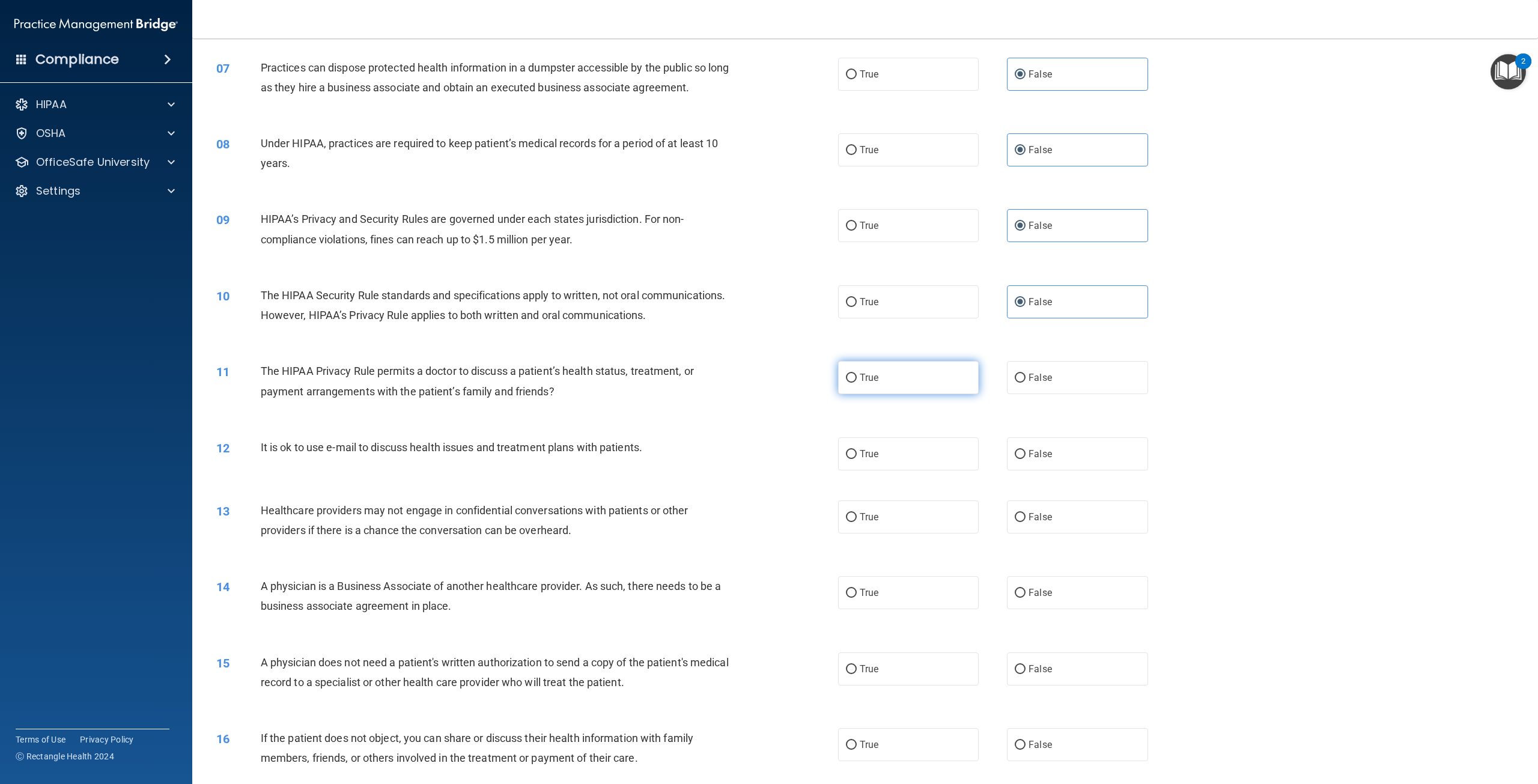
radio input "true"
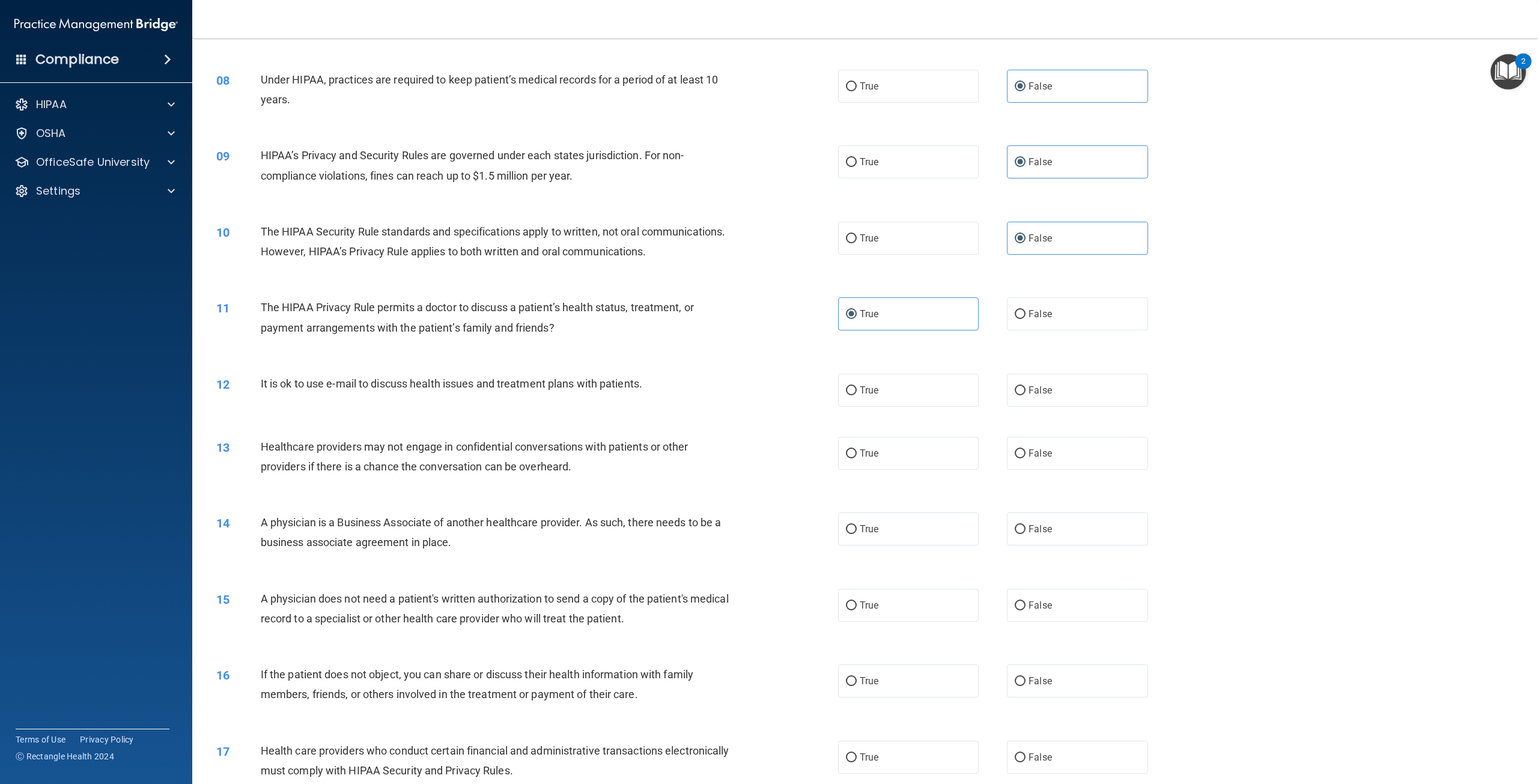
scroll to position [661, 0]
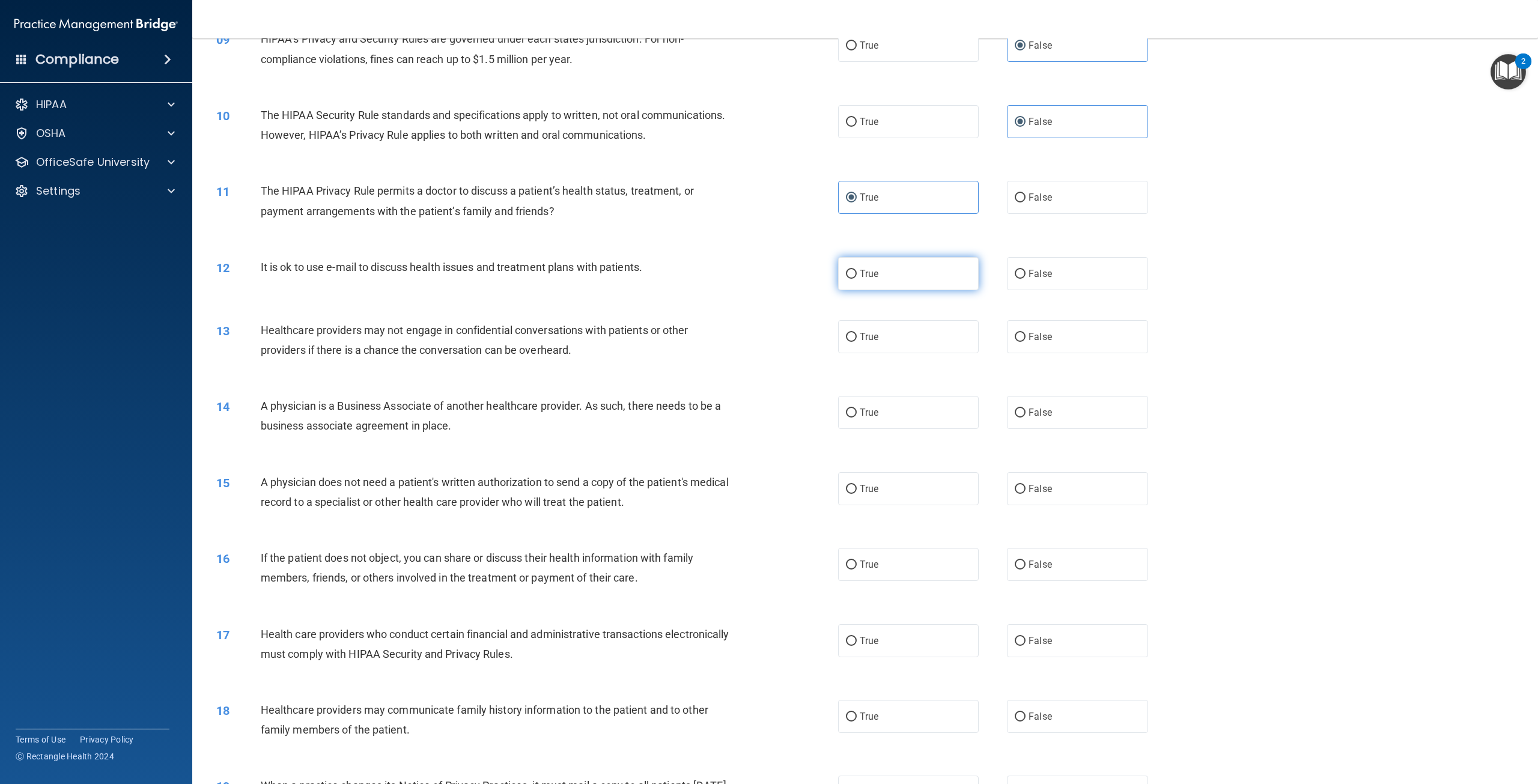
click at [888, 290] on label "True" at bounding box center [909, 274] width 141 height 33
click at [856, 278] on input "True" at bounding box center [852, 274] width 11 height 9
radio input "true"
click at [887, 353] on label "True" at bounding box center [909, 337] width 141 height 33
click at [856, 342] on input "True" at bounding box center [852, 336] width 11 height 9
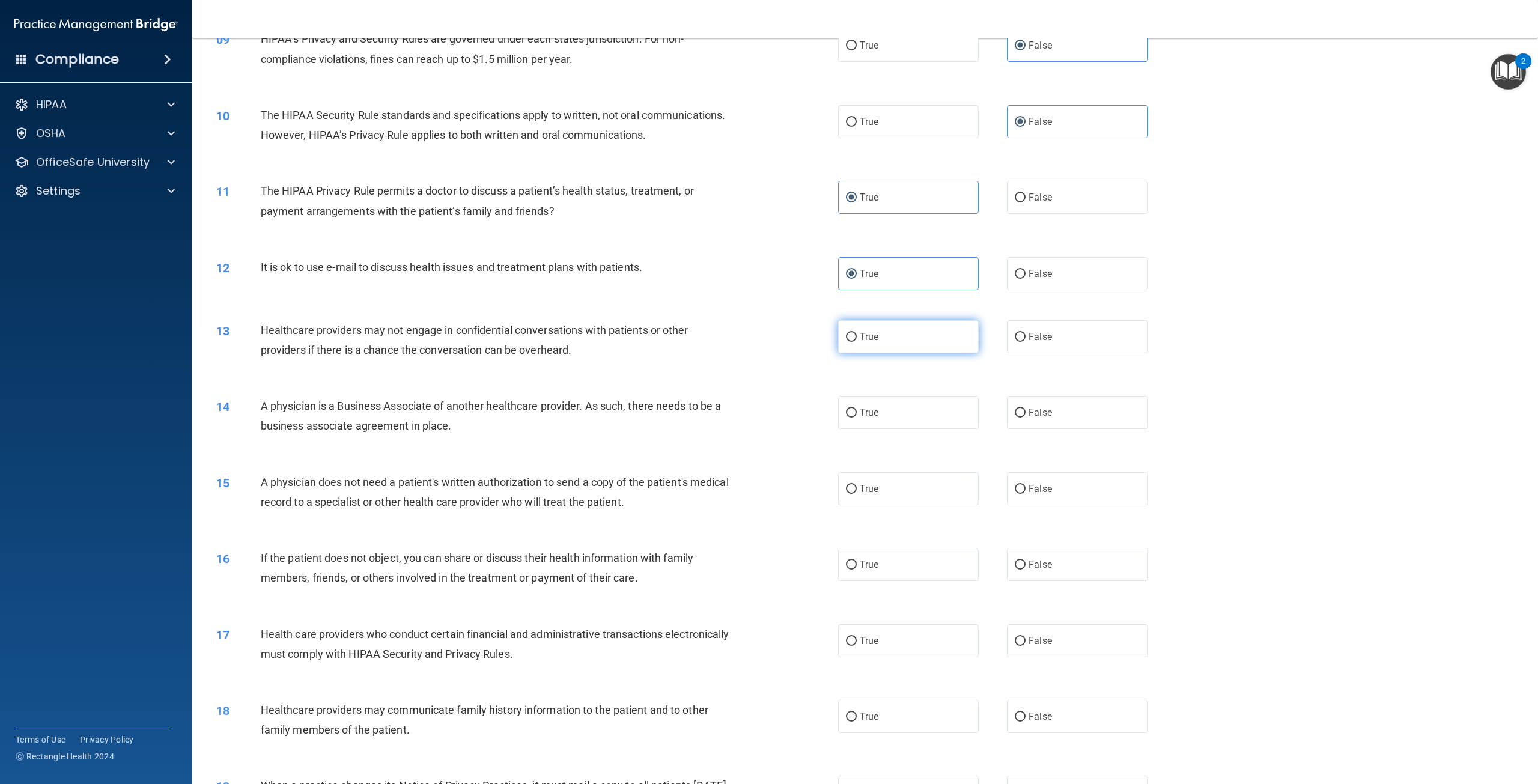
radio input "true"
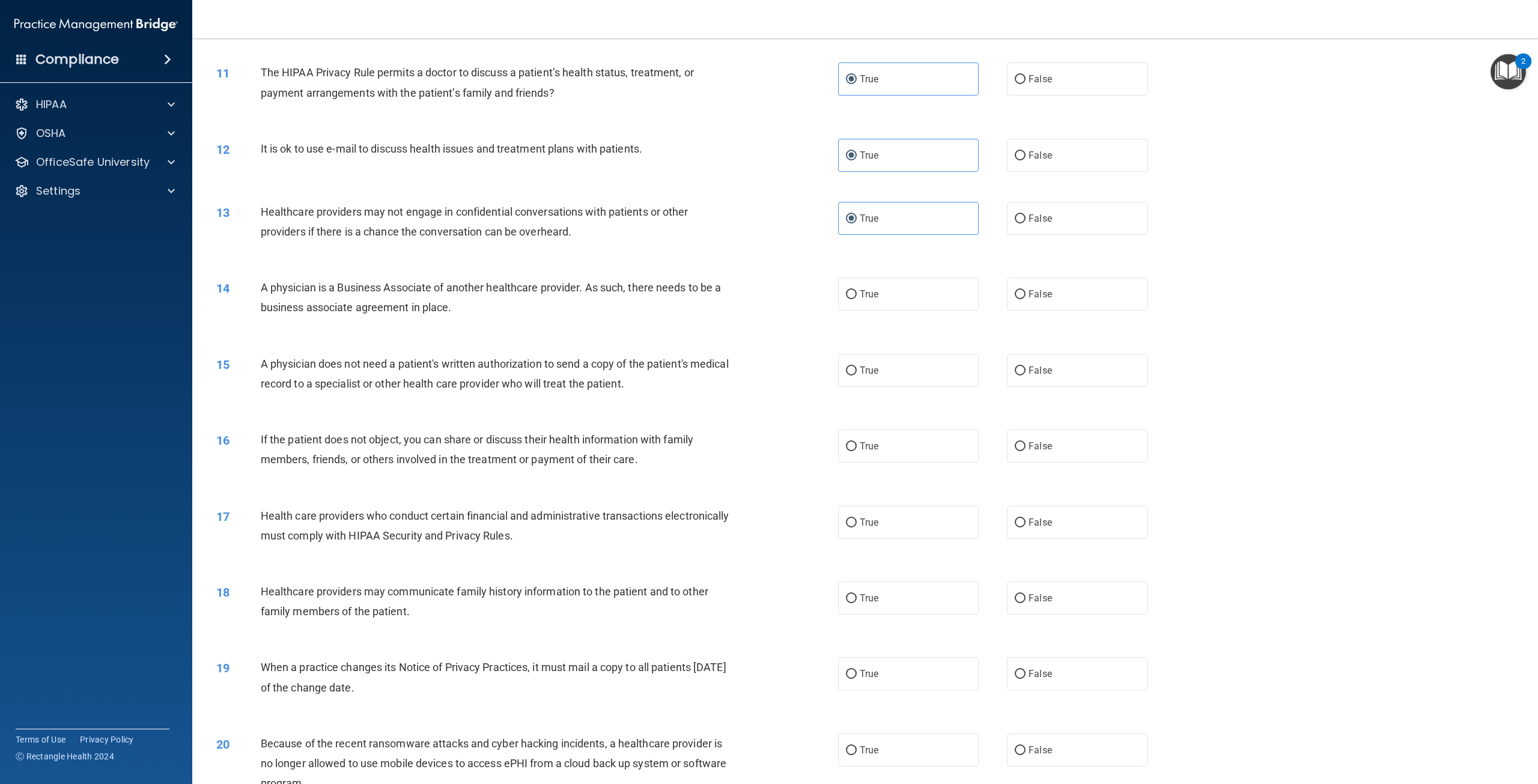
scroll to position [781, 0]
click at [1024, 309] on label "False" at bounding box center [1077, 292] width 141 height 33
click at [1024, 297] on input "False" at bounding box center [1020, 292] width 11 height 9
radio input "true"
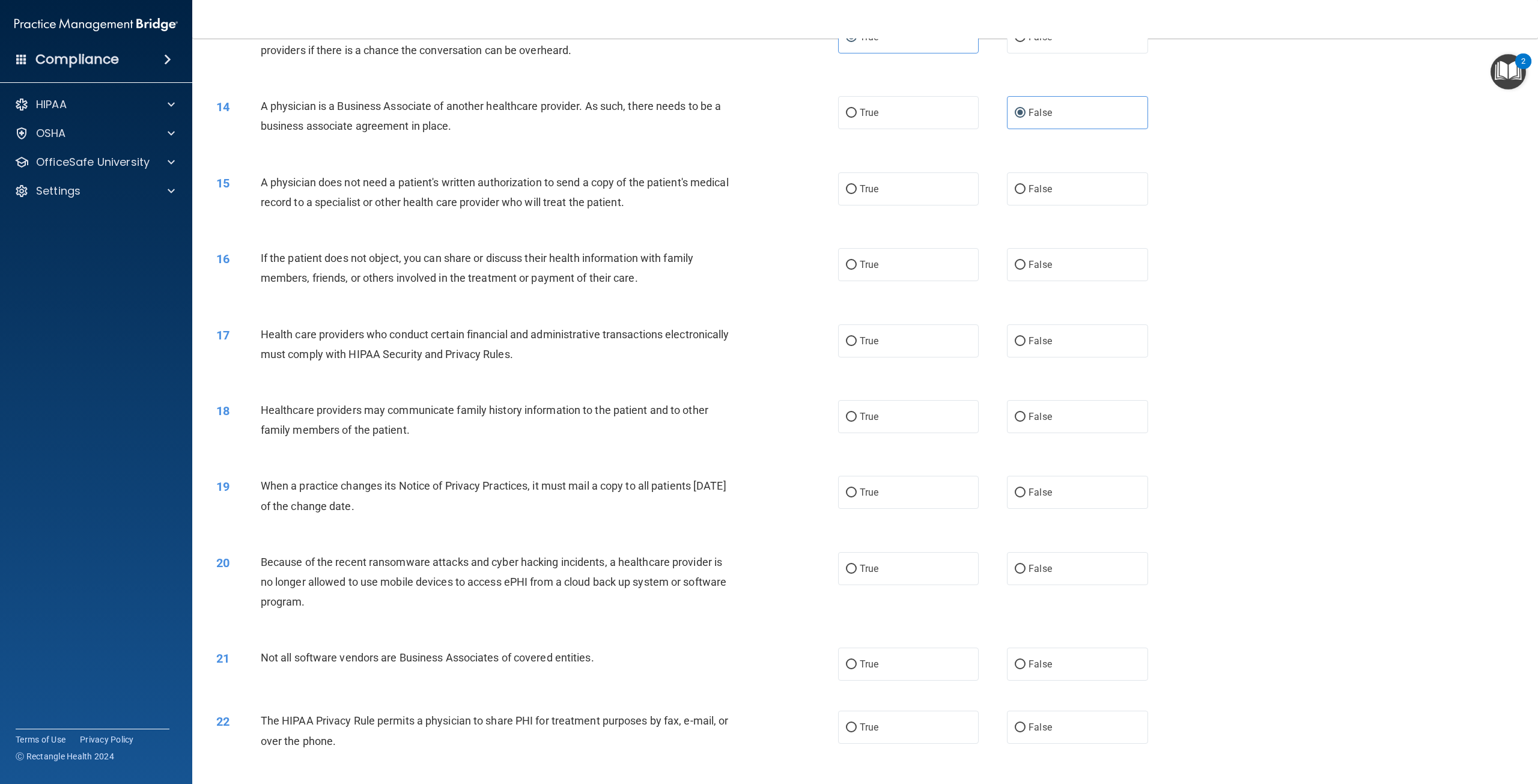
scroll to position [960, 0]
click at [889, 205] on label "True" at bounding box center [909, 188] width 141 height 33
click at [856, 193] on input "True" at bounding box center [852, 188] width 11 height 9
radio input "true"
click at [875, 280] on label "True" at bounding box center [909, 264] width 141 height 33
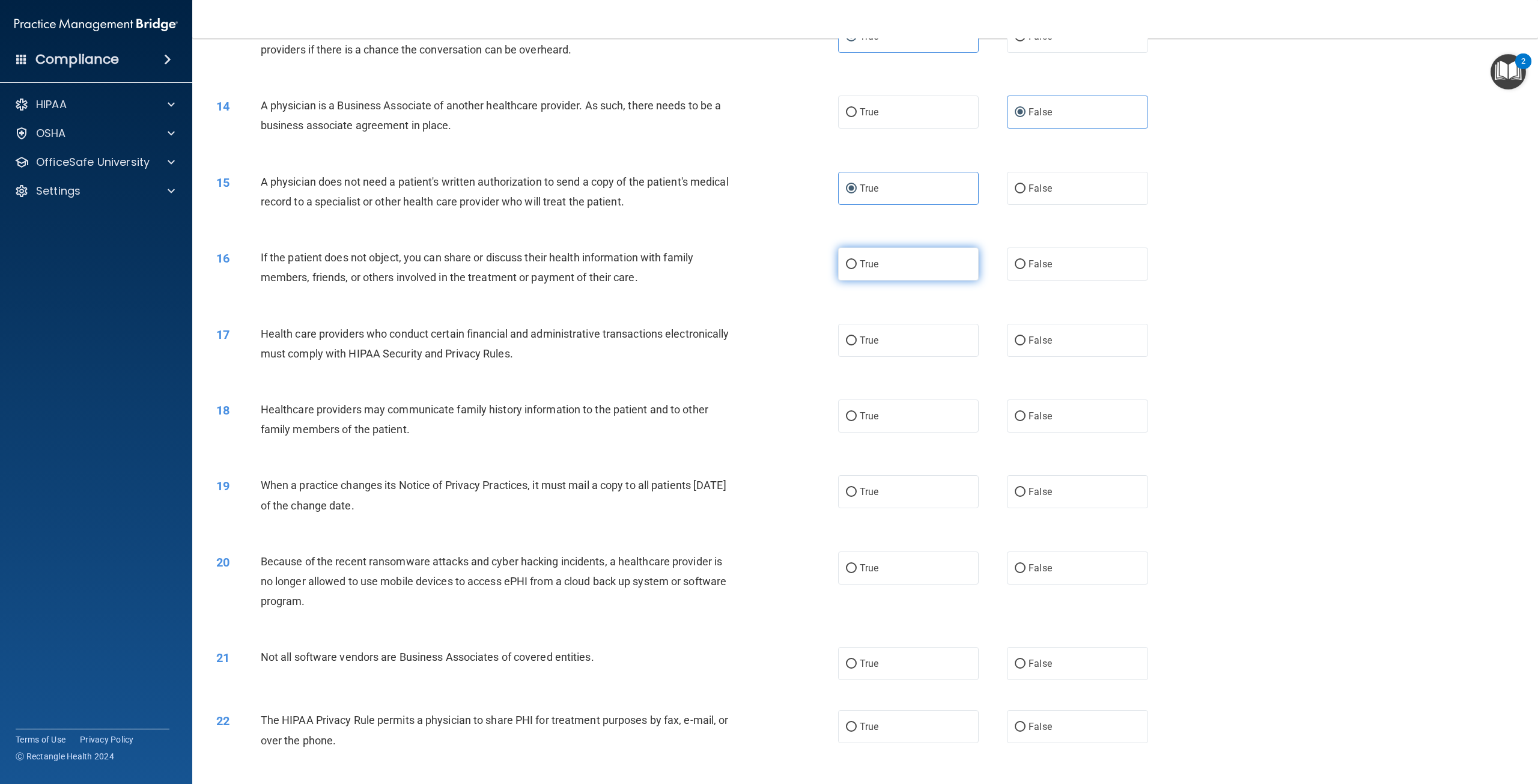
click at [856, 269] on input "True" at bounding box center [852, 264] width 11 height 9
radio input "true"
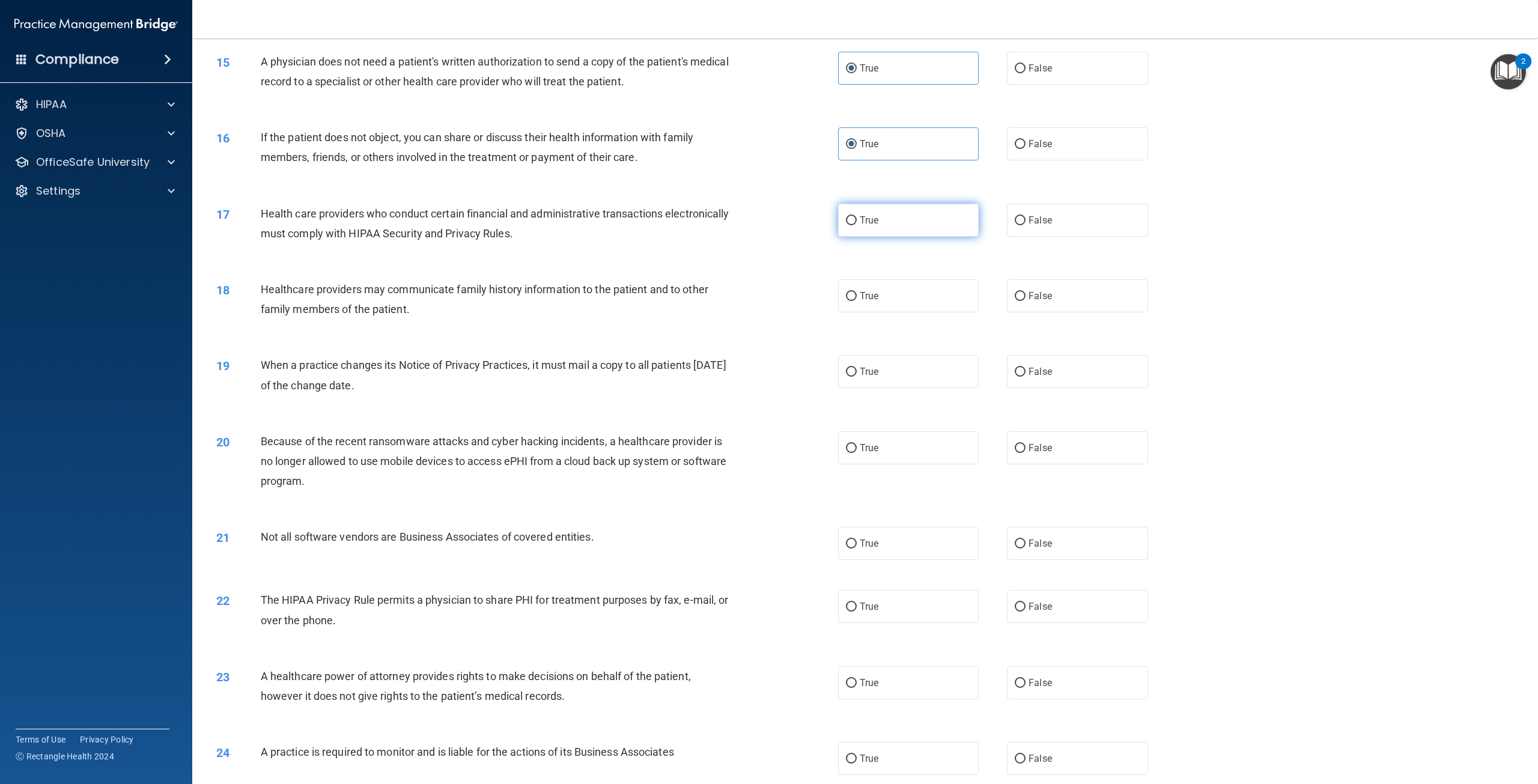
click at [909, 237] on label "True" at bounding box center [909, 220] width 141 height 33
click at [856, 225] on input "True" at bounding box center [852, 220] width 11 height 9
radio input "true"
click at [1044, 301] on span "False" at bounding box center [1040, 296] width 24 height 11
click at [1026, 301] on input "False" at bounding box center [1020, 296] width 11 height 9
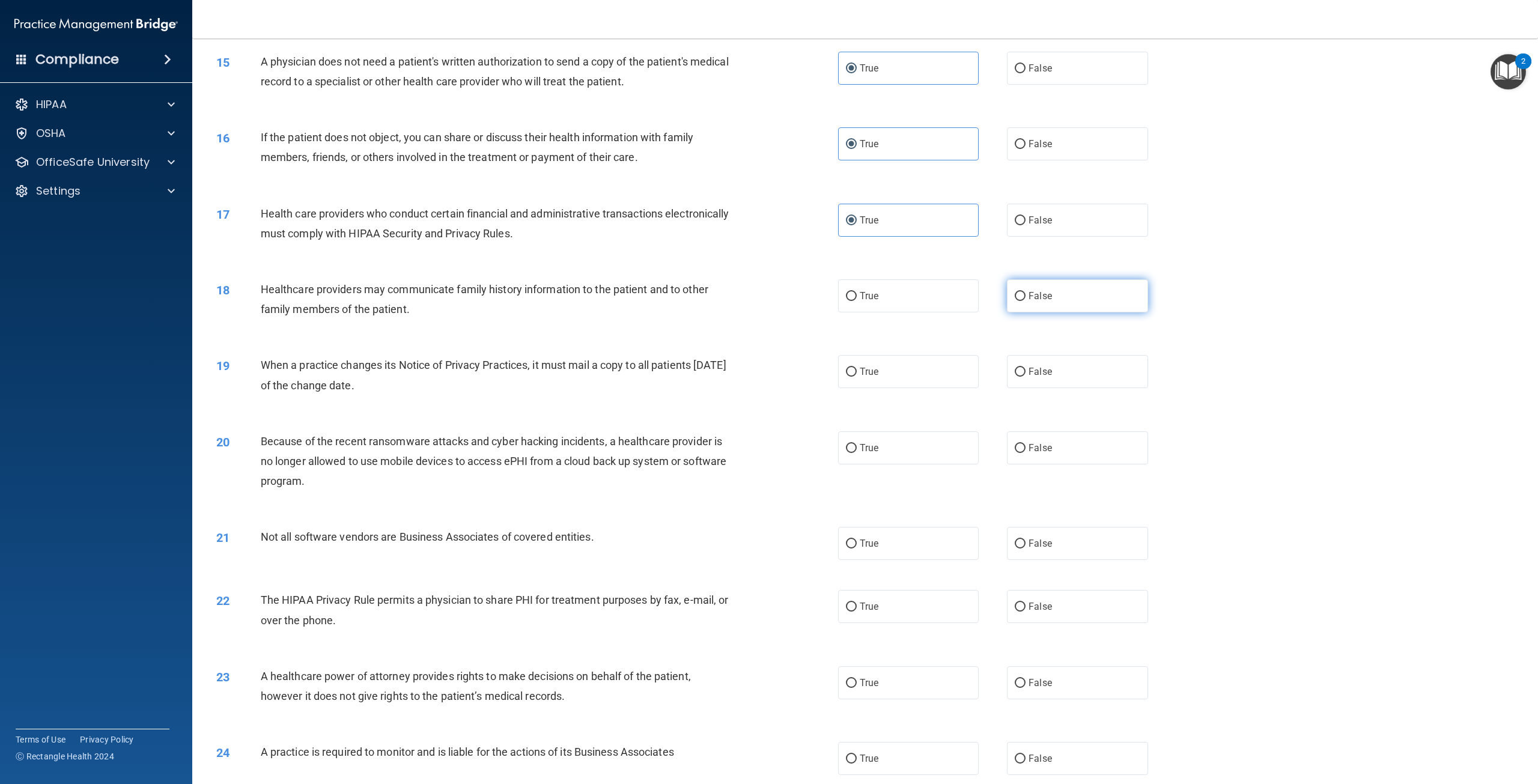
radio input "true"
click at [1053, 388] on label "False" at bounding box center [1077, 372] width 141 height 33
click at [1026, 377] on input "False" at bounding box center [1020, 372] width 11 height 9
radio input "true"
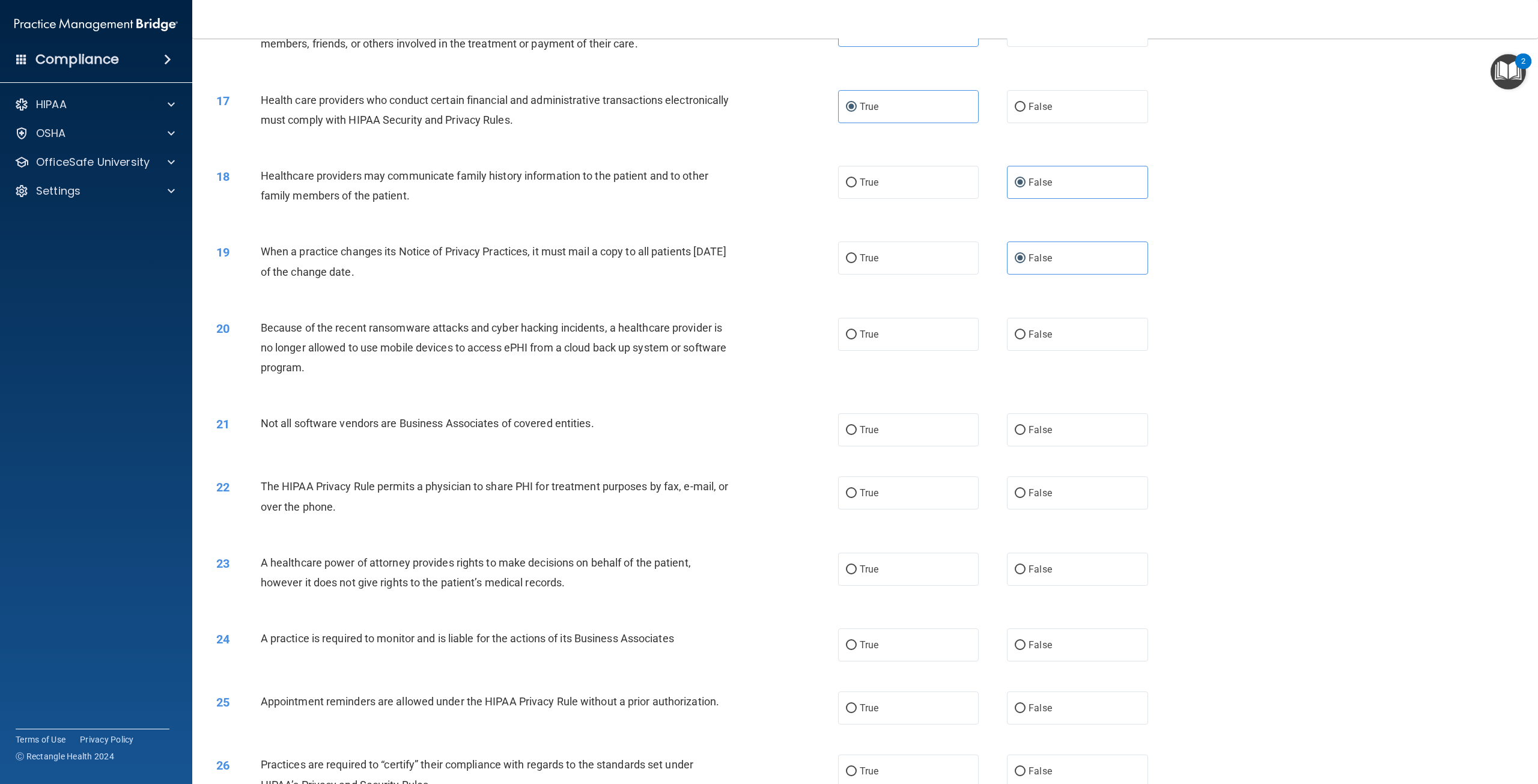
scroll to position [1201, 0]
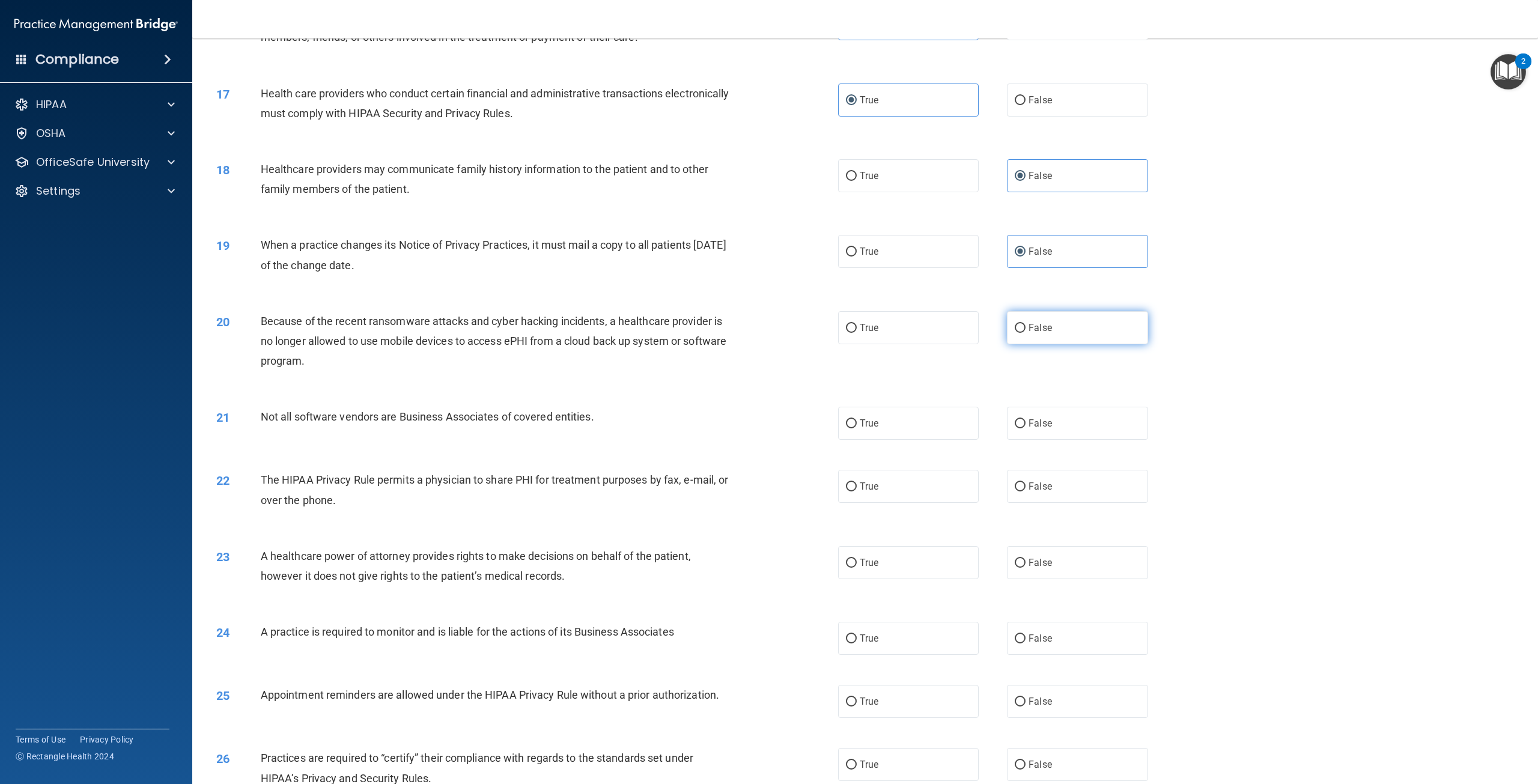
click at [1028, 333] on span "False" at bounding box center [1040, 328] width 24 height 11
click at [1026, 332] on input "False" at bounding box center [1020, 328] width 11 height 9
radio input "true"
click at [911, 440] on label "True" at bounding box center [909, 423] width 141 height 33
click at [856, 428] on input "True" at bounding box center [852, 423] width 11 height 9
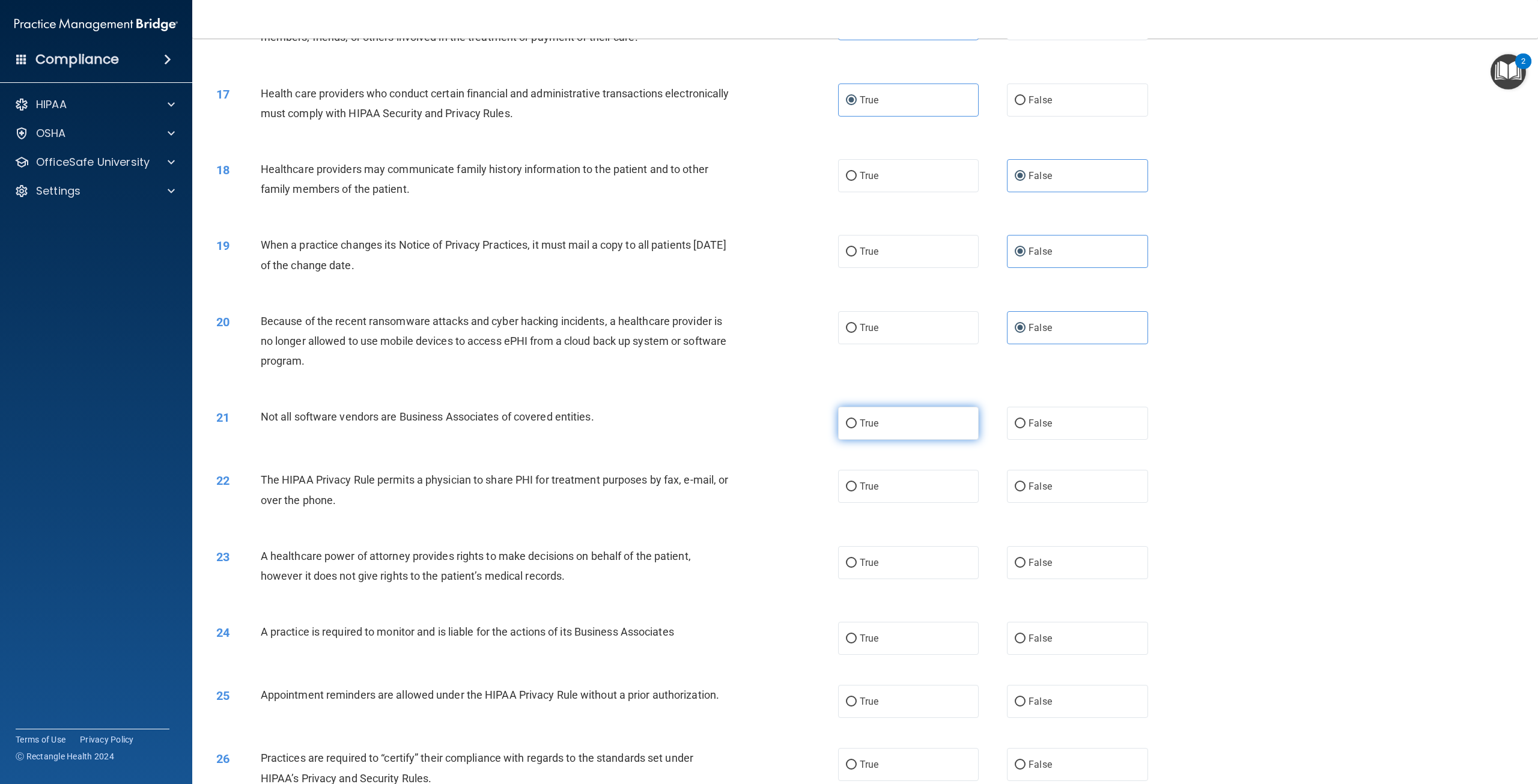
radio input "true"
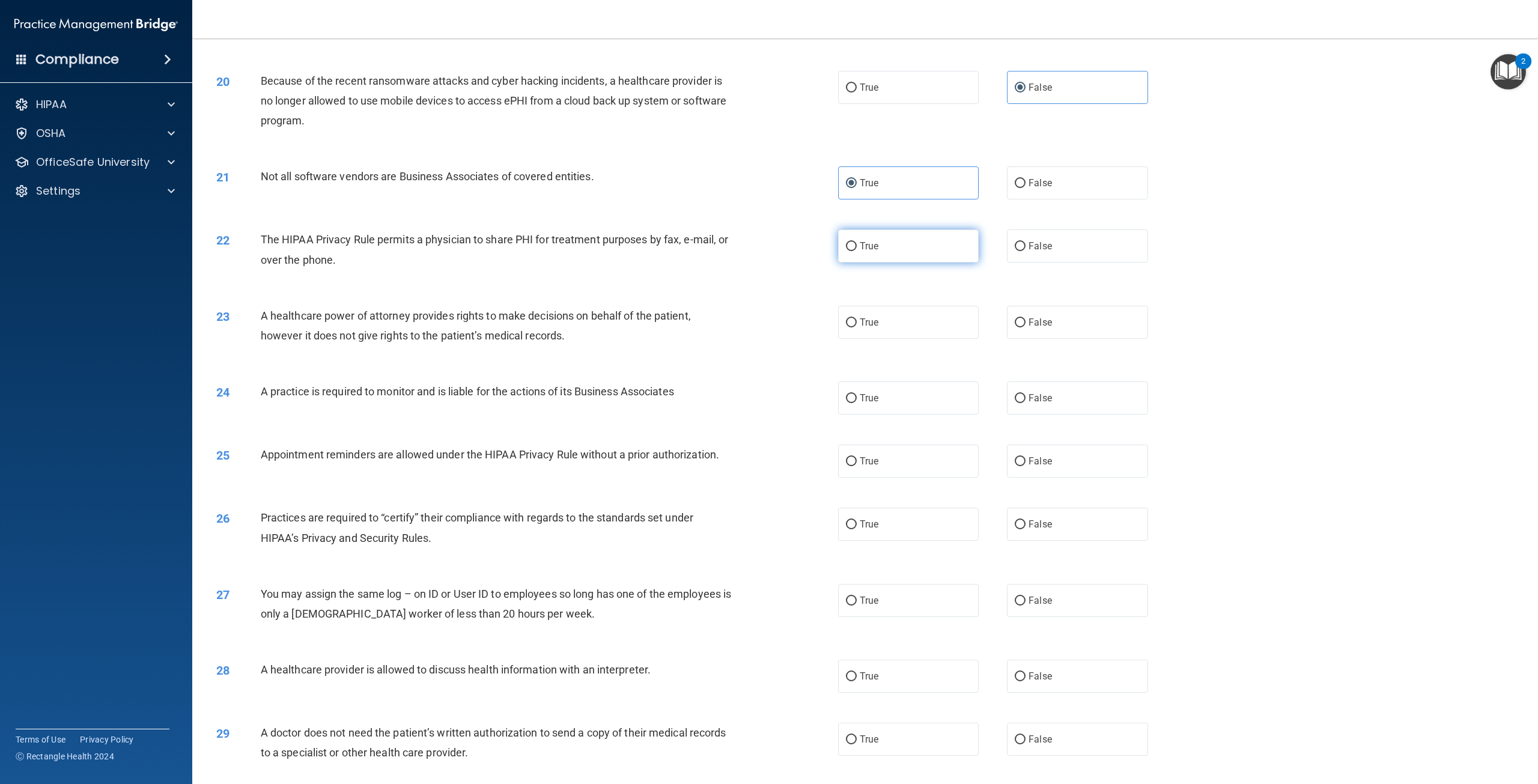
click at [904, 263] on label "True" at bounding box center [909, 246] width 141 height 33
click at [856, 251] on input "True" at bounding box center [852, 246] width 11 height 9
radio input "true"
click at [882, 339] on label "True" at bounding box center [909, 322] width 141 height 33
click at [856, 328] on input "True" at bounding box center [852, 322] width 11 height 9
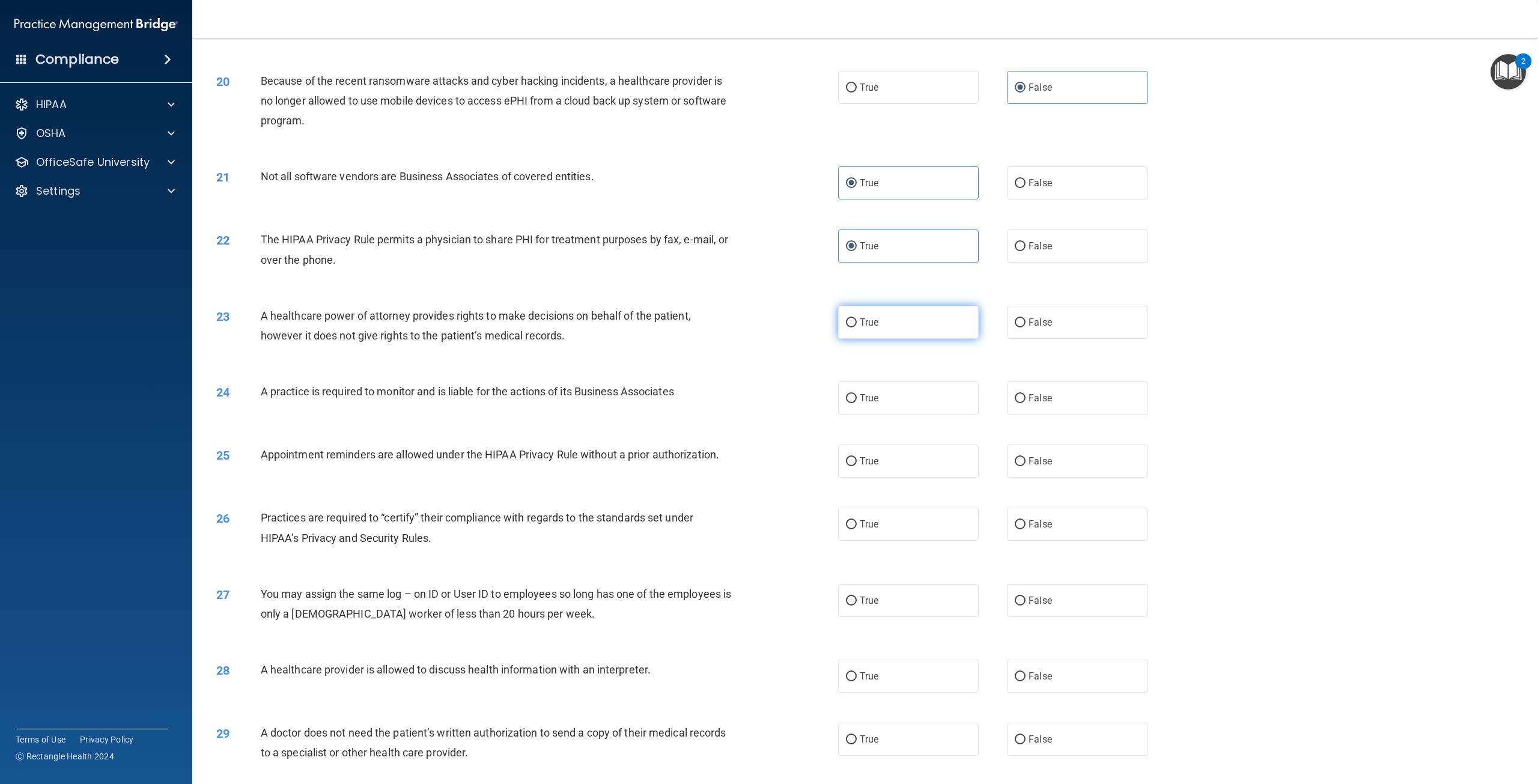
radio input "true"
click at [1036, 339] on label "False" at bounding box center [1077, 322] width 141 height 33
click at [1026, 328] on input "False" at bounding box center [1020, 322] width 11 height 9
radio input "true"
radio input "false"
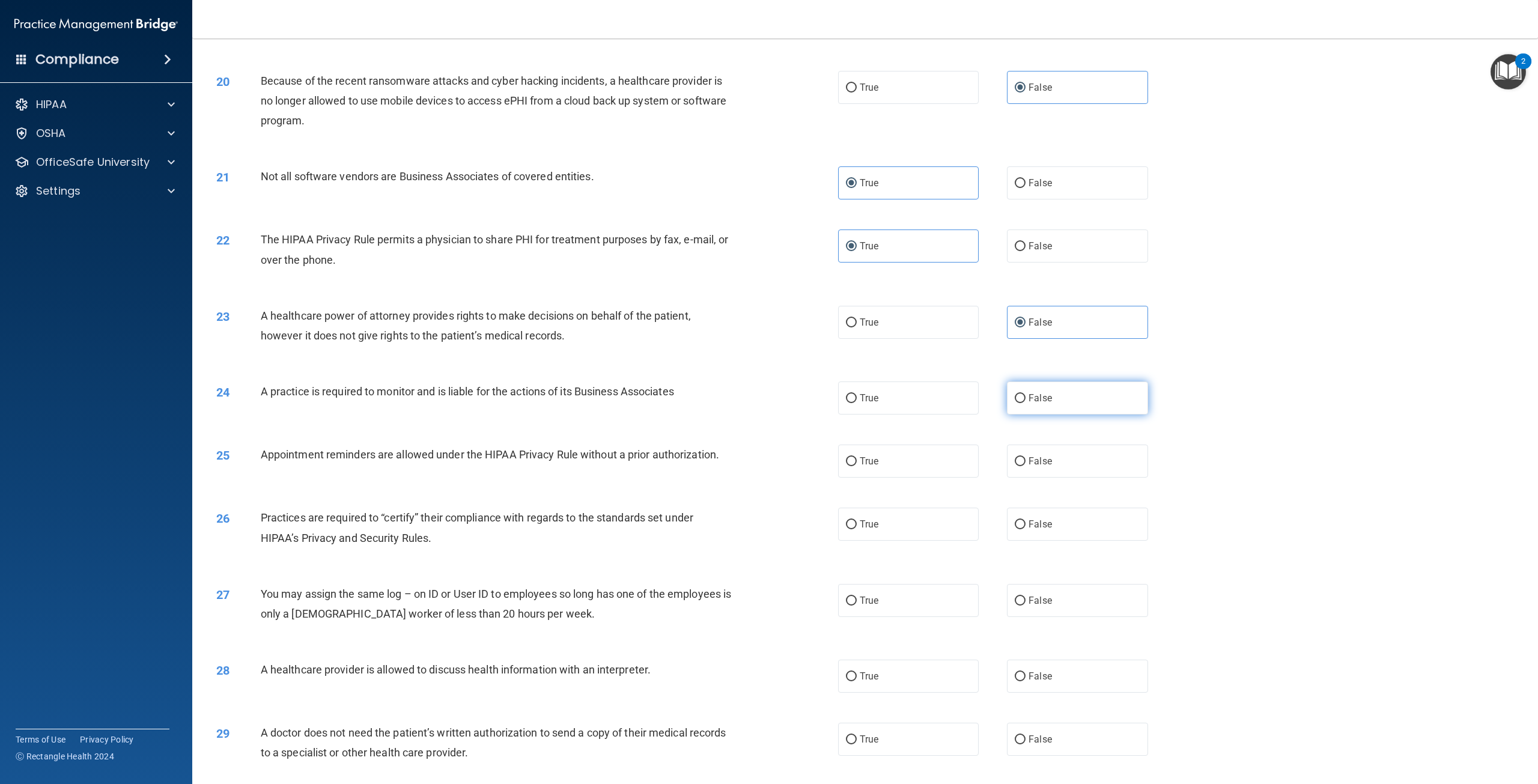
click at [1028, 403] on span "False" at bounding box center [1040, 398] width 24 height 11
click at [1023, 403] on input "False" at bounding box center [1020, 398] width 11 height 9
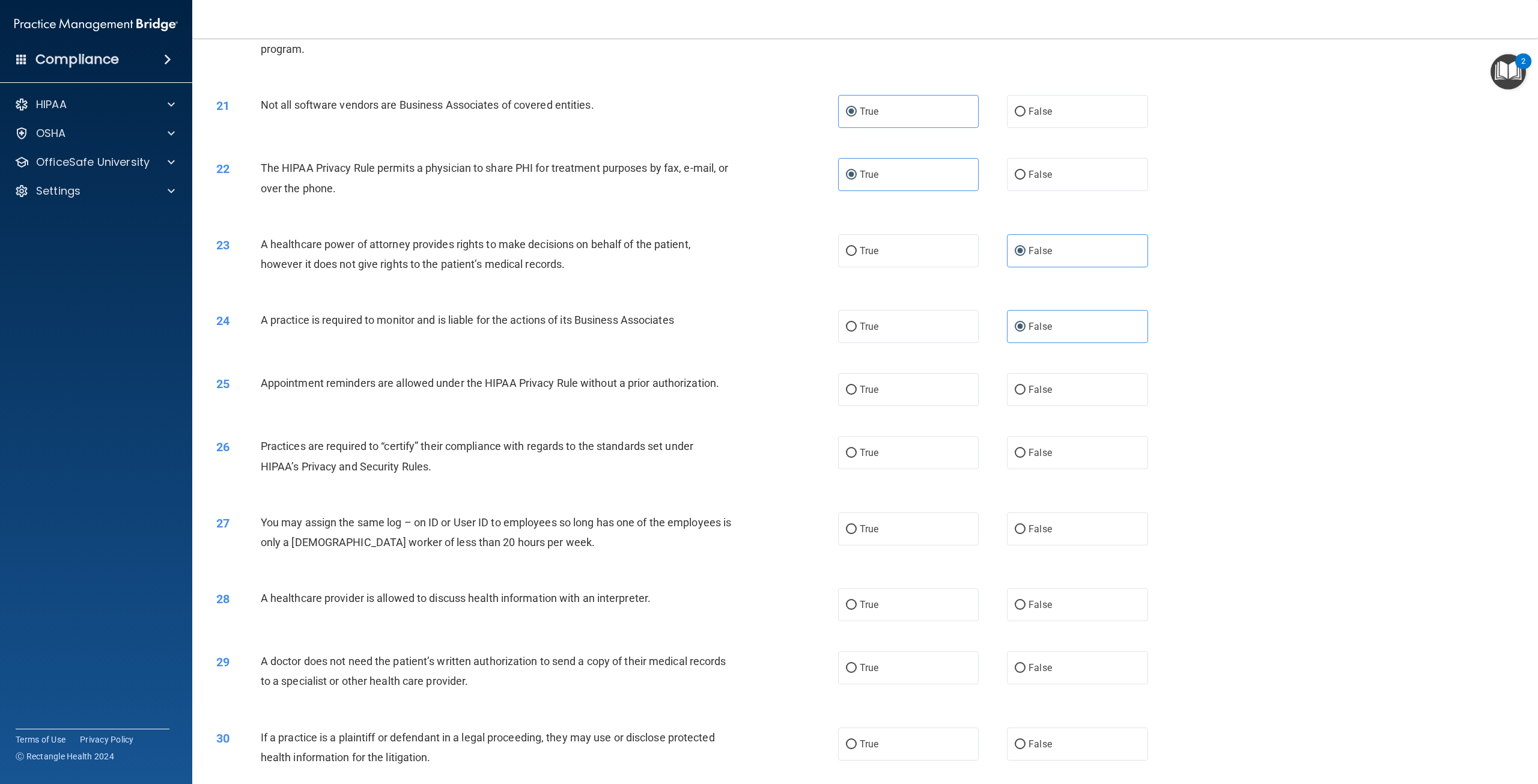
scroll to position [1561, 0]
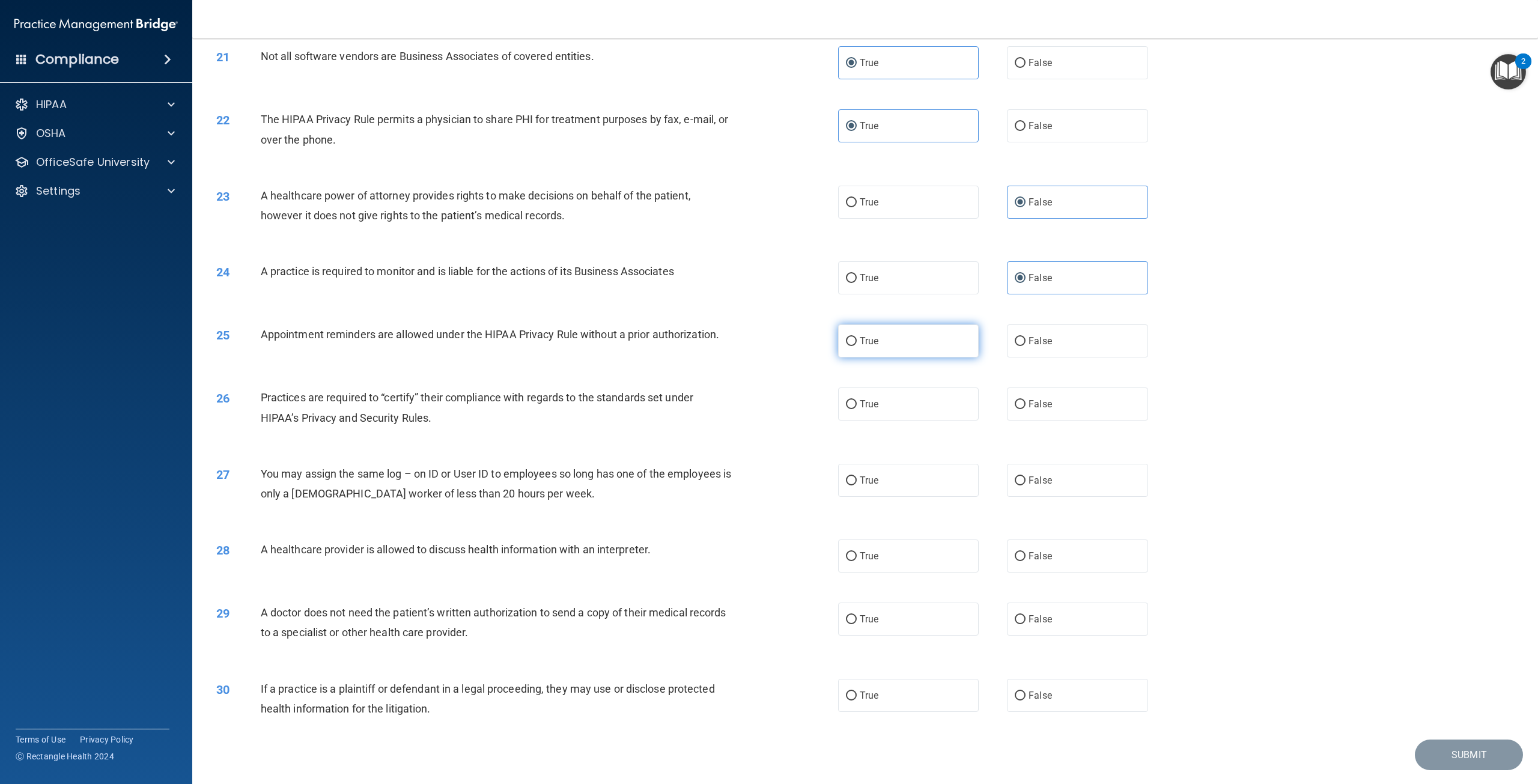
click at [936, 358] on label "True" at bounding box center [909, 341] width 141 height 33
click at [856, 346] on input "True" at bounding box center [852, 341] width 11 height 9
click at [1131, 420] on label "False" at bounding box center [1077, 404] width 141 height 33
click at [1026, 409] on input "False" at bounding box center [1020, 404] width 11 height 9
click at [1085, 497] on label "False" at bounding box center [1077, 480] width 141 height 33
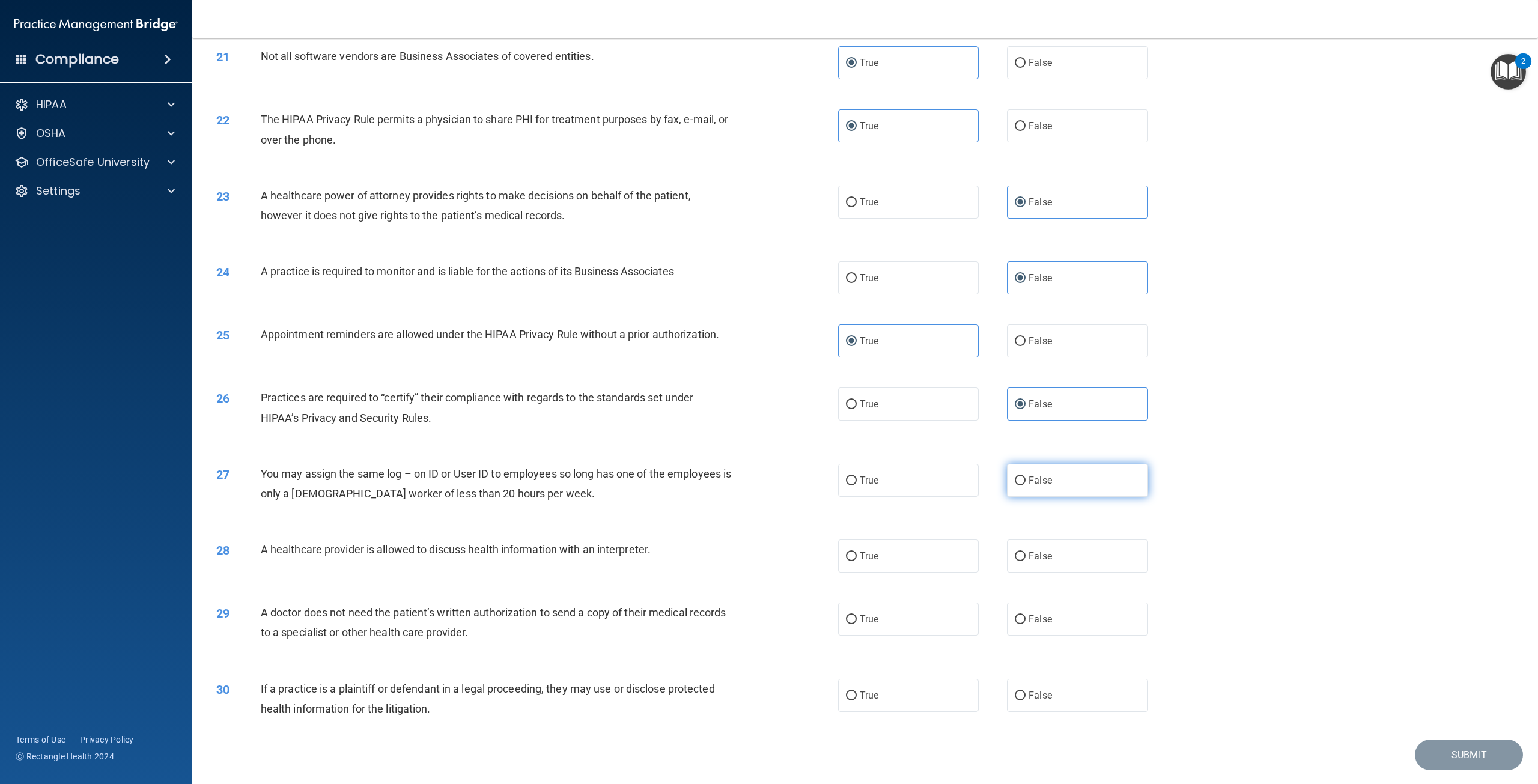
click at [1026, 485] on input "False" at bounding box center [1020, 480] width 11 height 9
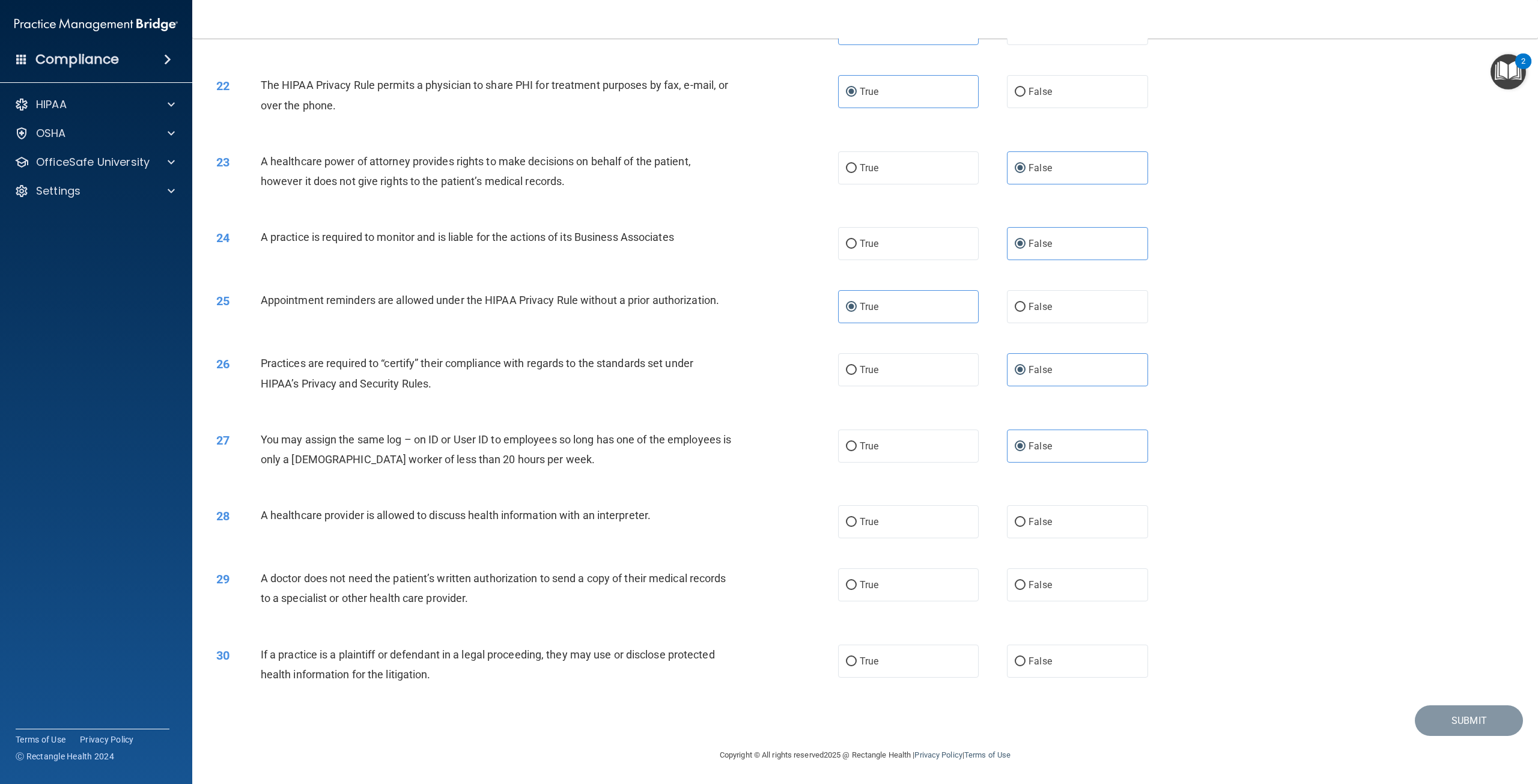
scroll to position [1621, 0]
click at [938, 532] on label "True" at bounding box center [909, 521] width 141 height 33
click at [856, 527] on input "True" at bounding box center [852, 521] width 11 height 9
click at [895, 601] on label "True" at bounding box center [909, 585] width 141 height 33
click at [856, 589] on input "True" at bounding box center [852, 585] width 11 height 9
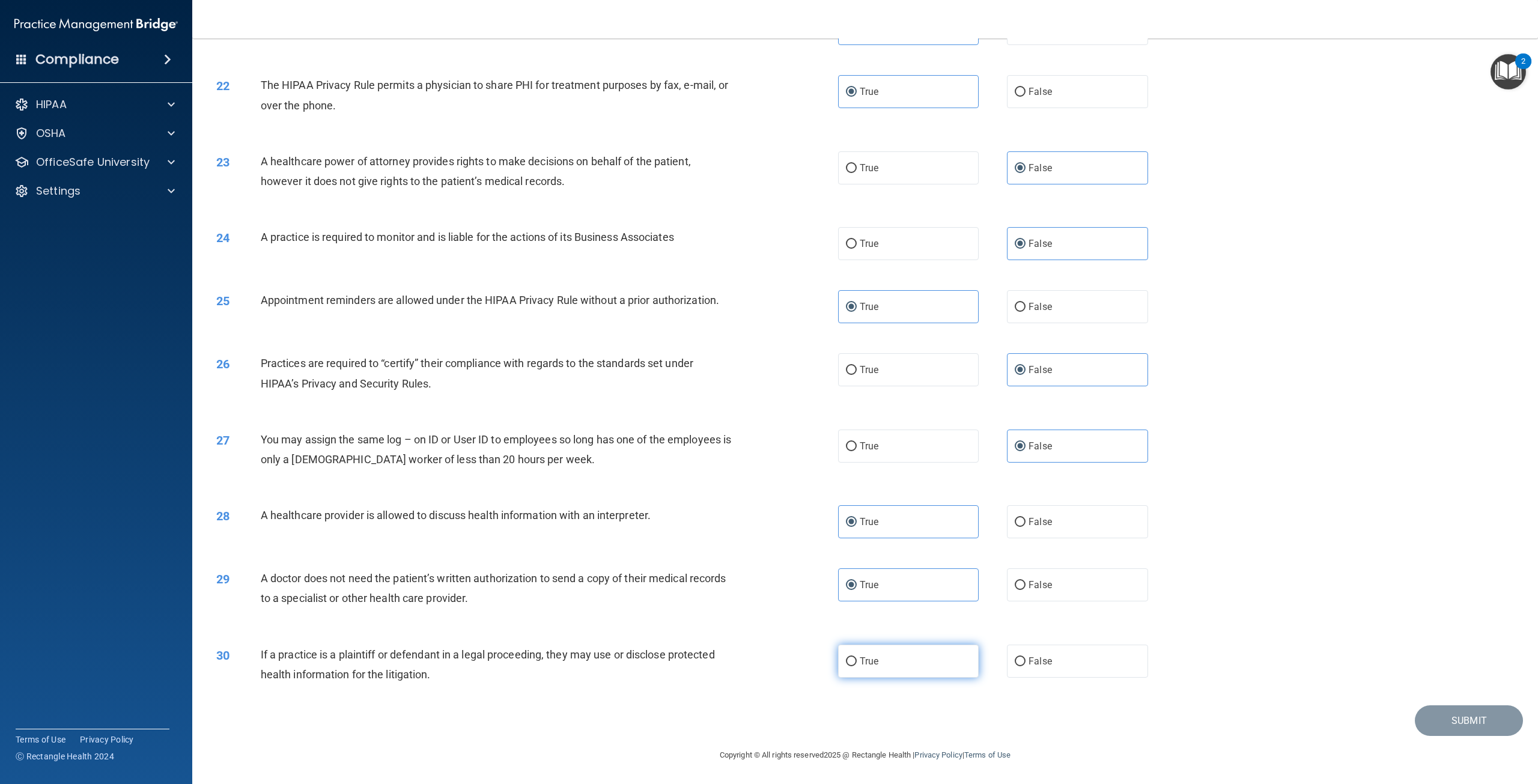
click at [877, 677] on label "True" at bounding box center [909, 661] width 141 height 33
click at [856, 666] on input "True" at bounding box center [852, 661] width 11 height 9
click at [1453, 736] on button "Submit" at bounding box center [1468, 720] width 108 height 31
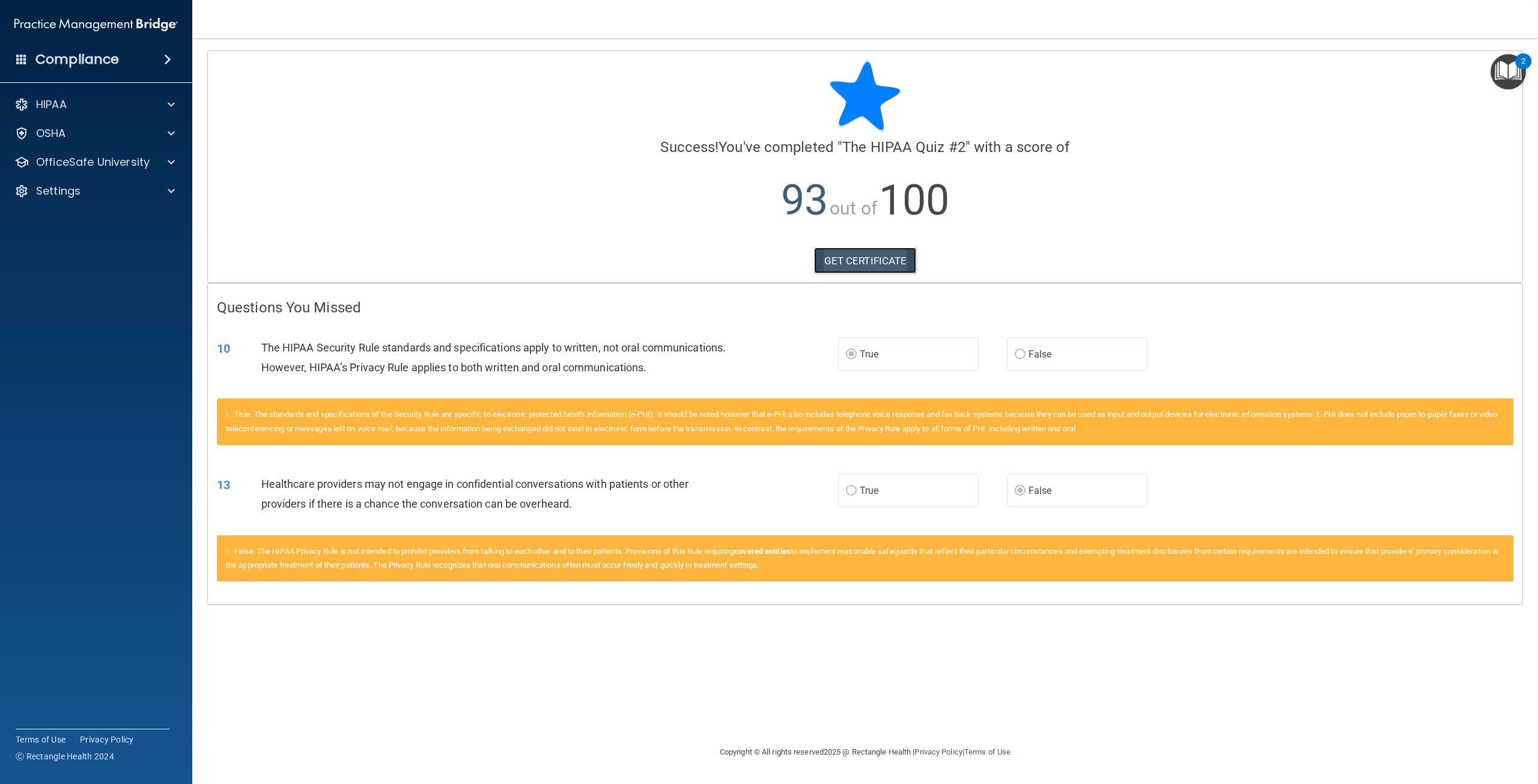
click at [844, 260] on link "GET CERTIFICATE" at bounding box center [865, 260] width 103 height 26
click at [171, 160] on span at bounding box center [171, 162] width 7 height 14
click at [121, 195] on div "HIPAA Training" at bounding box center [89, 191] width 164 height 12
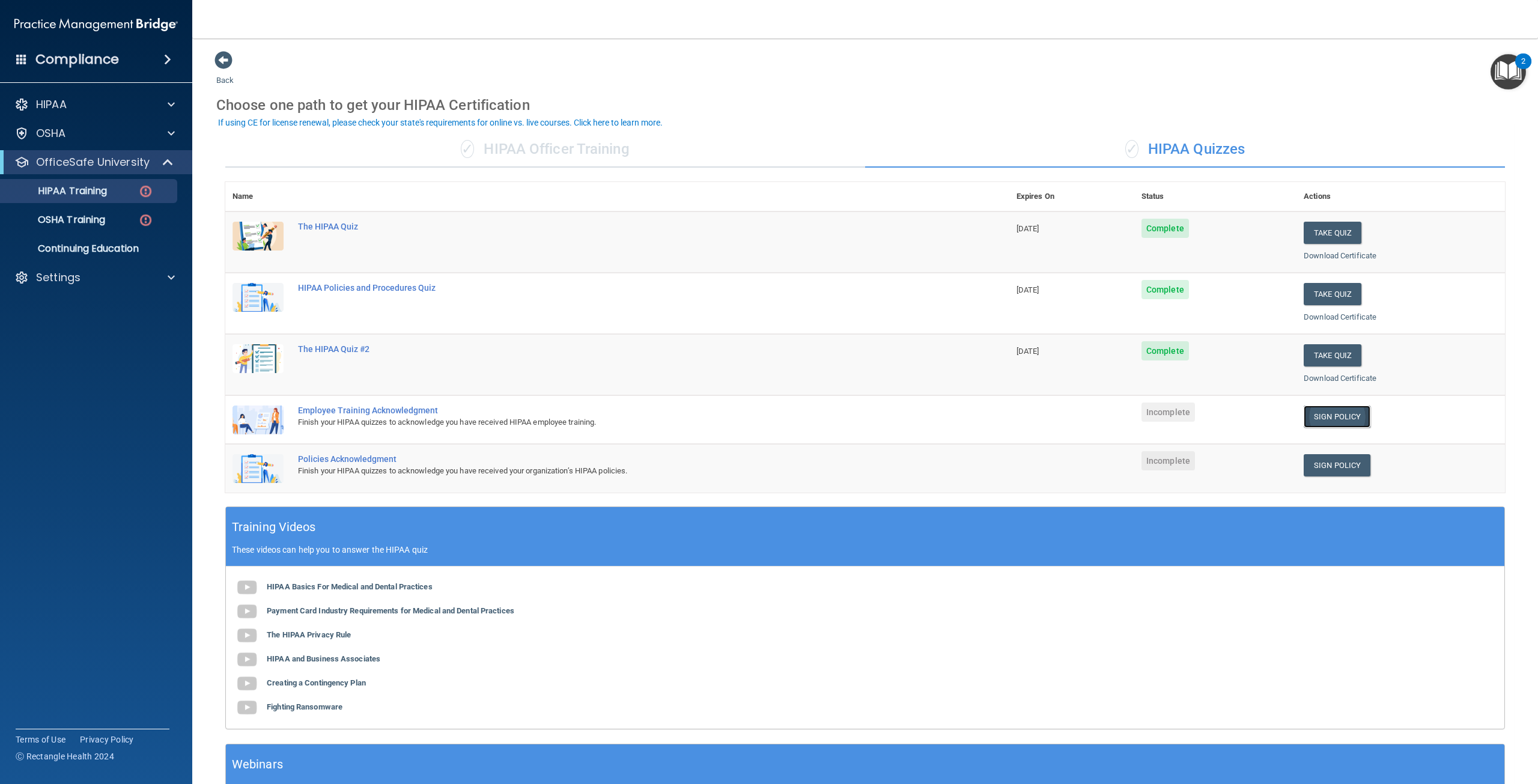
click at [1323, 419] on link "Sign Policy" at bounding box center [1337, 416] width 66 height 22
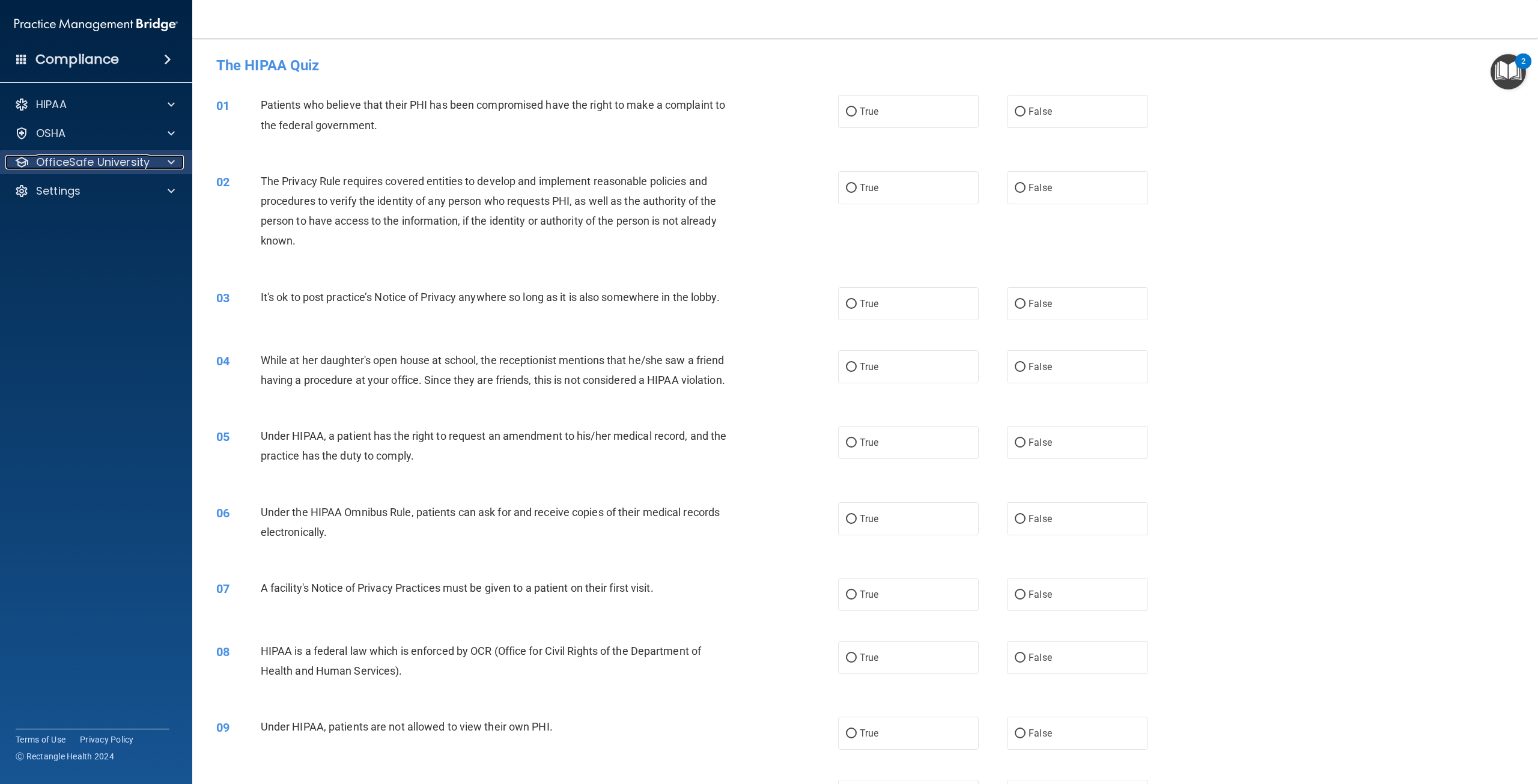
click at [177, 165] on div at bounding box center [169, 162] width 30 height 14
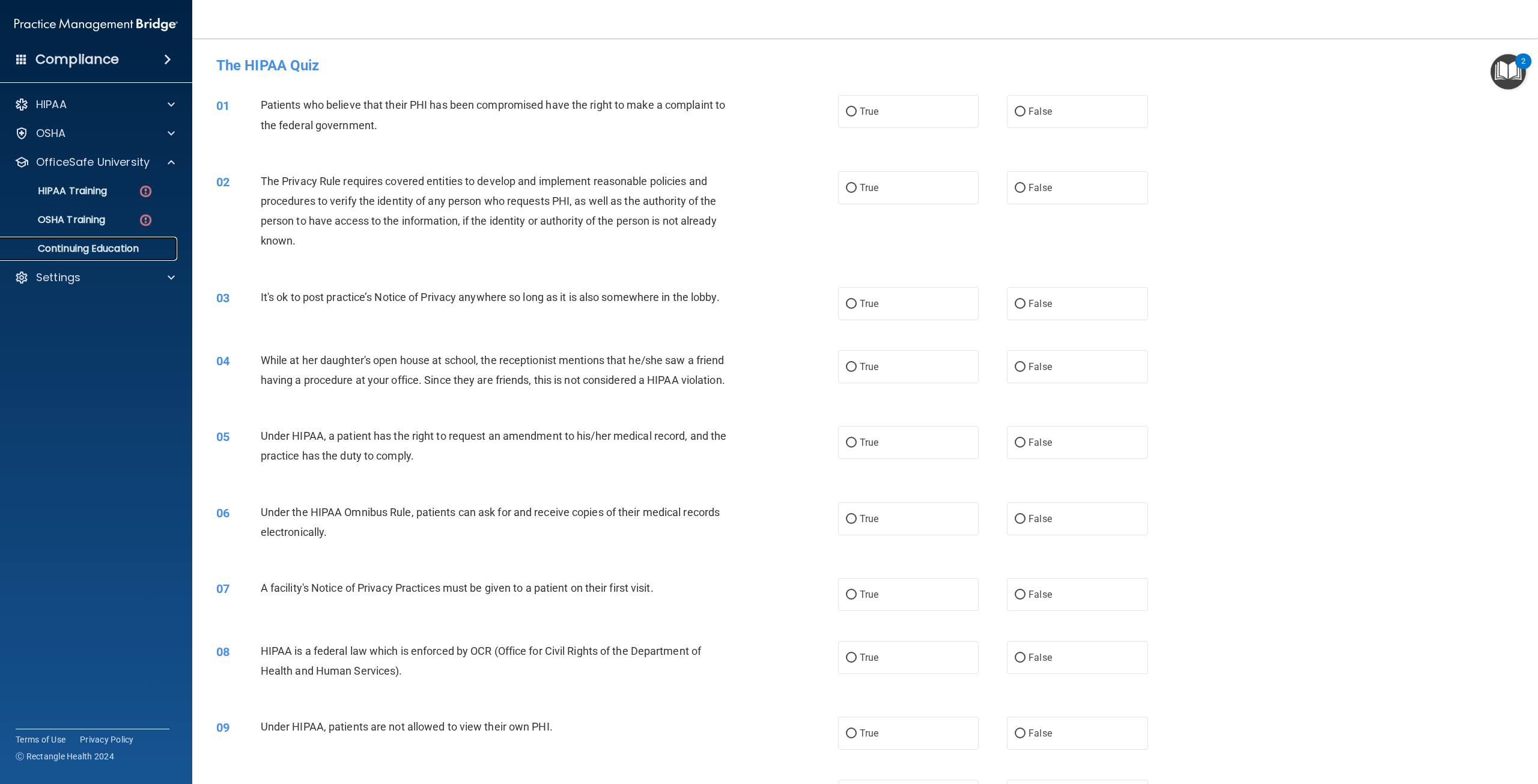
click at [101, 244] on p "Continuing Education" at bounding box center [89, 248] width 164 height 12
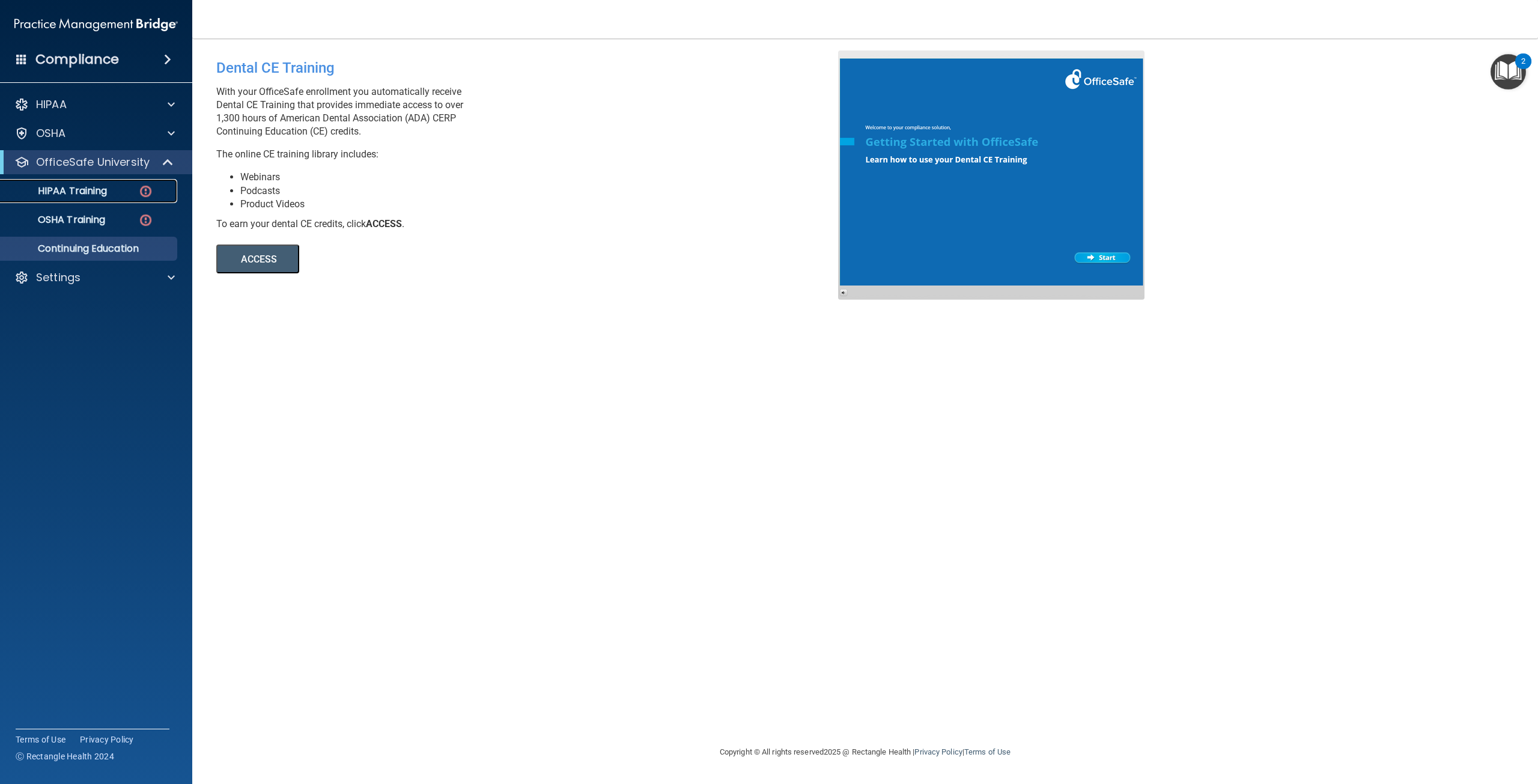
click at [93, 193] on p "HIPAA Training" at bounding box center [57, 191] width 99 height 12
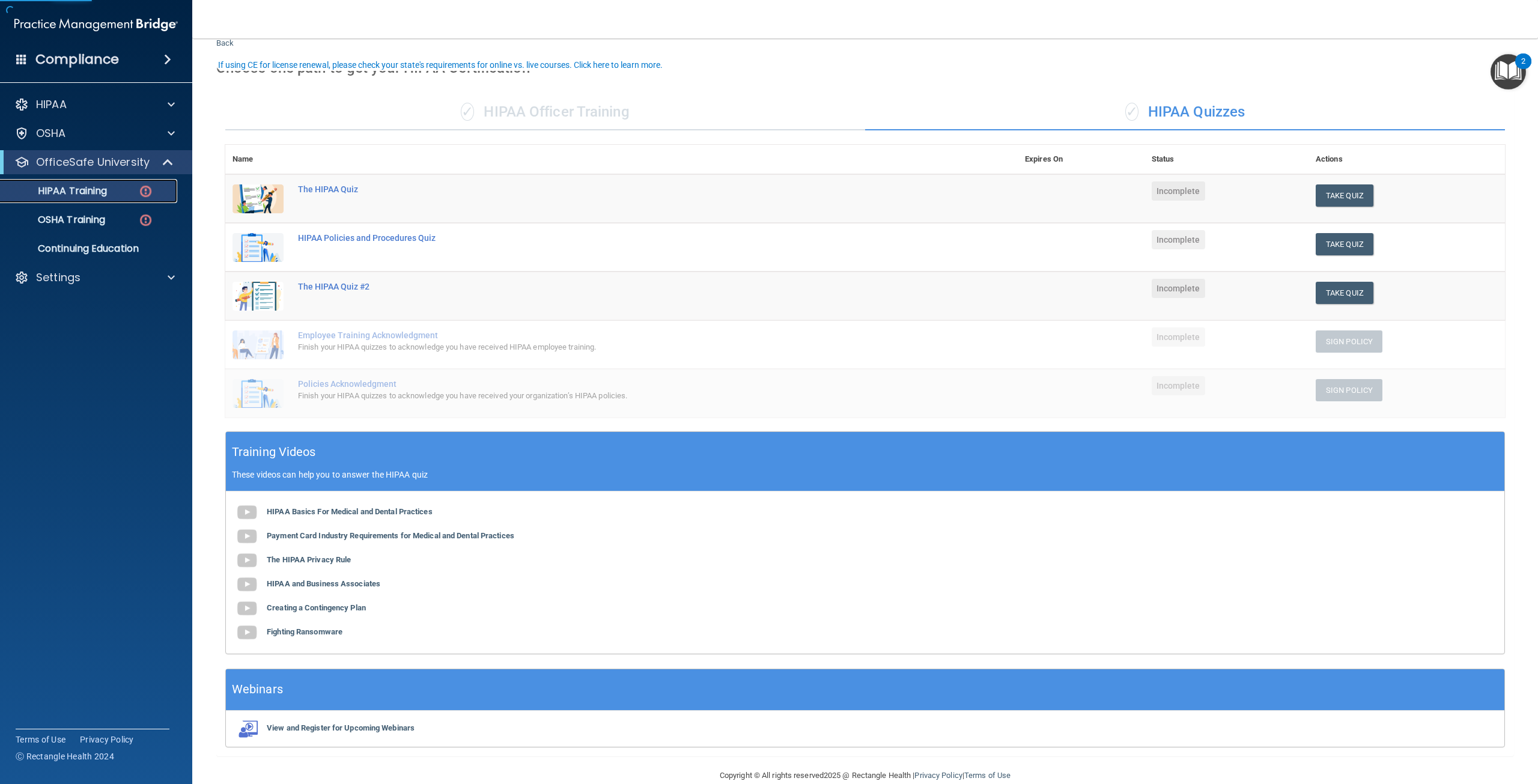
scroll to position [58, 0]
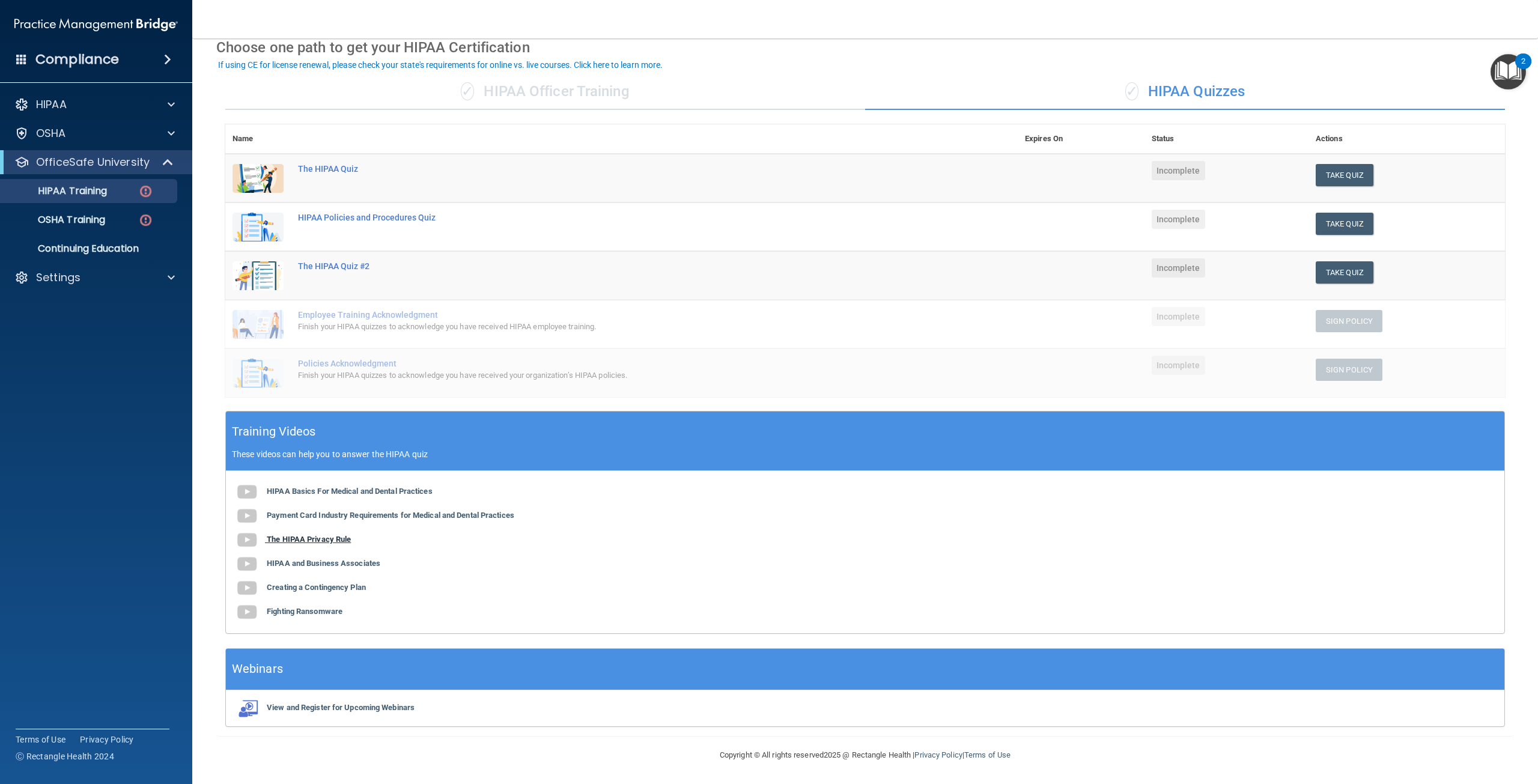
click at [289, 535] on b "The HIPAA Privacy Rule" at bounding box center [309, 539] width 84 height 9
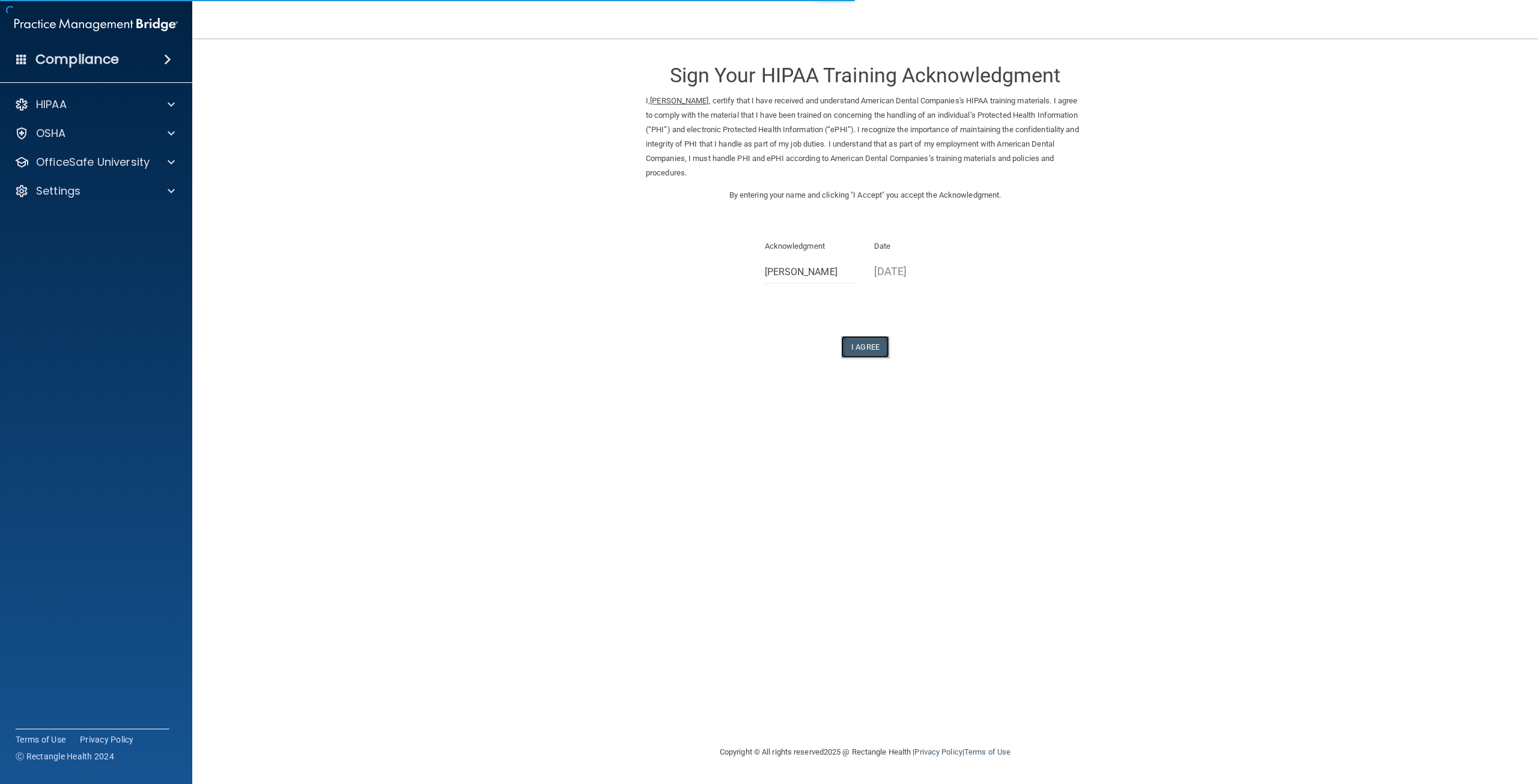
click at [863, 351] on button "I Agree" at bounding box center [865, 347] width 48 height 22
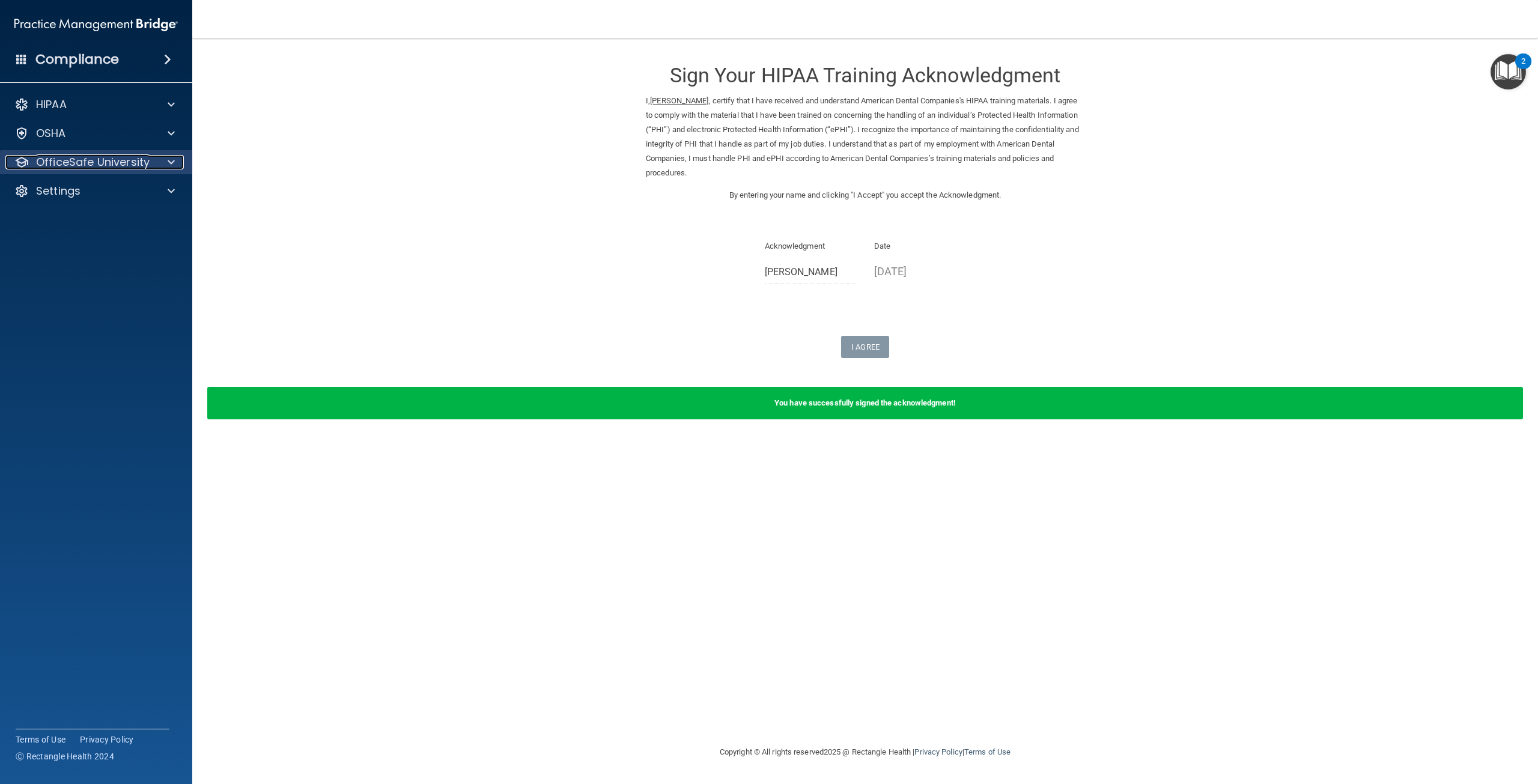
click at [163, 158] on div at bounding box center [169, 162] width 30 height 14
click at [111, 199] on link "HIPAA Training" at bounding box center [82, 191] width 189 height 24
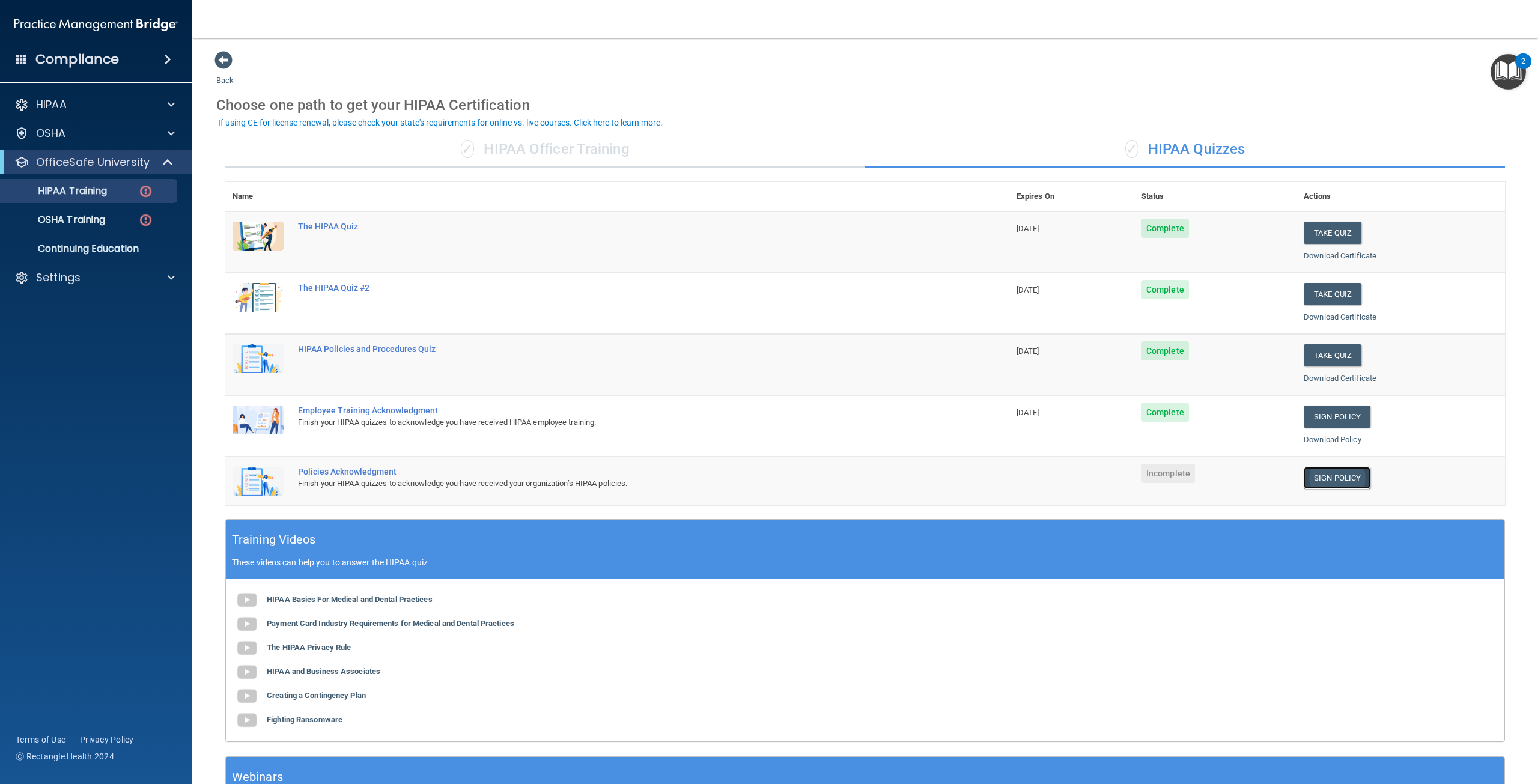
click at [1323, 477] on link "Sign Policy" at bounding box center [1337, 478] width 66 height 22
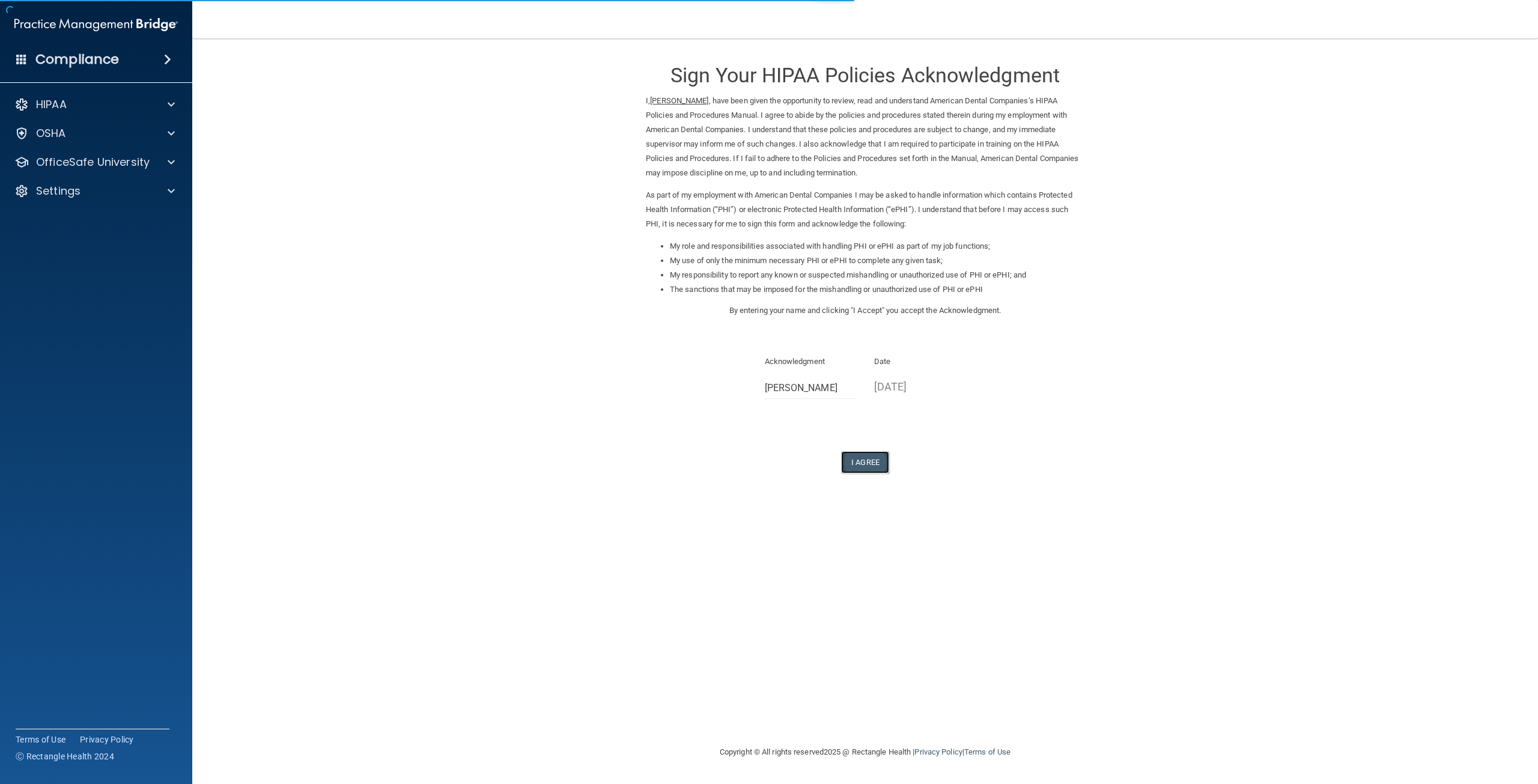
click at [856, 457] on button "I Agree" at bounding box center [865, 462] width 48 height 22
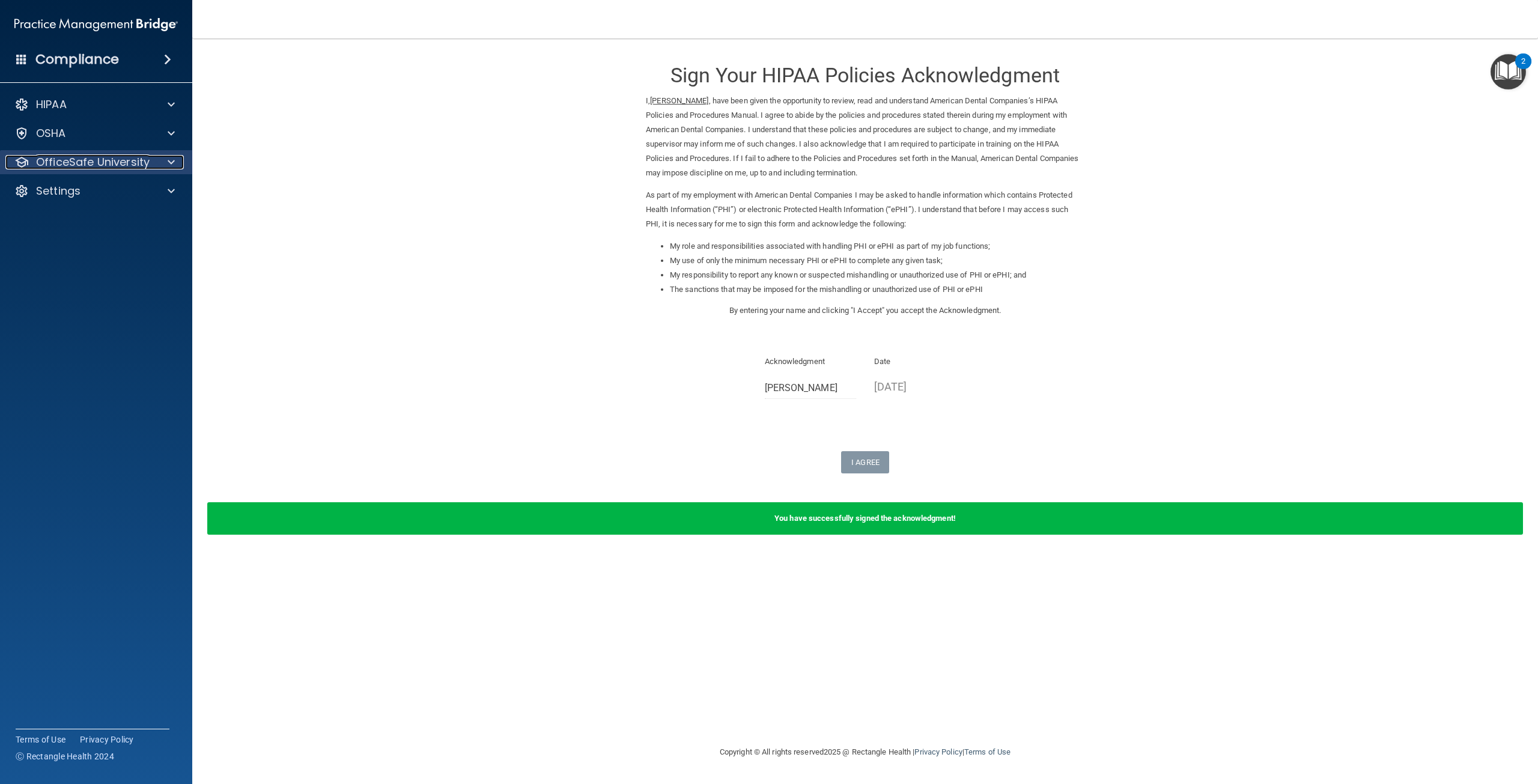
click at [155, 158] on div at bounding box center [169, 162] width 30 height 14
click at [123, 215] on div "OSHA Training" at bounding box center [89, 219] width 164 height 12
